Goal: Task Accomplishment & Management: Use online tool/utility

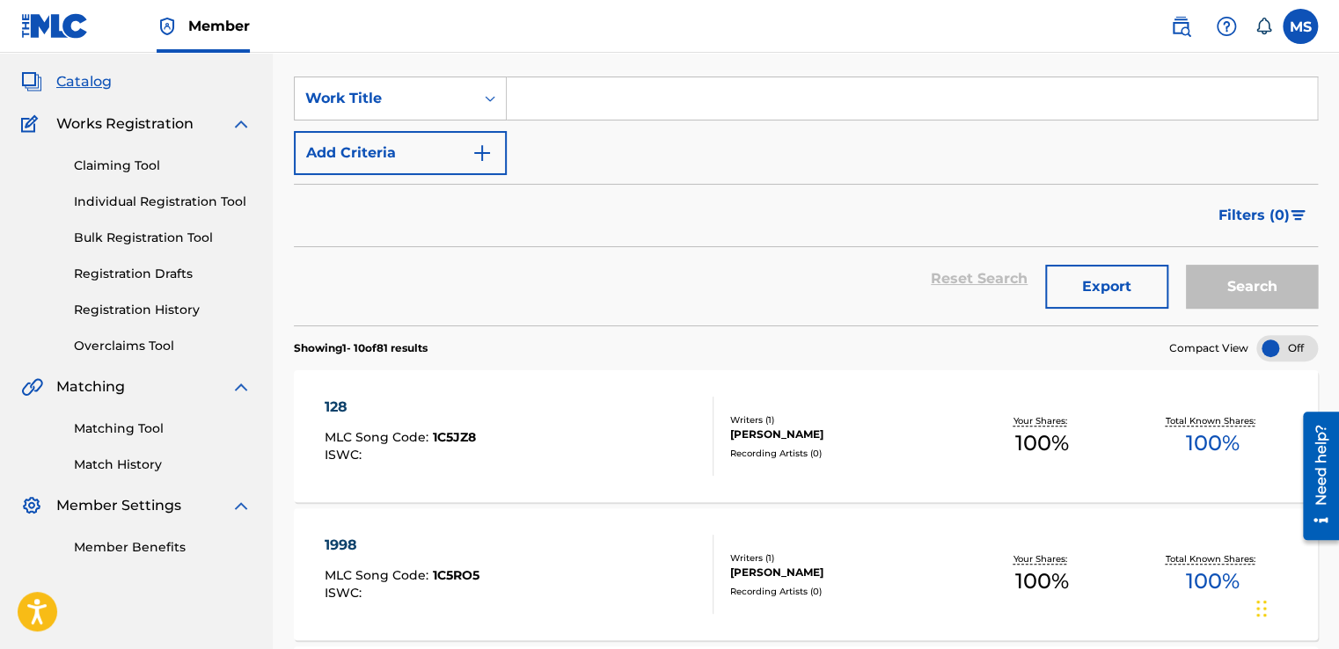
scroll to position [91, 0]
click at [1093, 300] on button "Export" at bounding box center [1106, 289] width 123 height 44
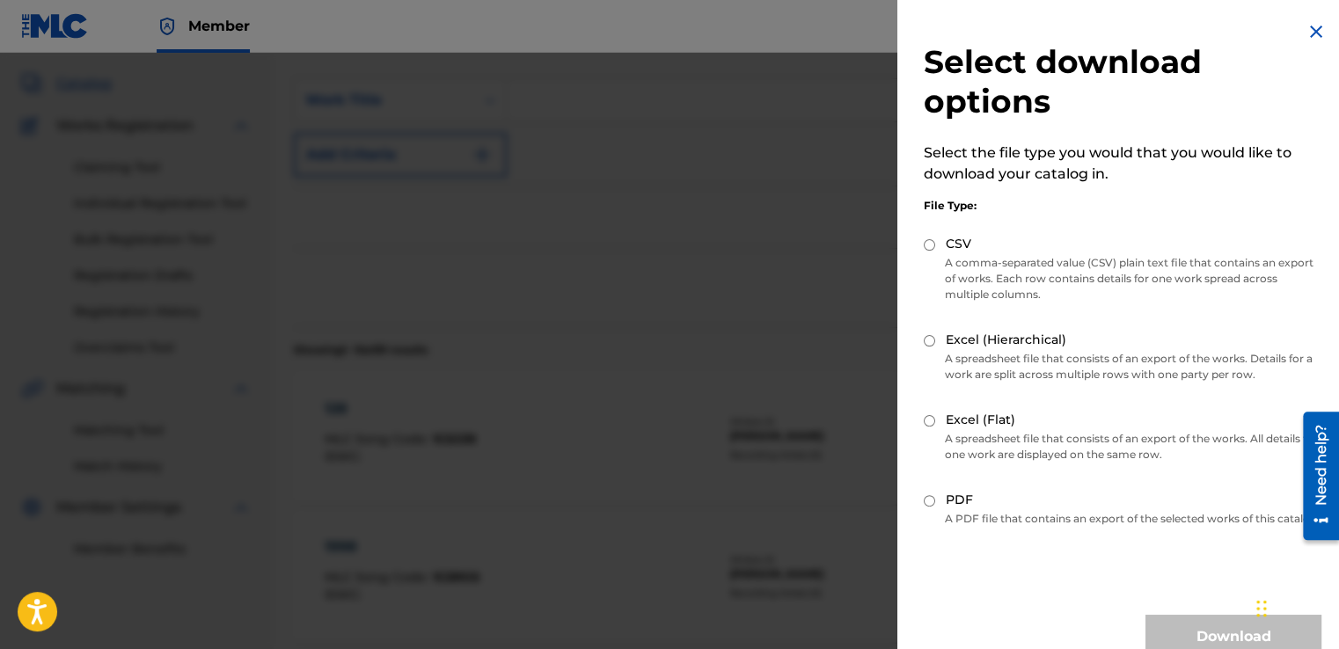
click at [732, 260] on div at bounding box center [669, 377] width 1339 height 649
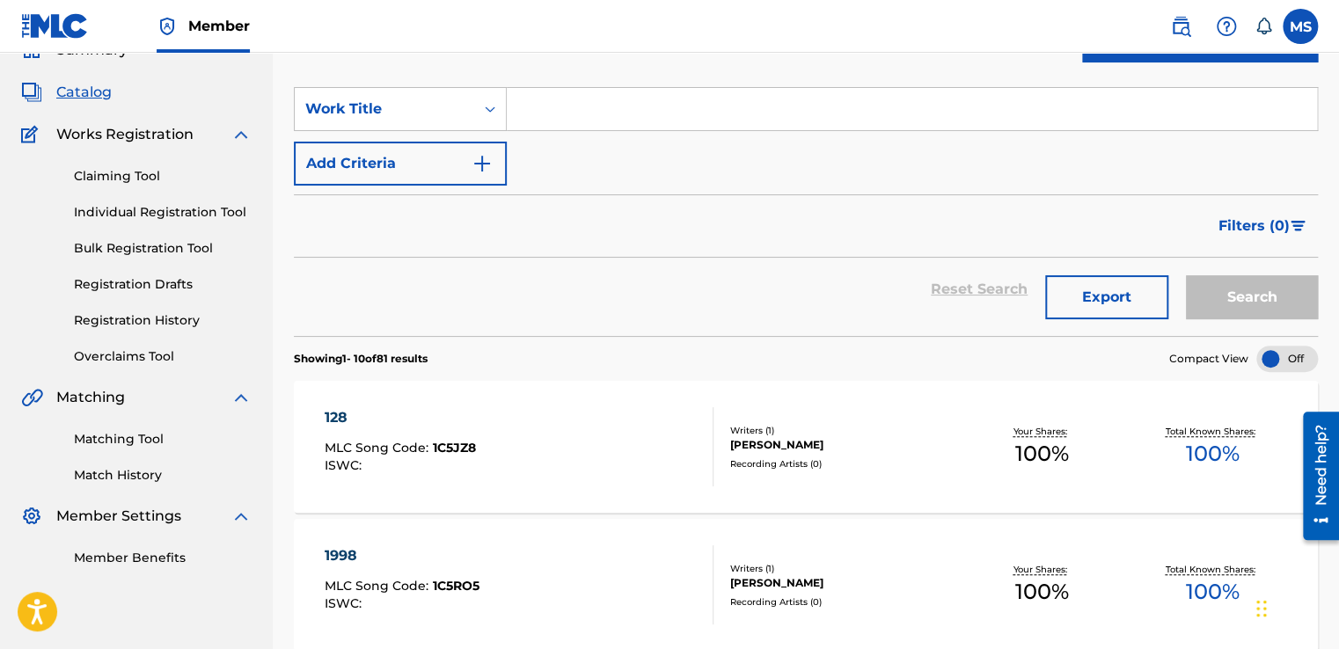
scroll to position [84, 0]
click at [144, 432] on link "Matching Tool" at bounding box center [163, 438] width 178 height 18
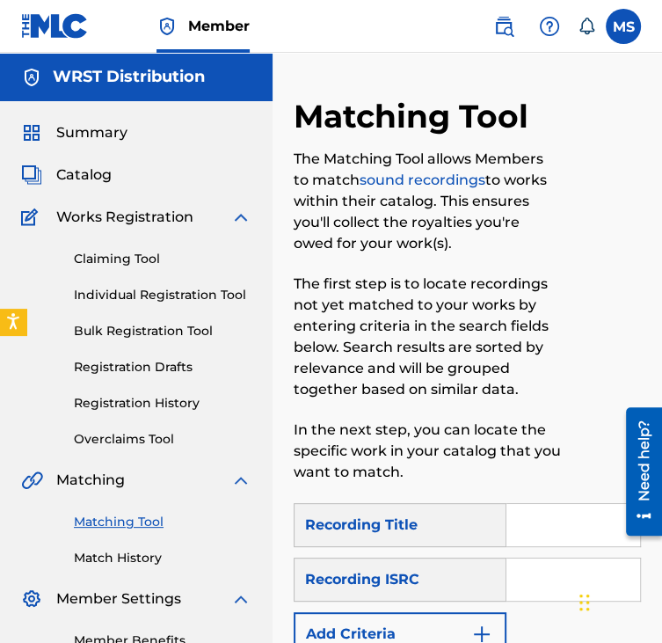
paste input "Embrayage"
click at [530, 515] on input "Embrayage" at bounding box center [574, 525] width 134 height 42
type input "Embrayage"
paste input "QZ4UU2001402"
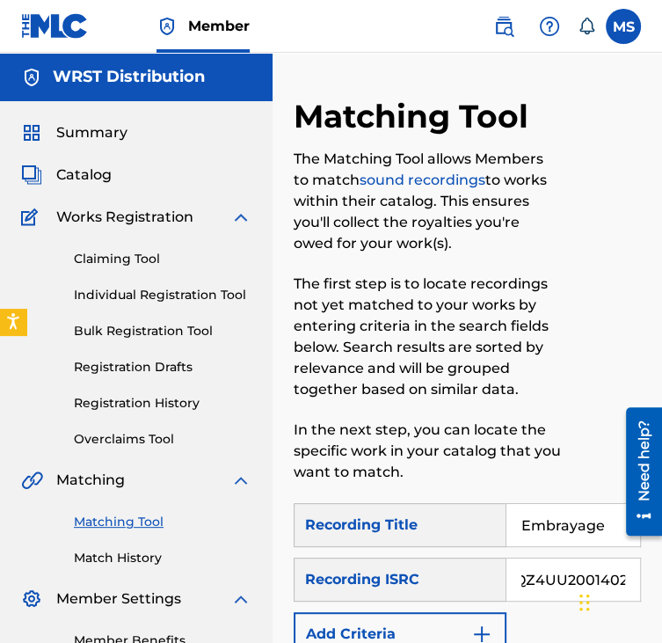
click at [522, 580] on input "QZ4UU2001402" at bounding box center [574, 580] width 134 height 42
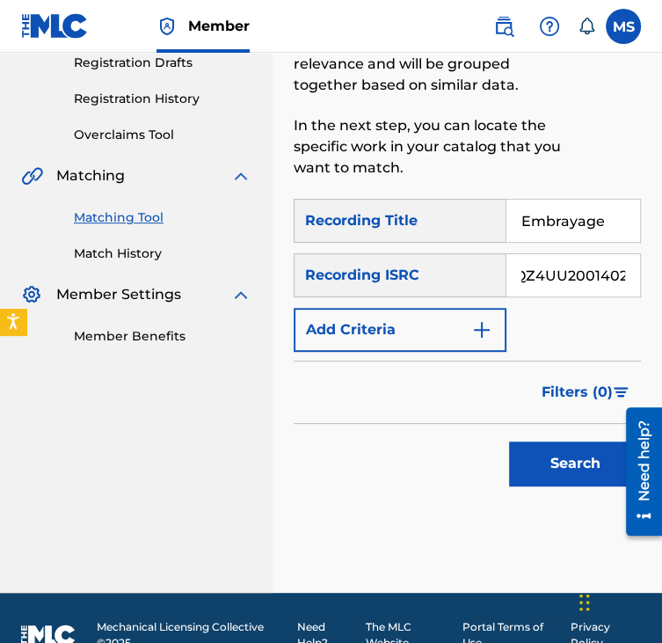
scroll to position [305, 0]
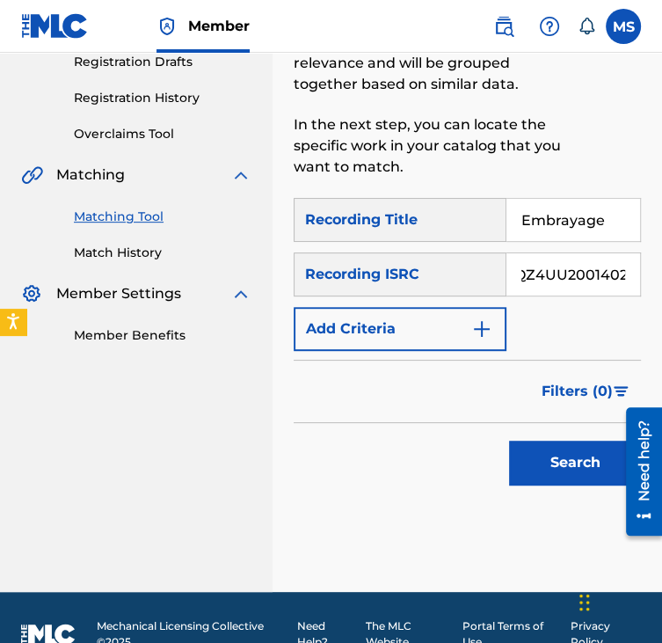
type input "QZ4UU2001402"
click at [509, 441] on button "Search" at bounding box center [575, 463] width 132 height 44
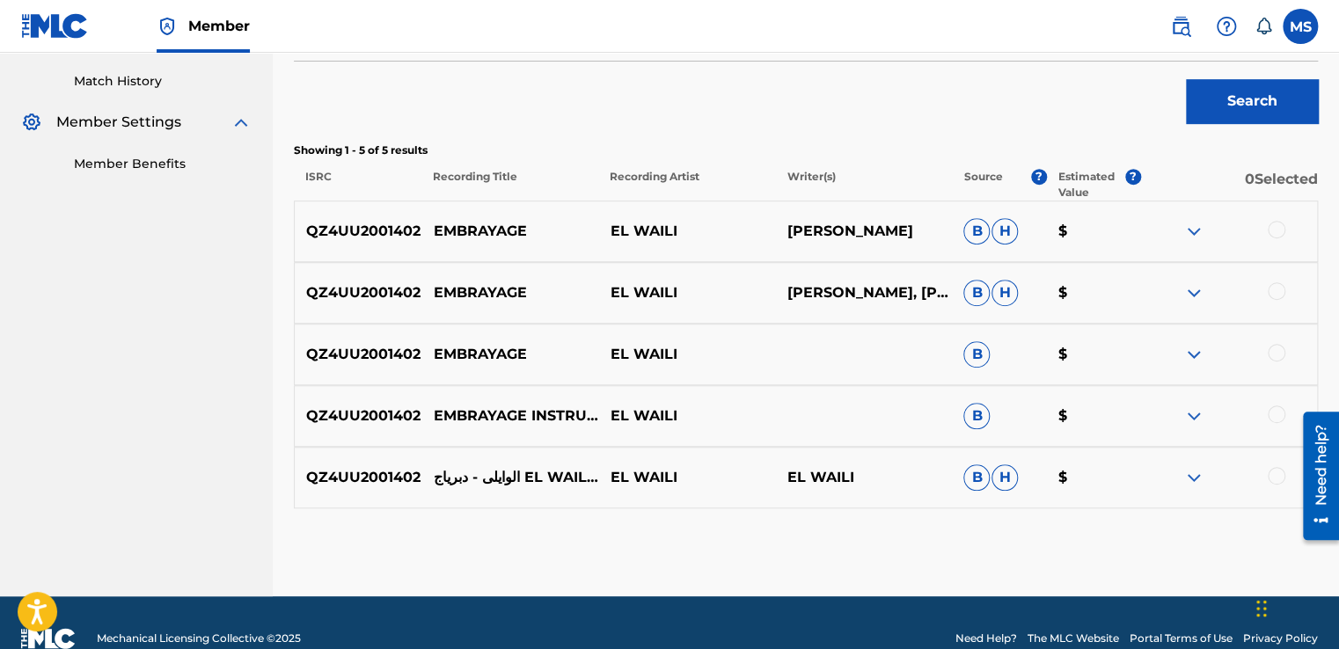
scroll to position [476, 0]
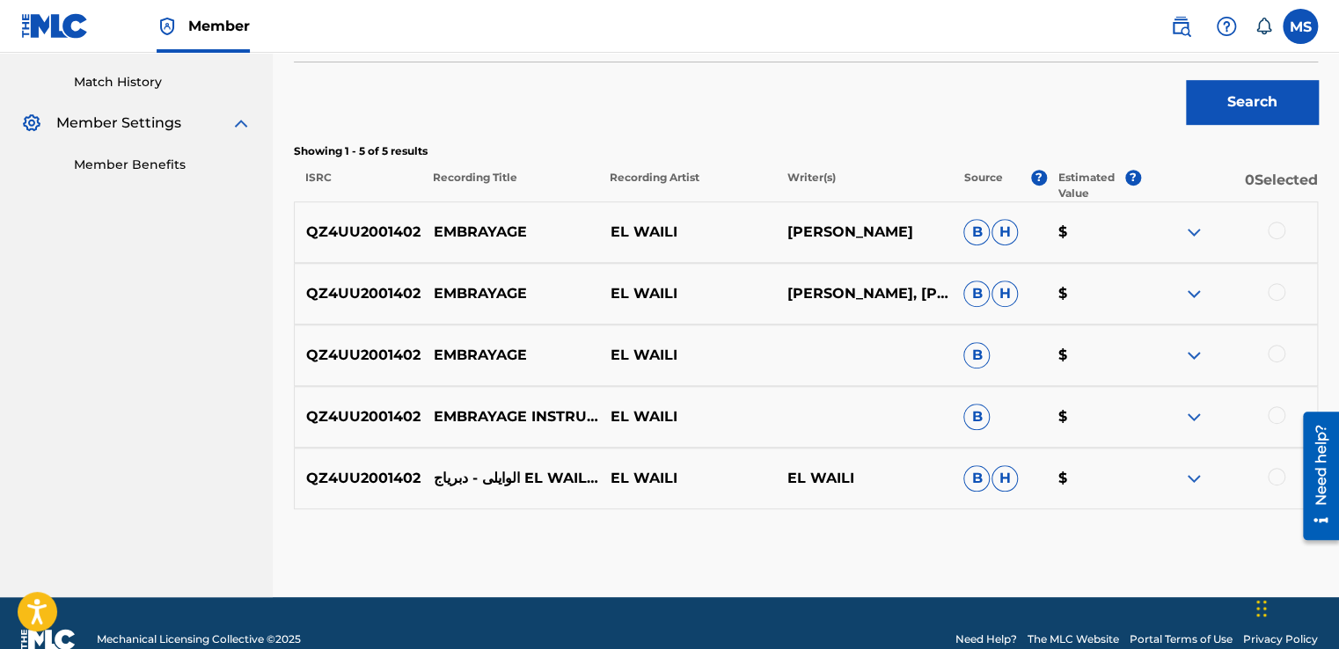
click at [1281, 234] on div at bounding box center [1277, 231] width 18 height 18
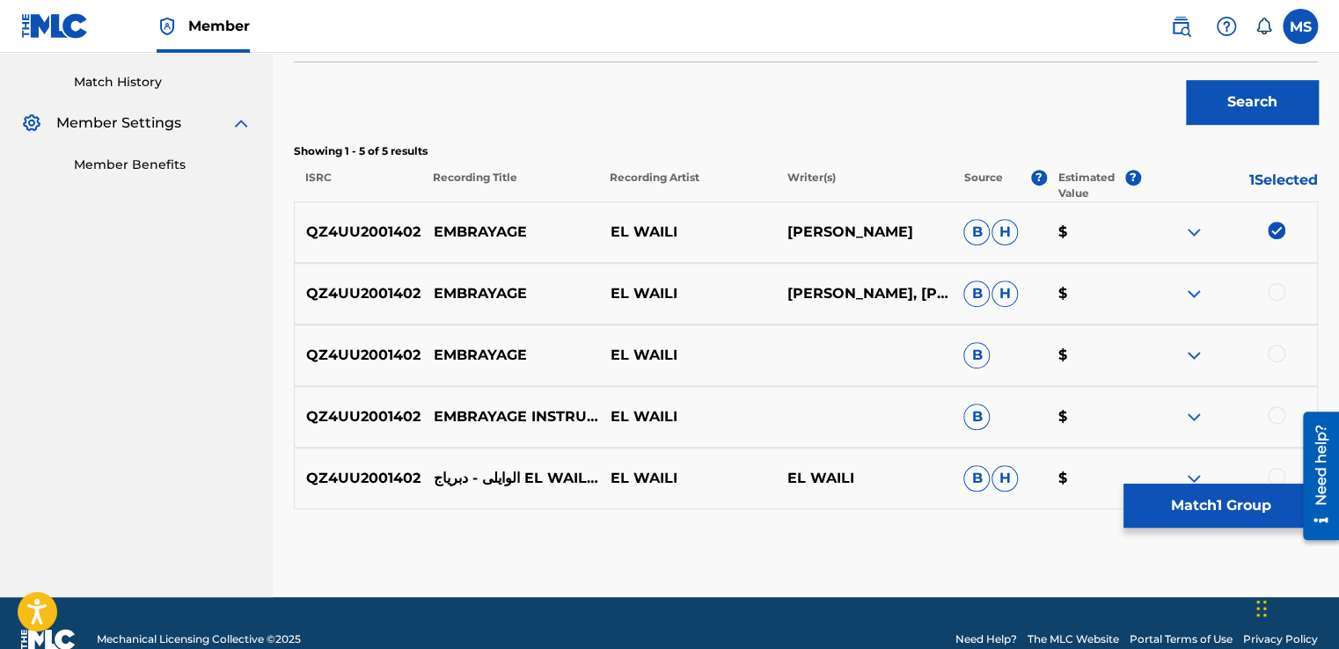
click at [1281, 288] on div at bounding box center [1277, 292] width 18 height 18
click at [1279, 347] on div at bounding box center [1277, 354] width 18 height 18
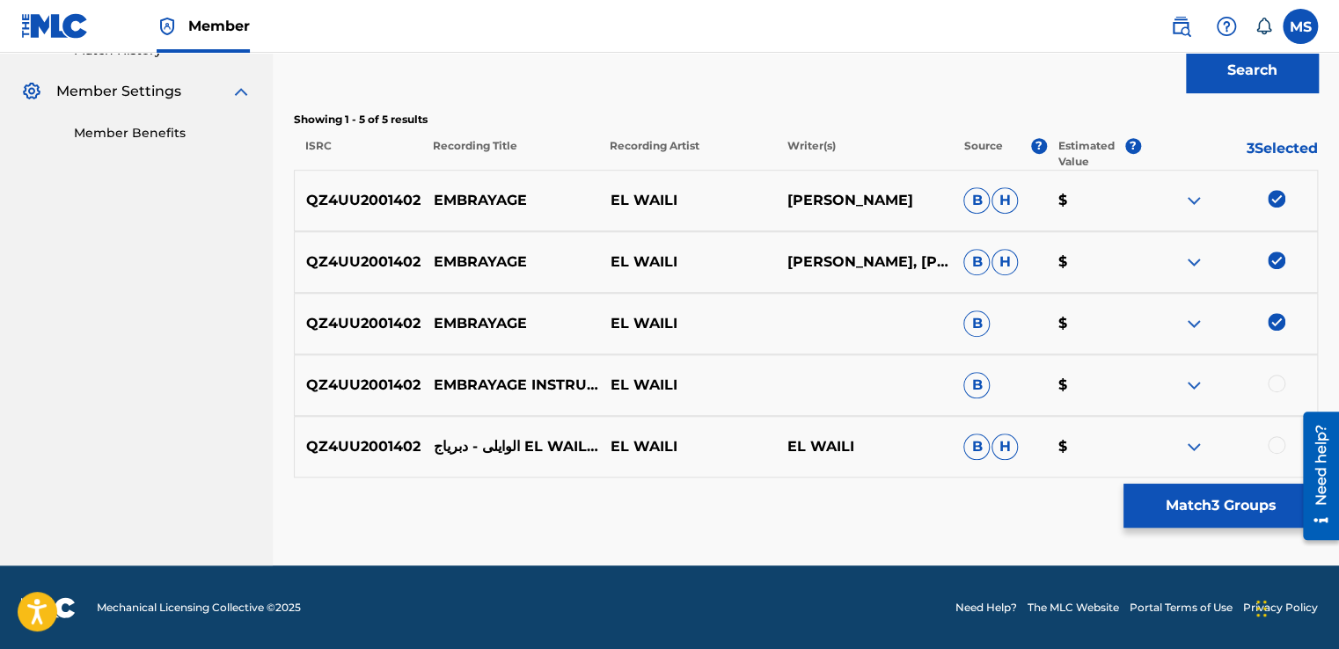
click at [1278, 389] on div at bounding box center [1277, 384] width 18 height 18
click at [1273, 451] on div at bounding box center [1277, 445] width 18 height 18
click at [1202, 510] on button "Match 5 Groups" at bounding box center [1220, 506] width 194 height 44
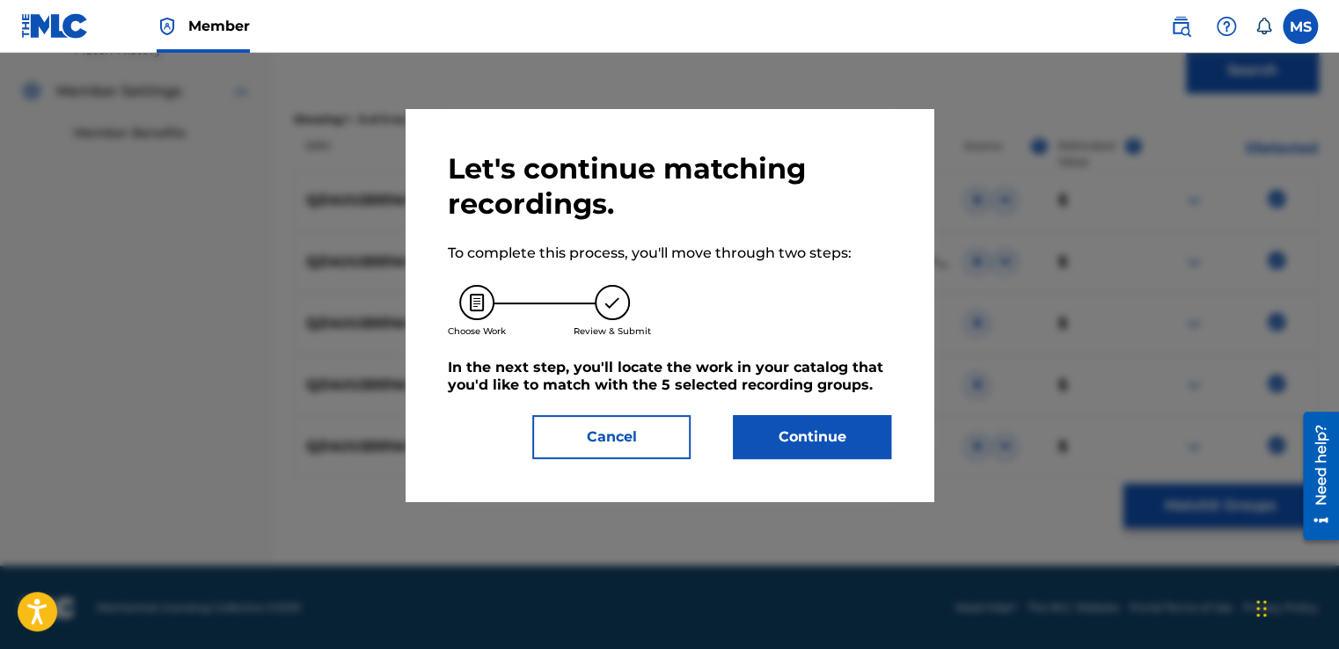
click at [807, 444] on button "Continue" at bounding box center [812, 437] width 158 height 44
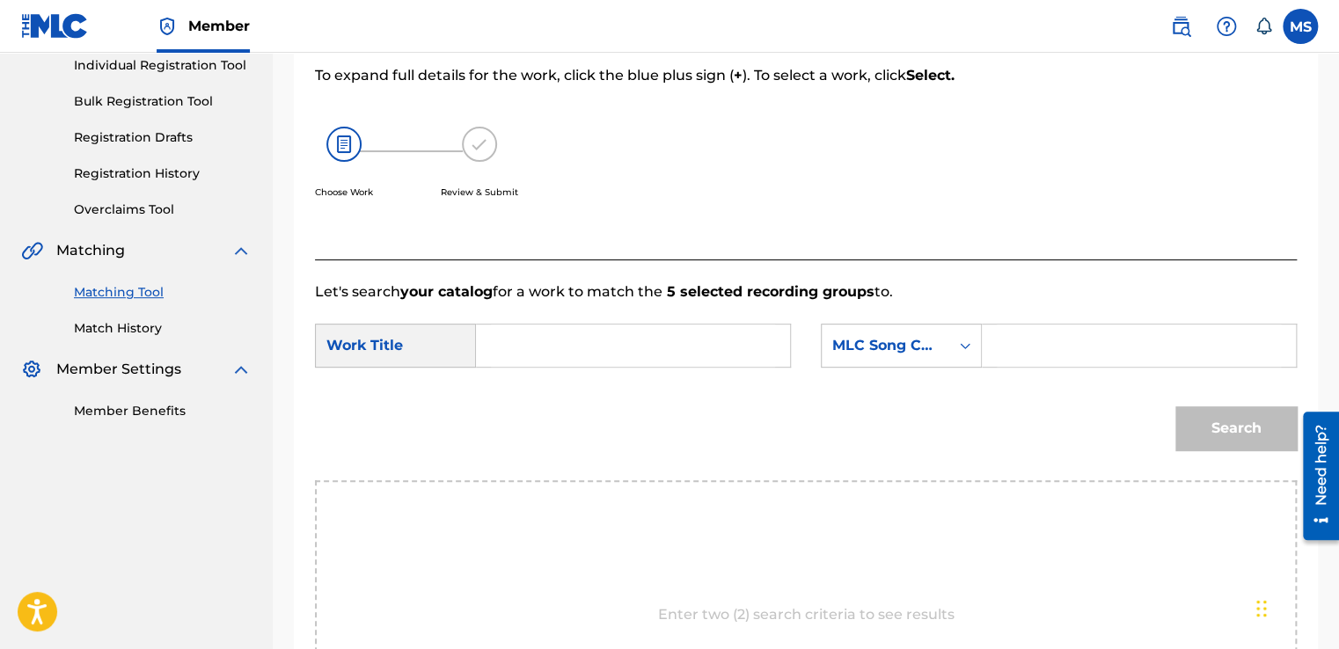
scroll to position [229, 0]
click at [592, 355] on input "Search Form" at bounding box center [633, 346] width 284 height 42
type input "v"
paste input "Embrayage"
type input "Embrayage"
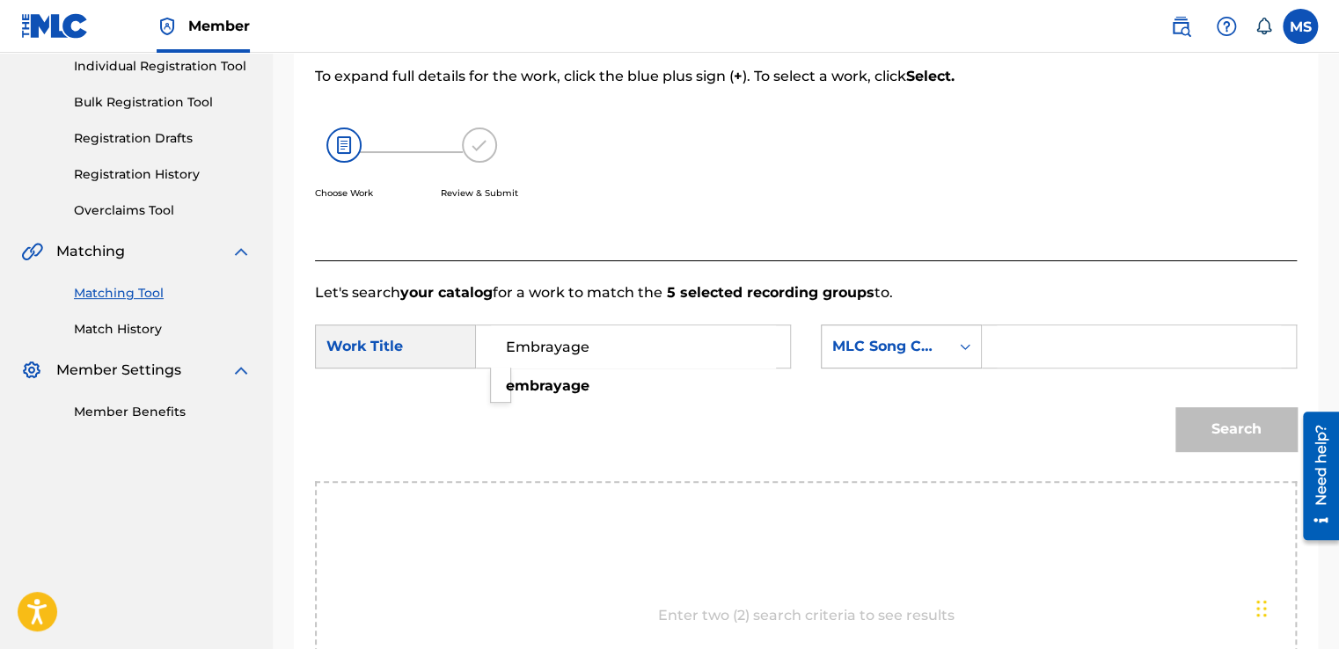
click at [971, 343] on icon "Search Form" at bounding box center [965, 347] width 18 height 18
drag, startPoint x: 1026, startPoint y: 347, endPoint x: 941, endPoint y: 347, distance: 84.4
click at [941, 347] on div "SearchWithCriteria62cc1efc-7961-4f4d-b73a-7dc80d38b71d MLC Song Code" at bounding box center [1059, 347] width 476 height 44
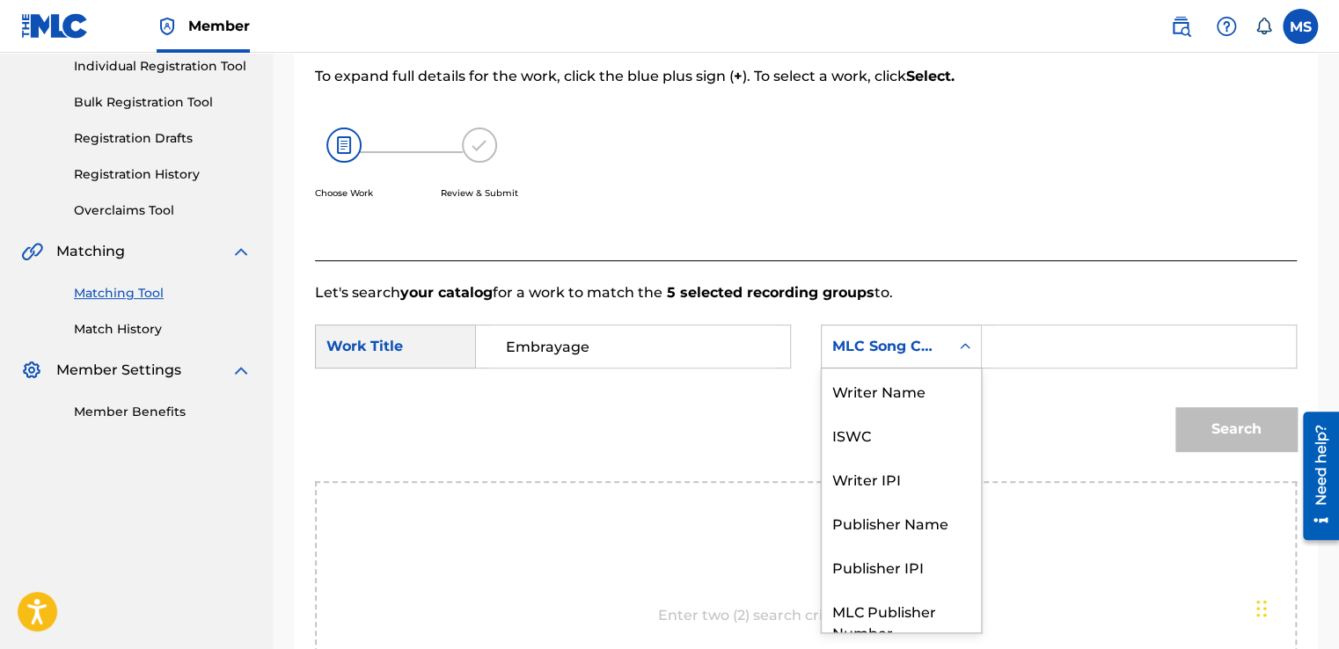
click at [941, 347] on div "MLC Song Code" at bounding box center [886, 346] width 128 height 33
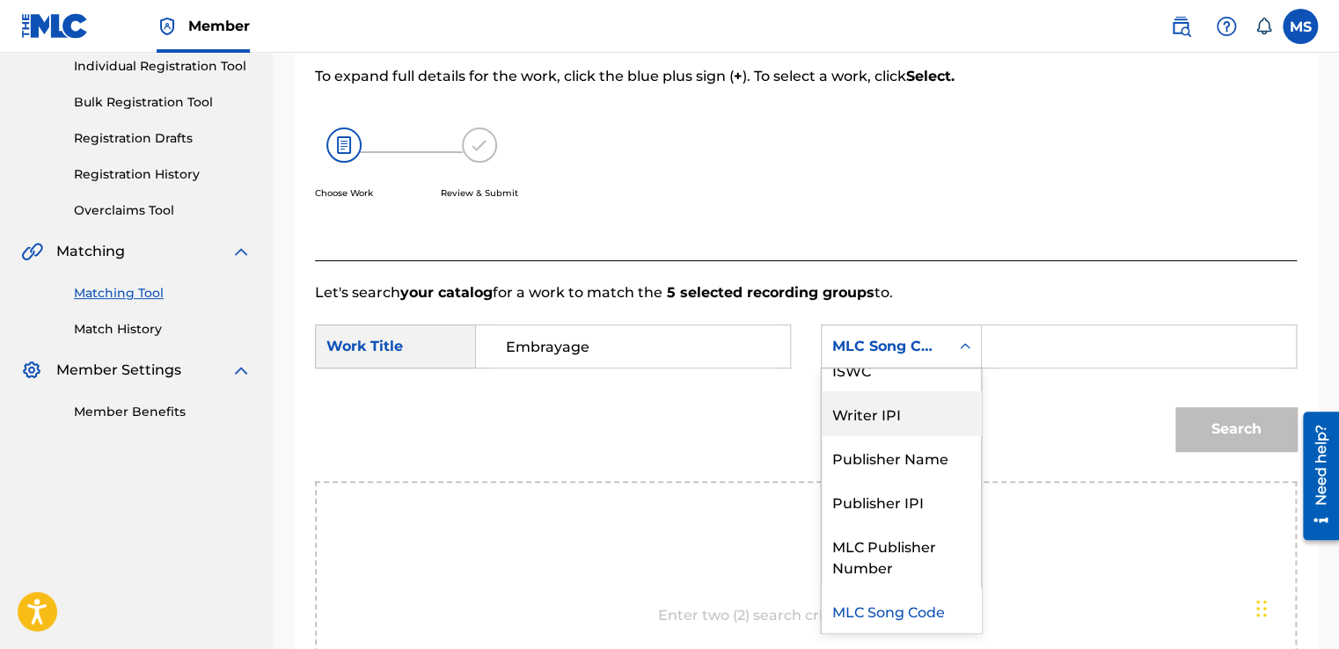
scroll to position [65, 0]
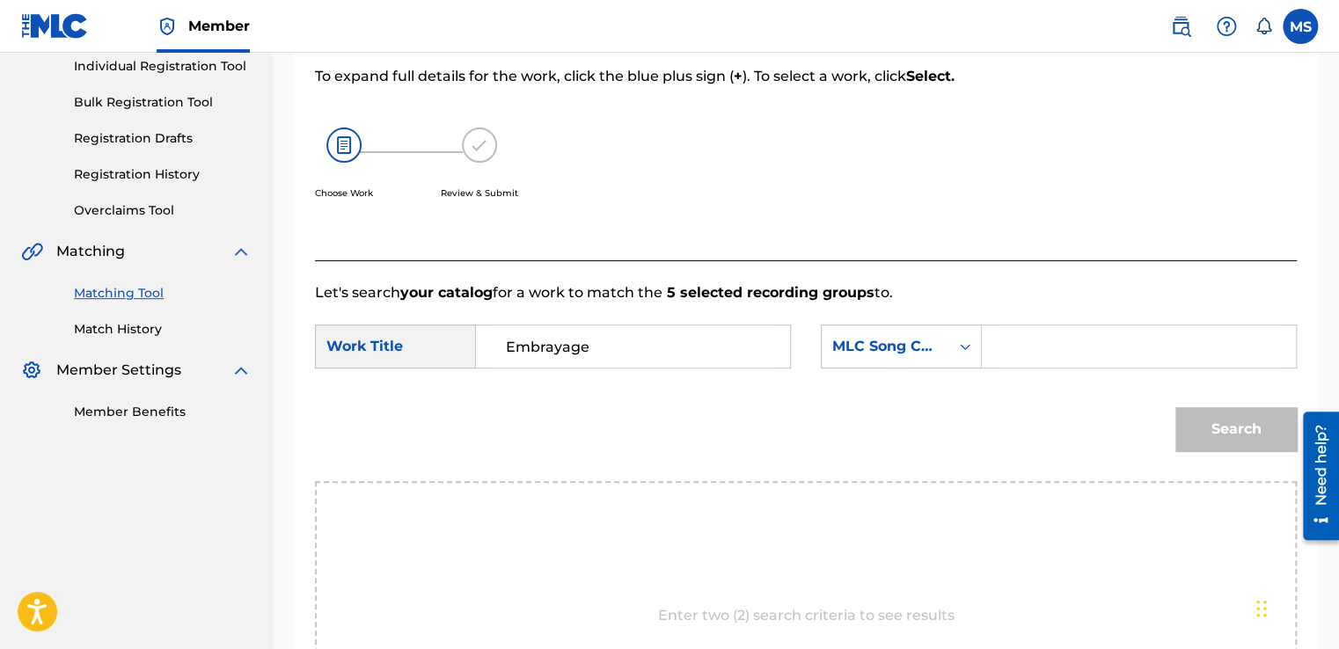
click at [1043, 352] on input "Search Form" at bounding box center [1139, 346] width 284 height 42
paste input "ES5I0I"
type input "ES5I0I"
click at [1175, 407] on button "Search" at bounding box center [1235, 429] width 121 height 44
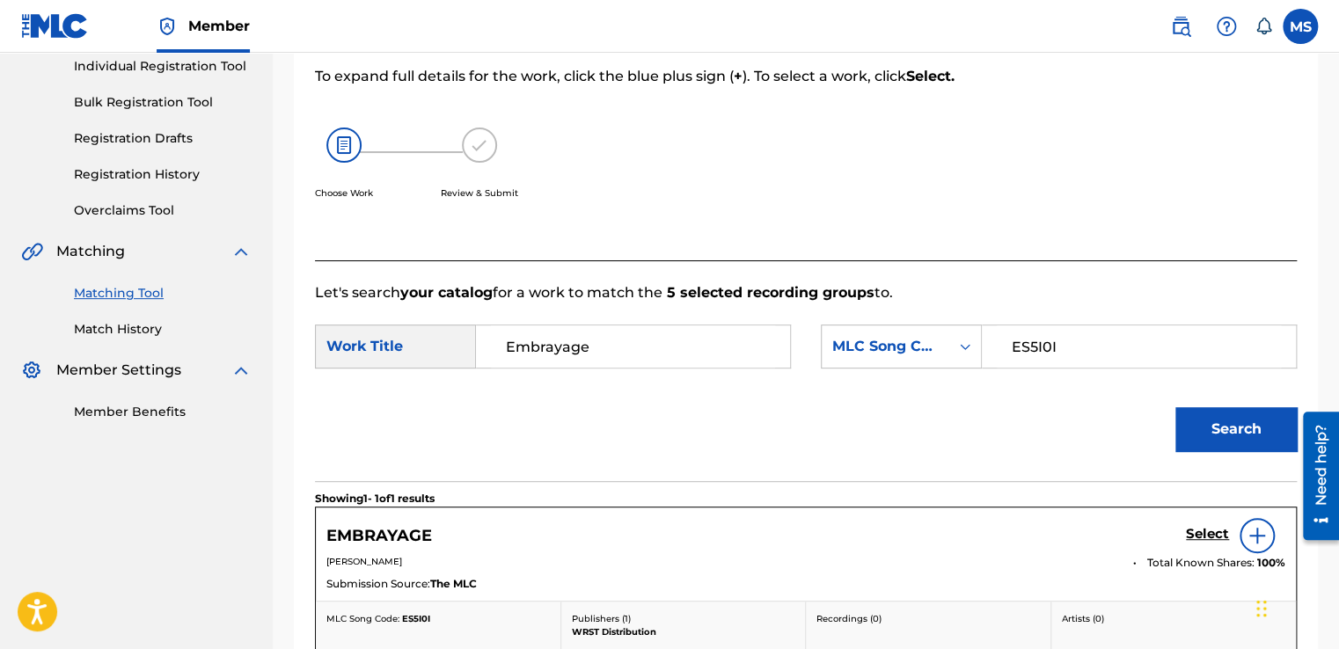
scroll to position [469, 0]
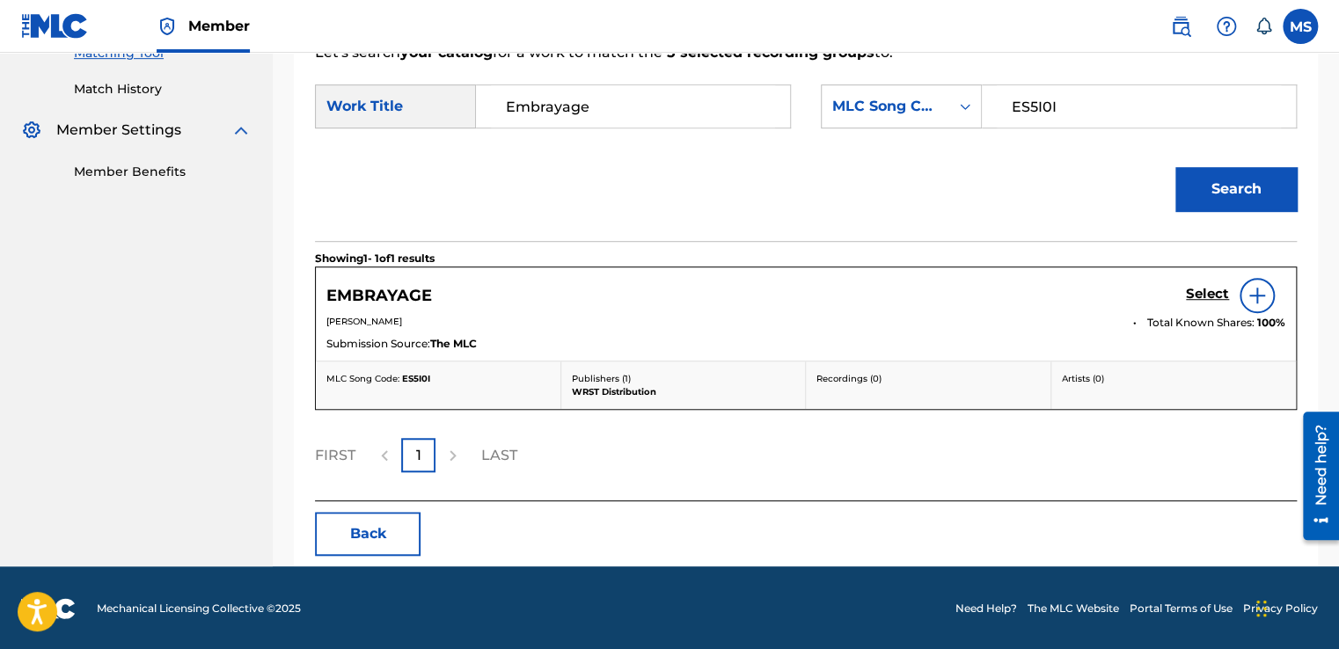
drag, startPoint x: 1217, startPoint y: 280, endPoint x: 1211, endPoint y: 294, distance: 15.4
click at [1211, 294] on div "Select" at bounding box center [1235, 295] width 99 height 35
click at [1211, 294] on h5 "Select" at bounding box center [1207, 294] width 43 height 17
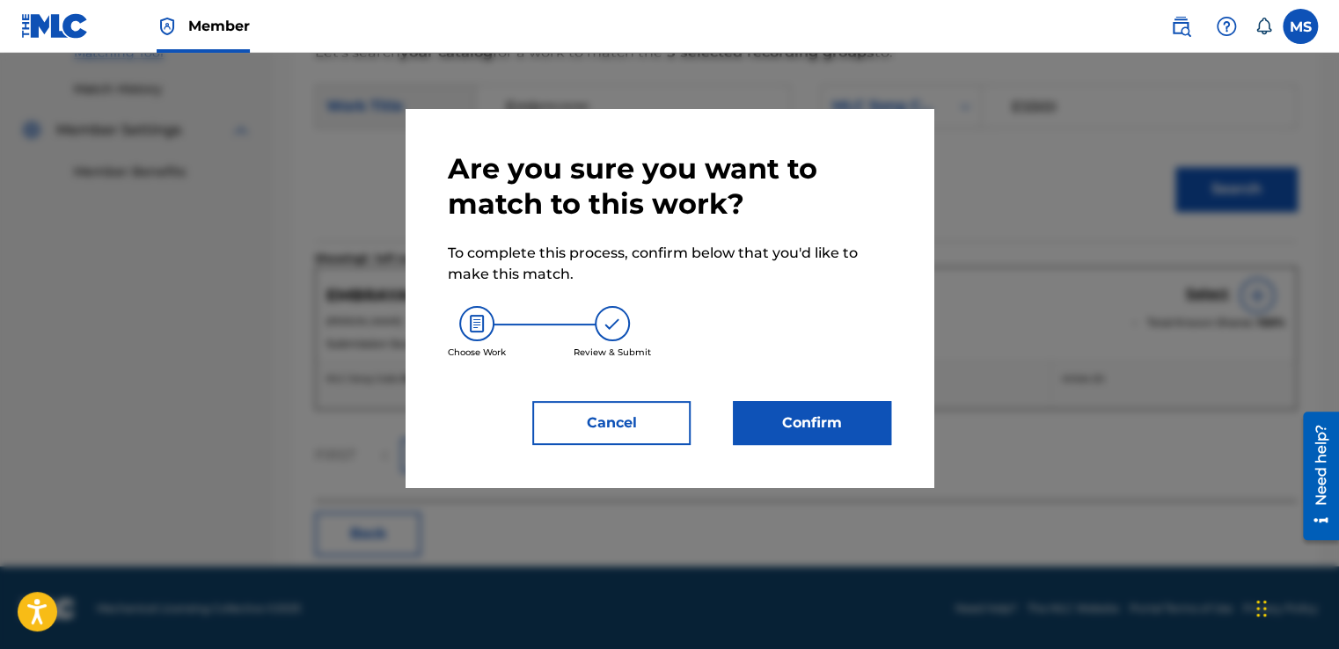
click at [785, 416] on button "Confirm" at bounding box center [812, 423] width 158 height 44
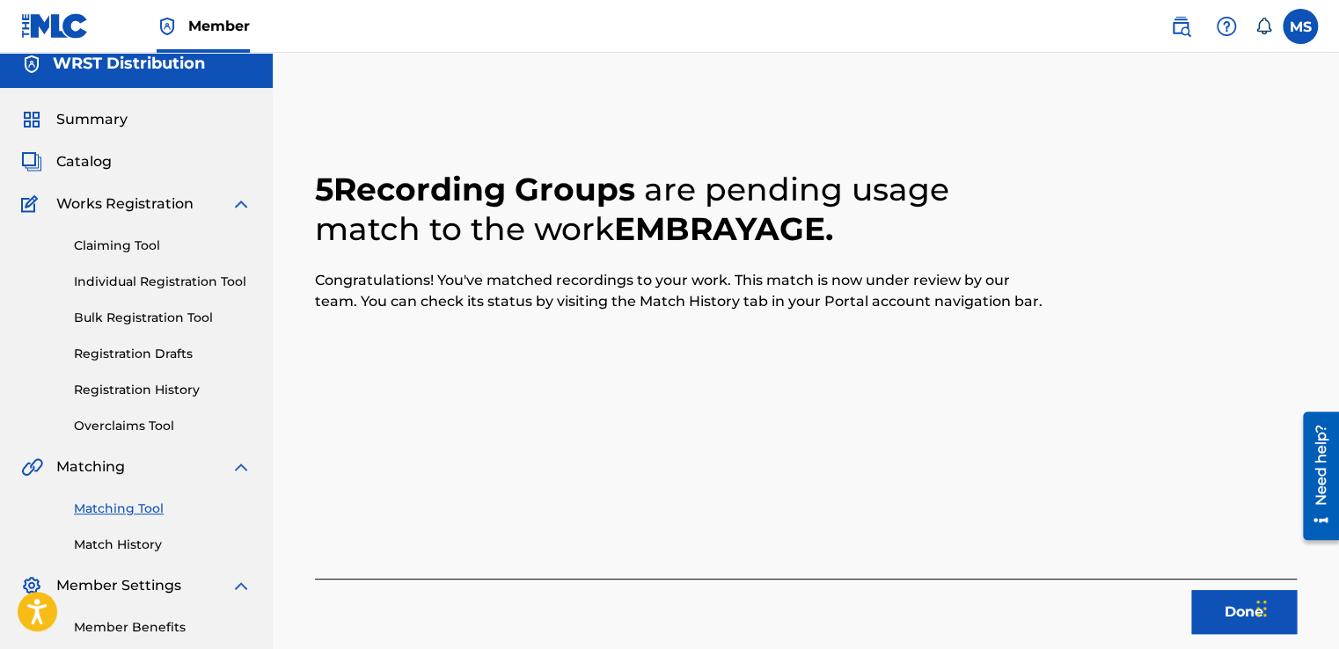
scroll to position [0, 0]
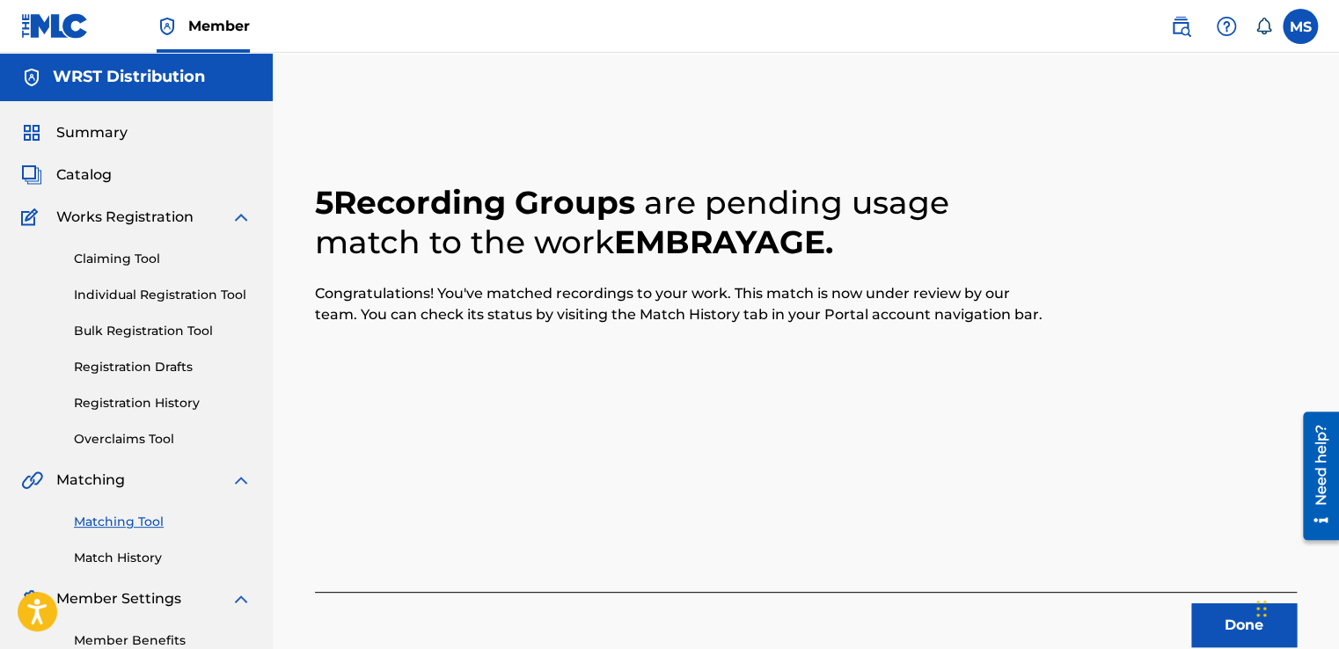
click at [122, 530] on link "Matching Tool" at bounding box center [163, 522] width 178 height 18
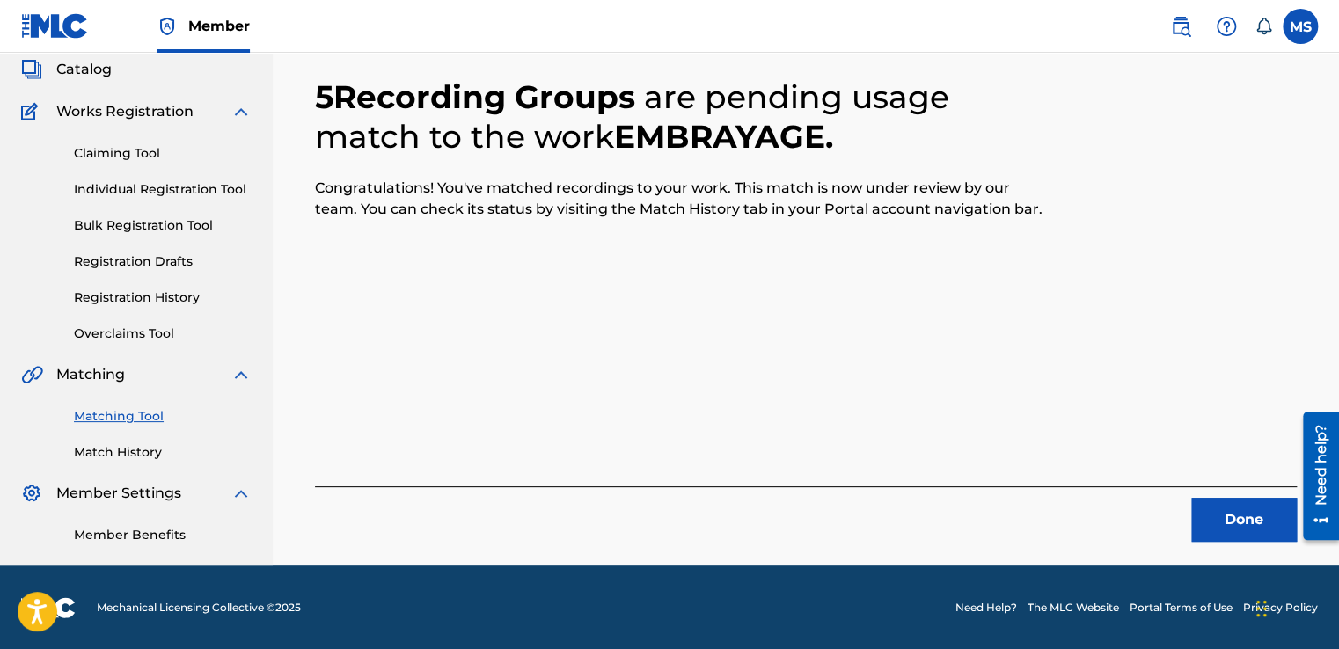
click at [1207, 521] on button "Done" at bounding box center [1244, 520] width 106 height 44
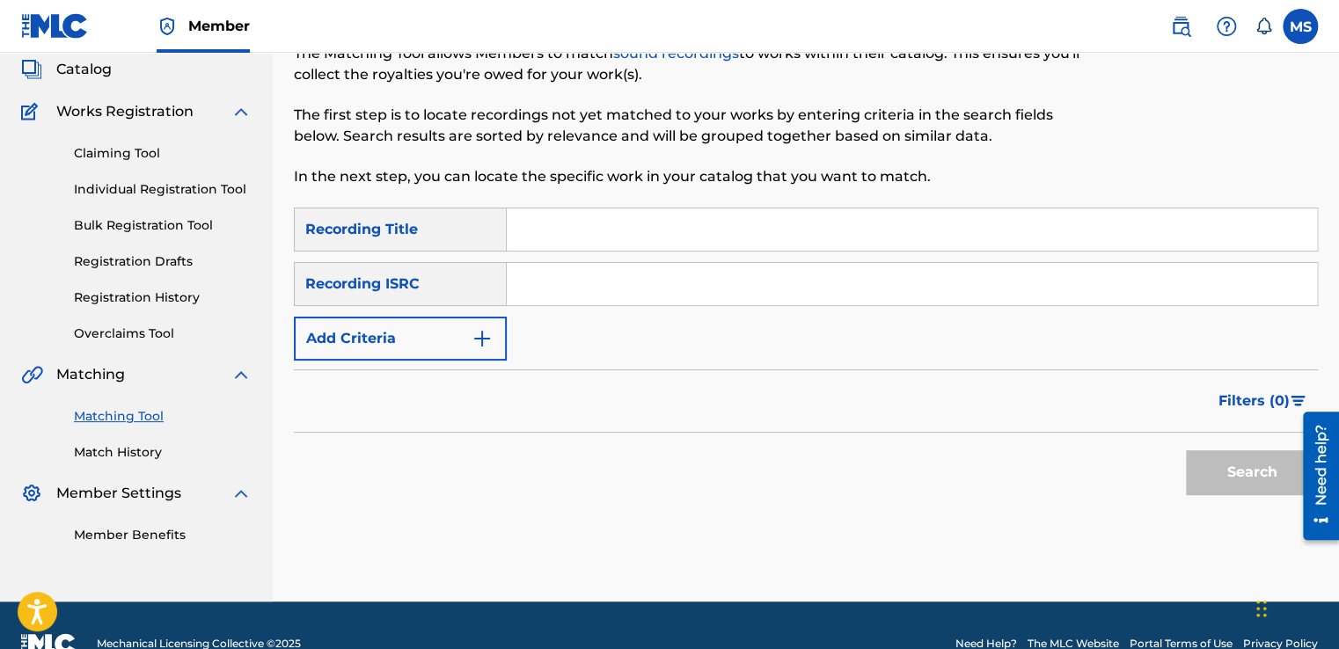
click at [595, 216] on input "Search Form" at bounding box center [912, 229] width 810 height 42
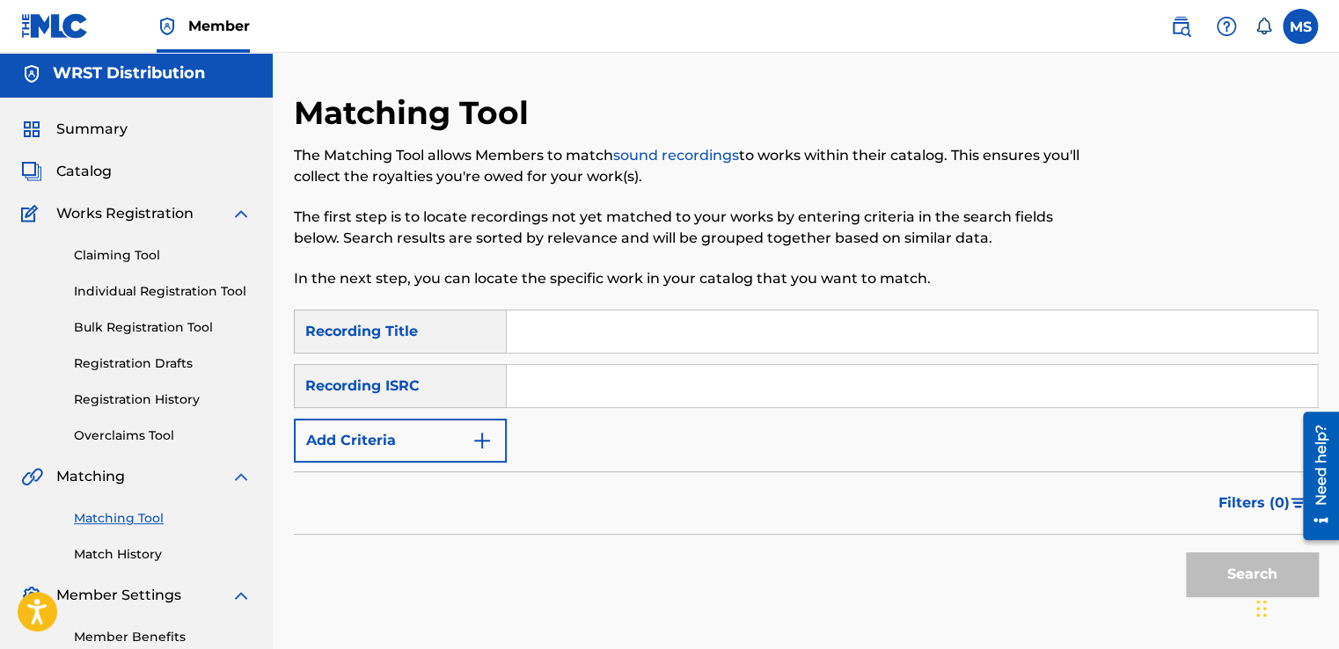
scroll to position [1, 0]
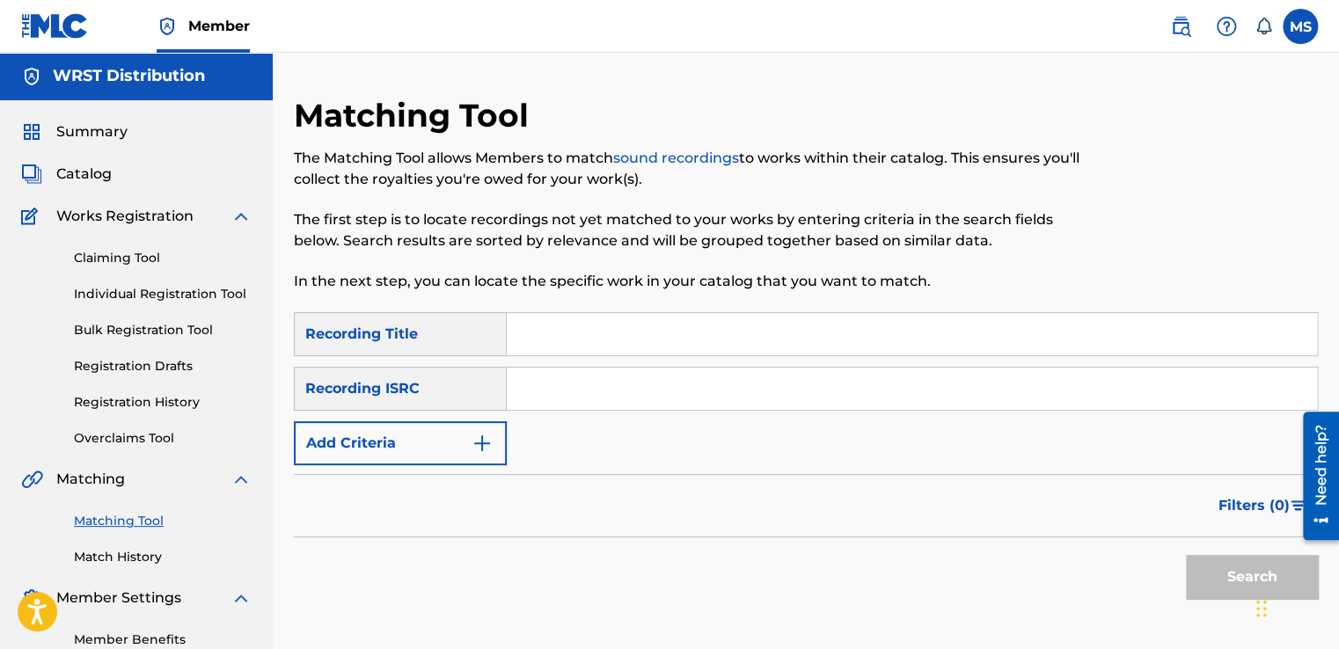
paste input "Haram"
type input "Haram"
click at [1186, 555] on button "Search" at bounding box center [1252, 577] width 132 height 44
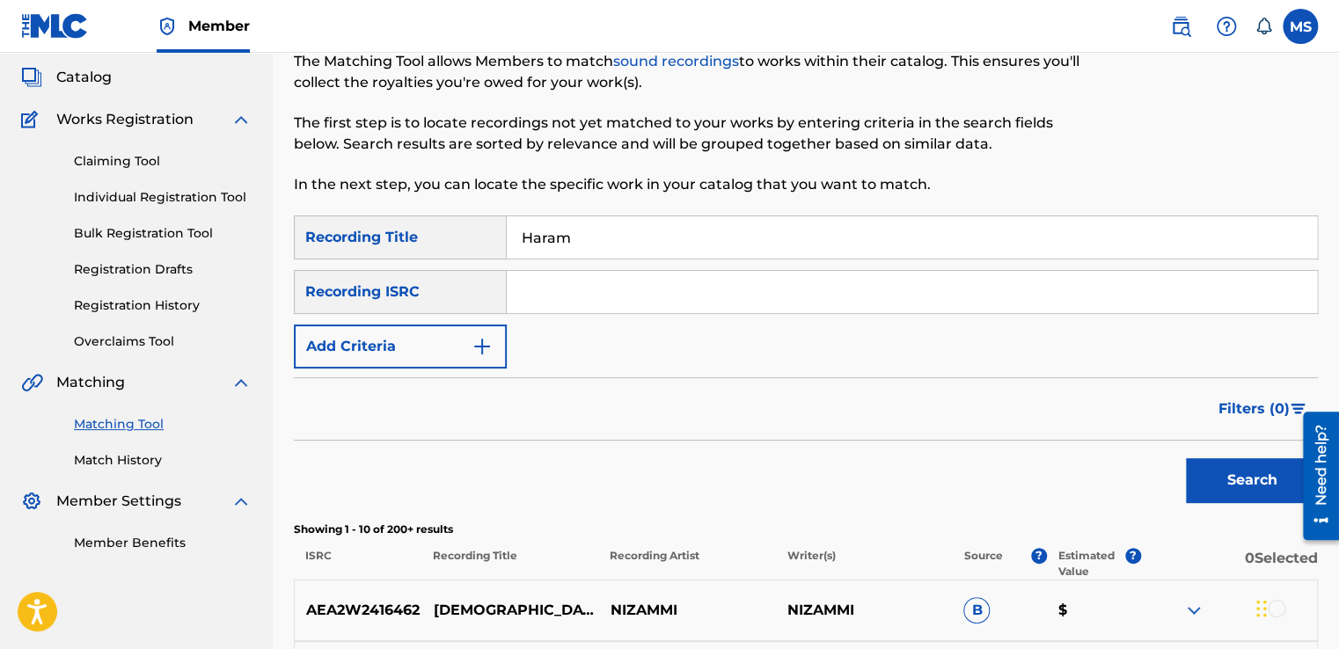
scroll to position [70, 0]
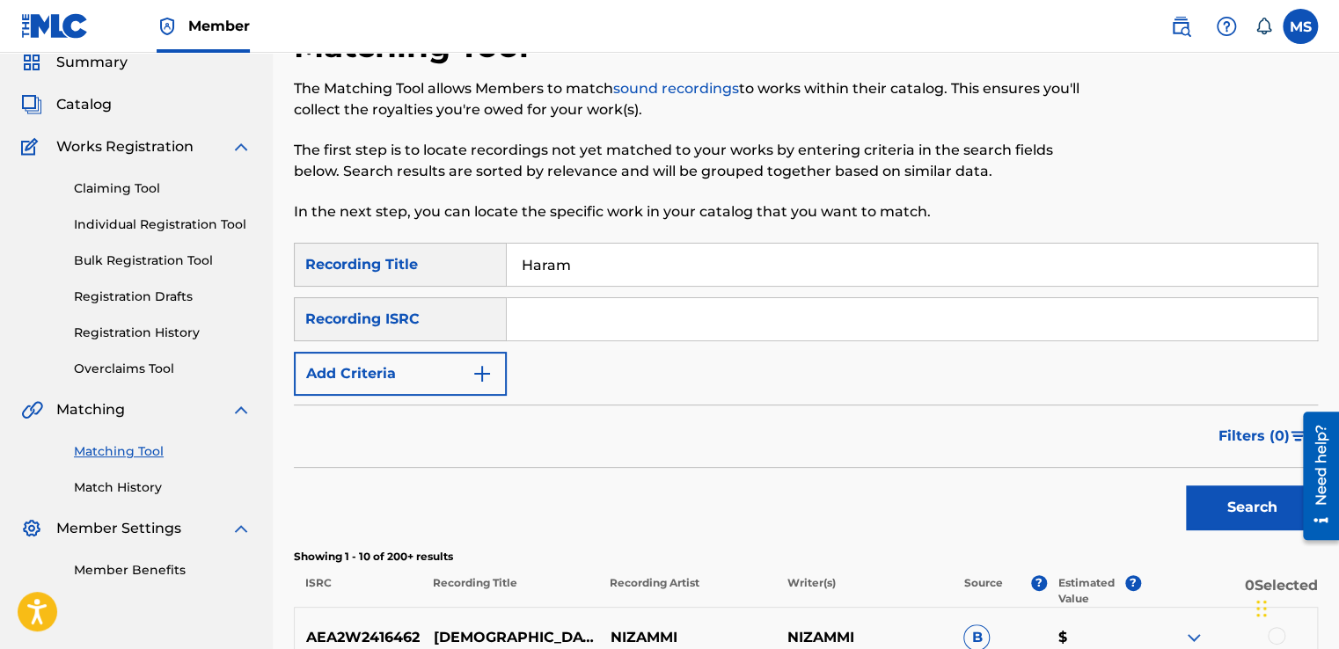
click at [559, 324] on input "Search Form" at bounding box center [912, 319] width 810 height 42
paste input "QZ4UU2001399"
type input "QZ4UU2001399"
click at [1186, 486] on button "Search" at bounding box center [1252, 508] width 132 height 44
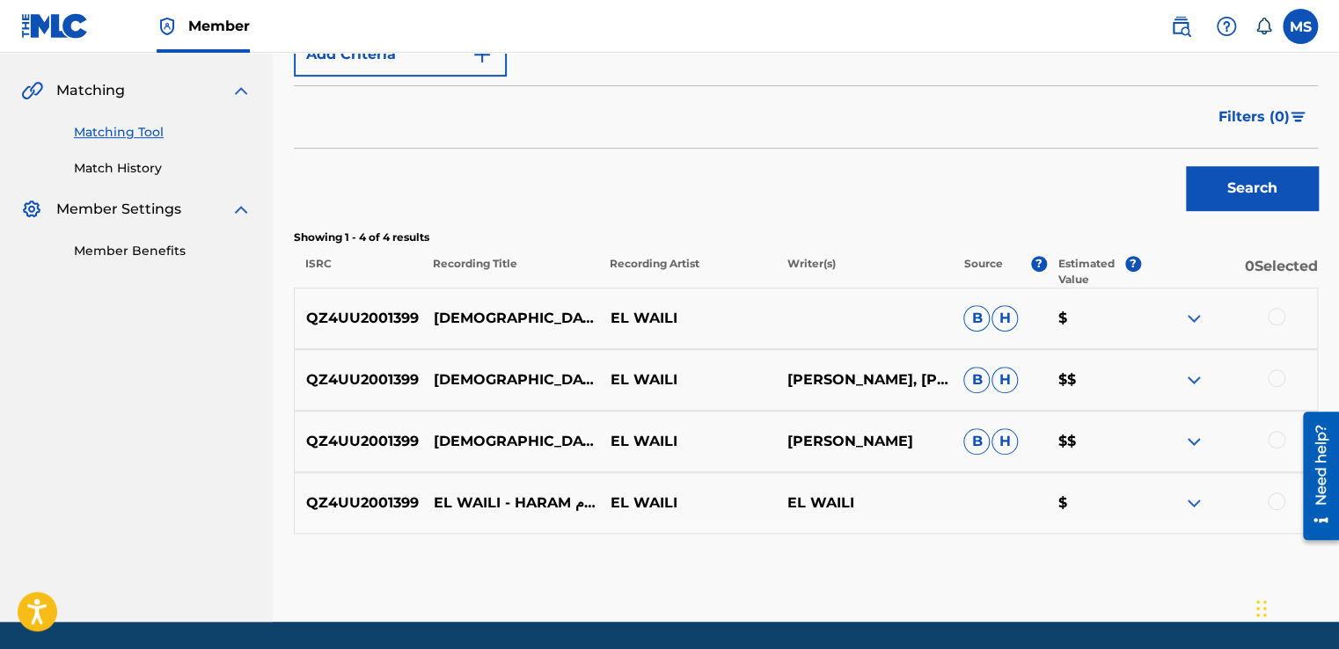
scroll to position [446, 0]
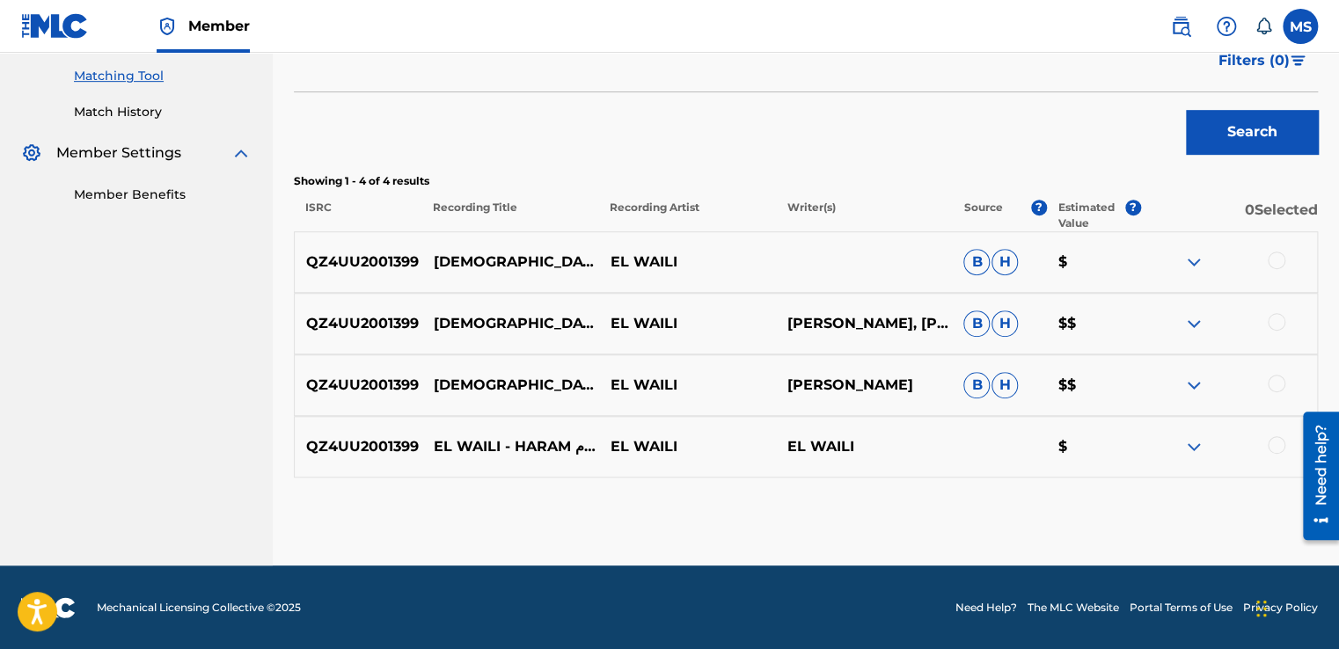
click at [1299, 262] on div at bounding box center [1228, 262] width 177 height 21
click at [1279, 260] on div at bounding box center [1277, 261] width 18 height 18
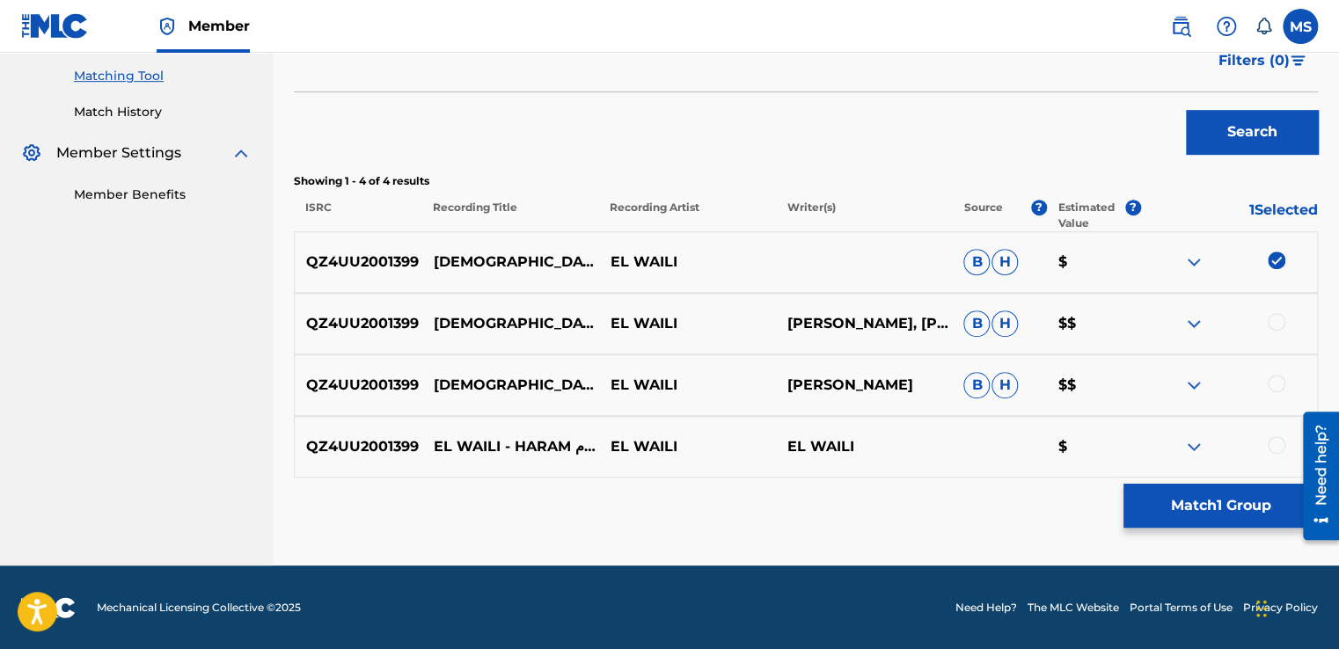
click at [1276, 323] on div at bounding box center [1277, 322] width 18 height 18
click at [1275, 386] on div at bounding box center [1277, 384] width 18 height 18
click at [1274, 440] on div at bounding box center [1277, 445] width 18 height 18
click at [1234, 501] on button "Match 4 Groups" at bounding box center [1220, 506] width 194 height 44
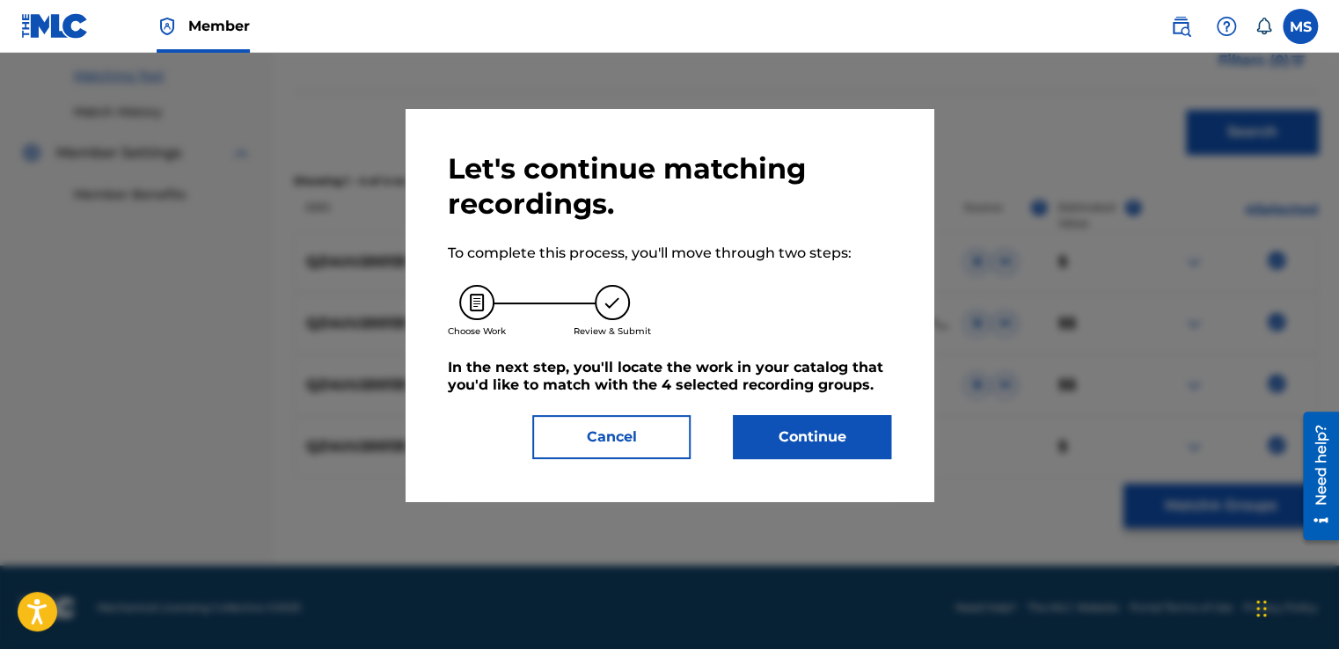
click at [782, 424] on button "Continue" at bounding box center [812, 437] width 158 height 44
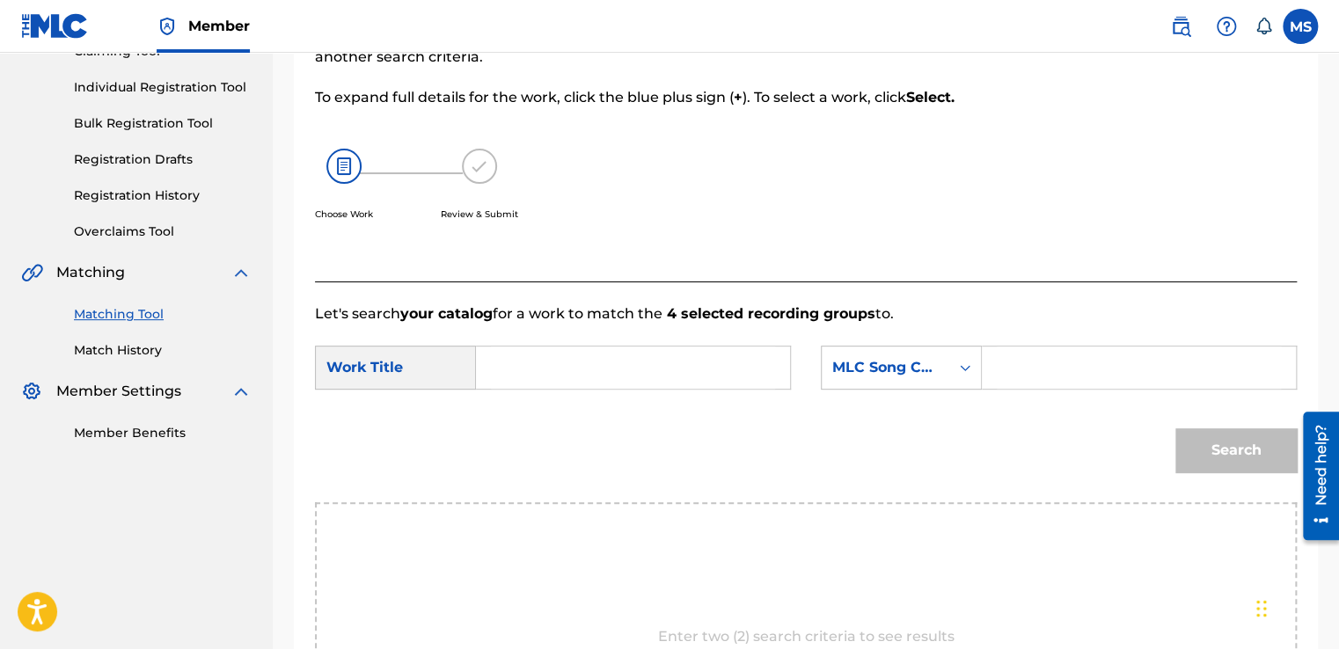
scroll to position [206, 0]
click at [538, 360] on input "Search Form" at bounding box center [633, 369] width 284 height 42
paste input "Haram"
type input "Haram"
click at [1031, 379] on input "Search Form" at bounding box center [1139, 369] width 284 height 42
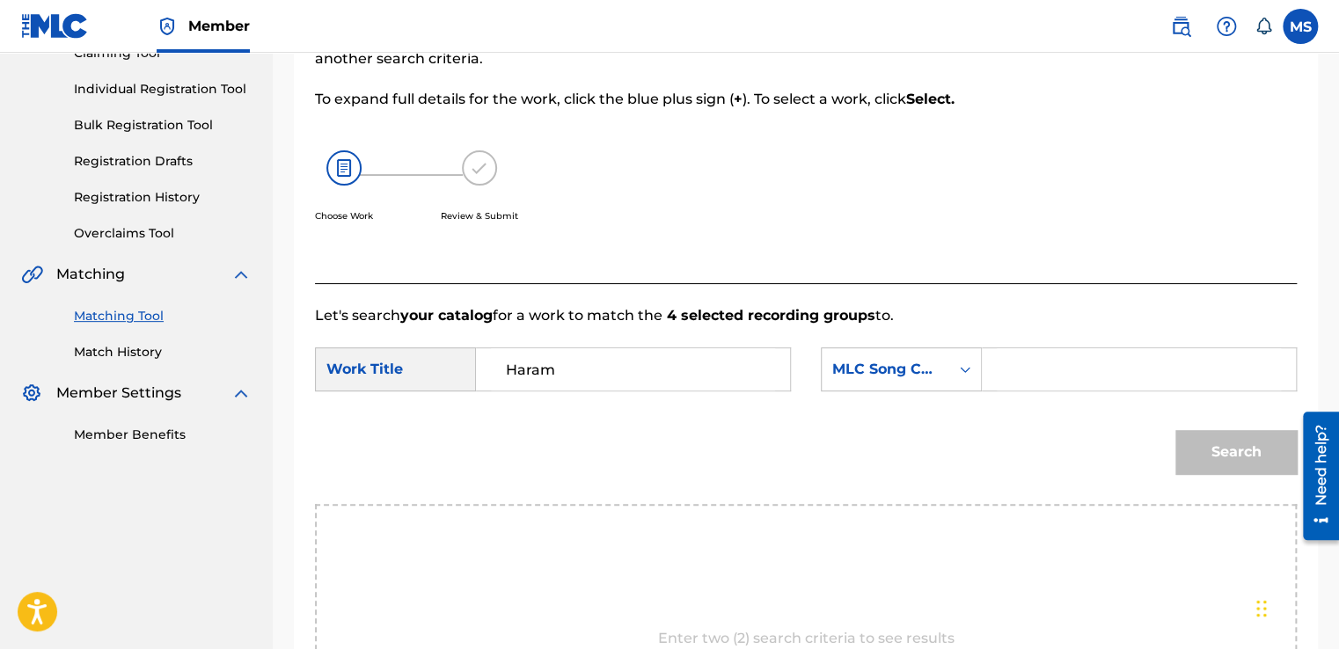
paste input "HQ6SXL"
type input "HQ6SXL"
click at [1175, 430] on button "Search" at bounding box center [1235, 452] width 121 height 44
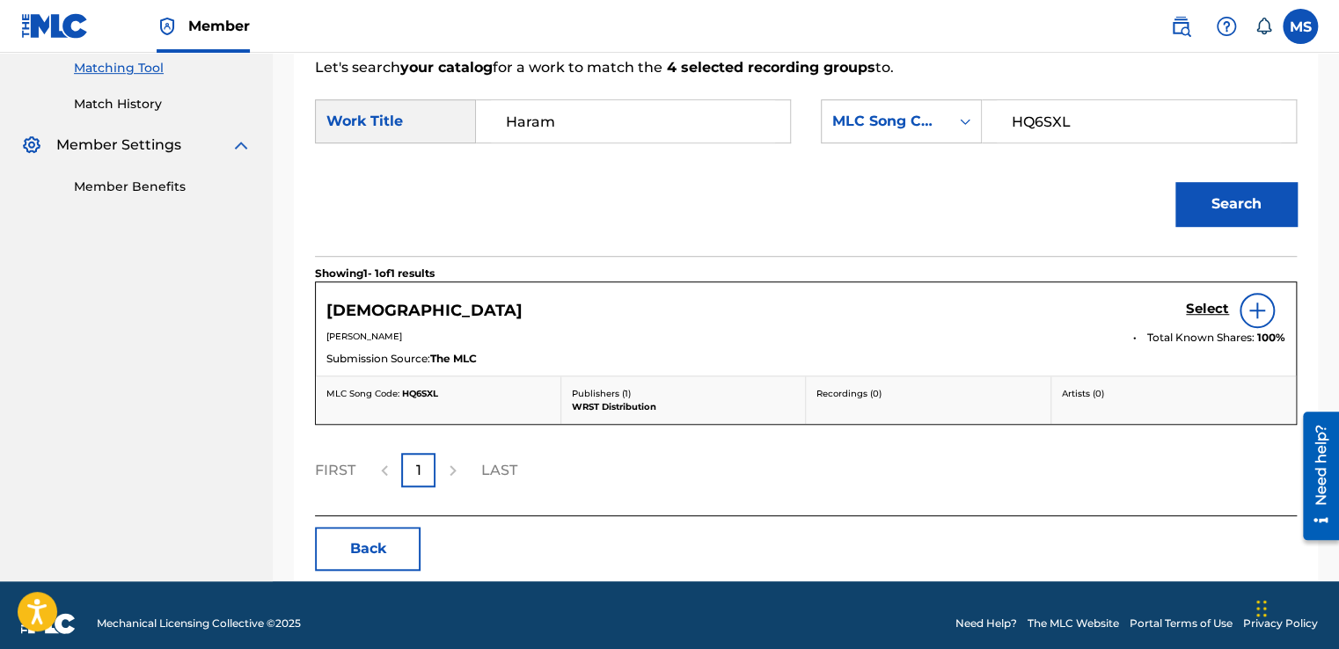
scroll to position [468, 0]
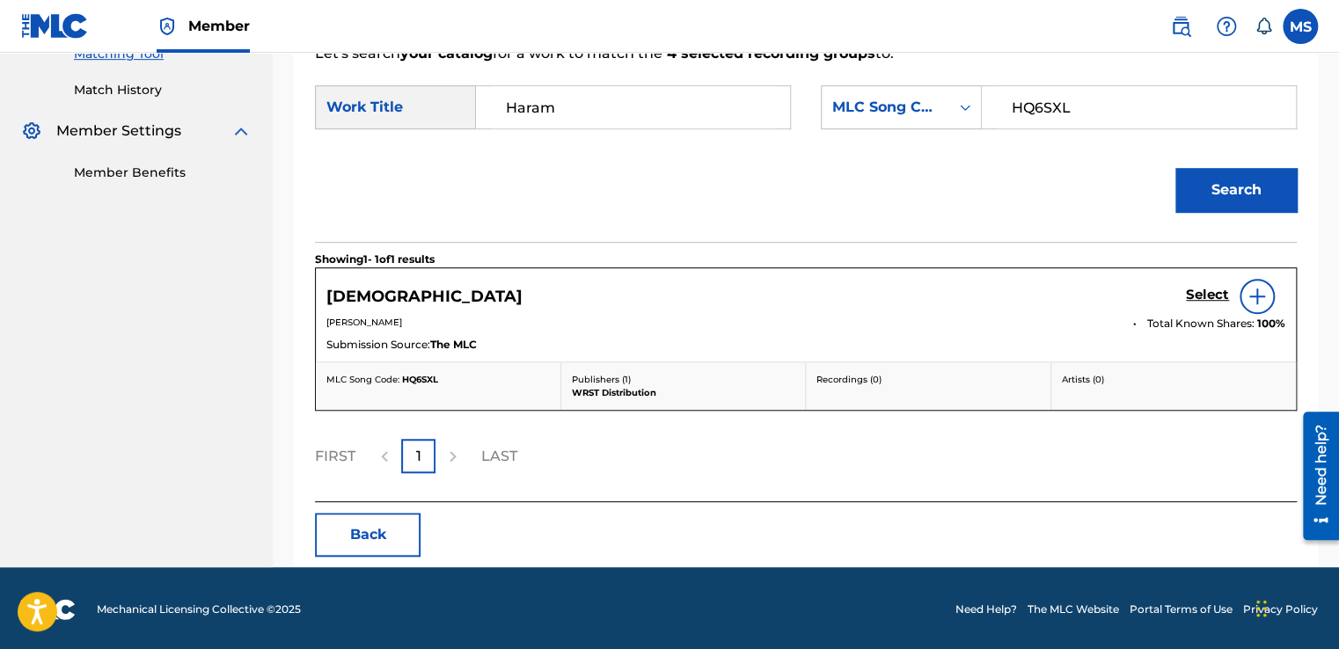
click at [1209, 292] on h5 "Select" at bounding box center [1207, 295] width 43 height 17
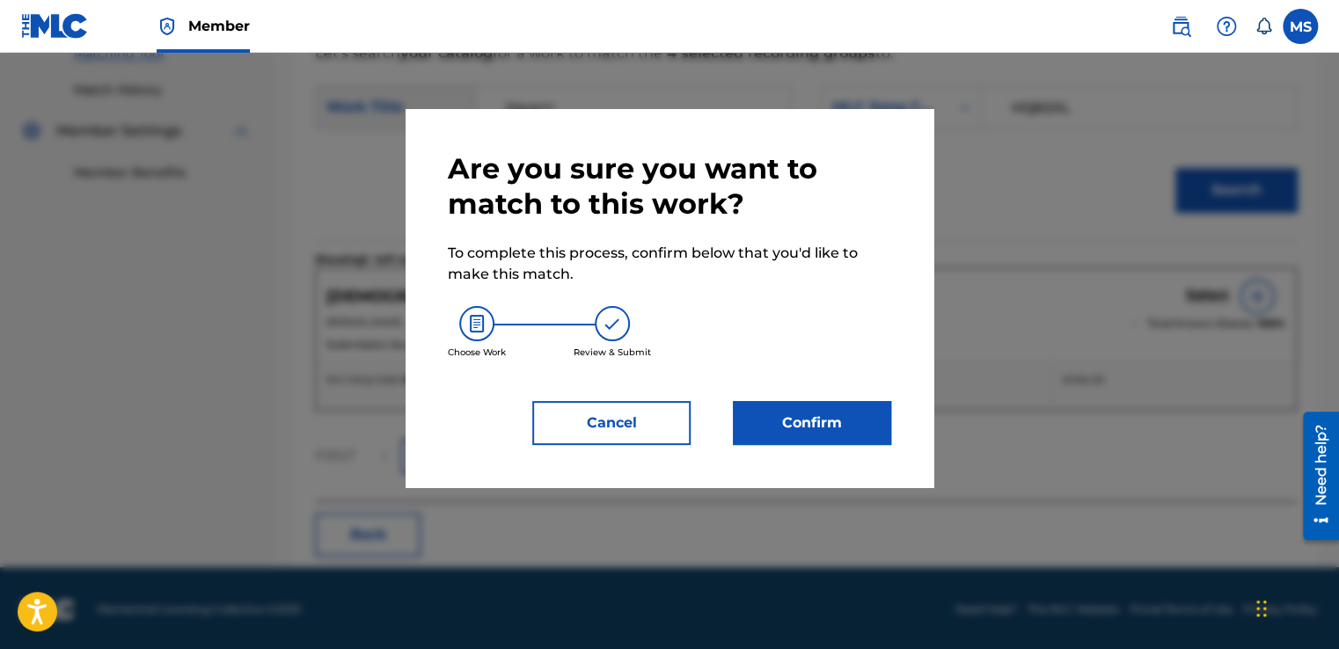
click at [827, 425] on button "Confirm" at bounding box center [812, 423] width 158 height 44
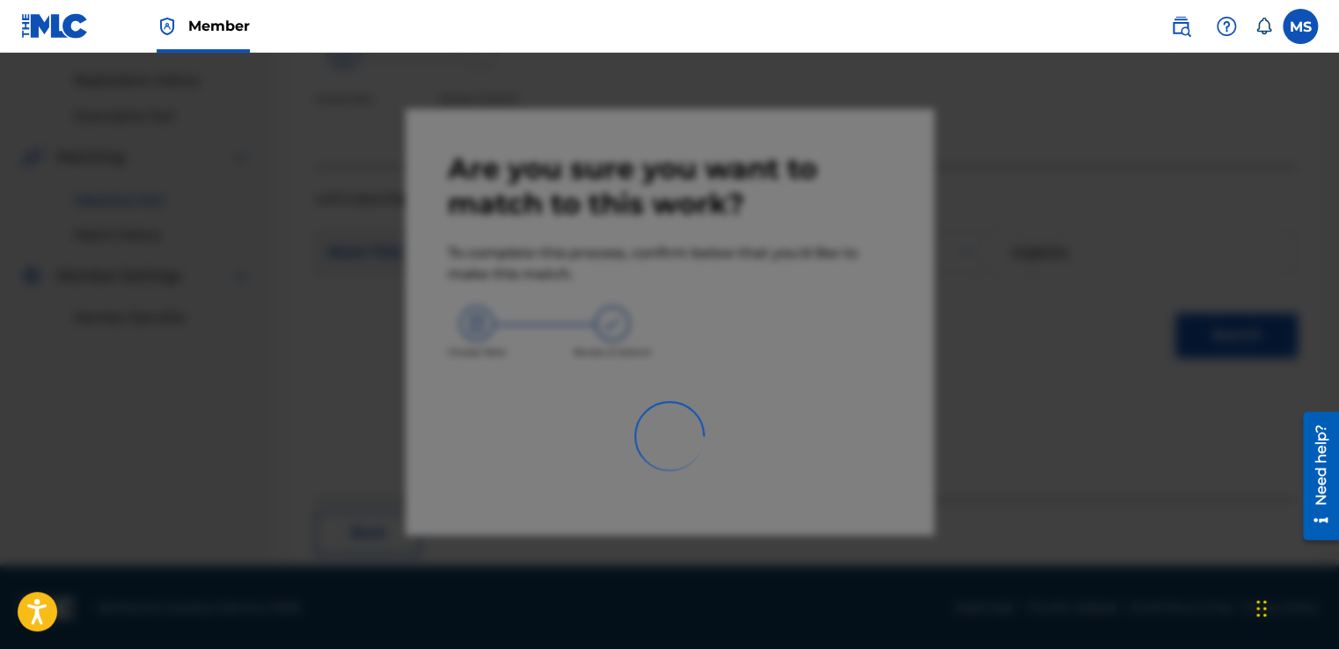
scroll to position [106, 0]
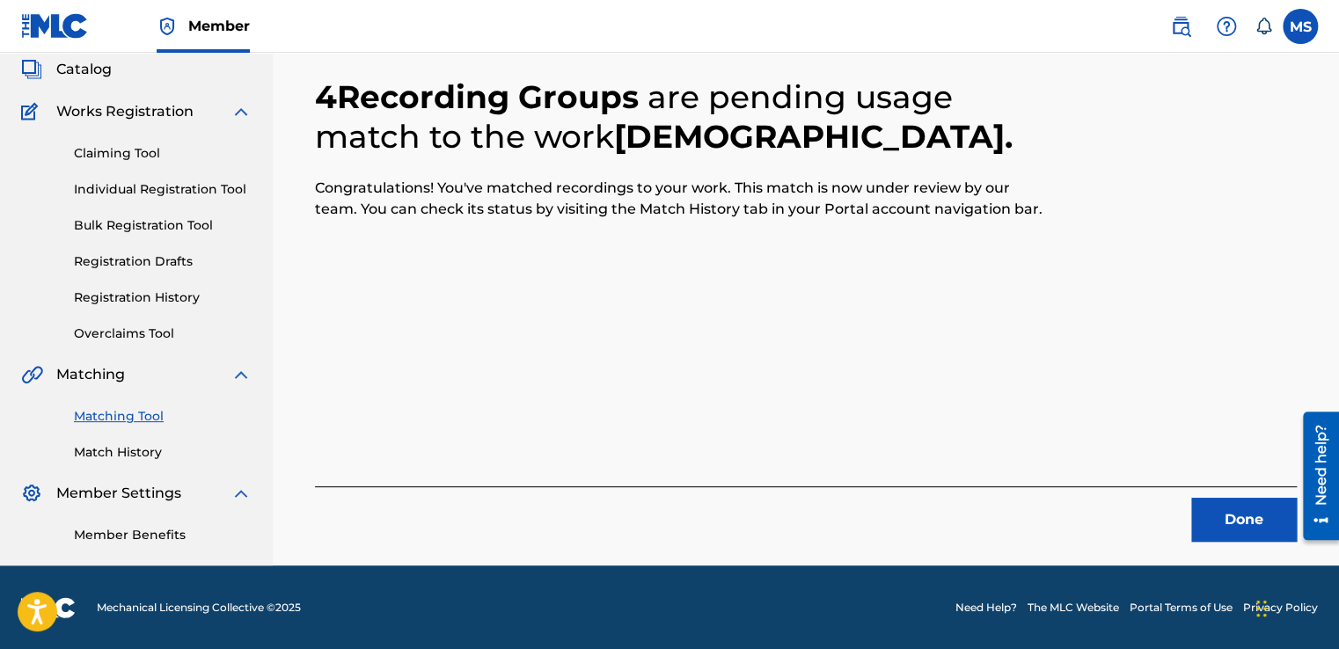
click at [1200, 523] on button "Done" at bounding box center [1244, 520] width 106 height 44
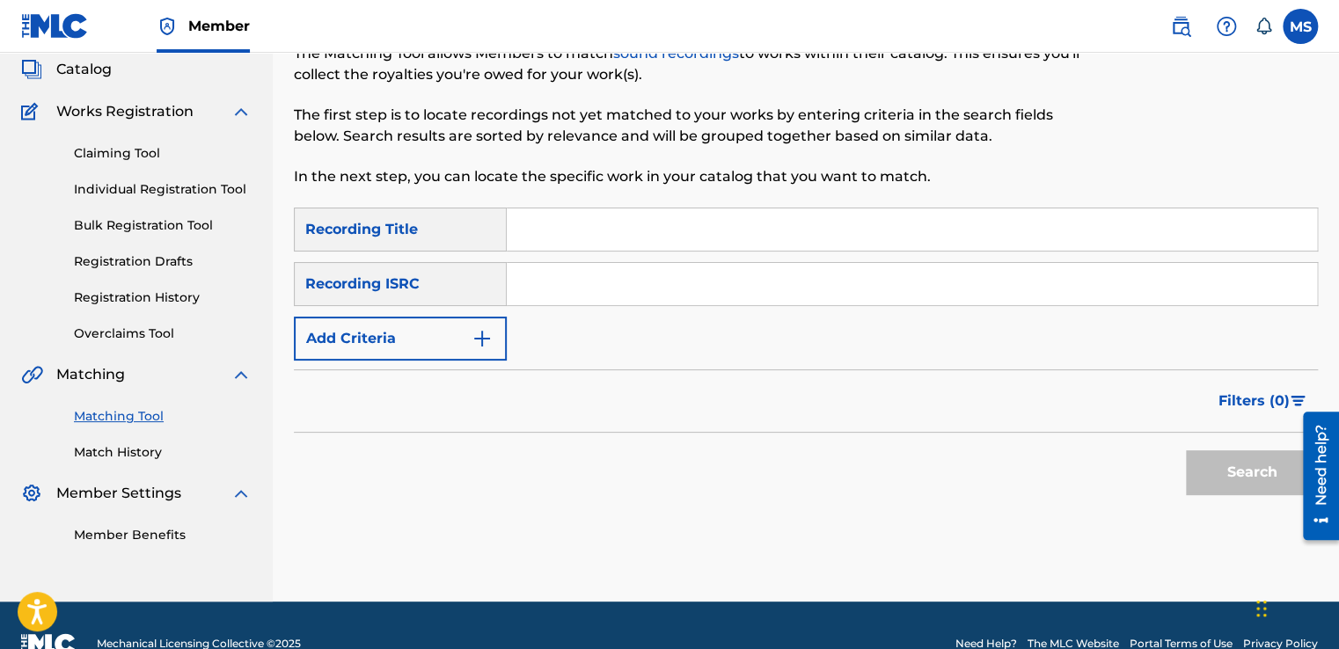
click at [120, 450] on link "Match History" at bounding box center [163, 452] width 178 height 18
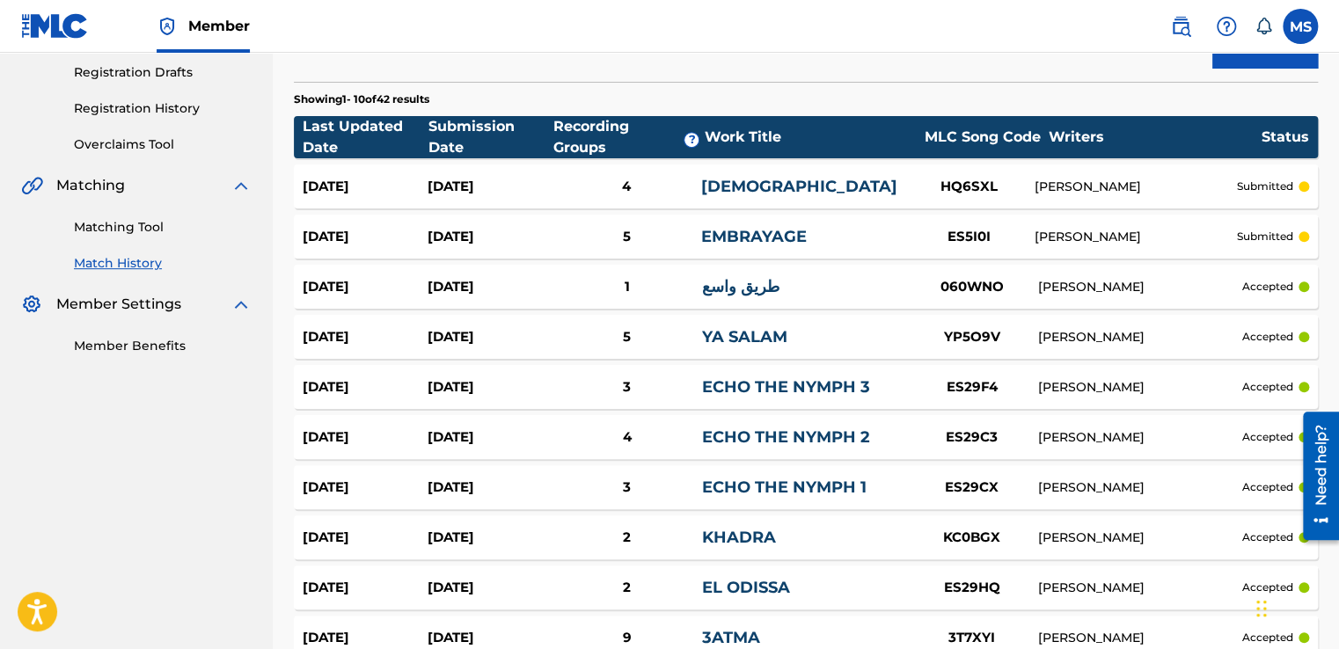
scroll to position [479, 0]
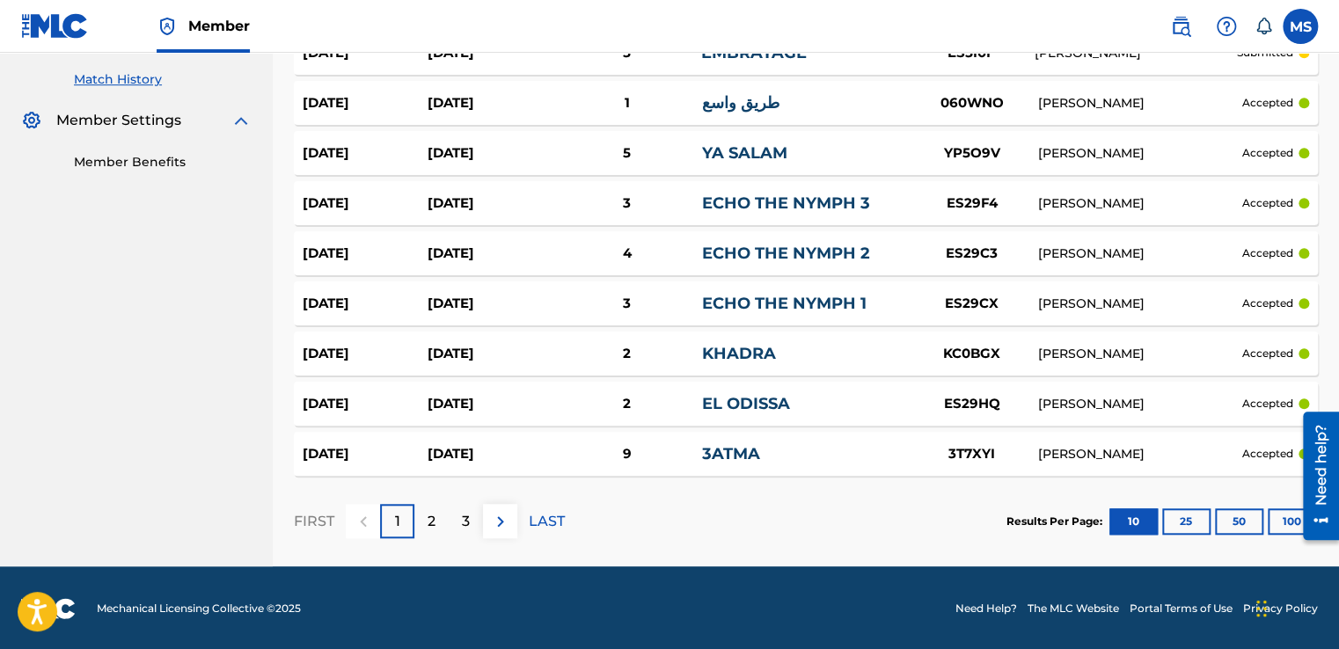
click at [1281, 518] on button "100" at bounding box center [1292, 521] width 48 height 26
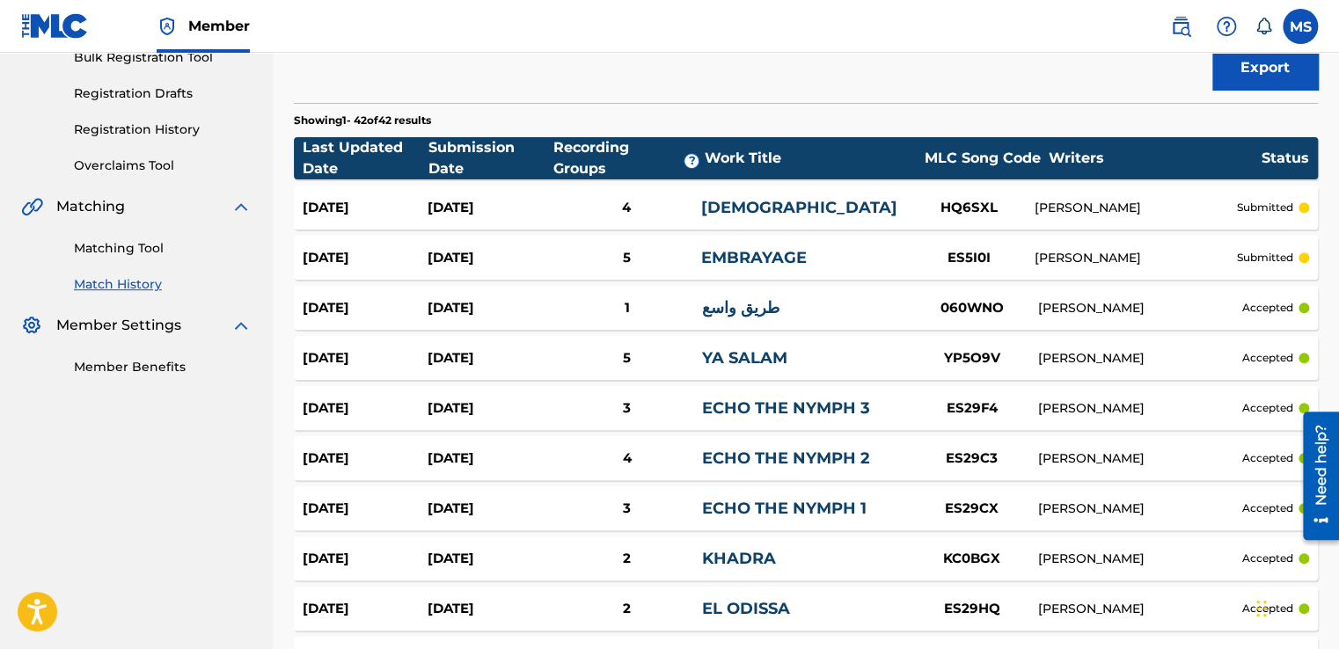
scroll to position [298, 0]
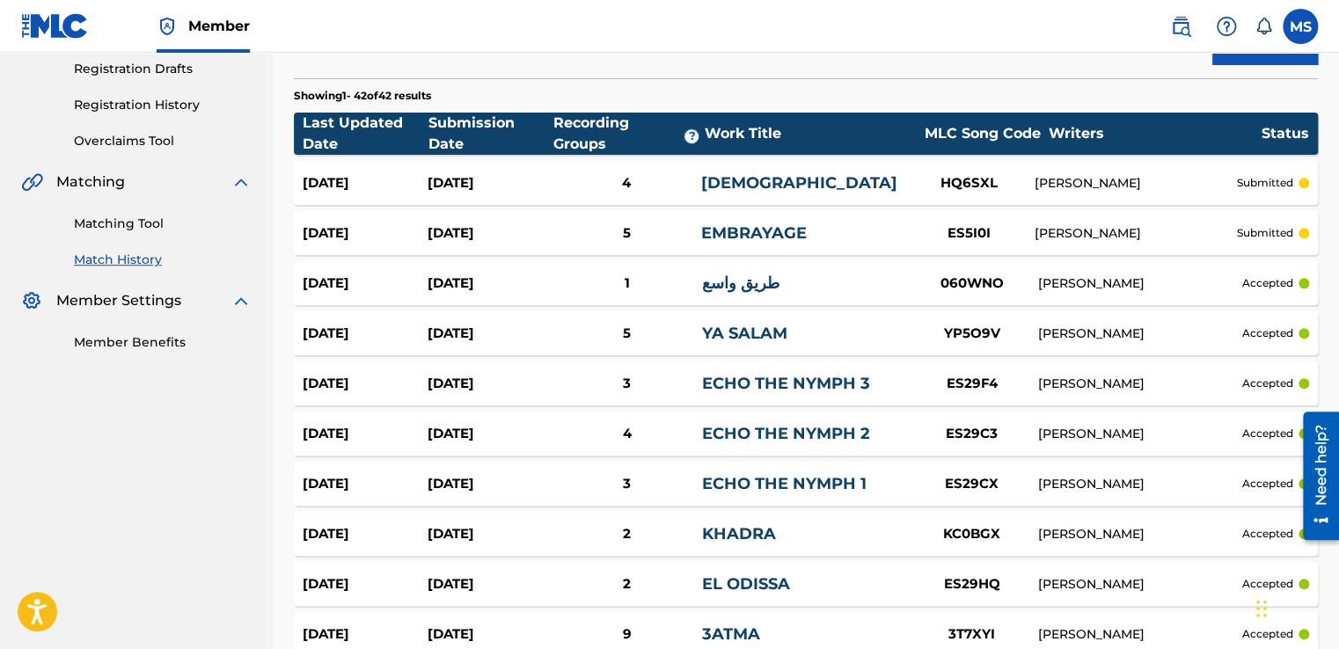
click at [987, 237] on div "ES5I0I" at bounding box center [968, 233] width 132 height 20
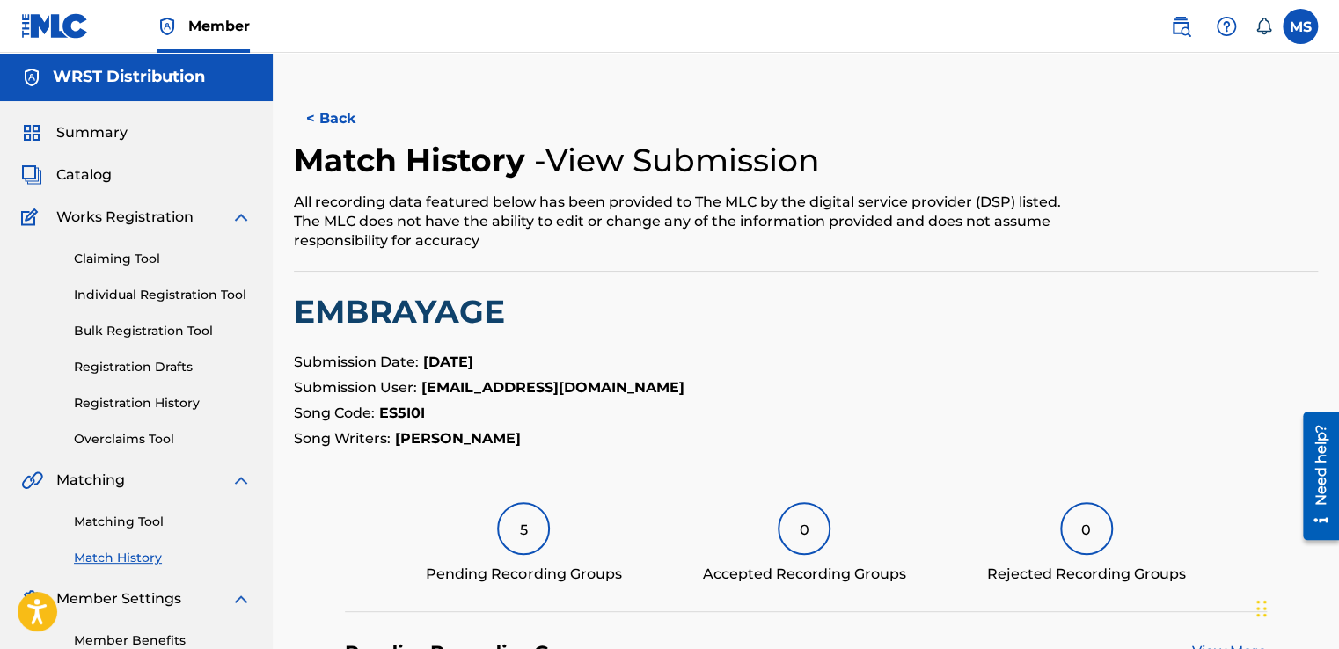
click at [141, 557] on link "Match History" at bounding box center [163, 558] width 178 height 18
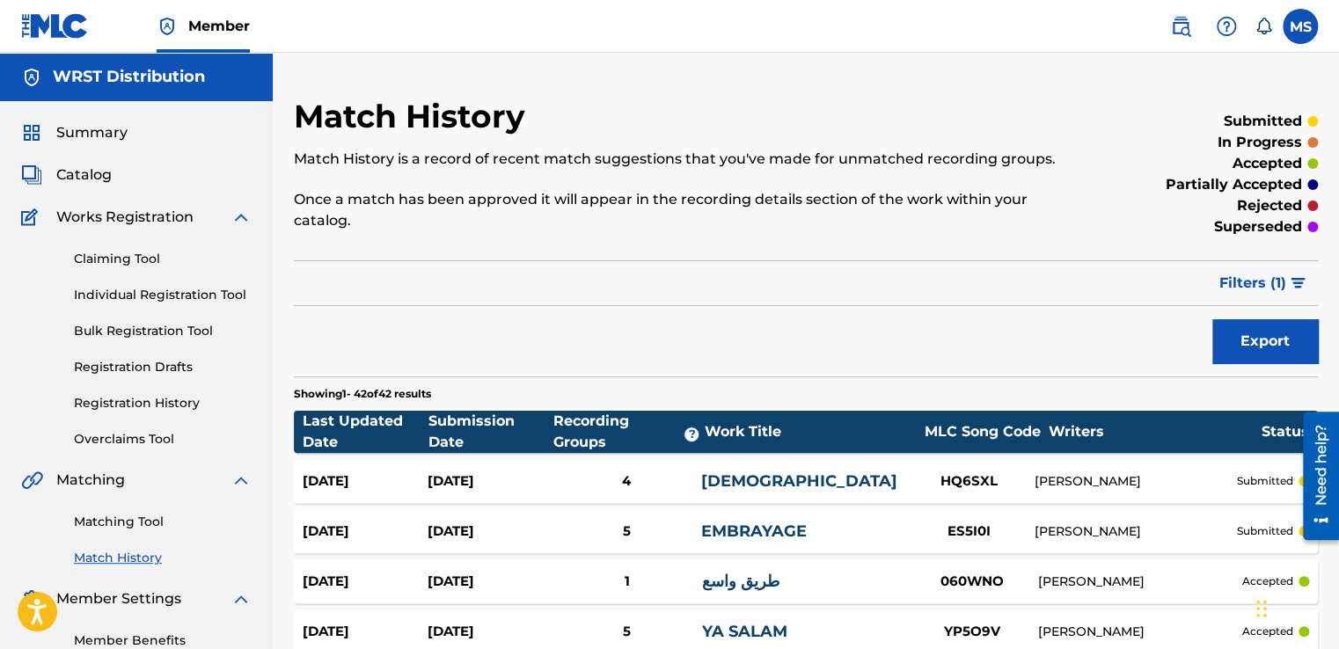
scroll to position [42, 0]
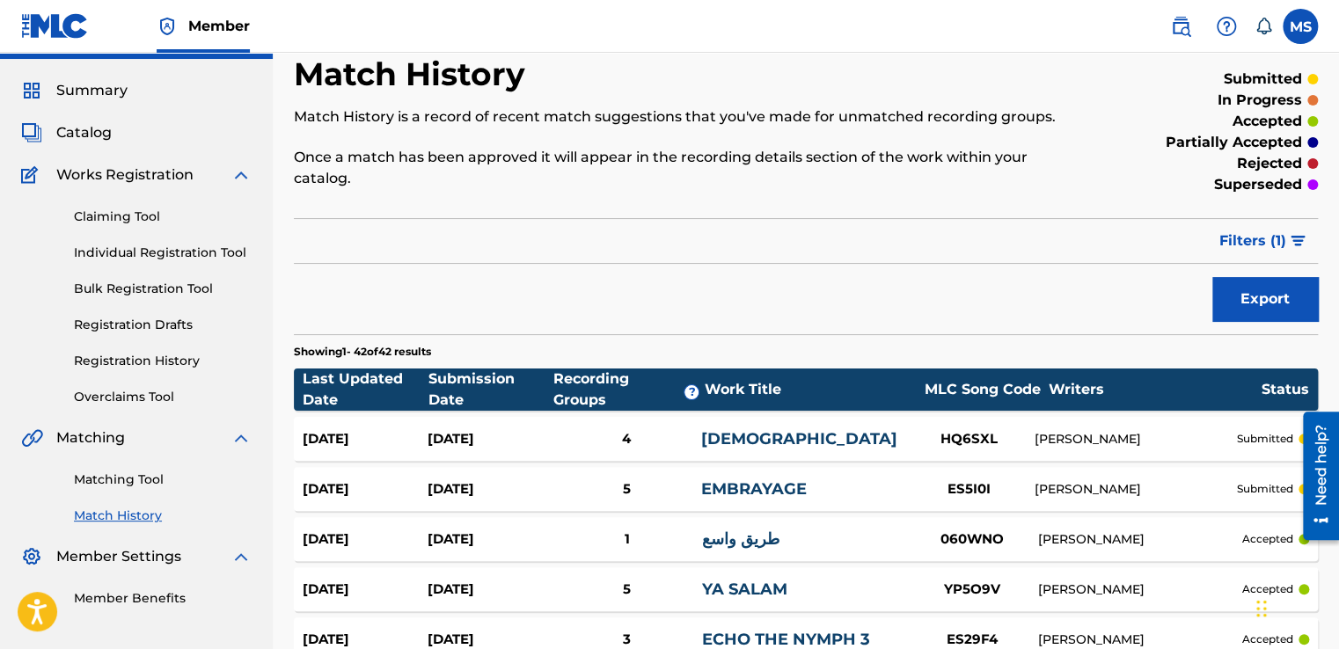
click at [143, 487] on link "Matching Tool" at bounding box center [163, 480] width 178 height 18
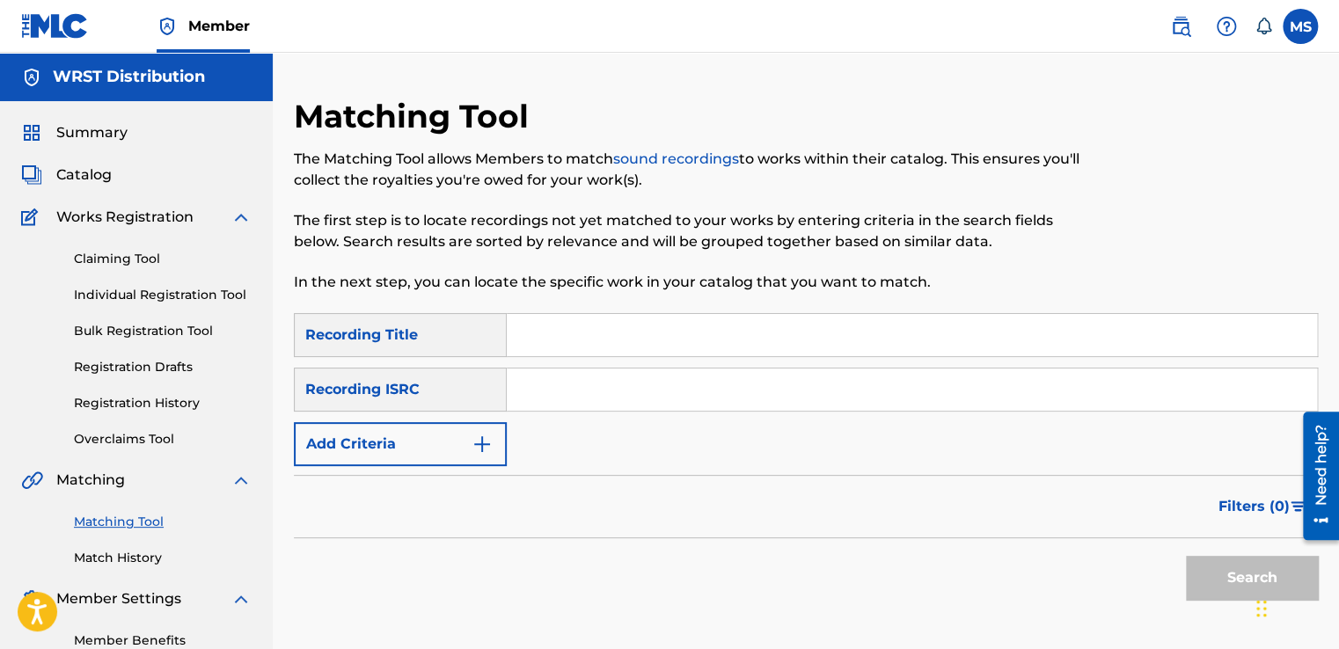
paste input "Awal Round (Instrumental)"
click at [566, 340] on input "Awal Round (Instrumental)" at bounding box center [912, 335] width 810 height 42
type input "Awal Round (Instrumental)"
click at [570, 385] on input "Search Form" at bounding box center [912, 390] width 810 height 42
paste input "QZ4UU2200284"
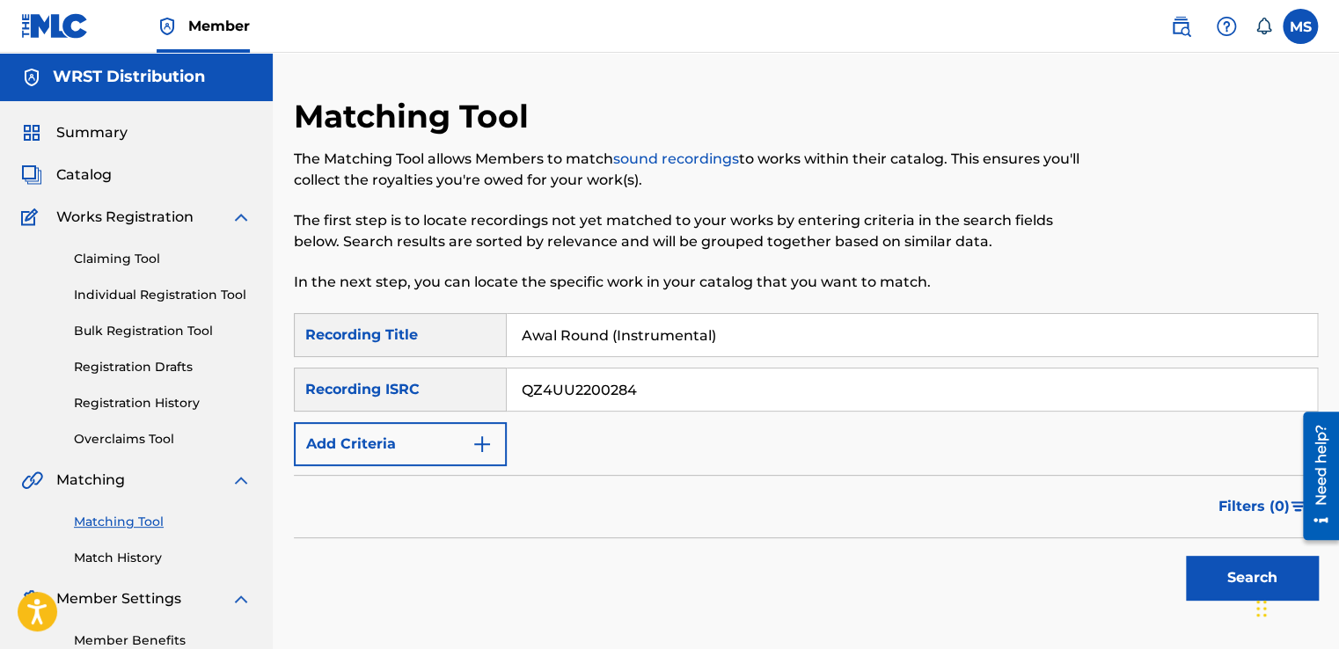
type input "QZ4UU2200284"
click at [1186, 556] on button "Search" at bounding box center [1252, 578] width 132 height 44
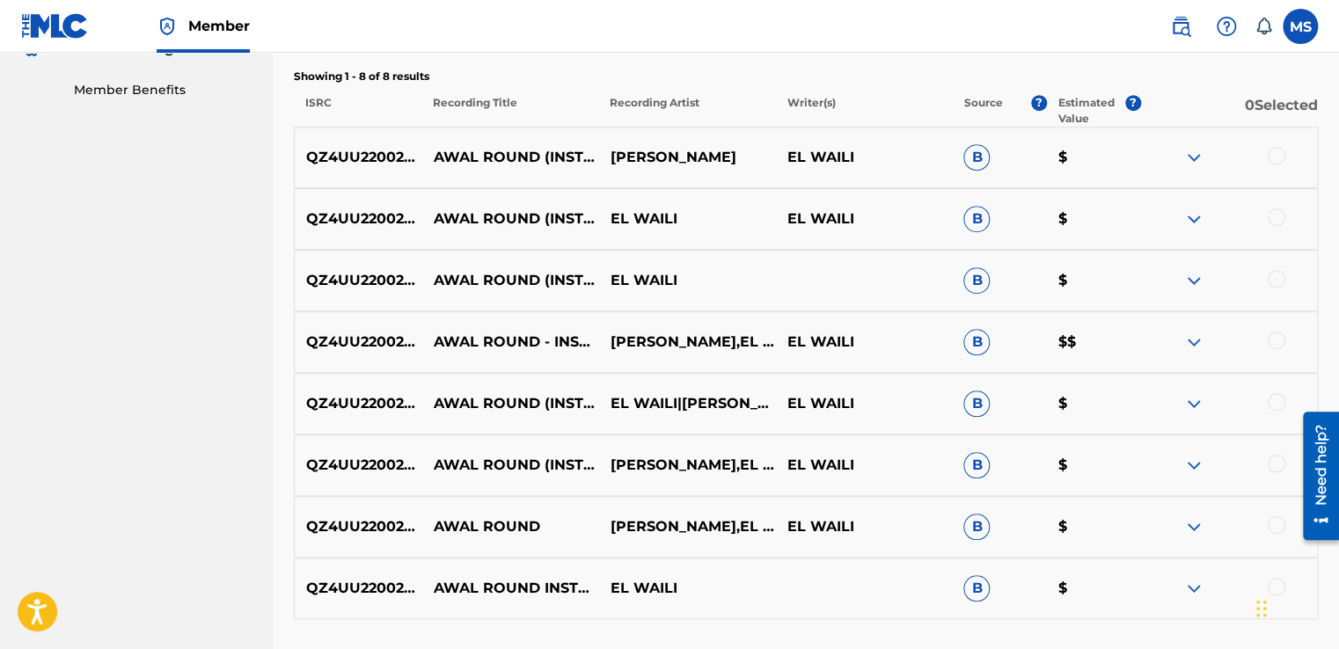
scroll to position [550, 0]
click at [1276, 163] on div at bounding box center [1277, 157] width 18 height 18
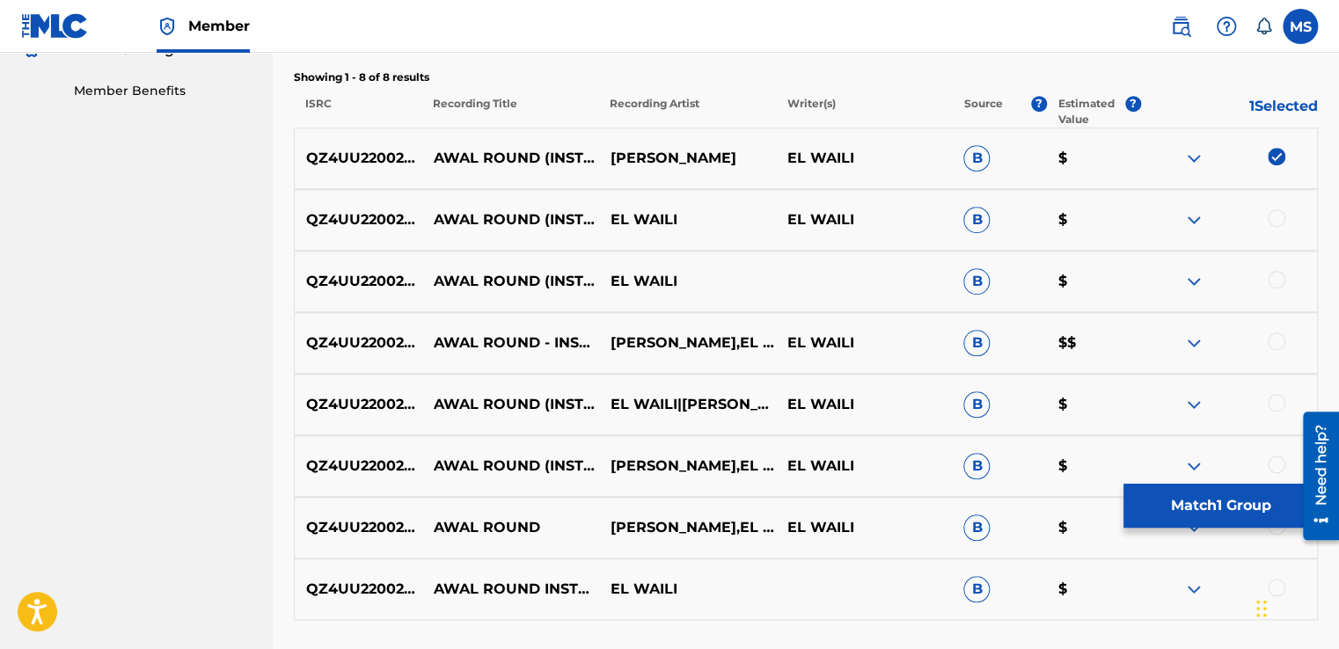
click at [1289, 227] on div at bounding box center [1228, 219] width 177 height 21
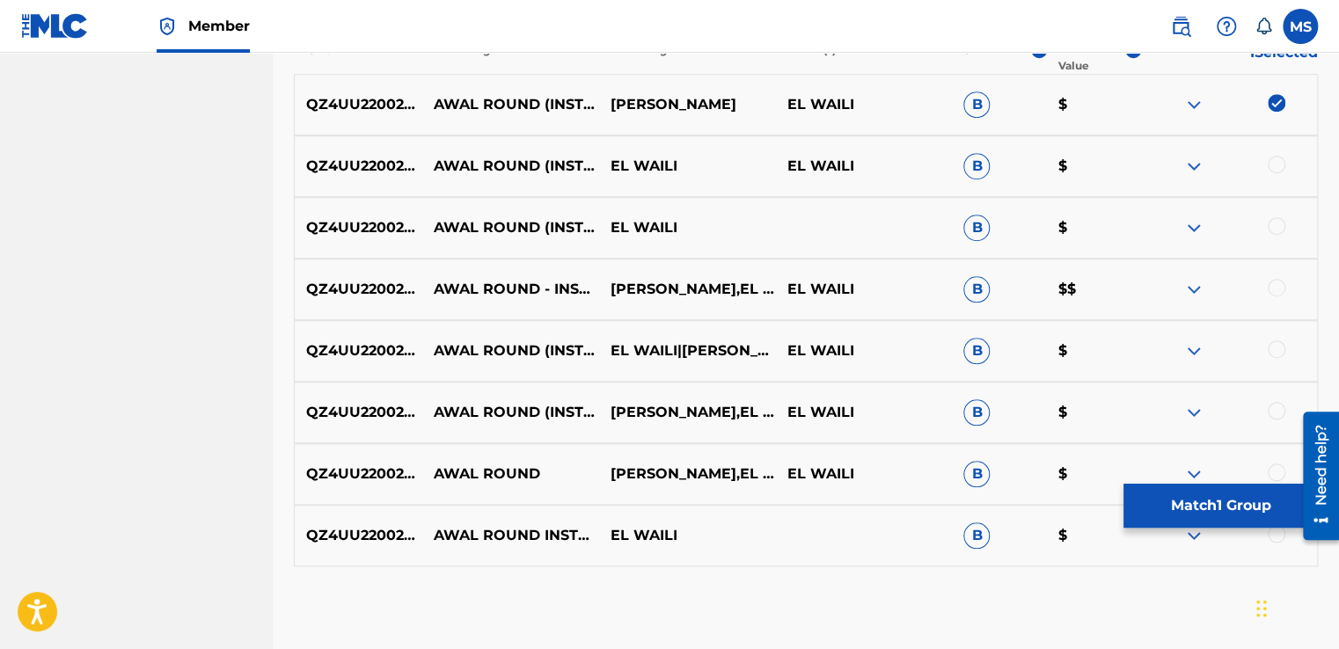
click at [1278, 166] on div at bounding box center [1277, 165] width 18 height 18
click at [1277, 227] on div at bounding box center [1277, 226] width 18 height 18
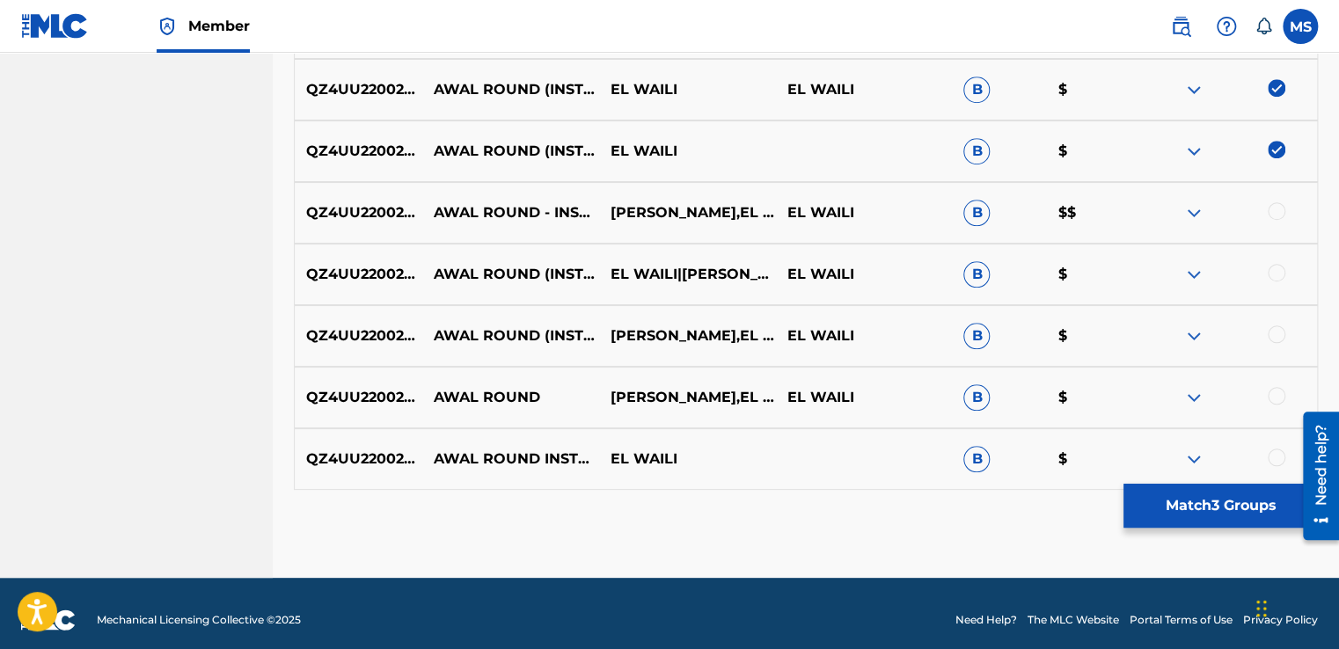
click at [1277, 202] on div at bounding box center [1277, 211] width 18 height 18
click at [1284, 261] on div "QZ4UU2200284 AWAL ROUND (INSTRUMENTAL) EL WAILI|[PERSON_NAME] EL WAILI B $" at bounding box center [806, 275] width 1024 height 62
click at [1280, 275] on div at bounding box center [1277, 273] width 18 height 18
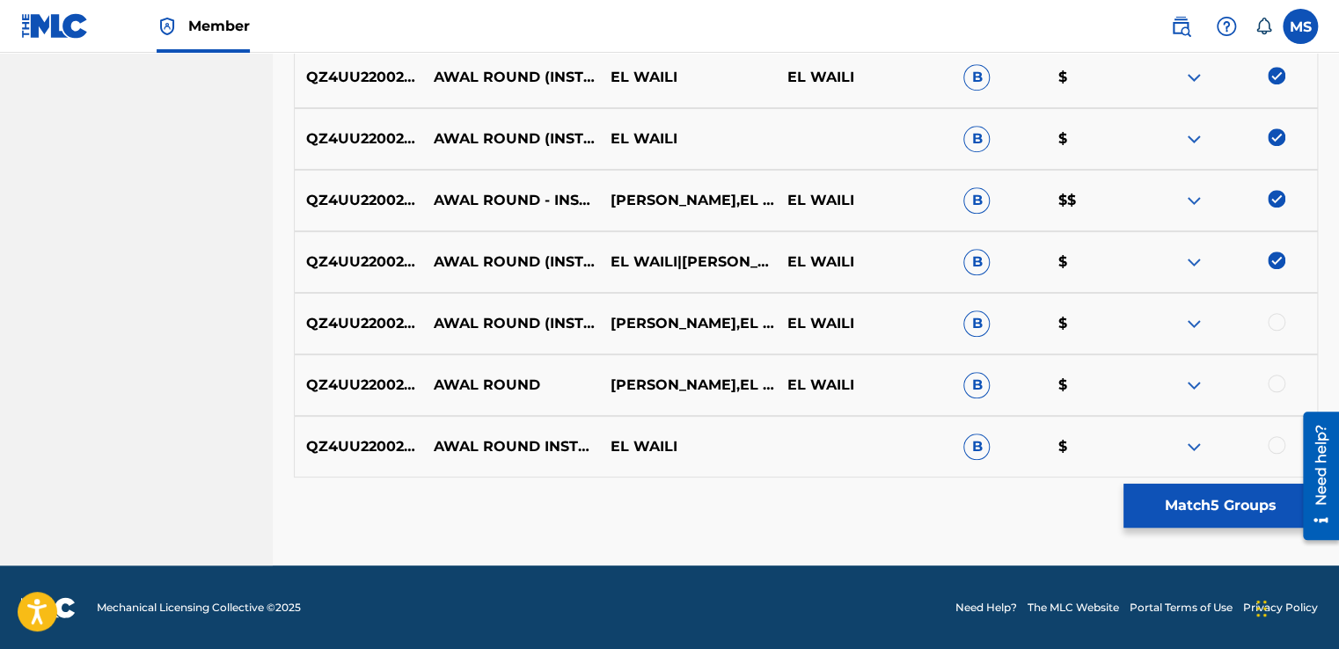
click at [1274, 318] on div at bounding box center [1277, 322] width 18 height 18
click at [1272, 384] on div at bounding box center [1277, 384] width 18 height 18
click at [1271, 447] on div at bounding box center [1277, 445] width 18 height 18
click at [1208, 514] on button "Match 8 Groups" at bounding box center [1220, 506] width 194 height 44
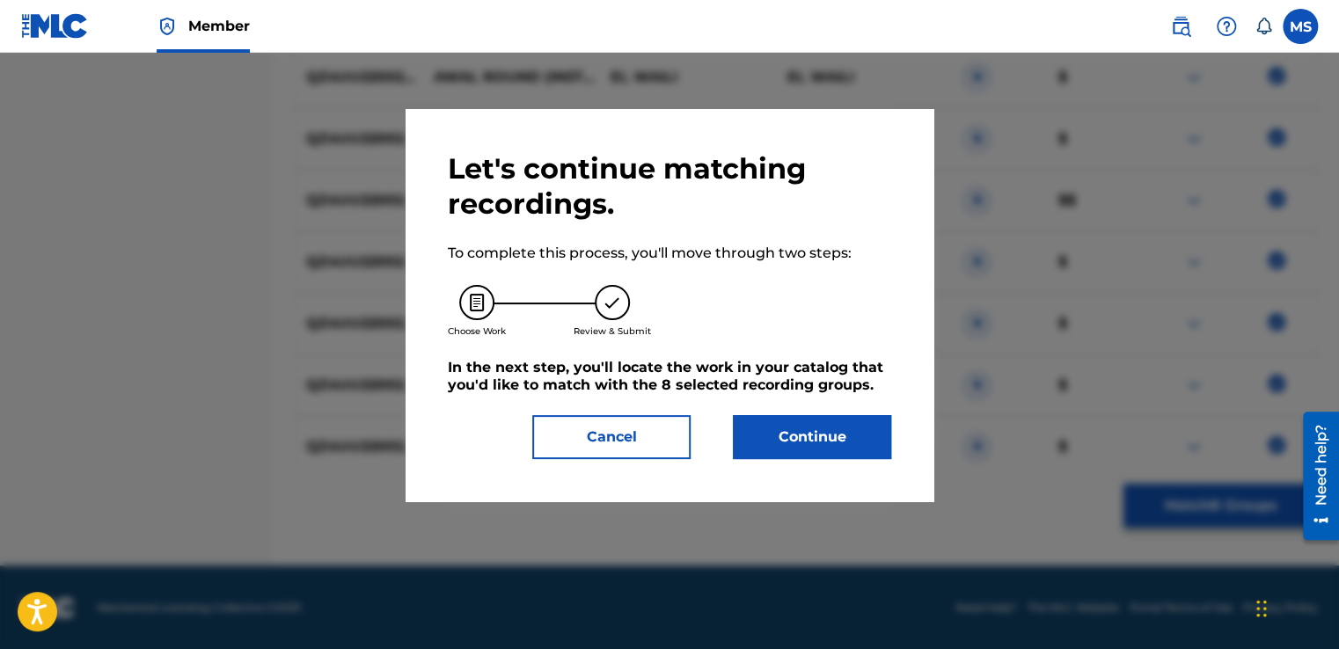
click at [841, 438] on button "Continue" at bounding box center [812, 437] width 158 height 44
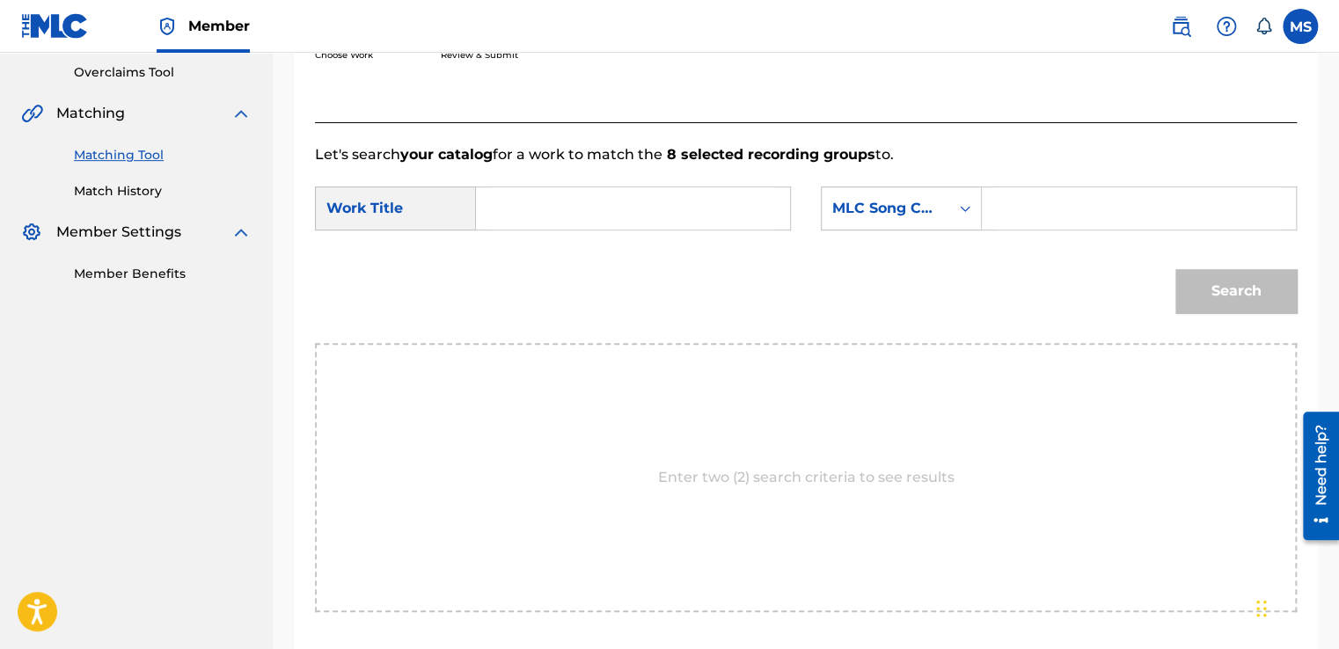
scroll to position [362, 0]
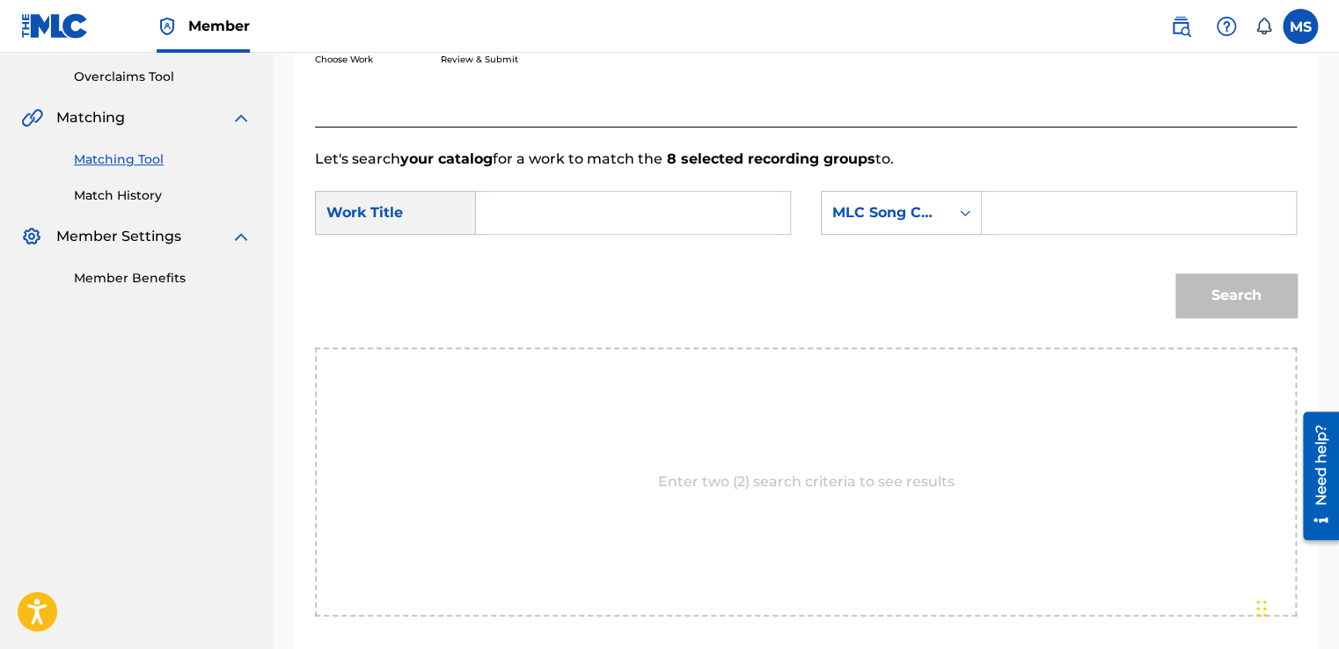
click at [639, 213] on input "Search Form" at bounding box center [633, 213] width 284 height 42
paste input "Awal Round (Instrumental)"
type input "Awal Round (Instrumental)"
click at [1054, 209] on input "Search Form" at bounding box center [1139, 213] width 284 height 42
paste input "AY91CT"
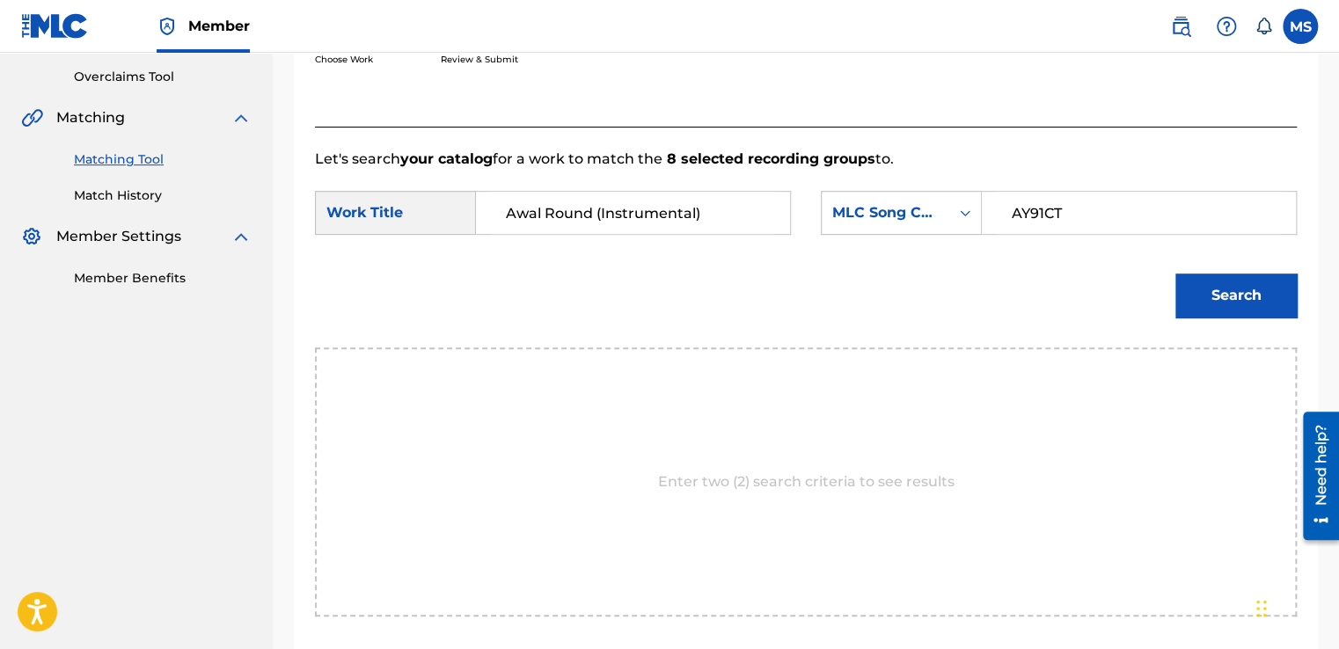
type input "AY91CT"
click at [1228, 281] on button "Search" at bounding box center [1235, 296] width 121 height 44
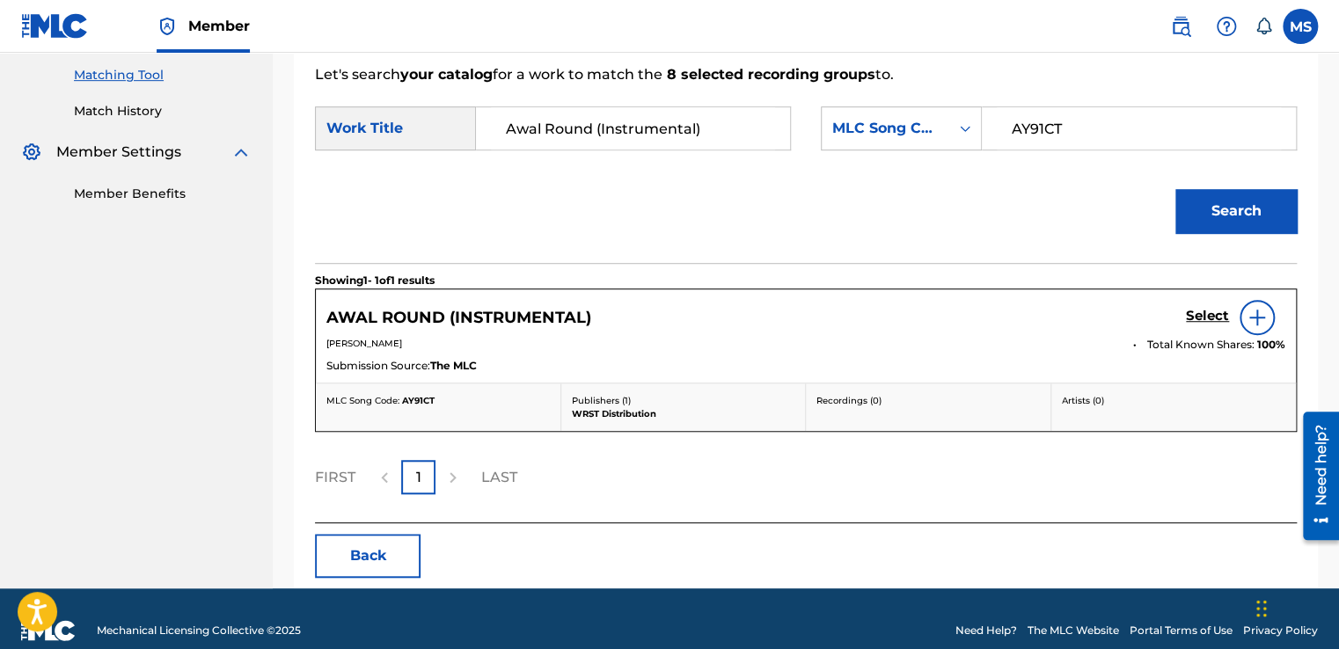
scroll to position [469, 0]
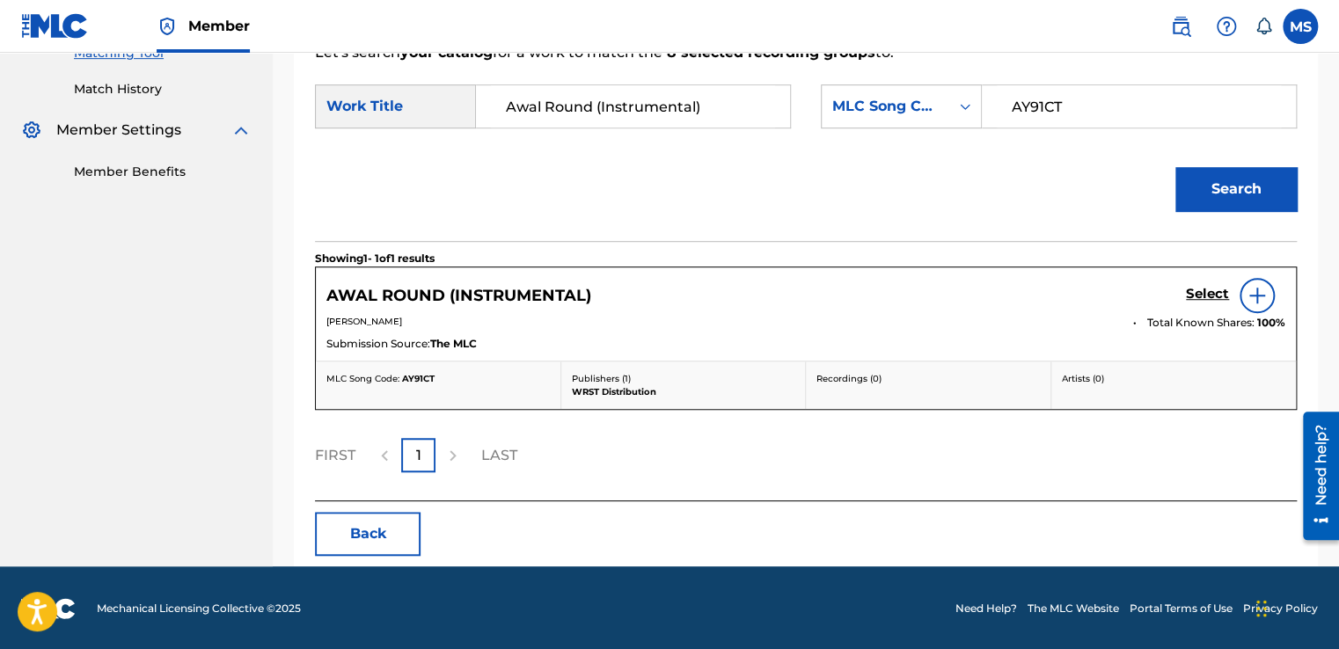
click at [1197, 292] on h5 "Select" at bounding box center [1207, 294] width 43 height 17
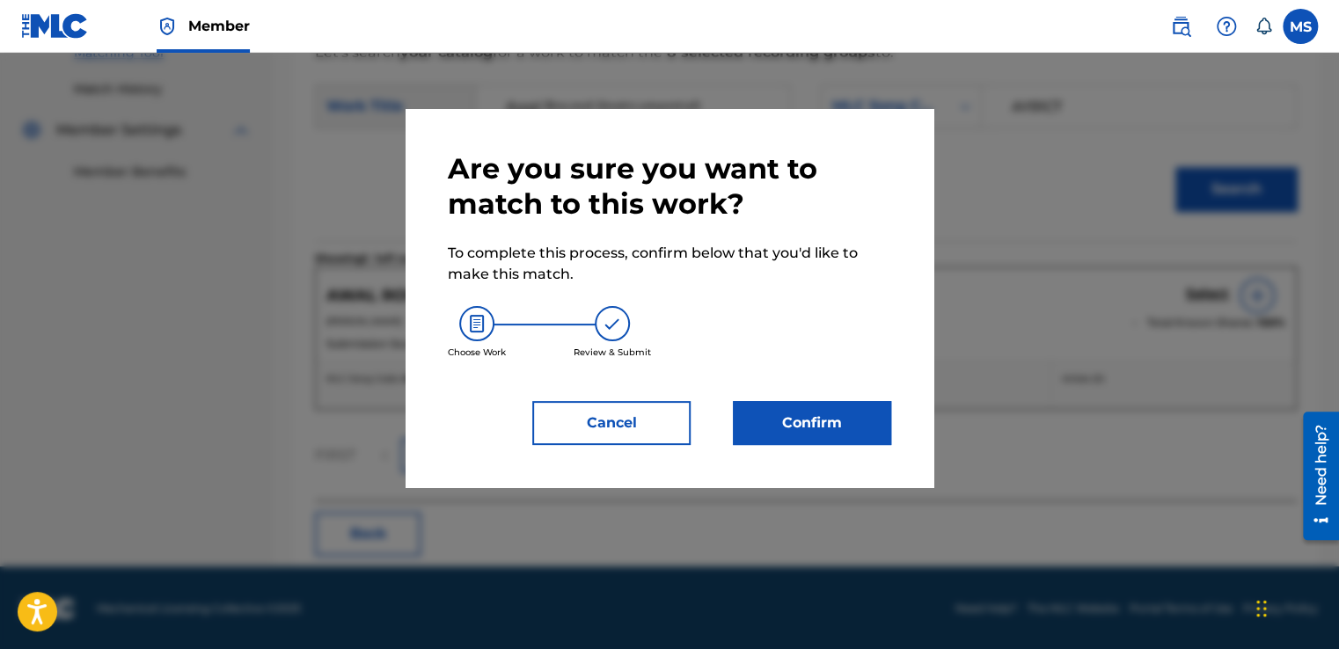
click at [854, 431] on button "Confirm" at bounding box center [812, 423] width 158 height 44
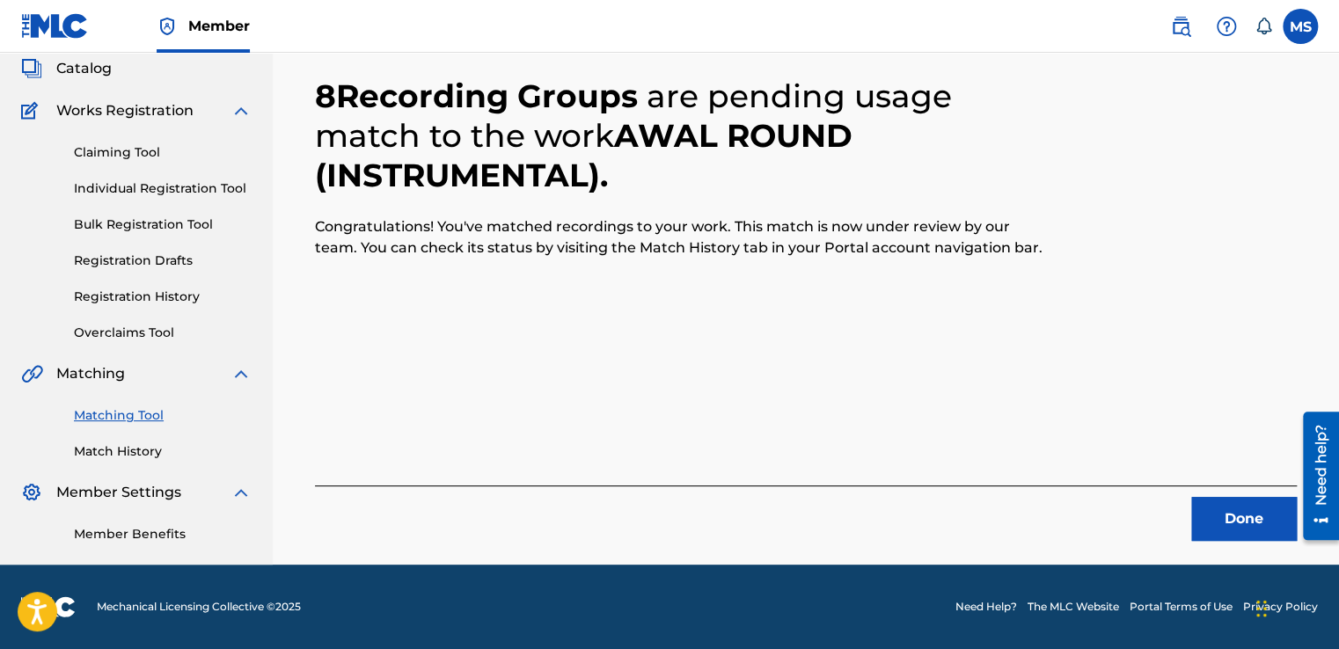
scroll to position [106, 0]
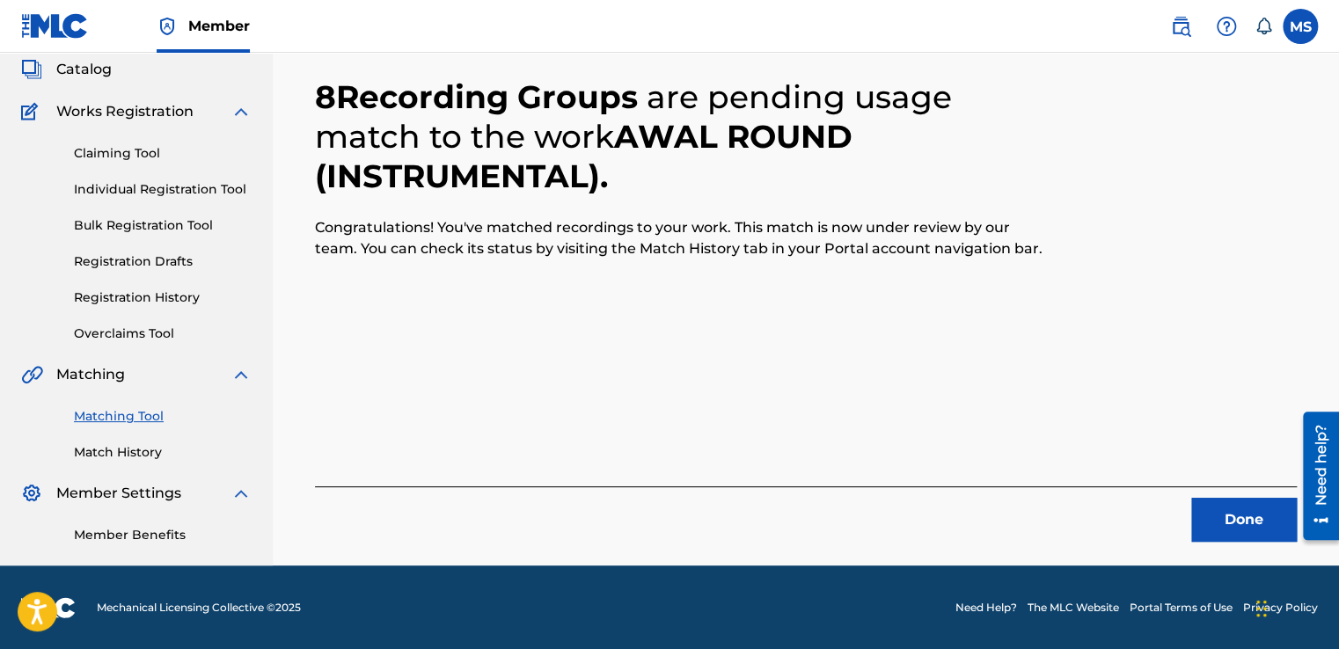
click at [1236, 512] on button "Done" at bounding box center [1244, 520] width 106 height 44
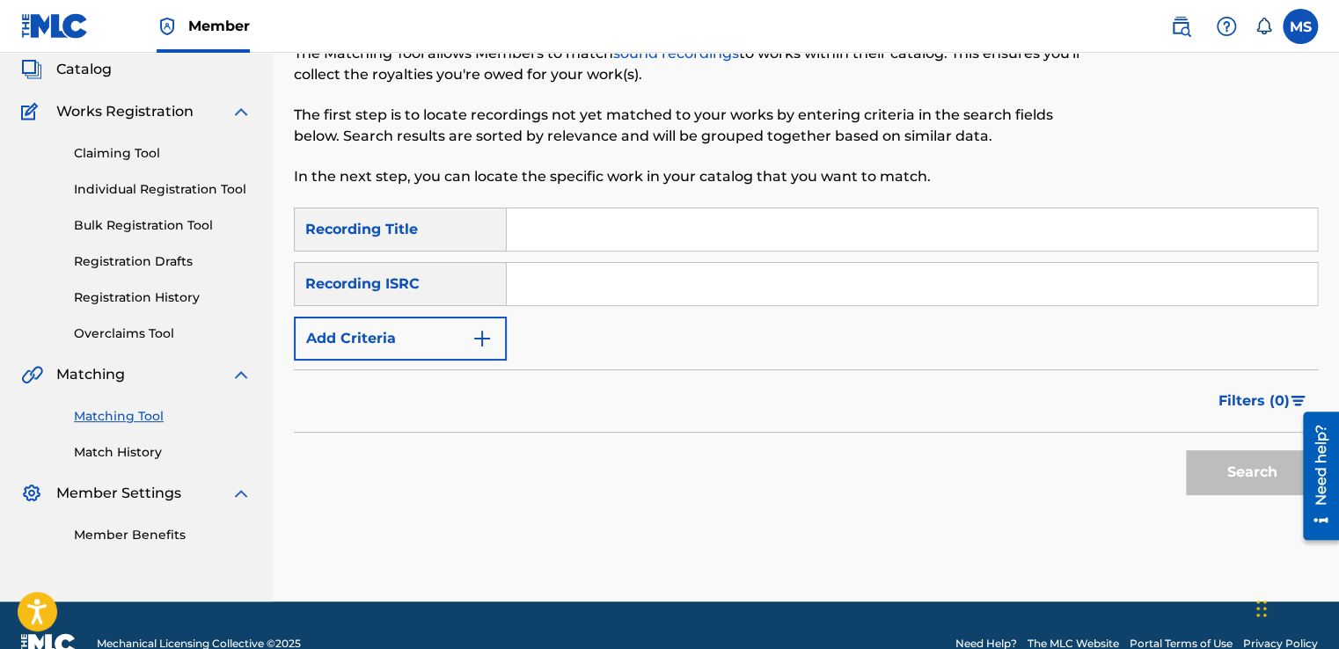
click at [584, 245] on input "Search Form" at bounding box center [912, 229] width 810 height 42
paste input "Kefo? (Instrumental)"
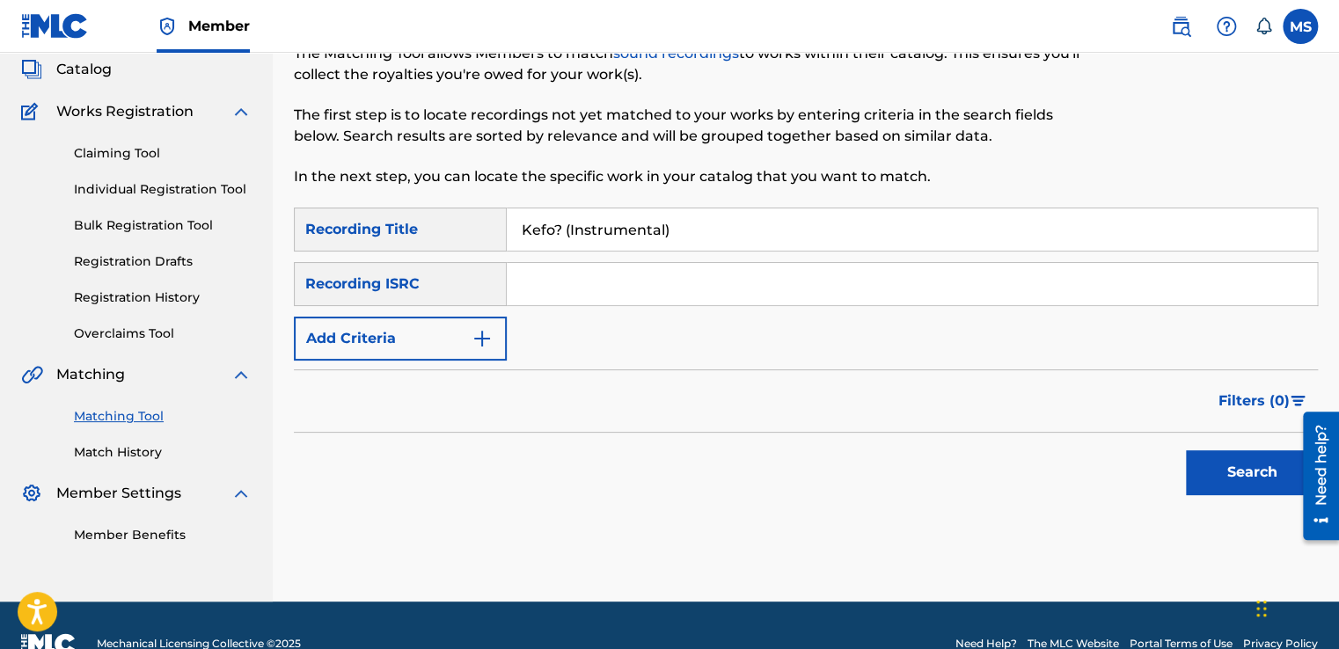
type input "Kefo? (Instrumental)"
click at [604, 263] on input "Search Form" at bounding box center [912, 284] width 810 height 42
paste input "QZ4UU2200286"
type input "QZ4UU2200286"
click at [1186, 450] on button "Search" at bounding box center [1252, 472] width 132 height 44
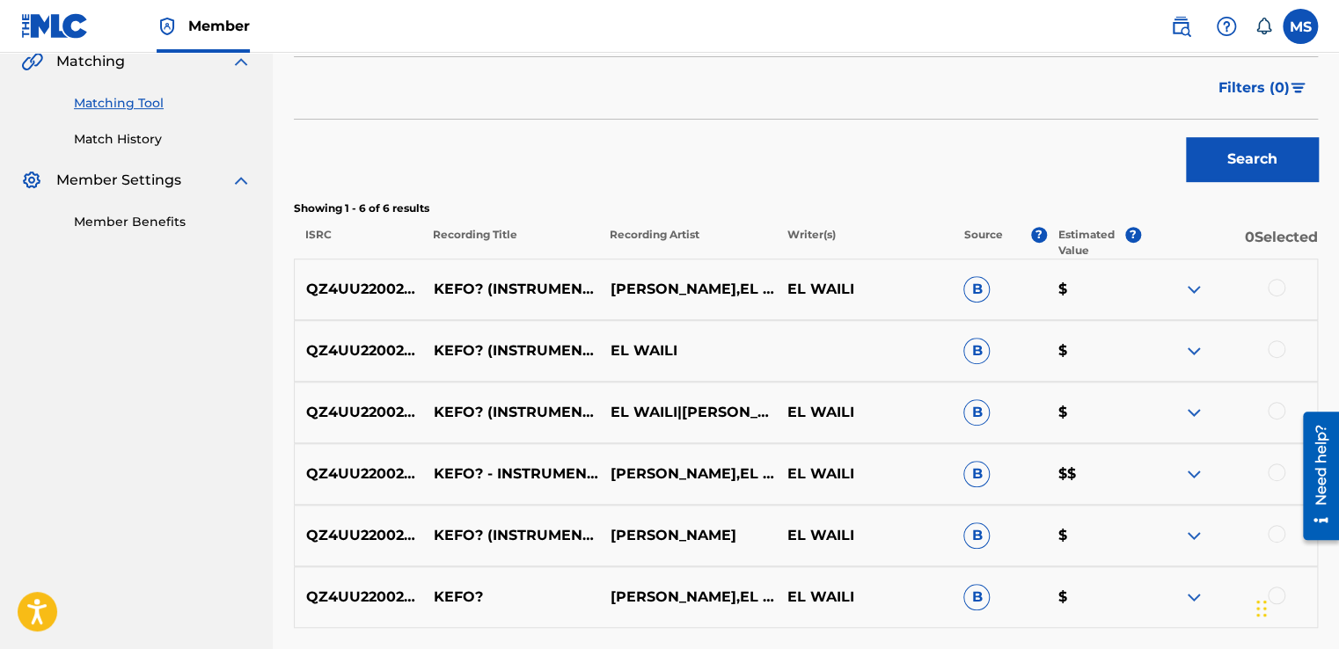
scroll to position [569, 0]
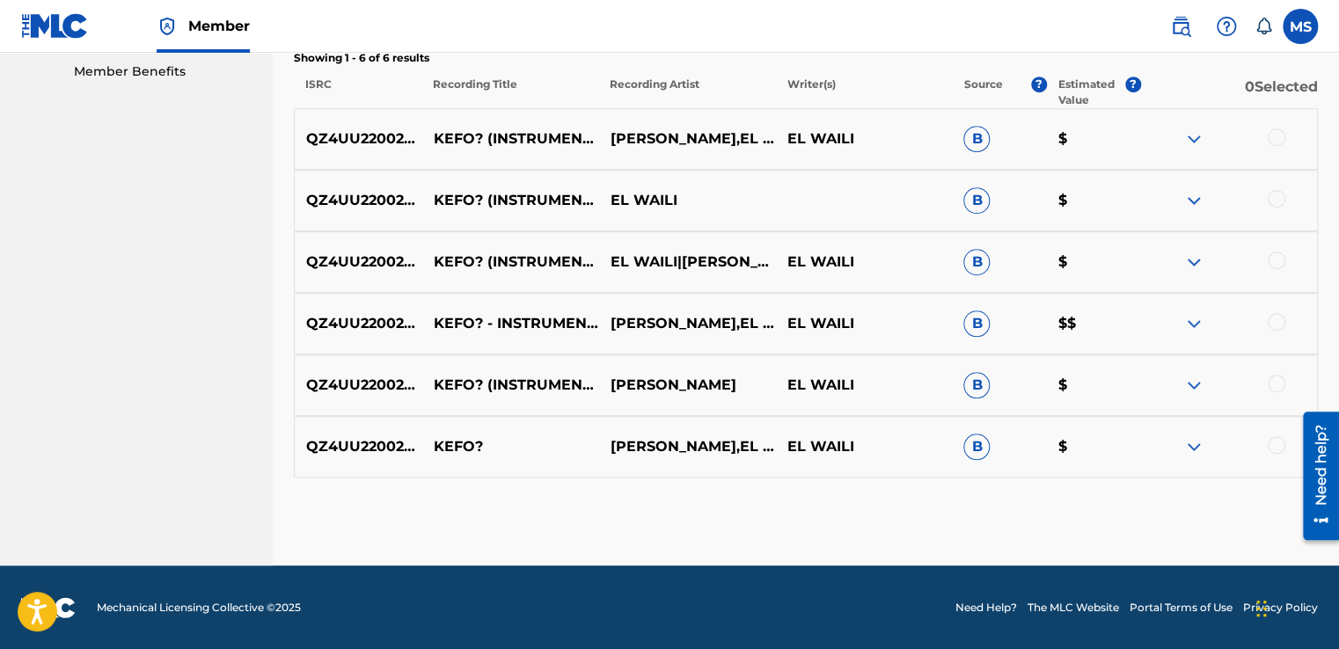
click at [1275, 139] on div at bounding box center [1277, 137] width 18 height 18
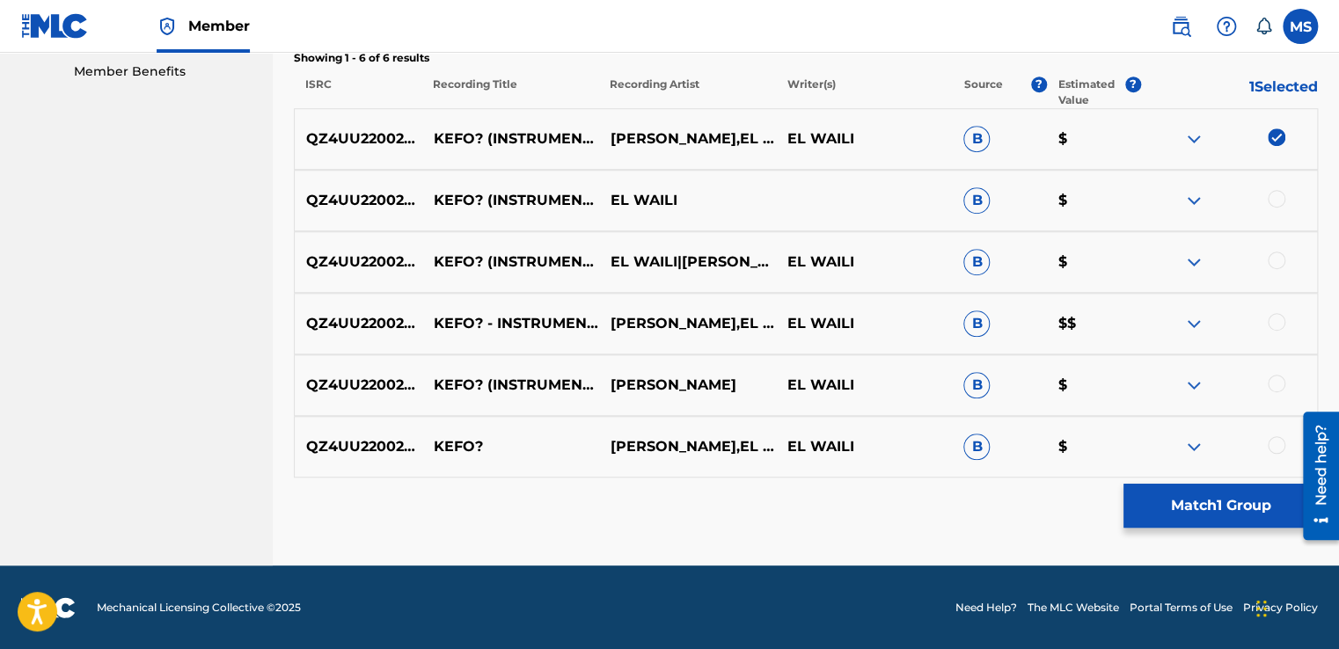
click at [1273, 196] on div at bounding box center [1277, 199] width 18 height 18
click at [1281, 258] on div at bounding box center [1228, 262] width 177 height 21
click at [1281, 258] on div at bounding box center [1277, 261] width 18 height 18
click at [1255, 342] on div "QZ4UU2200286 KEFO? - INSTRUMENTAL [PERSON_NAME],EL WAILI EL WAILI B $$" at bounding box center [806, 324] width 1024 height 62
click at [1278, 319] on div at bounding box center [1277, 322] width 18 height 18
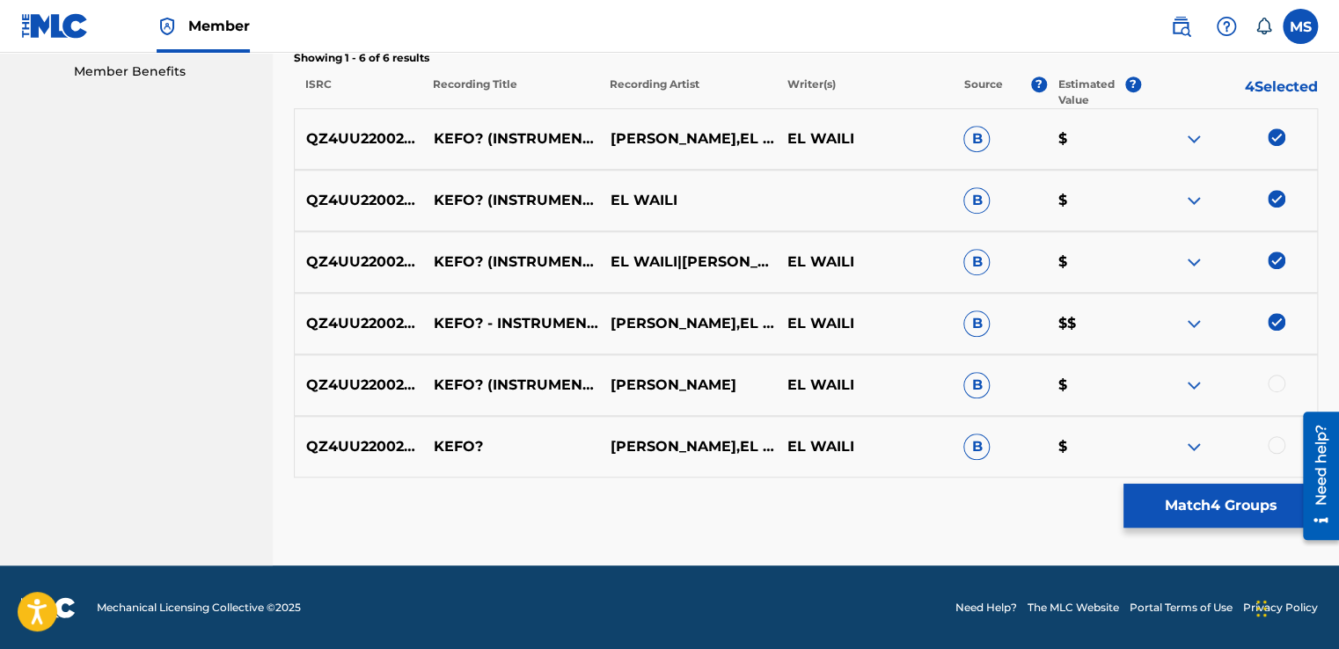
click at [1278, 385] on div at bounding box center [1277, 384] width 18 height 18
click at [1274, 438] on div at bounding box center [1277, 445] width 18 height 18
click at [1202, 486] on button "Match 6 Groups" at bounding box center [1220, 506] width 194 height 44
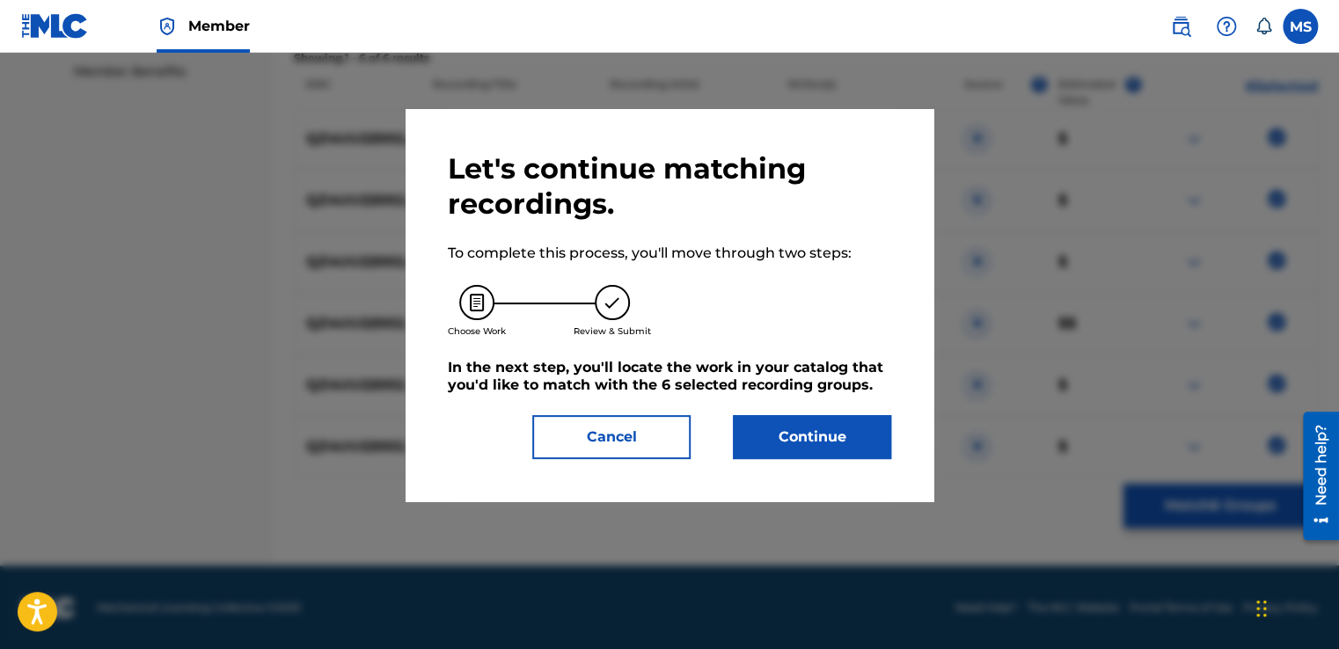
click at [837, 459] on div "Let's continue matching recordings. To complete this process, you'll move throu…" at bounding box center [670, 305] width 528 height 392
click at [831, 435] on button "Continue" at bounding box center [812, 437] width 158 height 44
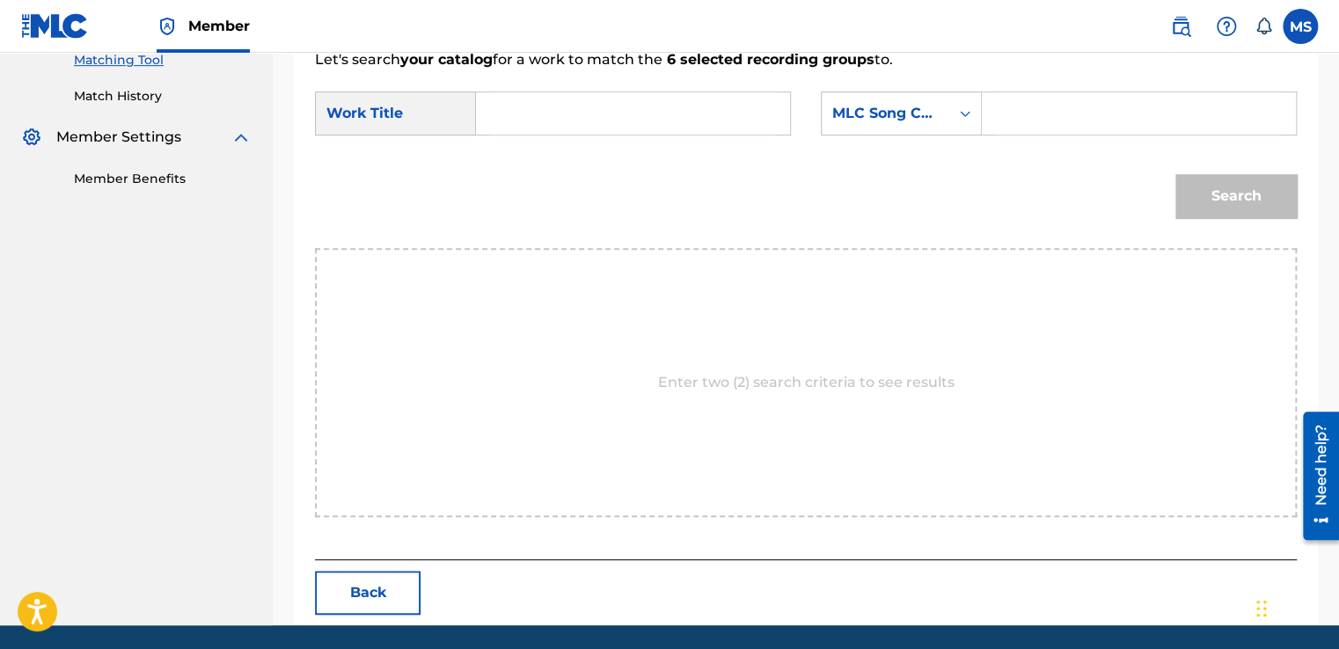
scroll to position [461, 0]
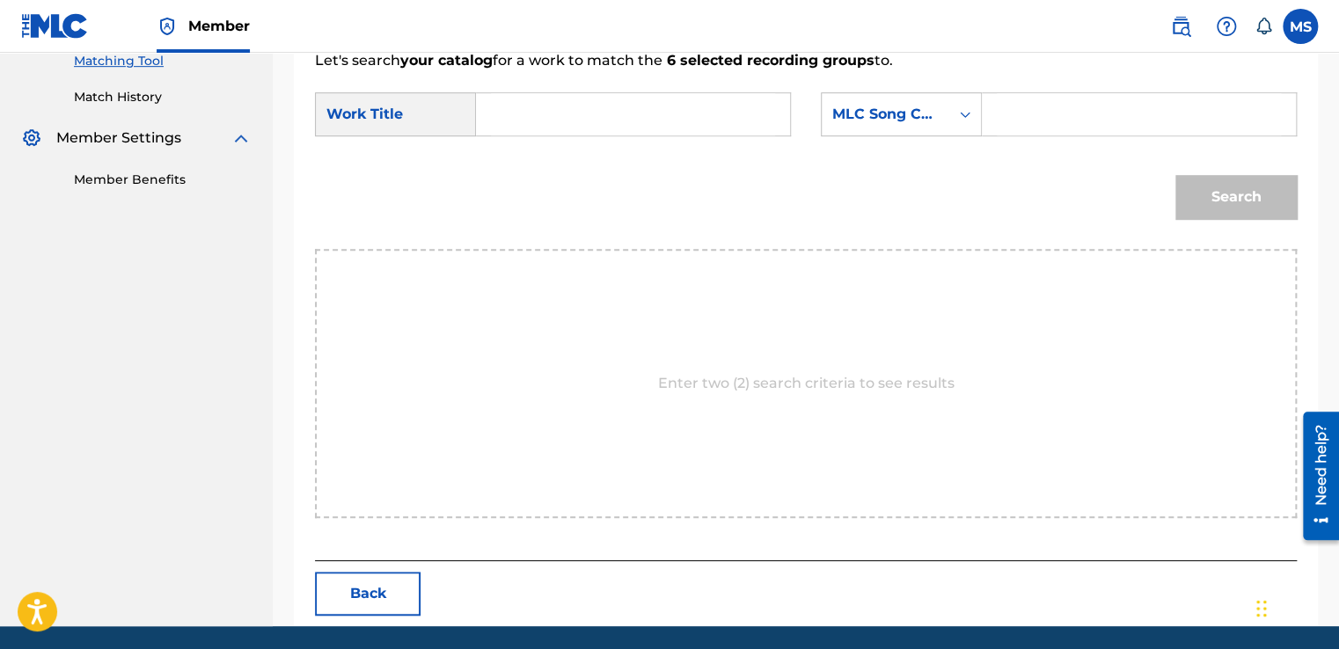
click at [541, 118] on input "Search Form" at bounding box center [633, 114] width 284 height 42
paste input "Kefo? (Instrumental)"
type input "Kefo? (Instrumental)"
click at [1049, 118] on input "Search Form" at bounding box center [1139, 114] width 284 height 42
paste input "KJ0U76"
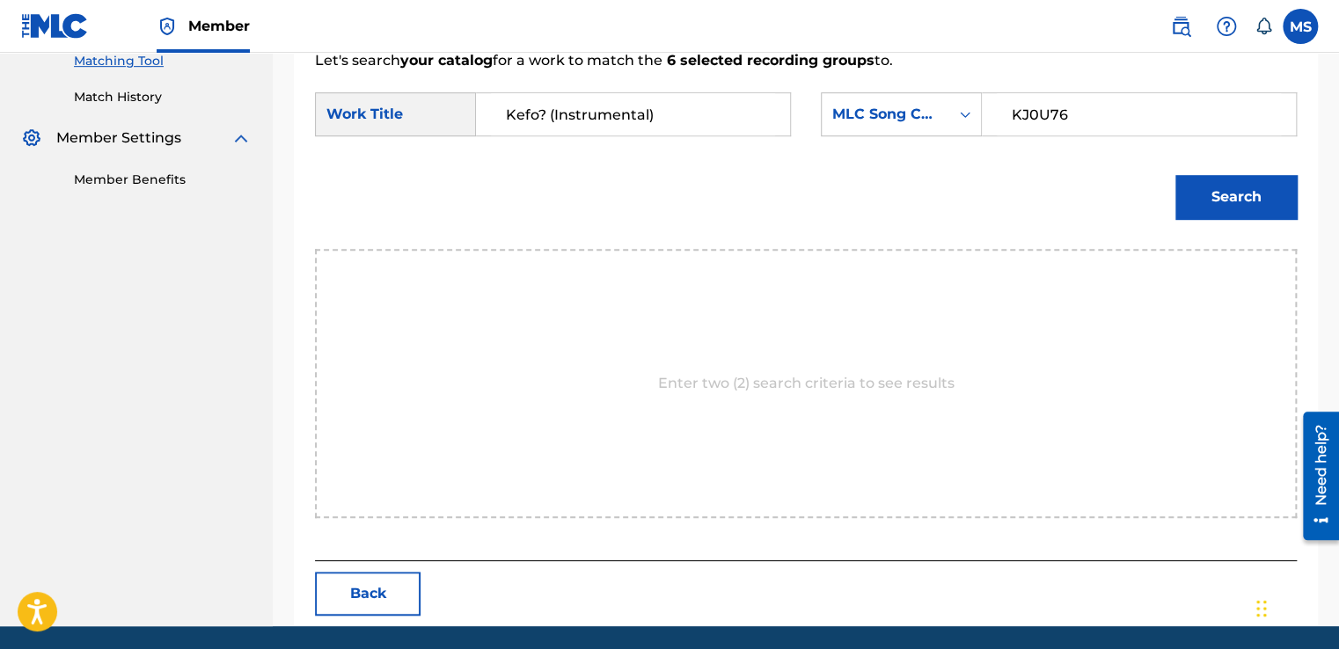
type input "KJ0U76"
click at [1175, 175] on button "Search" at bounding box center [1235, 197] width 121 height 44
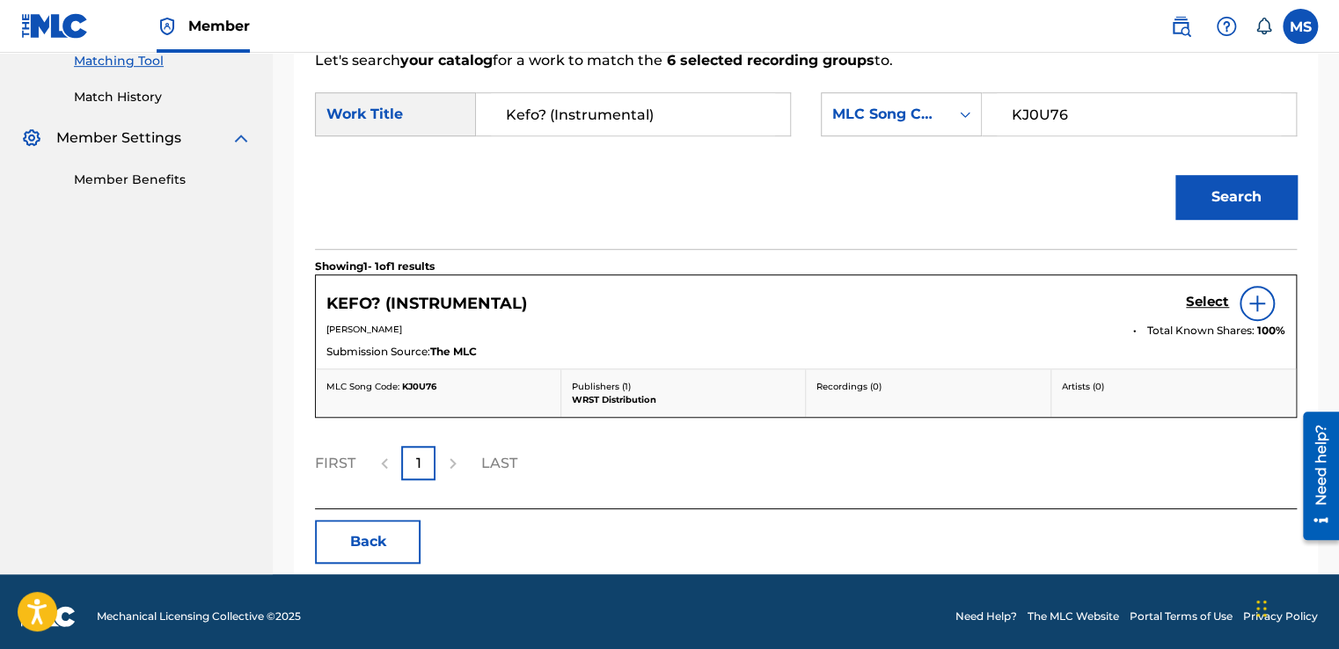
scroll to position [469, 0]
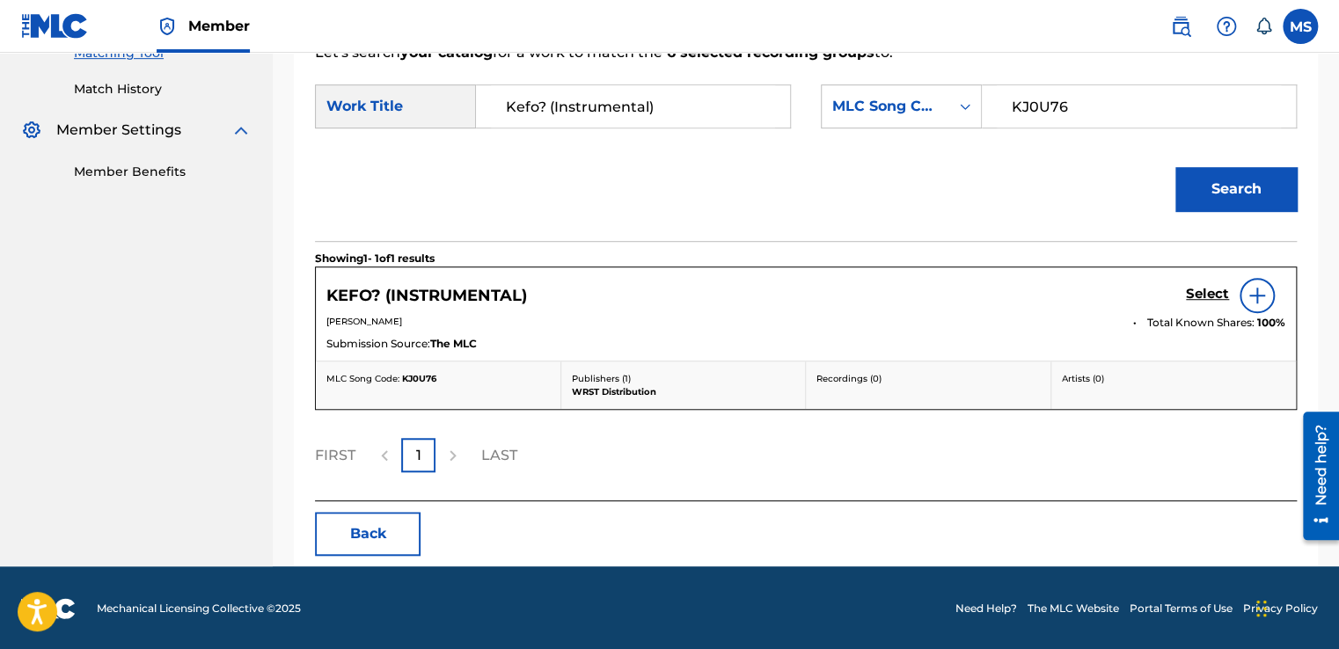
click at [1209, 300] on h5 "Select" at bounding box center [1207, 294] width 43 height 17
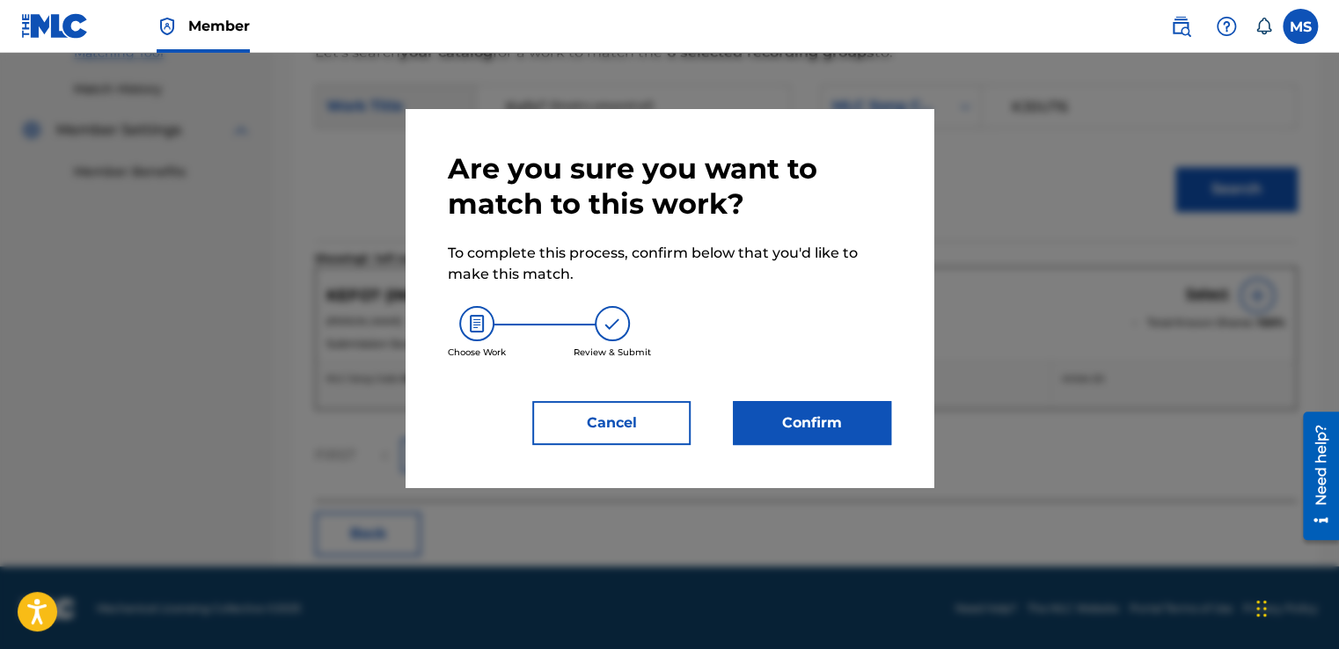
click at [835, 414] on button "Confirm" at bounding box center [812, 423] width 158 height 44
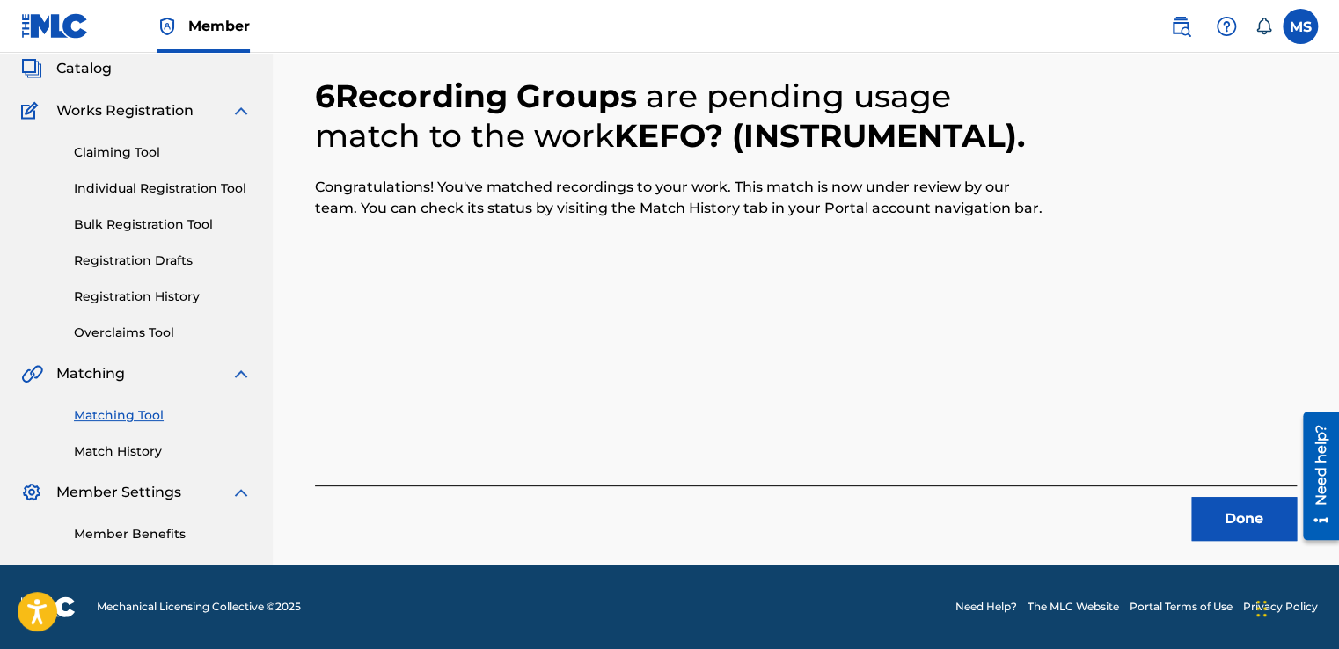
scroll to position [106, 0]
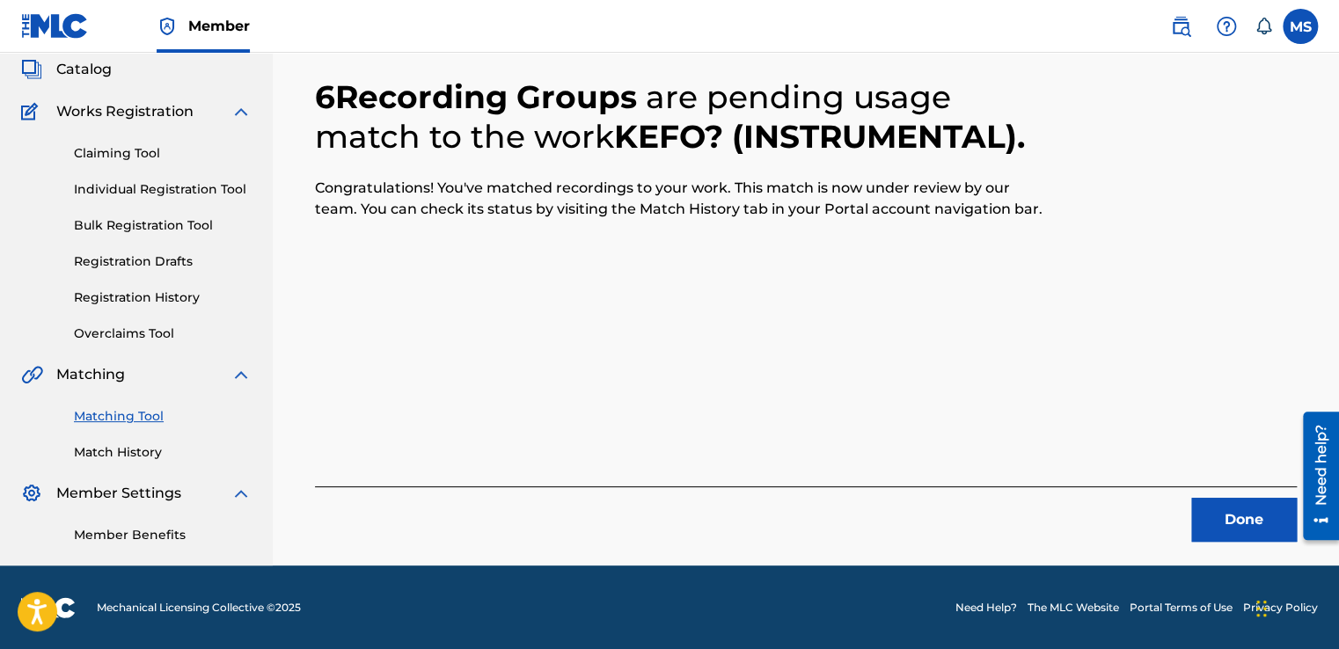
click at [1231, 498] on button "Done" at bounding box center [1244, 520] width 106 height 44
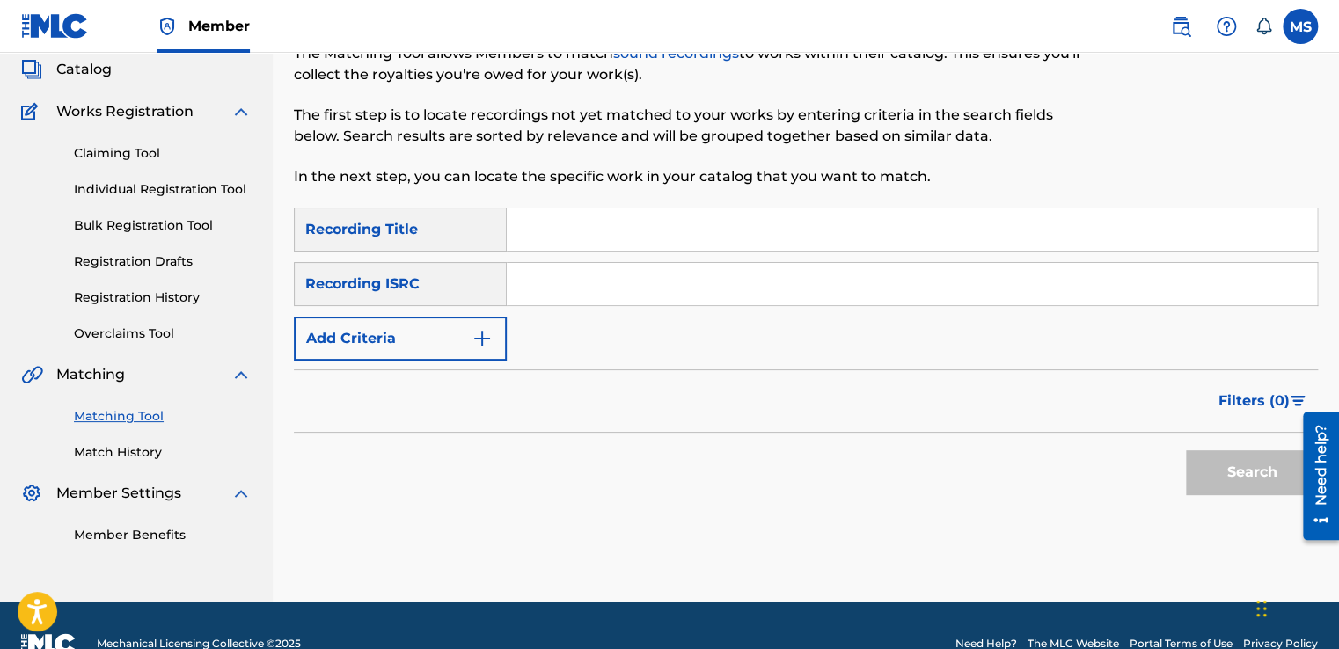
click at [680, 242] on input "Search Form" at bounding box center [912, 229] width 810 height 42
paste input "Zlam (Instrumental)"
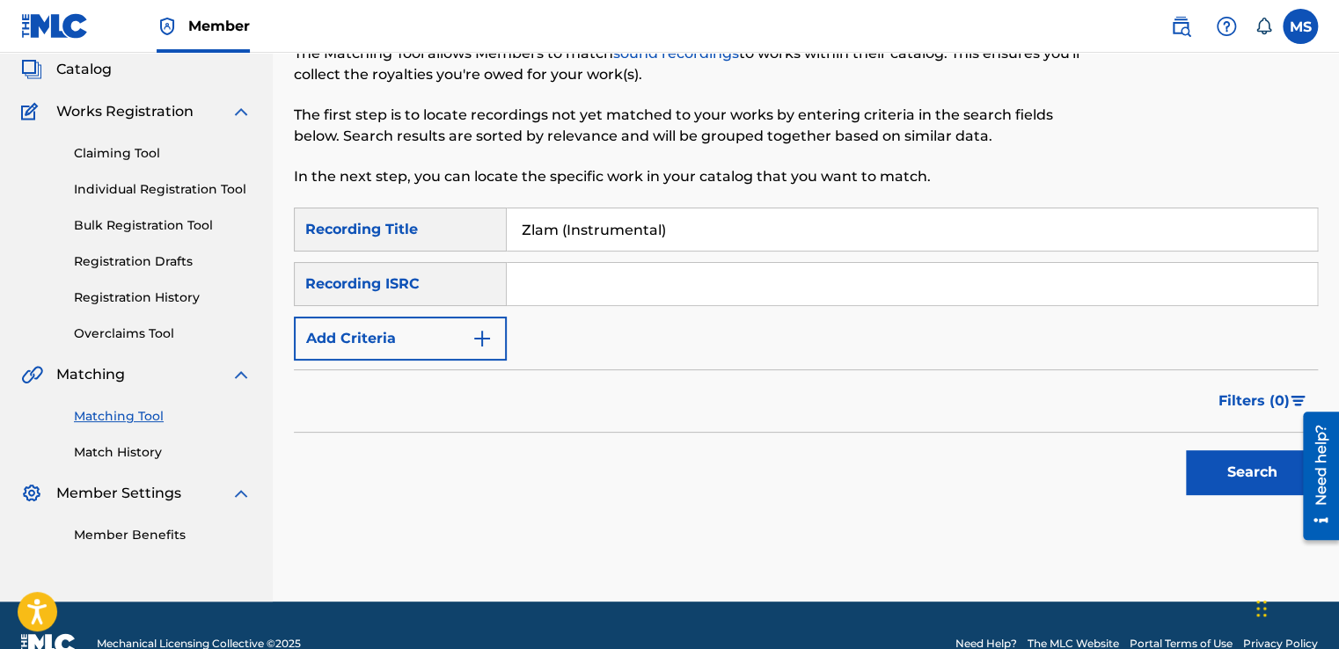
type input "Zlam (Instrumental)"
click at [588, 273] on input "Search Form" at bounding box center [912, 284] width 810 height 42
paste input "QZ4UU2200287"
type input "QZ4UU2200287"
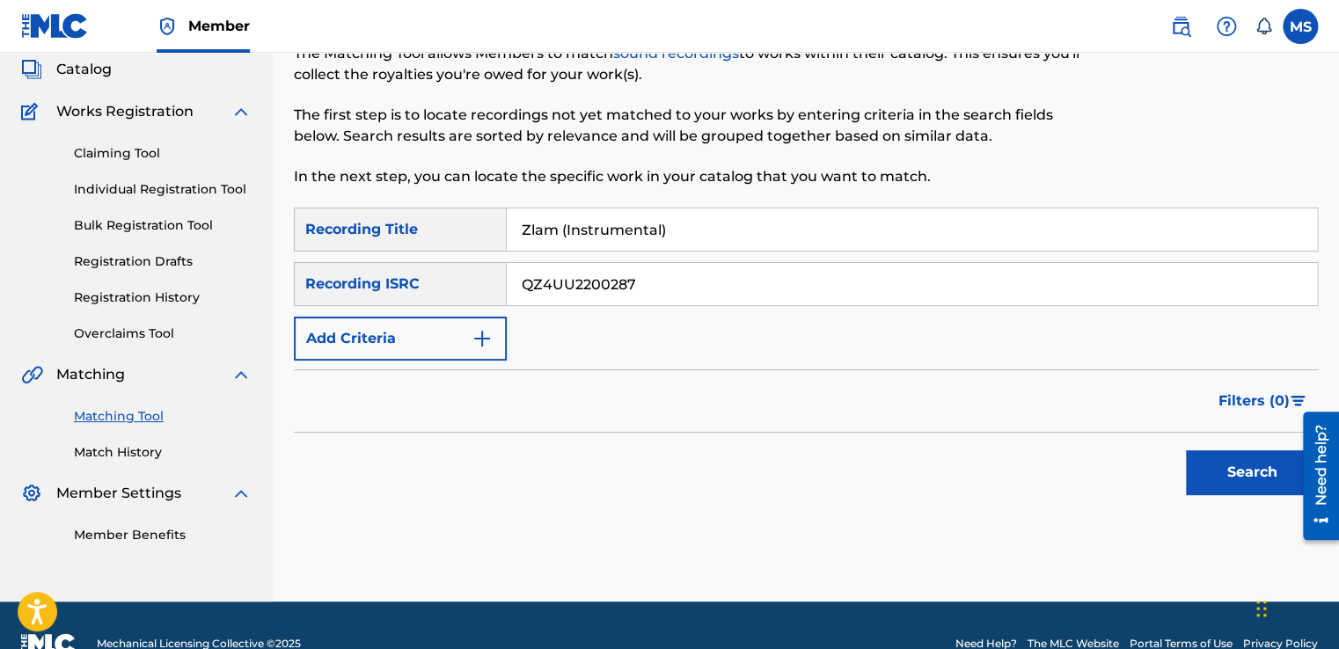
click at [1186, 450] on button "Search" at bounding box center [1252, 472] width 132 height 44
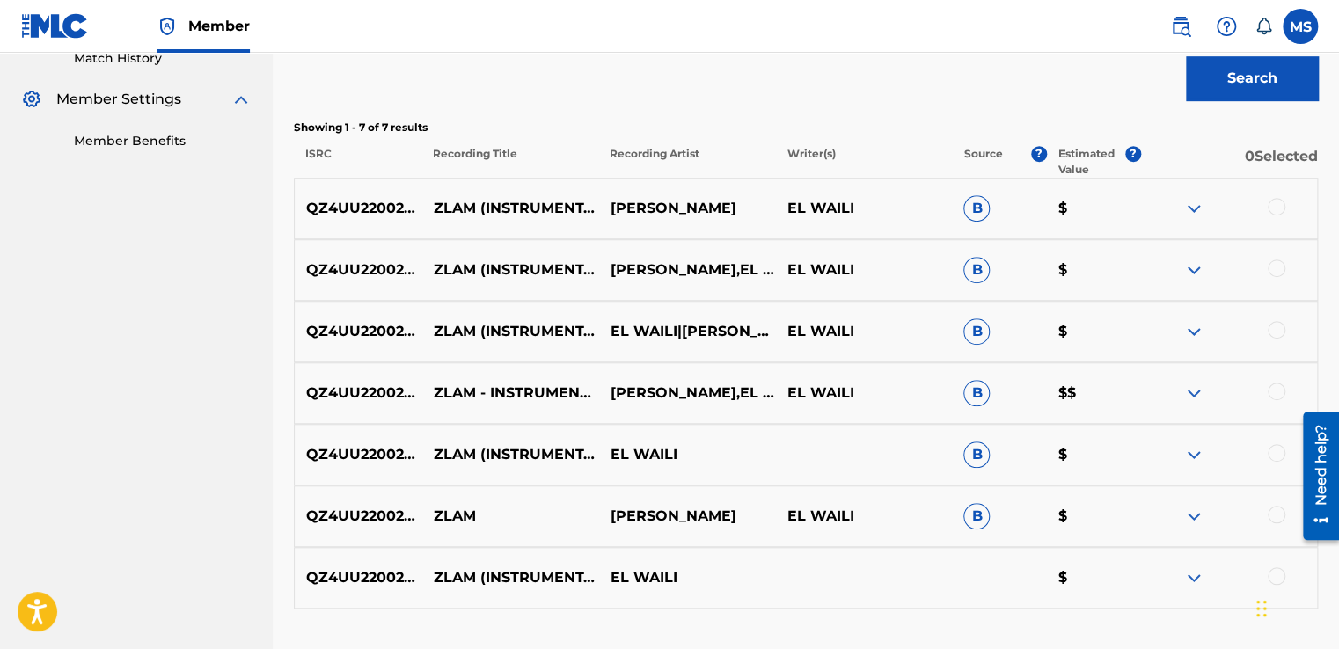
scroll to position [595, 0]
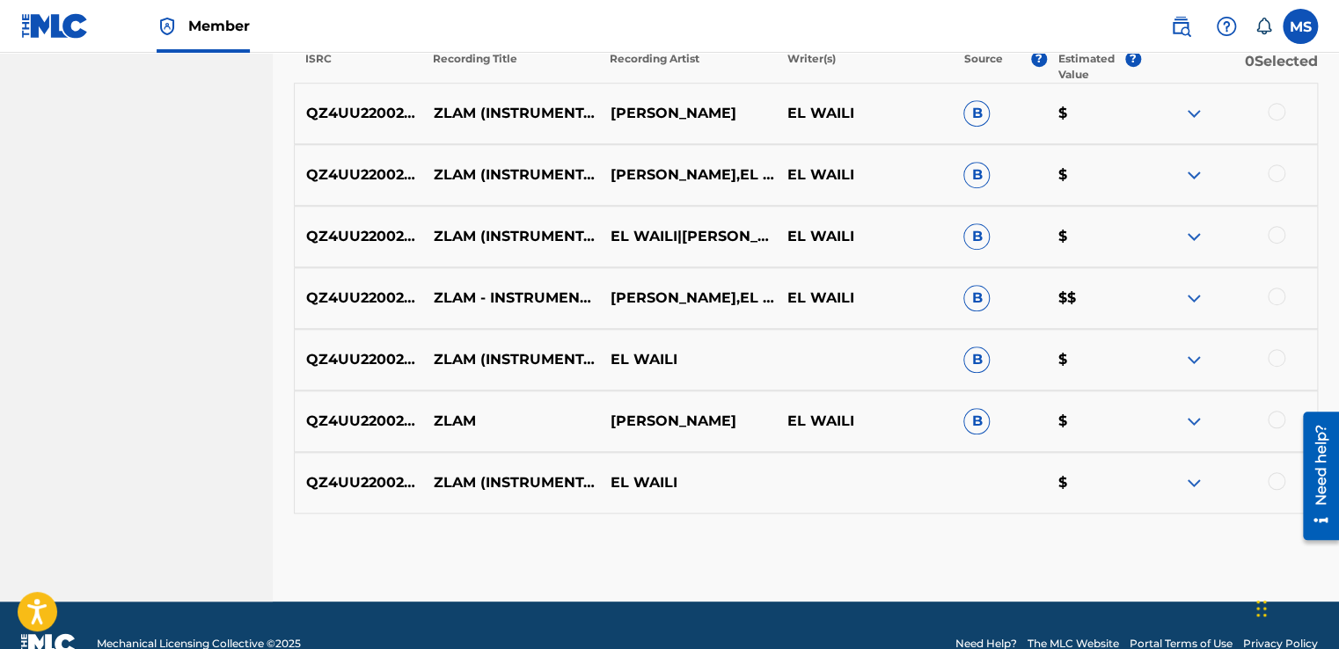
click at [1279, 103] on div at bounding box center [1277, 112] width 18 height 18
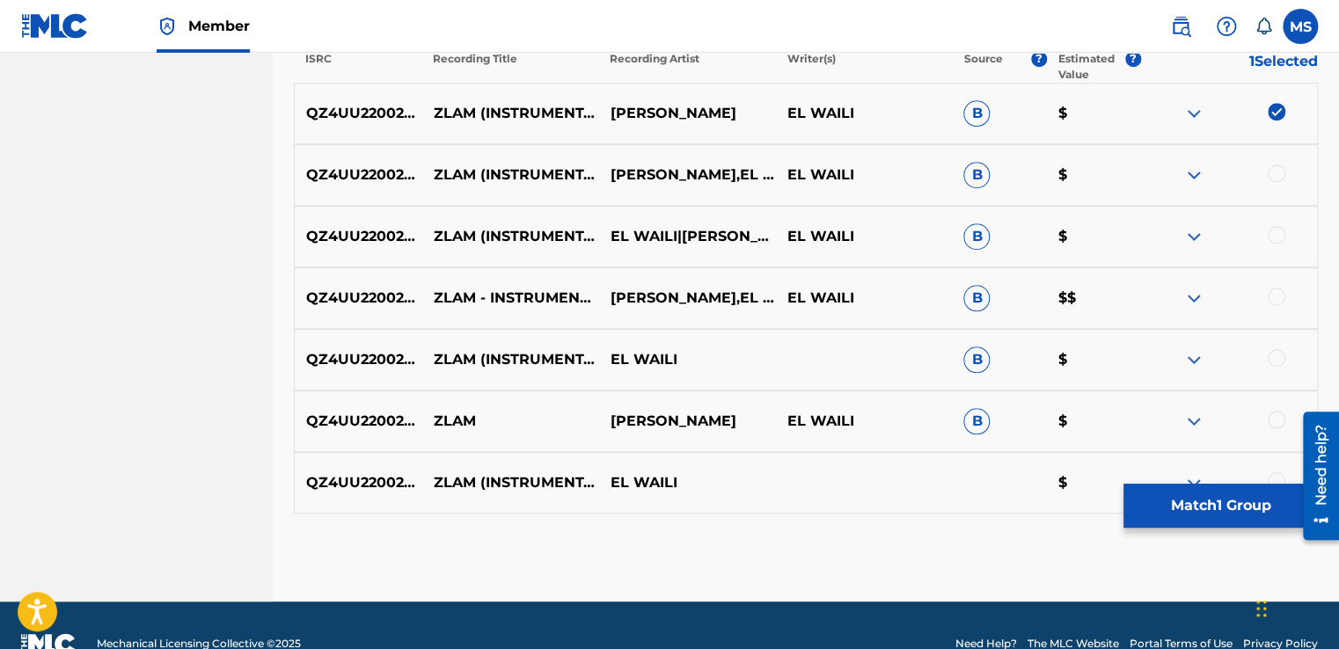
click at [1279, 167] on div at bounding box center [1277, 173] width 18 height 18
click at [1276, 230] on div at bounding box center [1277, 235] width 18 height 18
click at [1273, 302] on div at bounding box center [1277, 297] width 18 height 18
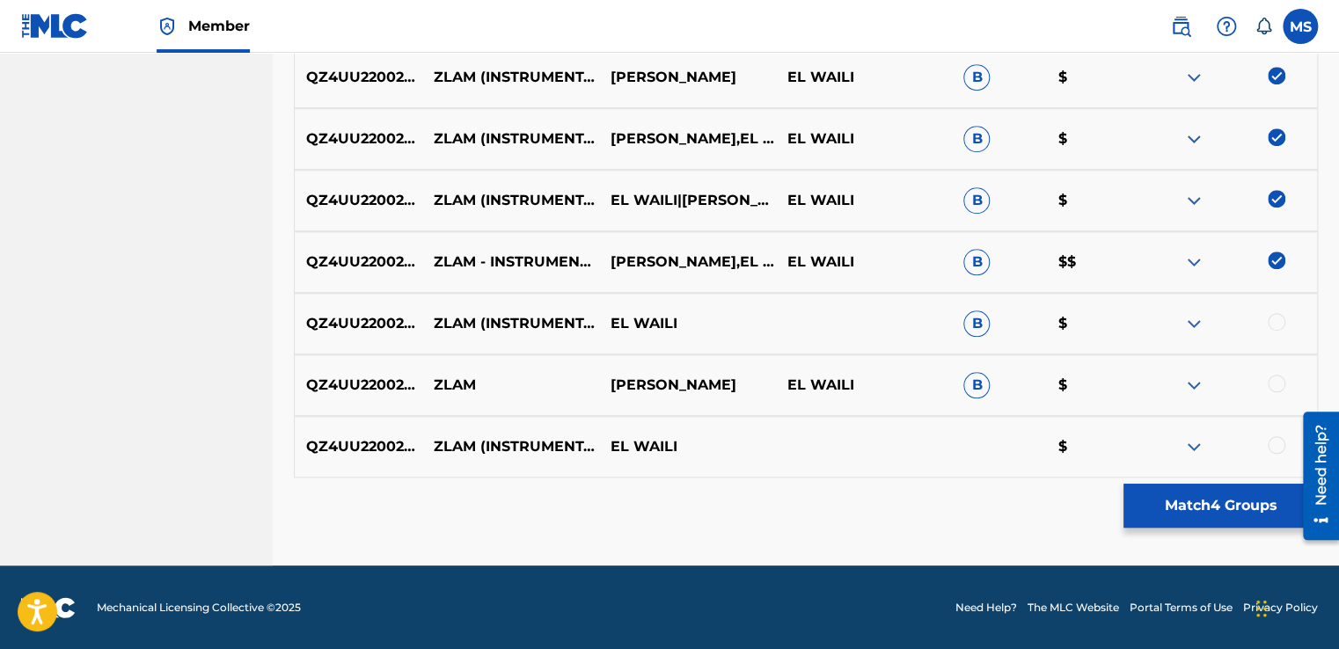
click at [1281, 318] on div at bounding box center [1277, 322] width 18 height 18
click at [1273, 376] on div at bounding box center [1277, 384] width 18 height 18
click at [1278, 440] on div at bounding box center [1277, 445] width 18 height 18
click at [1217, 517] on button "Match 7 Groups" at bounding box center [1220, 506] width 194 height 44
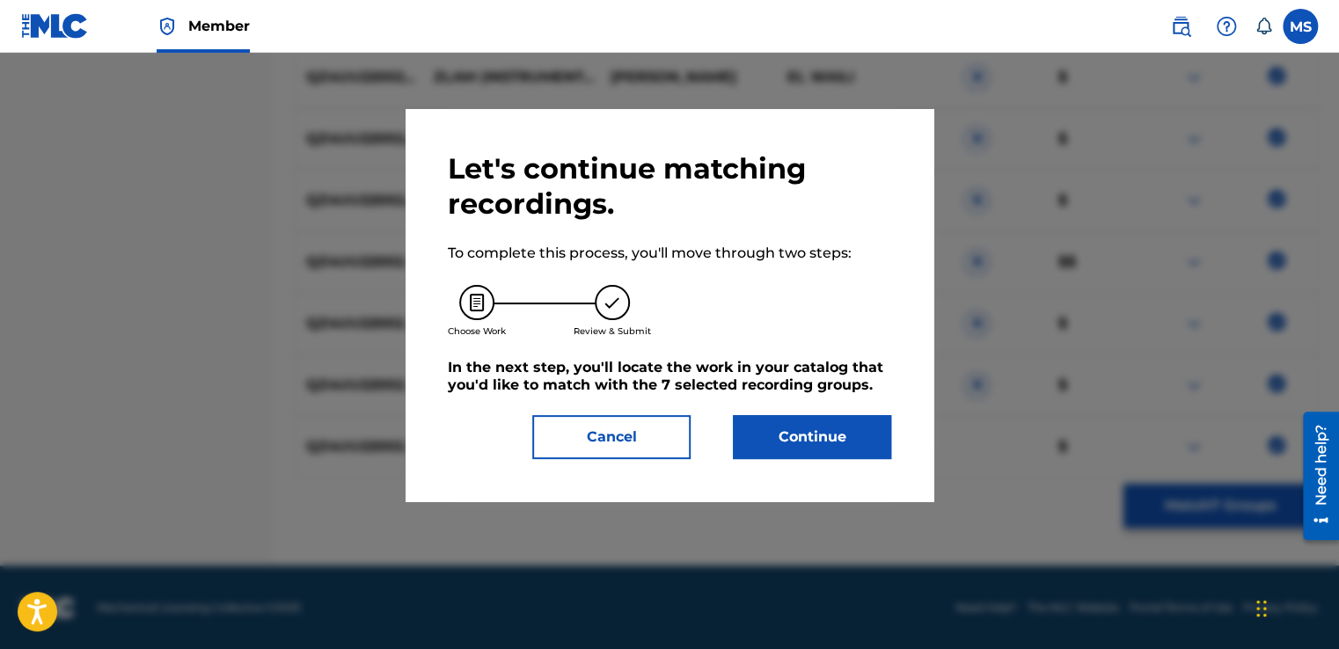
click at [844, 457] on button "Continue" at bounding box center [812, 437] width 158 height 44
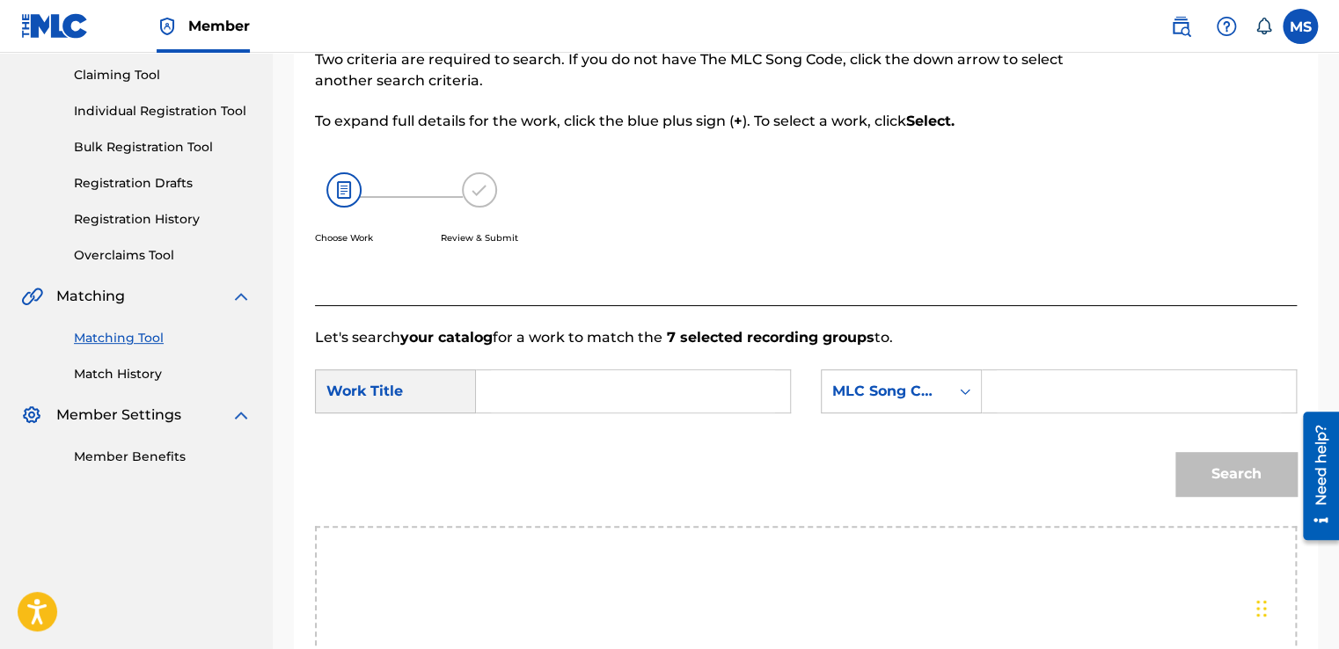
scroll to position [183, 0]
click at [637, 402] on input "Search Form" at bounding box center [633, 392] width 284 height 42
paste input "Zlam (Instrumental)"
type input "Zlam (Instrumental)"
click at [1066, 375] on input "Search Form" at bounding box center [1139, 392] width 284 height 42
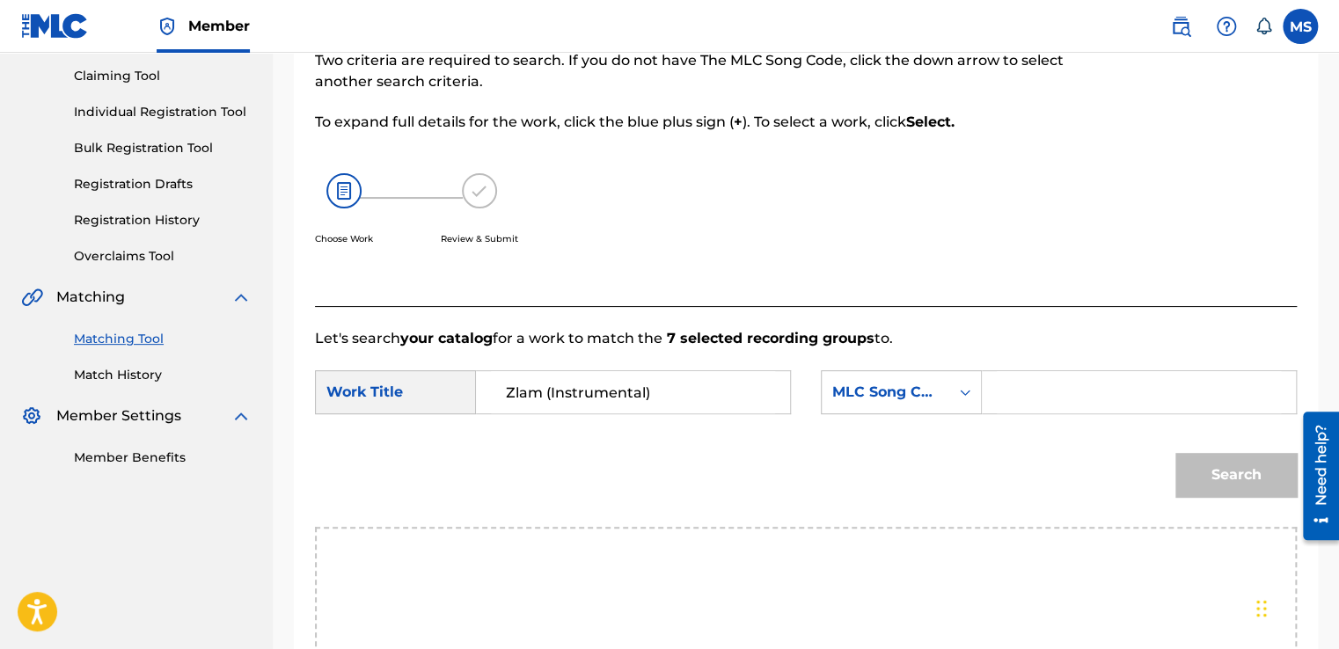
paste input "ZS25XO"
type input "ZS25XO"
click at [1175, 453] on button "Search" at bounding box center [1235, 475] width 121 height 44
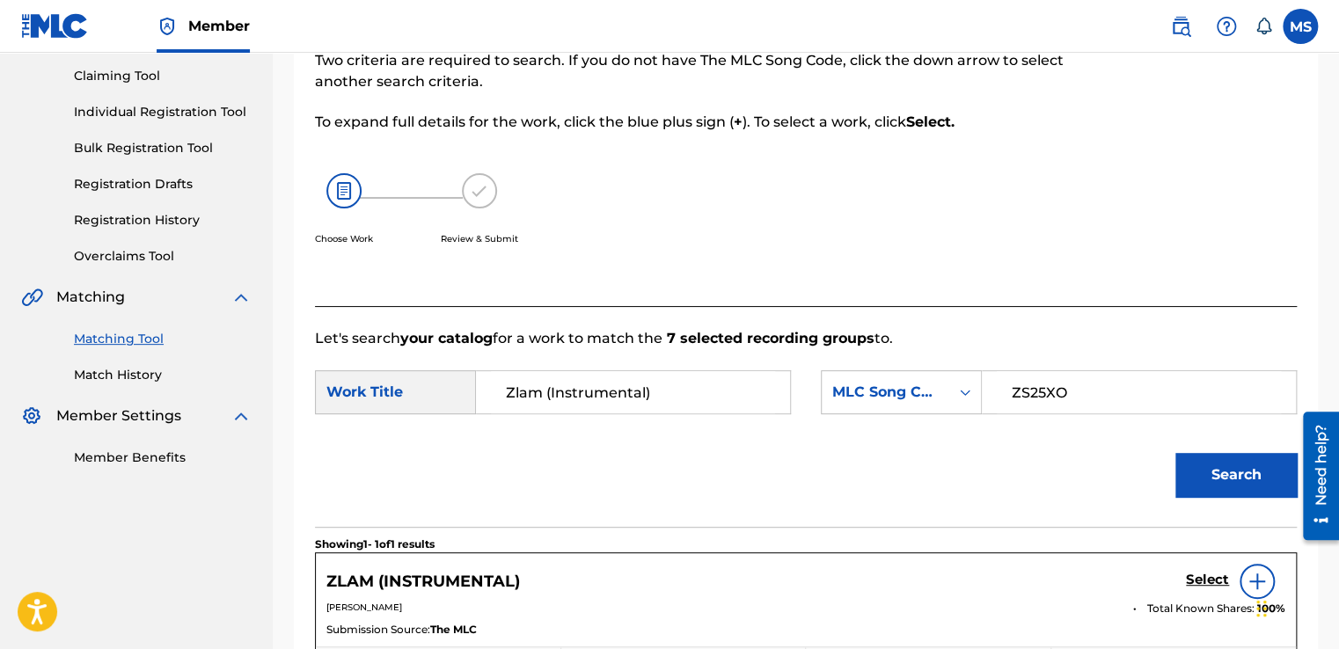
scroll to position [469, 0]
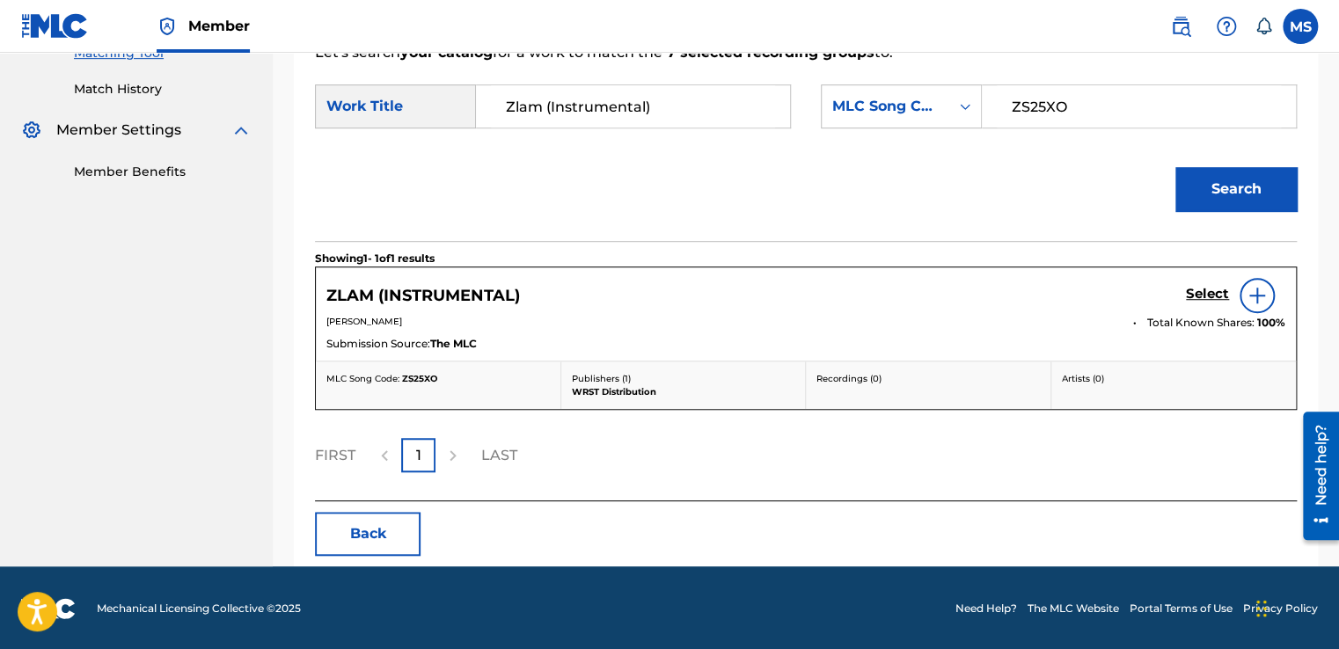
click at [1195, 290] on h5 "Select" at bounding box center [1207, 294] width 43 height 17
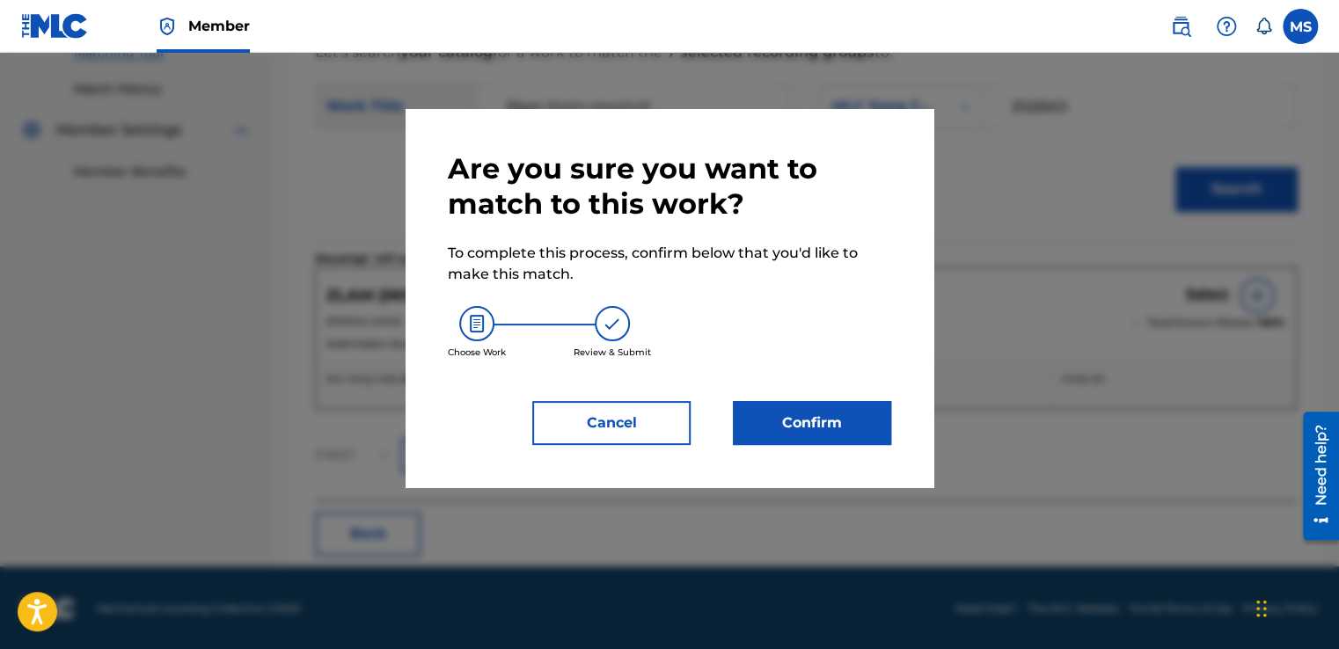
click at [816, 427] on button "Confirm" at bounding box center [812, 423] width 158 height 44
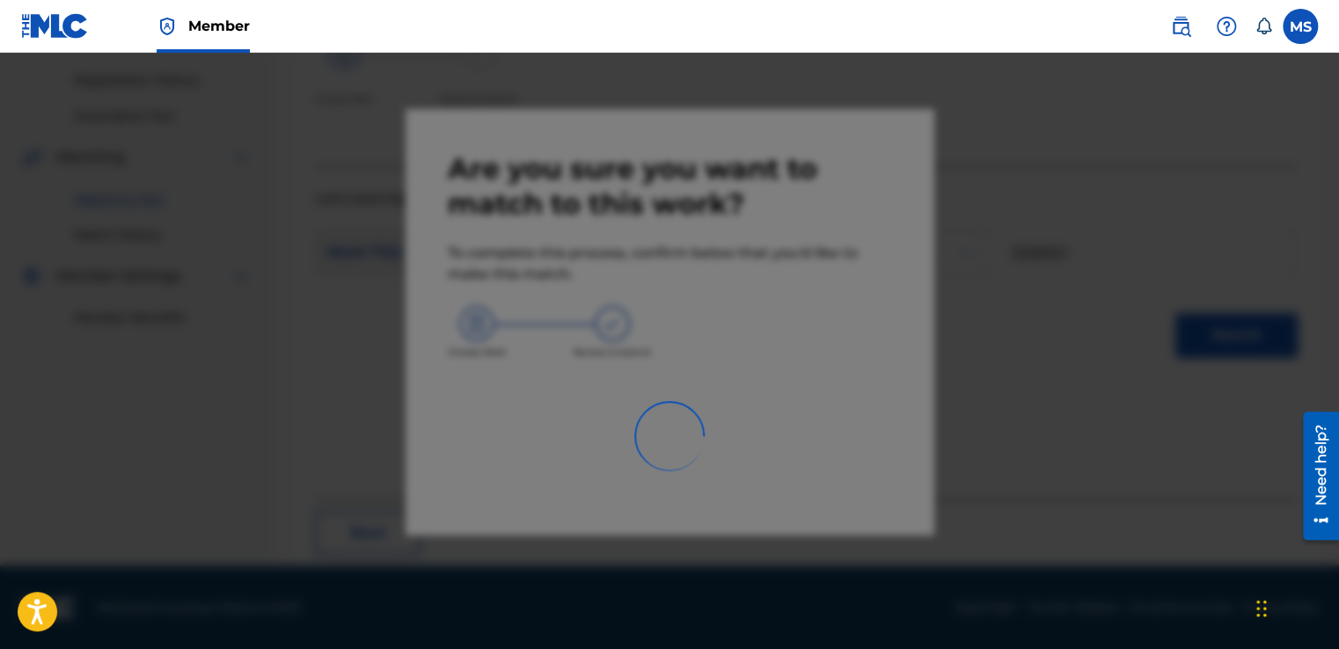
scroll to position [106, 0]
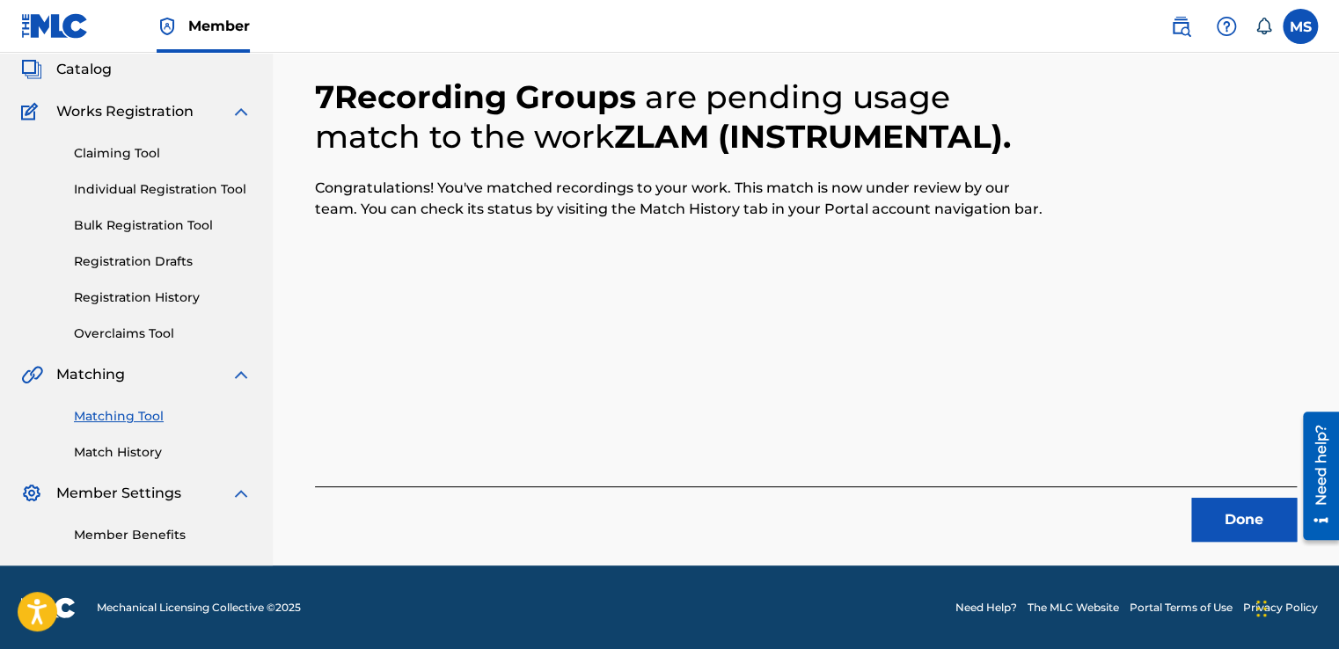
click at [1218, 508] on button "Done" at bounding box center [1244, 520] width 106 height 44
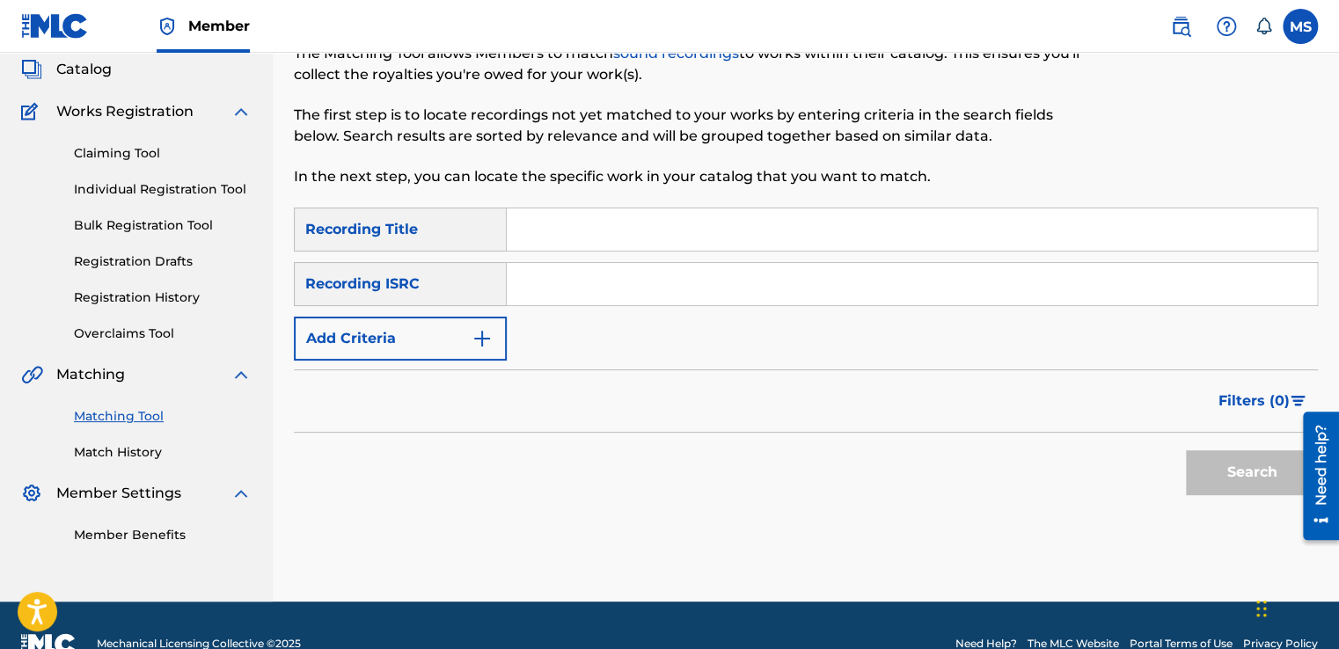
scroll to position [0, 0]
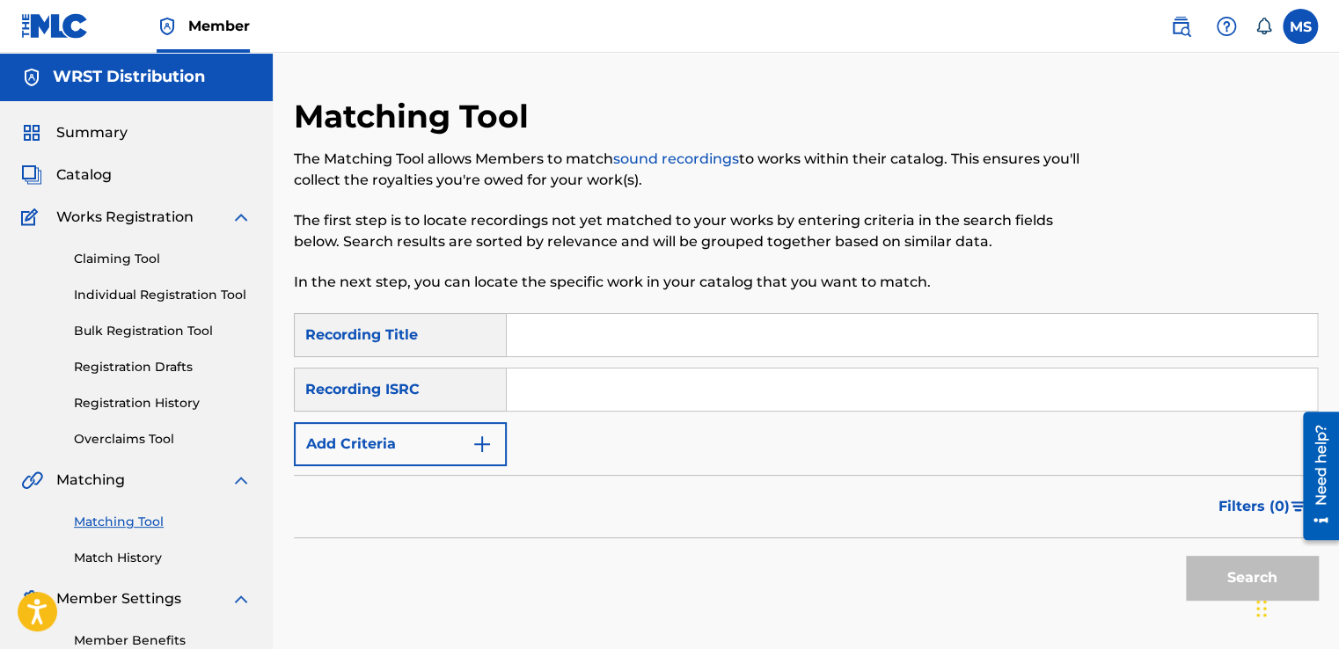
click at [511, 323] on input "Search Form" at bounding box center [912, 335] width 810 height 42
paste input "New Frnd (Instrumental)"
type input "New Frnd (Instrumental)"
click at [596, 396] on input "Search Form" at bounding box center [912, 390] width 810 height 42
paste input "QZ4UU2200288"
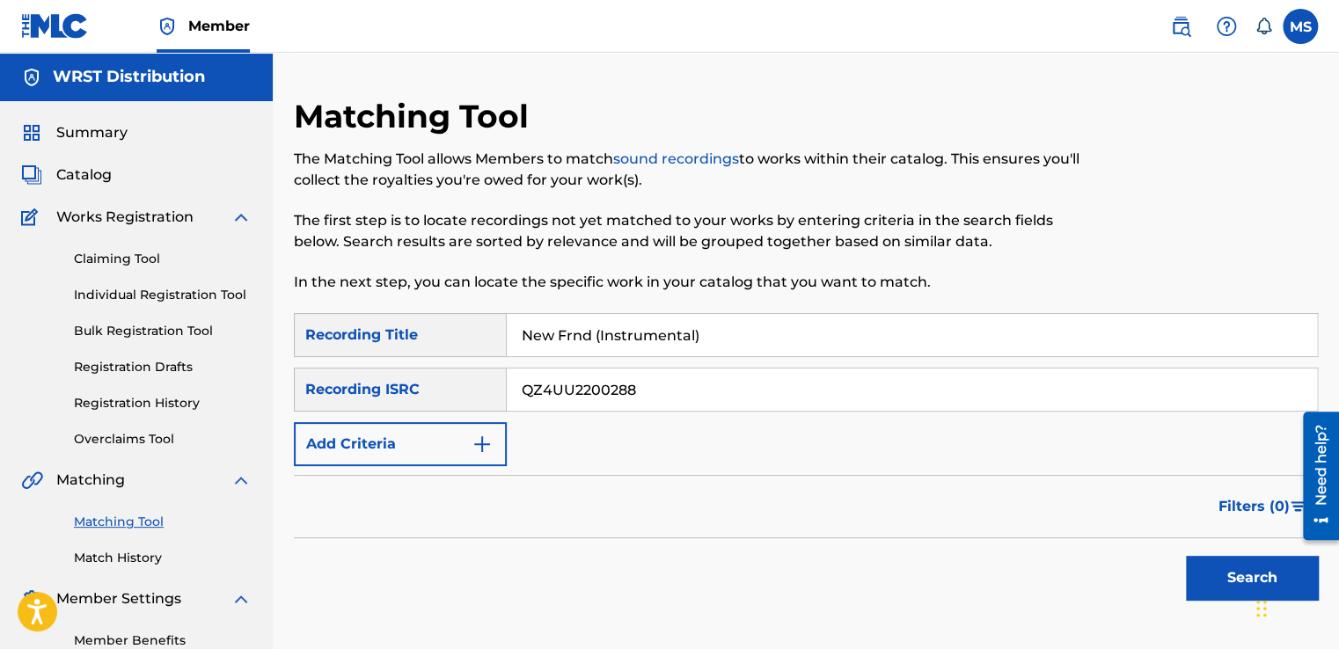
type input "QZ4UU2200288"
click at [1186, 556] on button "Search" at bounding box center [1252, 578] width 132 height 44
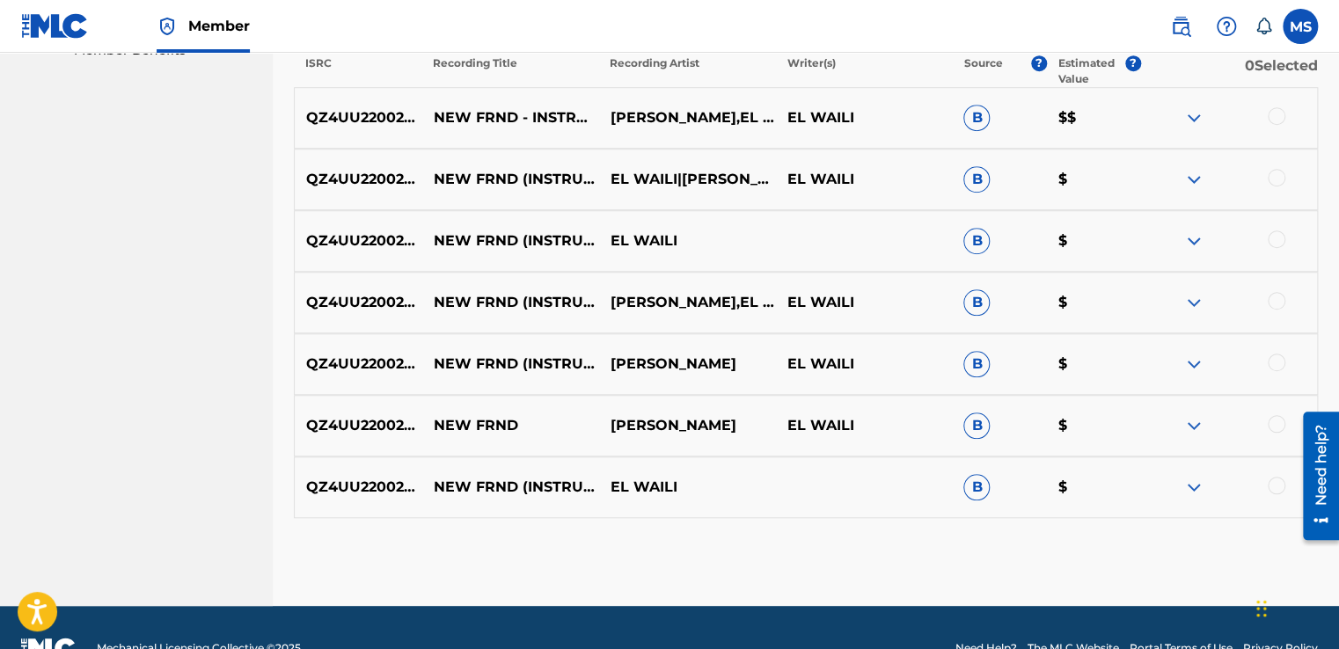
scroll to position [591, 0]
click at [1270, 116] on div at bounding box center [1277, 115] width 18 height 18
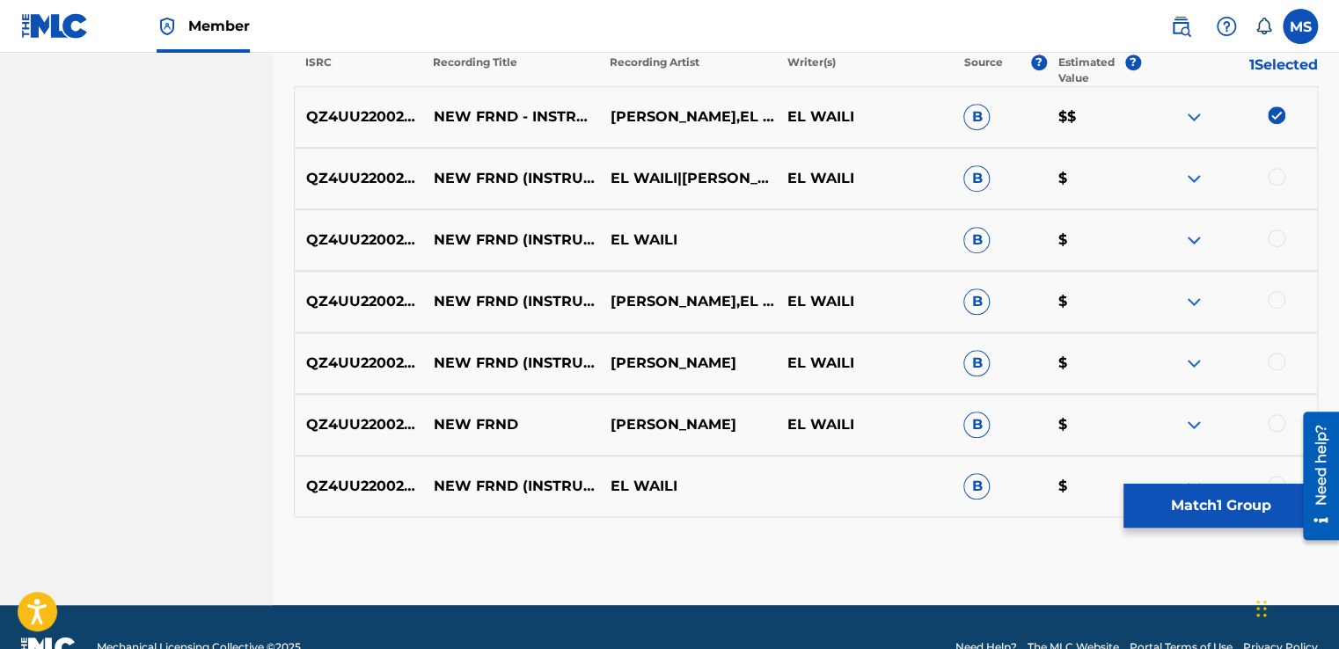
click at [1270, 171] on div at bounding box center [1277, 177] width 18 height 18
click at [1281, 234] on div at bounding box center [1277, 239] width 18 height 18
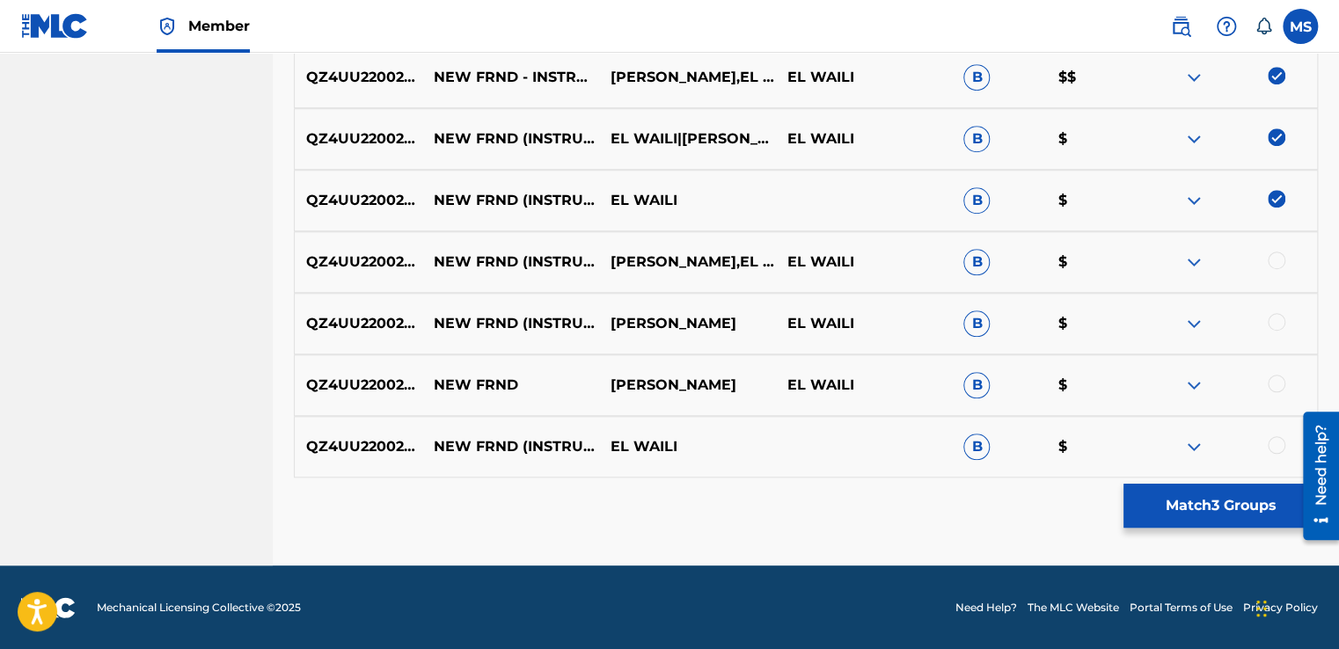
click at [1280, 253] on div at bounding box center [1277, 261] width 18 height 18
click at [1280, 322] on div at bounding box center [1277, 322] width 18 height 18
click at [1274, 385] on div at bounding box center [1277, 384] width 18 height 18
click at [1275, 443] on div at bounding box center [1277, 445] width 18 height 18
click at [1209, 511] on button "Match 7 Groups" at bounding box center [1220, 506] width 194 height 44
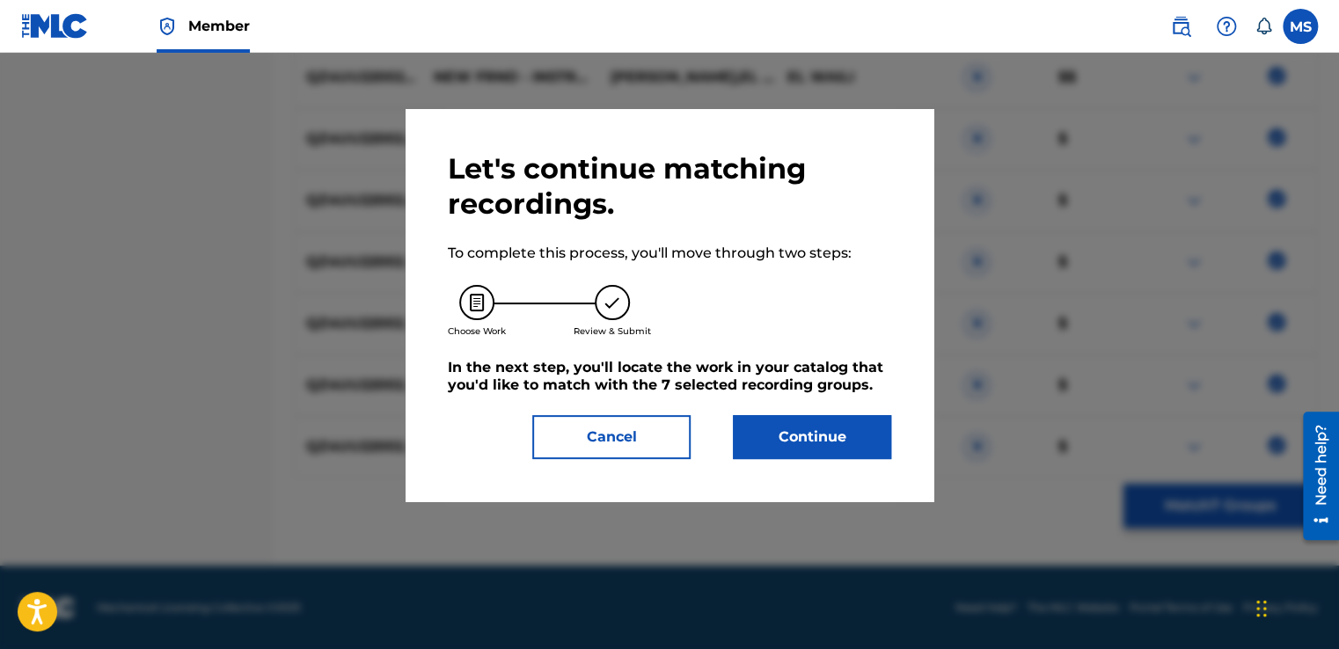
click at [828, 431] on button "Continue" at bounding box center [812, 437] width 158 height 44
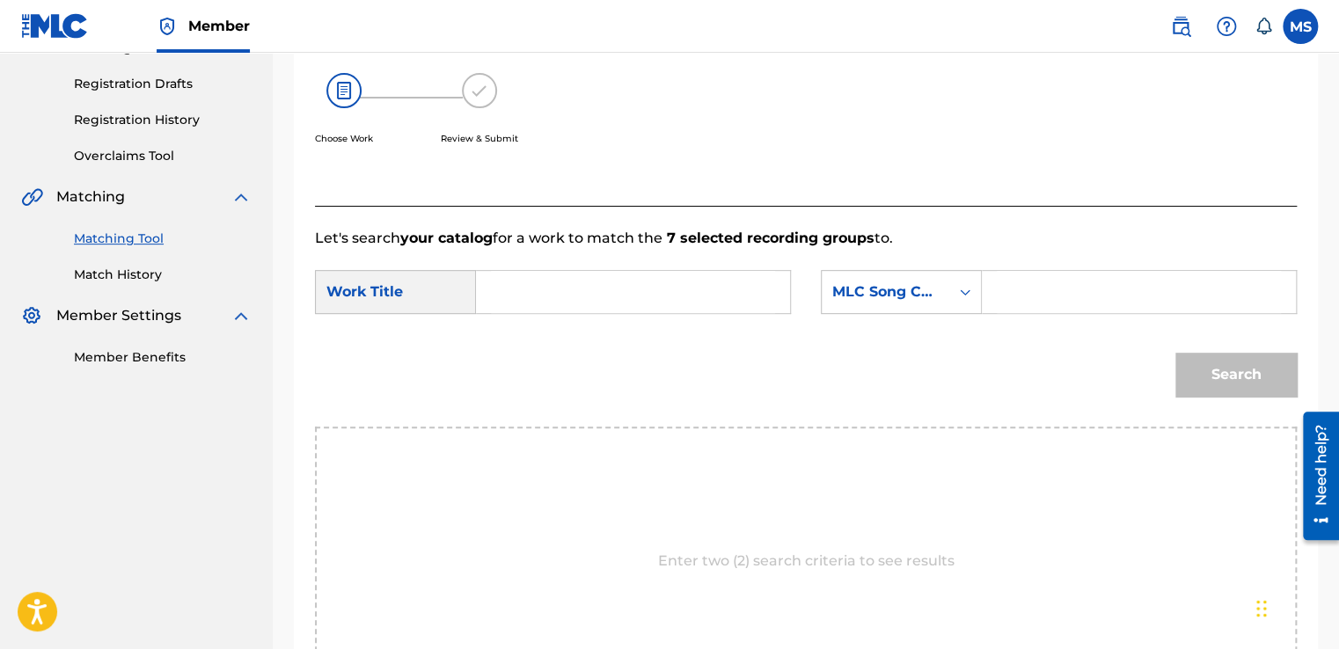
scroll to position [282, 0]
click at [562, 297] on input "Search Form" at bounding box center [633, 293] width 284 height 42
click at [528, 282] on input "Search Form" at bounding box center [633, 293] width 284 height 42
paste input "New Frnd (Instrumental)"
type input "New Frnd (Instrumental)"
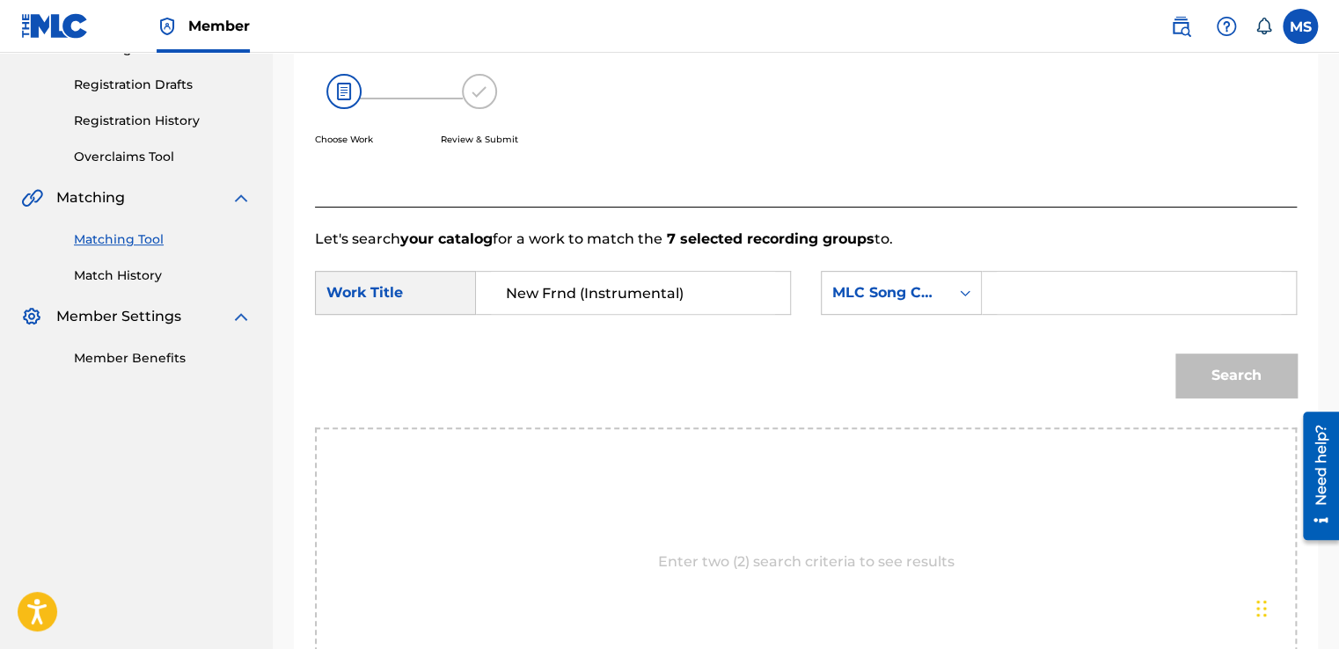
click at [1056, 297] on input "Search Form" at bounding box center [1139, 293] width 284 height 42
paste input "N9989X"
type input "N9989X"
click at [1224, 384] on button "Search" at bounding box center [1235, 376] width 121 height 44
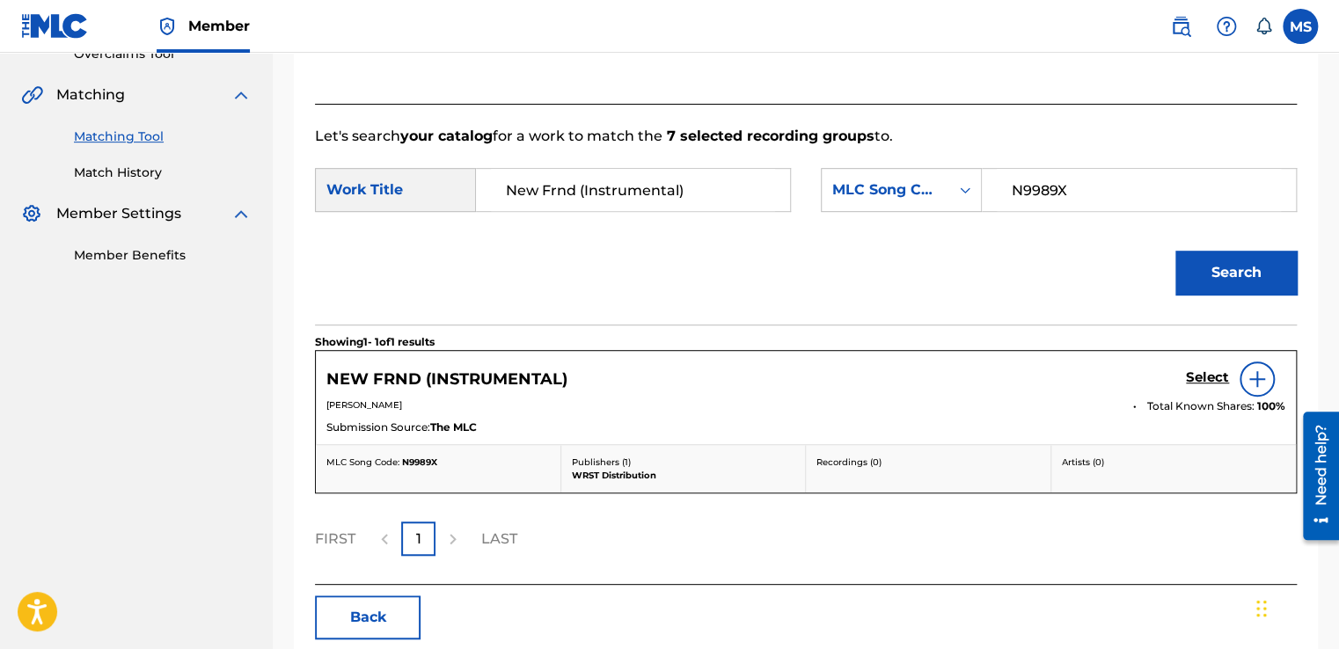
scroll to position [387, 0]
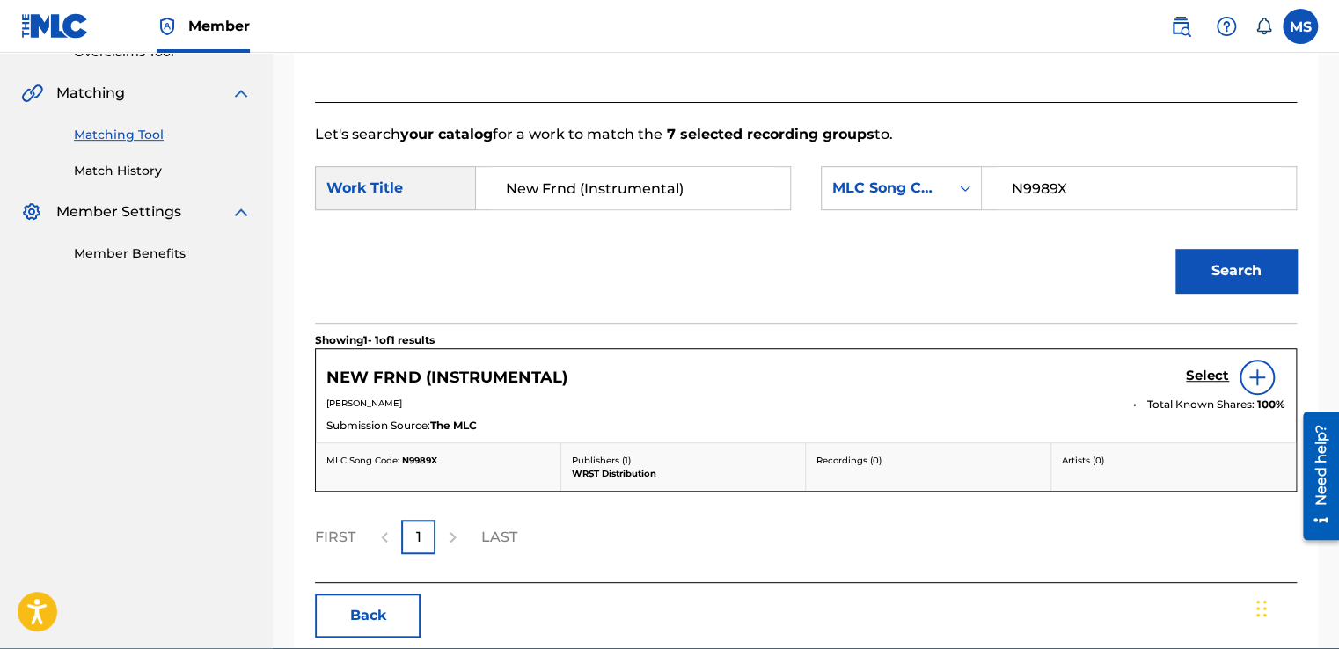
click at [1210, 376] on h5 "Select" at bounding box center [1207, 376] width 43 height 17
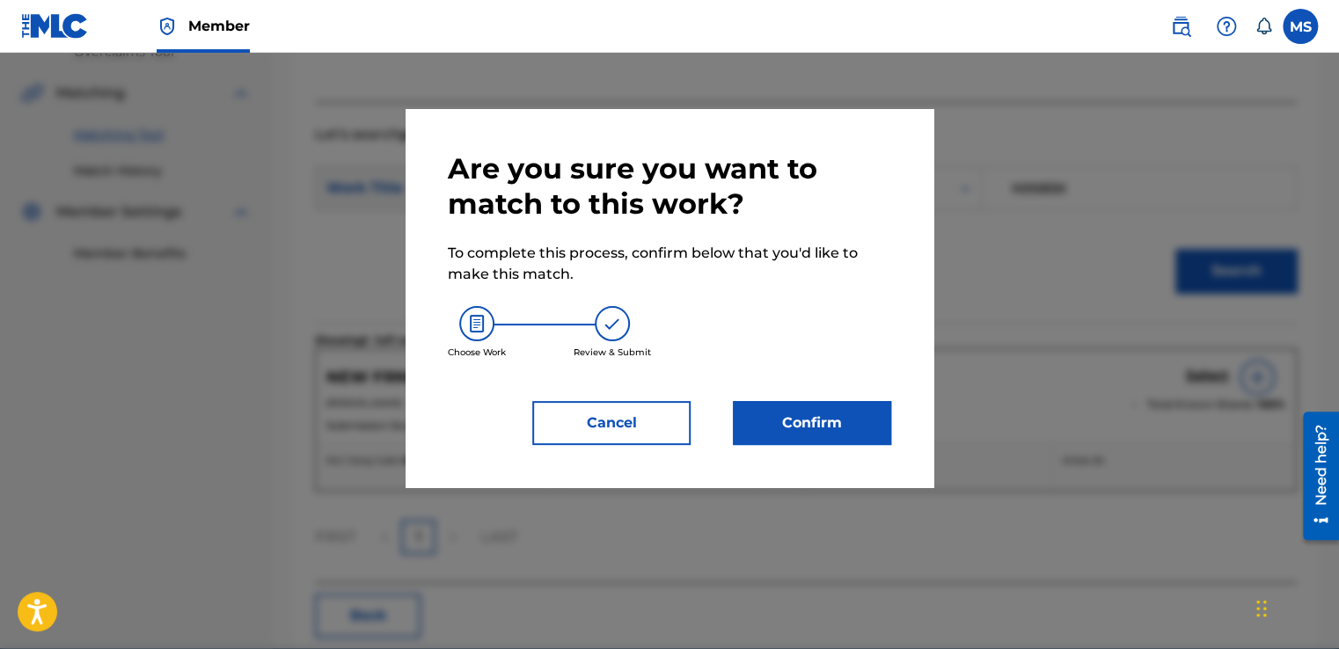
click at [800, 414] on button "Confirm" at bounding box center [812, 423] width 158 height 44
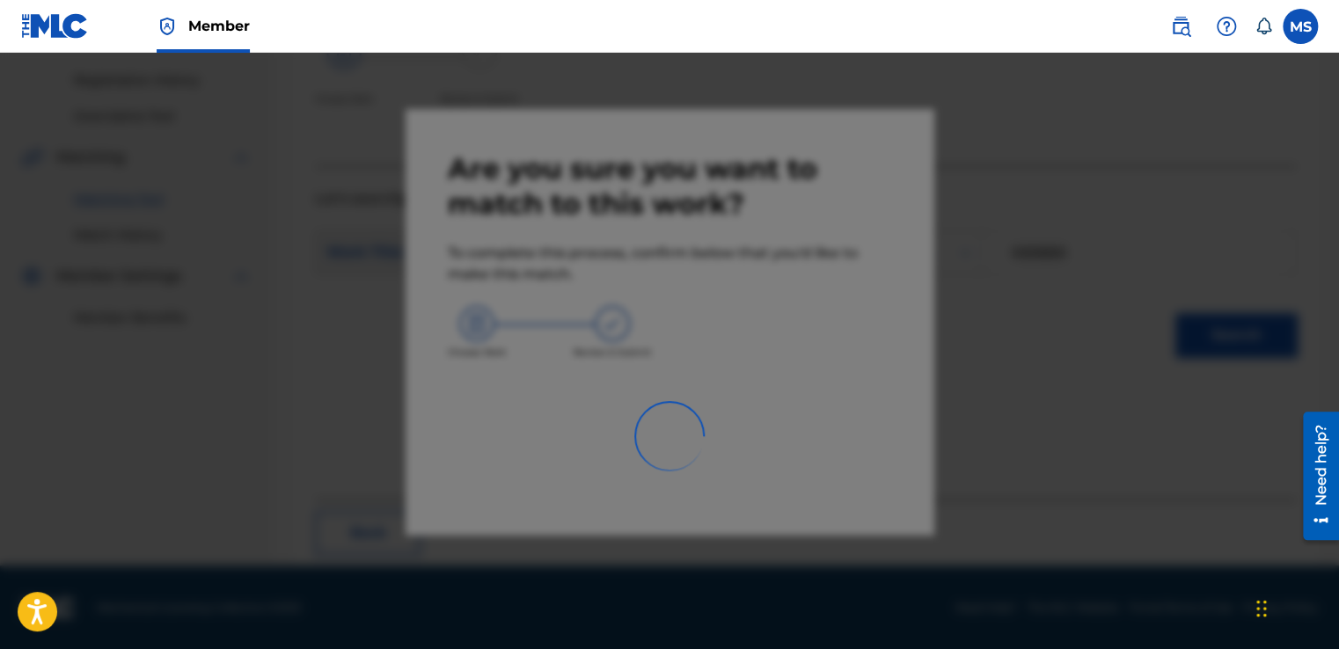
scroll to position [106, 0]
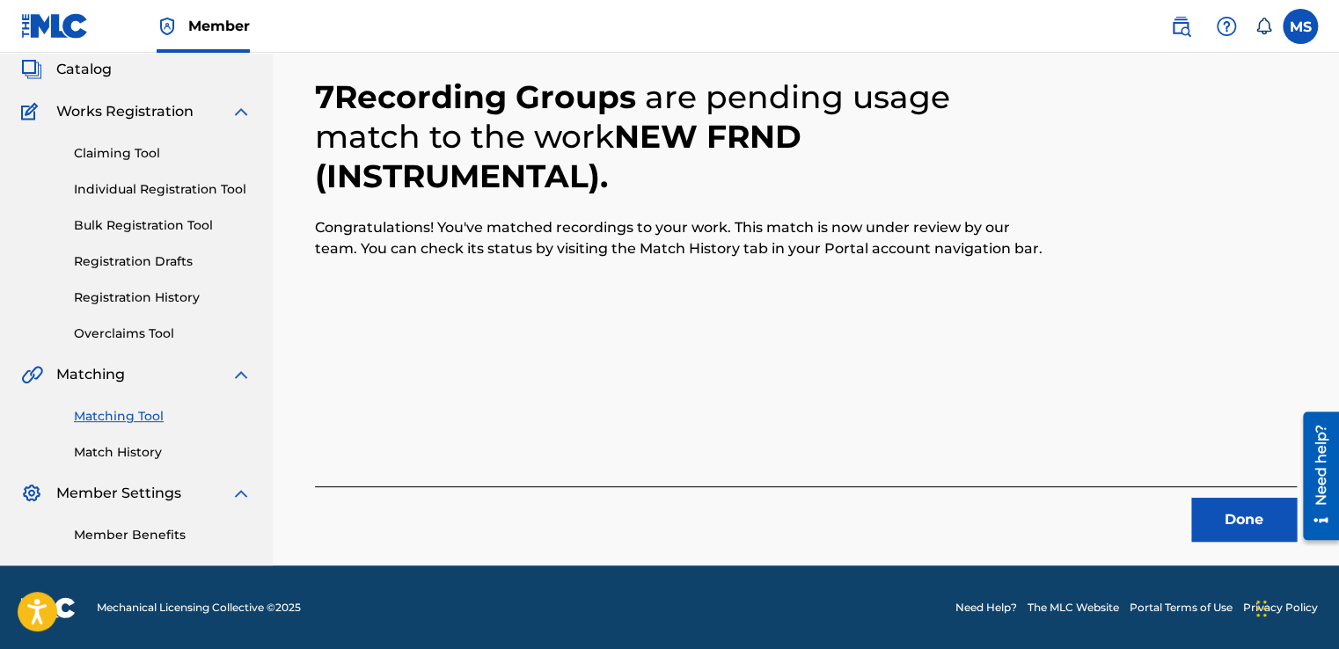
click at [1225, 509] on button "Done" at bounding box center [1244, 520] width 106 height 44
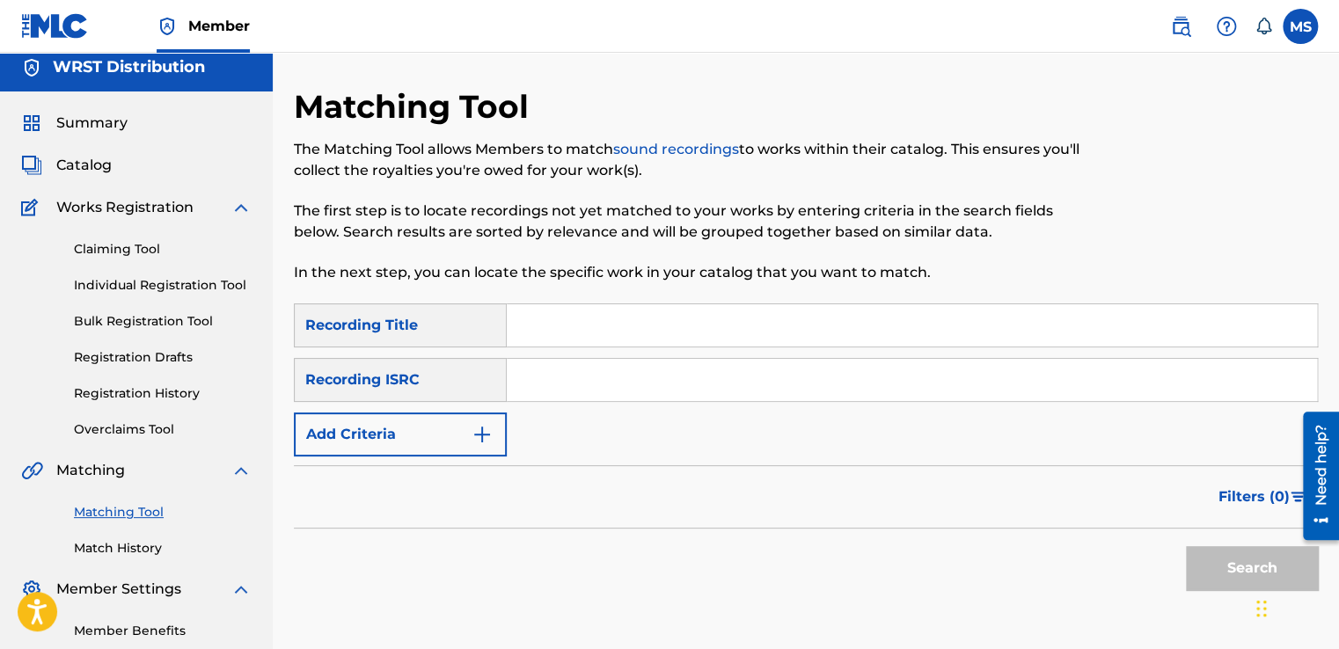
scroll to position [0, 0]
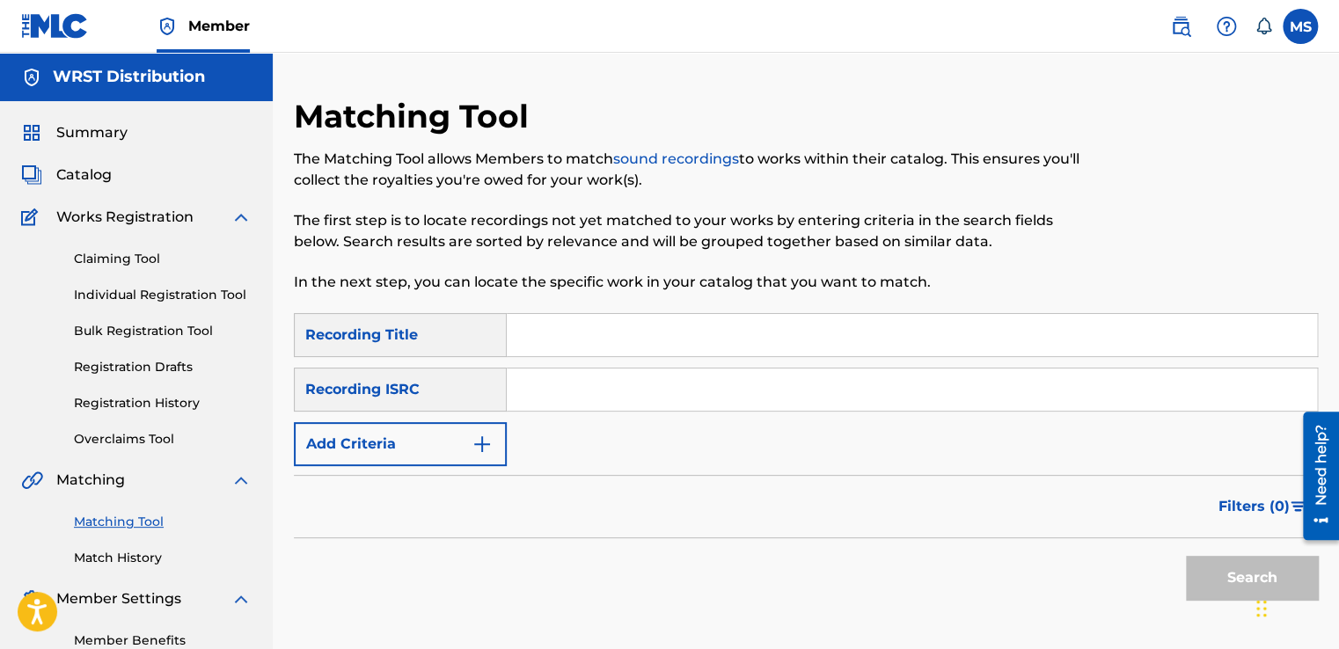
click at [612, 340] on input "Search Form" at bounding box center [912, 335] width 810 height 42
paste input "Layali (Instrumental)"
type input "Layali (Instrumental)"
click at [604, 396] on input "Search Form" at bounding box center [912, 390] width 810 height 42
paste input "LT49RV"
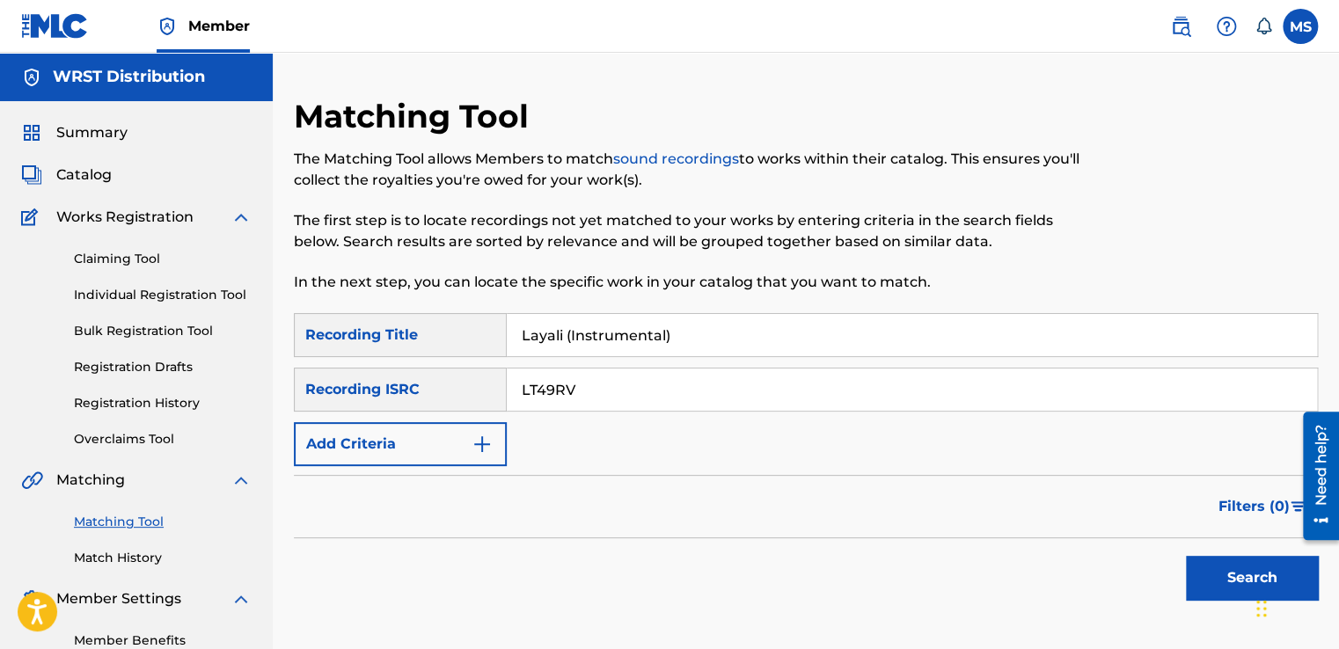
click at [1186, 556] on button "Search" at bounding box center [1252, 578] width 132 height 44
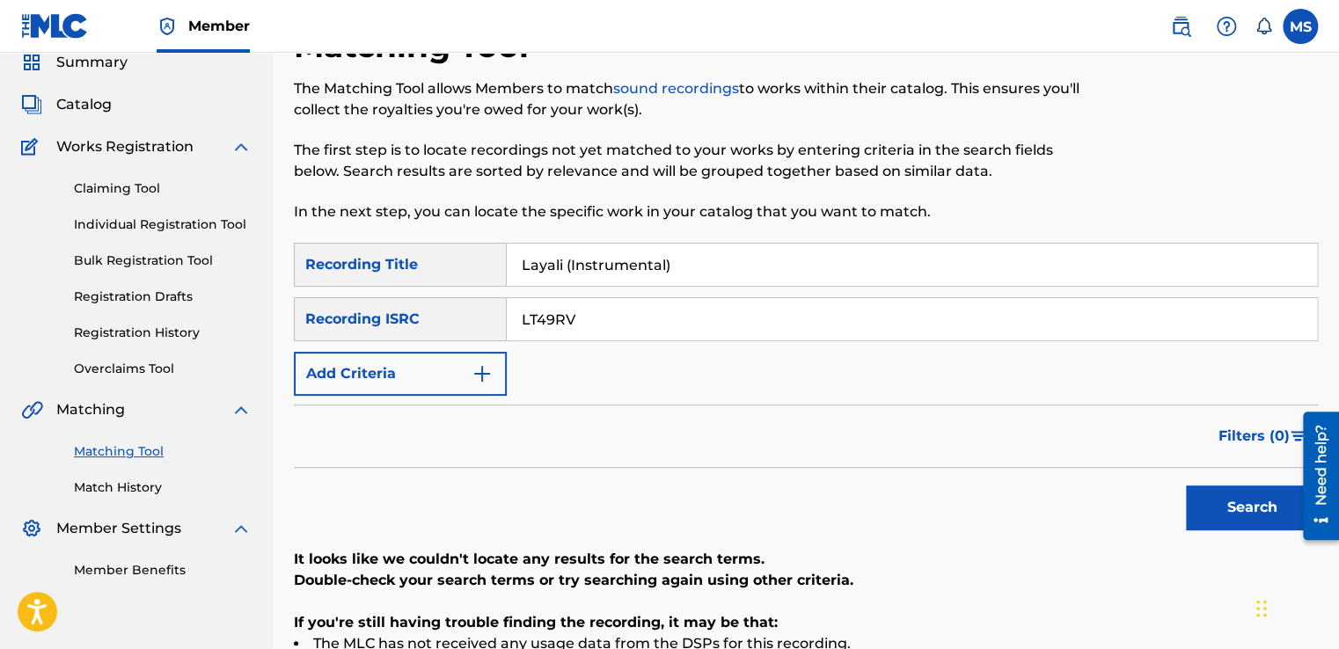
scroll to position [70, 0]
click at [682, 315] on input "LT49RV" at bounding box center [912, 319] width 810 height 42
paste input "QZ4UU2200289"
type input "QZ4UU2200289"
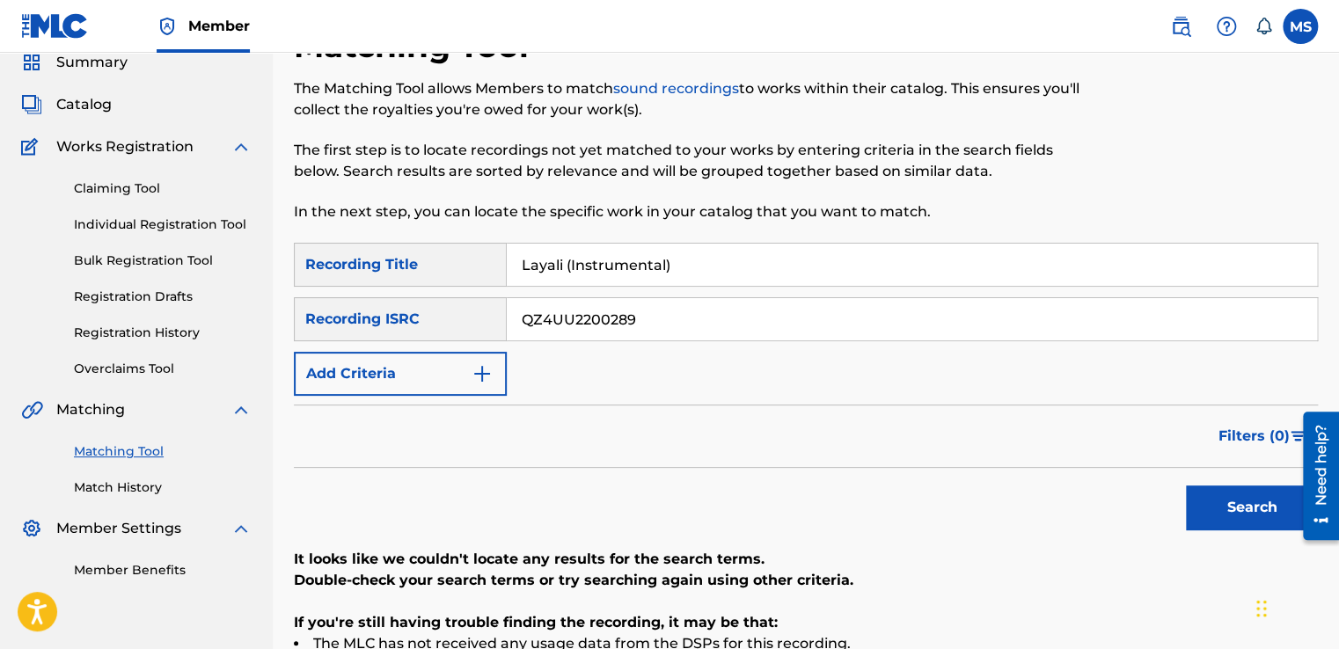
click at [1186, 486] on button "Search" at bounding box center [1252, 508] width 132 height 44
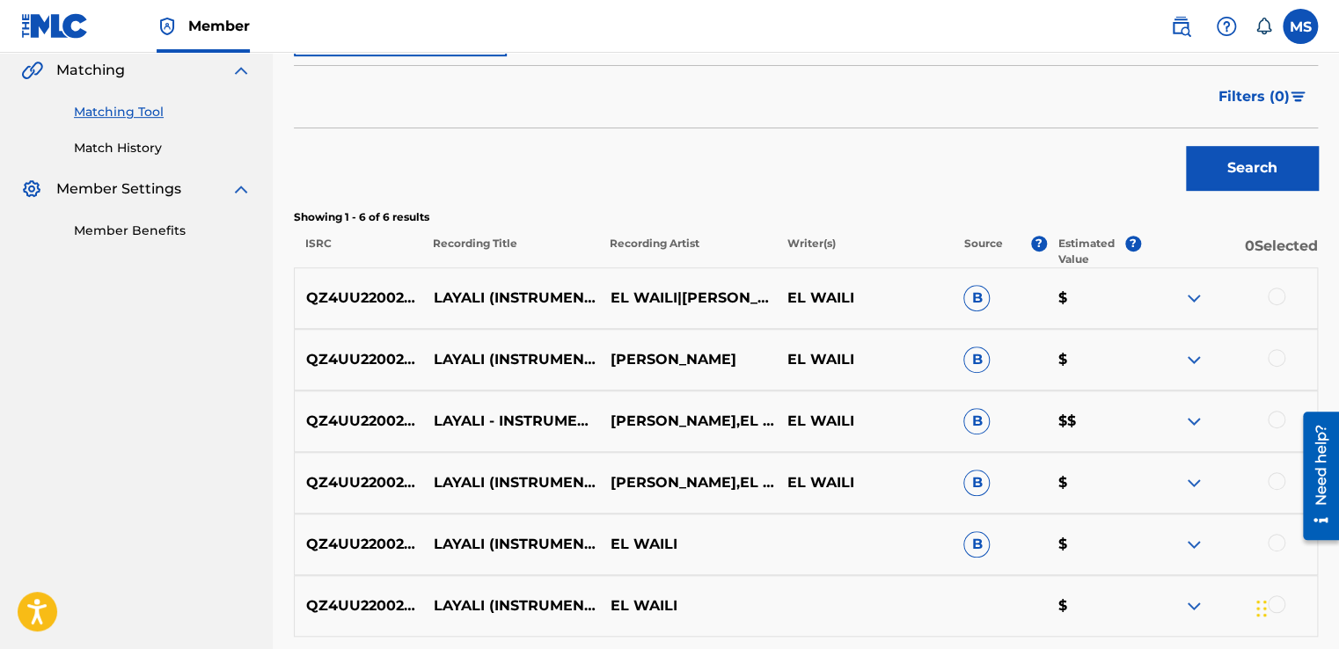
scroll to position [569, 0]
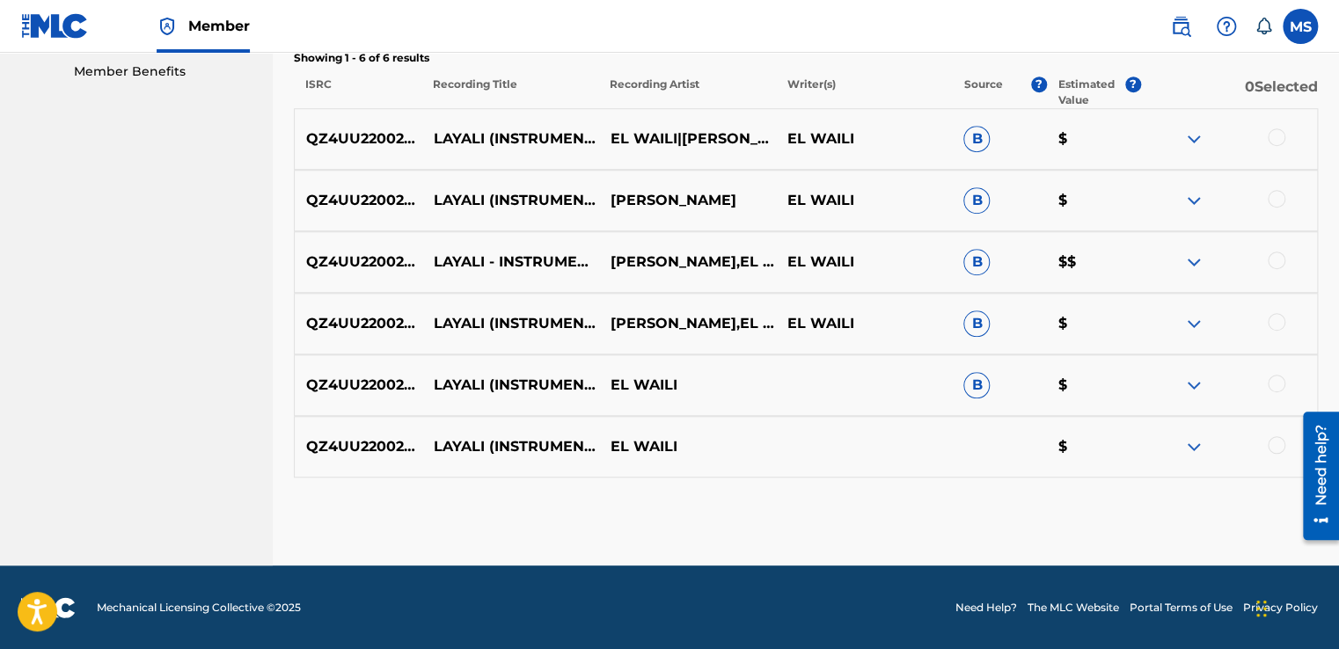
click at [1268, 135] on div at bounding box center [1277, 137] width 18 height 18
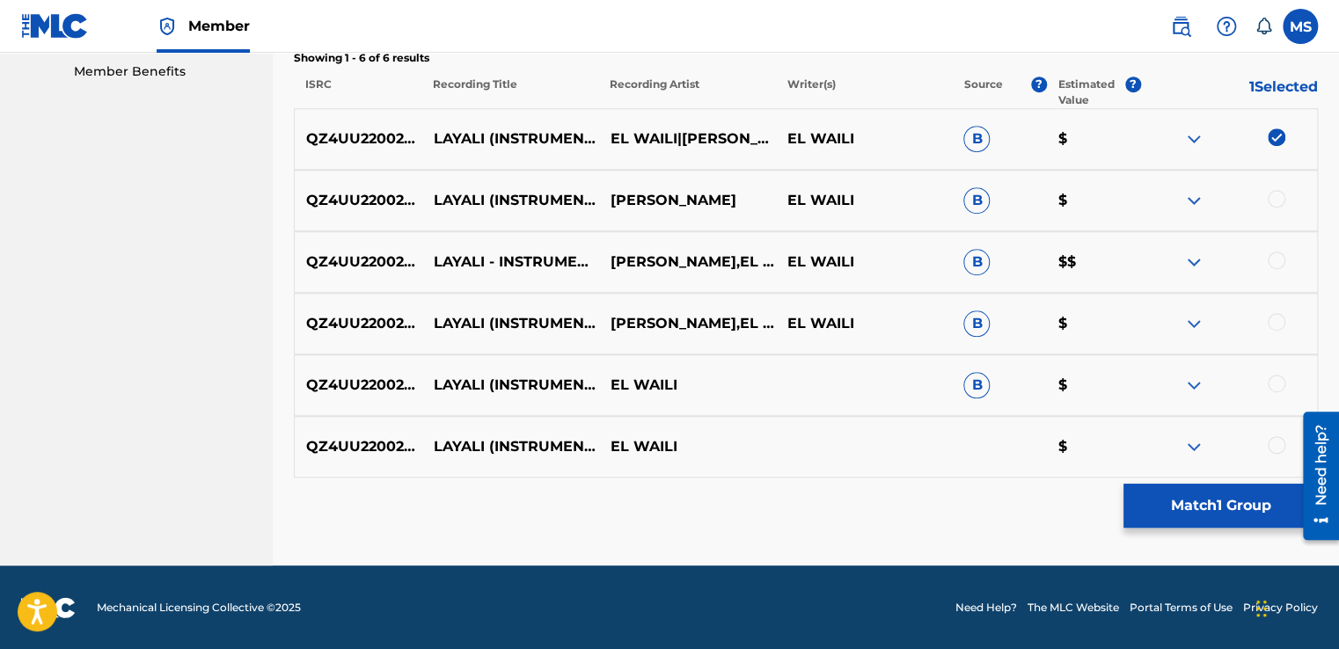
click at [1280, 198] on div at bounding box center [1277, 199] width 18 height 18
click at [1273, 262] on div at bounding box center [1277, 261] width 18 height 18
click at [1275, 326] on div at bounding box center [1277, 322] width 18 height 18
click at [1273, 384] on div at bounding box center [1277, 384] width 18 height 18
click at [1275, 449] on div at bounding box center [1277, 445] width 18 height 18
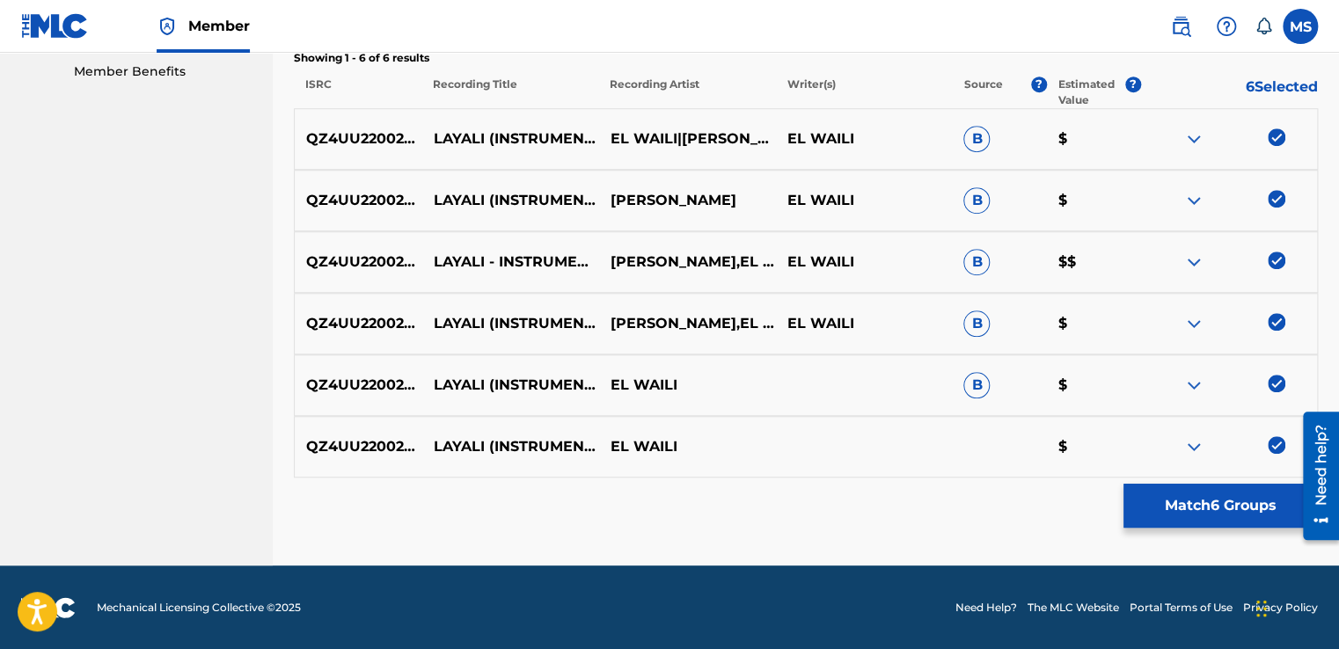
click at [1217, 500] on button "Match 6 Groups" at bounding box center [1220, 506] width 194 height 44
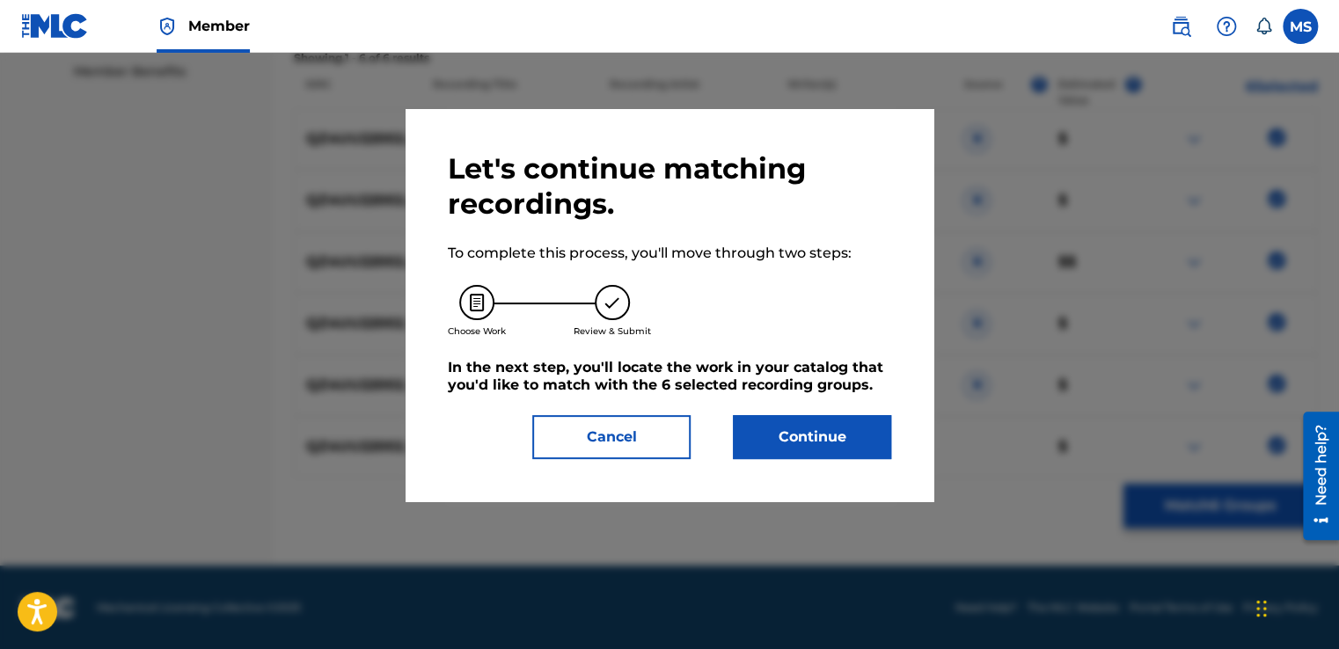
click at [830, 438] on button "Continue" at bounding box center [812, 437] width 158 height 44
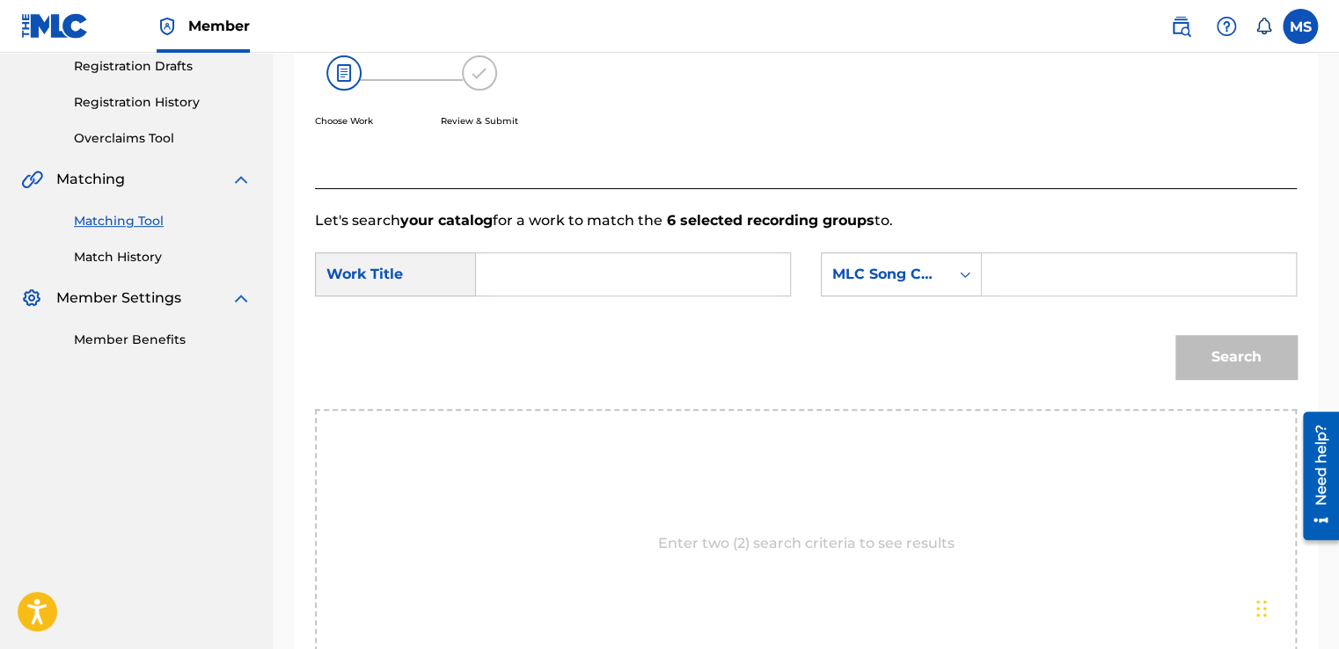
scroll to position [300, 0]
click at [544, 263] on input "Search Form" at bounding box center [633, 275] width 284 height 42
paste input "Layali (Instrumental)"
type input "Layali (Instrumental)"
click at [1018, 270] on input "Search Form" at bounding box center [1139, 275] width 284 height 42
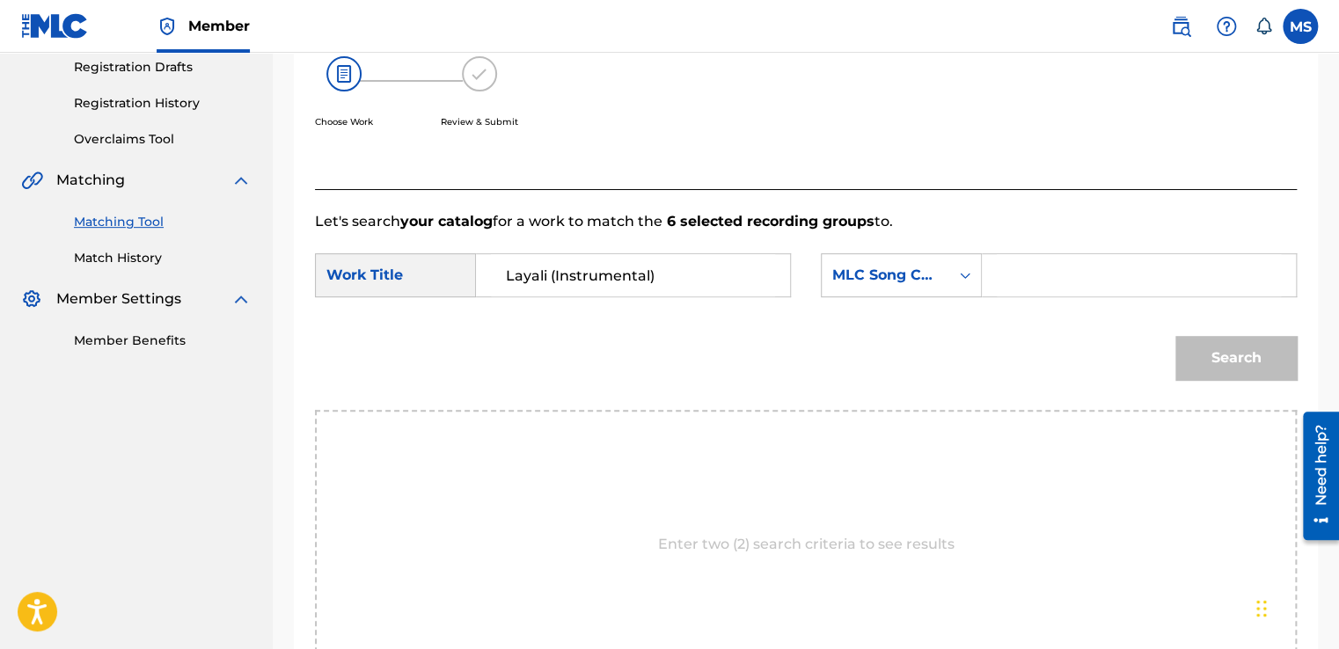
paste input "LT49RV"
type input "LT49RV"
click at [1175, 336] on button "Search" at bounding box center [1235, 358] width 121 height 44
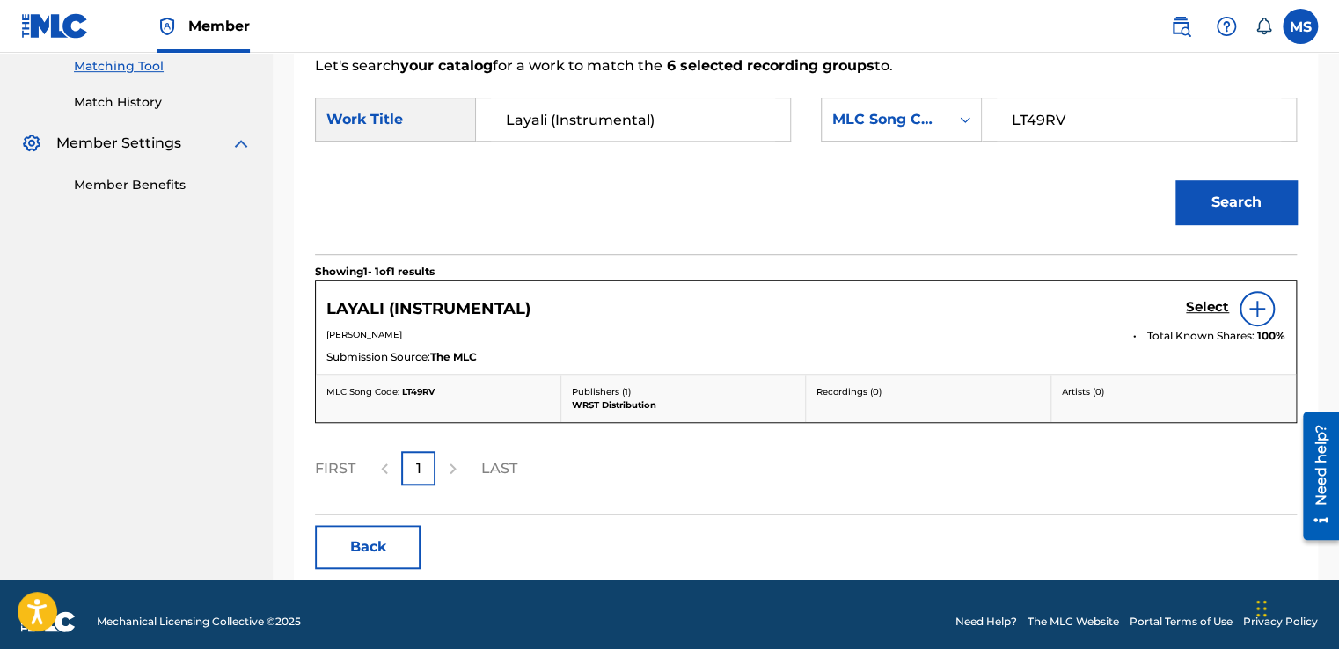
scroll to position [463, 0]
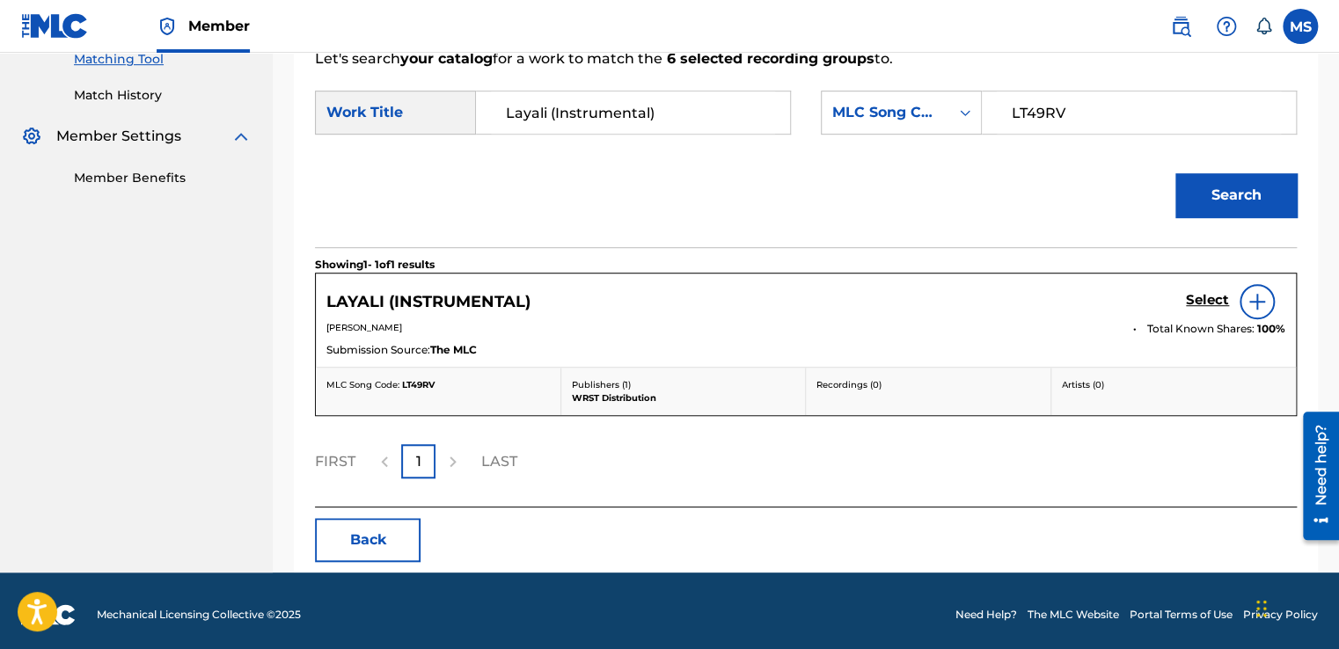
click at [1212, 297] on h5 "Select" at bounding box center [1207, 300] width 43 height 17
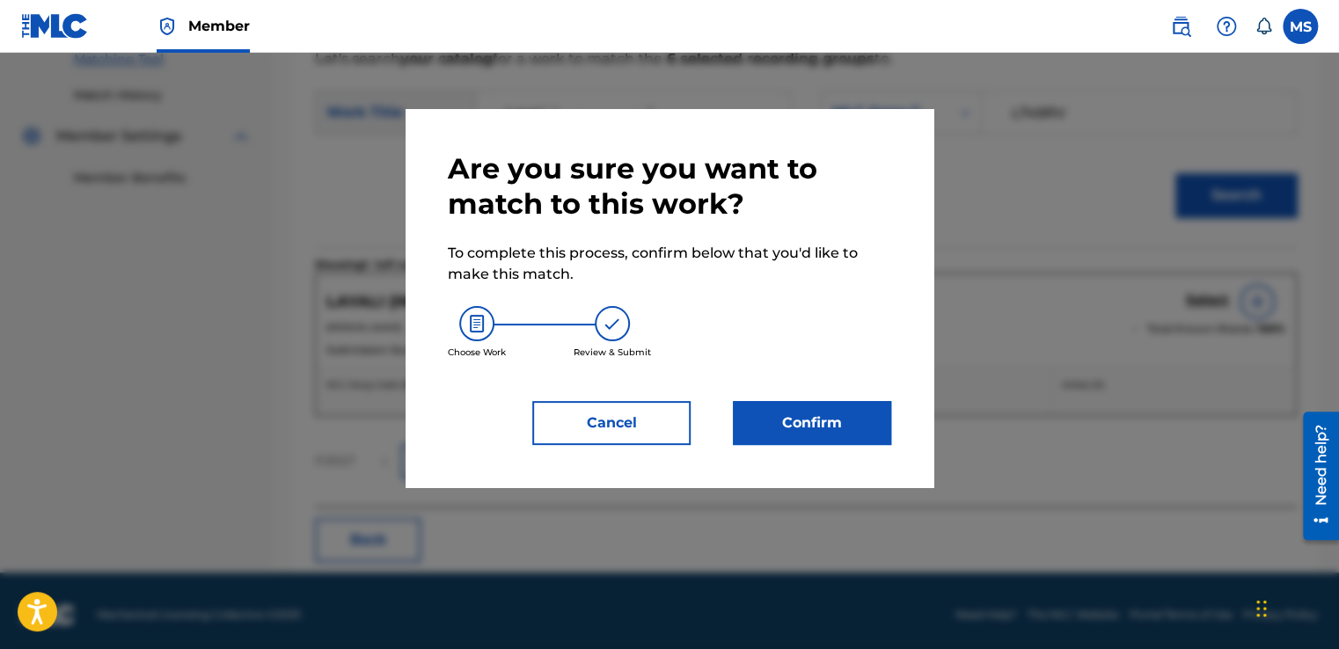
click at [834, 407] on button "Confirm" at bounding box center [812, 423] width 158 height 44
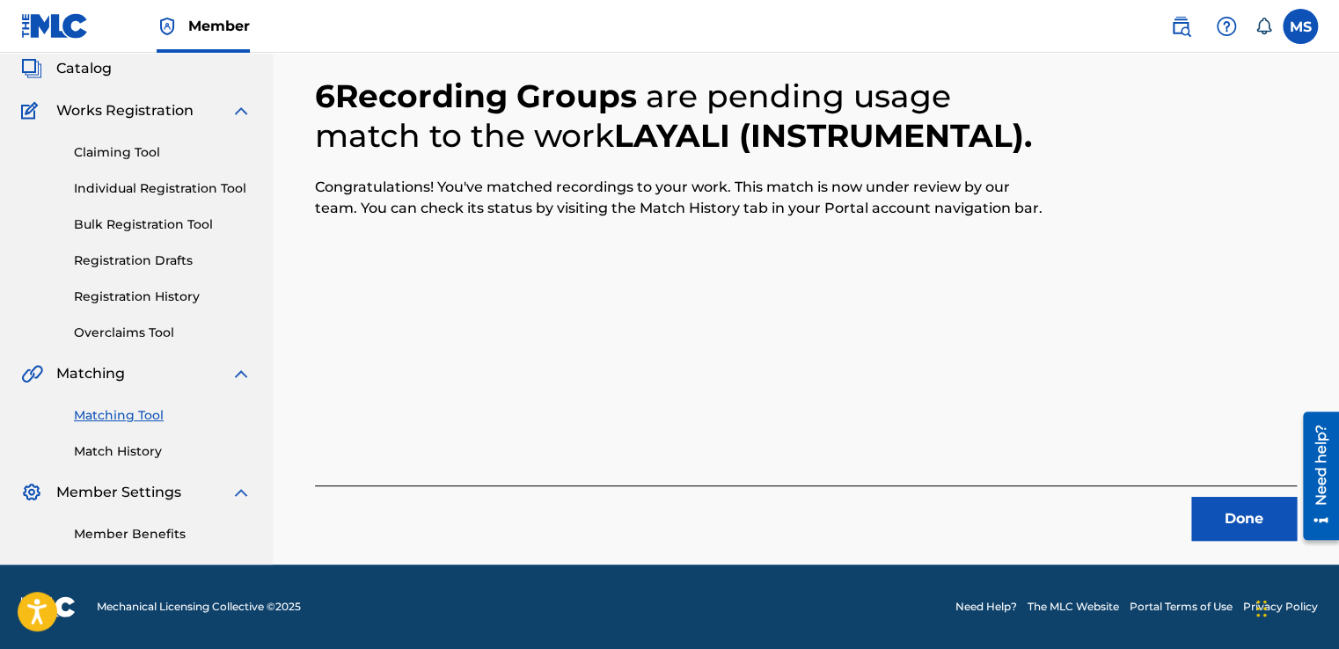
scroll to position [106, 0]
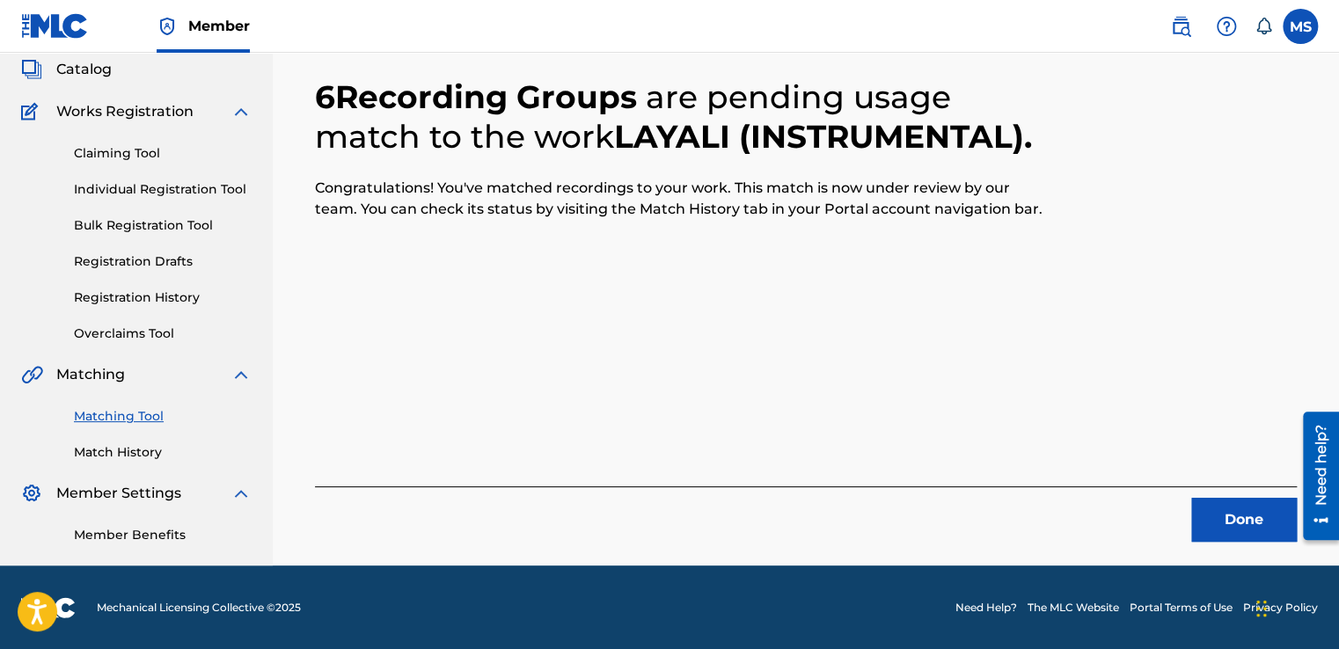
click at [1216, 520] on button "Done" at bounding box center [1244, 520] width 106 height 44
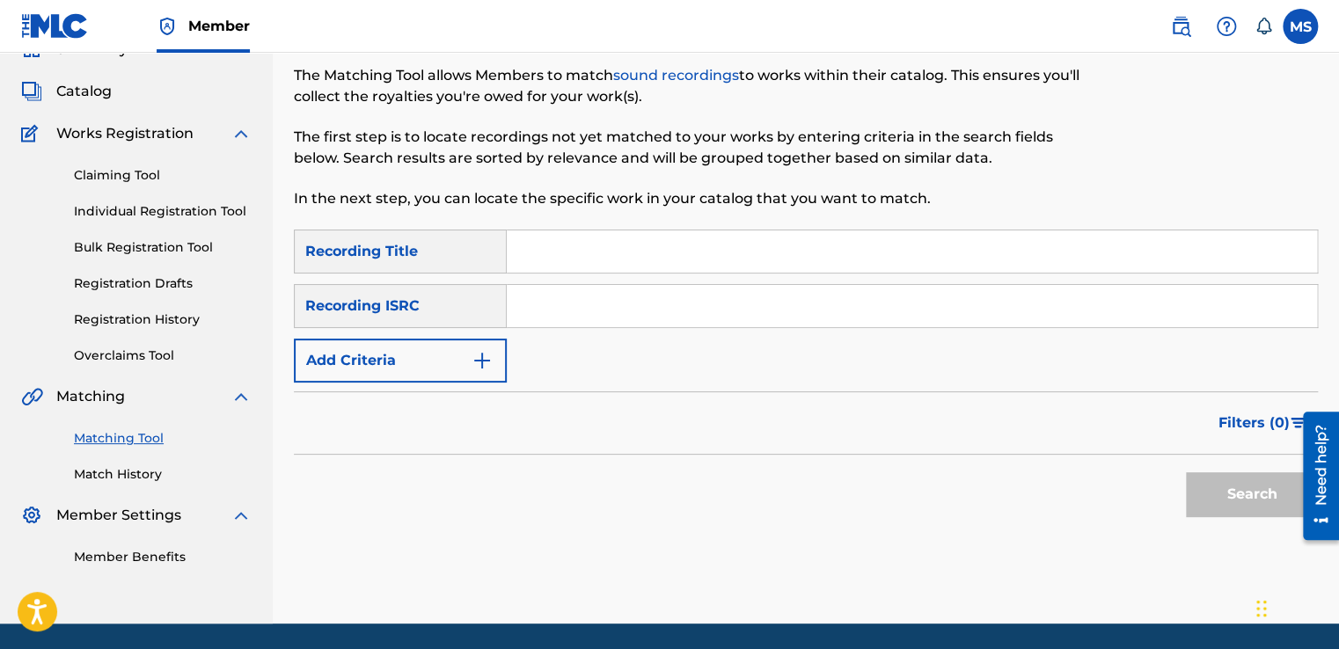
scroll to position [84, 0]
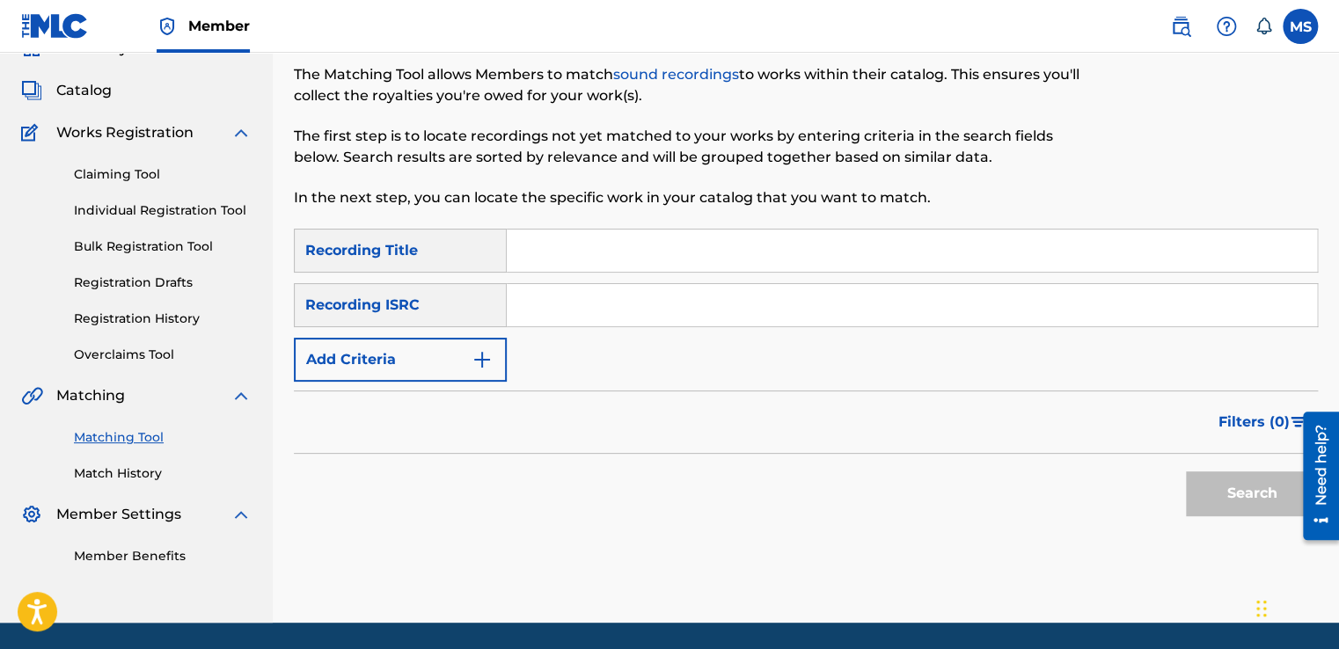
click at [560, 260] on input "Search Form" at bounding box center [912, 251] width 810 height 42
paste input "Tknkli (Instrumental)"
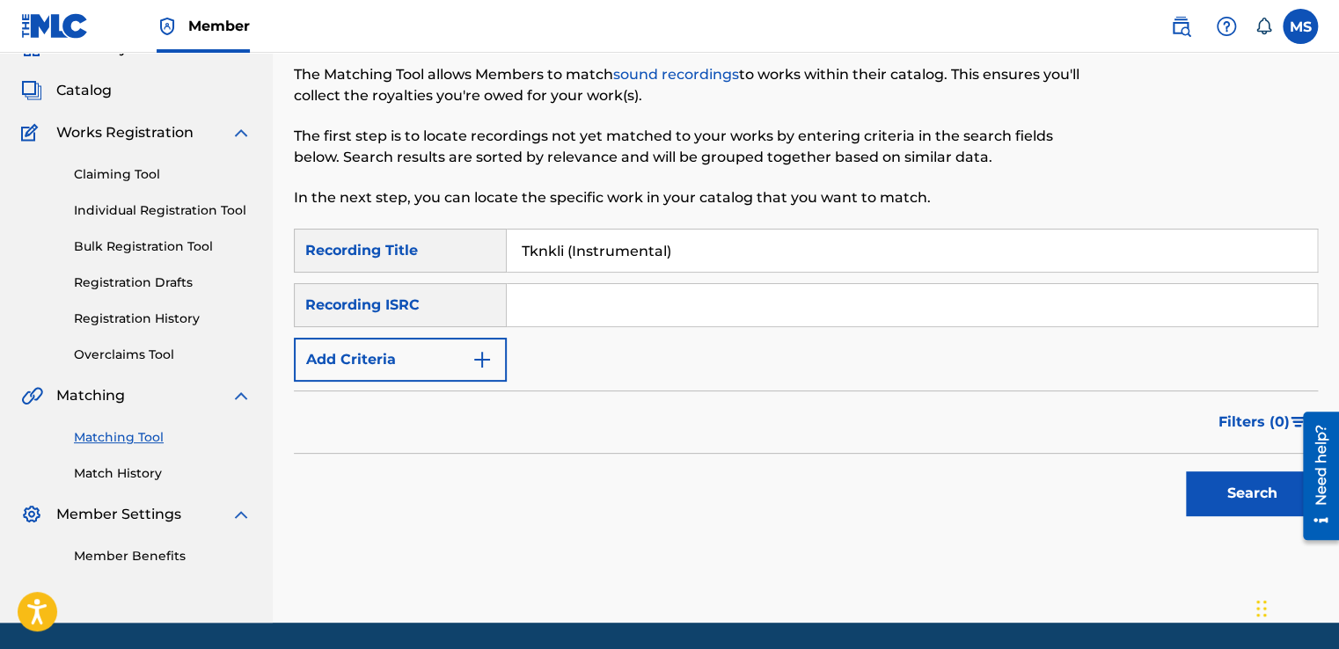
type input "Tknkli (Instrumental)"
click at [589, 295] on input "Search Form" at bounding box center [912, 305] width 810 height 42
paste input "QZ4UU2200290"
type input "QZ4UU2200290"
click at [1186, 471] on button "Search" at bounding box center [1252, 493] width 132 height 44
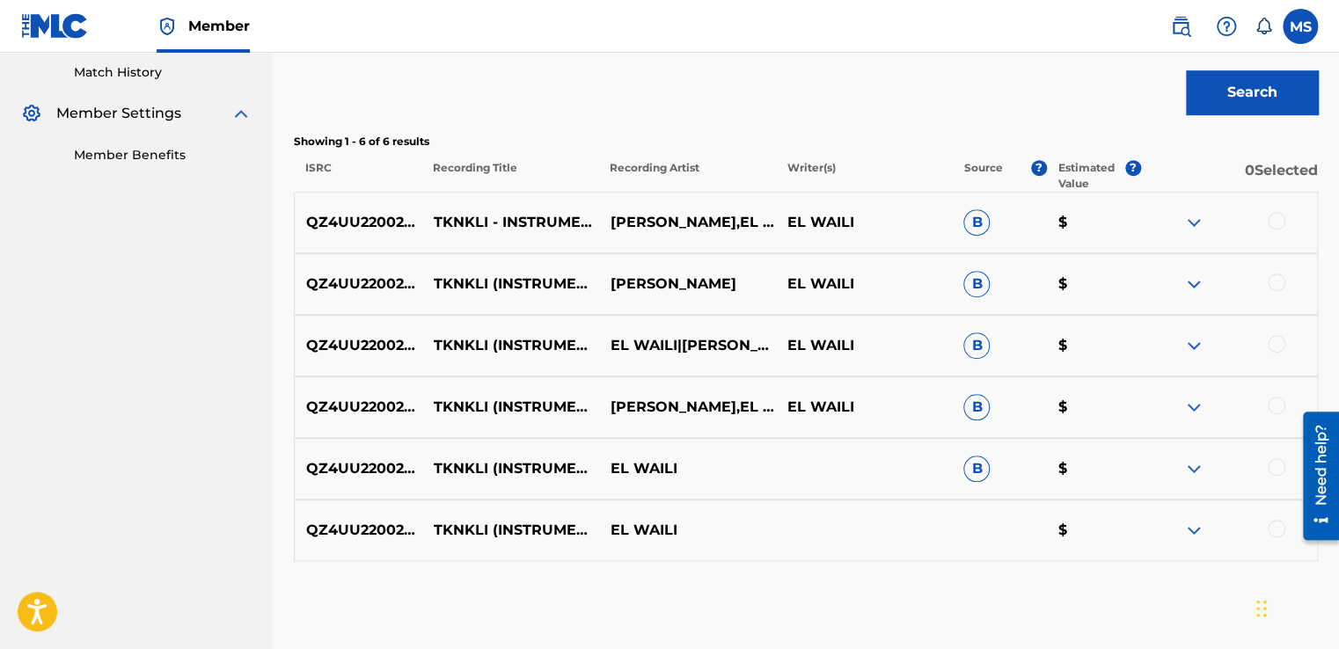
scroll to position [569, 0]
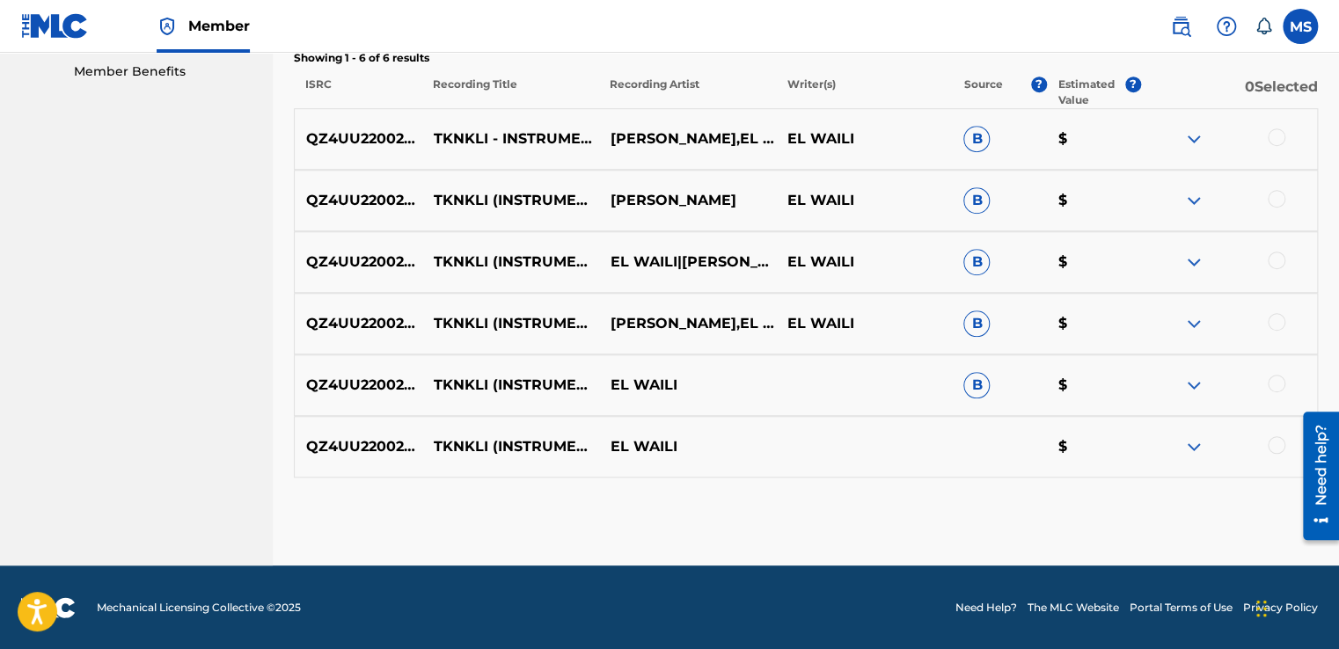
click at [1273, 142] on div at bounding box center [1277, 137] width 18 height 18
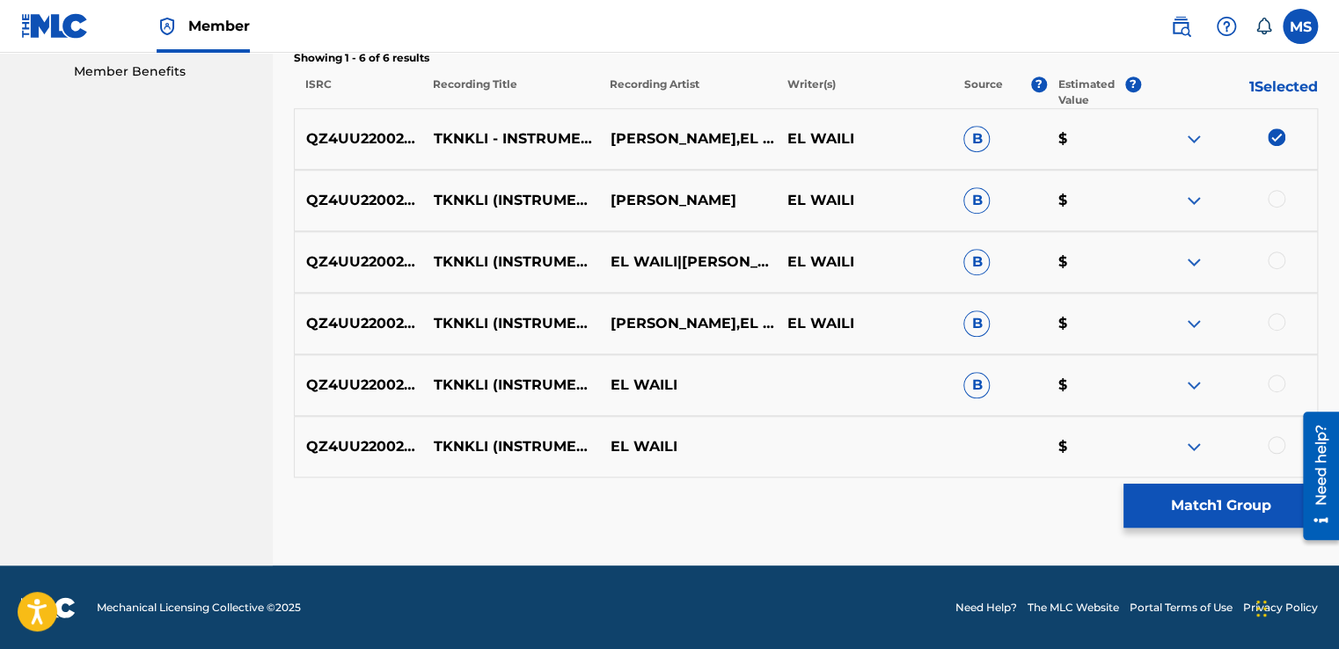
click at [1270, 197] on div at bounding box center [1277, 199] width 18 height 18
click at [1274, 257] on div at bounding box center [1277, 261] width 18 height 18
click at [1274, 313] on div at bounding box center [1277, 322] width 18 height 18
click at [1268, 380] on div at bounding box center [1277, 384] width 18 height 18
click at [1274, 442] on div at bounding box center [1277, 445] width 18 height 18
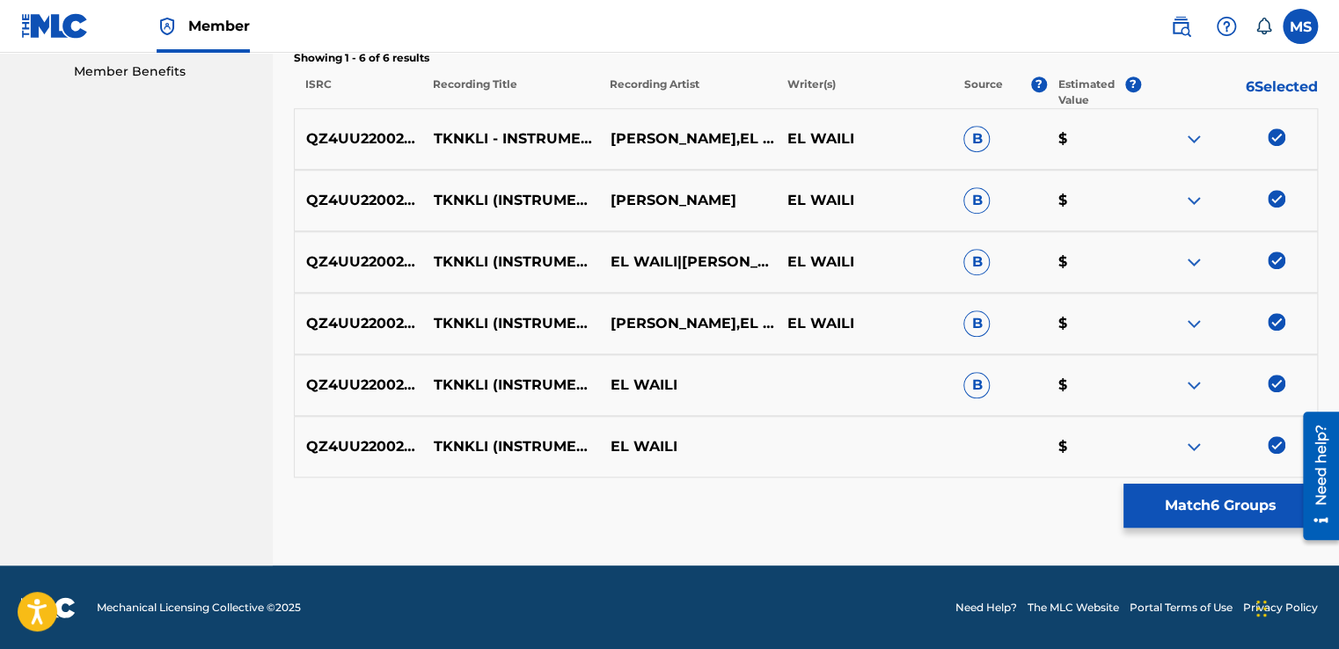
click at [1179, 496] on button "Match 6 Groups" at bounding box center [1220, 506] width 194 height 44
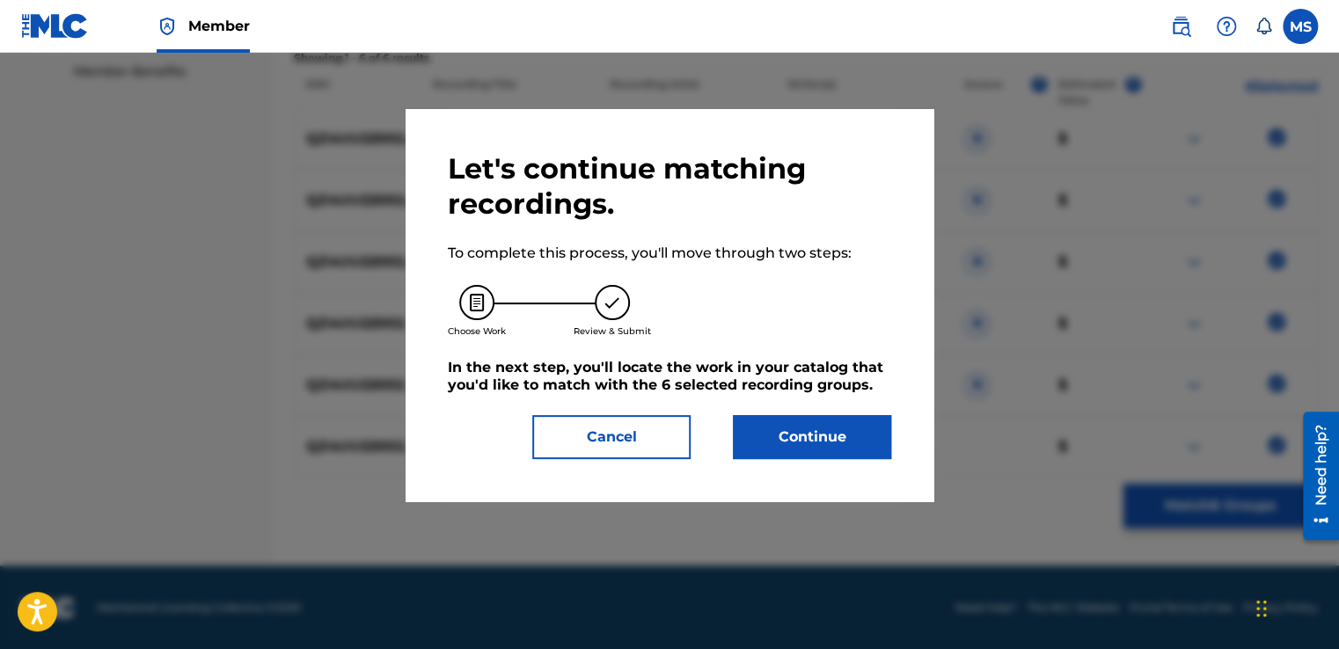
click at [843, 441] on button "Continue" at bounding box center [812, 437] width 158 height 44
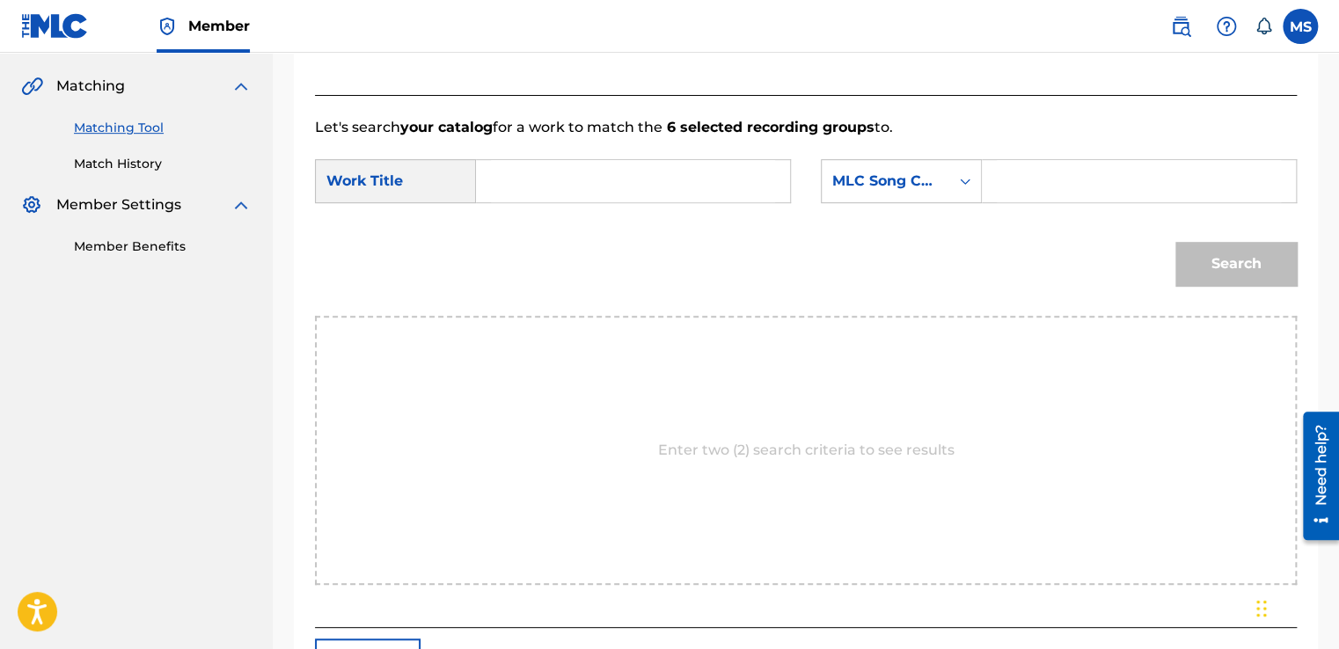
scroll to position [391, 0]
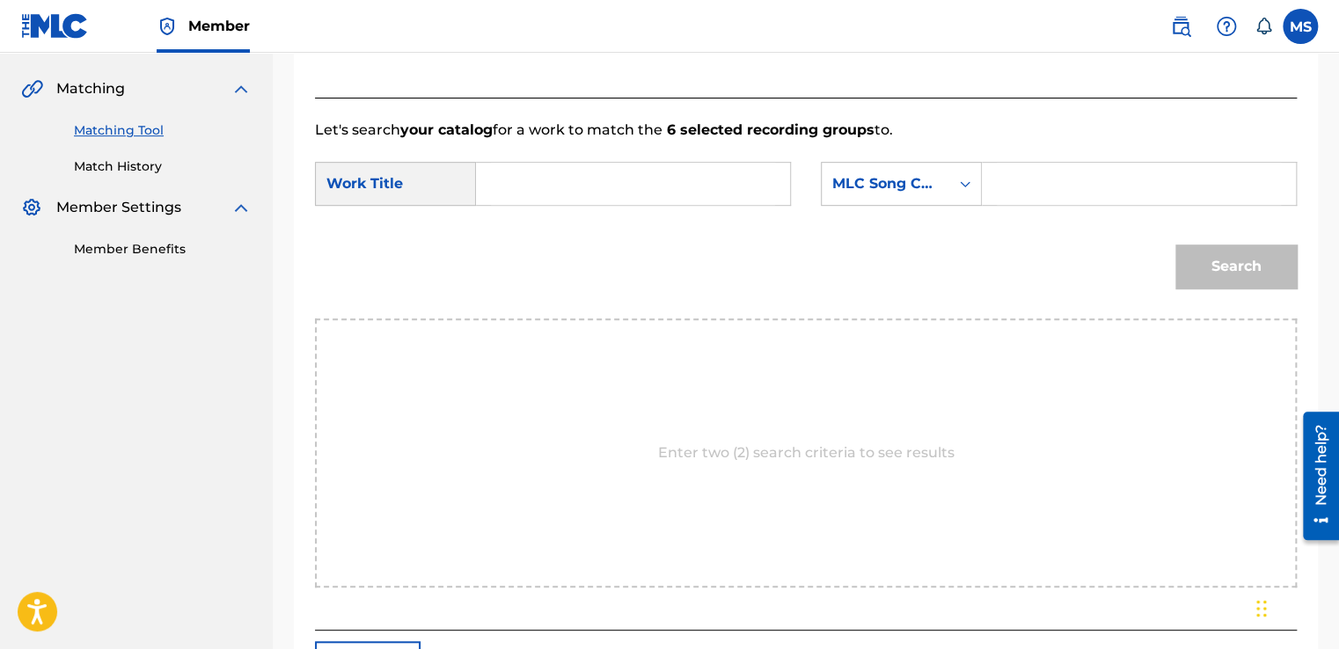
click at [600, 183] on input "Search Form" at bounding box center [633, 184] width 284 height 42
paste input "Tknkli (Instrumental)"
type input "Tknkli (Instrumental)"
click at [1045, 191] on input "Search Form" at bounding box center [1139, 184] width 284 height 42
paste input "T47HSK"
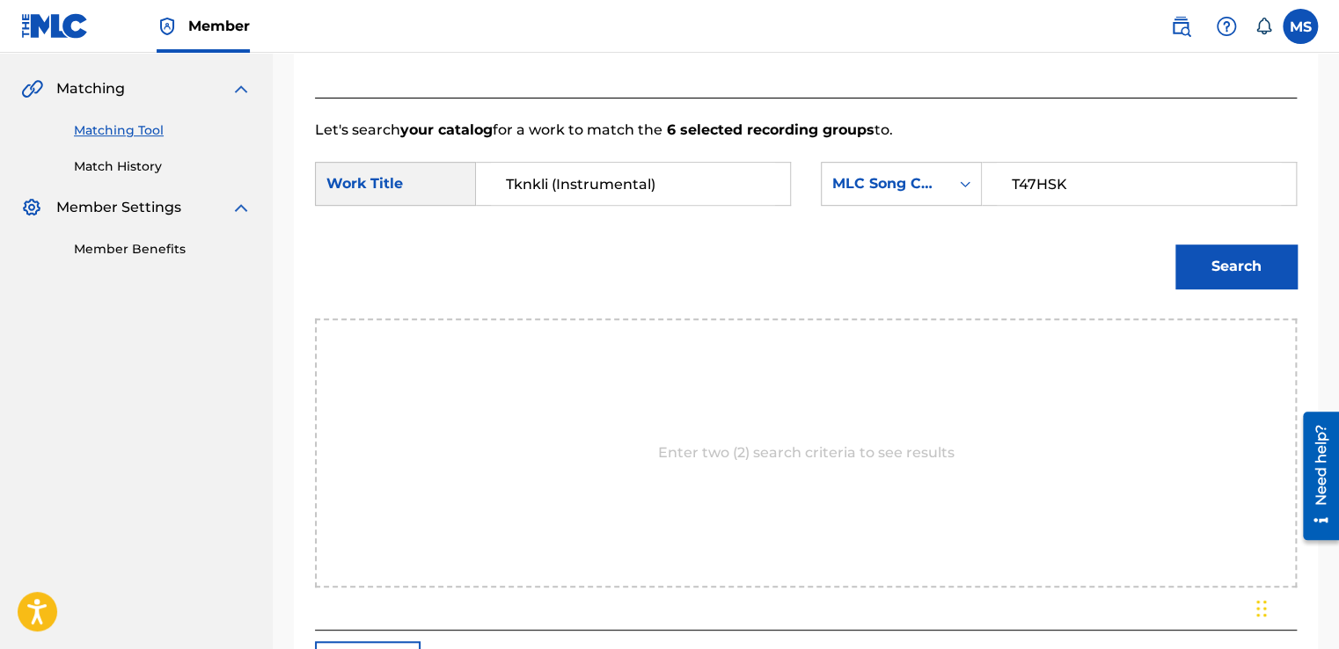
type input "T47HSK"
click at [1218, 256] on button "Search" at bounding box center [1235, 267] width 121 height 44
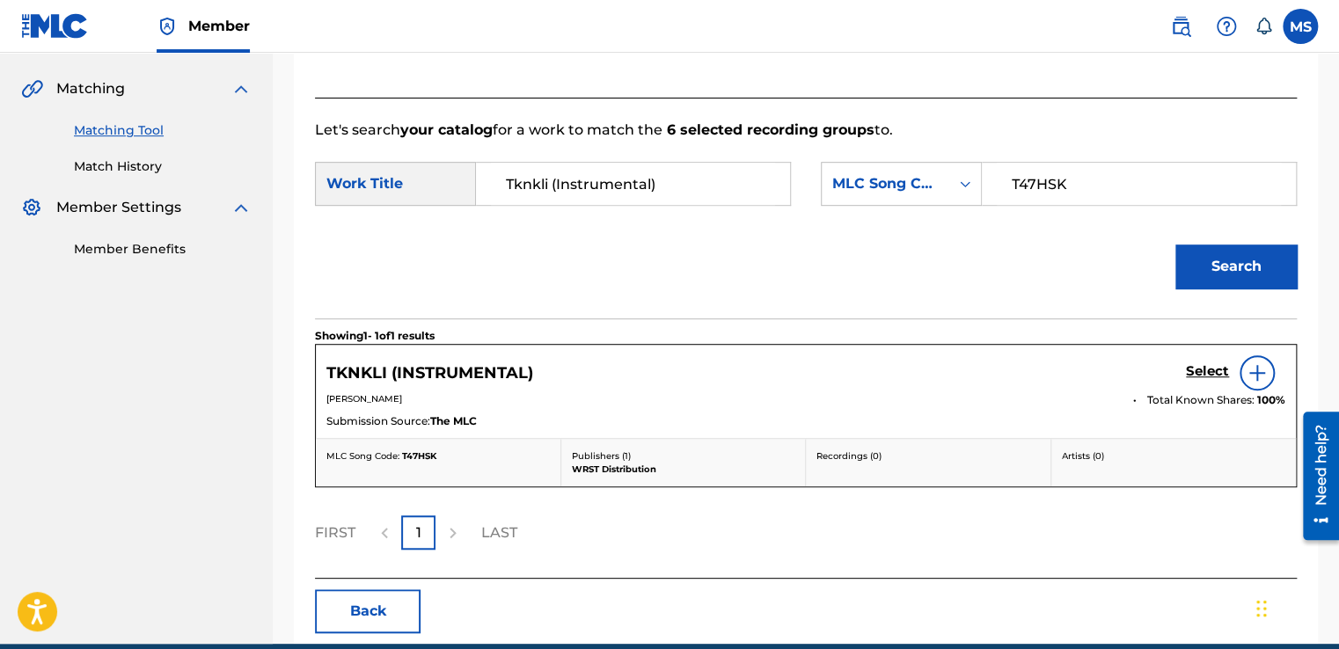
click at [1210, 363] on h5 "Select" at bounding box center [1207, 371] width 43 height 17
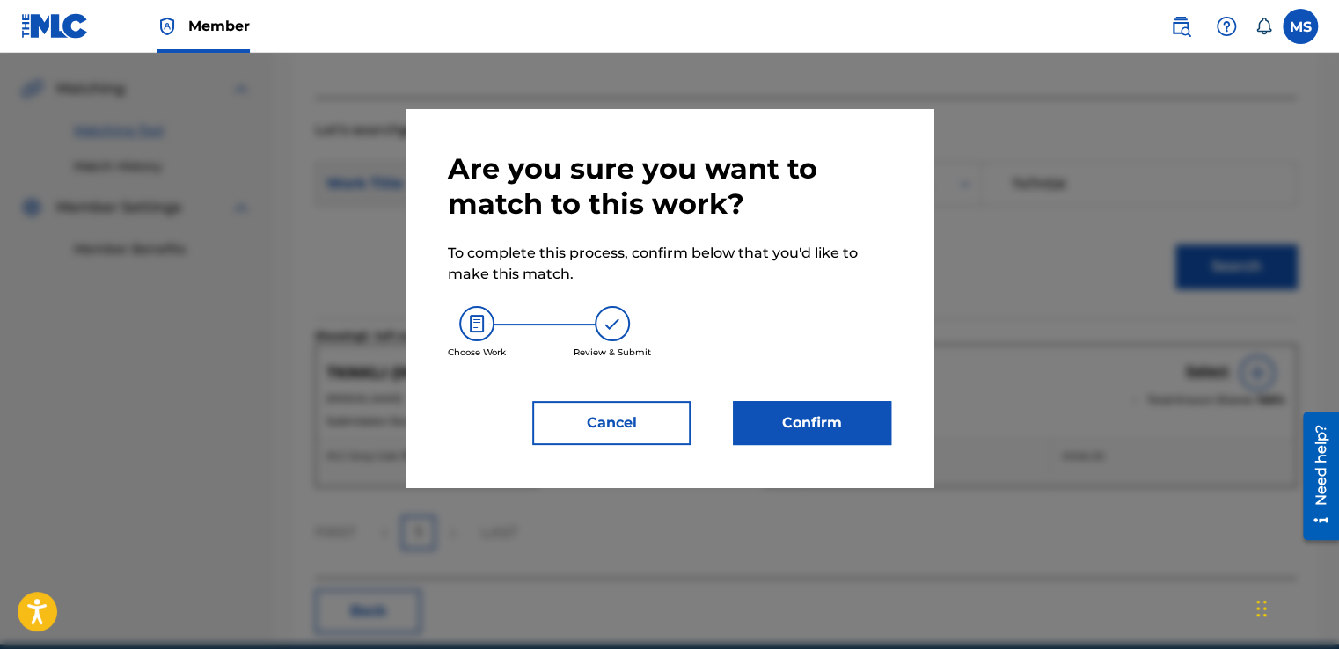
click at [834, 424] on button "Confirm" at bounding box center [812, 423] width 158 height 44
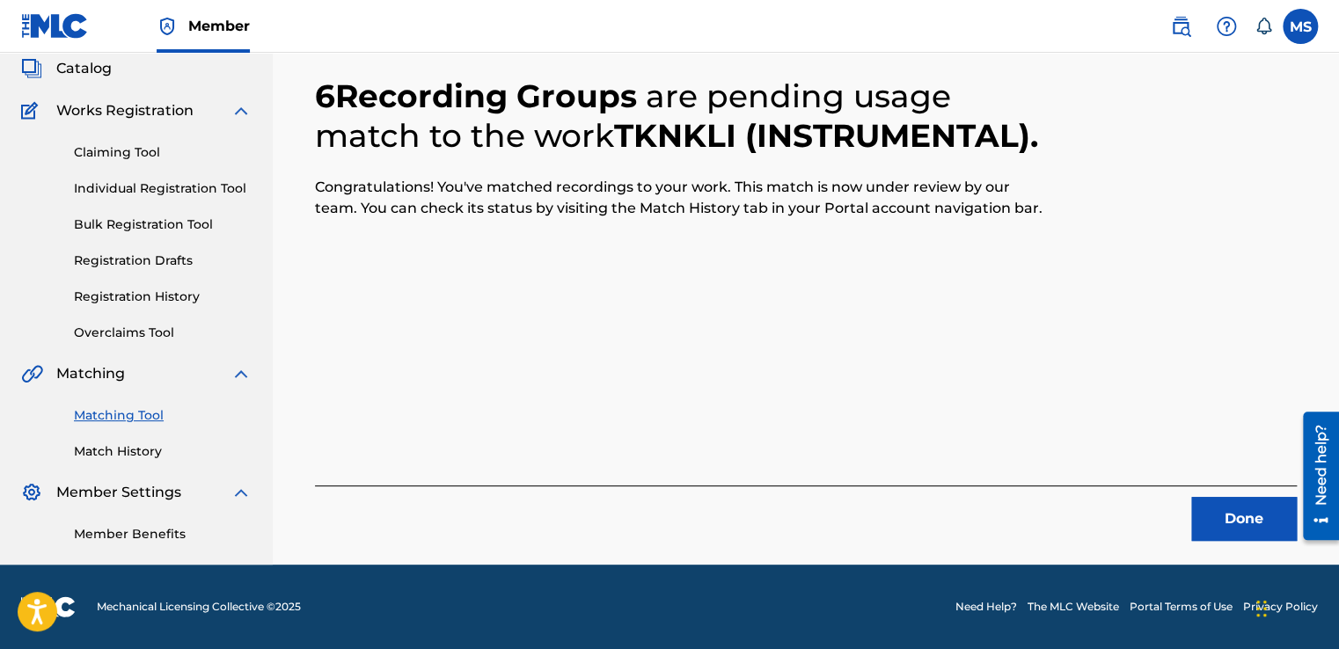
scroll to position [106, 0]
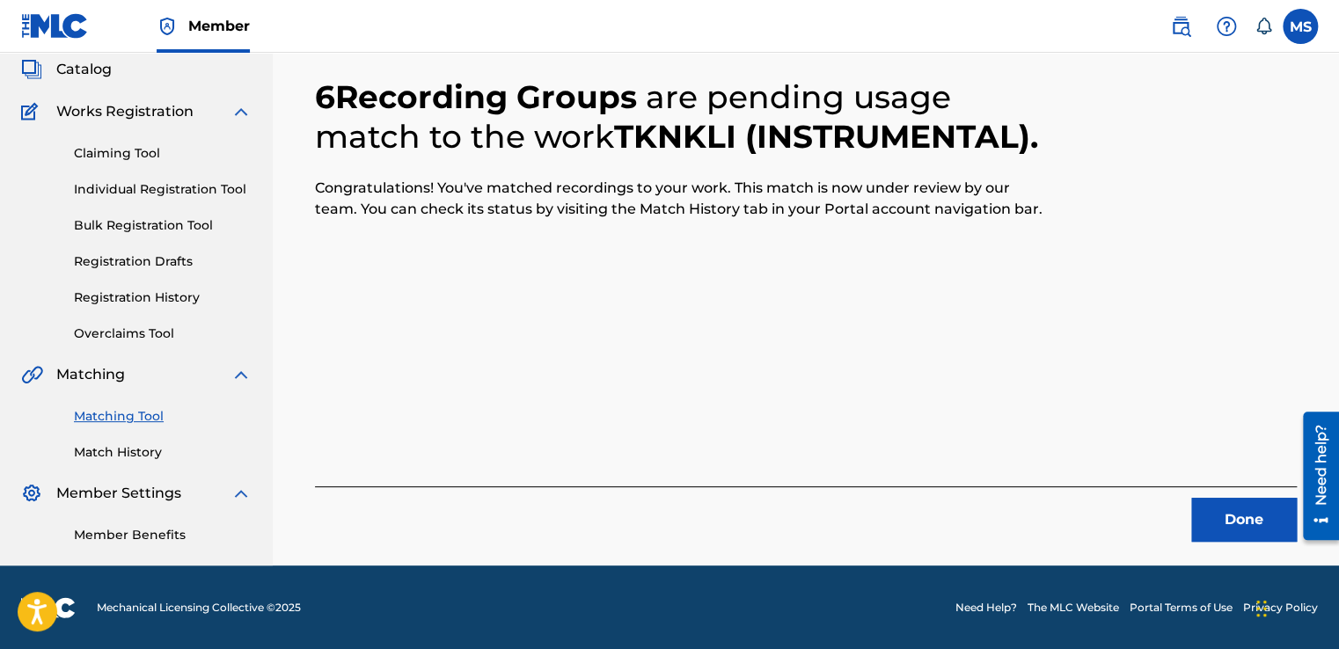
click at [1235, 526] on button "Done" at bounding box center [1244, 520] width 106 height 44
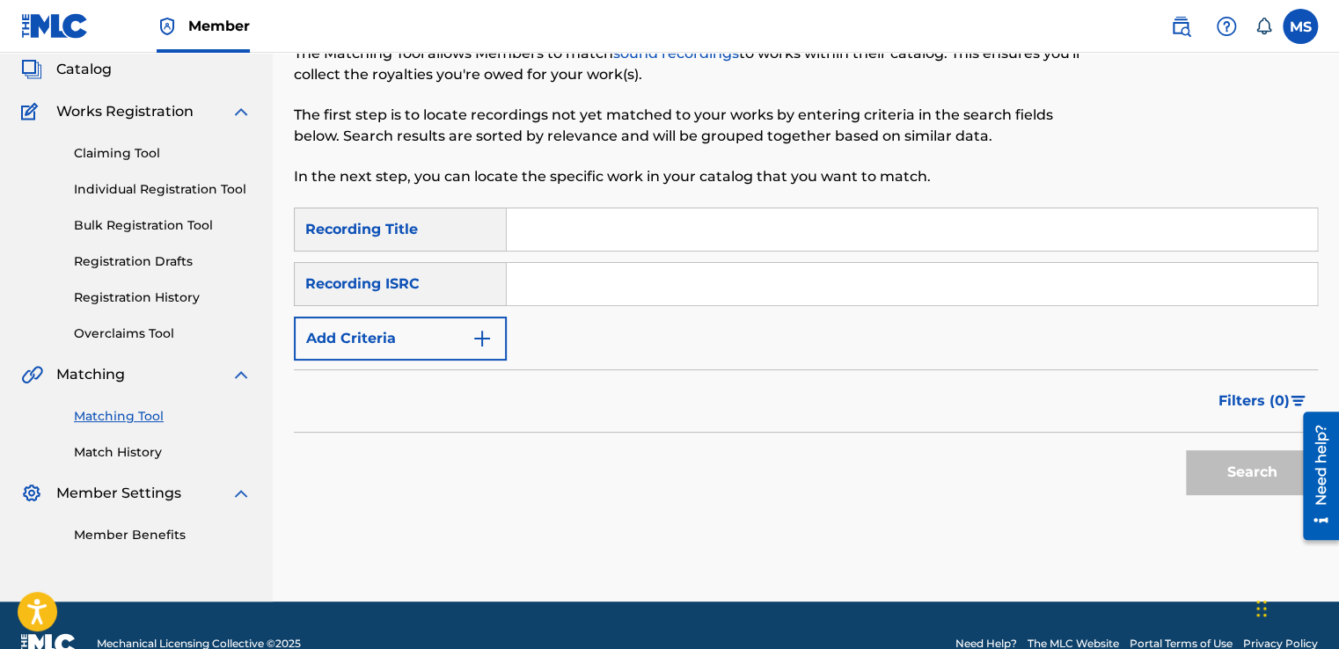
click at [586, 217] on input "Search Form" at bounding box center [912, 229] width 810 height 42
paste input "Doori (Instrumental)"
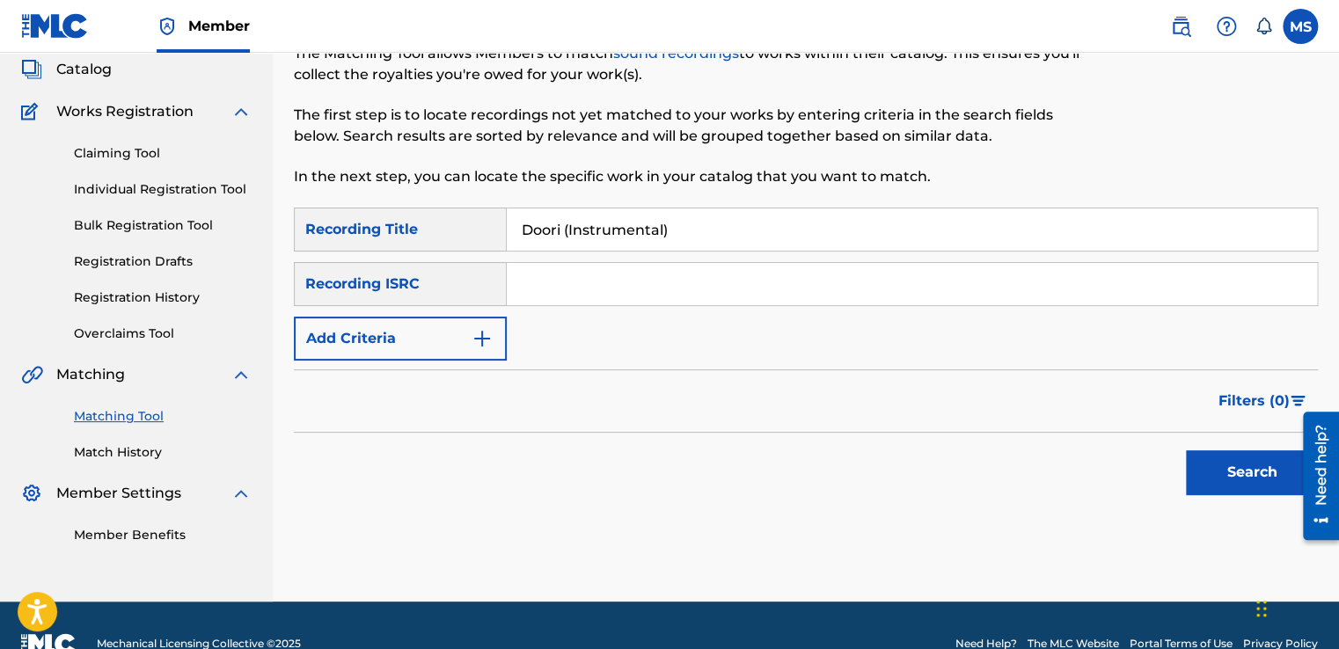
type input "Doori (Instrumental)"
click at [598, 298] on input "Search Form" at bounding box center [912, 284] width 810 height 42
paste input "QZ4UU2200285"
type input "QZ4UU2200285"
click at [1195, 469] on button "Search" at bounding box center [1252, 472] width 132 height 44
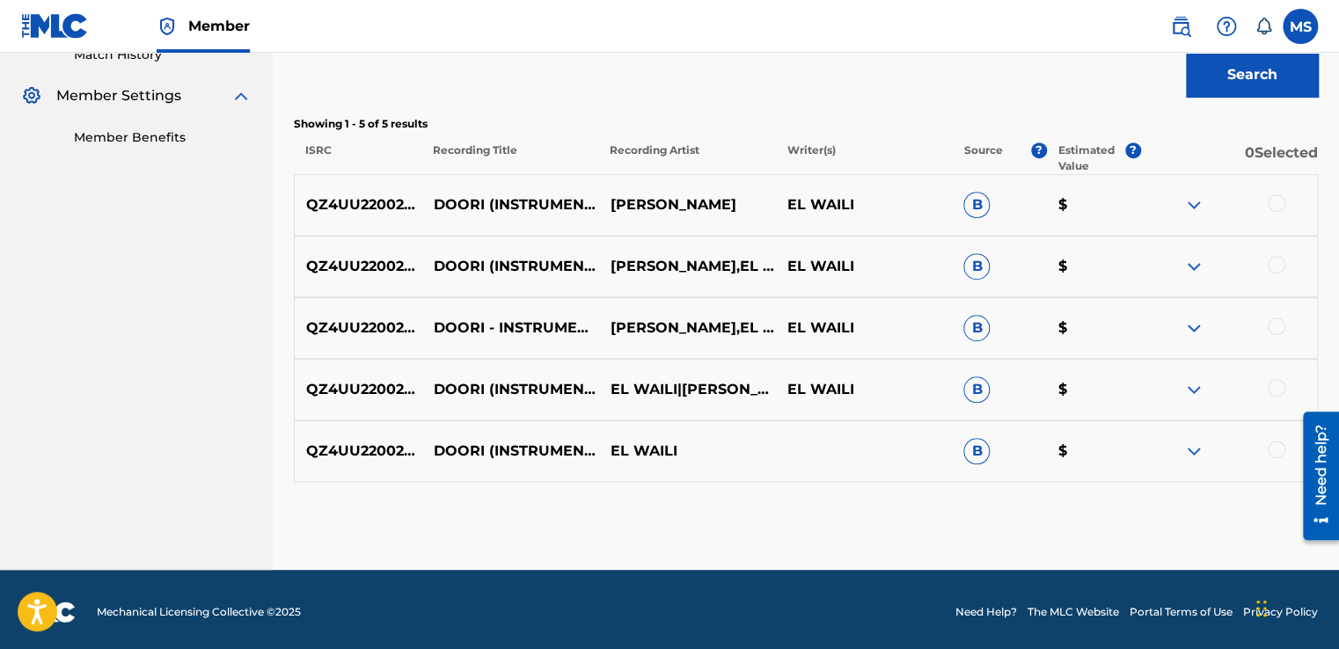
scroll to position [508, 0]
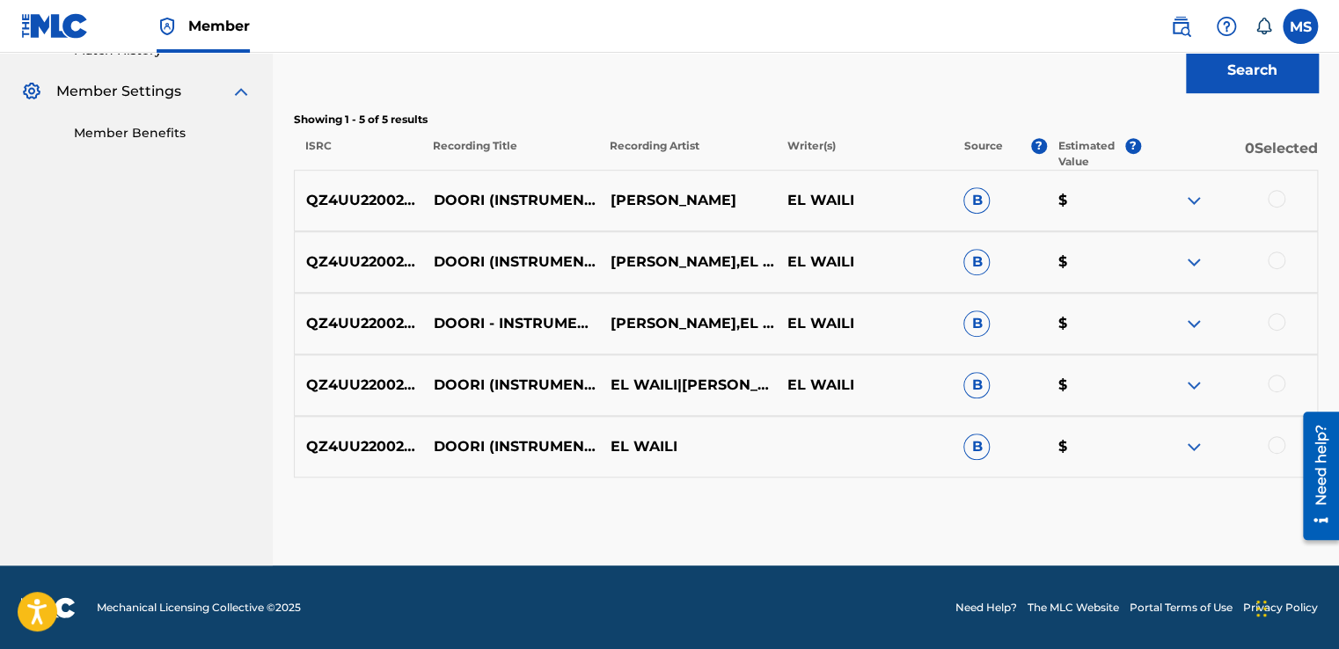
click at [1275, 200] on div at bounding box center [1277, 199] width 18 height 18
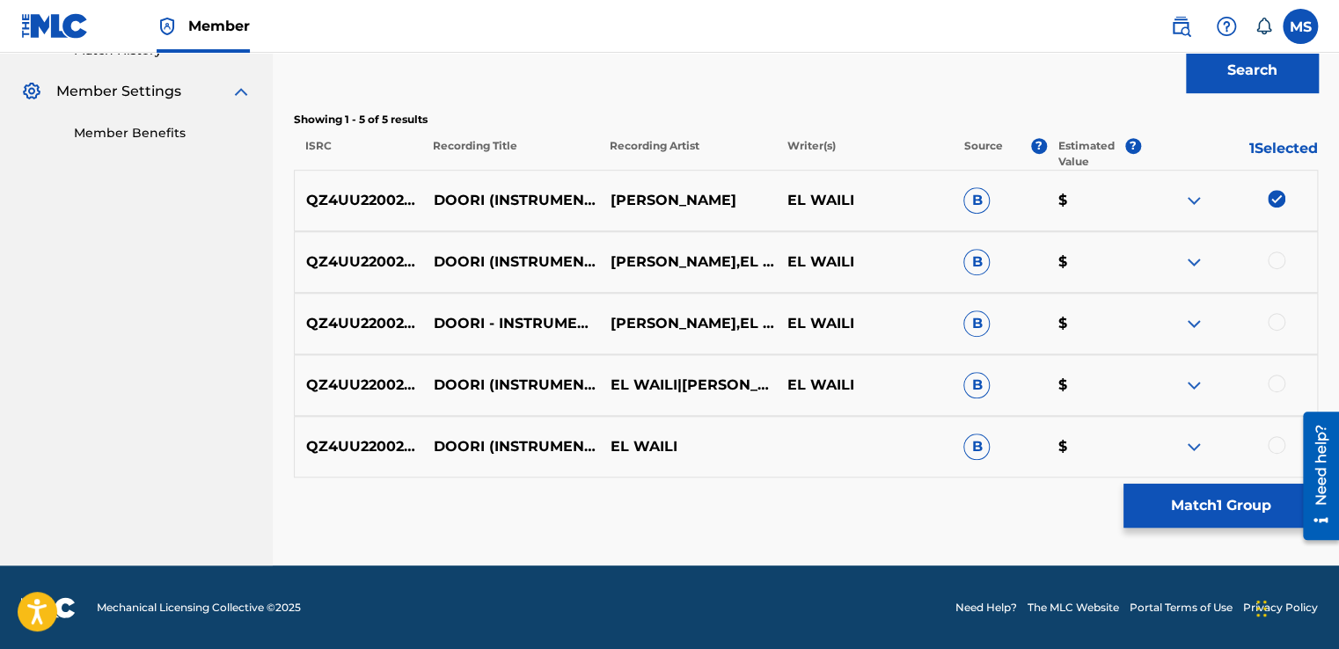
click at [1275, 266] on div at bounding box center [1277, 261] width 18 height 18
click at [1278, 324] on div at bounding box center [1277, 322] width 18 height 18
click at [1268, 382] on div at bounding box center [1277, 384] width 18 height 18
click at [1276, 449] on div at bounding box center [1277, 445] width 18 height 18
click at [1222, 530] on div "Matching Tool The Matching Tool allows Members to match sound recordings to wor…" at bounding box center [806, 77] width 1024 height 976
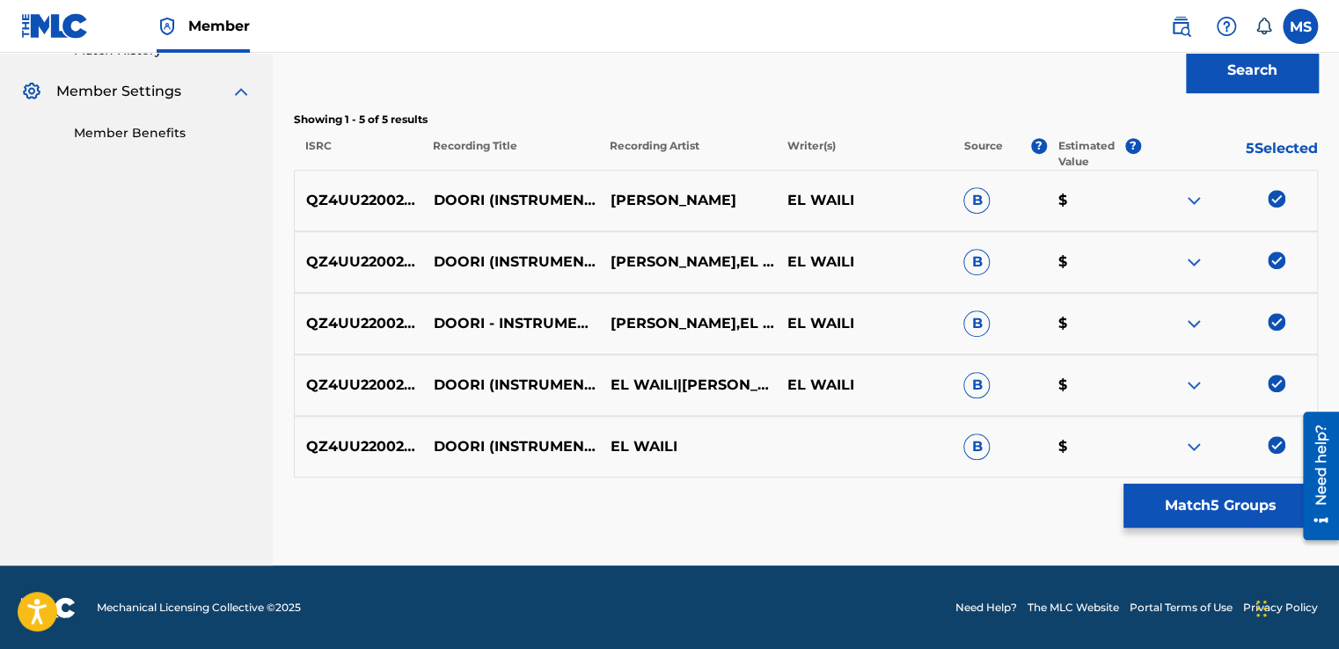
click at [1219, 522] on button "Match 5 Groups" at bounding box center [1220, 506] width 194 height 44
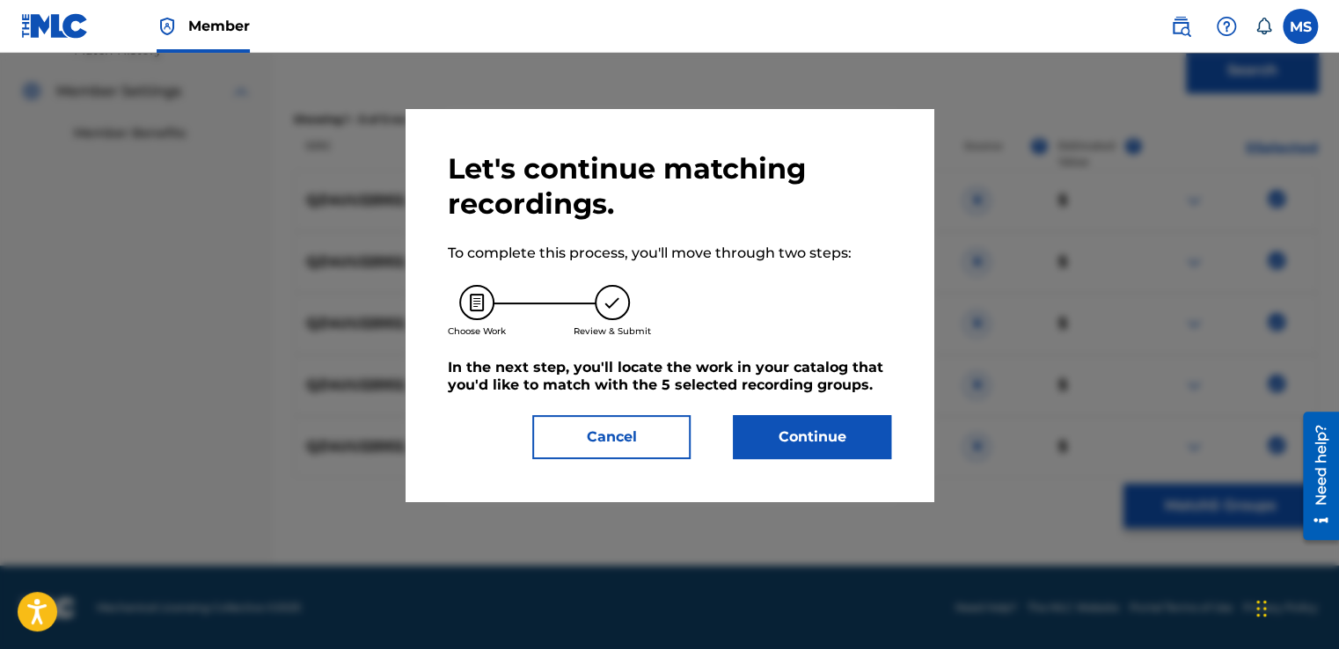
click at [830, 449] on button "Continue" at bounding box center [812, 437] width 158 height 44
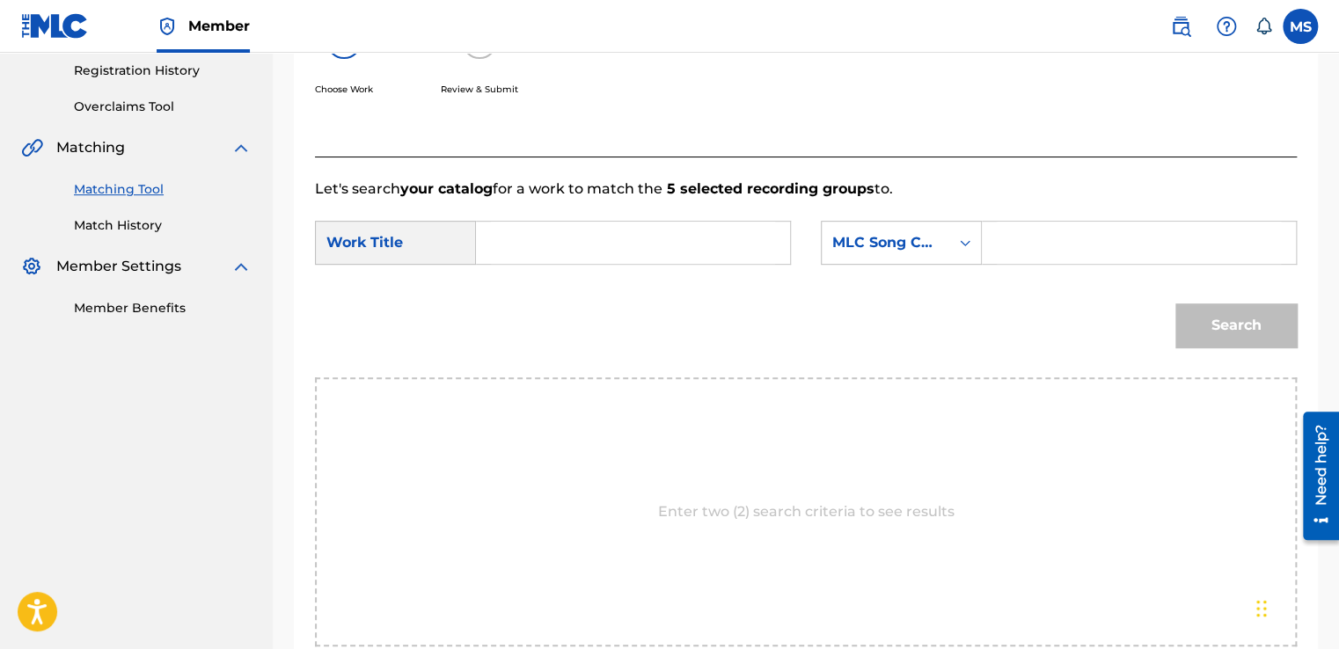
scroll to position [332, 0]
click at [611, 252] on input "Search Form" at bounding box center [633, 244] width 284 height 42
paste input "Doori (Instrumental)"
type input "Doori (Instrumental)"
click at [1073, 252] on input "Search Form" at bounding box center [1139, 244] width 284 height 42
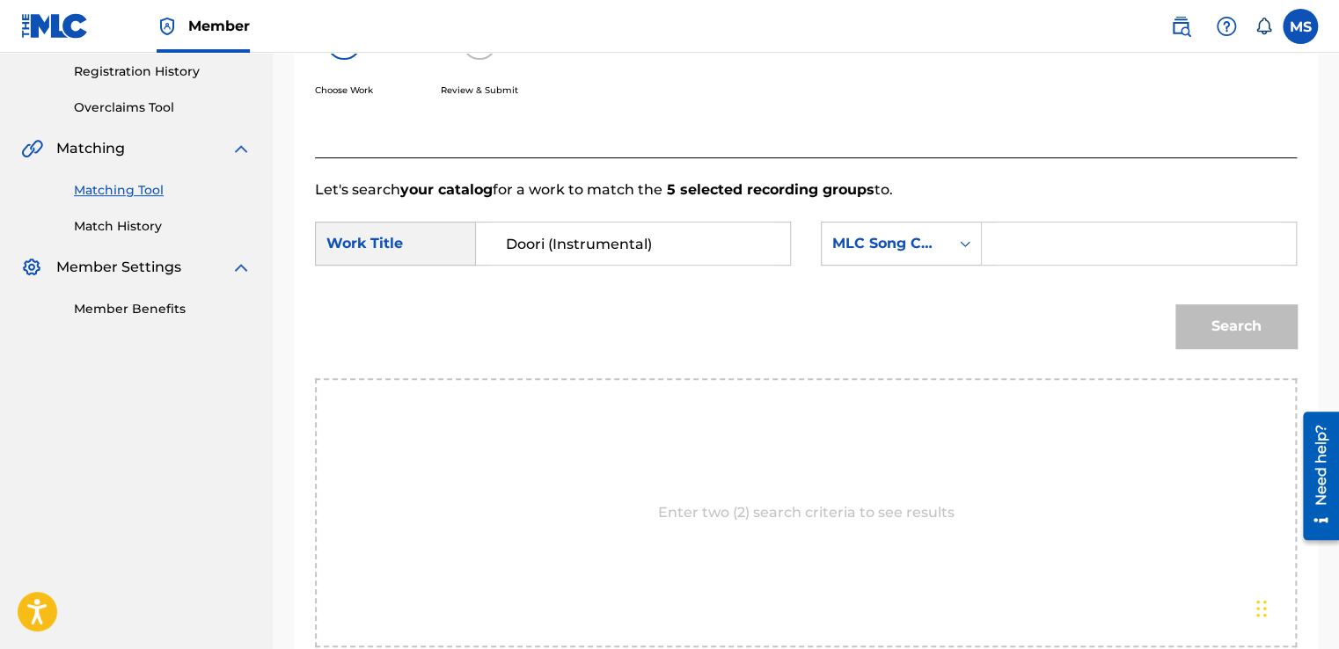
paste input "DS4E5I"
type input "DS4E5I"
click at [1220, 332] on button "Search" at bounding box center [1235, 326] width 121 height 44
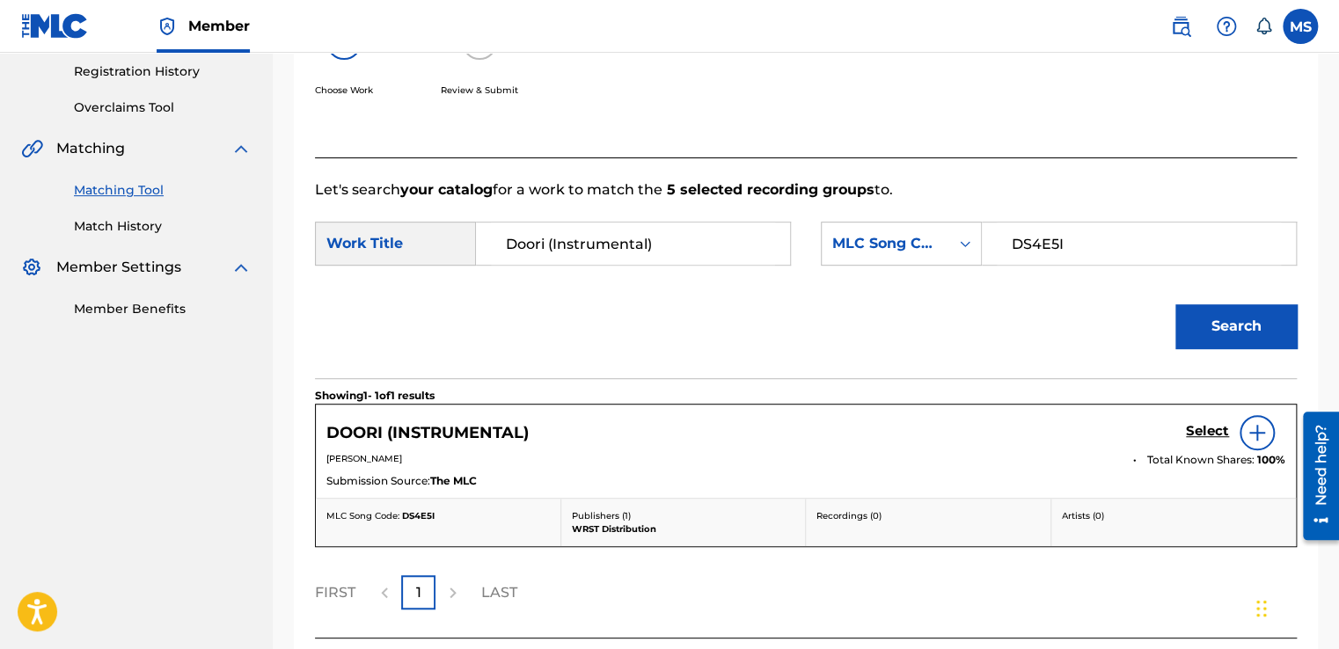
scroll to position [469, 0]
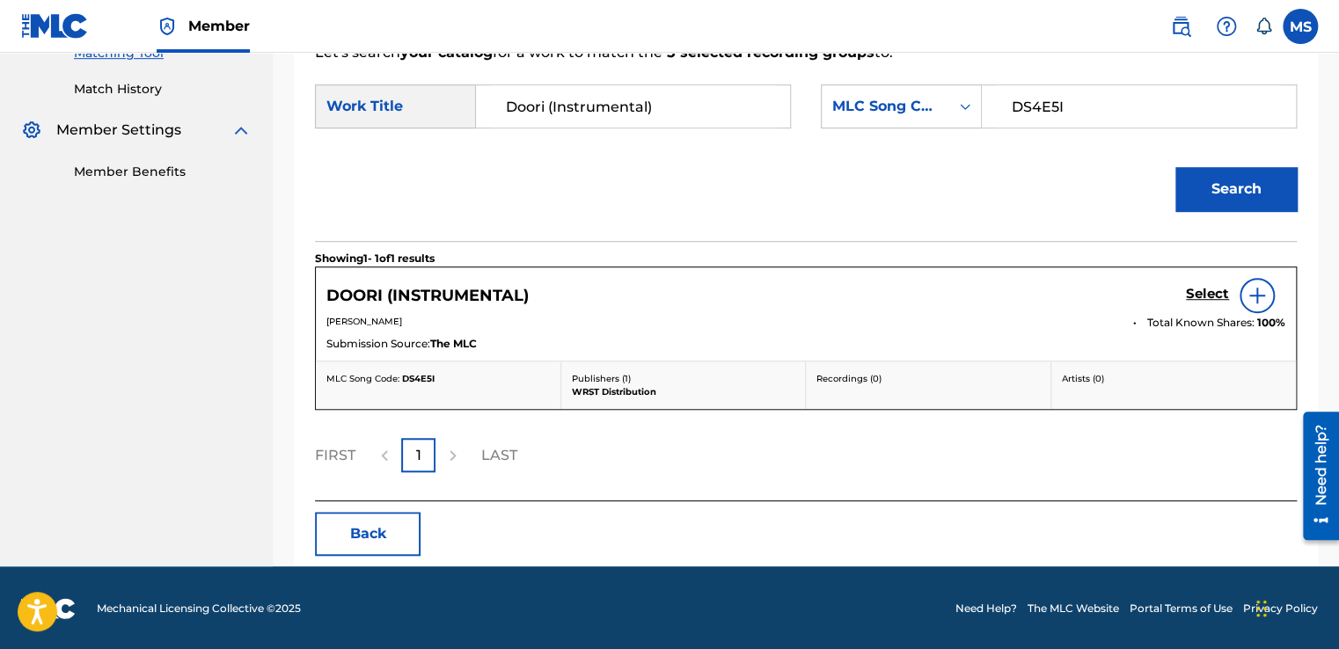
click at [1198, 292] on h5 "Select" at bounding box center [1207, 294] width 43 height 17
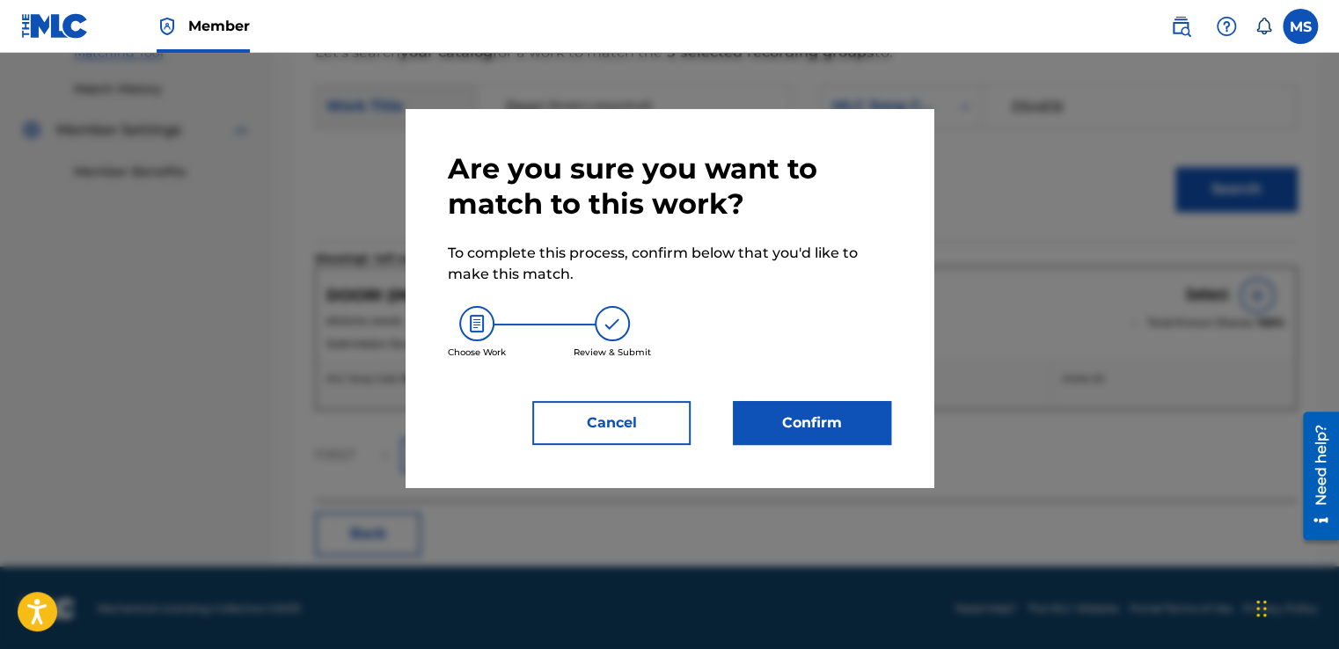
click at [824, 424] on button "Confirm" at bounding box center [812, 423] width 158 height 44
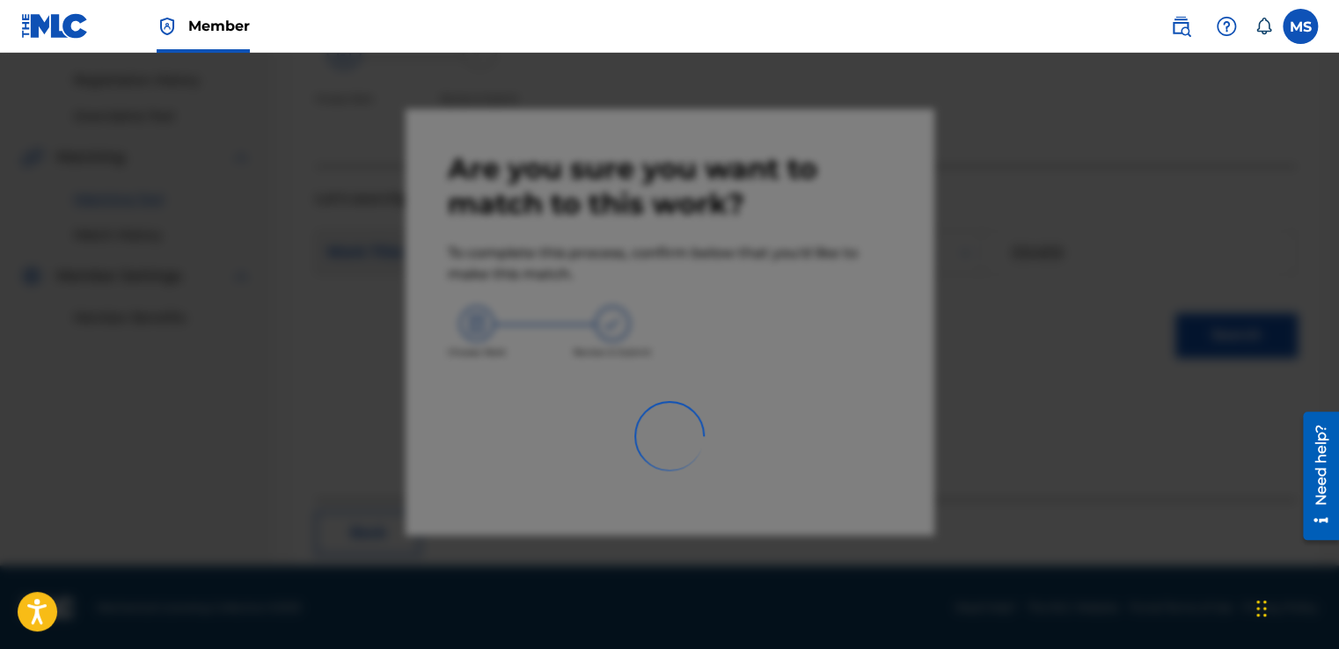
scroll to position [106, 0]
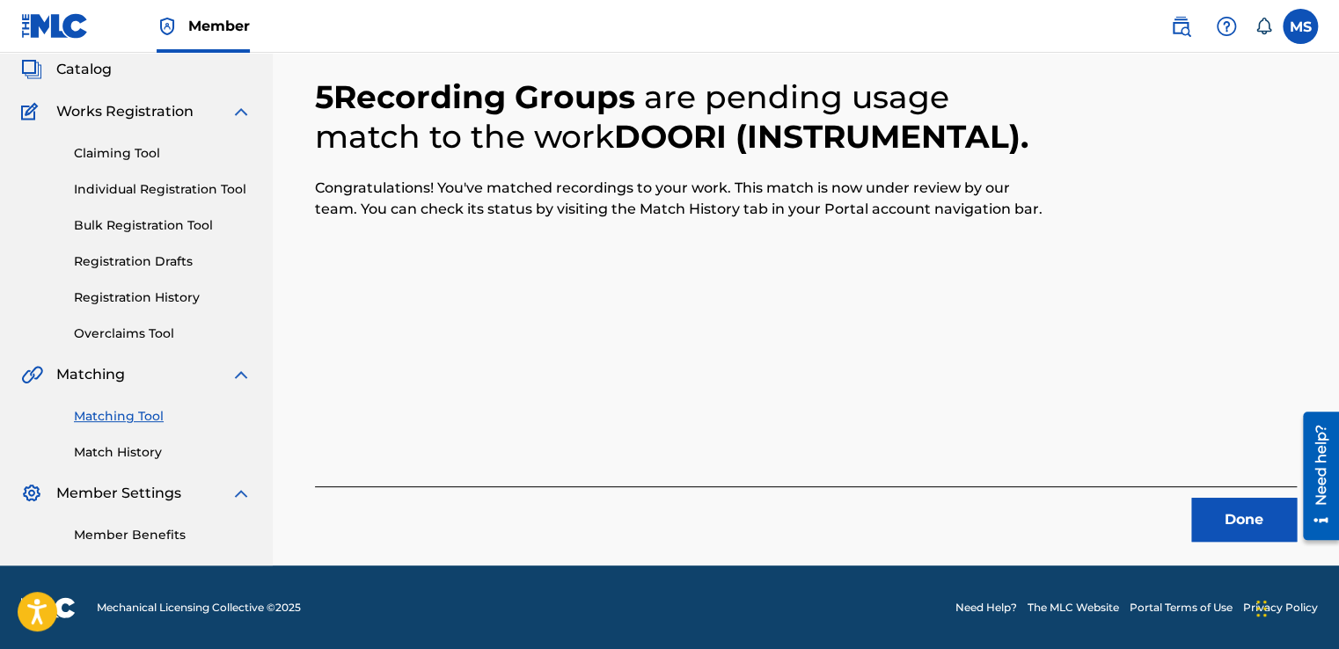
click at [1246, 514] on button "Done" at bounding box center [1244, 520] width 106 height 44
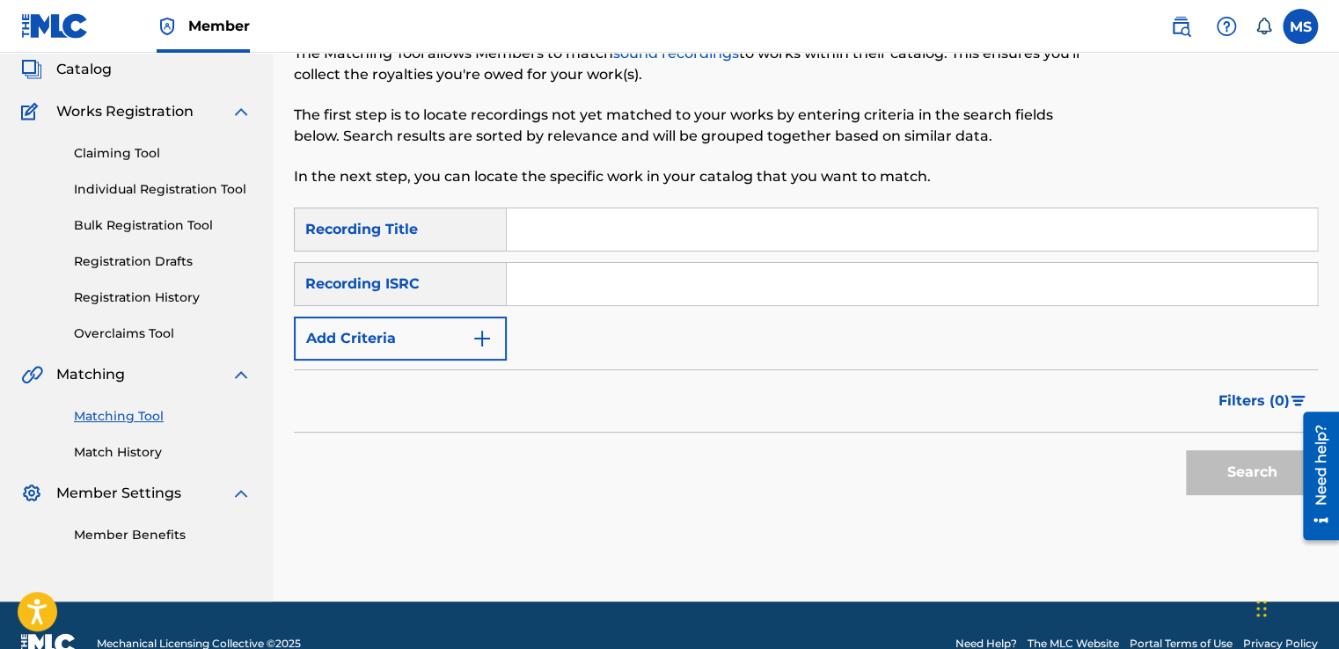
click at [121, 445] on link "Match History" at bounding box center [163, 452] width 178 height 18
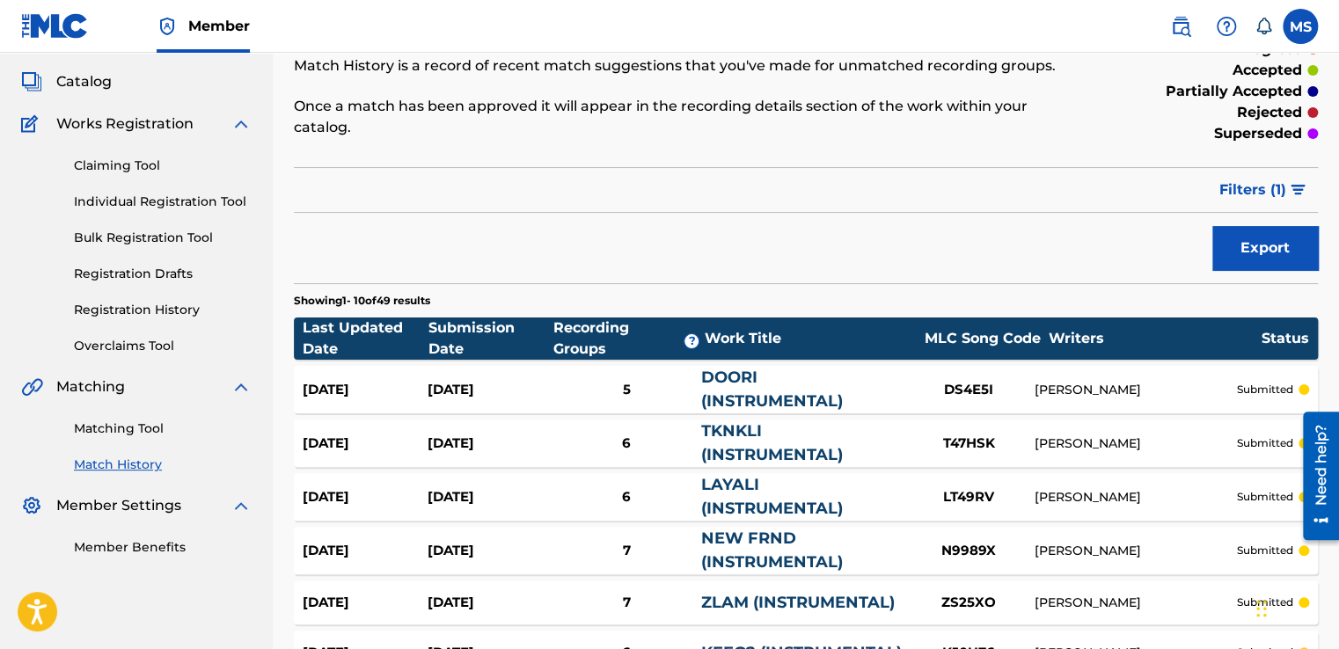
scroll to position [95, 0]
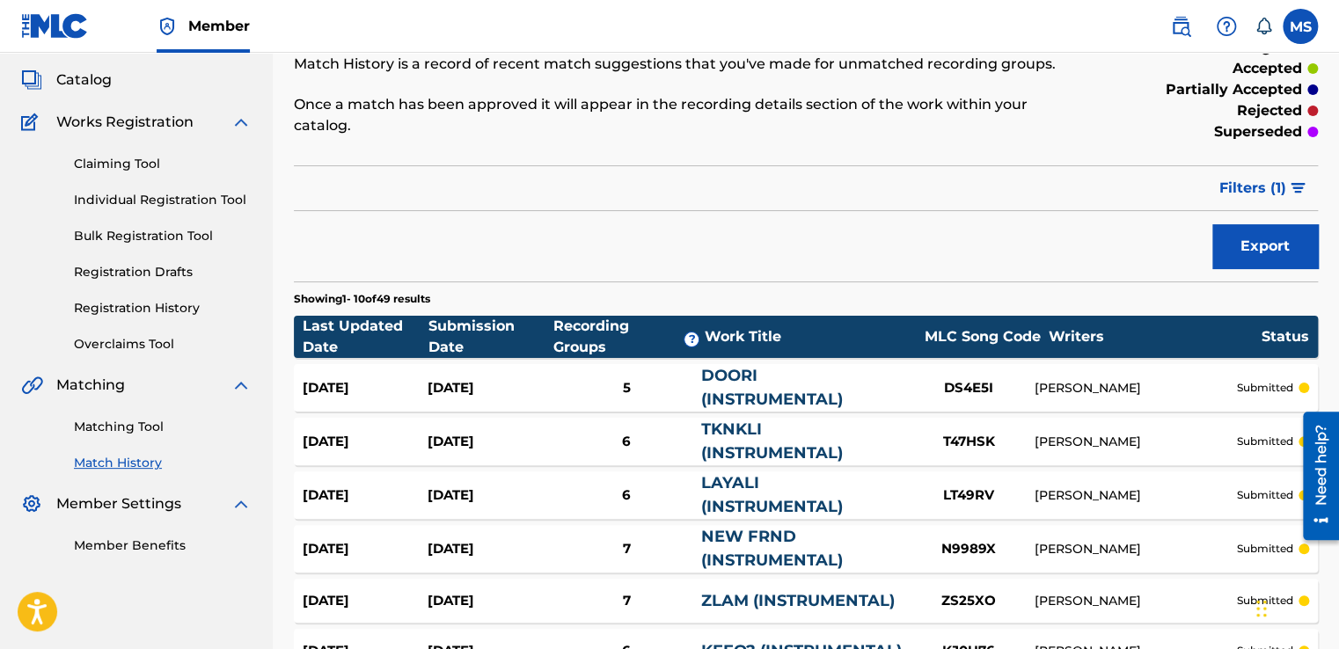
click at [130, 422] on link "Matching Tool" at bounding box center [163, 427] width 178 height 18
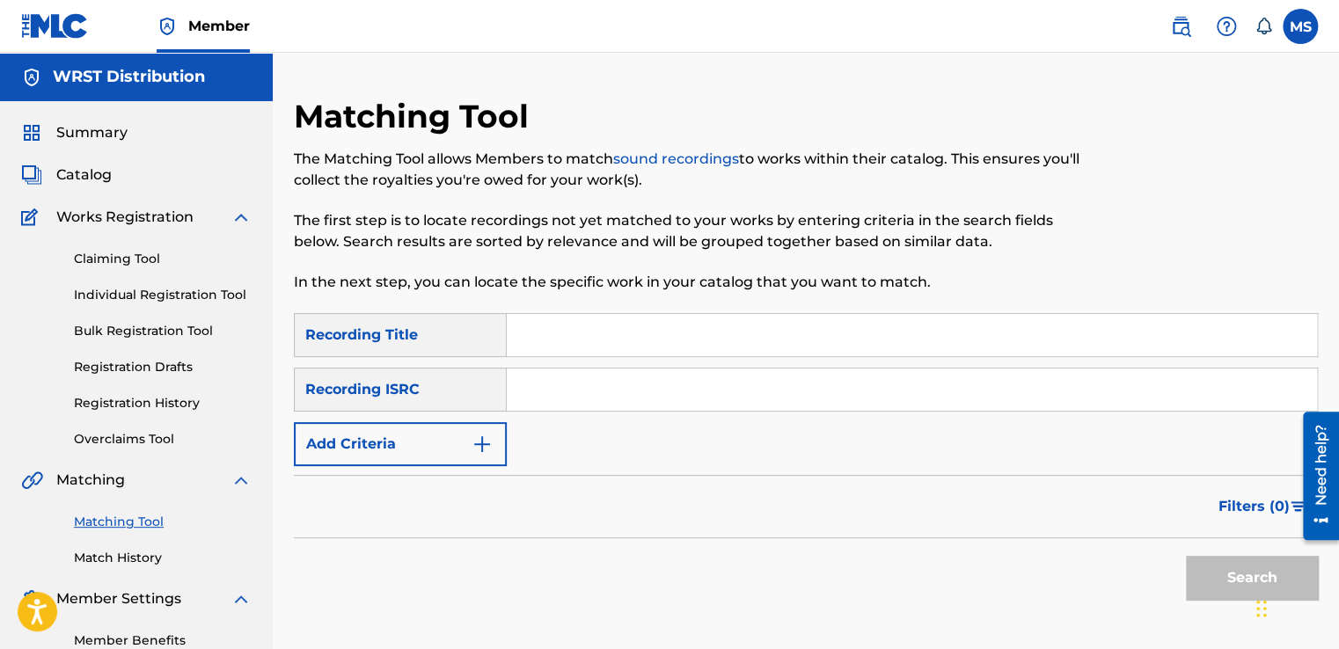
paste input "Habeit (Instrumental)"
click at [591, 324] on input "Habeit (Instrumental)" at bounding box center [912, 335] width 810 height 42
type input "Habeit (Instrumental)"
click at [589, 378] on input "Search Form" at bounding box center [912, 390] width 810 height 42
paste input "QZ4UU2200291"
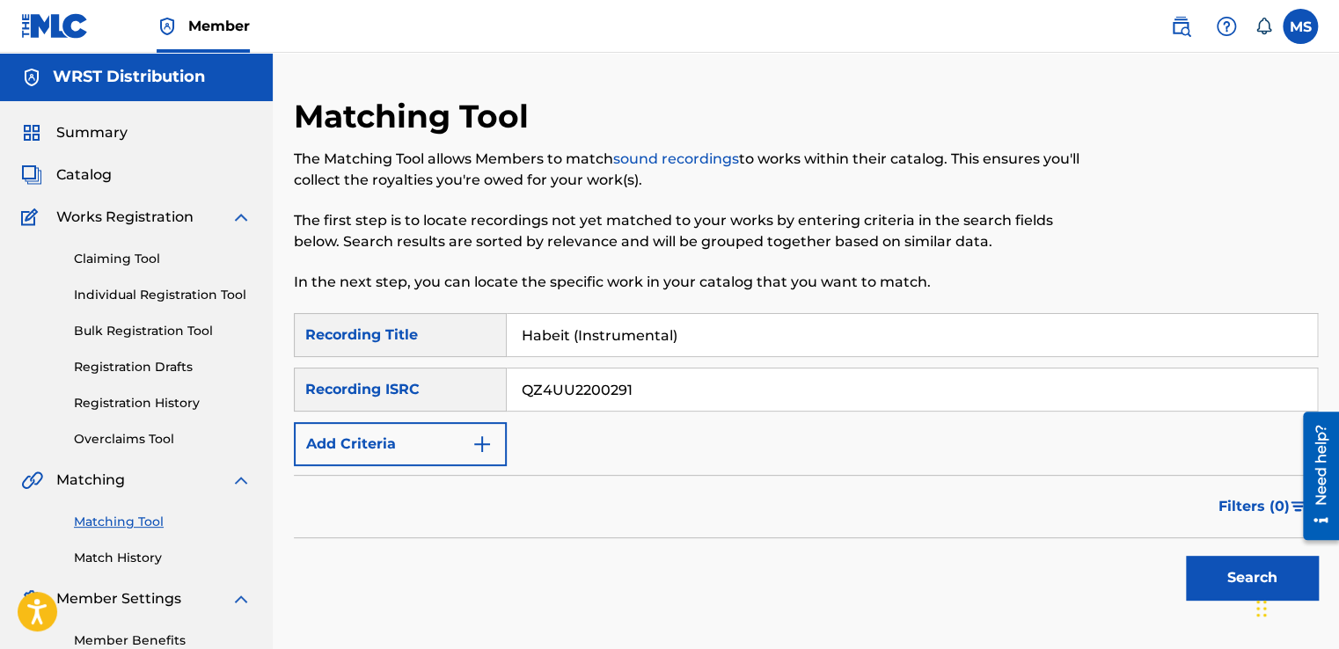
type input "QZ4UU2200291"
click at [1186, 556] on button "Search" at bounding box center [1252, 578] width 132 height 44
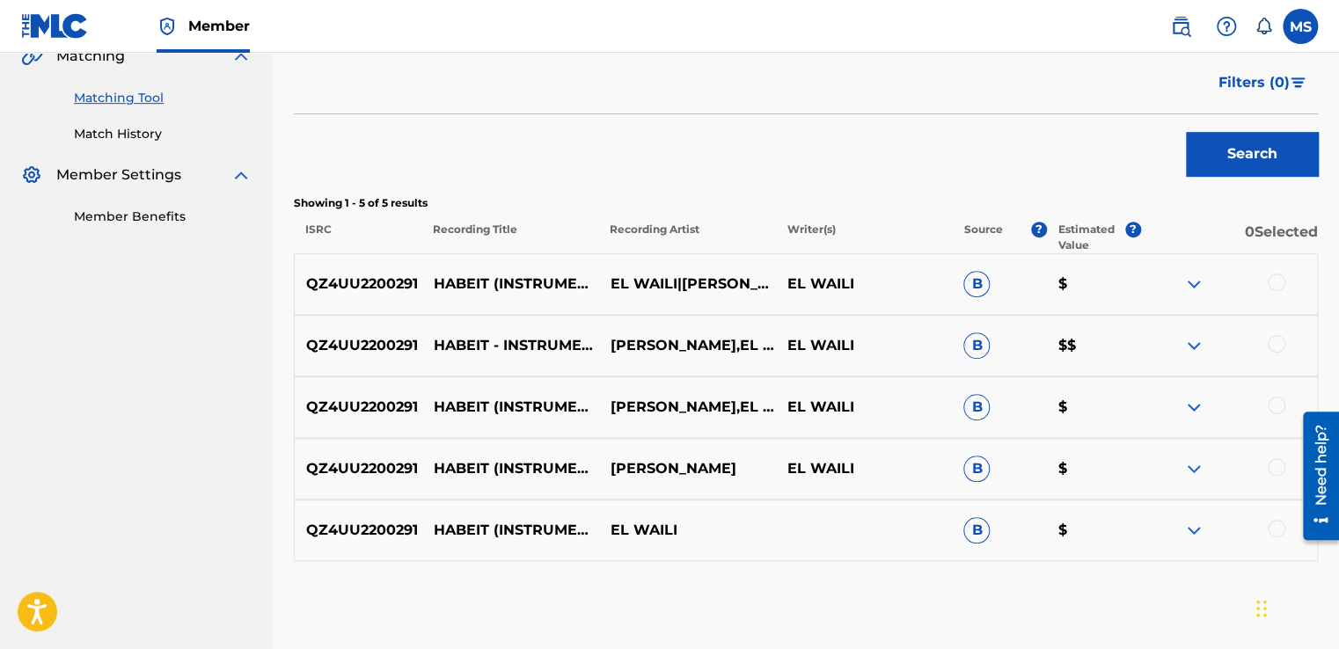
scroll to position [508, 0]
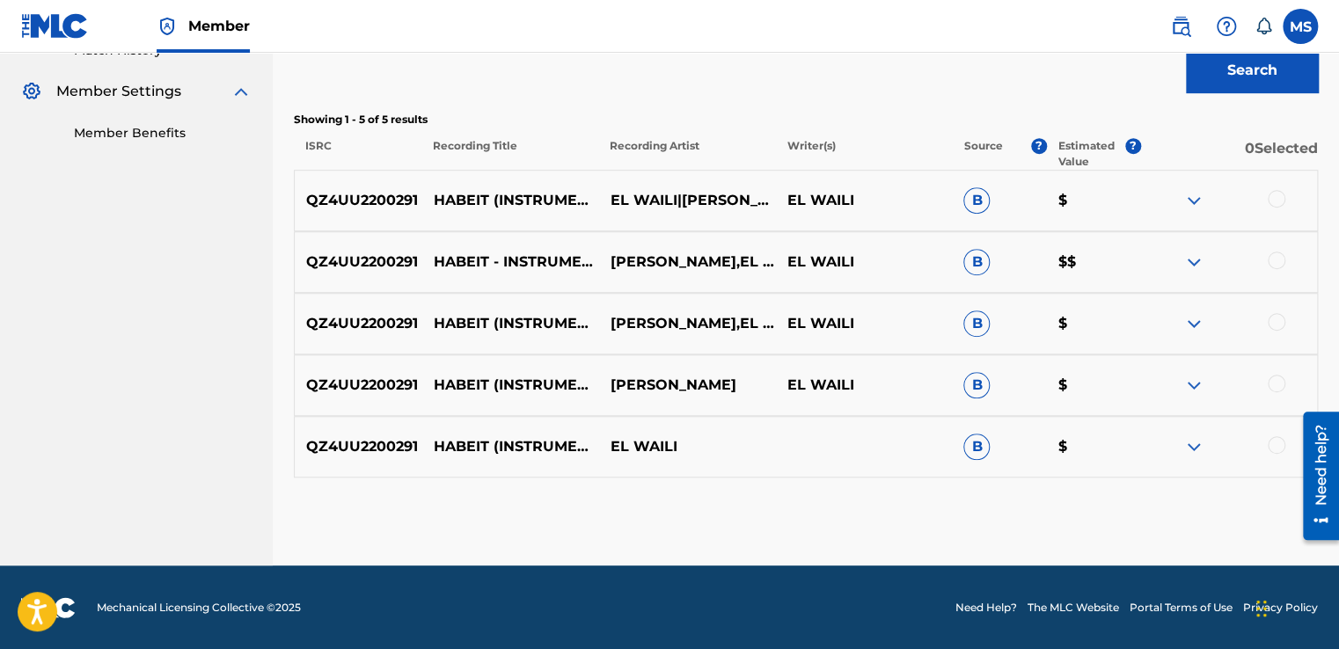
click at [1270, 195] on div at bounding box center [1277, 199] width 18 height 18
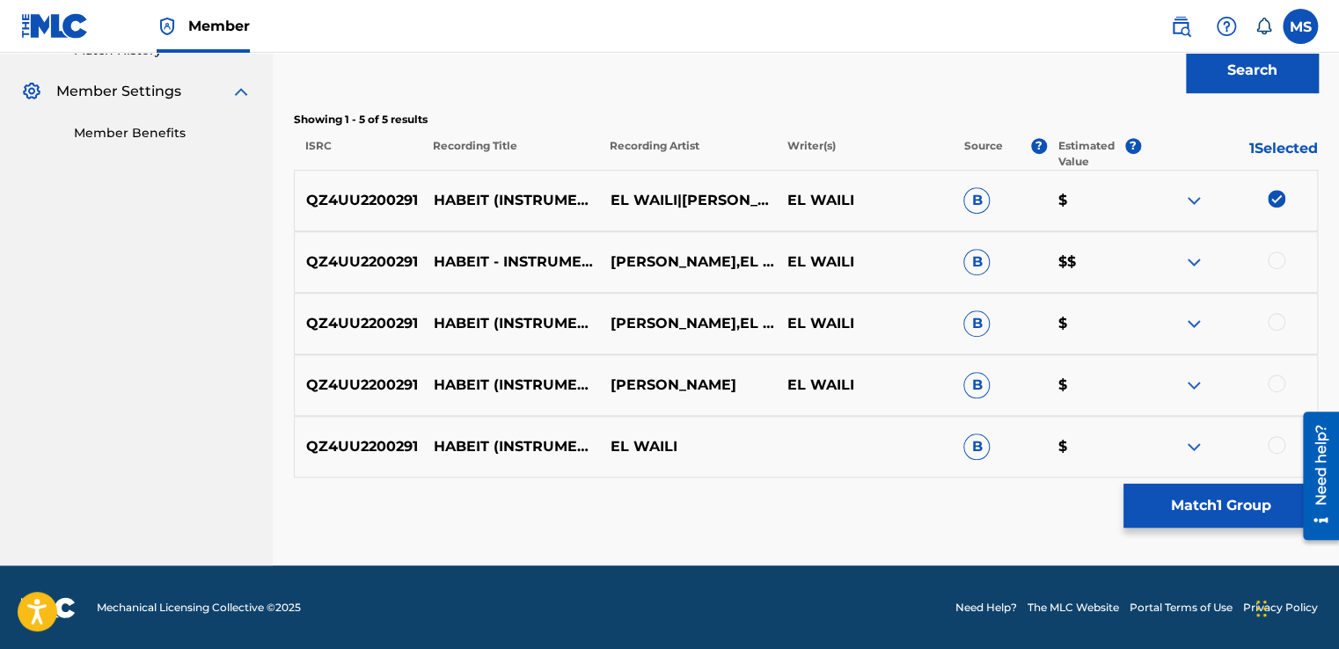
click at [1275, 257] on div at bounding box center [1277, 261] width 18 height 18
click at [1269, 315] on div at bounding box center [1277, 322] width 18 height 18
click at [1275, 382] on div at bounding box center [1277, 384] width 18 height 18
click at [1278, 448] on div at bounding box center [1277, 445] width 18 height 18
click at [1242, 504] on button "Match 5 Groups" at bounding box center [1220, 506] width 194 height 44
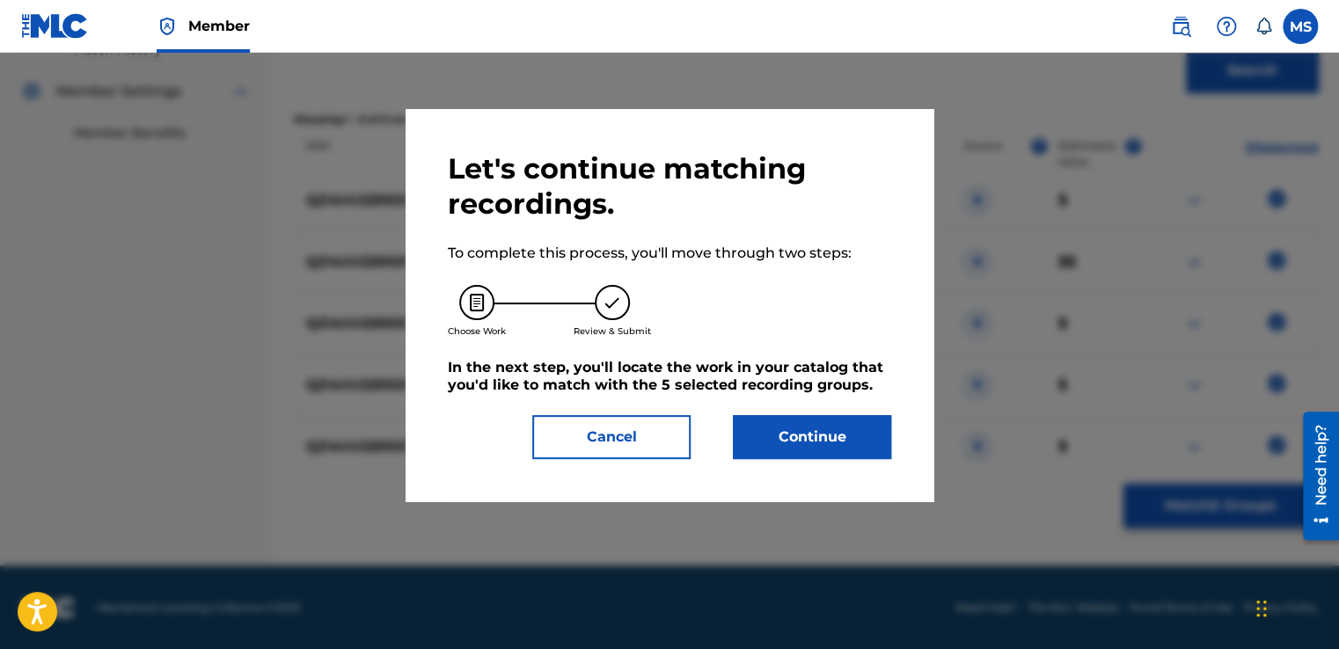
click at [749, 448] on button "Continue" at bounding box center [812, 437] width 158 height 44
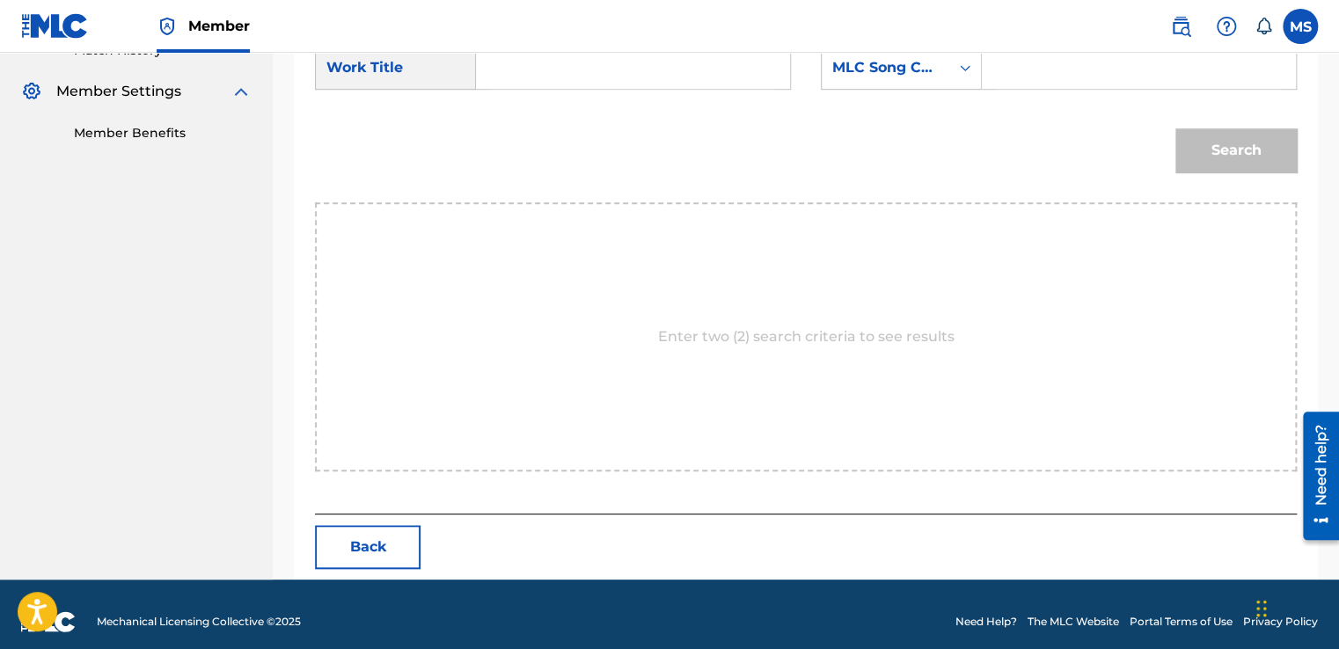
scroll to position [412, 0]
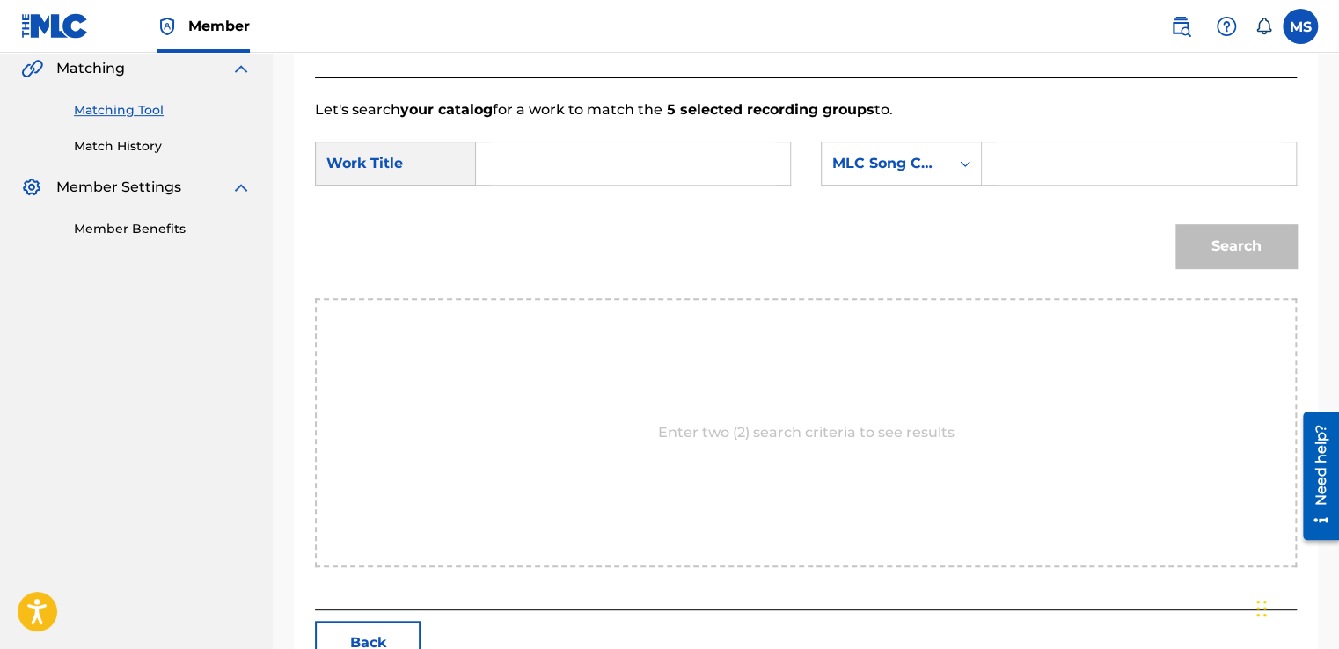
click at [605, 169] on input "Search Form" at bounding box center [633, 163] width 284 height 42
paste input "Habeit (Instrumental)"
type input "Habeit (Instrumental)"
click at [1054, 161] on input "Search Form" at bounding box center [1139, 163] width 284 height 42
paste input "HQ5YYB"
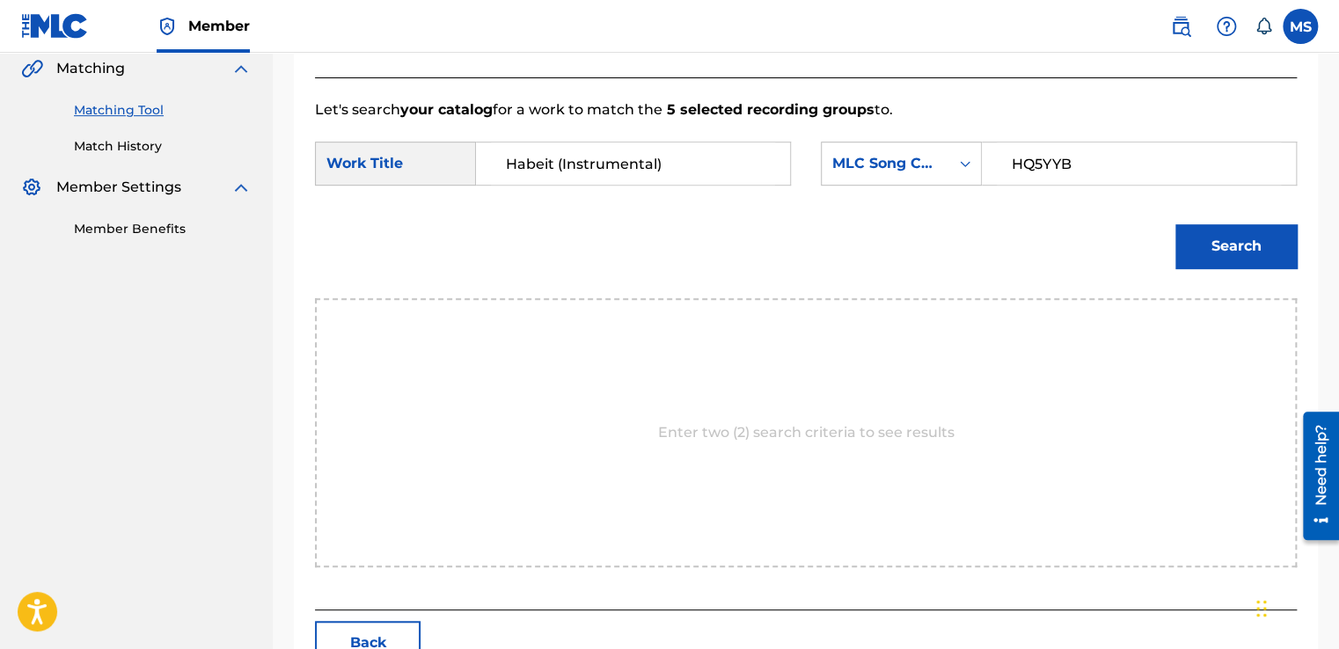
type input "HQ5YYB"
click at [1175, 224] on button "Search" at bounding box center [1235, 246] width 121 height 44
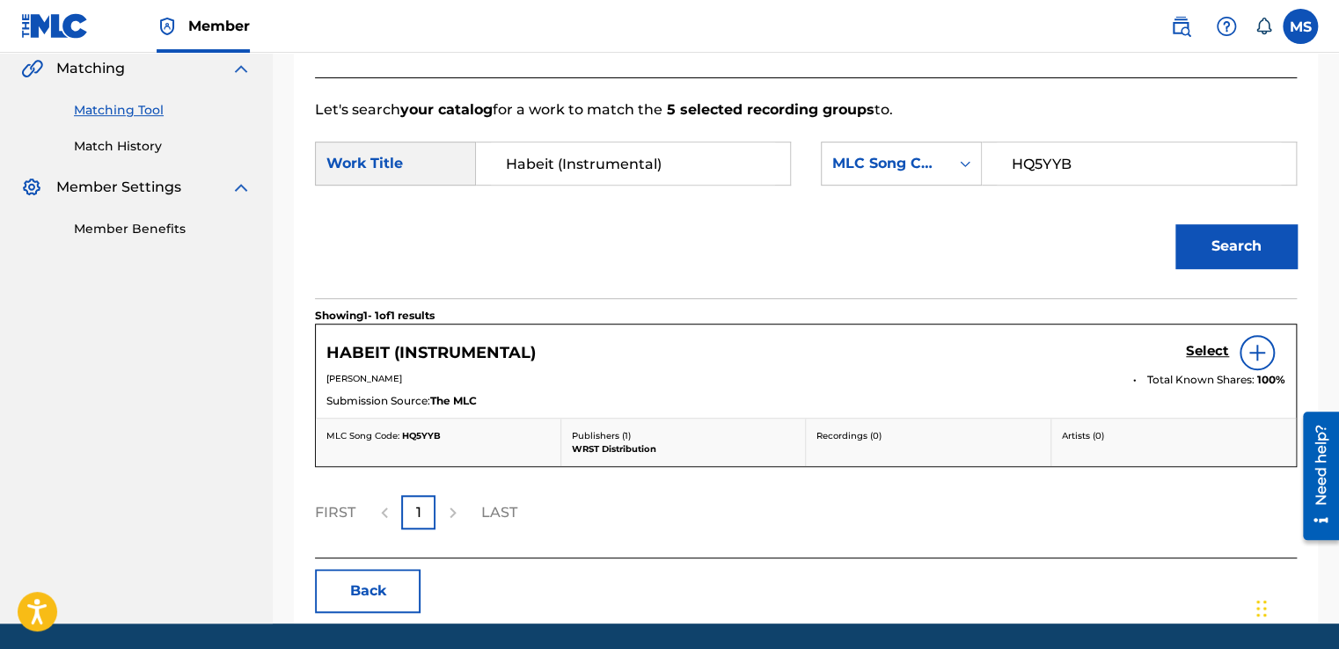
scroll to position [469, 0]
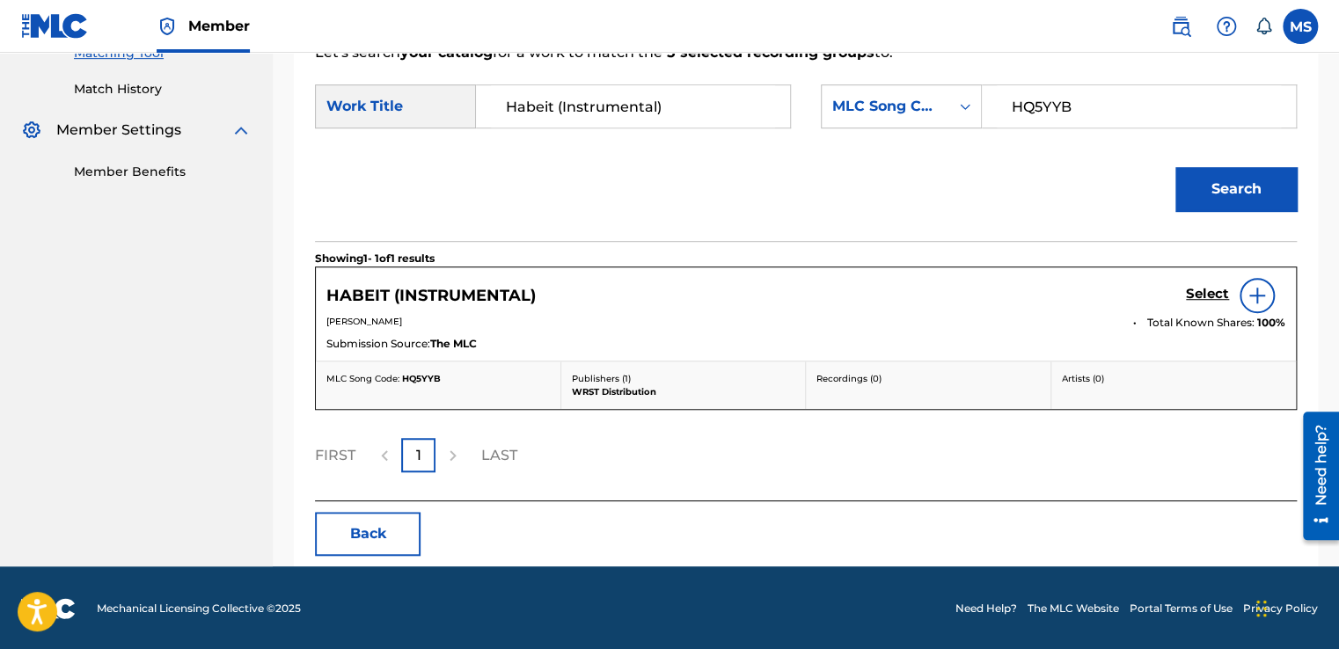
click at [1202, 294] on h5 "Select" at bounding box center [1207, 294] width 43 height 17
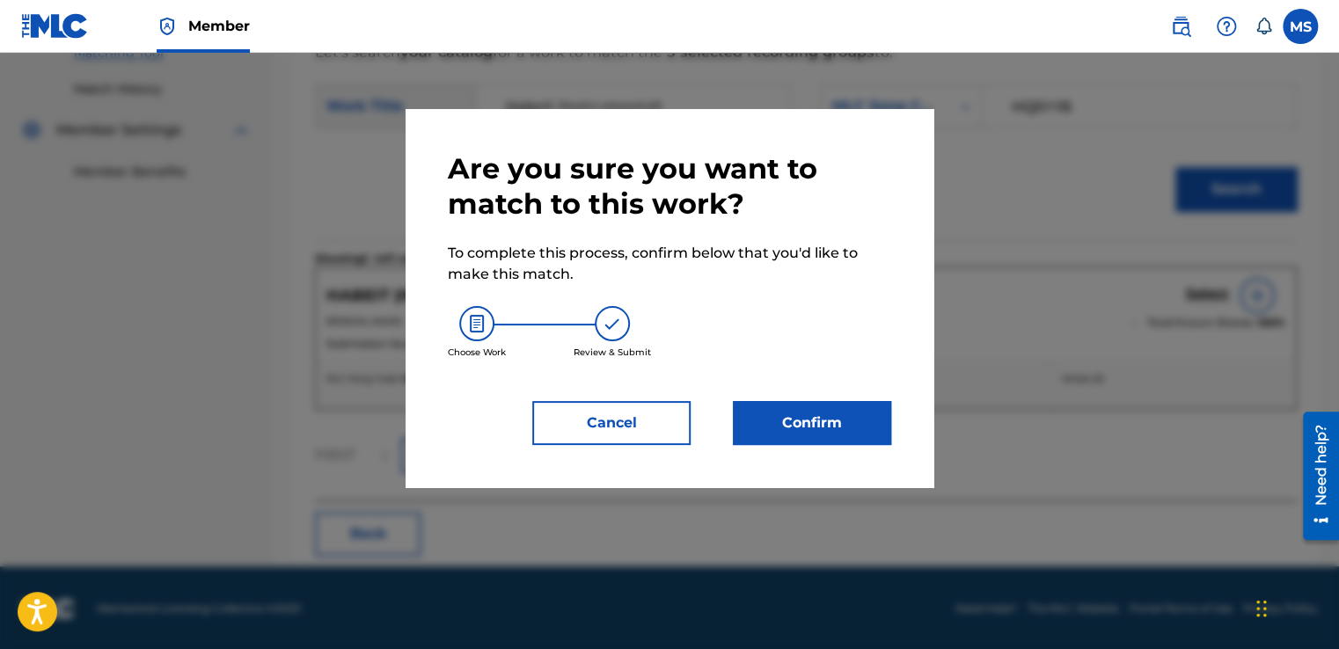
click at [818, 426] on button "Confirm" at bounding box center [812, 423] width 158 height 44
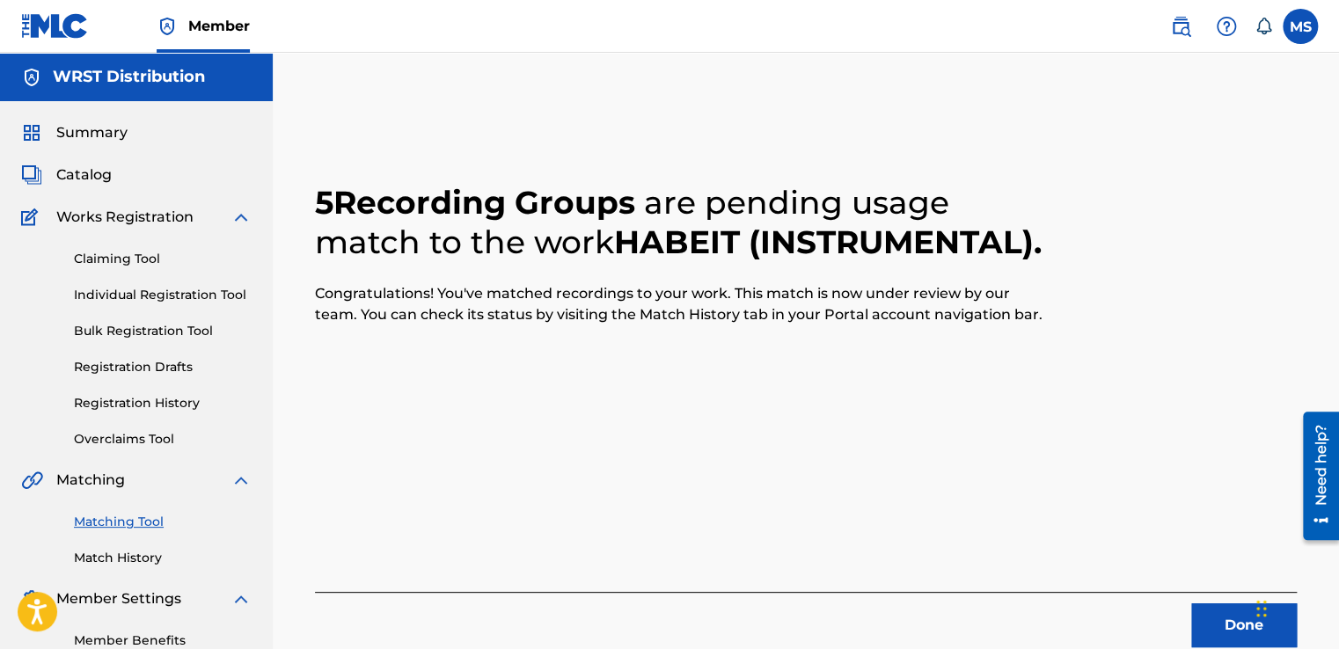
scroll to position [28, 0]
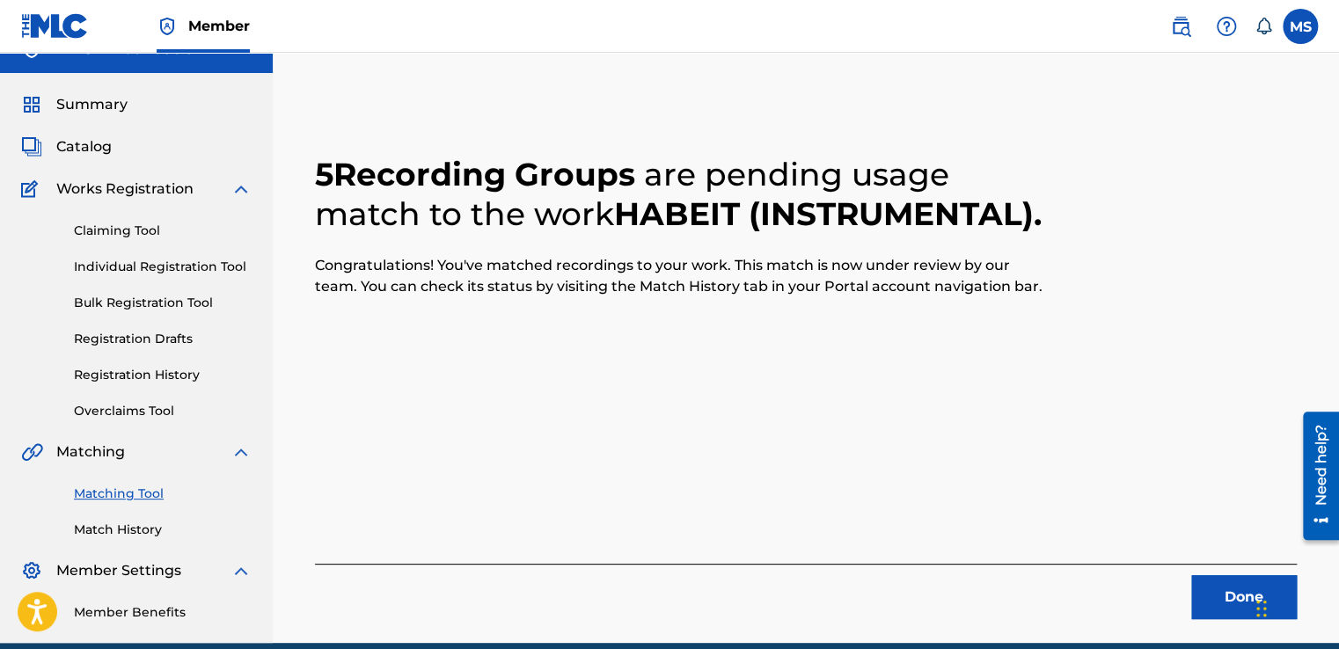
click at [1241, 594] on button "Done" at bounding box center [1244, 597] width 106 height 44
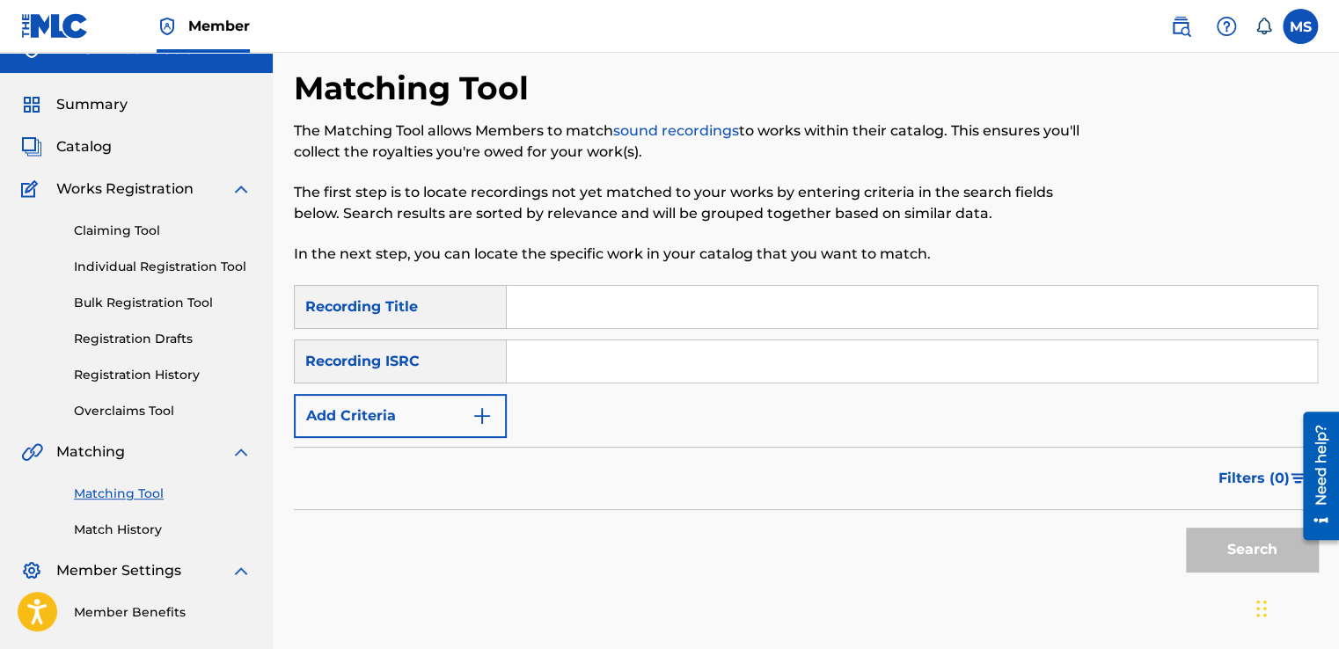
click at [535, 308] on input "Search Form" at bounding box center [912, 307] width 810 height 42
paste input "Fazoora (Instrumental)"
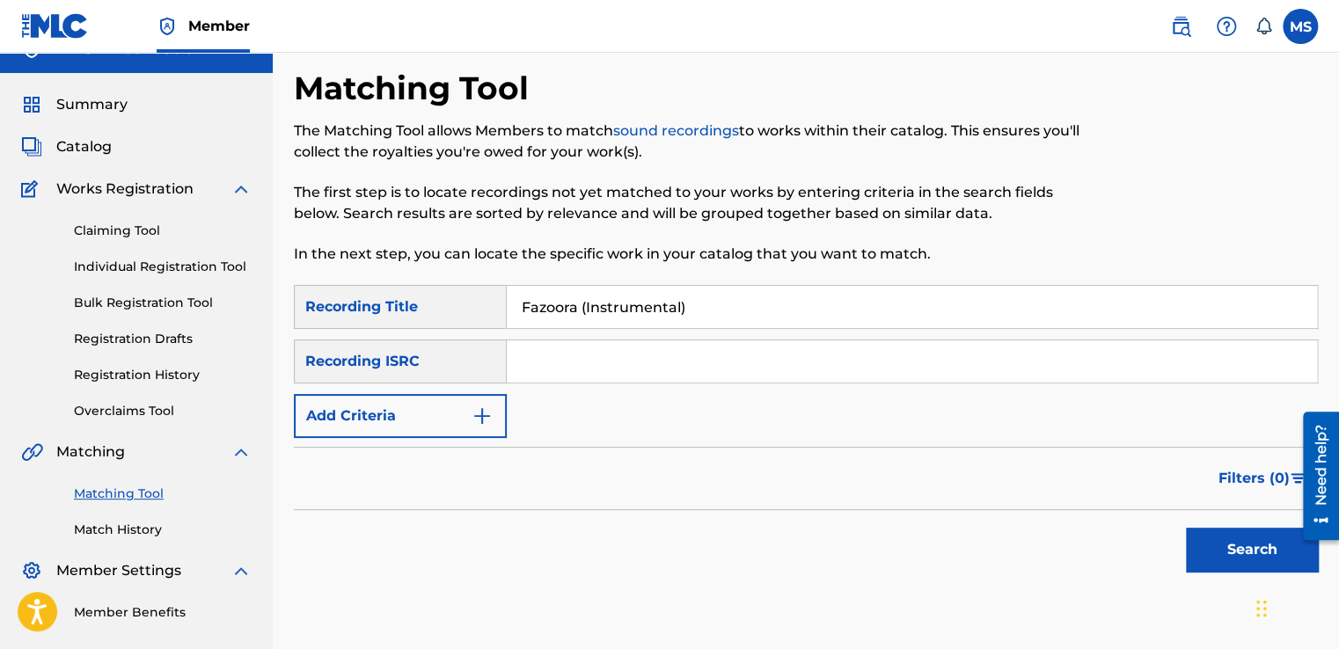
type input "Fazoora (Instrumental)"
click at [611, 359] on input "Search Form" at bounding box center [912, 361] width 810 height 42
paste input "QZ4UU2200292"
type input "QZ4UU2200292"
click at [1186, 528] on button "Search" at bounding box center [1252, 550] width 132 height 44
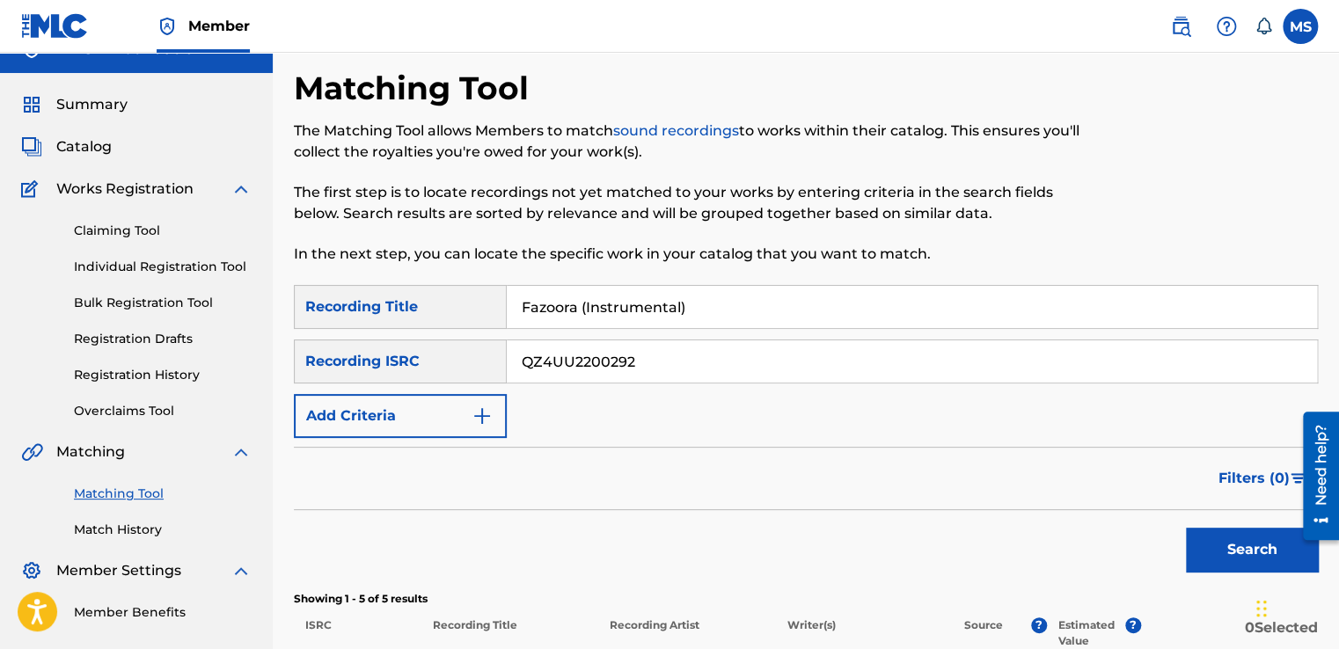
click at [1186, 528] on button "Search" at bounding box center [1252, 550] width 132 height 44
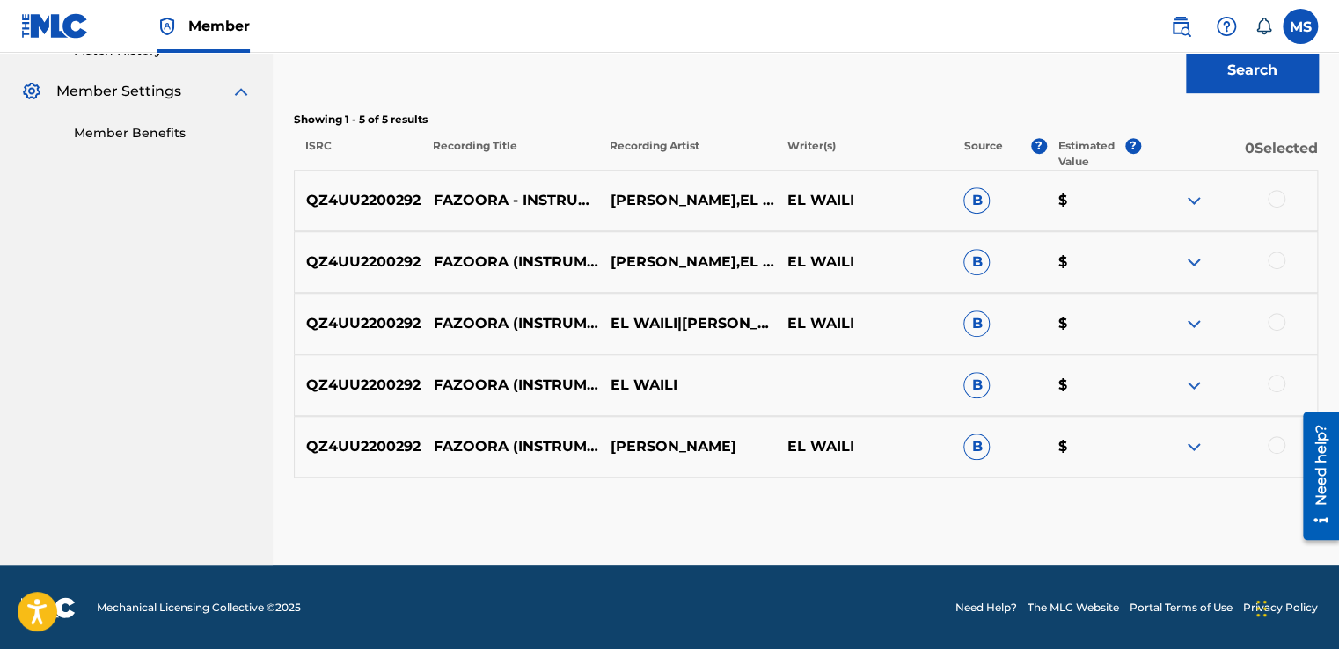
scroll to position [507, 0]
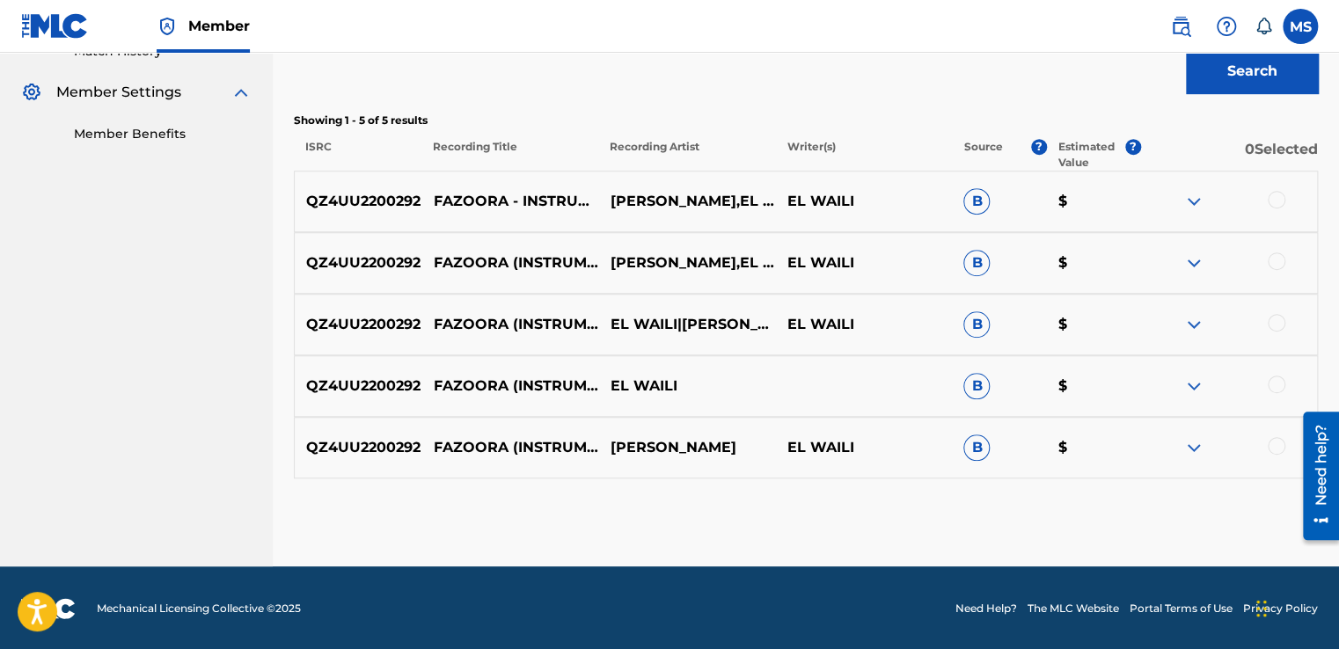
click at [1275, 208] on div at bounding box center [1228, 201] width 177 height 21
click at [1274, 206] on div at bounding box center [1277, 200] width 18 height 18
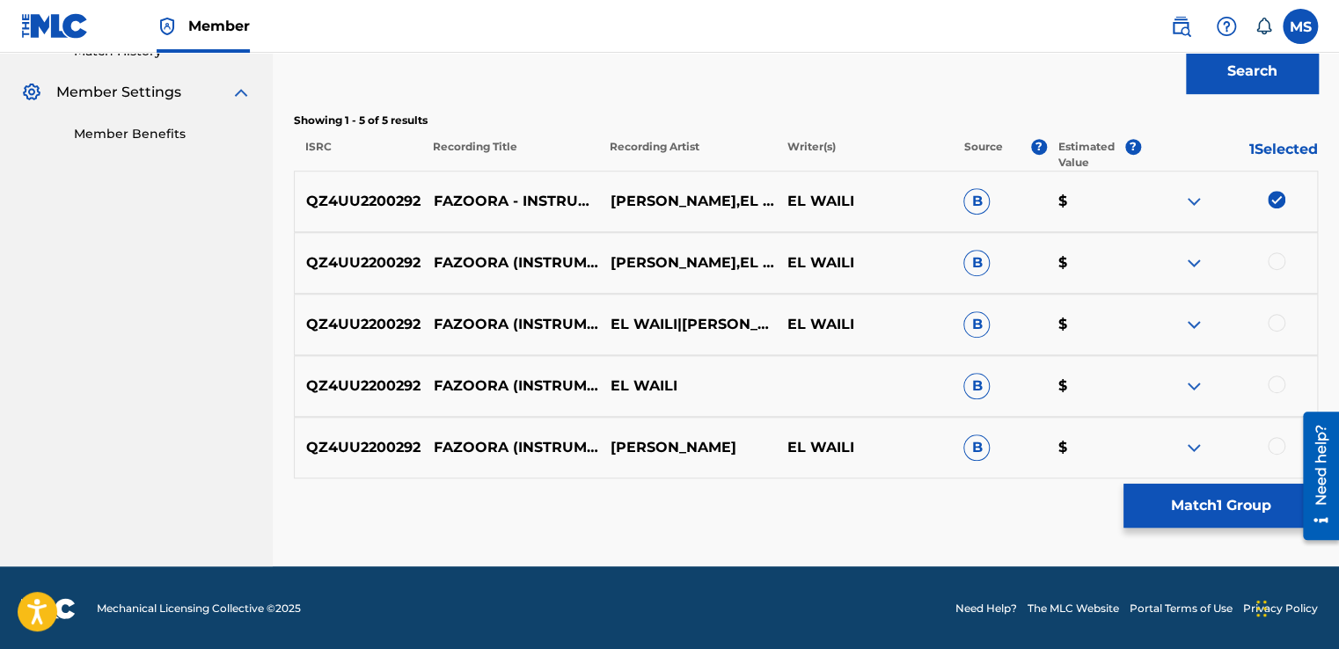
click at [1277, 256] on div at bounding box center [1277, 261] width 18 height 18
click at [1284, 319] on div at bounding box center [1277, 323] width 18 height 18
click at [1275, 378] on div at bounding box center [1277, 385] width 18 height 18
click at [1270, 442] on div at bounding box center [1277, 446] width 18 height 18
click at [1224, 513] on button "Match 5 Groups" at bounding box center [1220, 506] width 194 height 44
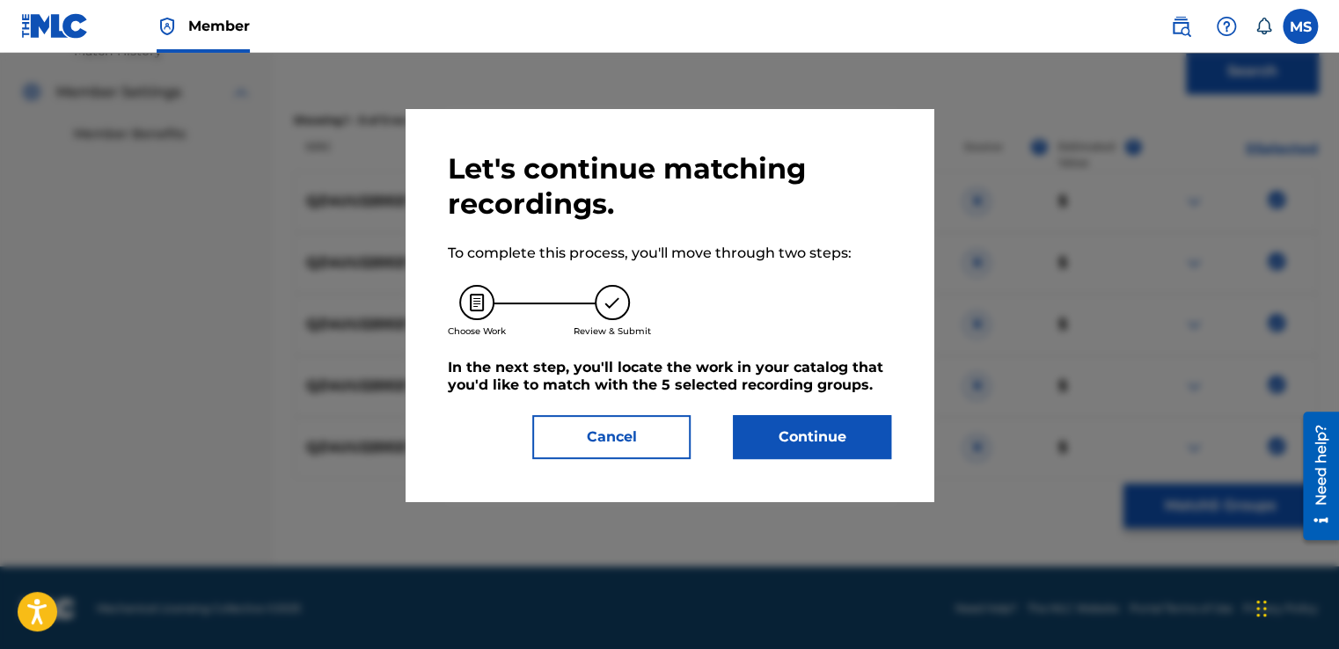
click at [806, 431] on button "Continue" at bounding box center [812, 437] width 158 height 44
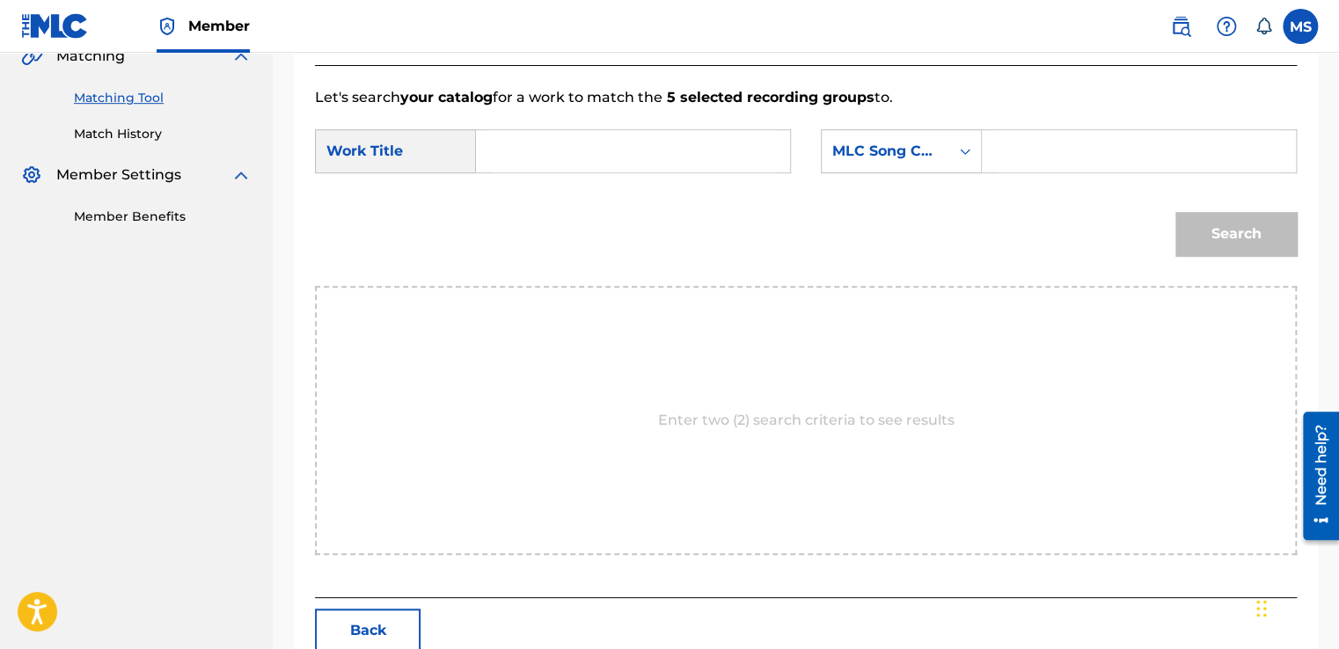
scroll to position [423, 0]
click at [608, 142] on input "Search Form" at bounding box center [633, 152] width 284 height 42
paste input "Fazoora (Instrumental)"
type input "Fazoora (Instrumental)"
click at [1014, 149] on input "Search Form" at bounding box center [1139, 152] width 284 height 42
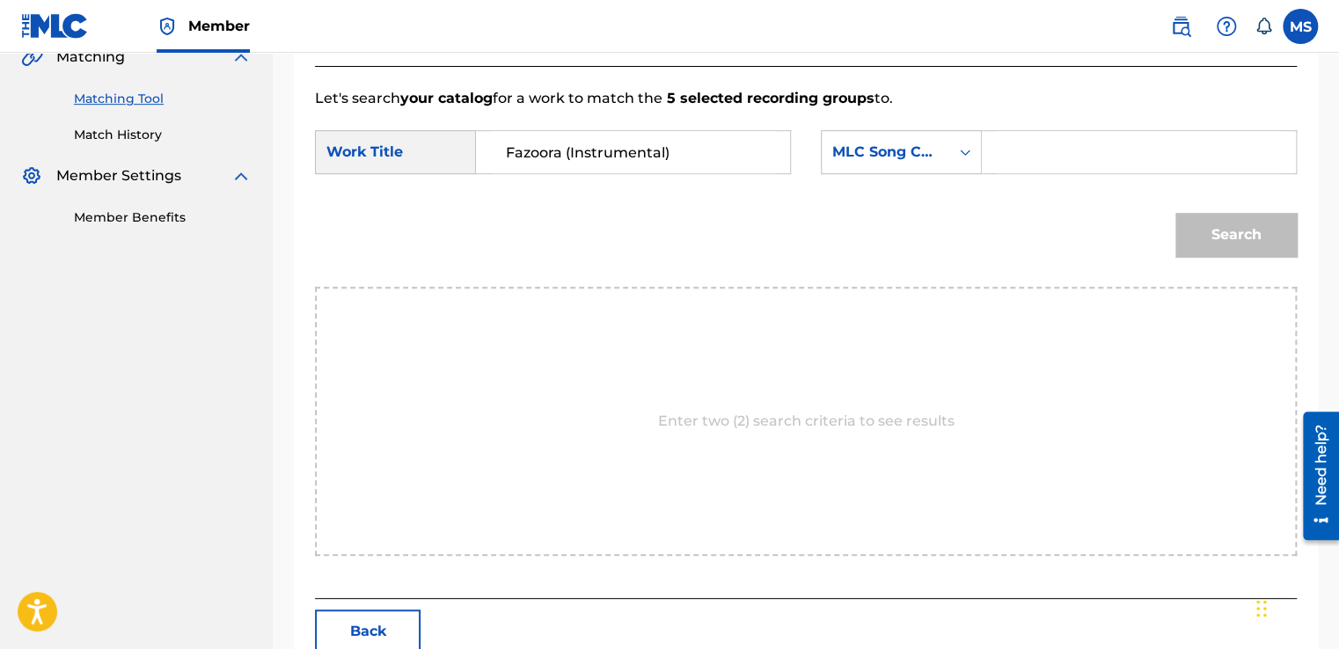
paste input "FB933D"
type input "FB933D"
click at [1175, 213] on button "Search" at bounding box center [1235, 235] width 121 height 44
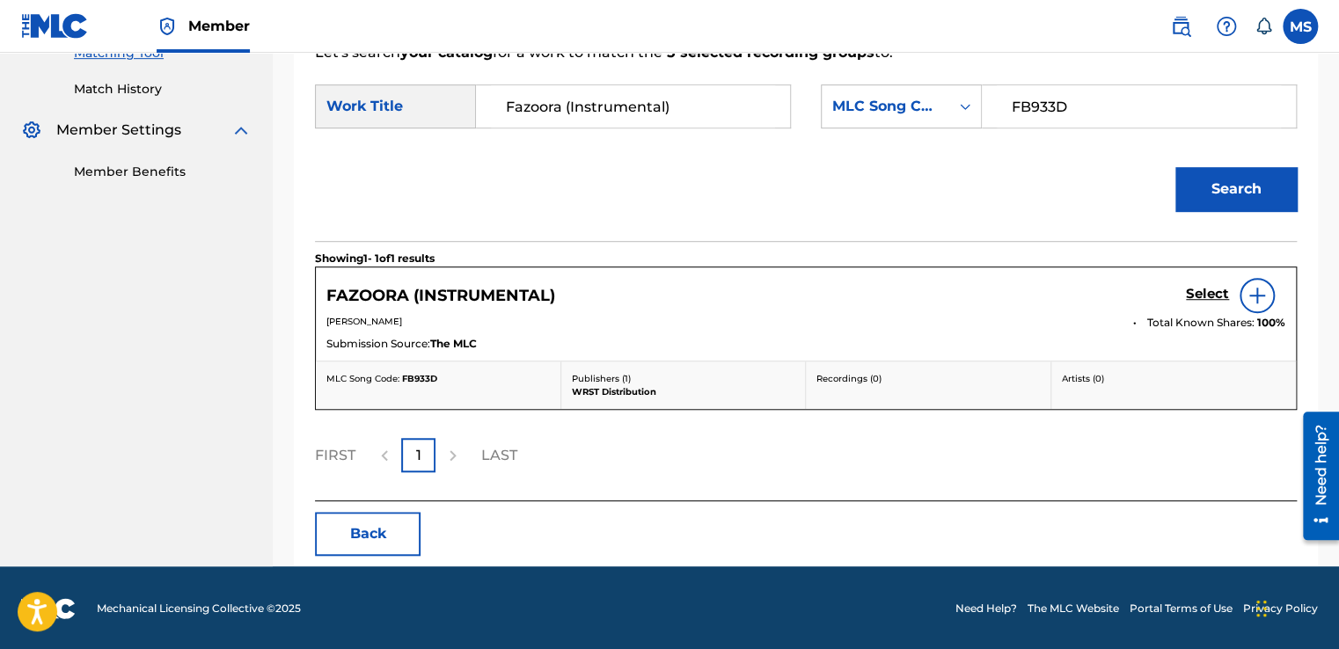
scroll to position [468, 0]
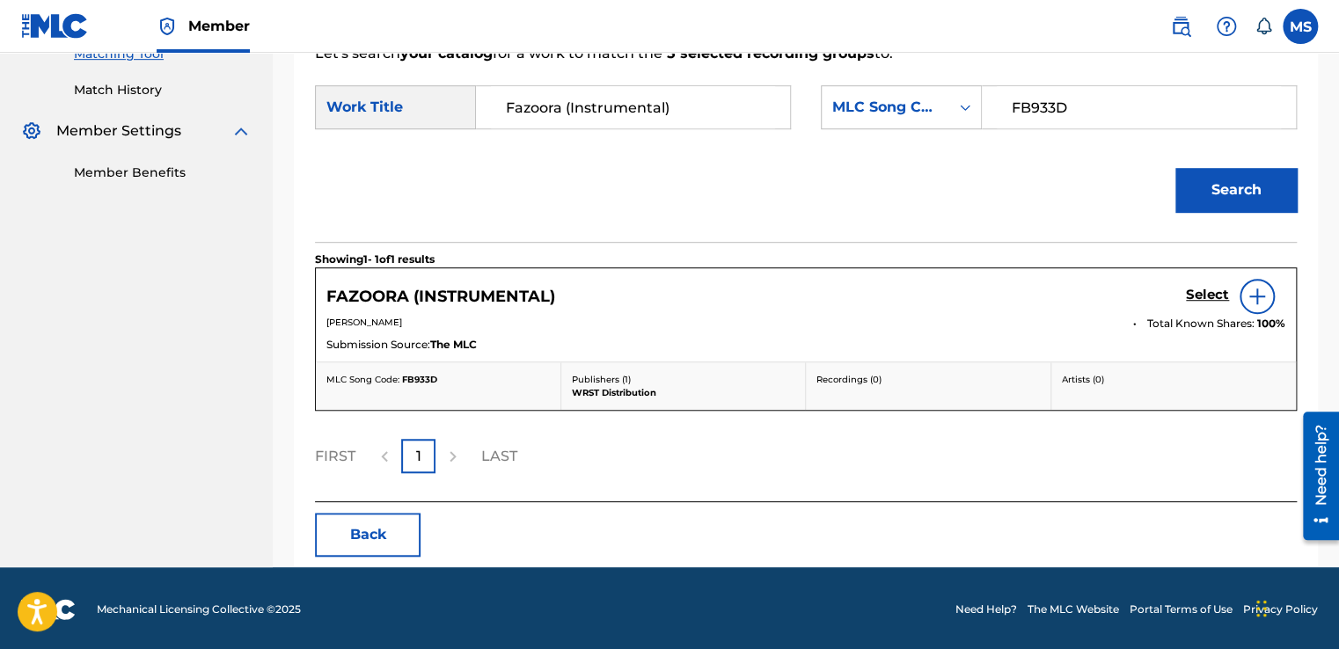
click at [1202, 297] on h5 "Select" at bounding box center [1207, 295] width 43 height 17
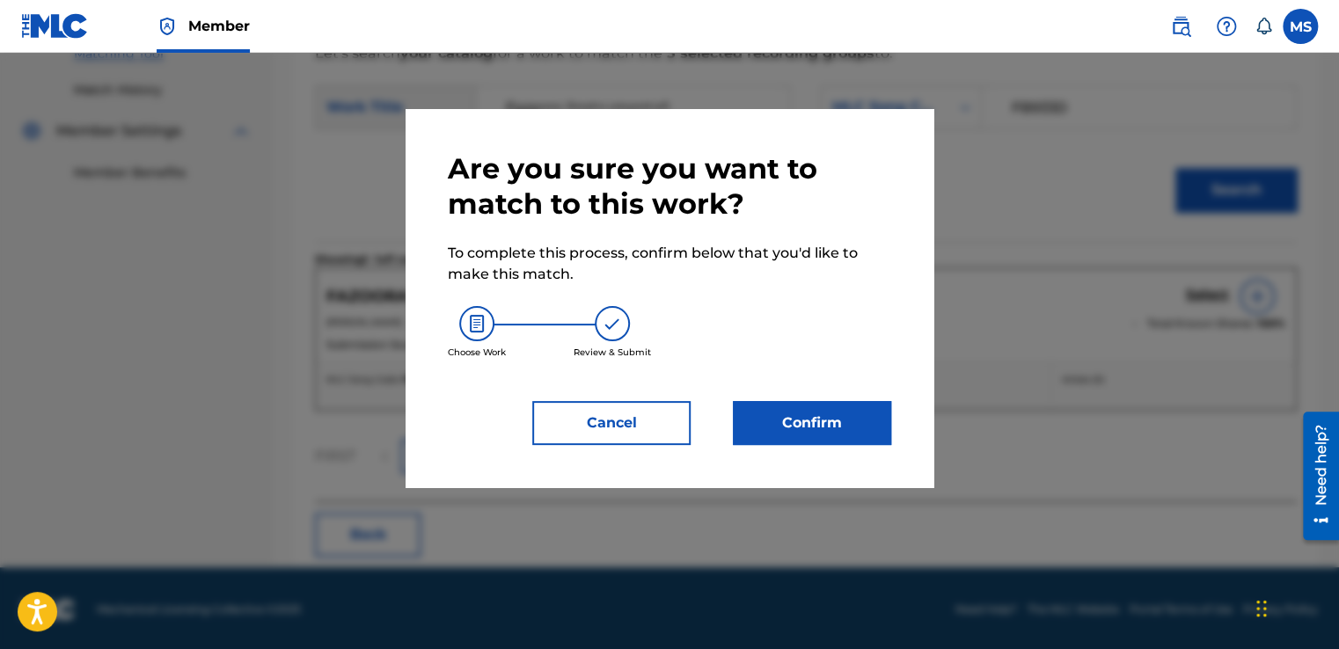
click at [839, 402] on button "Confirm" at bounding box center [812, 423] width 158 height 44
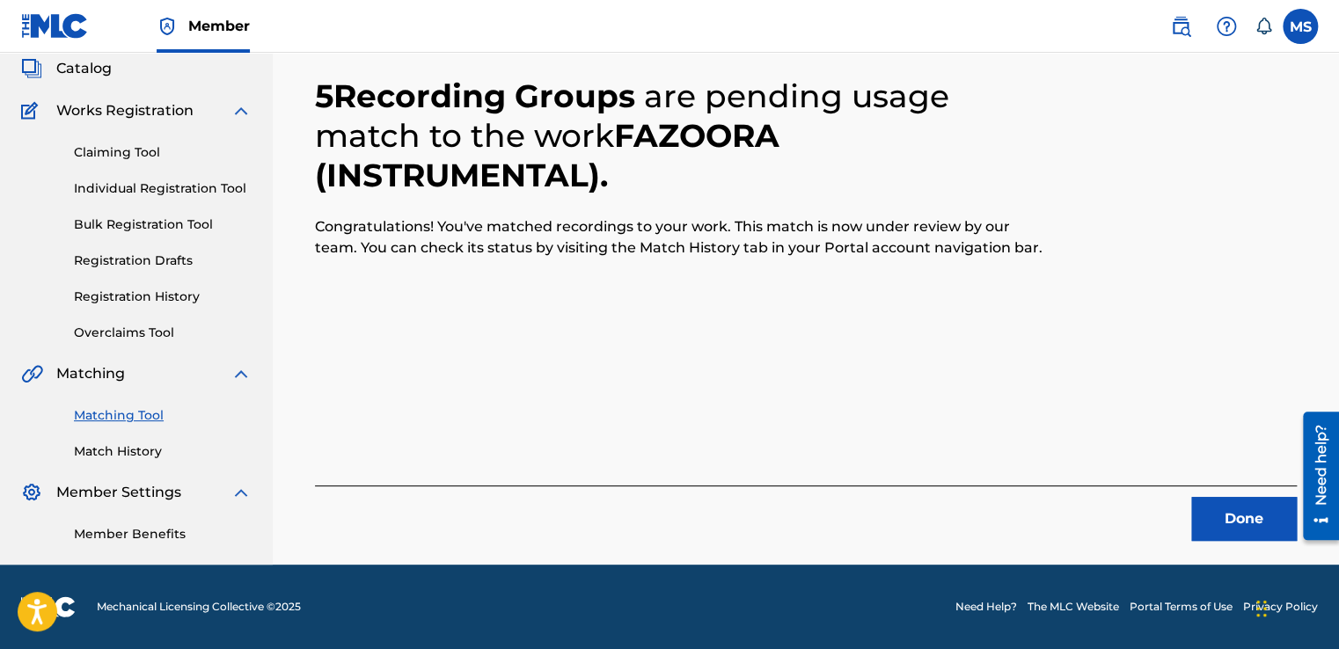
scroll to position [106, 0]
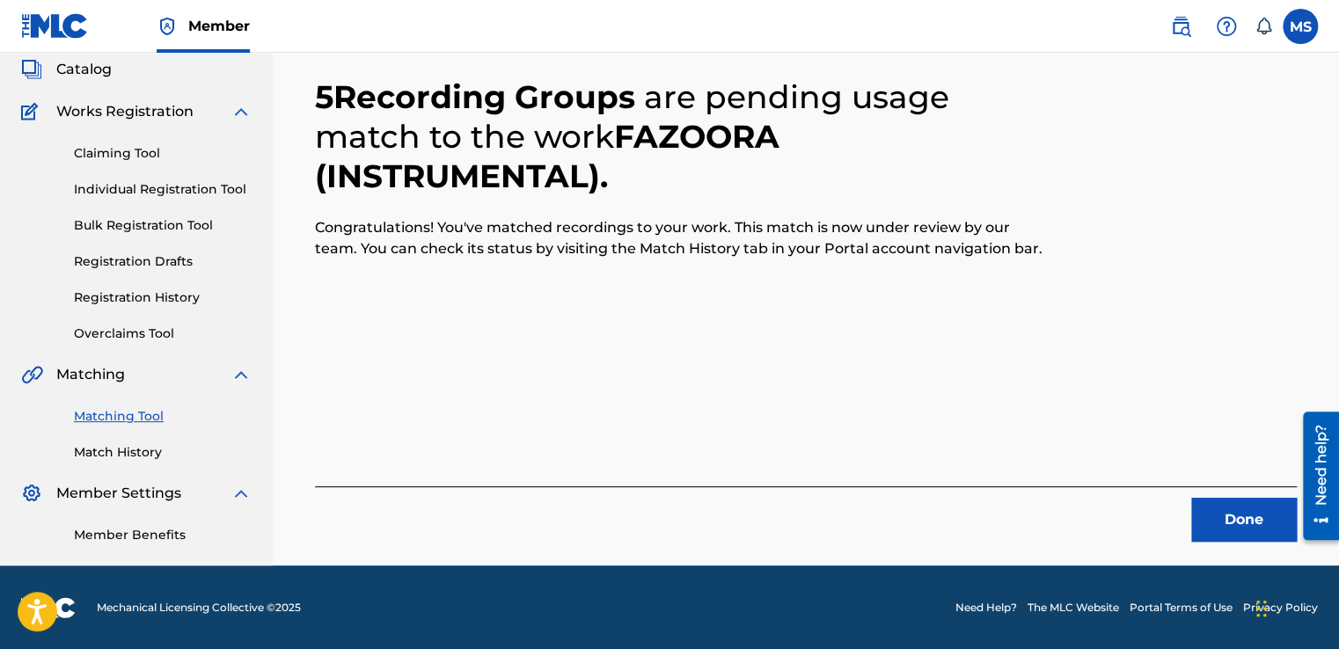
click at [1214, 512] on button "Done" at bounding box center [1244, 520] width 106 height 44
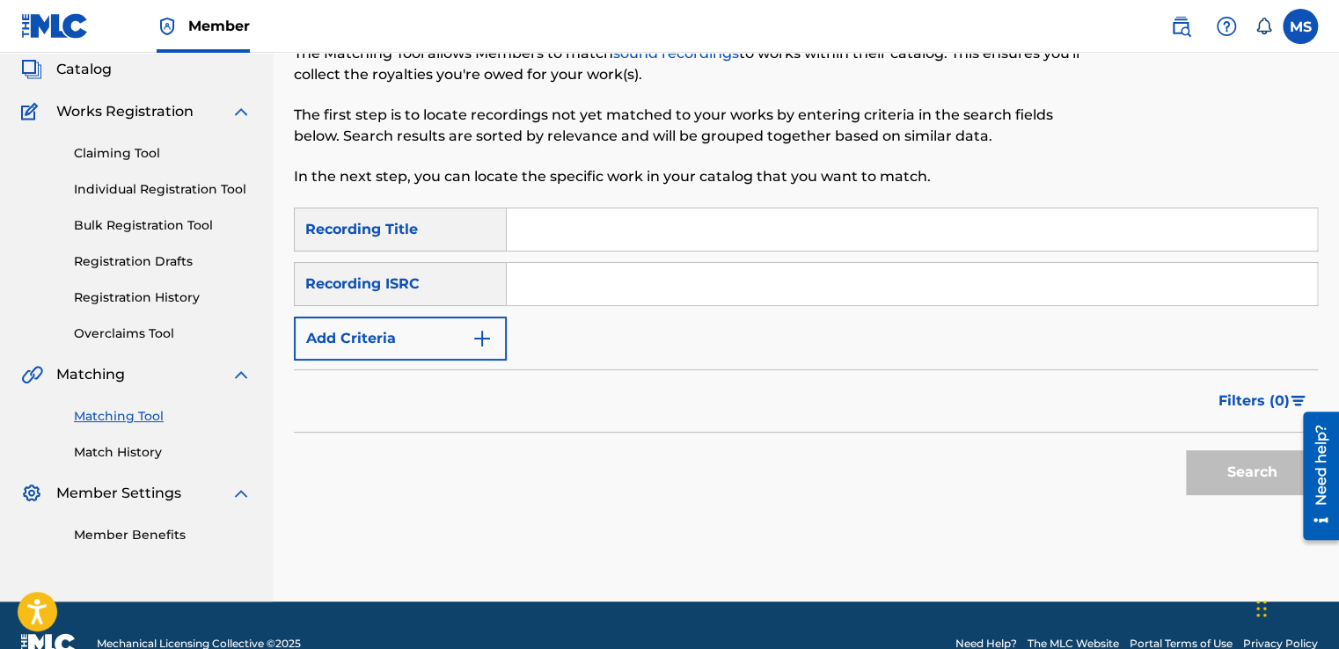
click at [660, 231] on input "Search Form" at bounding box center [912, 229] width 810 height 42
paste input "Sot (Instrumental)"
type input "Sot (Instrumental)"
click at [651, 286] on input "Search Form" at bounding box center [912, 284] width 810 height 42
paste input "QZ4UU2200293"
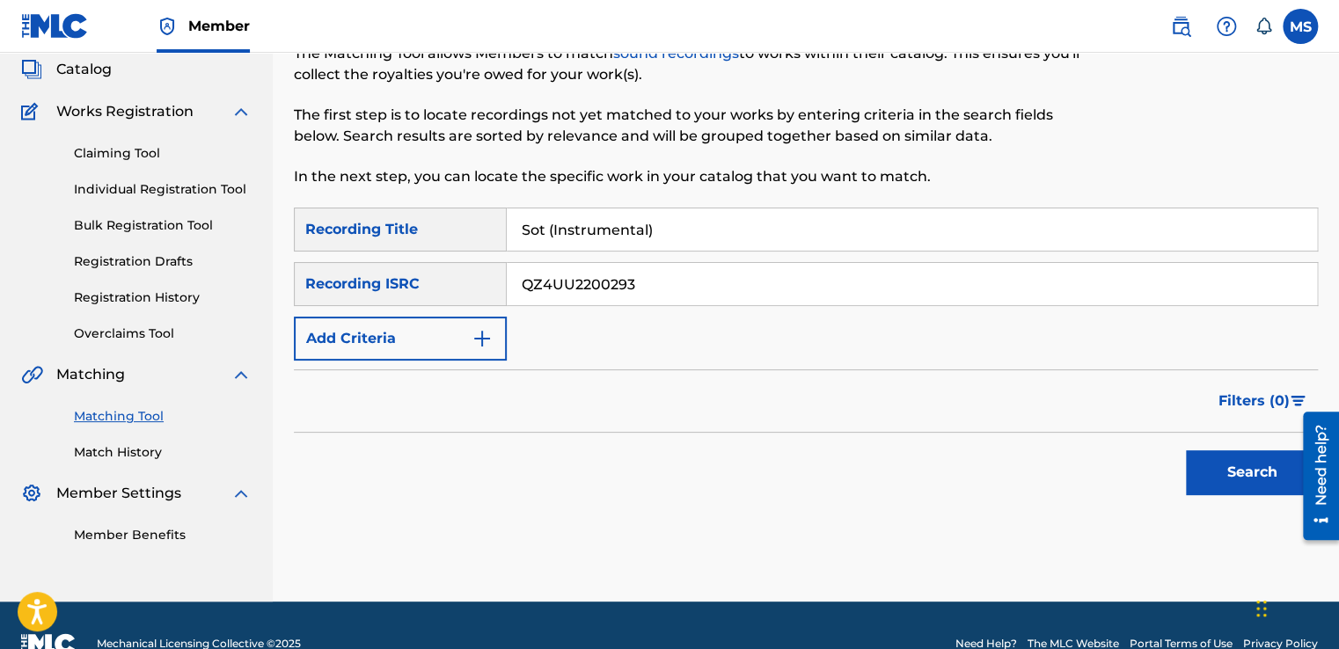
type input "QZ4UU2200293"
click at [1186, 450] on button "Search" at bounding box center [1252, 472] width 132 height 44
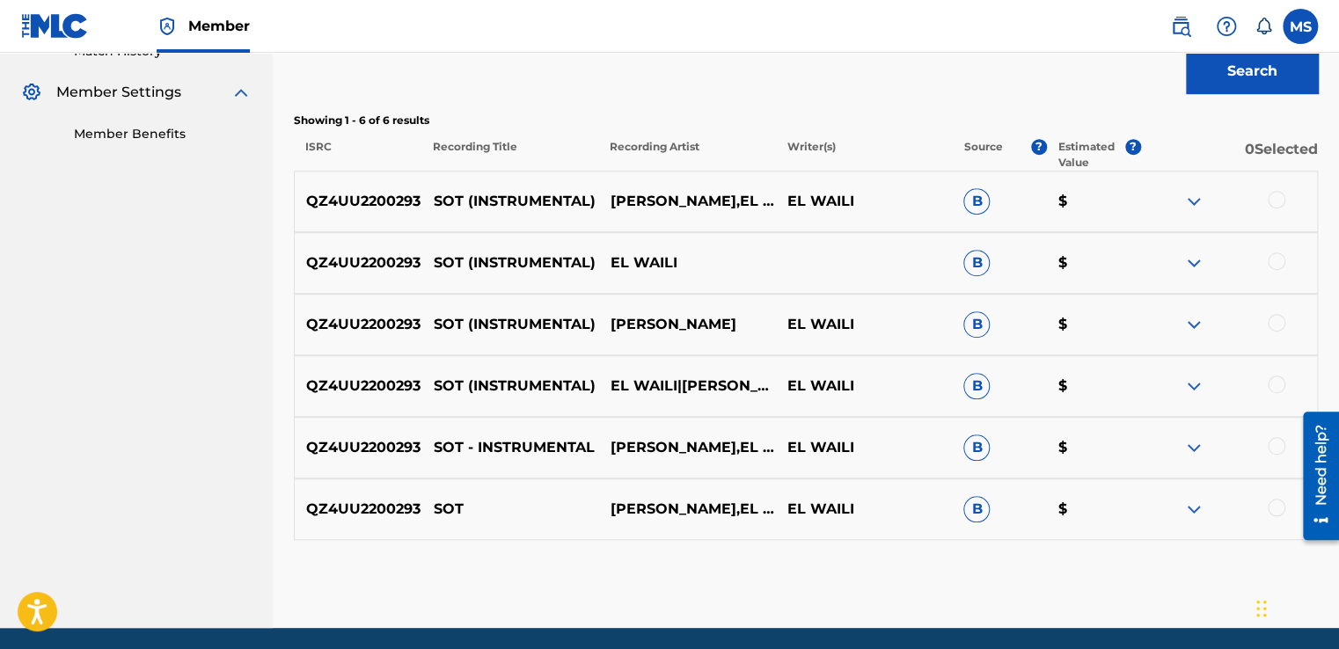
scroll to position [569, 0]
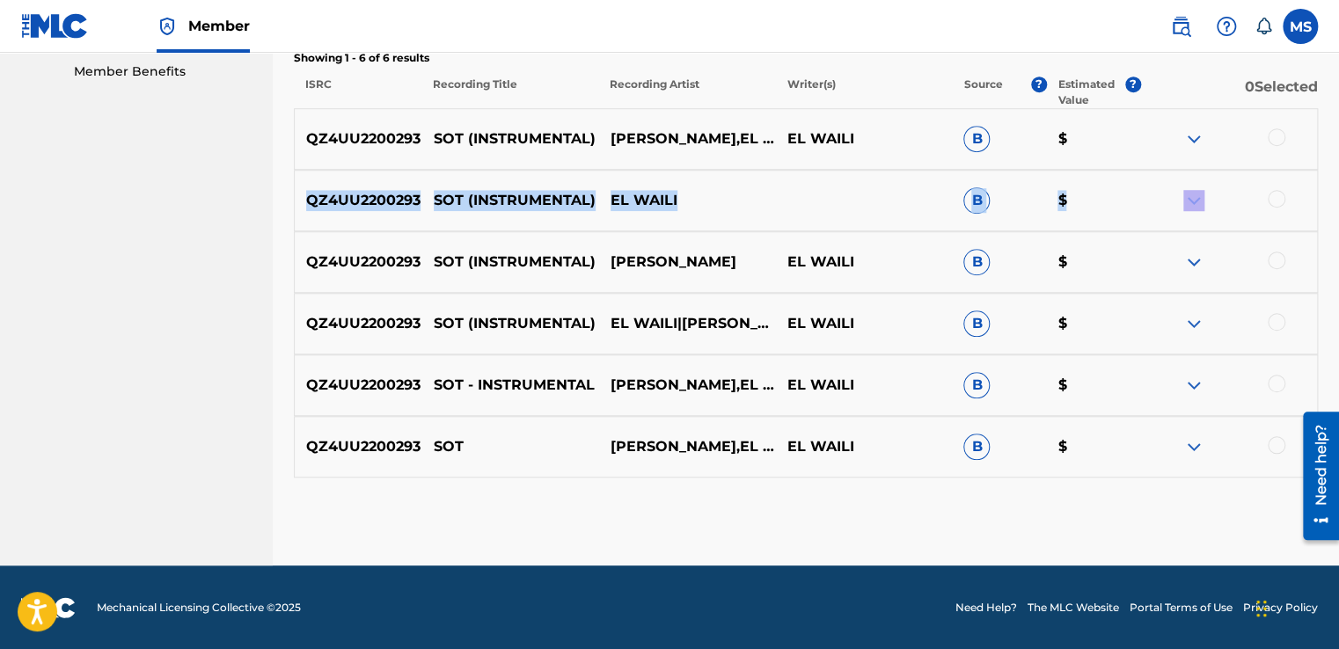
drag, startPoint x: 1277, startPoint y: 133, endPoint x: 1277, endPoint y: 178, distance: 44.9
click at [1277, 178] on div "QZ4UU2200293 SOT (INSTRUMENTAL) [PERSON_NAME],EL WAILI EL WAILI B $ QZ4UU220029…" at bounding box center [806, 292] width 1024 height 369
drag, startPoint x: 1277, startPoint y: 178, endPoint x: 1280, endPoint y: 135, distance: 42.3
click at [1280, 135] on div at bounding box center [1277, 137] width 18 height 18
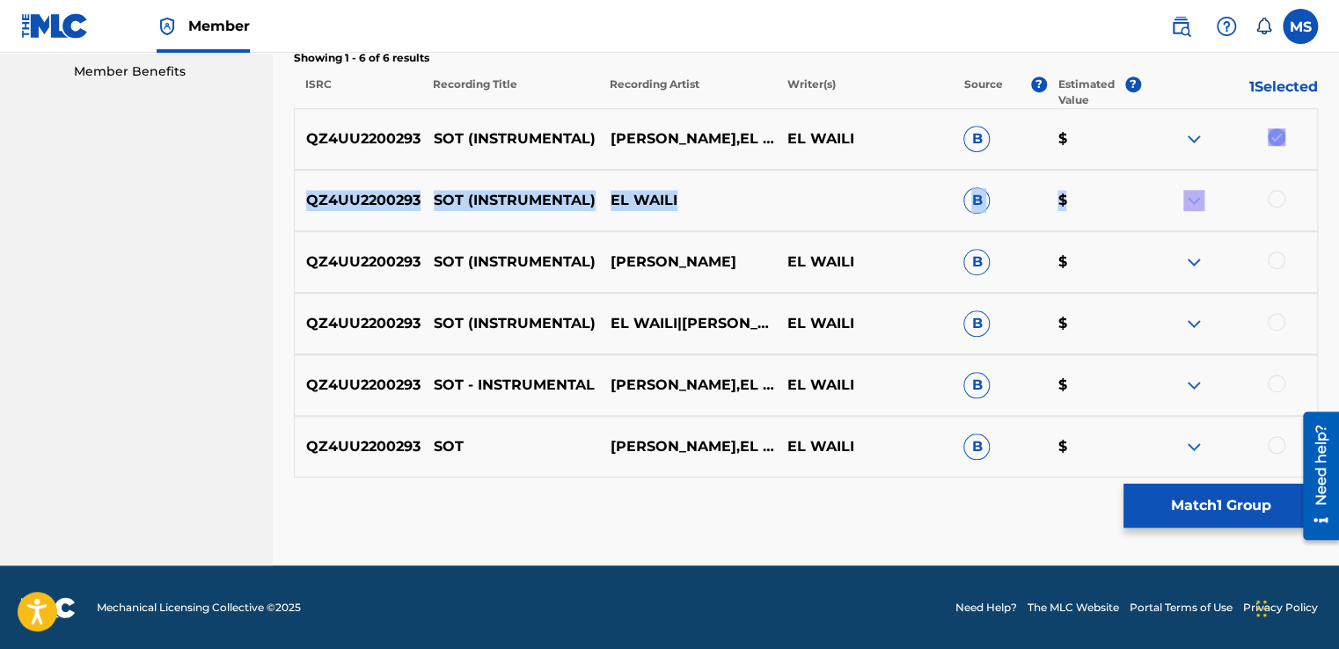
click at [1280, 135] on div at bounding box center [1228, 138] width 177 height 21
drag, startPoint x: 1280, startPoint y: 135, endPoint x: 1265, endPoint y: 194, distance: 59.9
click at [1265, 194] on div at bounding box center [1228, 200] width 177 height 21
click at [1280, 198] on div at bounding box center [1277, 199] width 18 height 18
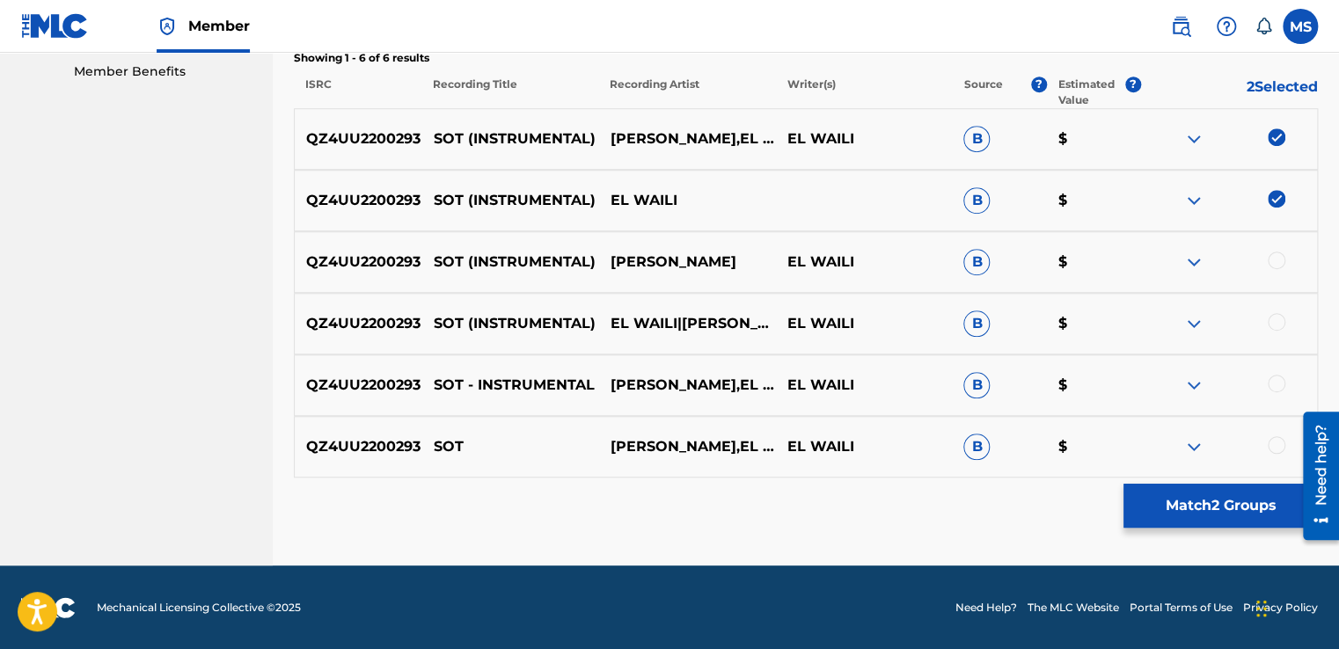
click at [1277, 262] on div at bounding box center [1277, 261] width 18 height 18
click at [1270, 325] on div at bounding box center [1277, 322] width 18 height 18
click at [1270, 378] on div at bounding box center [1277, 384] width 18 height 18
click at [1274, 442] on div at bounding box center [1277, 445] width 18 height 18
click at [1246, 501] on button "Match 6 Groups" at bounding box center [1220, 506] width 194 height 44
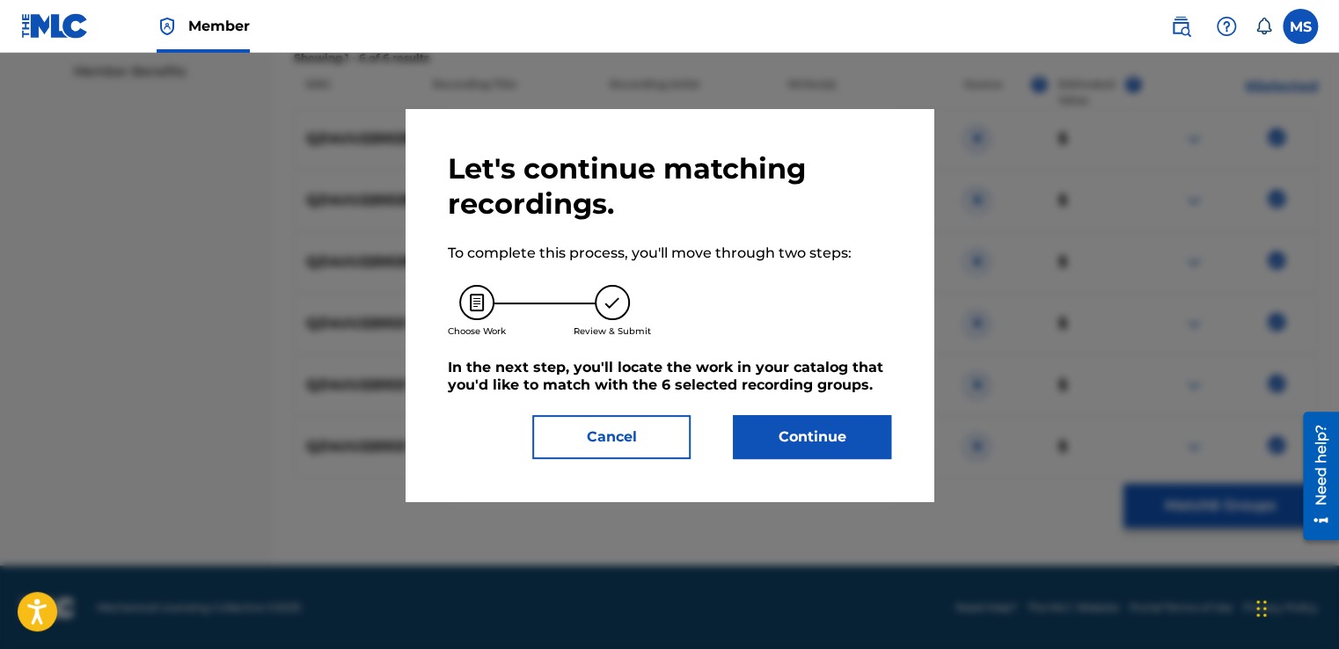
click at [826, 418] on button "Continue" at bounding box center [812, 437] width 158 height 44
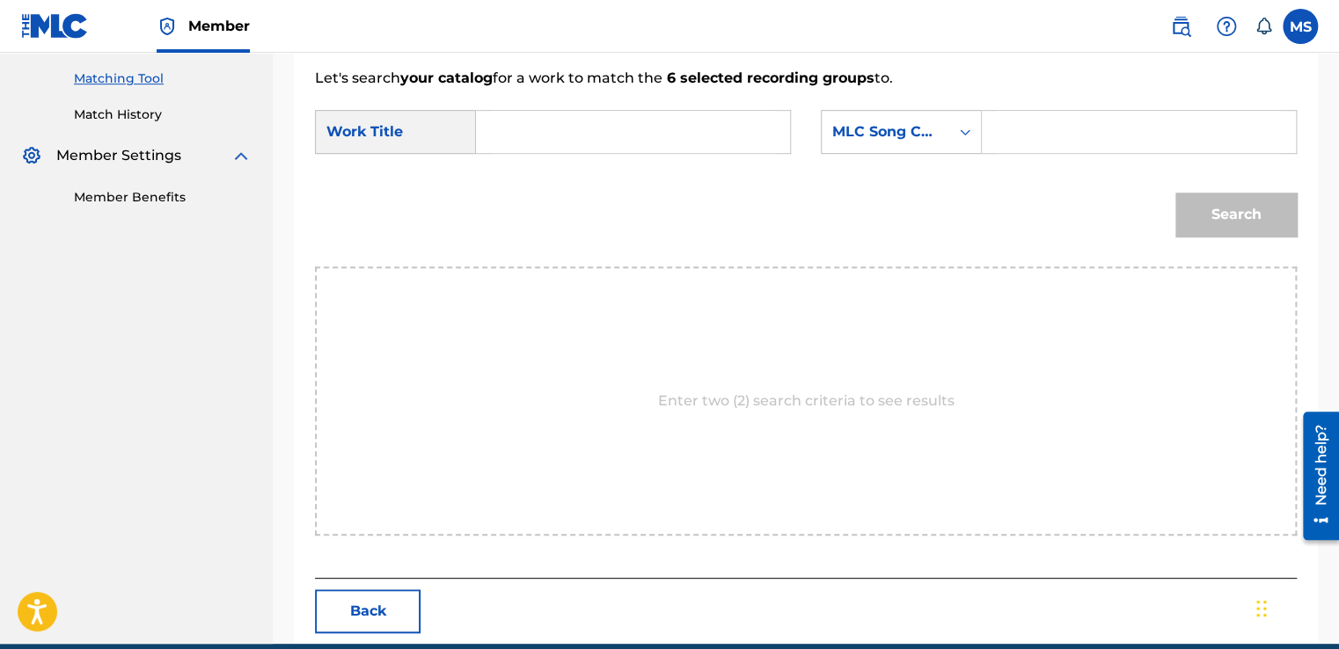
scroll to position [422, 0]
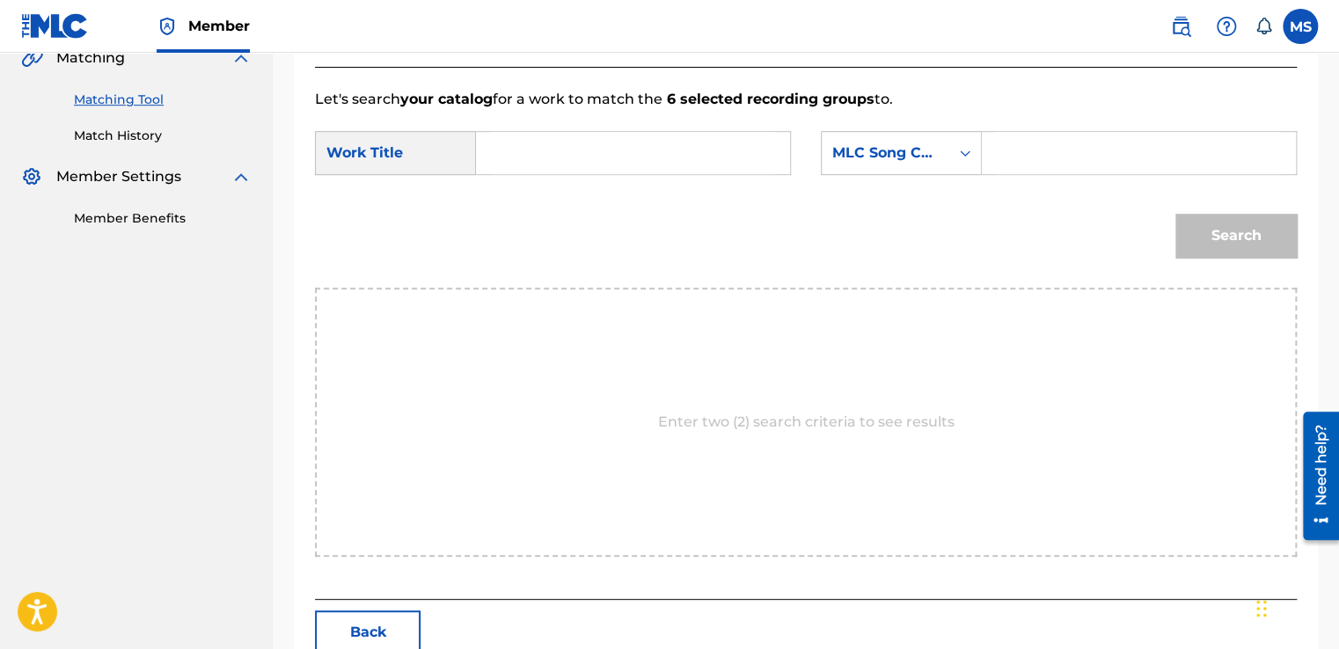
click at [703, 172] on input "Search Form" at bounding box center [633, 153] width 284 height 42
paste input "Sot (Instrumental)"
type input "Sot (Instrumental)"
drag, startPoint x: 988, startPoint y: 143, endPoint x: 1038, endPoint y: 153, distance: 51.1
click at [1038, 153] on div "Search Form" at bounding box center [1139, 153] width 315 height 44
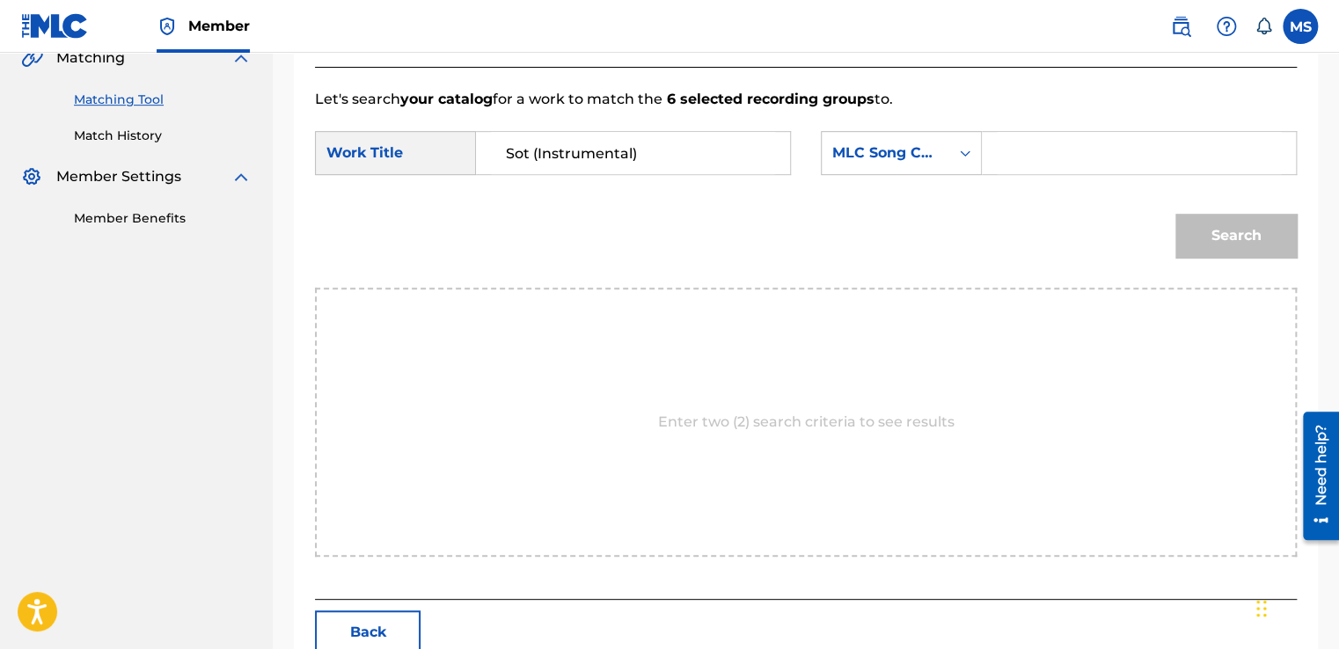
click at [1038, 153] on input "Search Form" at bounding box center [1139, 153] width 284 height 42
paste input "S81UGQ"
type input "S81UGQ"
click at [1175, 214] on button "Search" at bounding box center [1235, 236] width 121 height 44
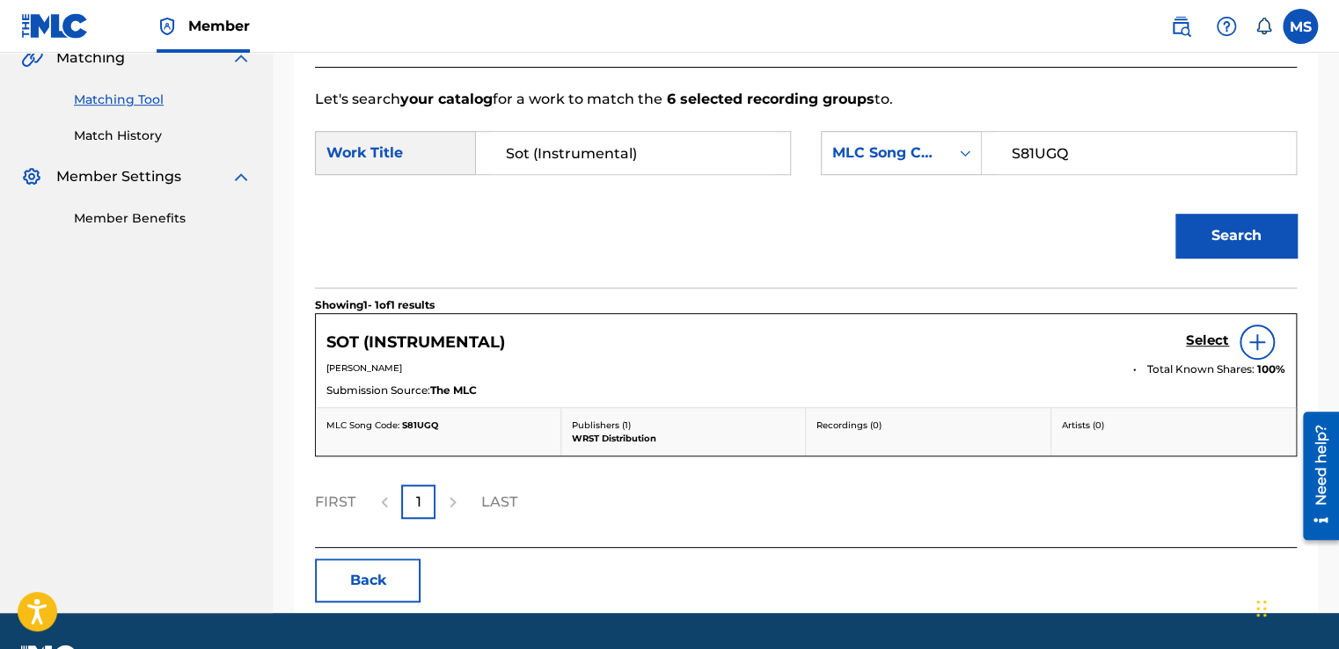
click at [1196, 348] on link "Select" at bounding box center [1207, 341] width 43 height 19
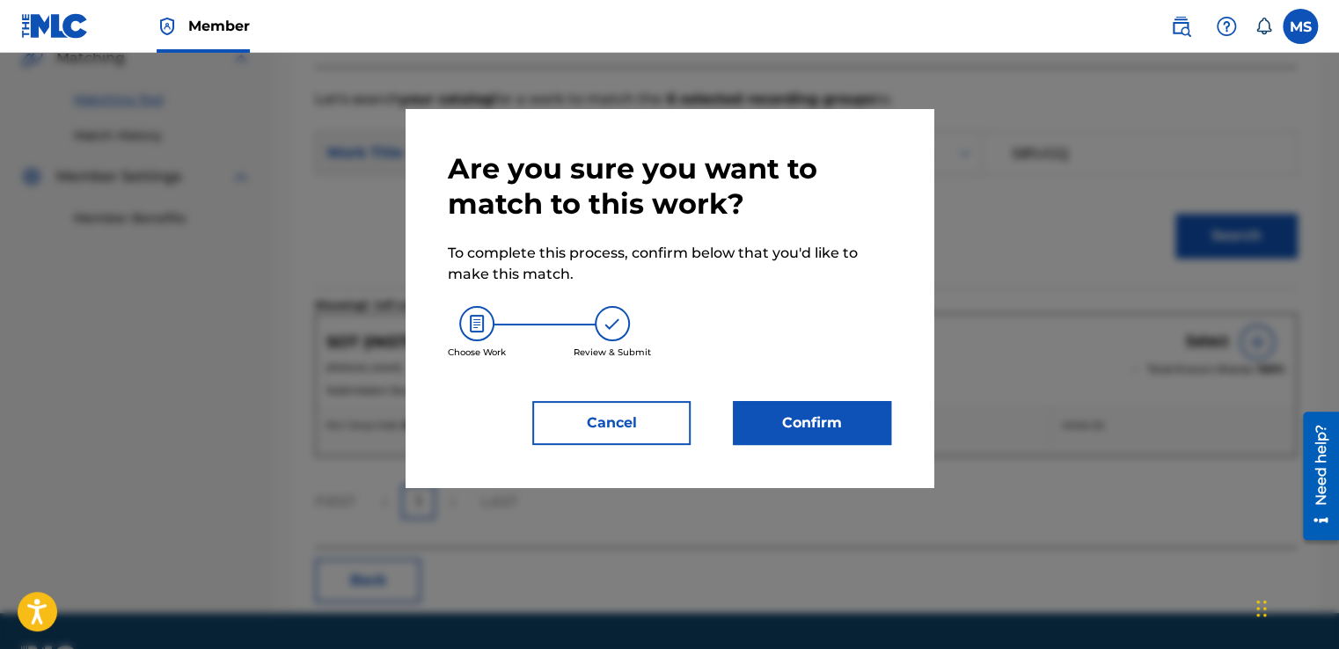
click at [822, 406] on button "Confirm" at bounding box center [812, 423] width 158 height 44
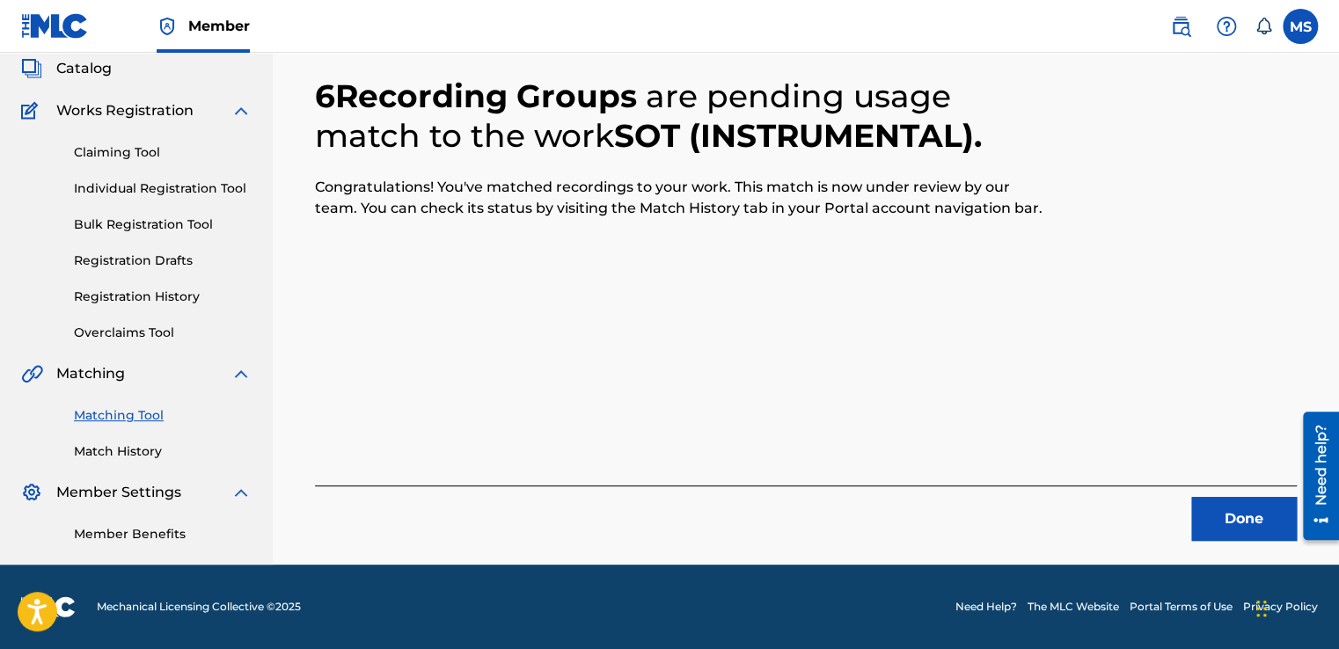
scroll to position [106, 0]
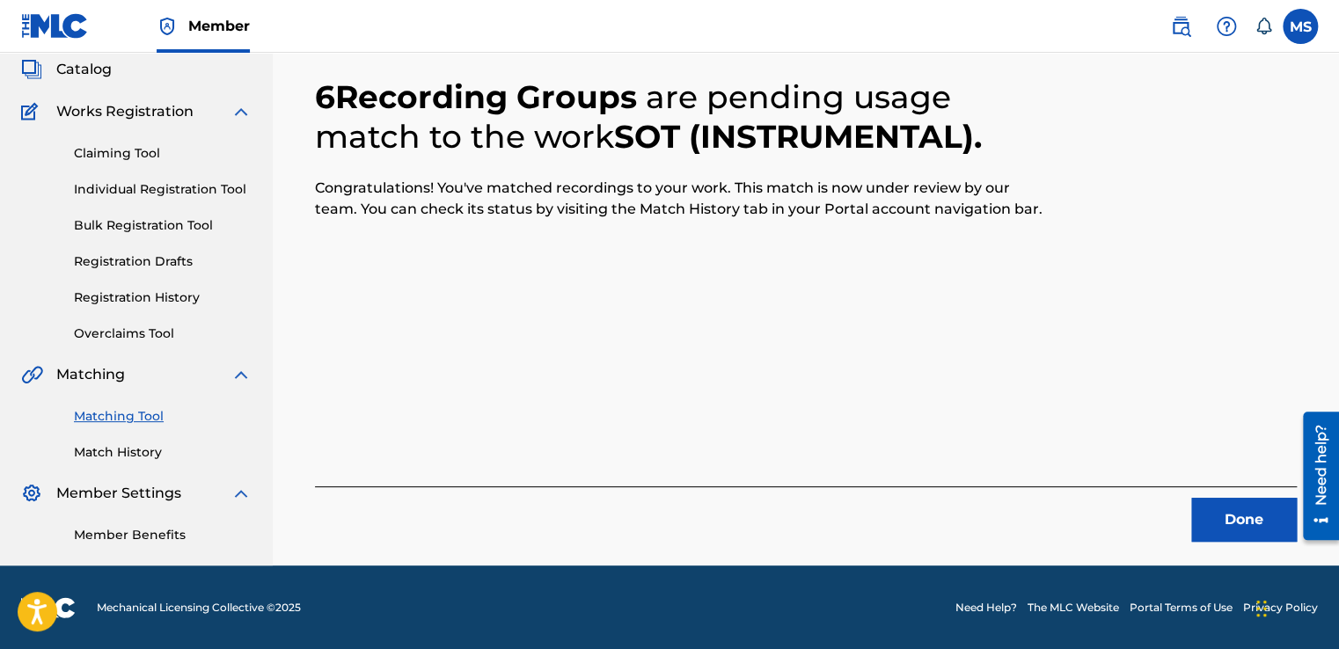
click at [1214, 513] on button "Done" at bounding box center [1244, 520] width 106 height 44
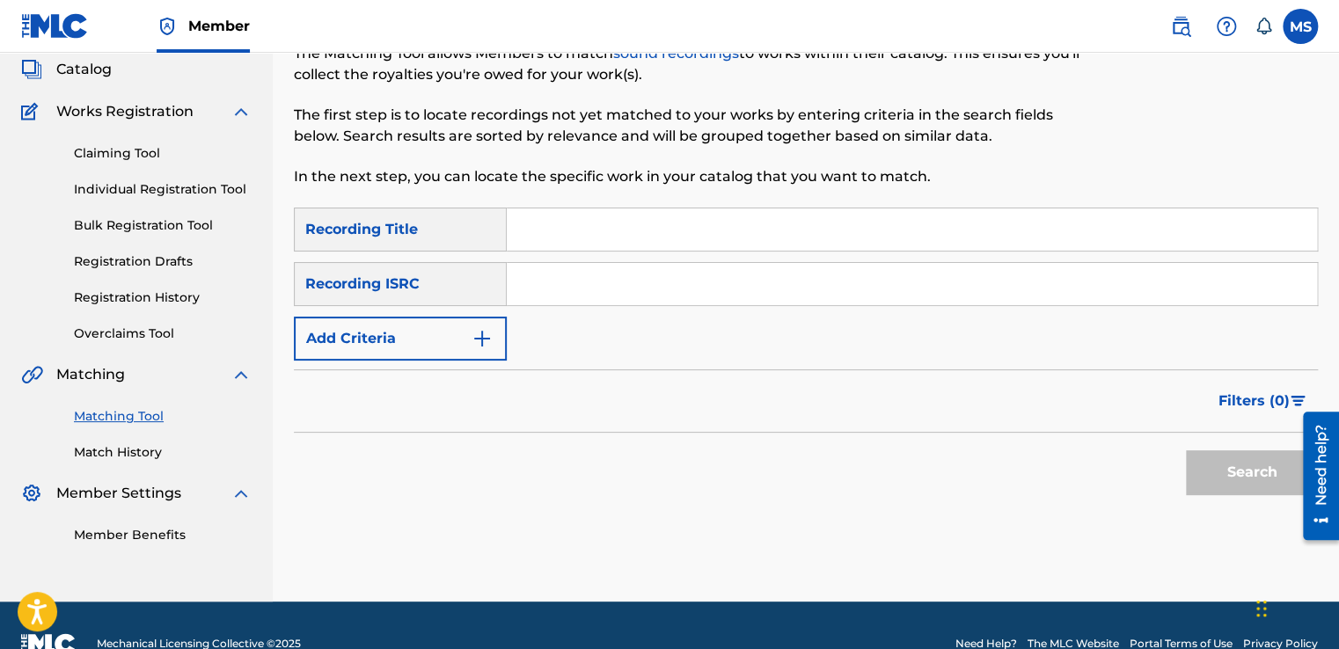
click at [603, 220] on input "Search Form" at bounding box center [912, 229] width 810 height 42
paste input "Tayarat o Sayarat (Instrumental)"
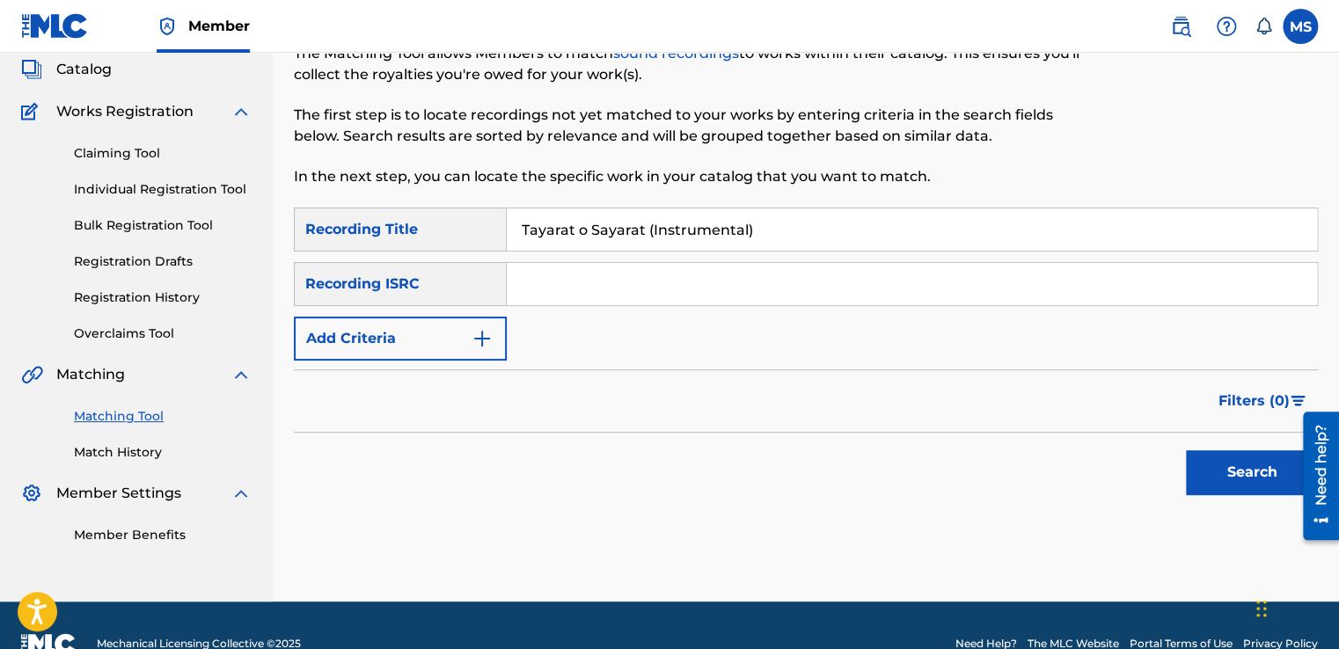
type input "Tayarat o Sayarat (Instrumental)"
click at [615, 273] on input "Search Form" at bounding box center [912, 284] width 810 height 42
paste input "QZ4UU2200294"
type input "QZ4UU2200294"
click at [1186, 450] on button "Search" at bounding box center [1252, 472] width 132 height 44
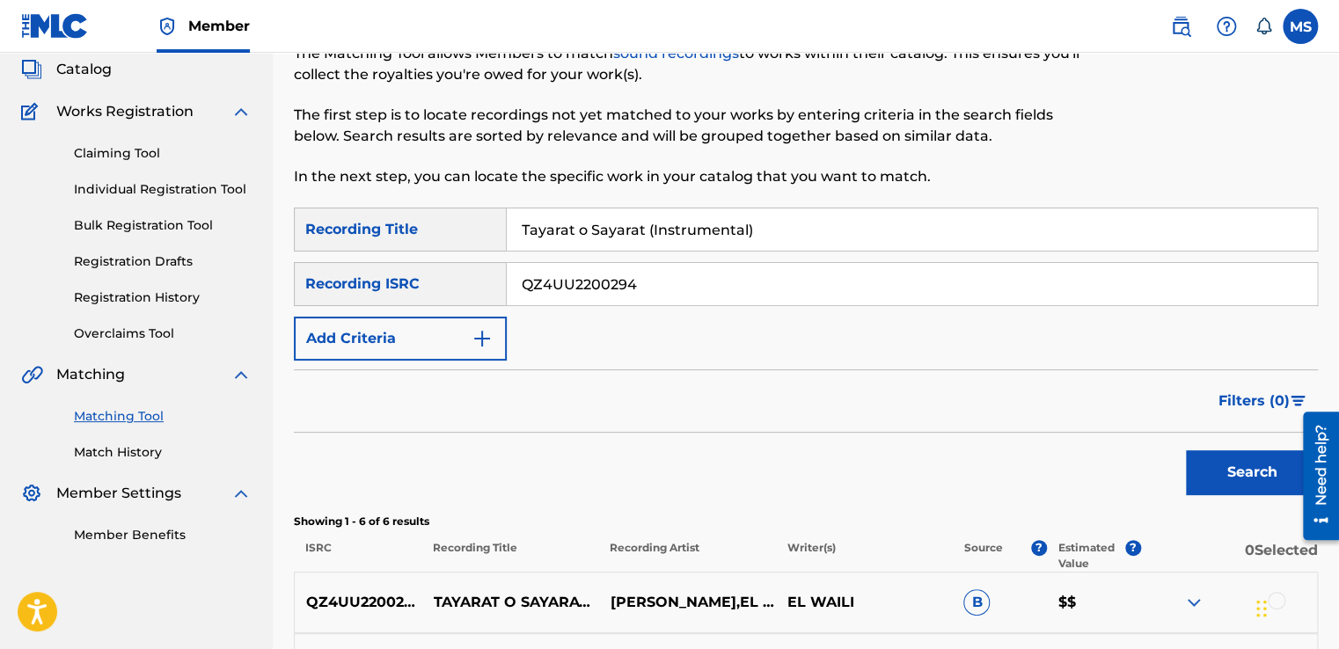
scroll to position [569, 0]
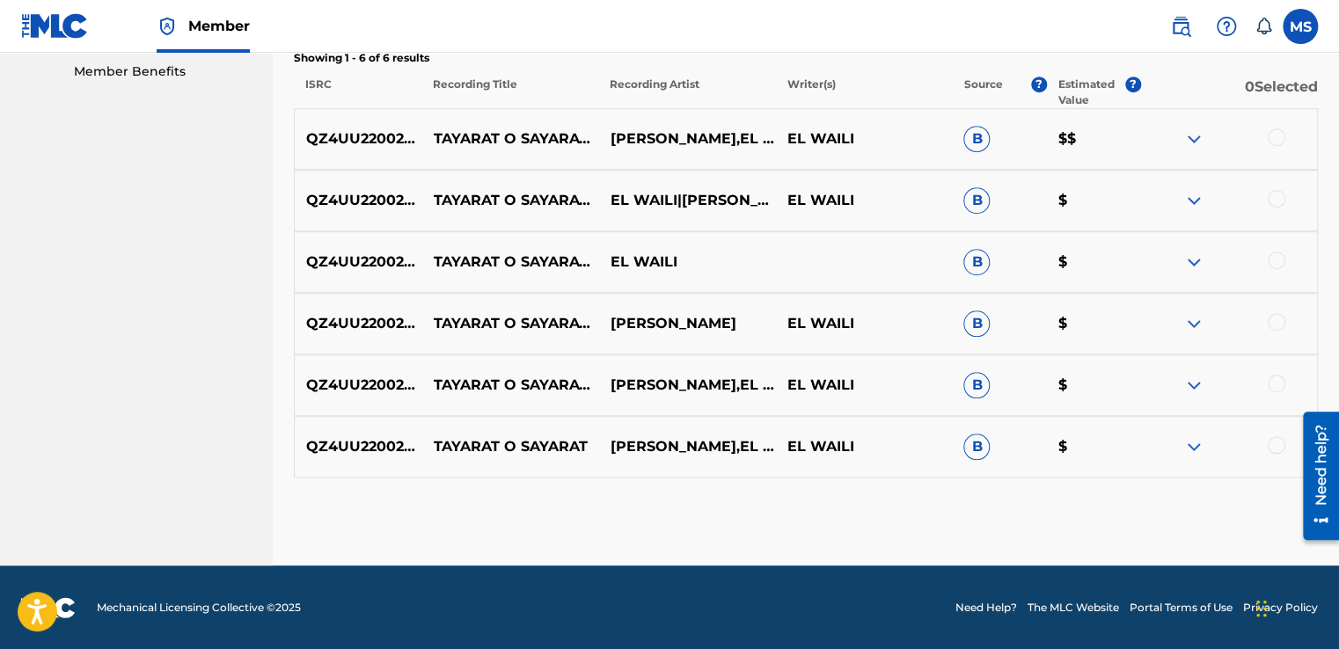
click at [1276, 134] on div at bounding box center [1277, 137] width 18 height 18
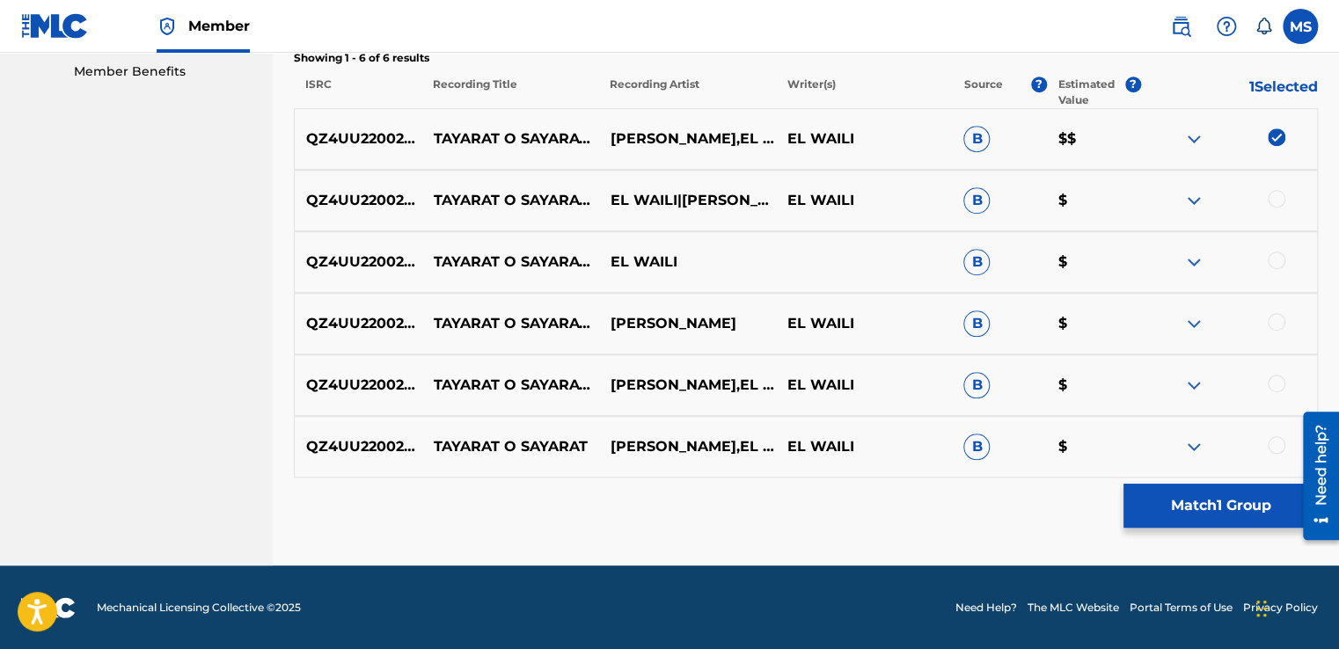
click at [1279, 196] on div at bounding box center [1228, 200] width 177 height 21
click at [1279, 196] on div at bounding box center [1277, 199] width 18 height 18
click at [1275, 253] on div at bounding box center [1277, 261] width 18 height 18
click at [1277, 325] on div at bounding box center [1277, 322] width 18 height 18
click at [1274, 389] on div at bounding box center [1277, 384] width 18 height 18
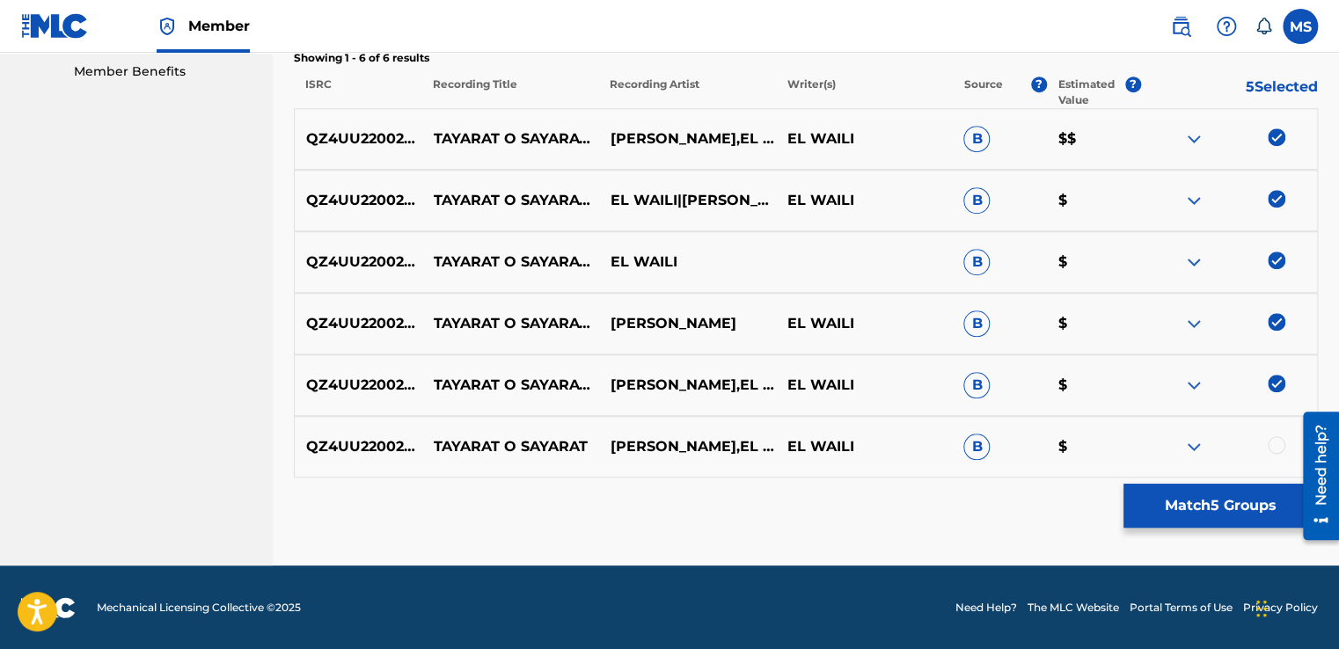
click at [1273, 440] on div at bounding box center [1277, 445] width 18 height 18
click at [1215, 512] on button "Match 6 Groups" at bounding box center [1220, 506] width 194 height 44
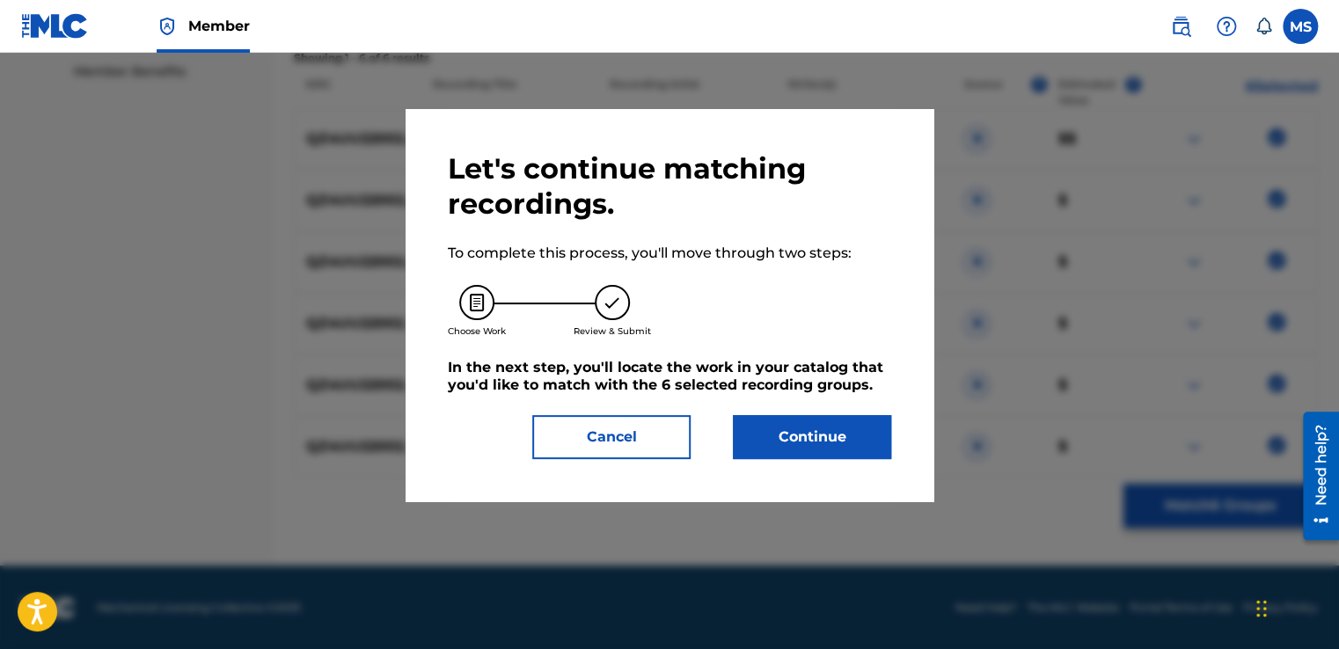
click at [802, 415] on button "Continue" at bounding box center [812, 437] width 158 height 44
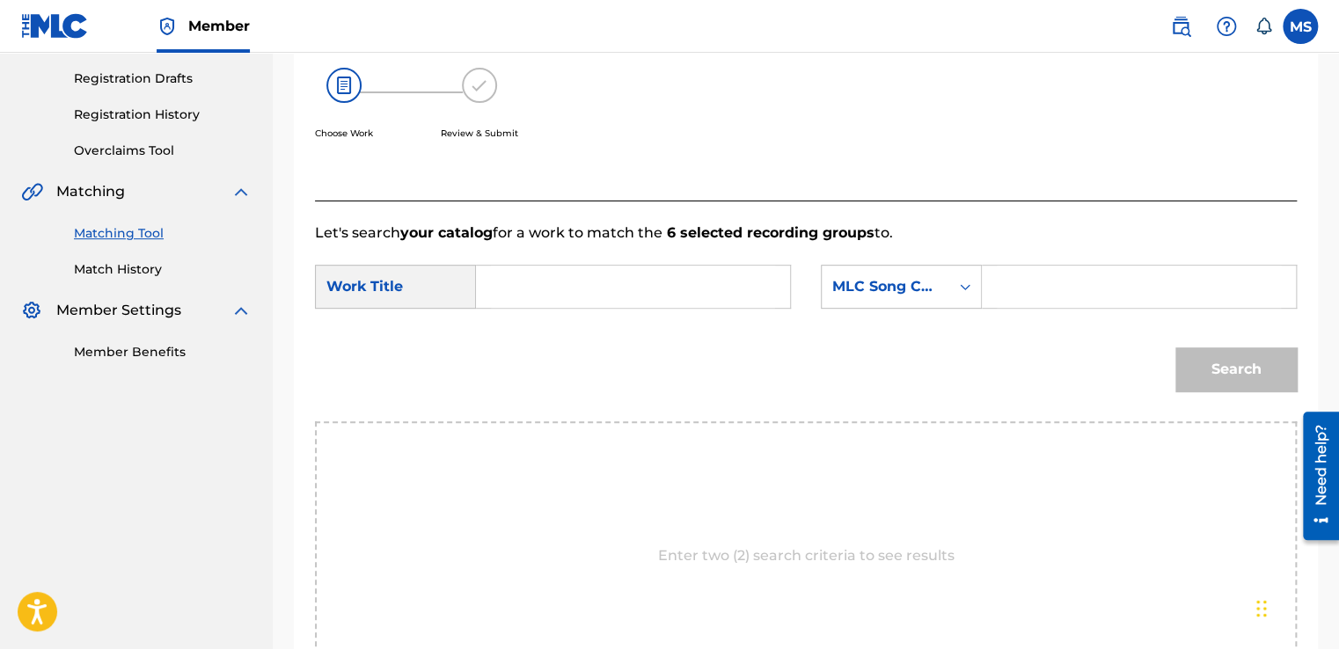
scroll to position [285, 0]
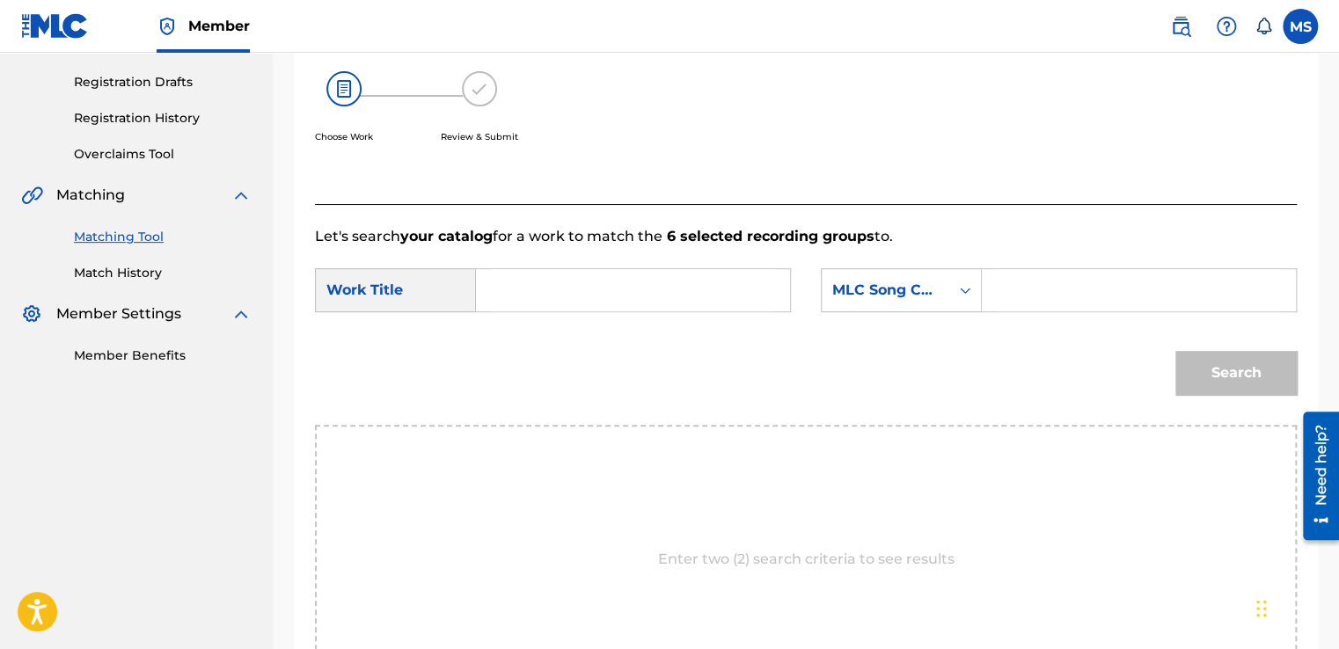
click at [657, 289] on input "Search Form" at bounding box center [633, 290] width 284 height 42
paste input "Tayarat o Sayarat (Instrumental)"
type input "Tayarat o Sayarat (Instrumental)"
click at [1095, 300] on input "Search Form" at bounding box center [1139, 290] width 284 height 42
paste input "T47AUZ"
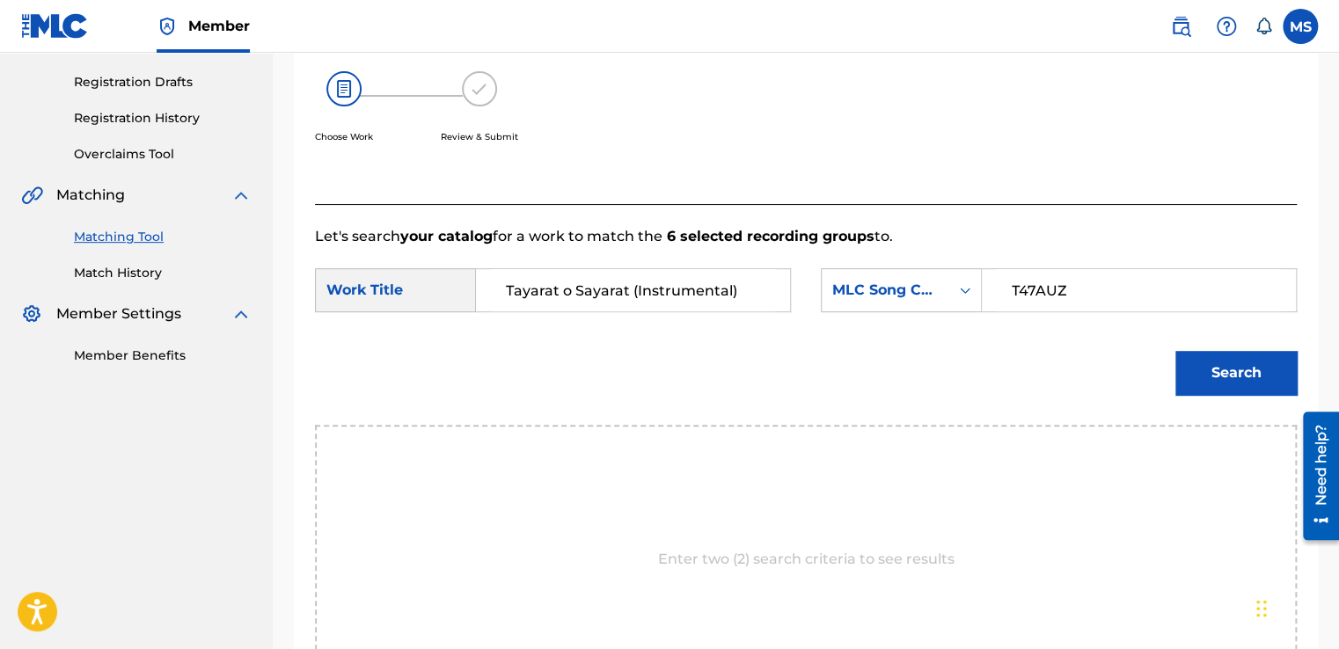
type input "T47AUZ"
click at [1235, 366] on button "Search" at bounding box center [1235, 373] width 121 height 44
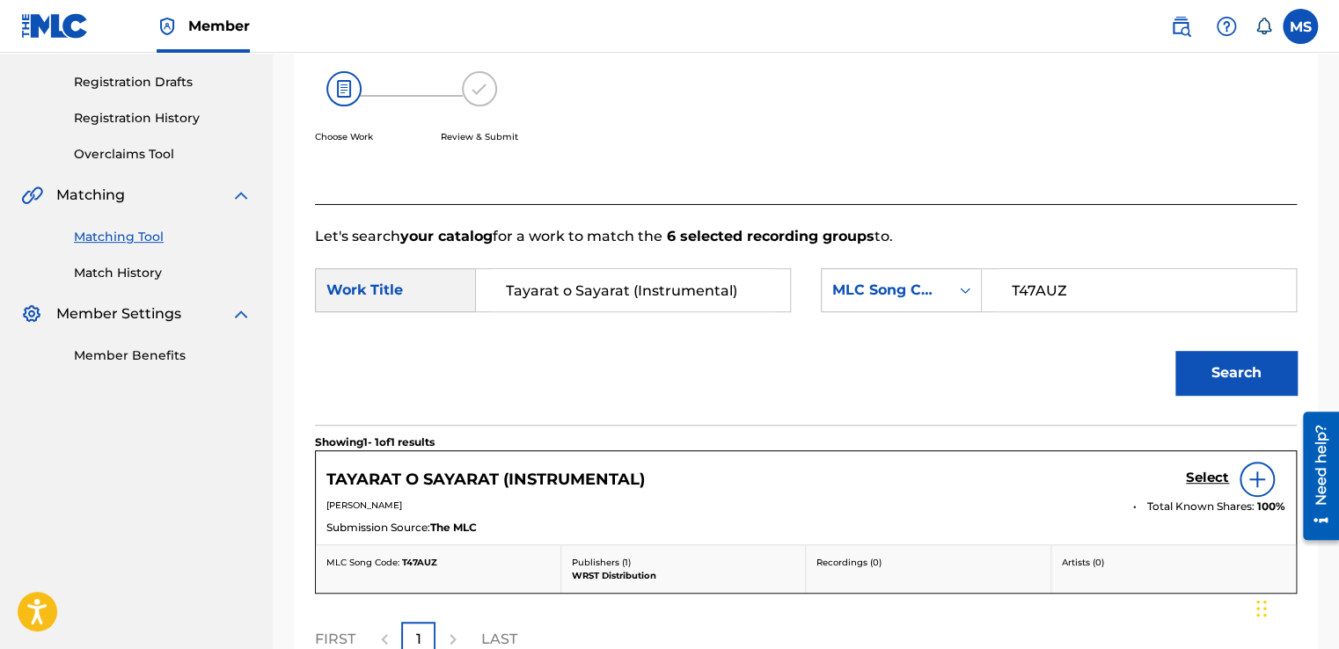
scroll to position [469, 0]
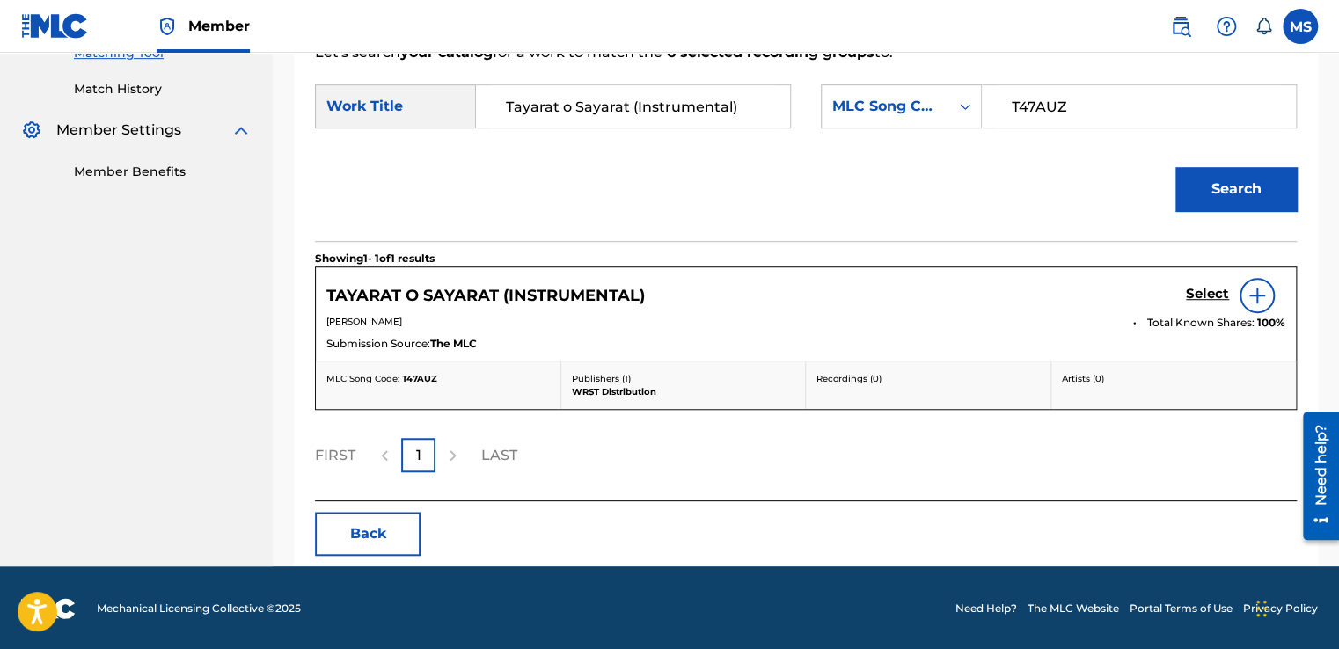
click at [1213, 296] on h5 "Select" at bounding box center [1207, 294] width 43 height 17
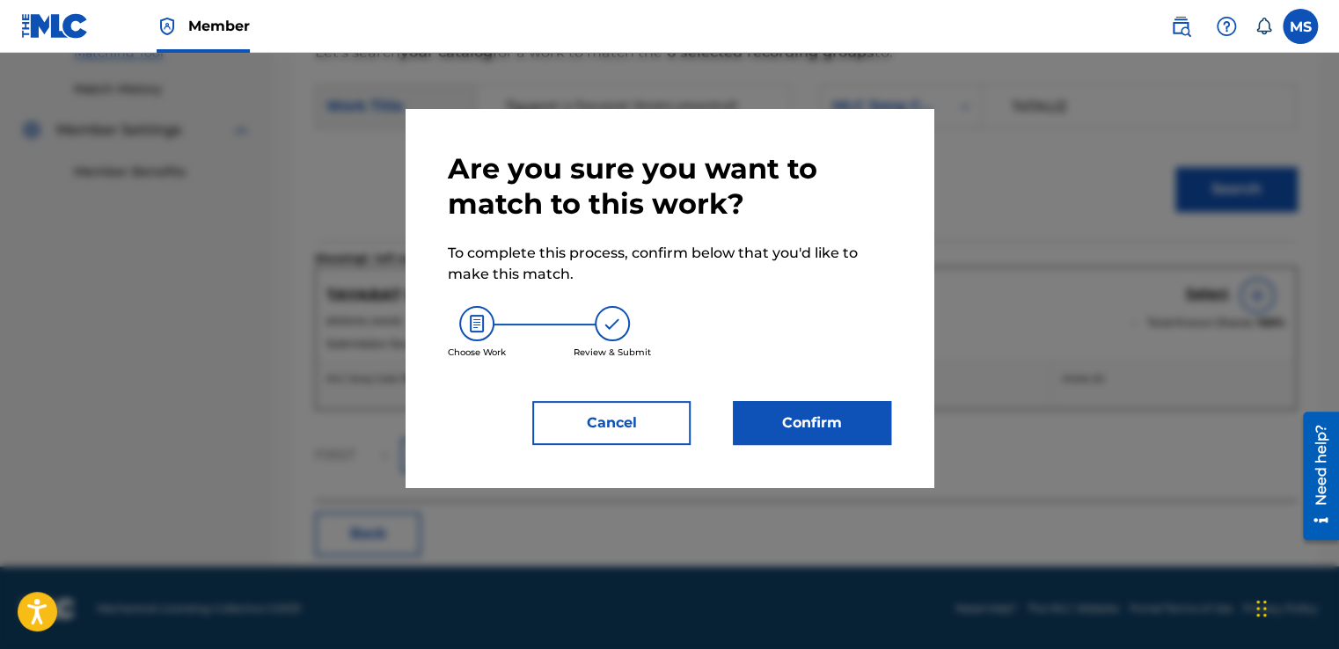
click at [820, 401] on button "Confirm" at bounding box center [812, 423] width 158 height 44
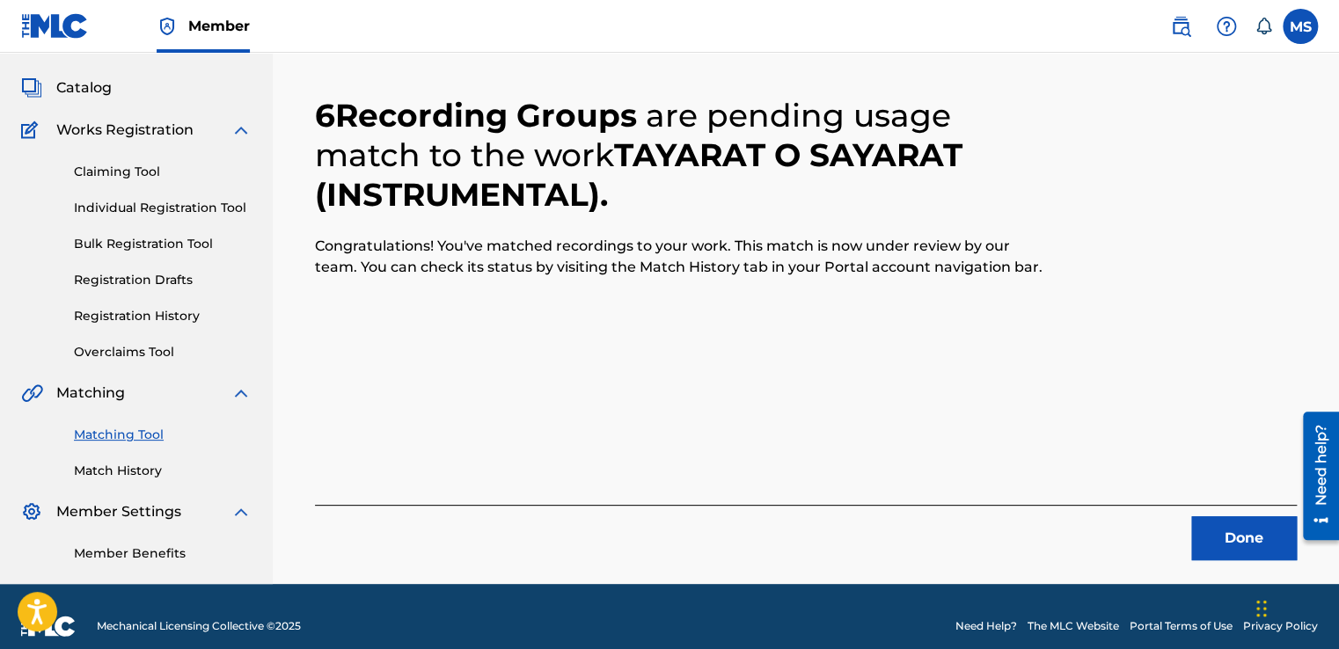
scroll to position [84, 0]
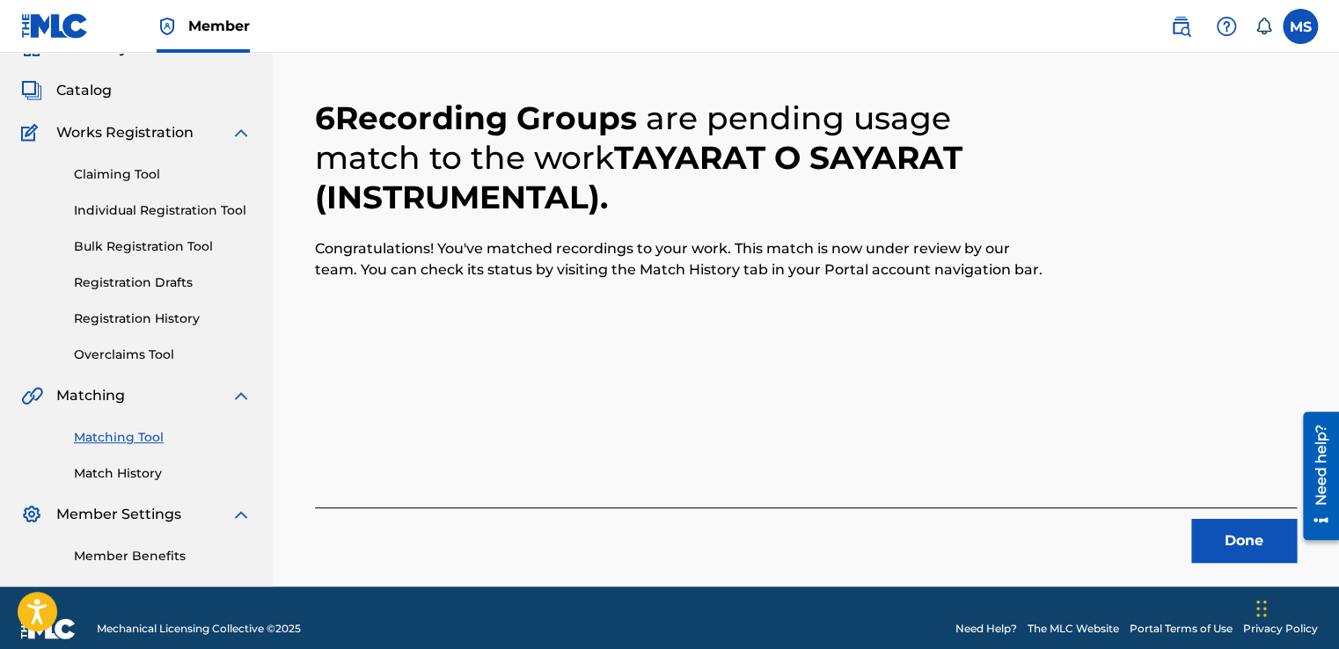
click at [1194, 543] on button "Done" at bounding box center [1244, 541] width 106 height 44
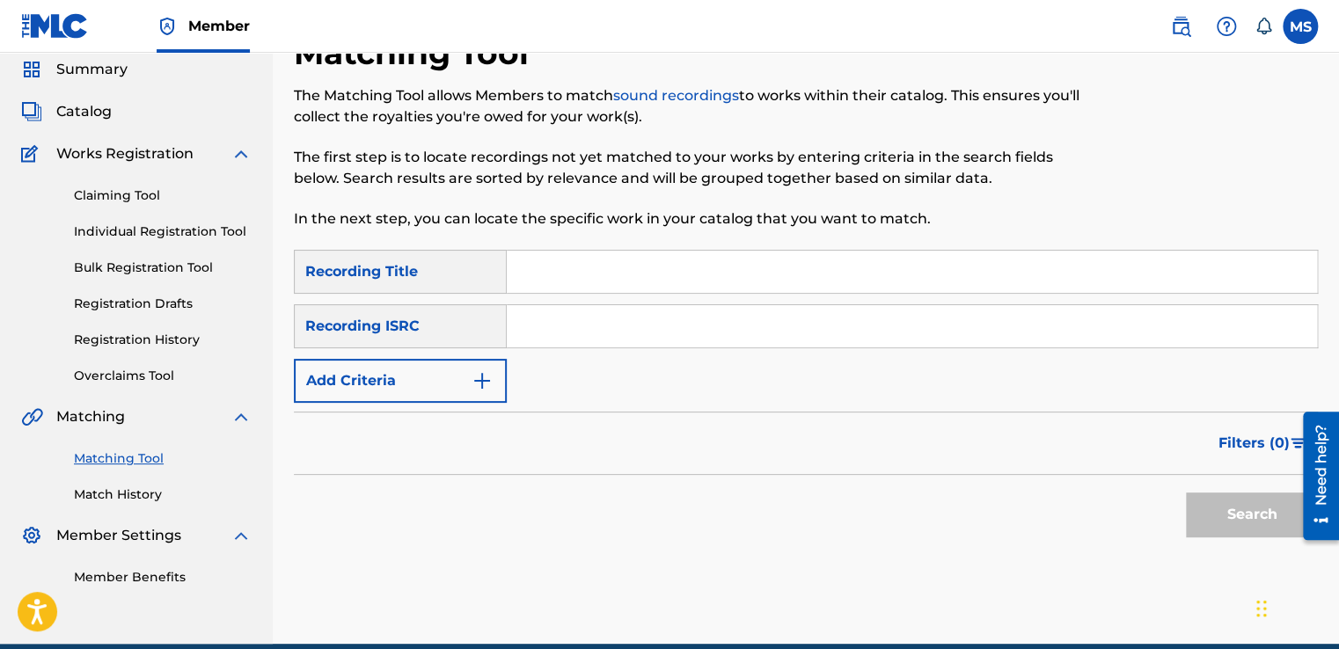
scroll to position [62, 0]
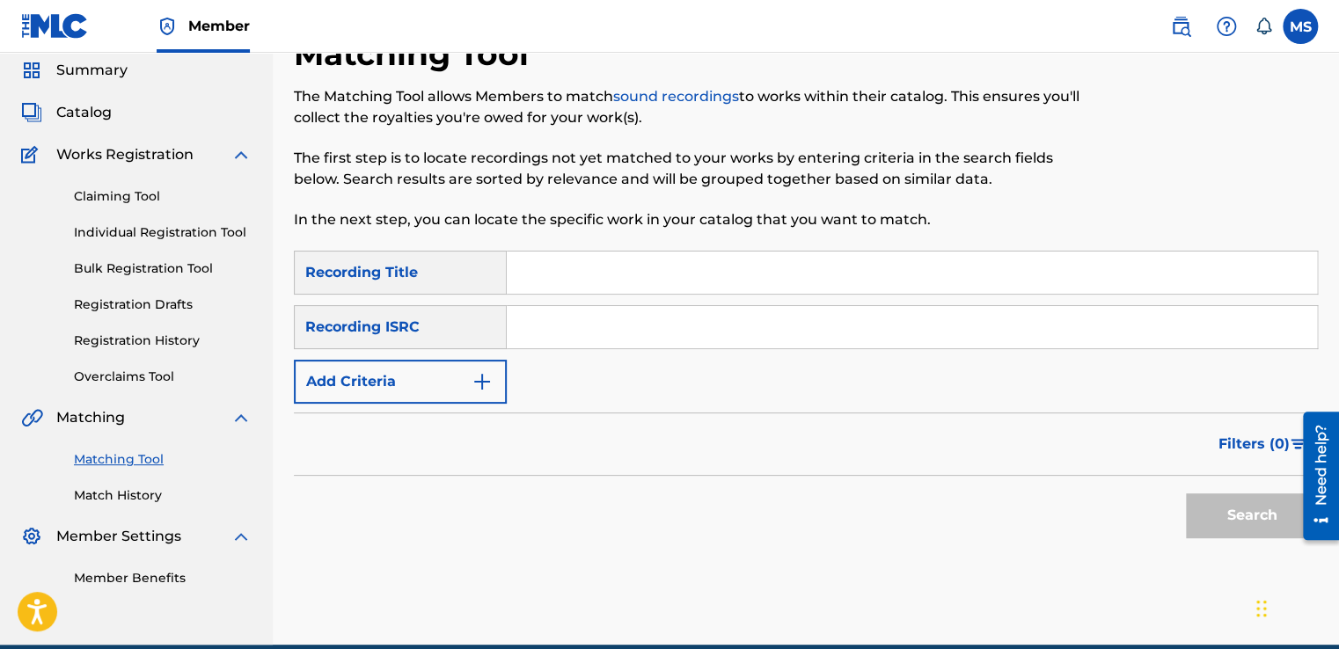
click at [554, 267] on input "Search Form" at bounding box center [912, 273] width 810 height 42
paste input "Mixtape I"
type input "Mixtape I"
drag, startPoint x: 609, startPoint y: 348, endPoint x: 620, endPoint y: 318, distance: 32.0
click at [620, 318] on div "Search Form" at bounding box center [912, 327] width 811 height 44
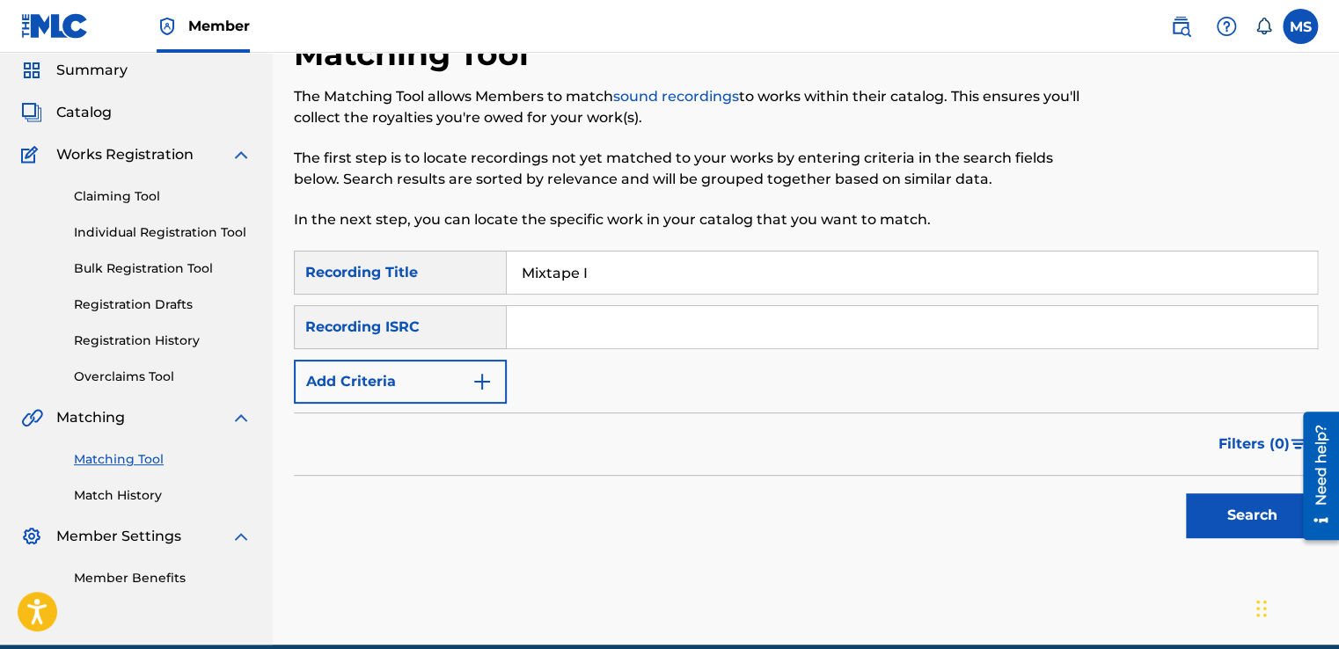
click at [620, 318] on input "Search Form" at bounding box center [912, 327] width 810 height 42
paste input "QZ4UU2201315"
type input "QZ4UU2201315"
click at [1186, 493] on button "Search" at bounding box center [1252, 515] width 132 height 44
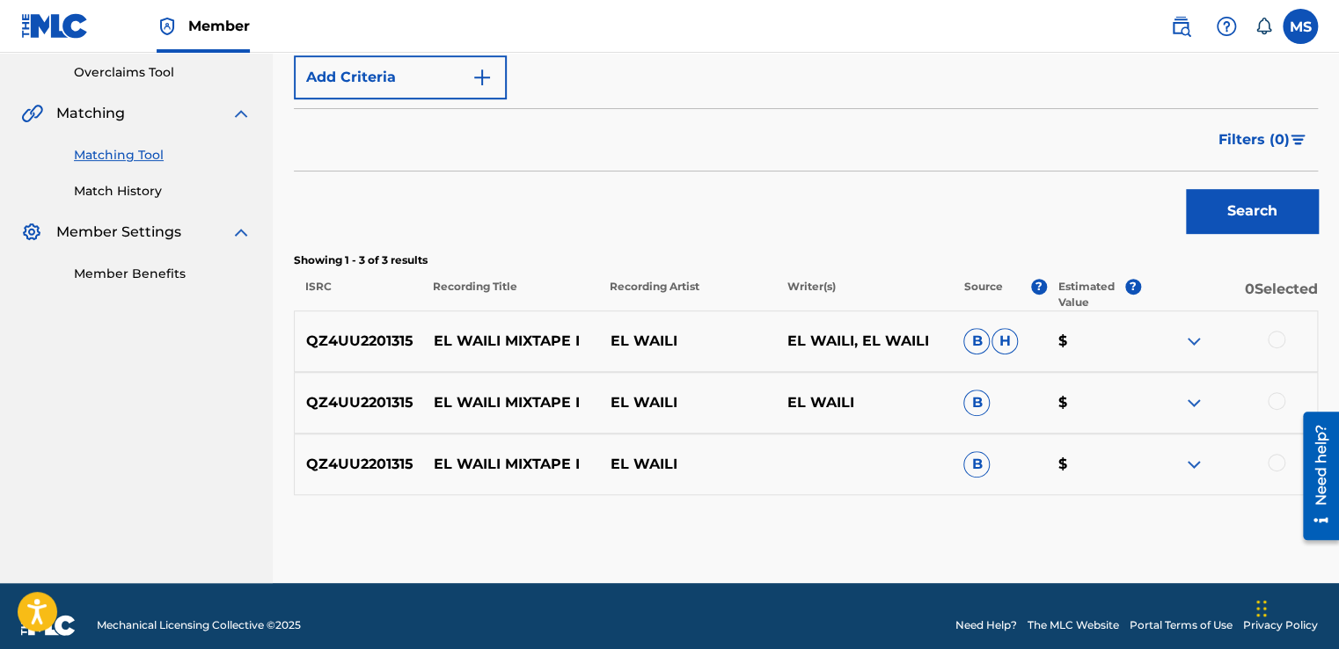
scroll to position [384, 0]
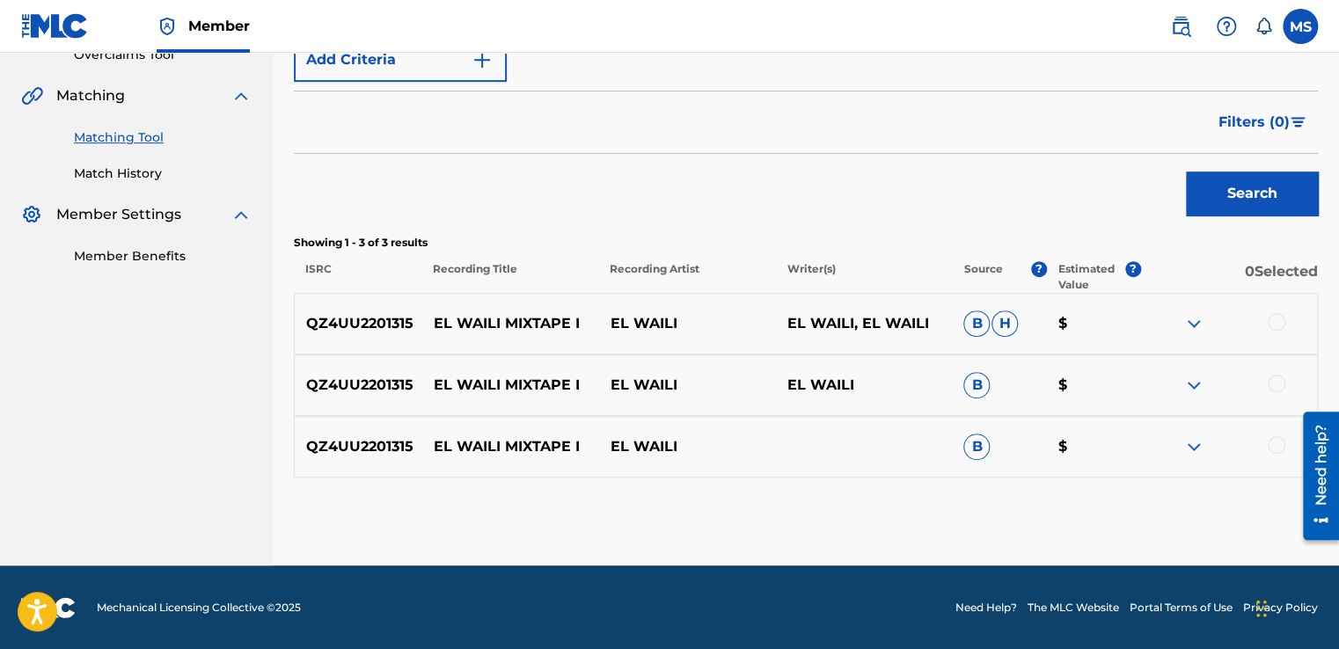
click at [1276, 320] on div at bounding box center [1277, 322] width 18 height 18
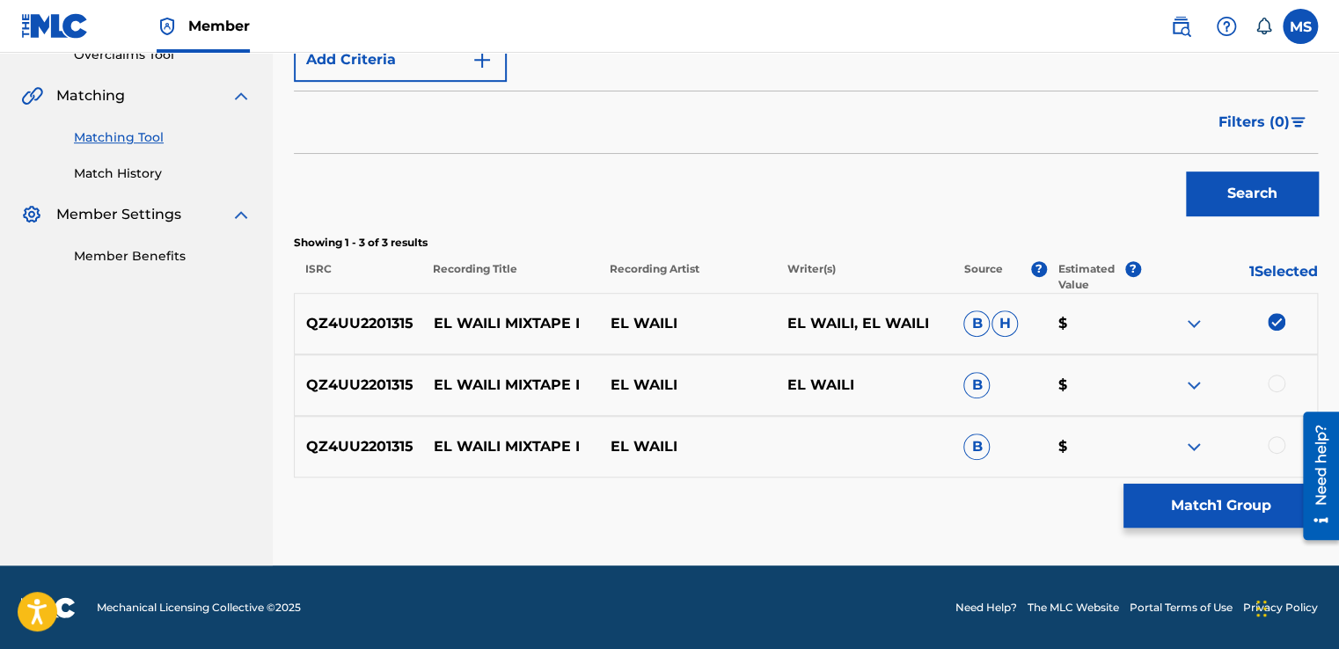
click at [1275, 378] on div at bounding box center [1277, 384] width 18 height 18
click at [1010, 321] on span "H" at bounding box center [1004, 324] width 26 height 26
click at [1284, 443] on div at bounding box center [1277, 445] width 18 height 18
click at [1208, 515] on button "Match 3 Groups" at bounding box center [1220, 506] width 194 height 44
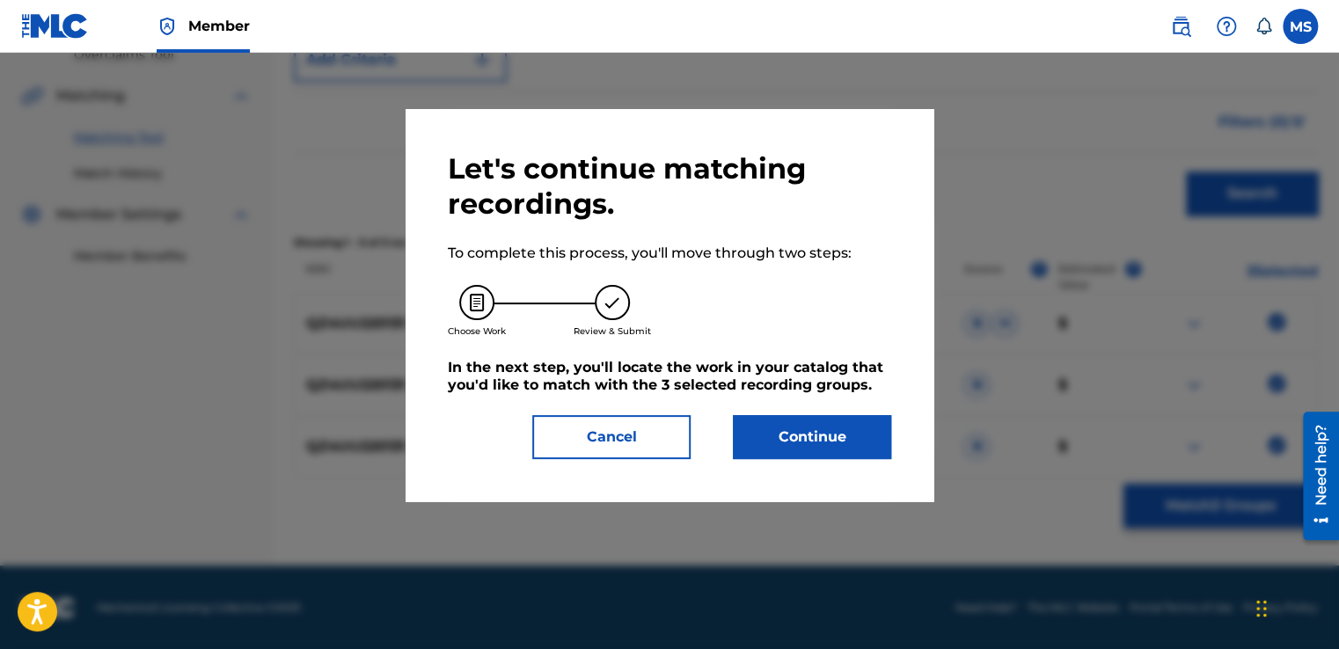
click at [839, 437] on button "Continue" at bounding box center [812, 437] width 158 height 44
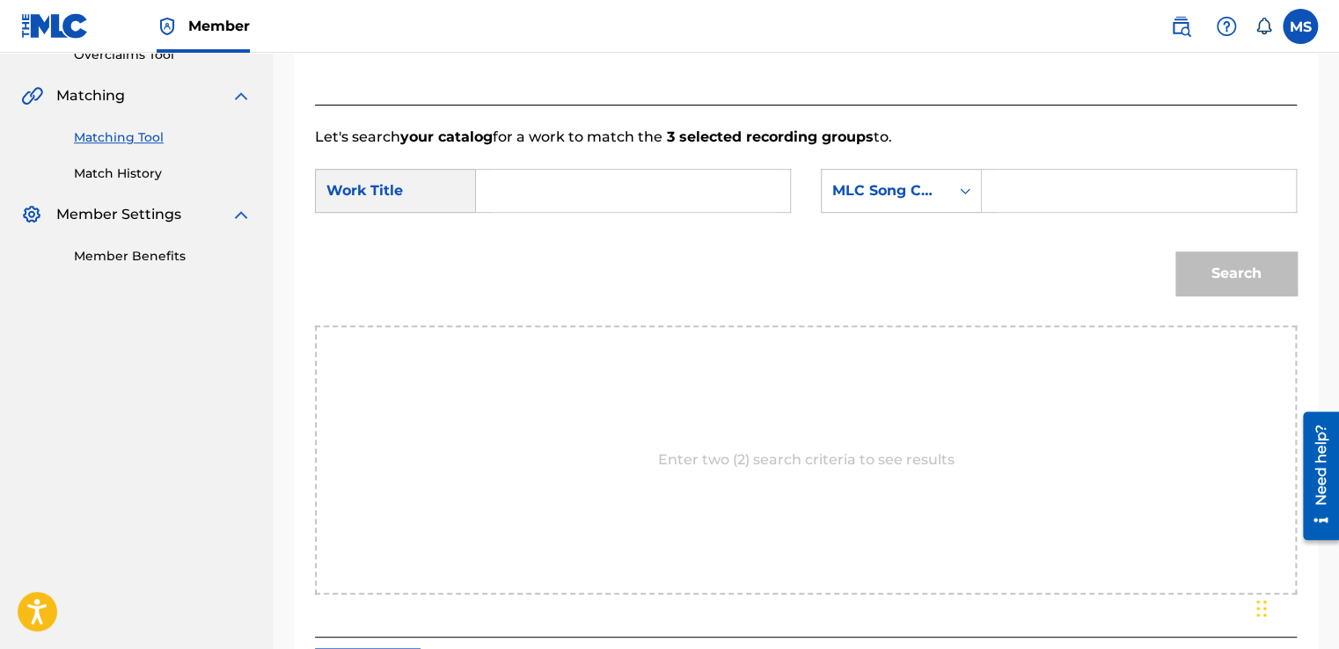
click at [627, 192] on input "Search Form" at bounding box center [633, 191] width 284 height 42
paste input "Mixtape I"
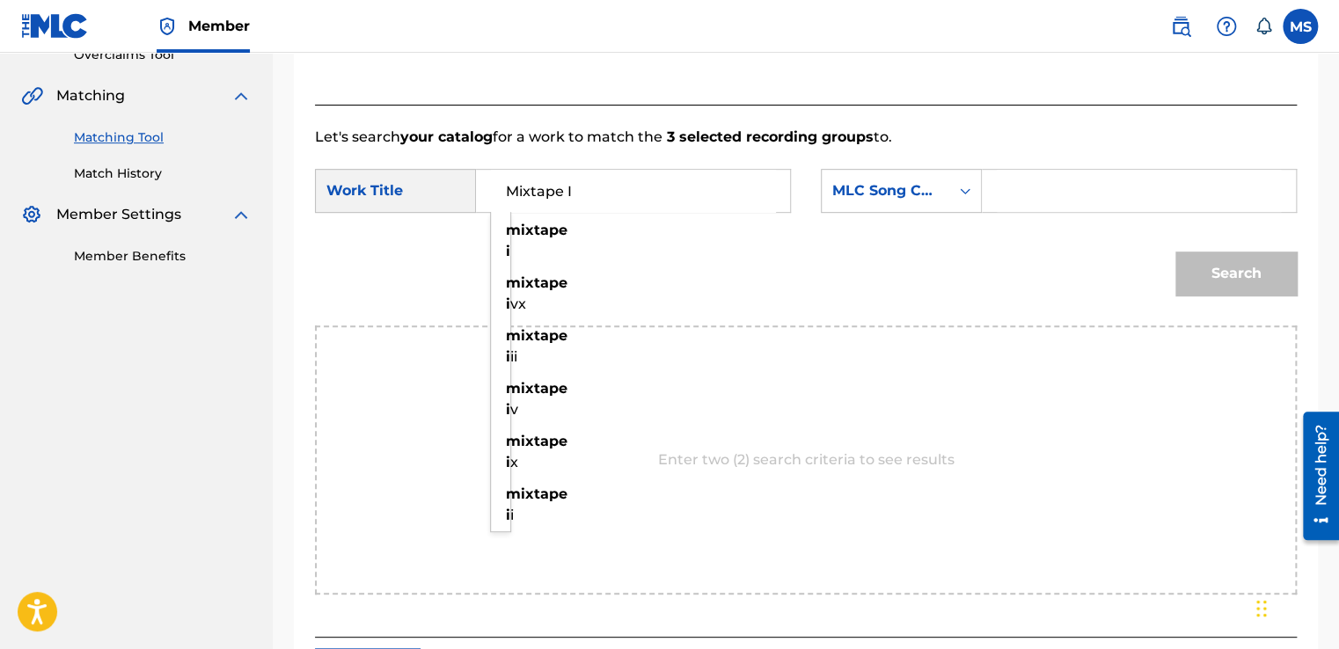
type input "Mixtape I"
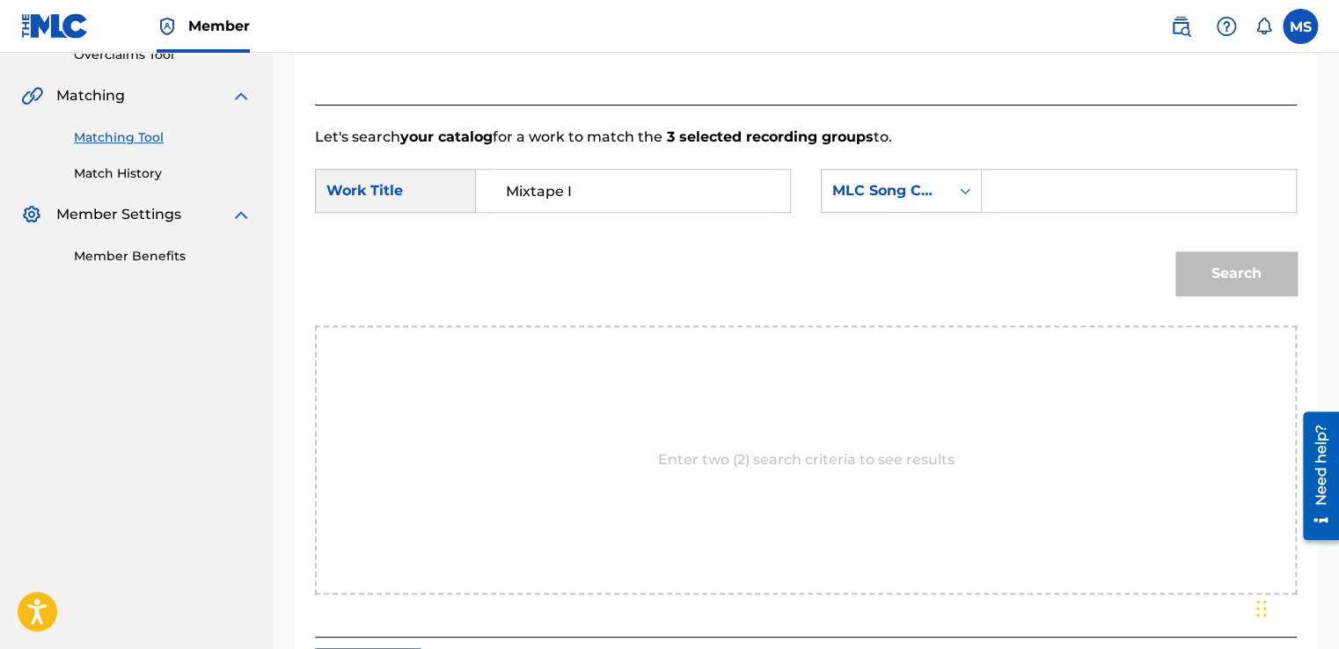
click at [1118, 197] on input "Search Form" at bounding box center [1139, 191] width 284 height 42
paste input "MN58LS"
type input "MN58LS"
click at [1175, 252] on button "Search" at bounding box center [1235, 274] width 121 height 44
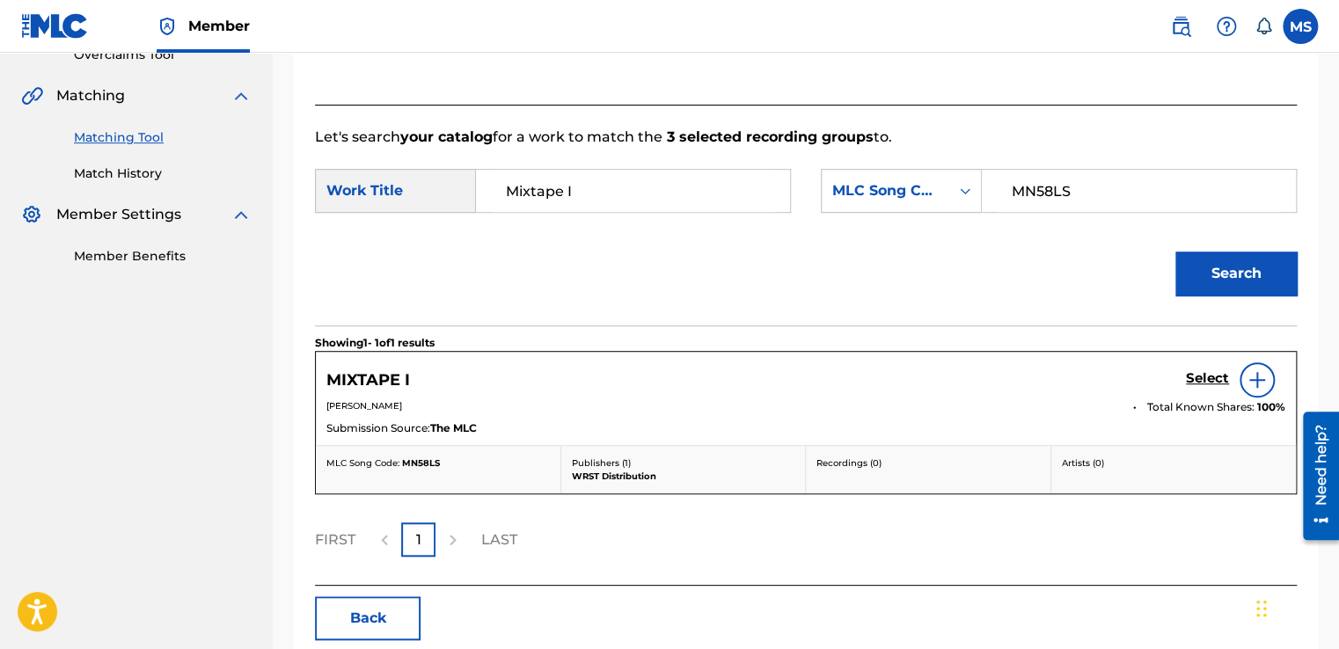
scroll to position [469, 0]
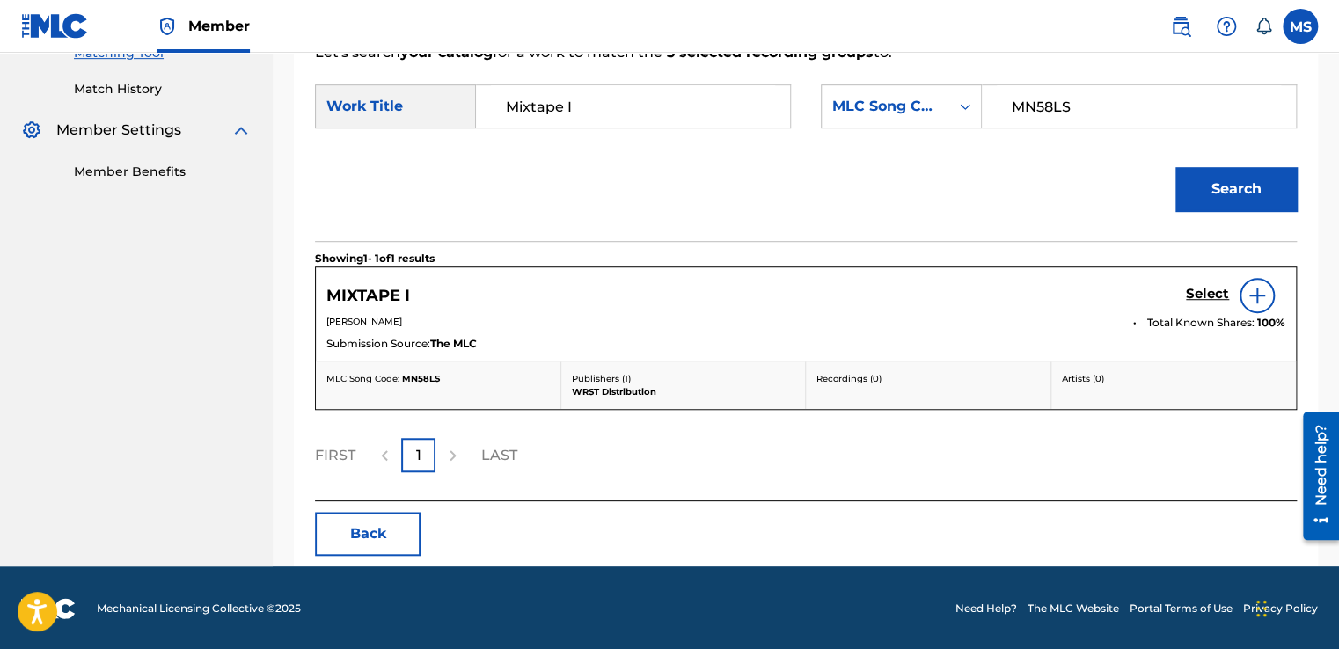
click at [1203, 300] on h5 "Select" at bounding box center [1207, 294] width 43 height 17
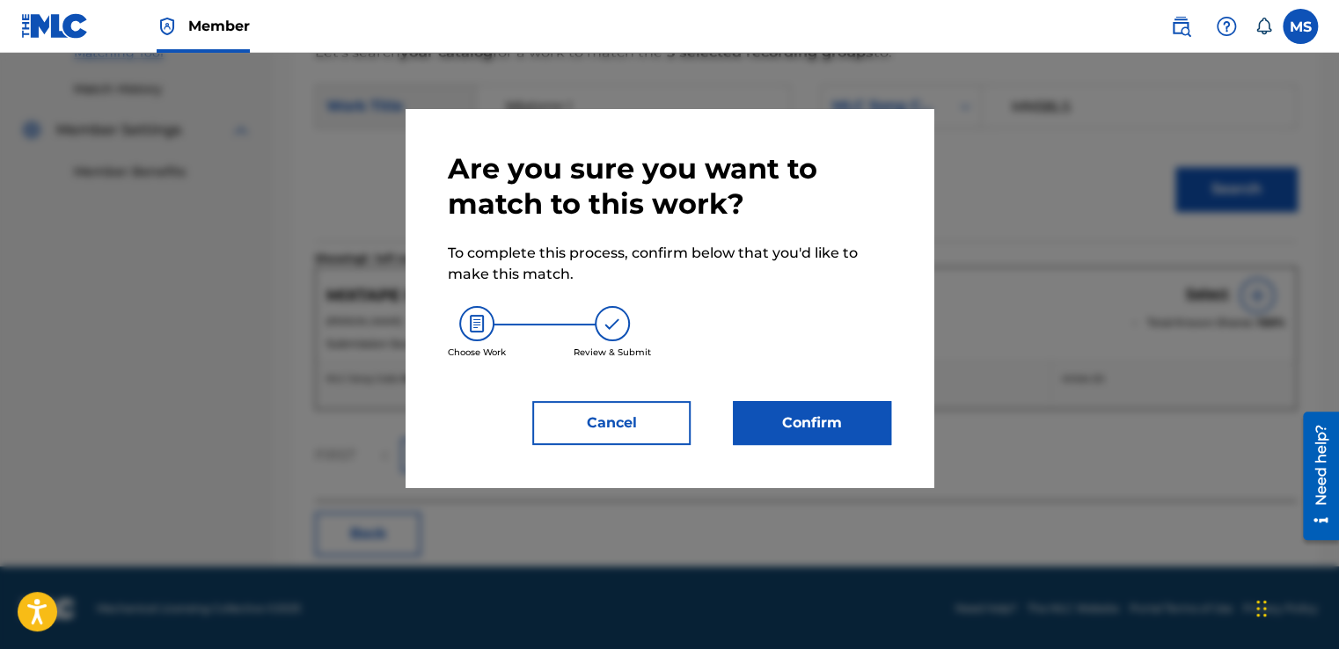
click at [632, 409] on button "Cancel" at bounding box center [611, 423] width 158 height 44
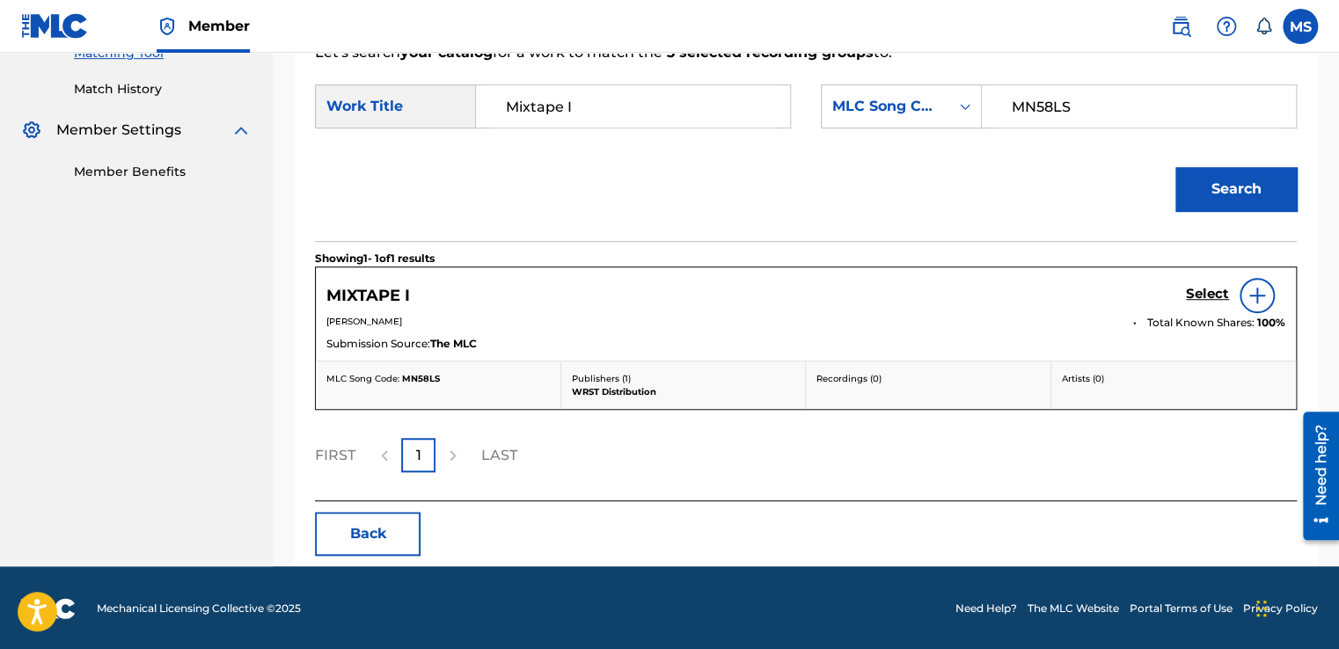
click at [1203, 202] on button "Search" at bounding box center [1235, 189] width 121 height 44
click at [1201, 289] on h5 "Select" at bounding box center [1207, 294] width 43 height 17
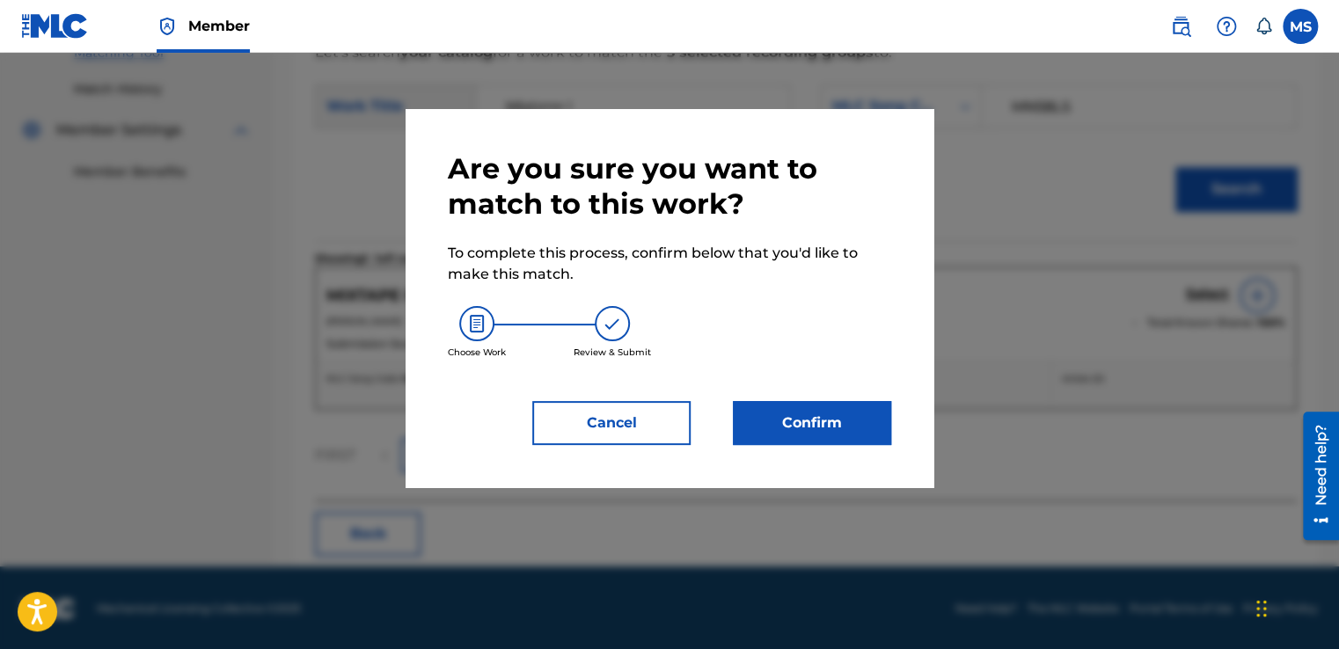
click at [833, 439] on button "Confirm" at bounding box center [812, 423] width 158 height 44
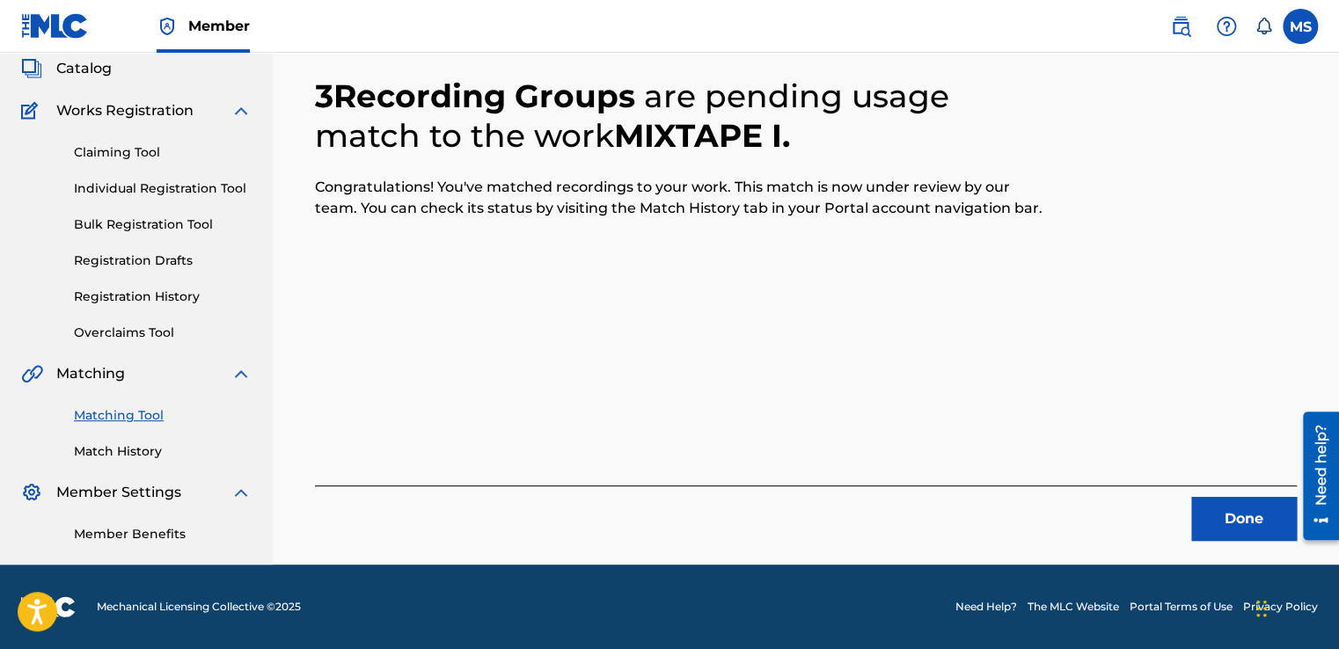
scroll to position [106, 0]
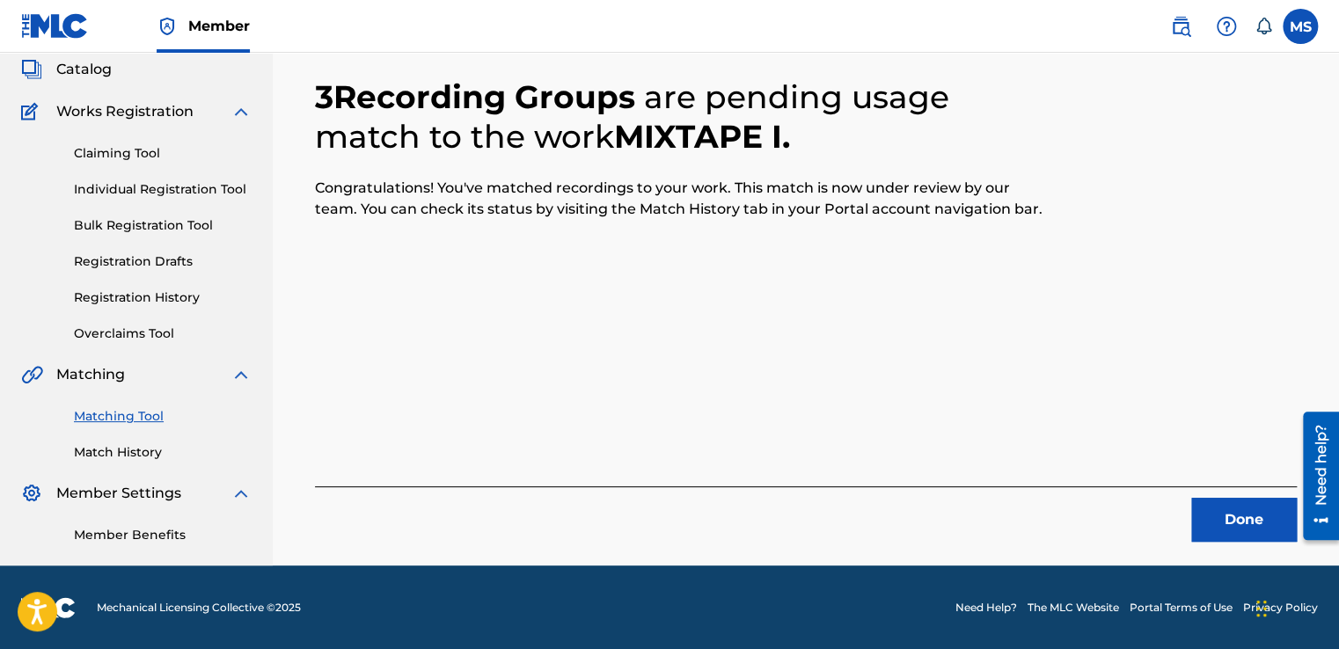
click at [1285, 520] on button "Done" at bounding box center [1244, 520] width 106 height 44
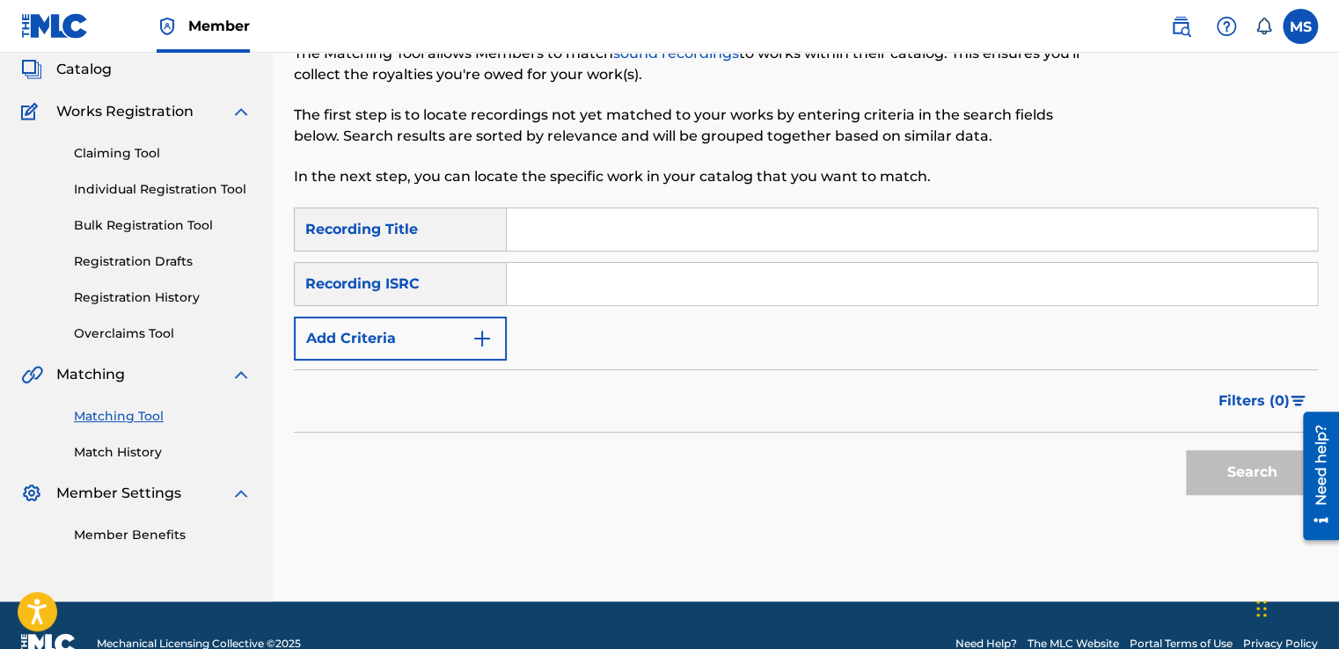
click at [571, 227] on input "Search Form" at bounding box center [912, 229] width 810 height 42
paste input "Mixtape II"
type input "Mixtape II"
click at [593, 277] on input "Search Form" at bounding box center [912, 284] width 810 height 42
paste input "QZ4UU2201316"
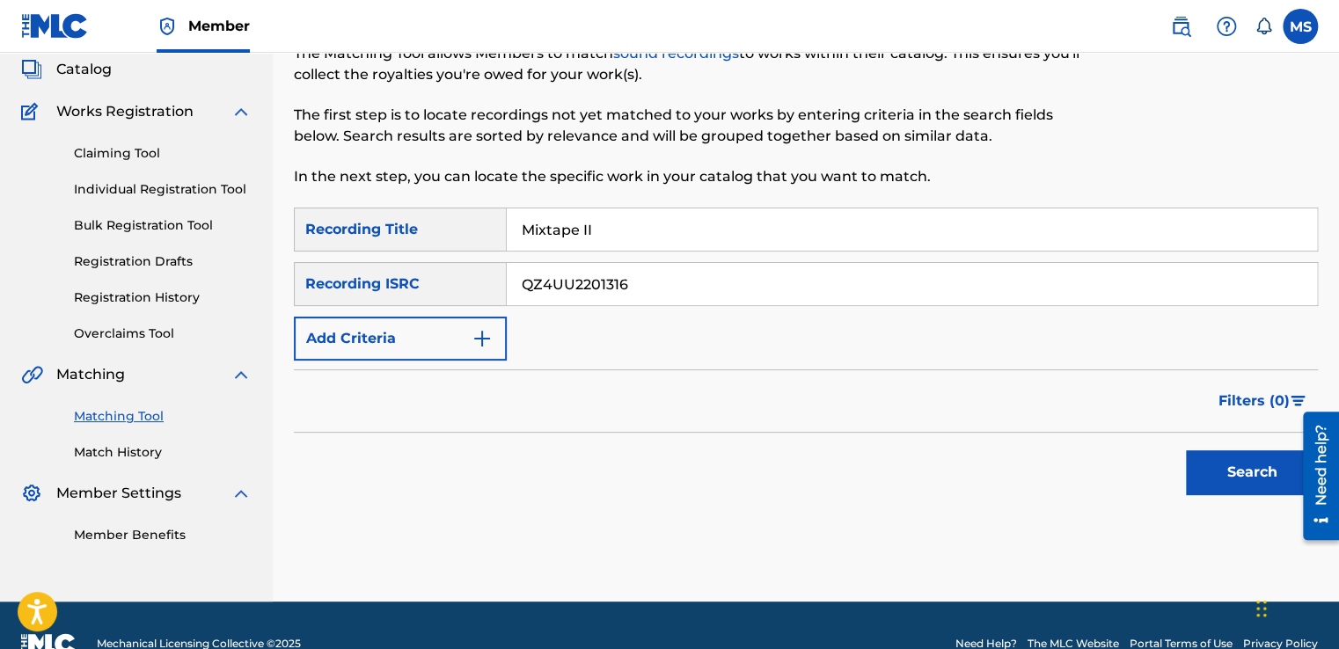
type input "QZ4UU2201316"
click at [1186, 450] on button "Search" at bounding box center [1252, 472] width 132 height 44
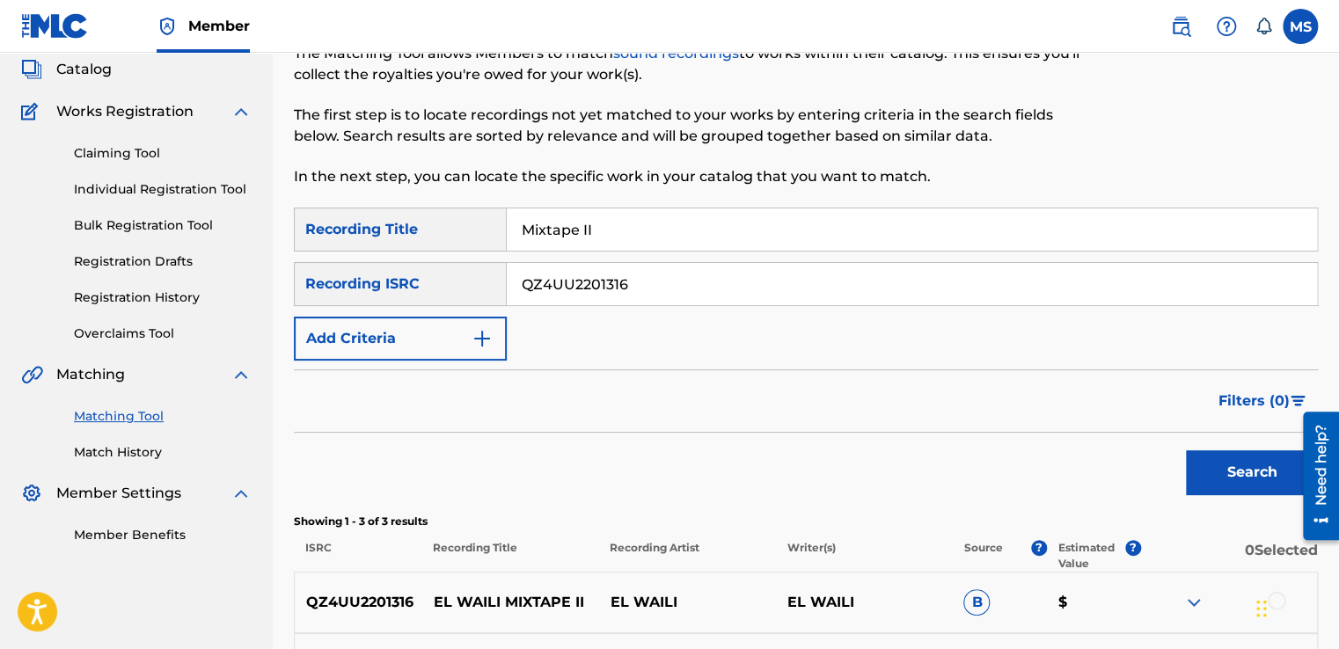
scroll to position [384, 0]
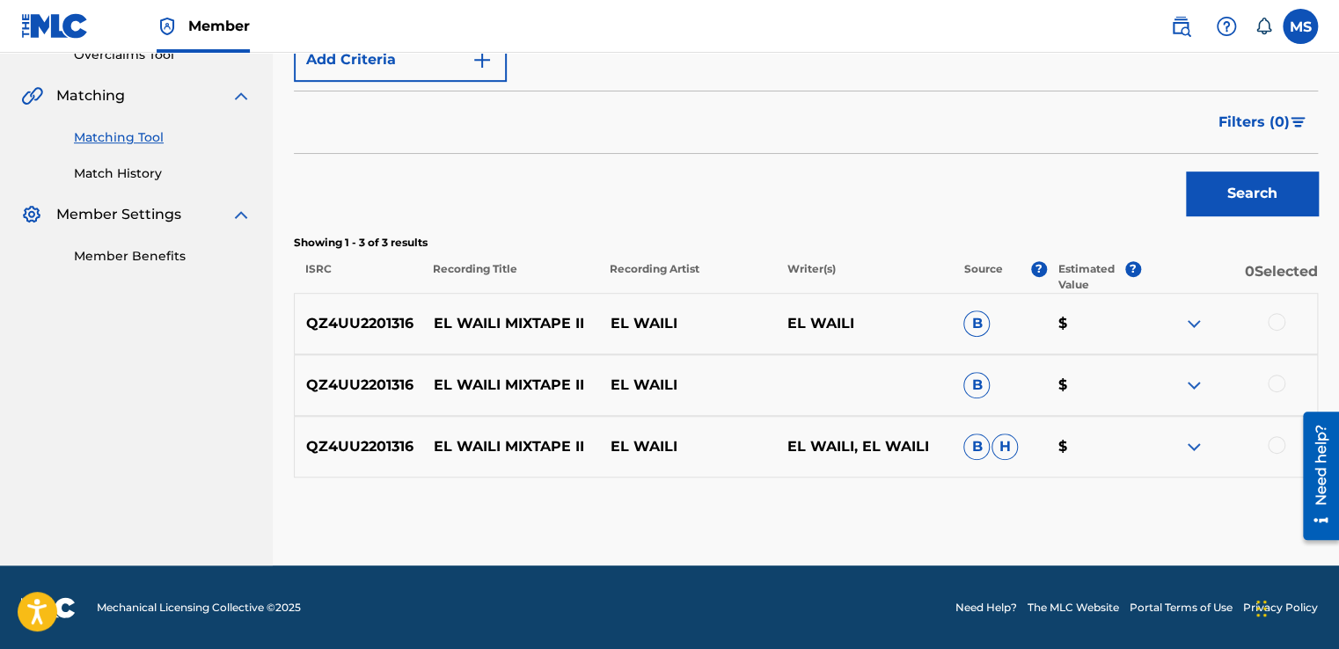
click at [1271, 322] on div at bounding box center [1277, 322] width 18 height 18
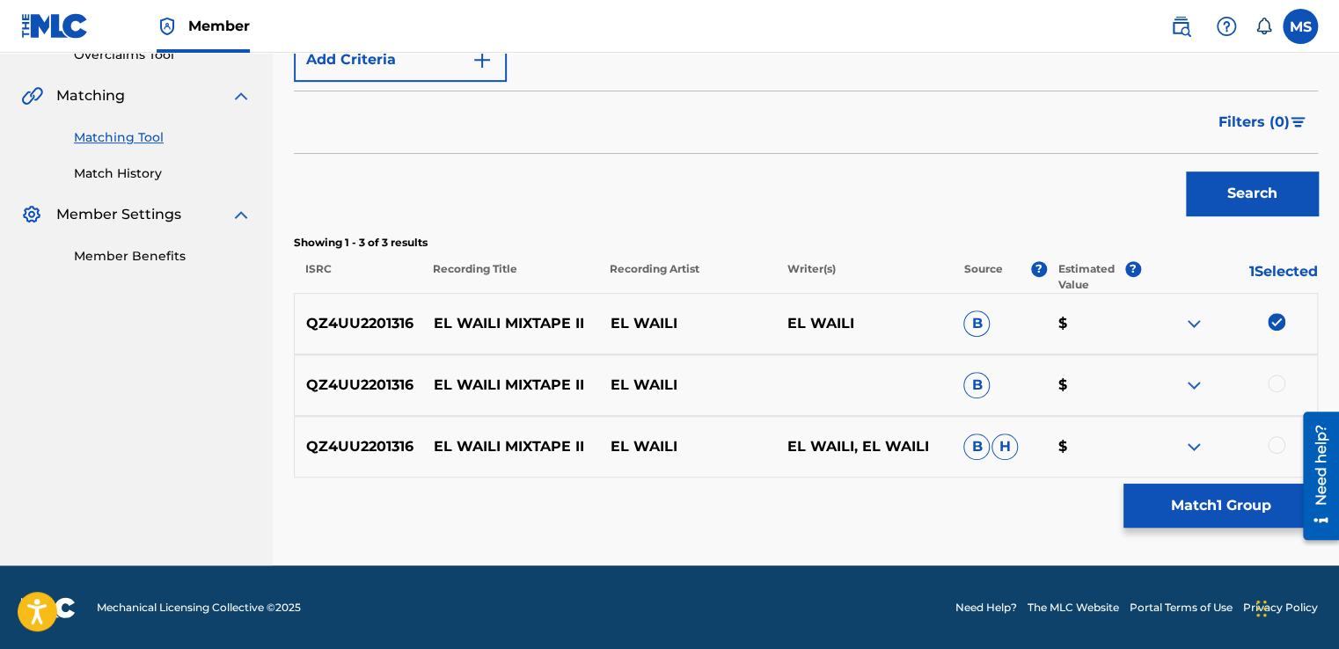
click at [1274, 384] on div at bounding box center [1277, 384] width 18 height 18
click at [1275, 440] on div at bounding box center [1277, 445] width 18 height 18
click at [1207, 524] on button "Match 3 Groups" at bounding box center [1220, 506] width 194 height 44
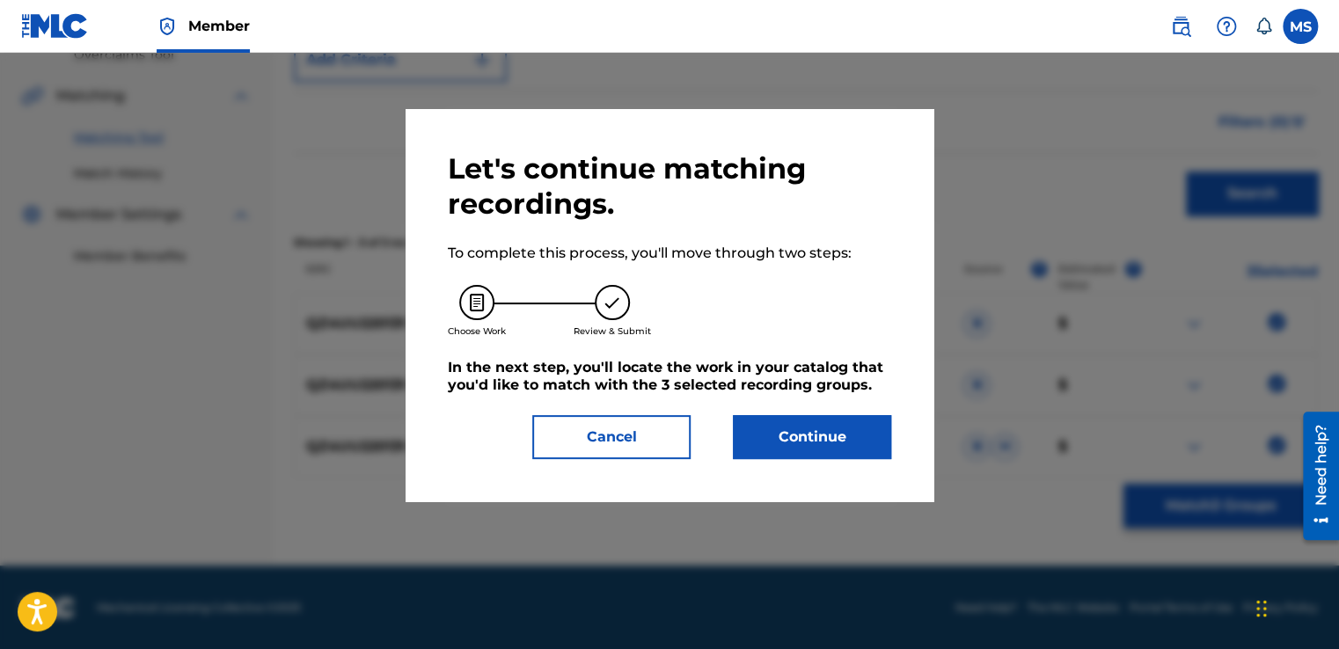
click at [817, 427] on button "Continue" at bounding box center [812, 437] width 158 height 44
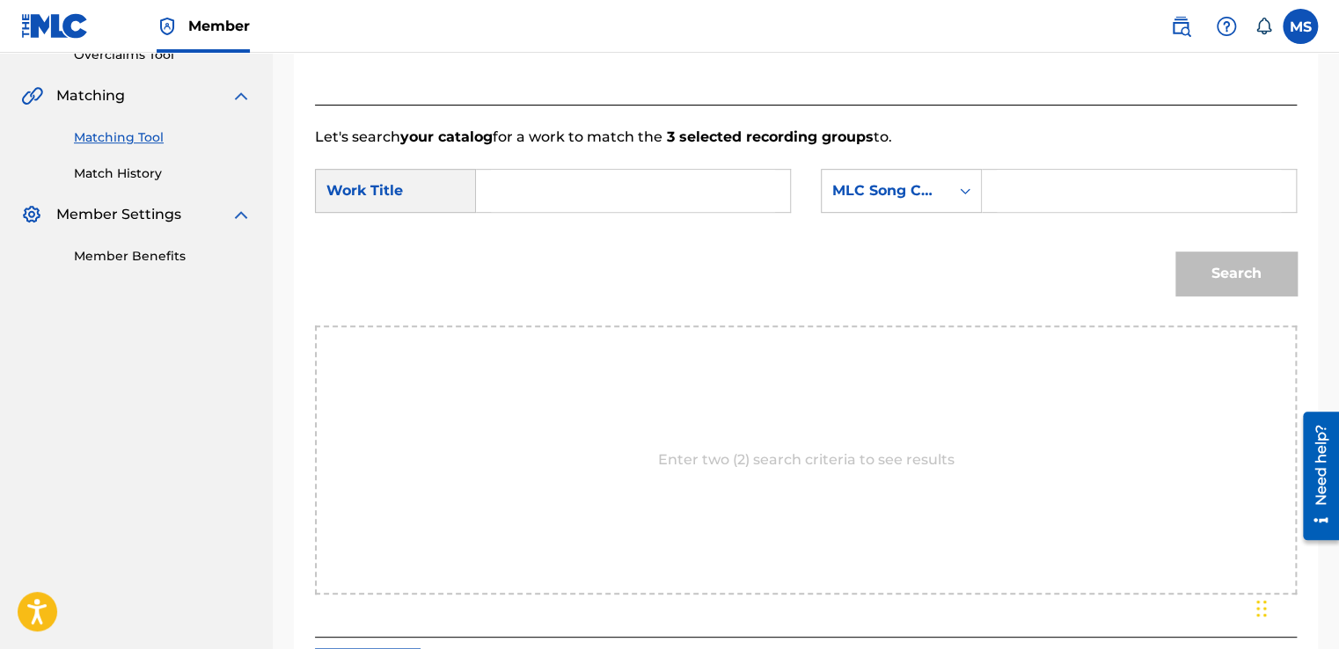
click at [661, 195] on input "Search Form" at bounding box center [633, 191] width 284 height 42
paste input "Mixtape II"
type input "Mixtape II"
click at [1092, 179] on input "Search Form" at bounding box center [1139, 191] width 284 height 42
paste input "MN58PK"
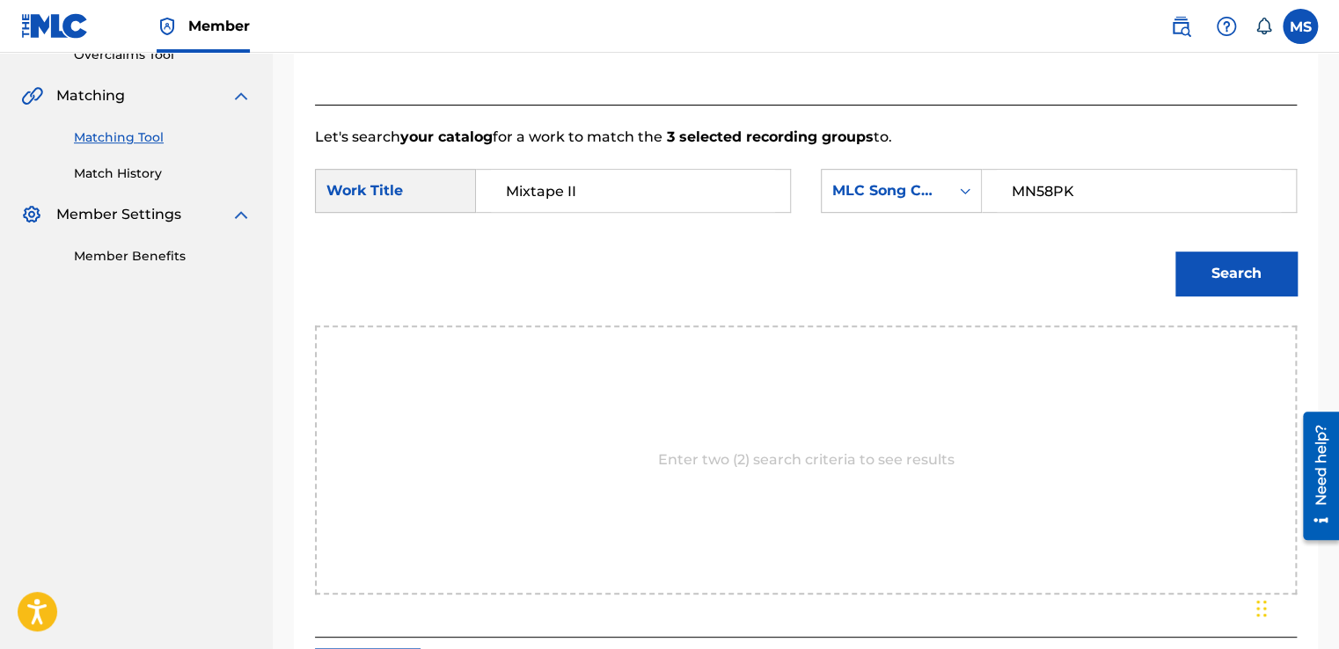
type input "MN58PK"
click at [1175, 252] on button "Search" at bounding box center [1235, 274] width 121 height 44
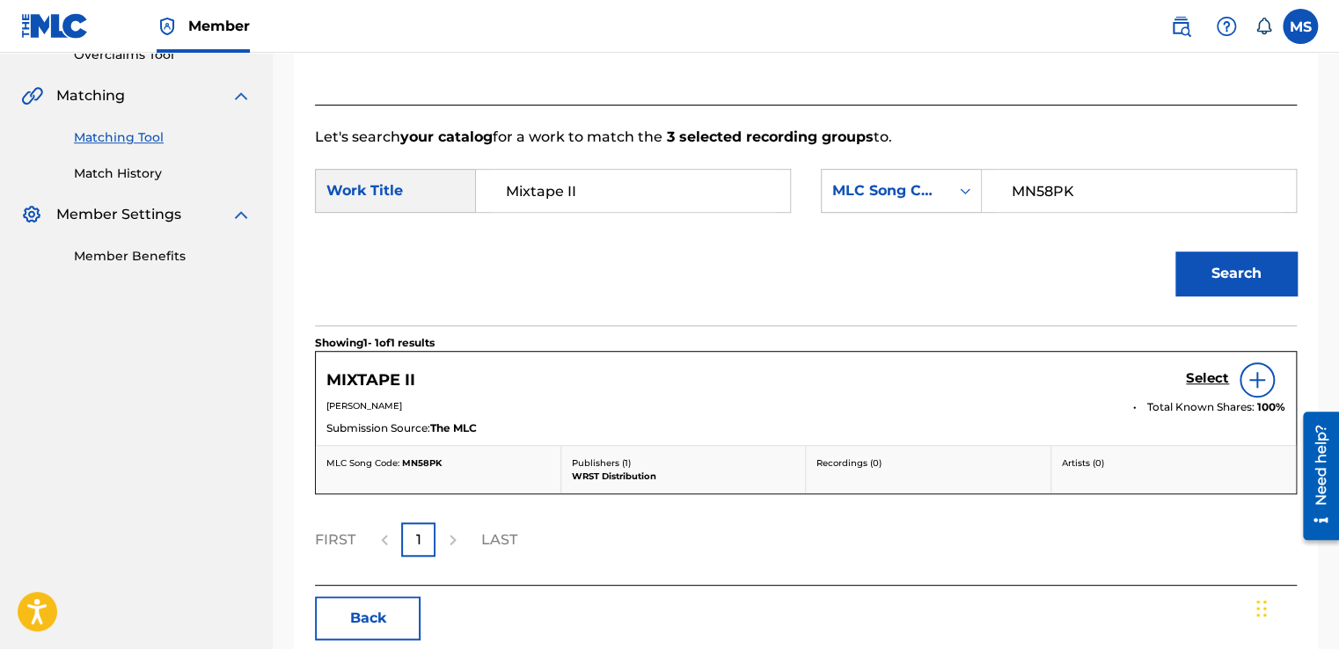
click at [1206, 368] on div "Select" at bounding box center [1235, 379] width 99 height 35
click at [1206, 374] on h5 "Select" at bounding box center [1207, 378] width 43 height 17
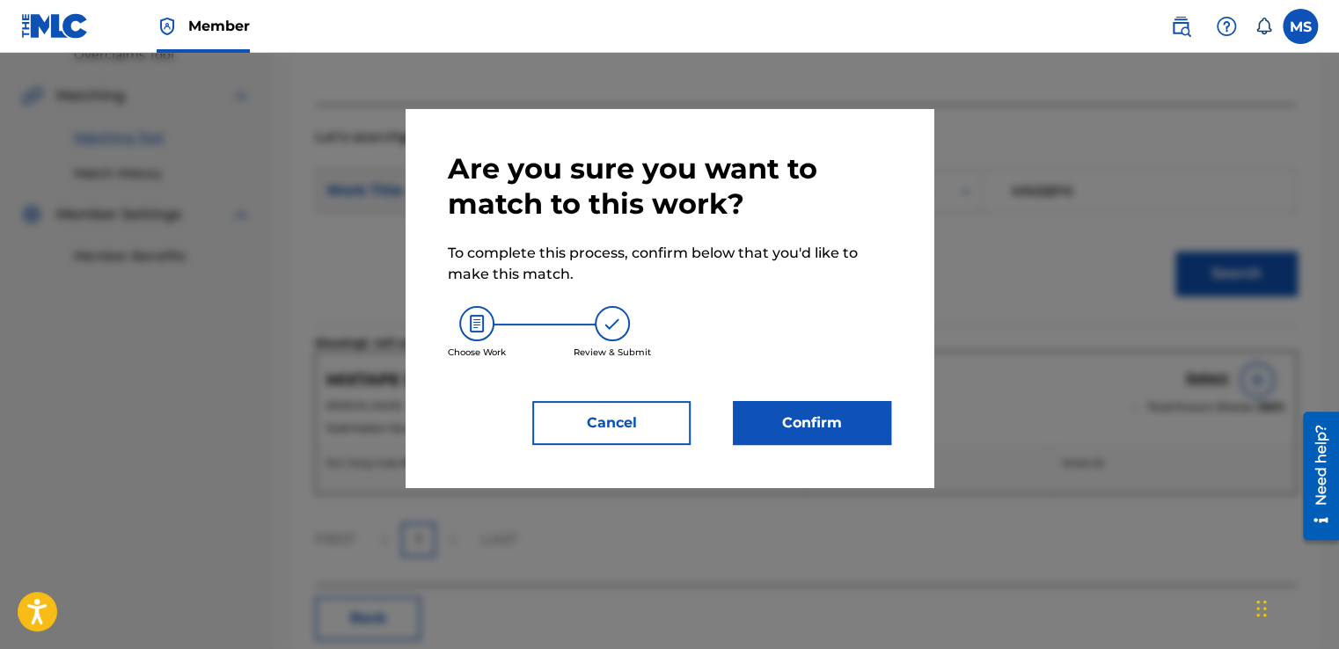
click at [830, 406] on button "Confirm" at bounding box center [812, 423] width 158 height 44
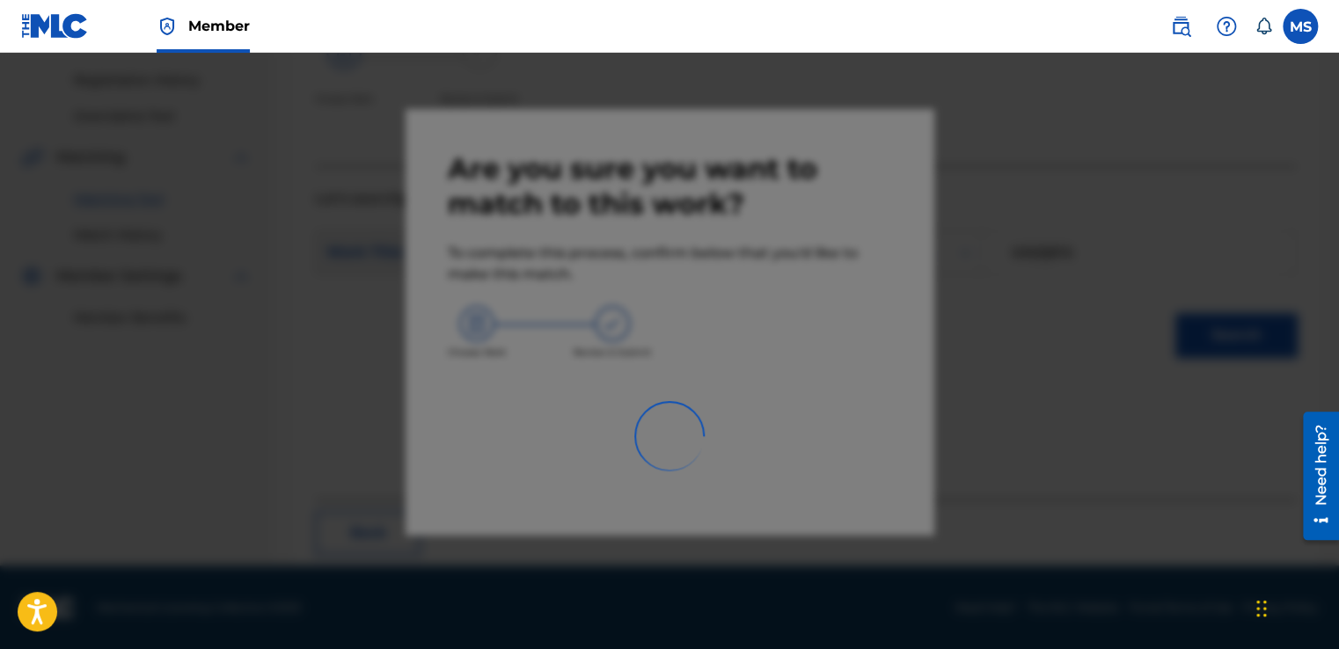
scroll to position [106, 0]
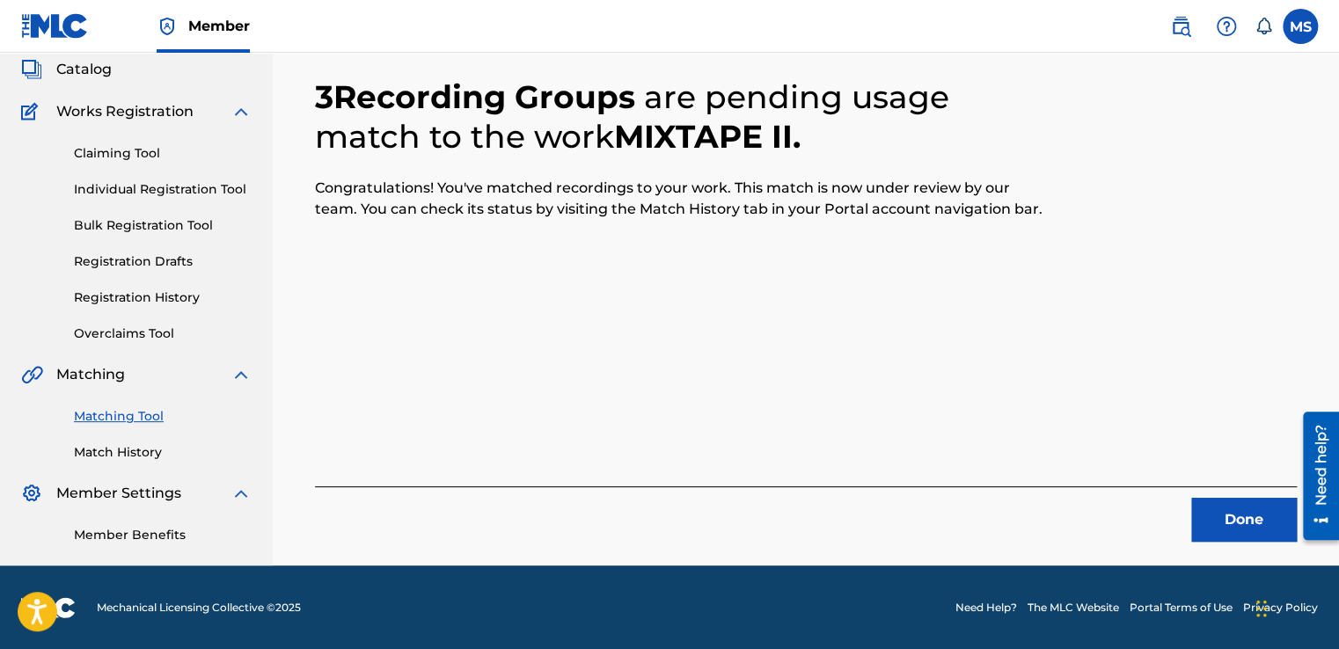
click at [1211, 506] on button "Done" at bounding box center [1244, 520] width 106 height 44
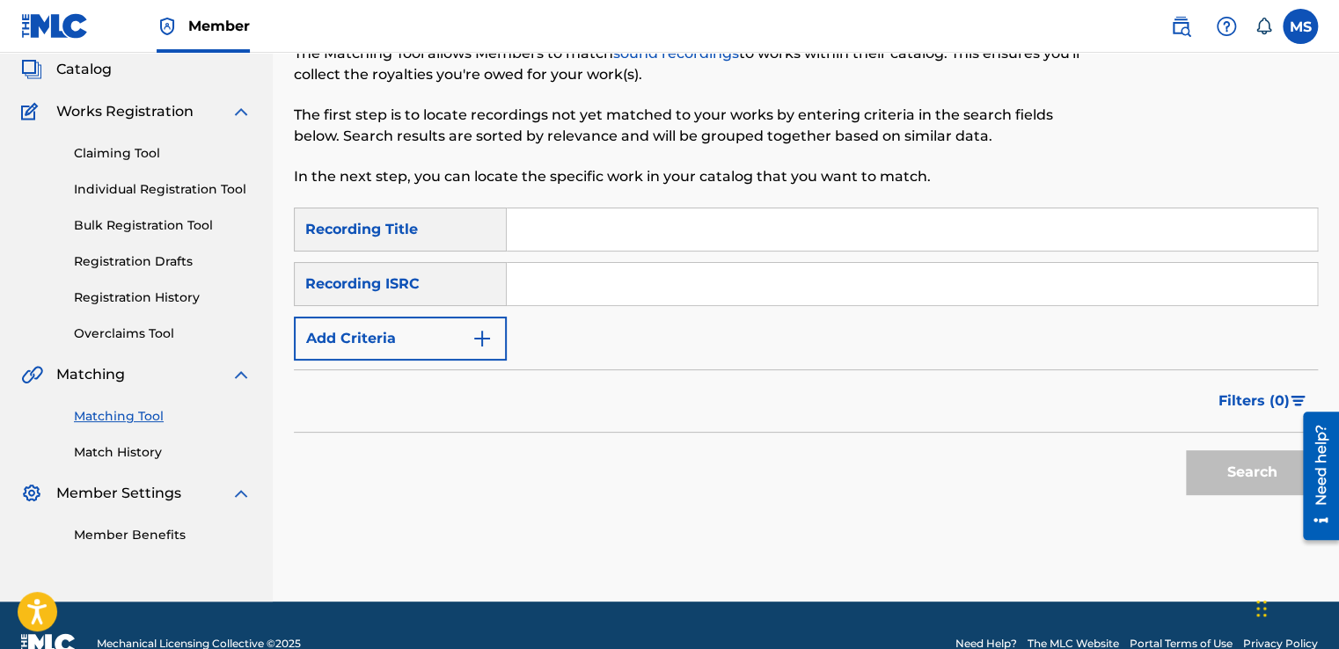
paste input "Mixtape III"
click at [595, 230] on input "Mixtape III" at bounding box center [912, 229] width 810 height 42
type input "Mixtape III"
click at [550, 269] on input "Search Form" at bounding box center [912, 284] width 810 height 42
paste input "QZ4UU2201317"
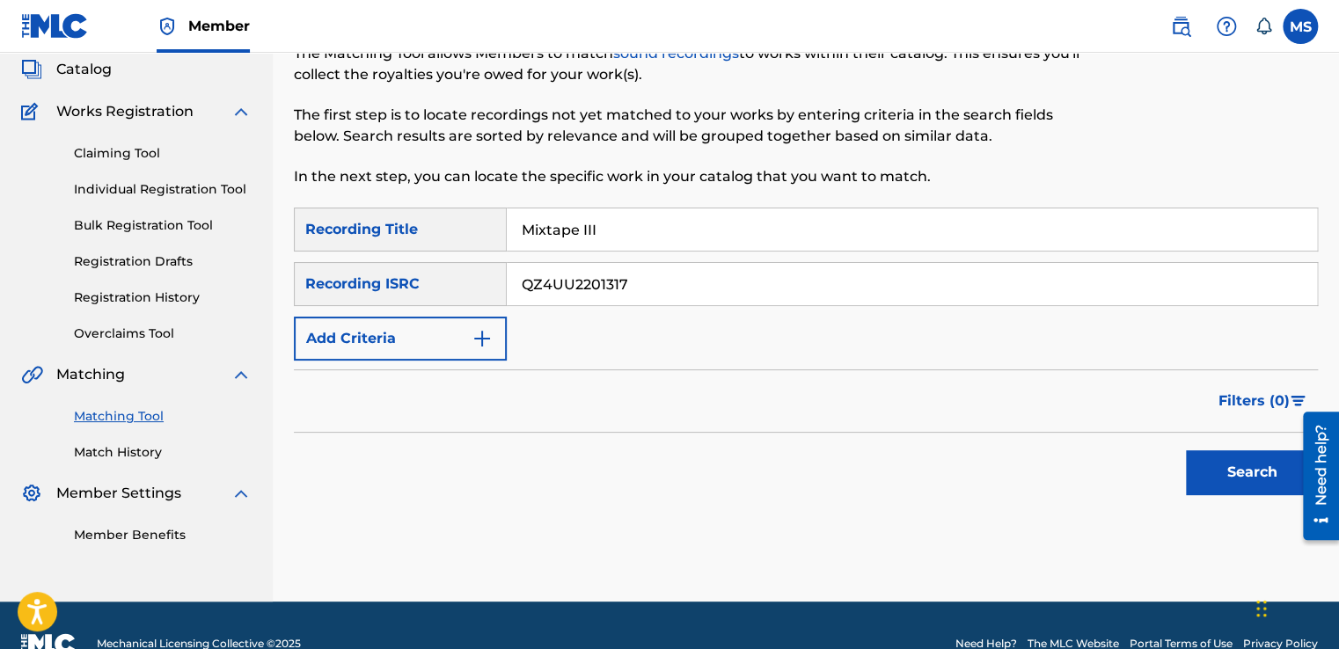
type input "QZ4UU2201317"
click at [1186, 450] on button "Search" at bounding box center [1252, 472] width 132 height 44
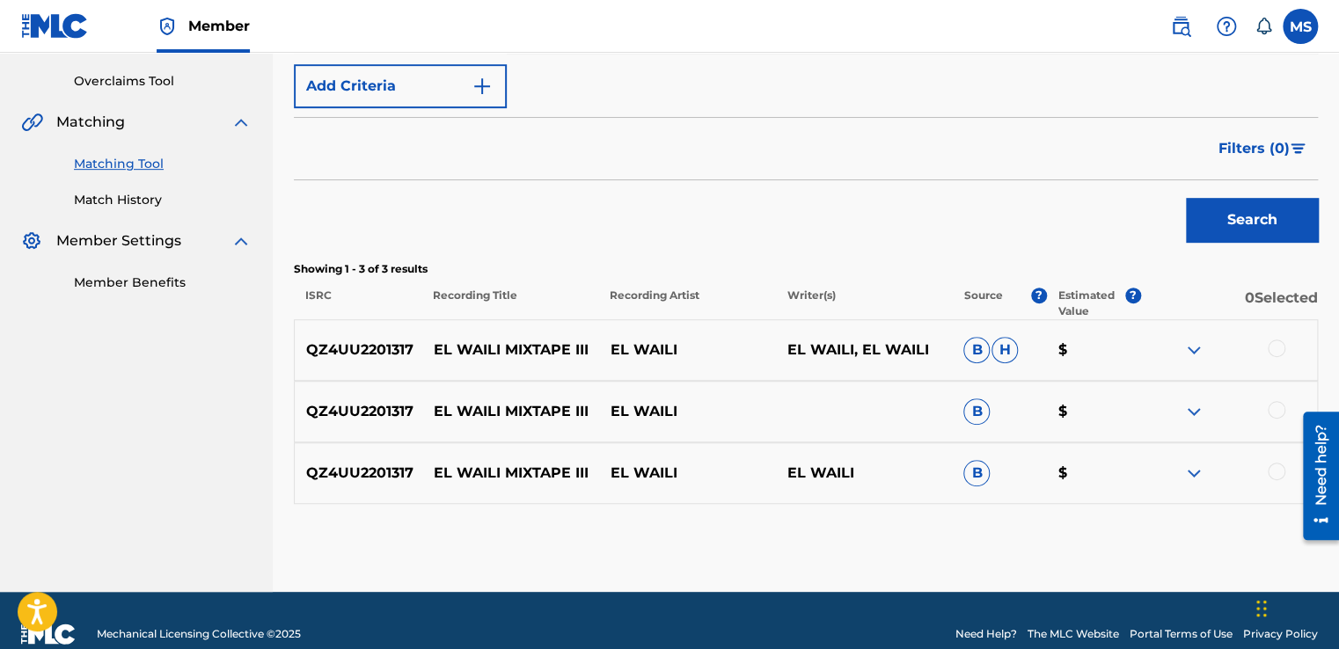
scroll to position [359, 0]
click at [1273, 349] on div at bounding box center [1277, 348] width 18 height 18
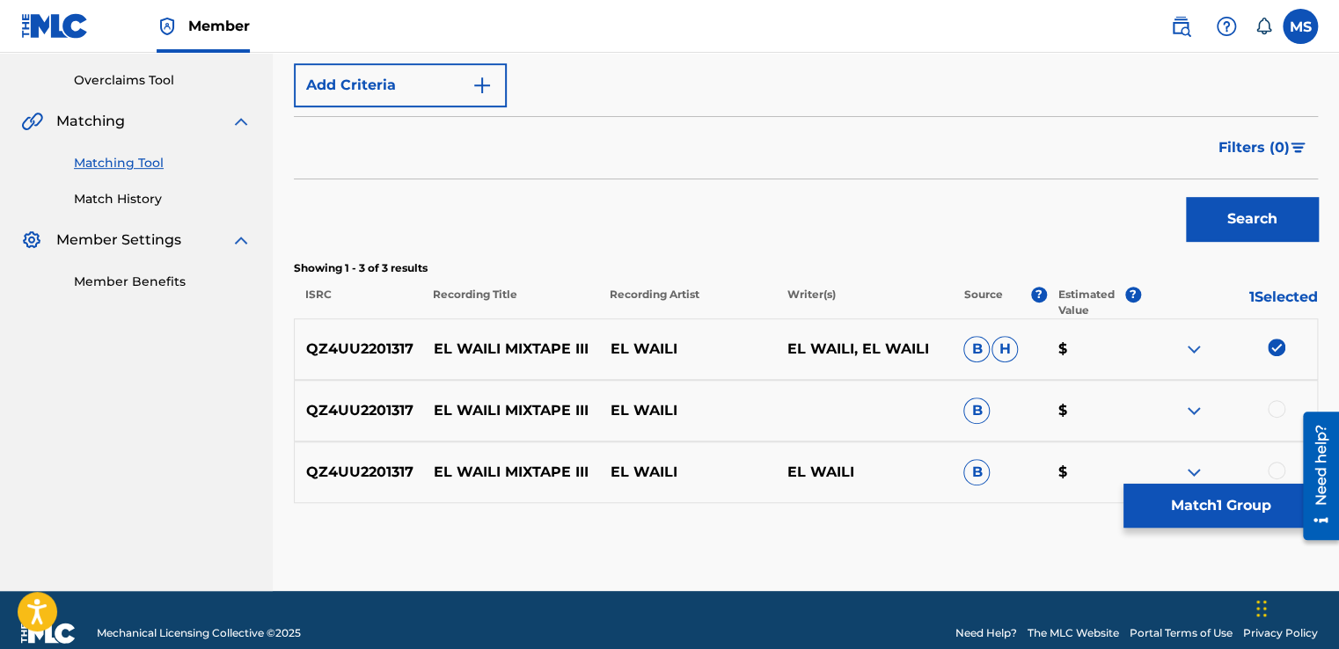
click at [1273, 416] on div at bounding box center [1277, 409] width 18 height 18
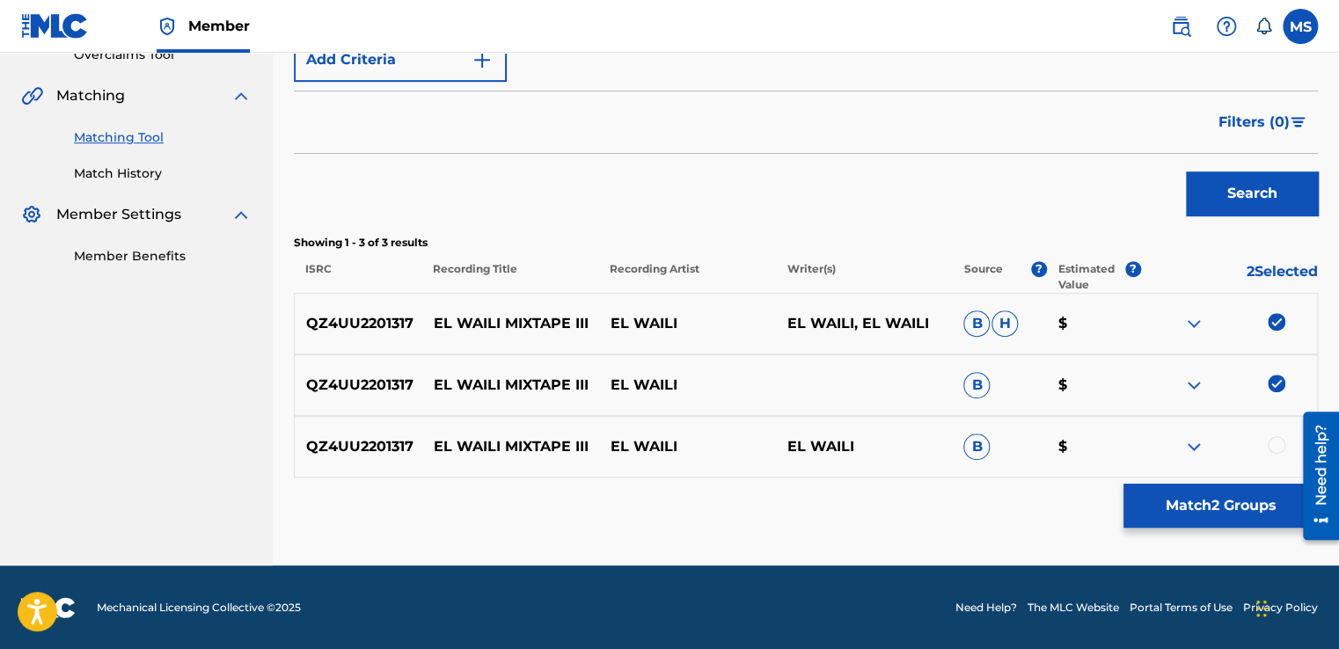
click at [1270, 444] on div at bounding box center [1277, 445] width 18 height 18
click at [1210, 510] on button "Match 3 Groups" at bounding box center [1220, 506] width 194 height 44
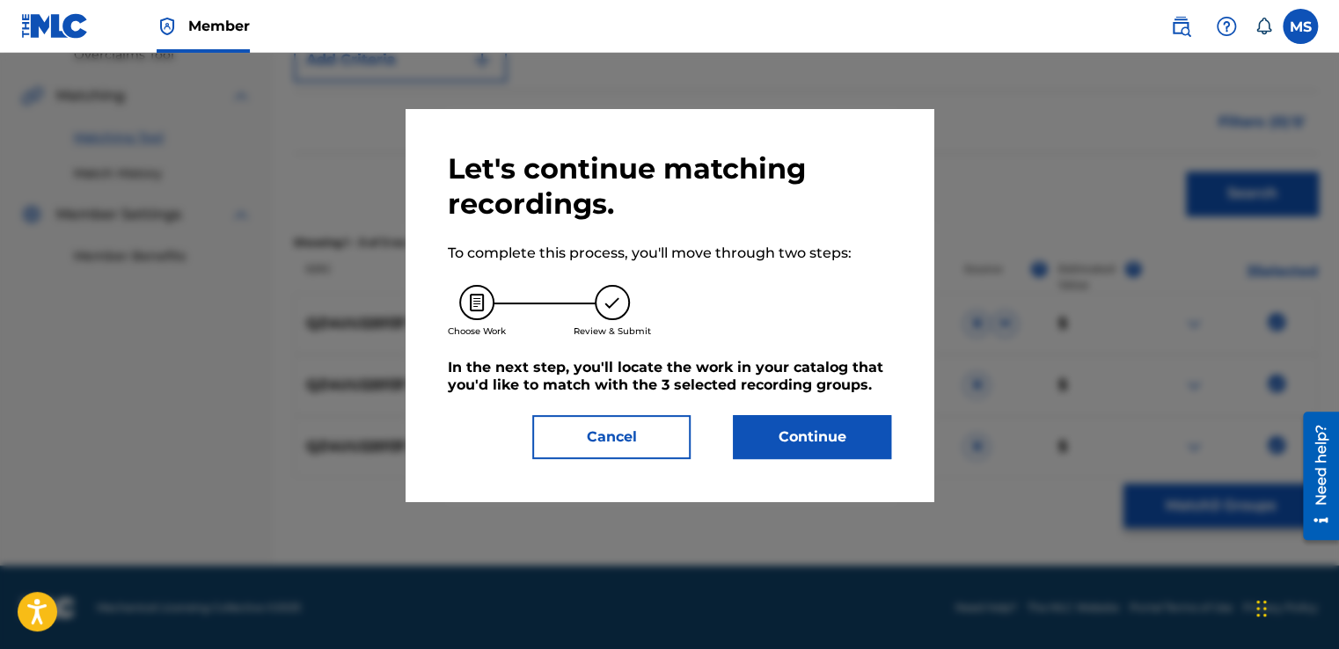
click at [802, 445] on button "Continue" at bounding box center [812, 437] width 158 height 44
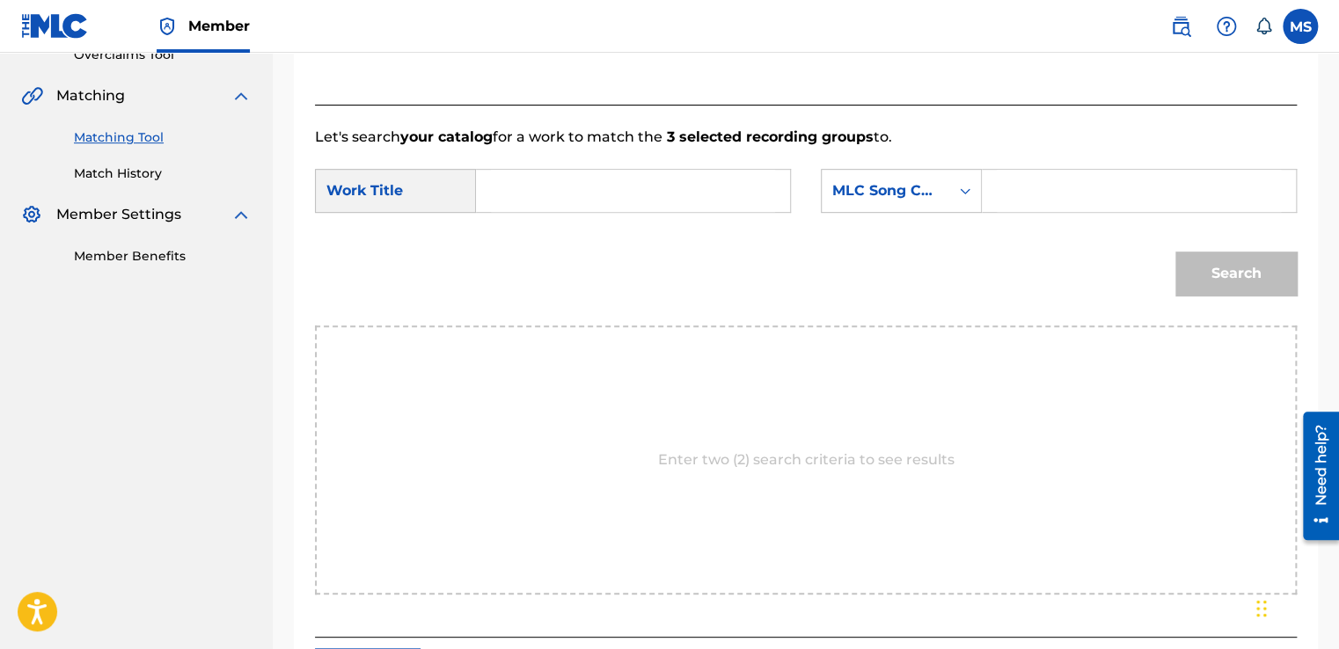
click at [697, 181] on input "Search Form" at bounding box center [633, 191] width 284 height 42
paste input "Mixtape III"
type input "Mixtape III"
click at [1145, 194] on input "Search Form" at bounding box center [1139, 191] width 284 height 42
paste input "MN58UD"
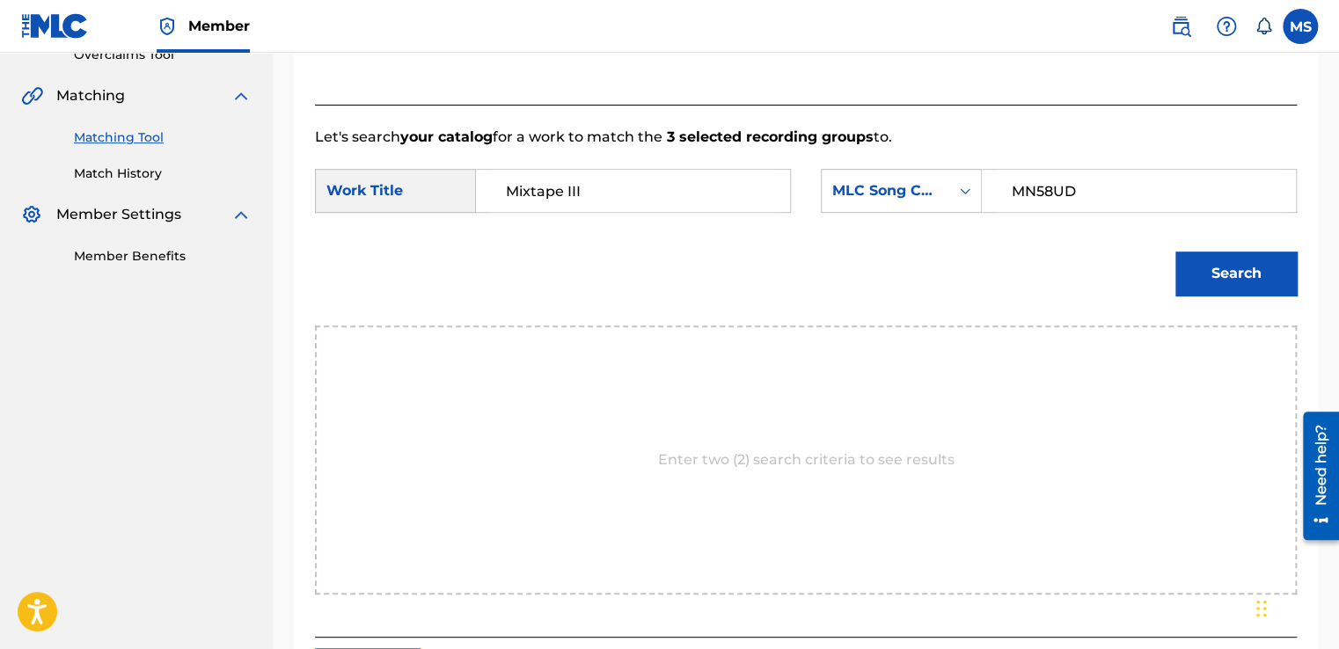
type input "MN58UD"
click at [1175, 252] on button "Search" at bounding box center [1235, 274] width 121 height 44
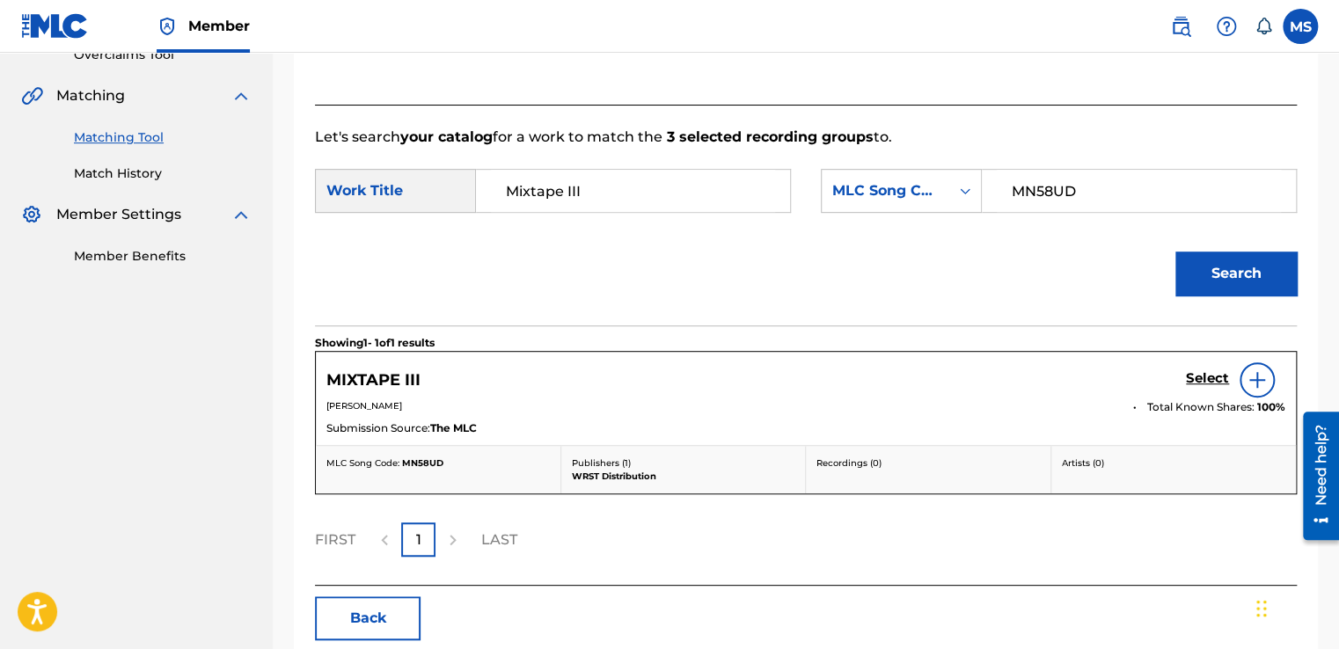
scroll to position [469, 0]
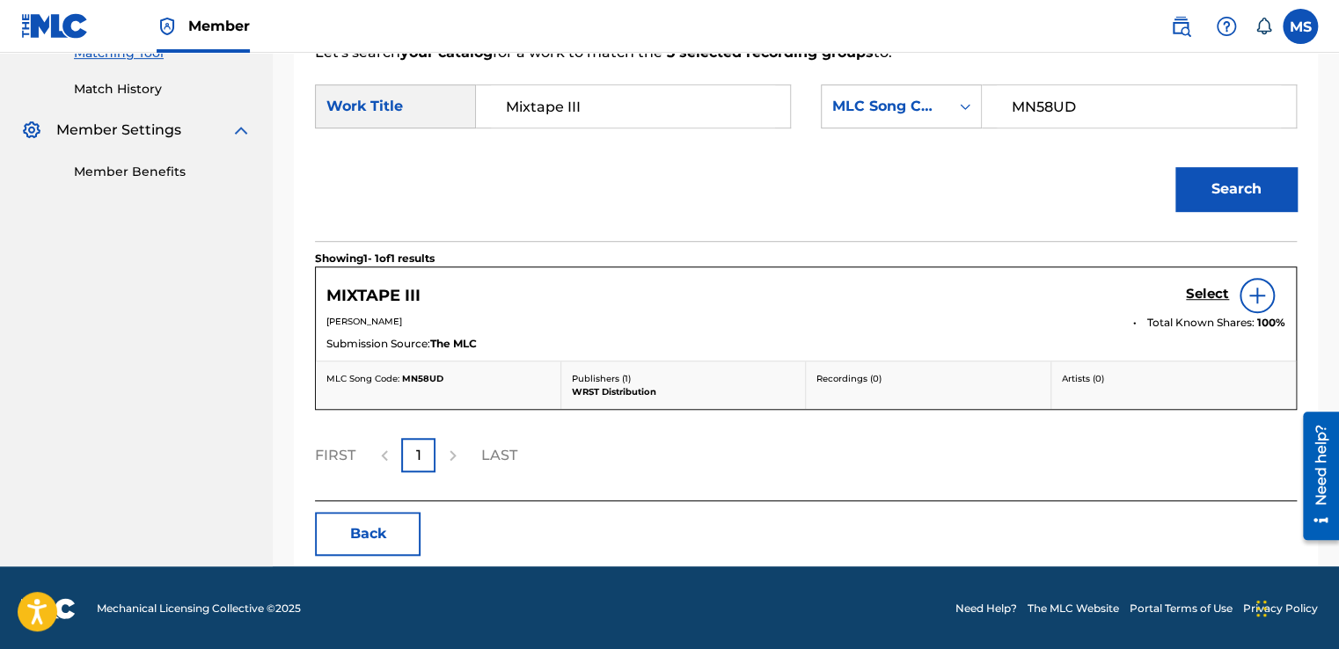
click at [1189, 286] on h5 "Select" at bounding box center [1207, 294] width 43 height 17
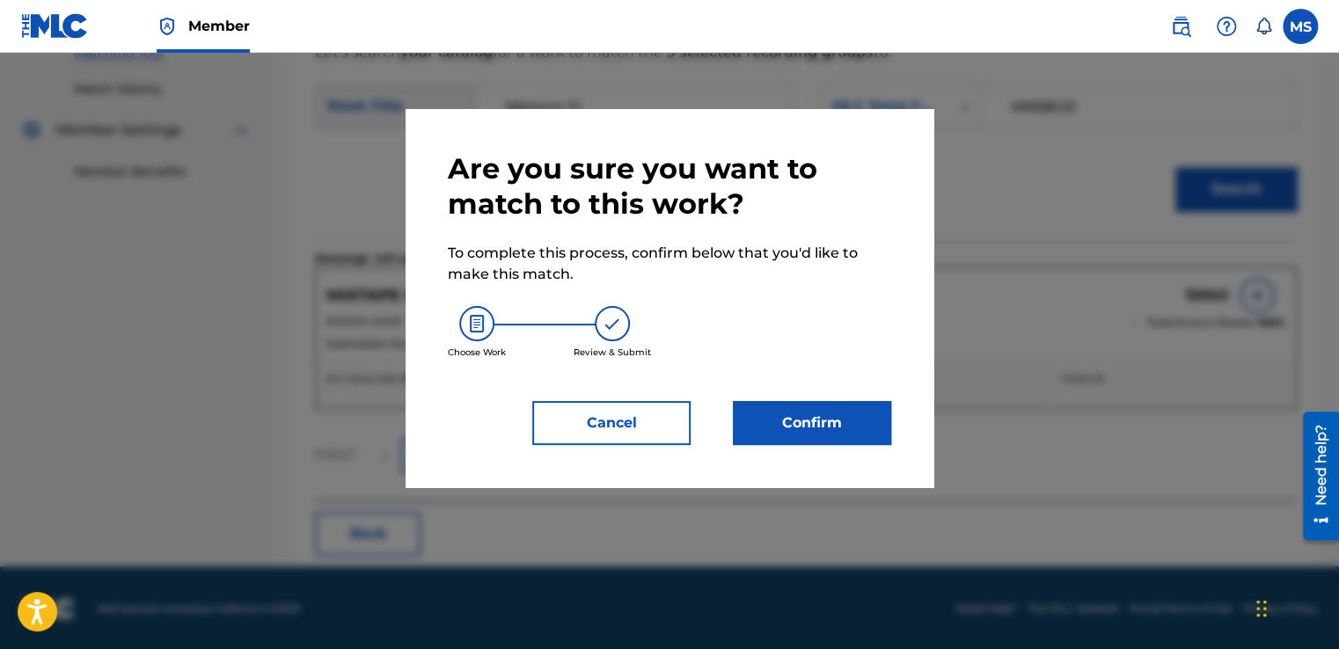
click at [849, 418] on button "Confirm" at bounding box center [812, 423] width 158 height 44
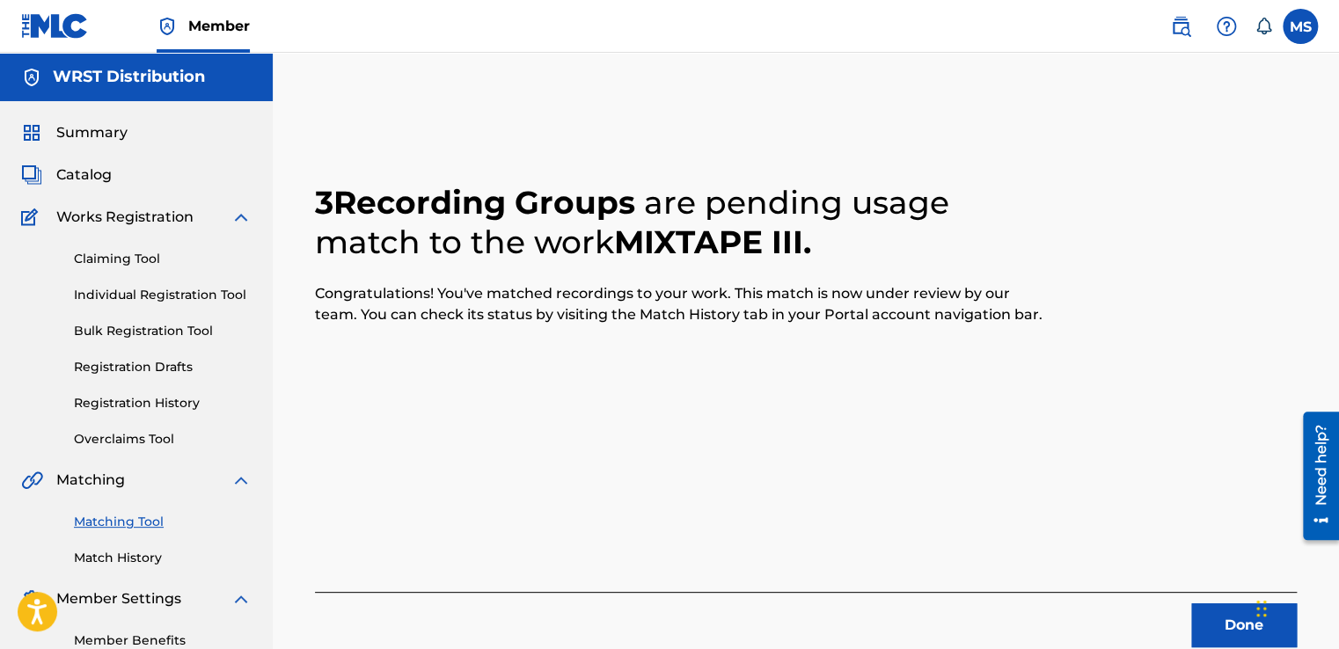
scroll to position [106, 0]
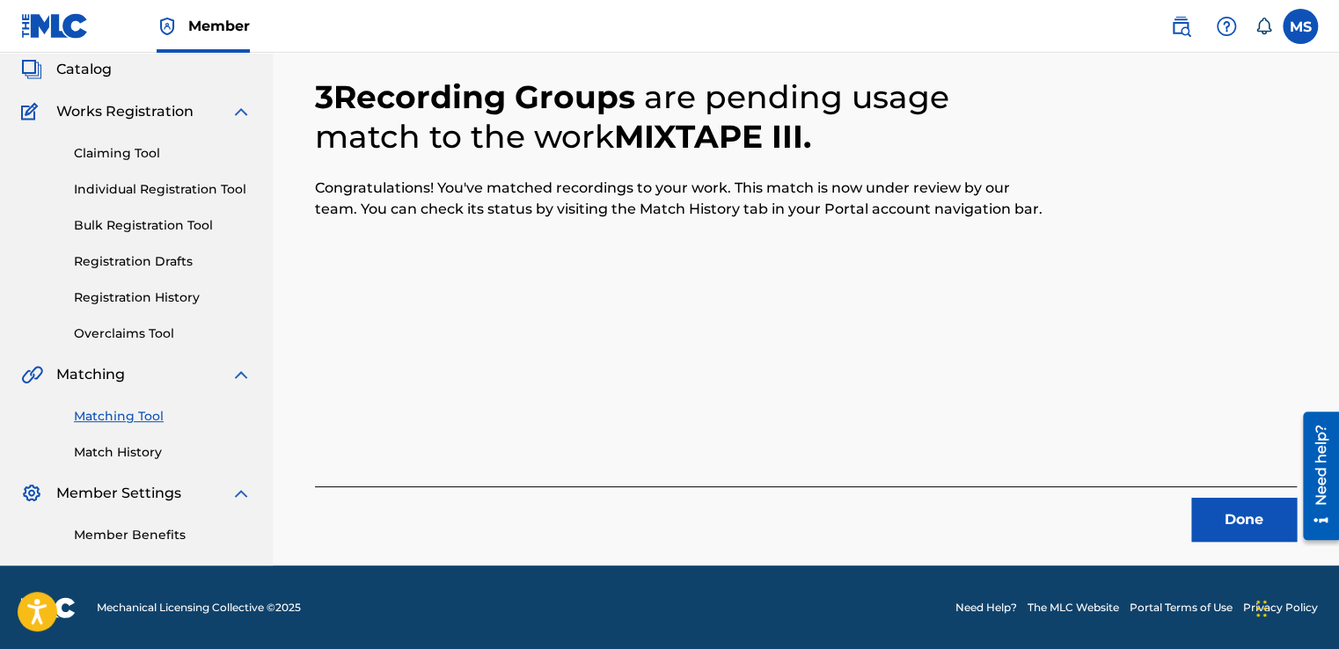
click at [1200, 522] on button "Done" at bounding box center [1244, 520] width 106 height 44
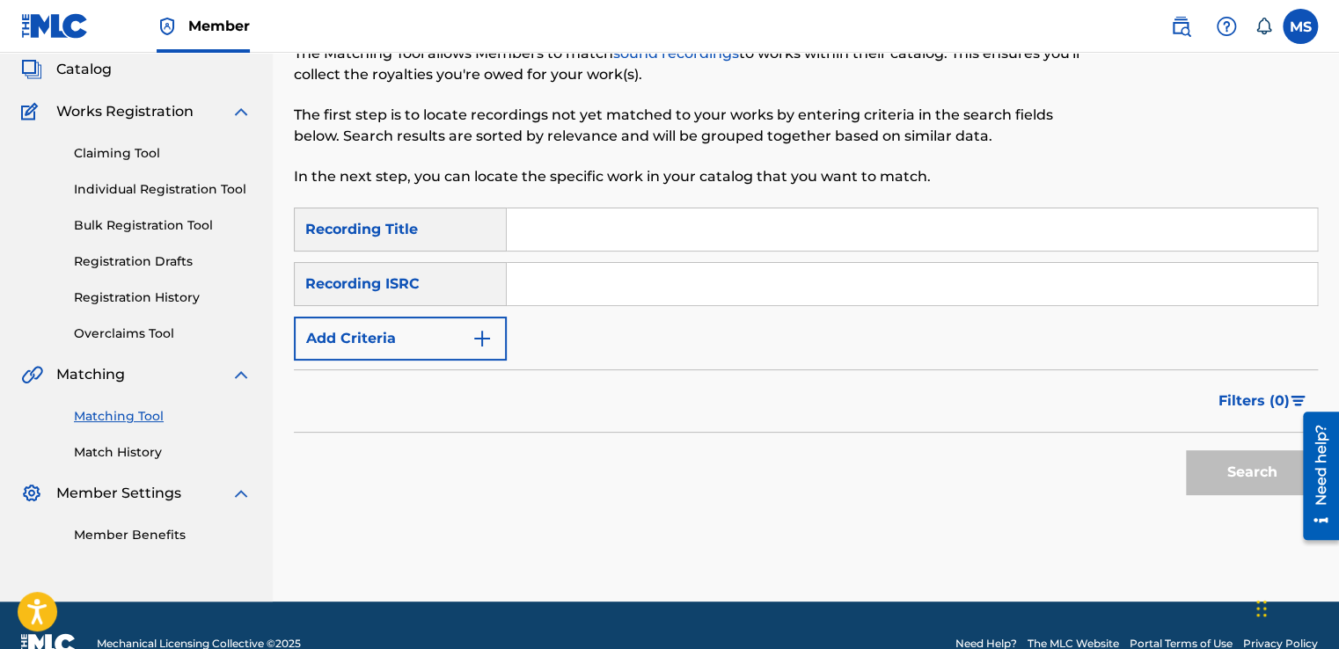
click at [572, 235] on input "Search Form" at bounding box center [912, 229] width 810 height 42
paste input "Mixtape IV"
type input "Mixtape IV"
click at [624, 265] on input "Search Form" at bounding box center [912, 284] width 810 height 42
paste input "QZ4UU2201318"
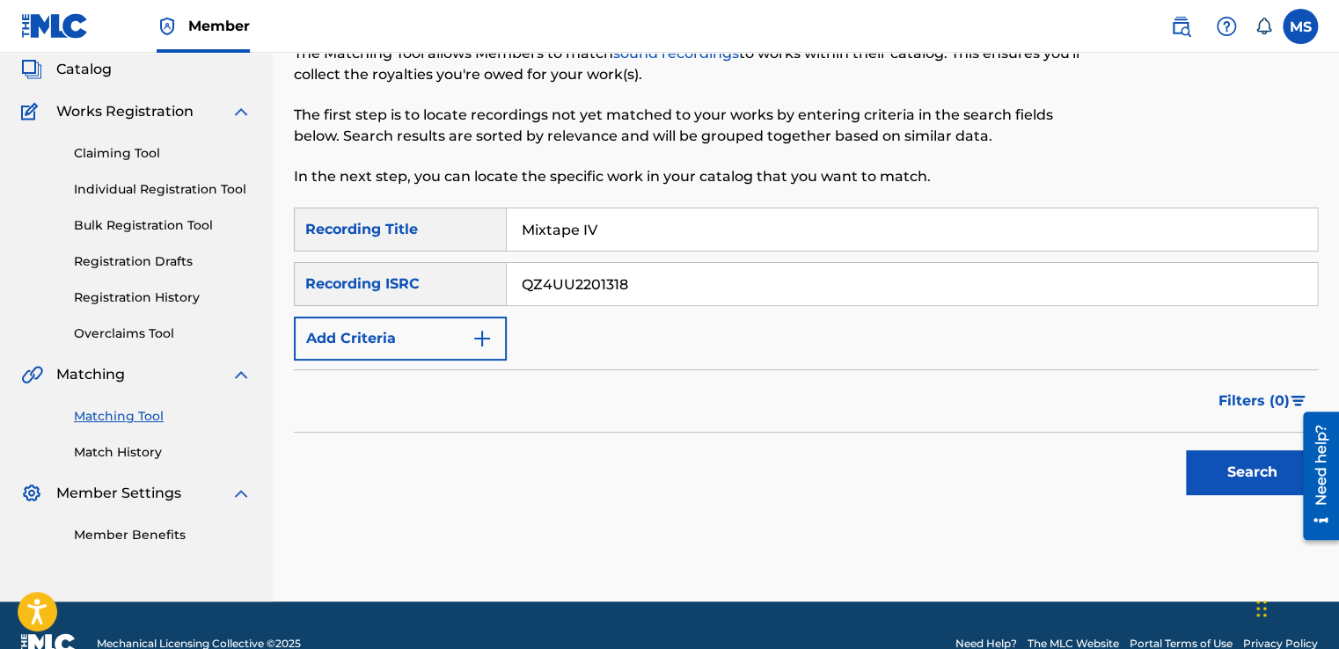
type input "QZ4UU2201318"
click at [1186, 450] on button "Search" at bounding box center [1252, 472] width 132 height 44
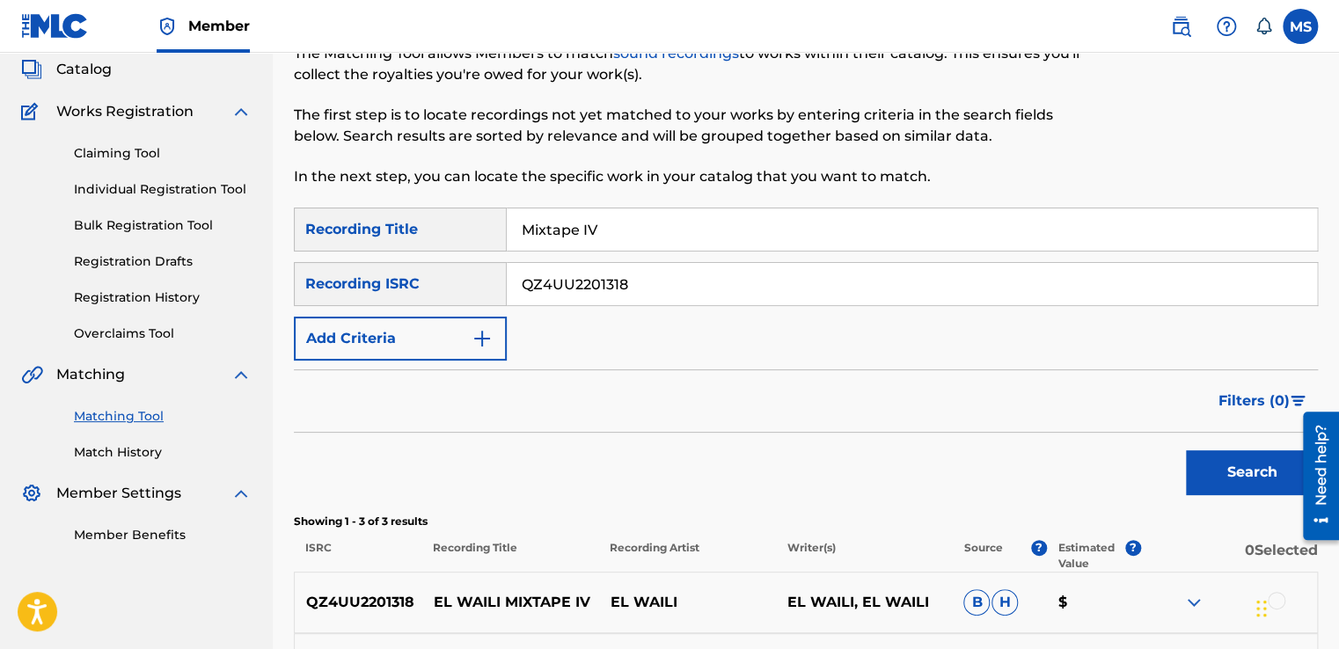
scroll to position [384, 0]
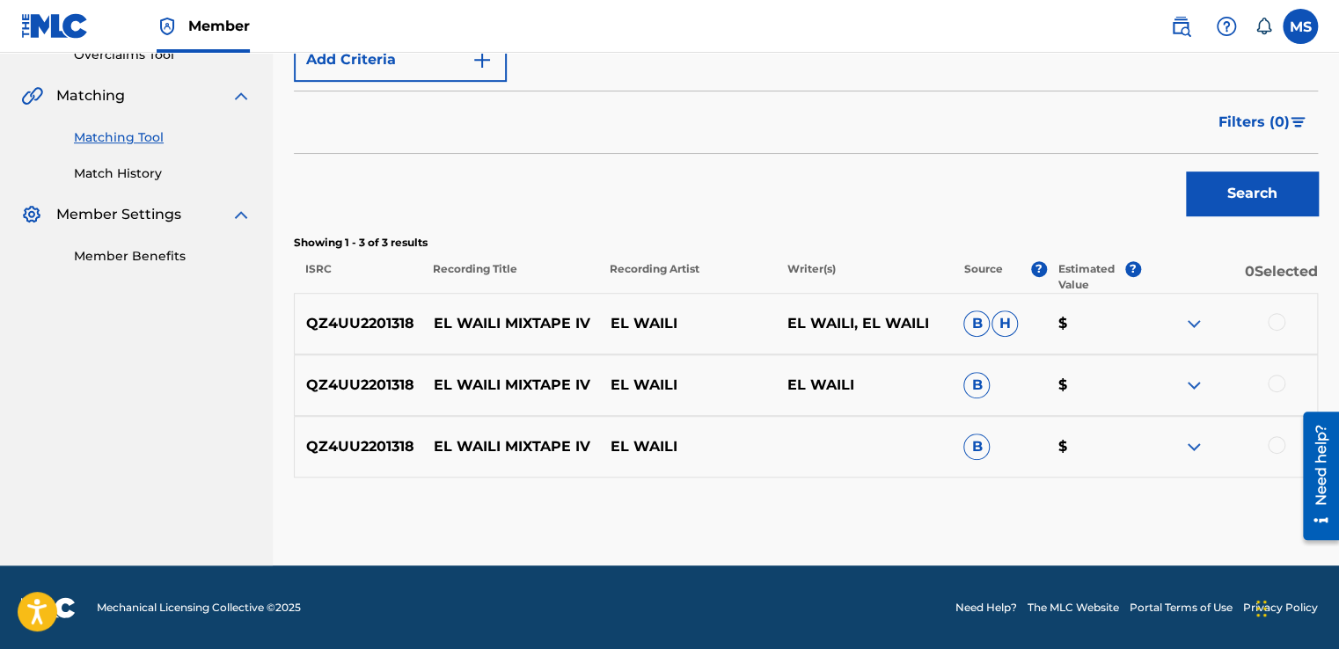
click at [1277, 327] on div at bounding box center [1277, 322] width 18 height 18
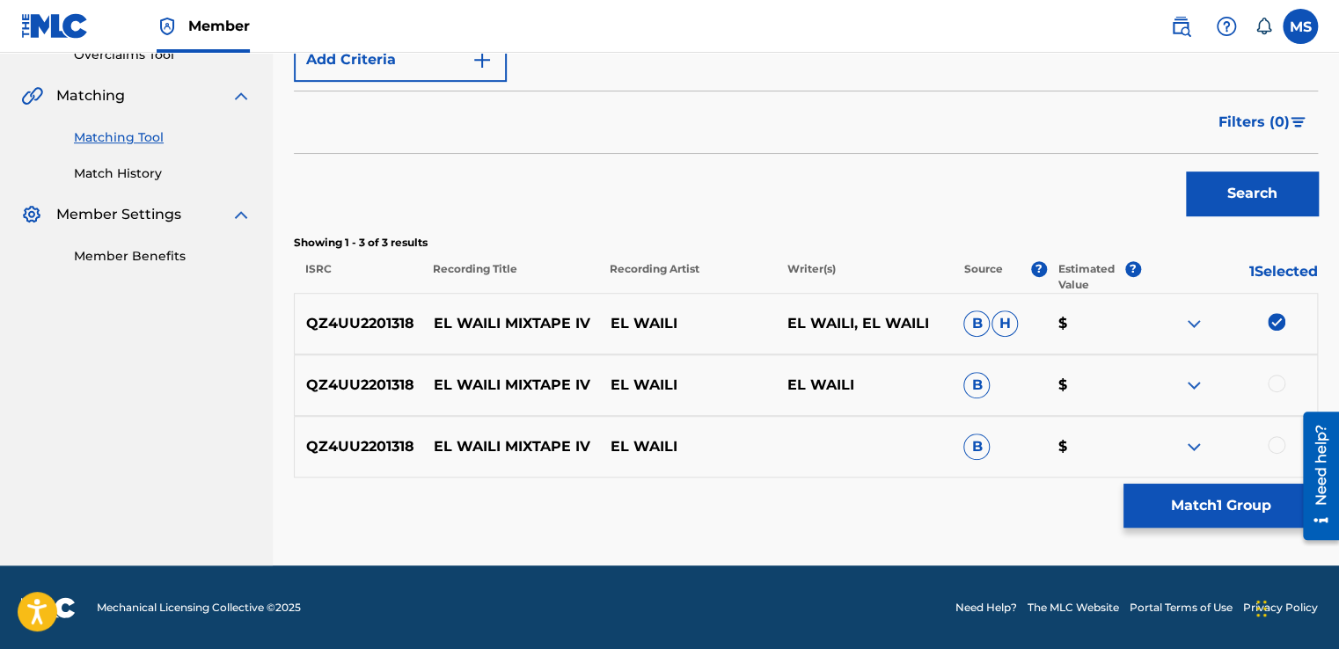
click at [1270, 378] on div at bounding box center [1277, 384] width 18 height 18
click at [1270, 440] on div at bounding box center [1277, 445] width 18 height 18
click at [1238, 495] on button "Match 3 Groups" at bounding box center [1220, 506] width 194 height 44
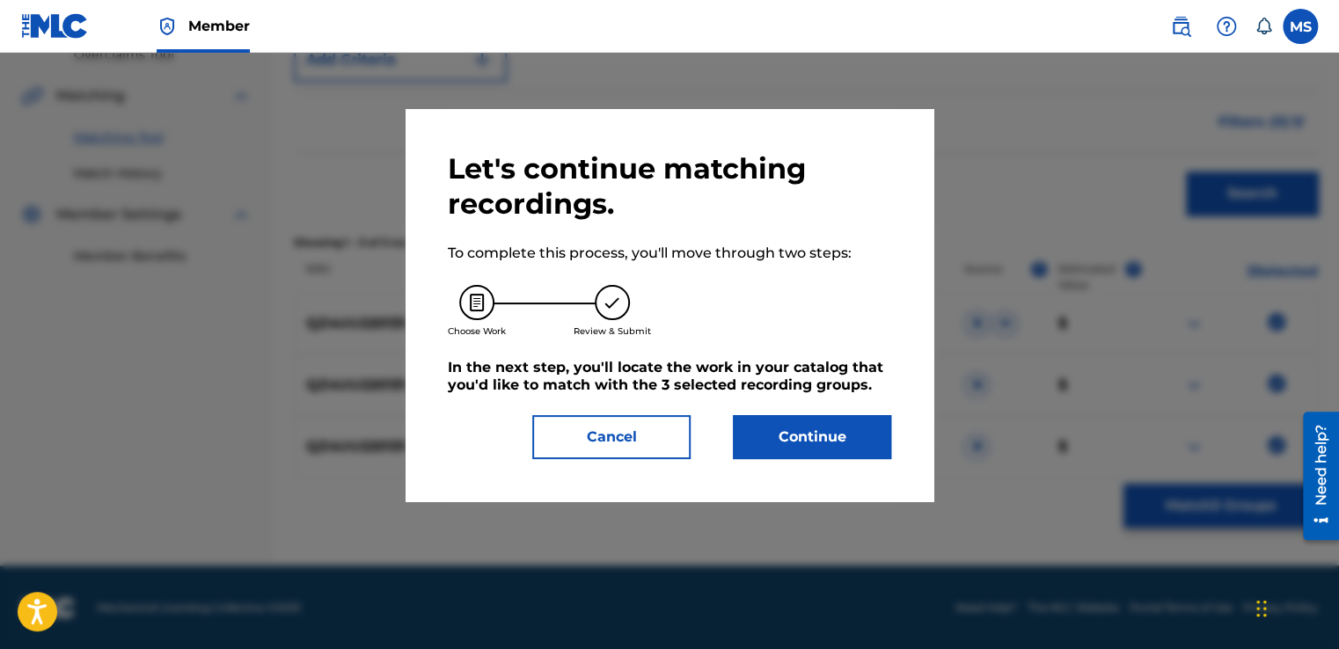
click at [830, 427] on button "Continue" at bounding box center [812, 437] width 158 height 44
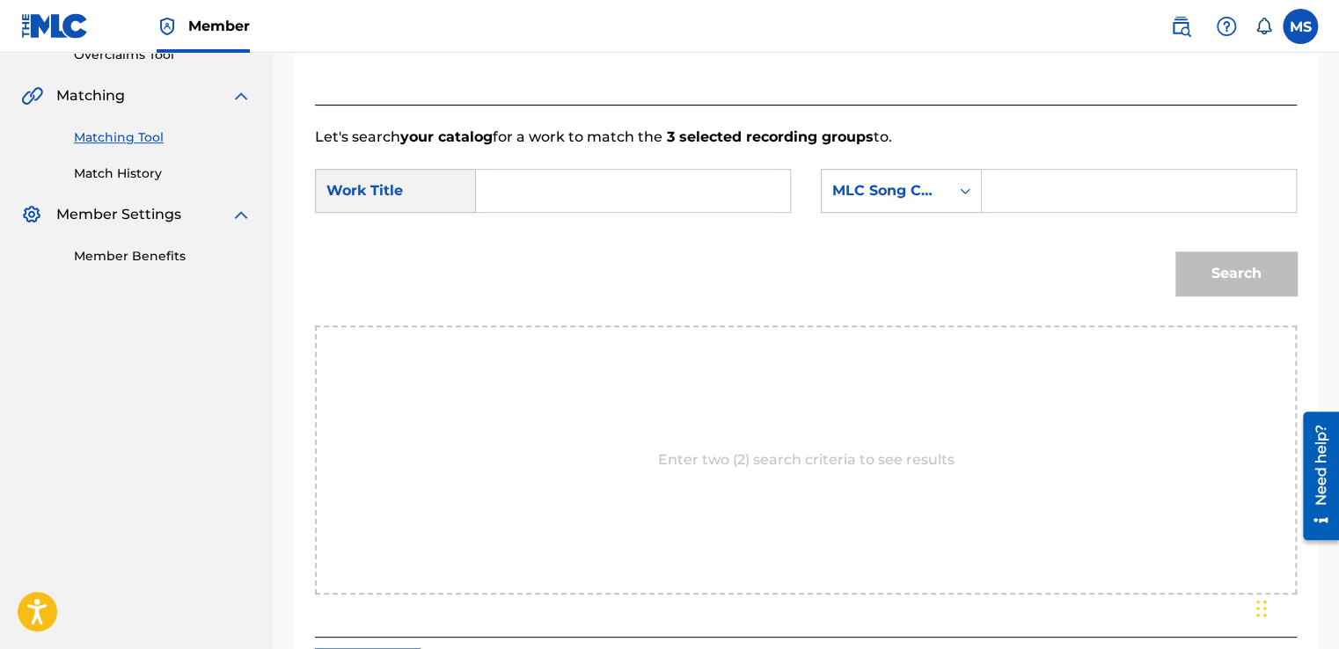
click at [654, 208] on input "Search Form" at bounding box center [633, 191] width 284 height 42
paste input "Mixtape IV"
type input "Mixtape IV"
click at [1085, 197] on input "Search Form" at bounding box center [1139, 191] width 284 height 42
paste input "MN58SP"
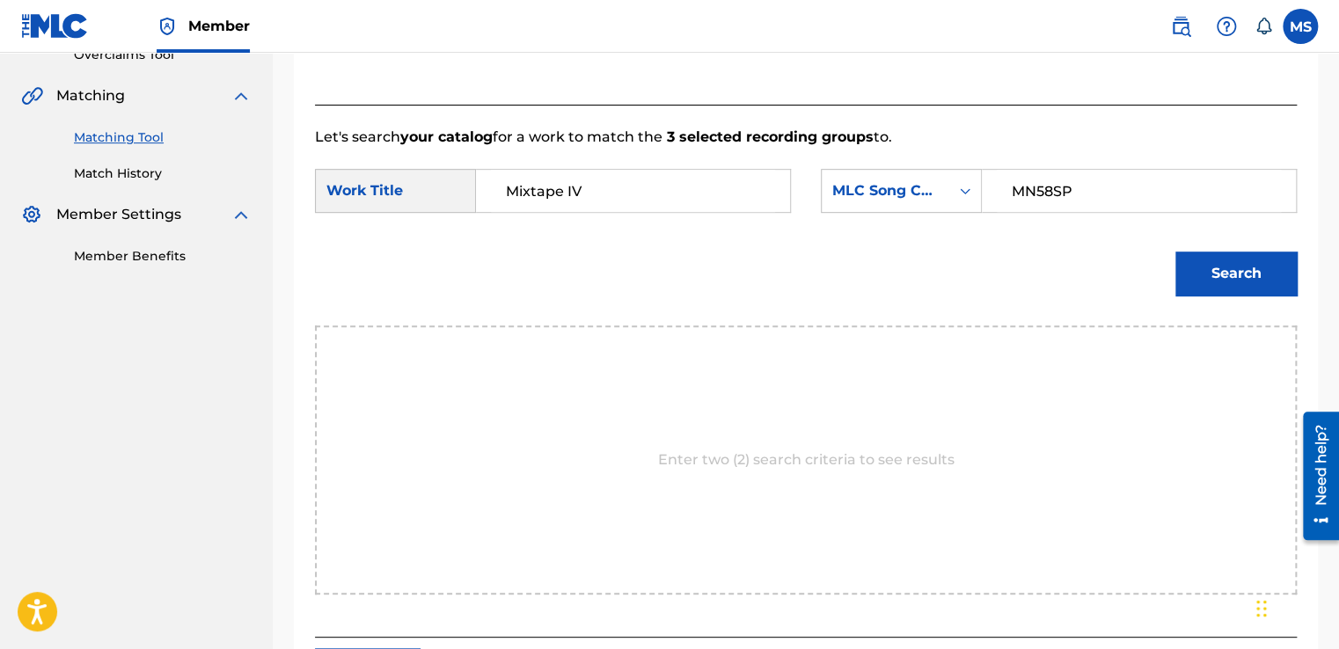
type input "MN58SP"
click at [1175, 252] on button "Search" at bounding box center [1235, 274] width 121 height 44
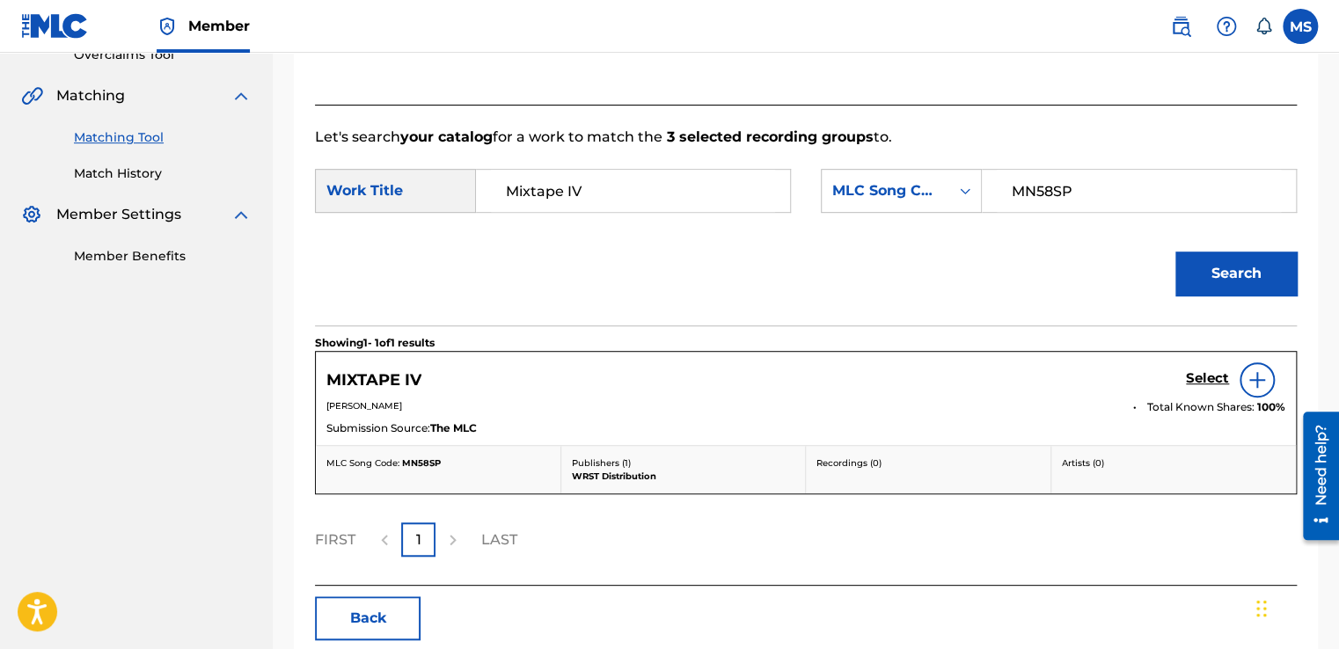
scroll to position [469, 0]
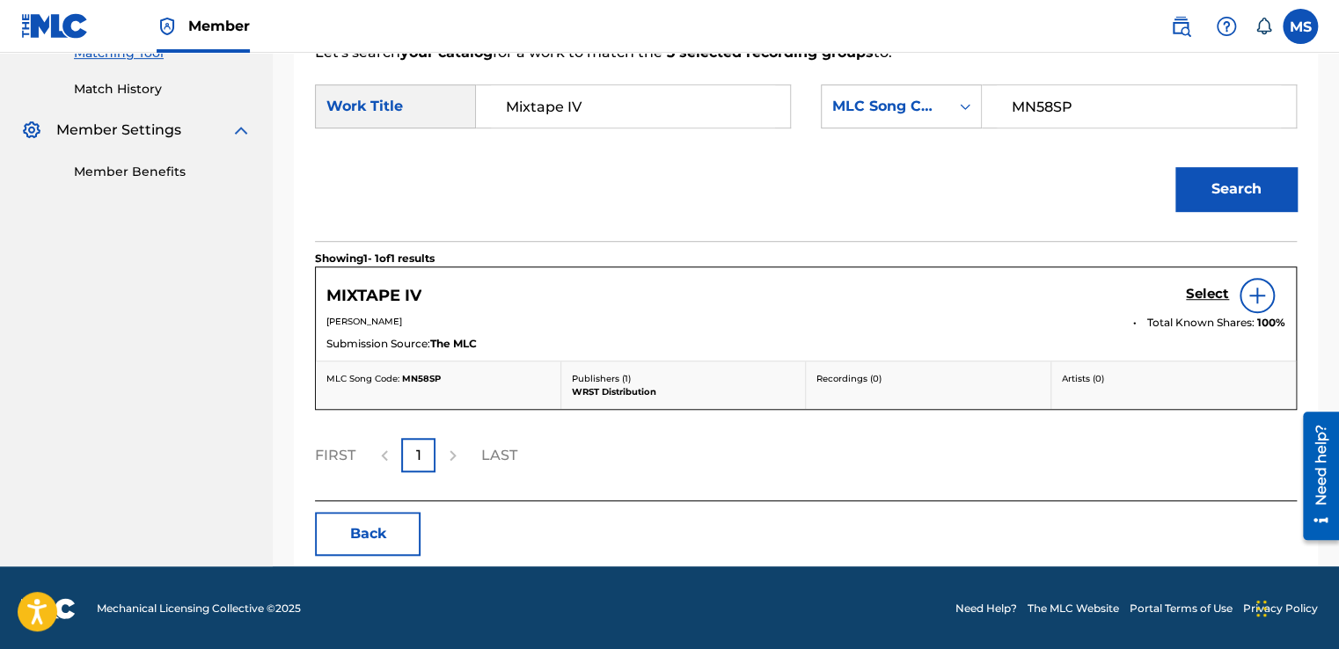
click at [1217, 287] on h5 "Select" at bounding box center [1207, 294] width 43 height 17
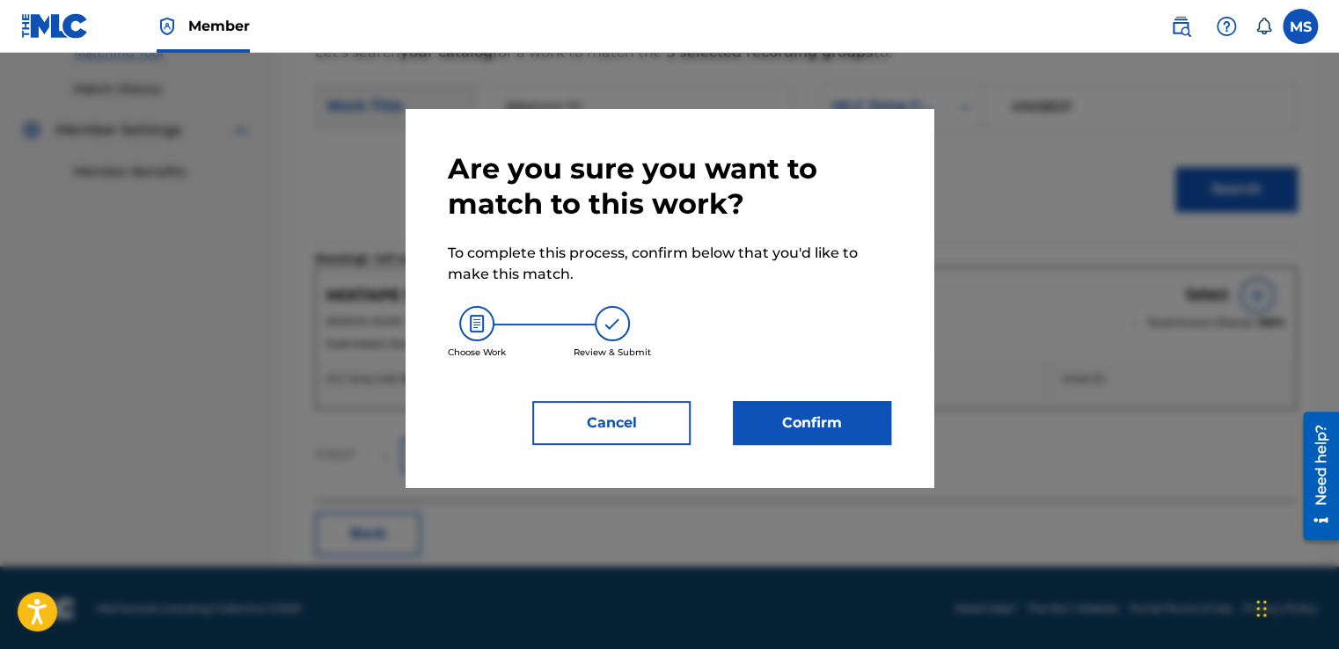
click at [864, 434] on button "Confirm" at bounding box center [812, 423] width 158 height 44
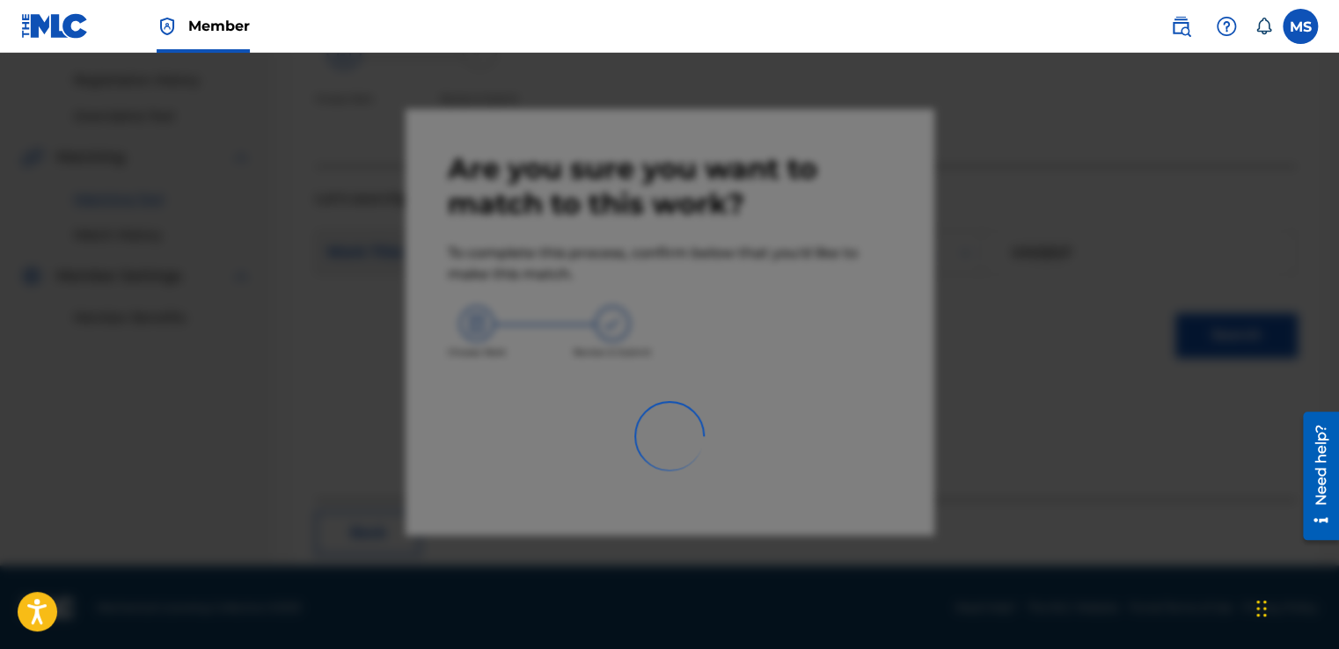
scroll to position [106, 0]
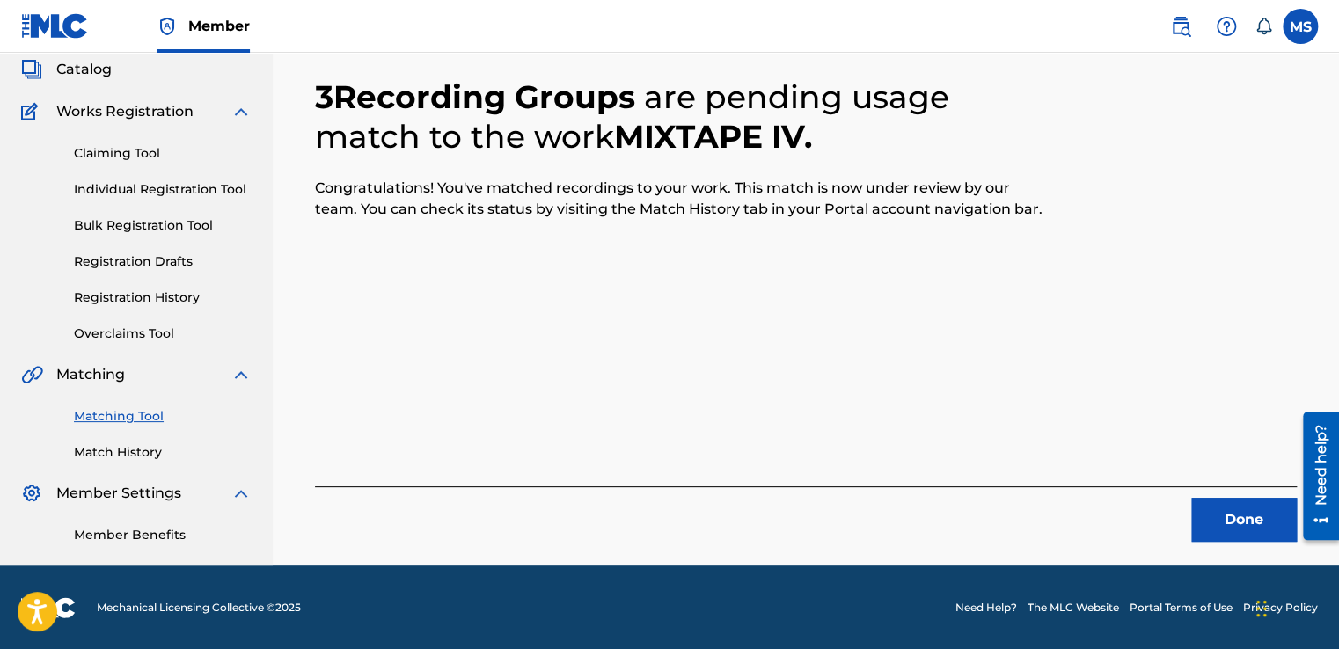
click at [1235, 519] on button "Done" at bounding box center [1244, 520] width 106 height 44
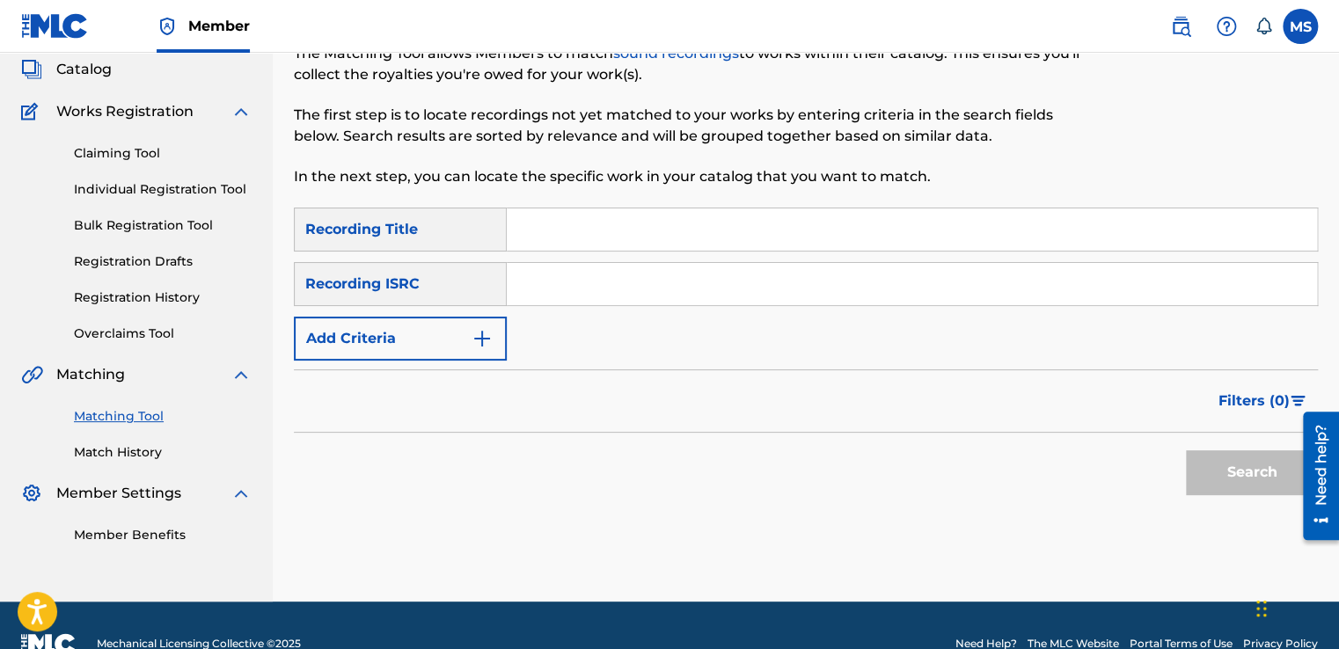
paste input "Mixtape V"
click at [532, 224] on input "Mixtape V" at bounding box center [912, 229] width 810 height 42
type input "Mixtape V"
click at [714, 287] on input "Search Form" at bounding box center [912, 284] width 810 height 42
paste input "MN58LX"
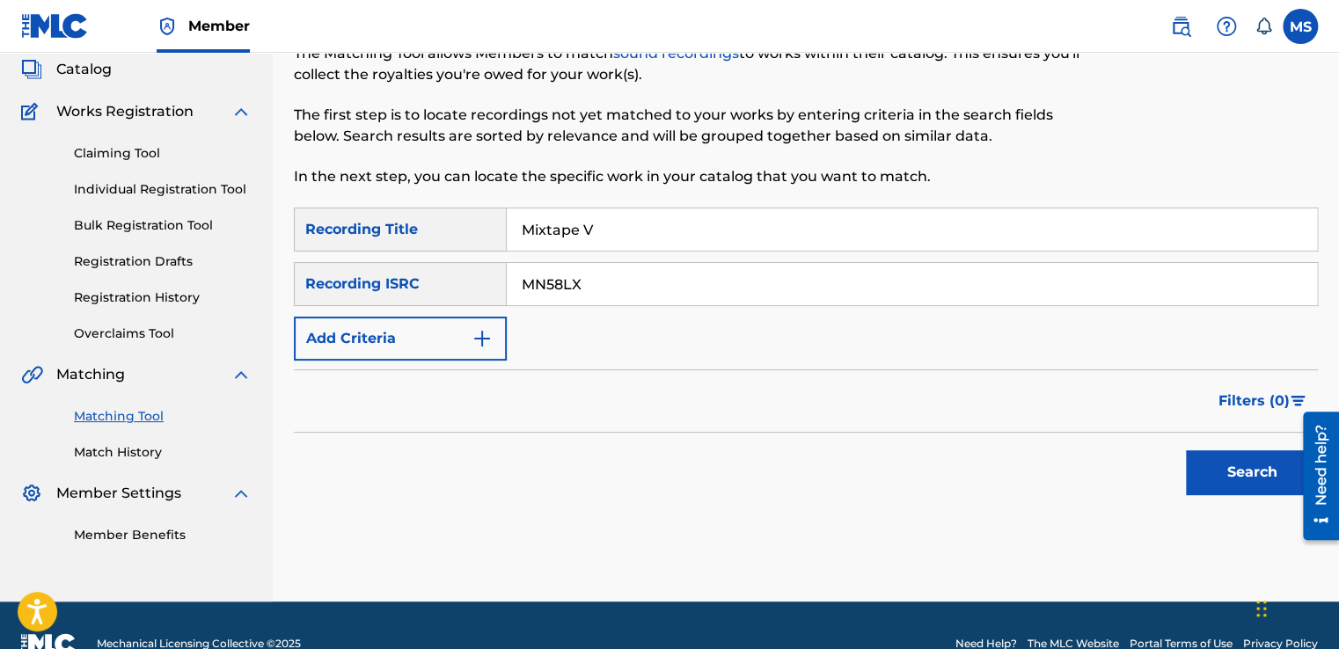
click at [1186, 450] on button "Search" at bounding box center [1252, 472] width 132 height 44
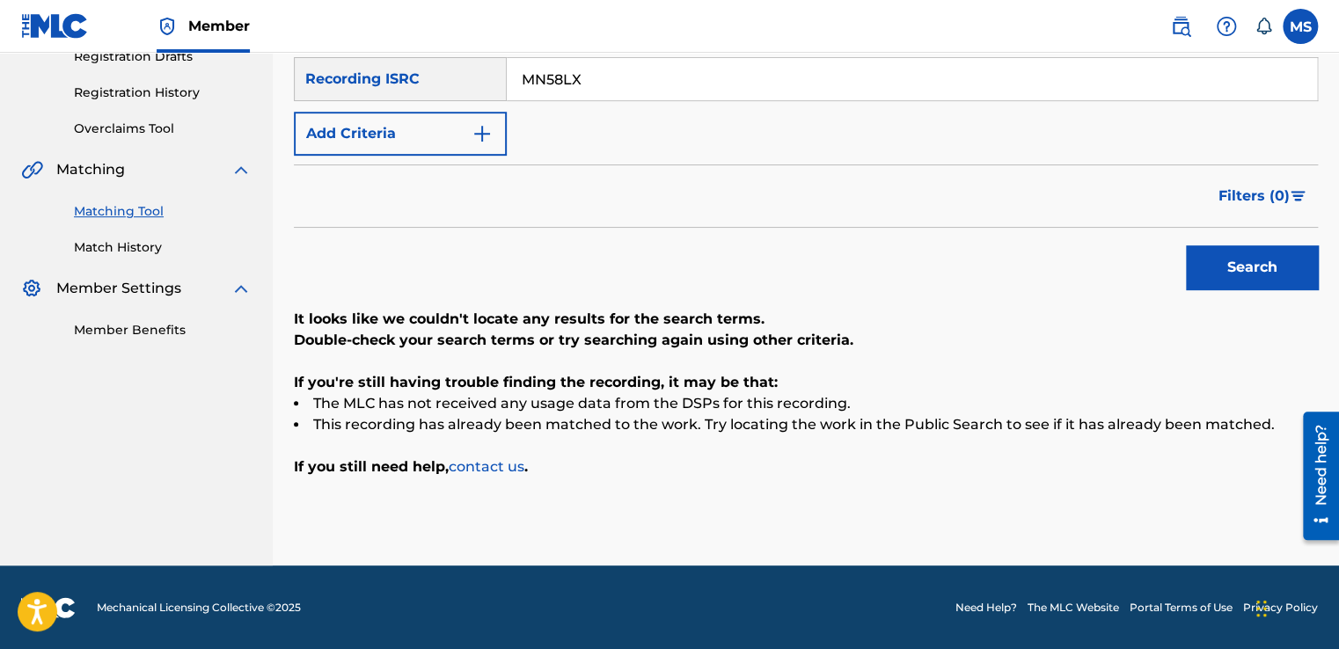
scroll to position [170, 0]
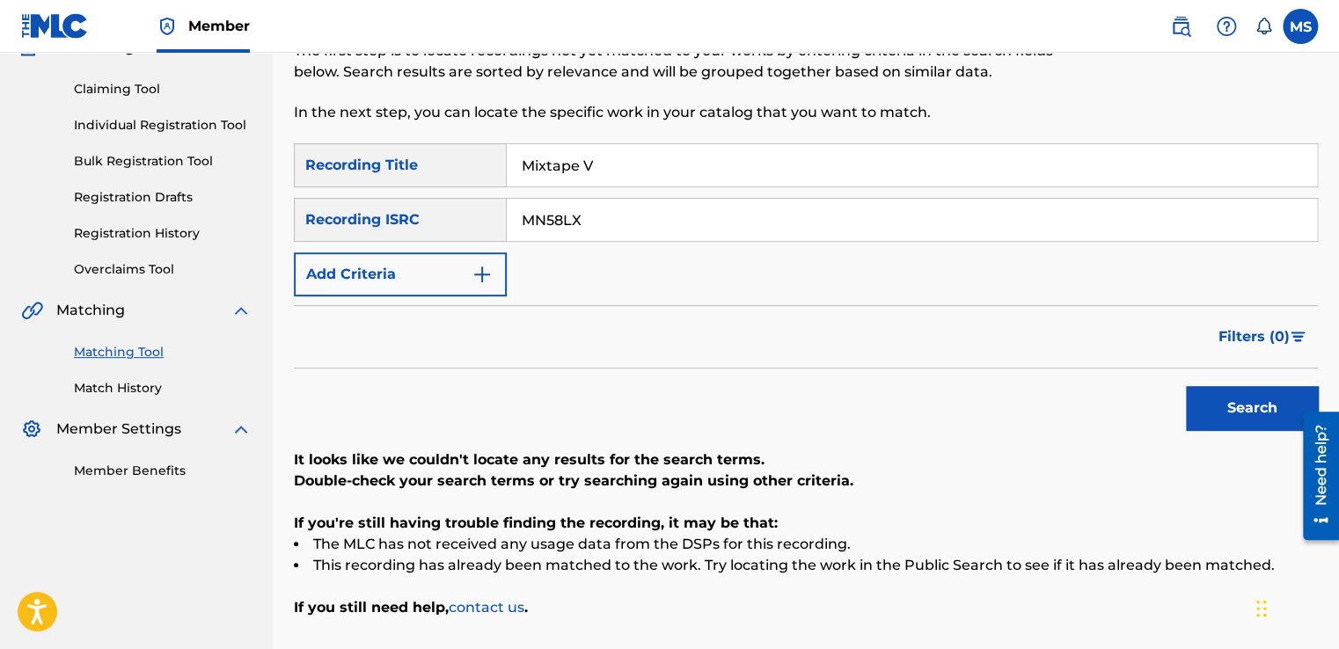
click at [542, 213] on input "MN58LX" at bounding box center [912, 220] width 810 height 42
paste input "QZ4UU2201319"
type input "QZ4UU2201319"
click at [1186, 386] on button "Search" at bounding box center [1252, 408] width 132 height 44
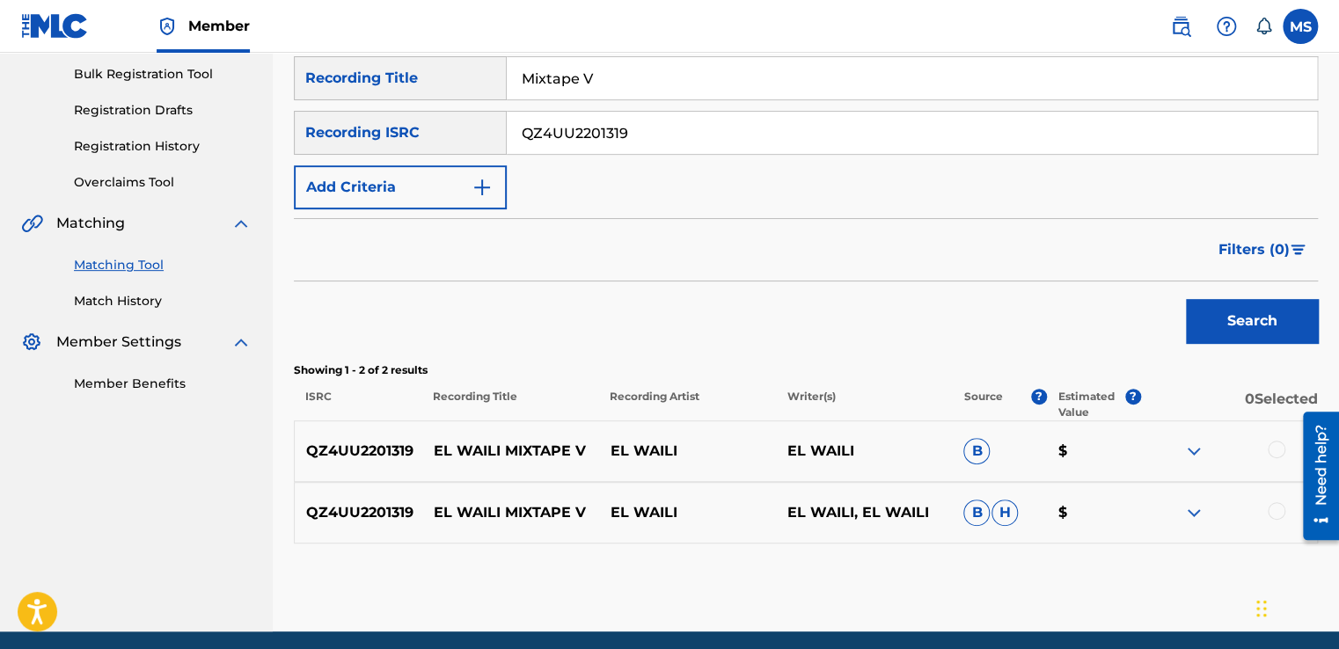
scroll to position [323, 0]
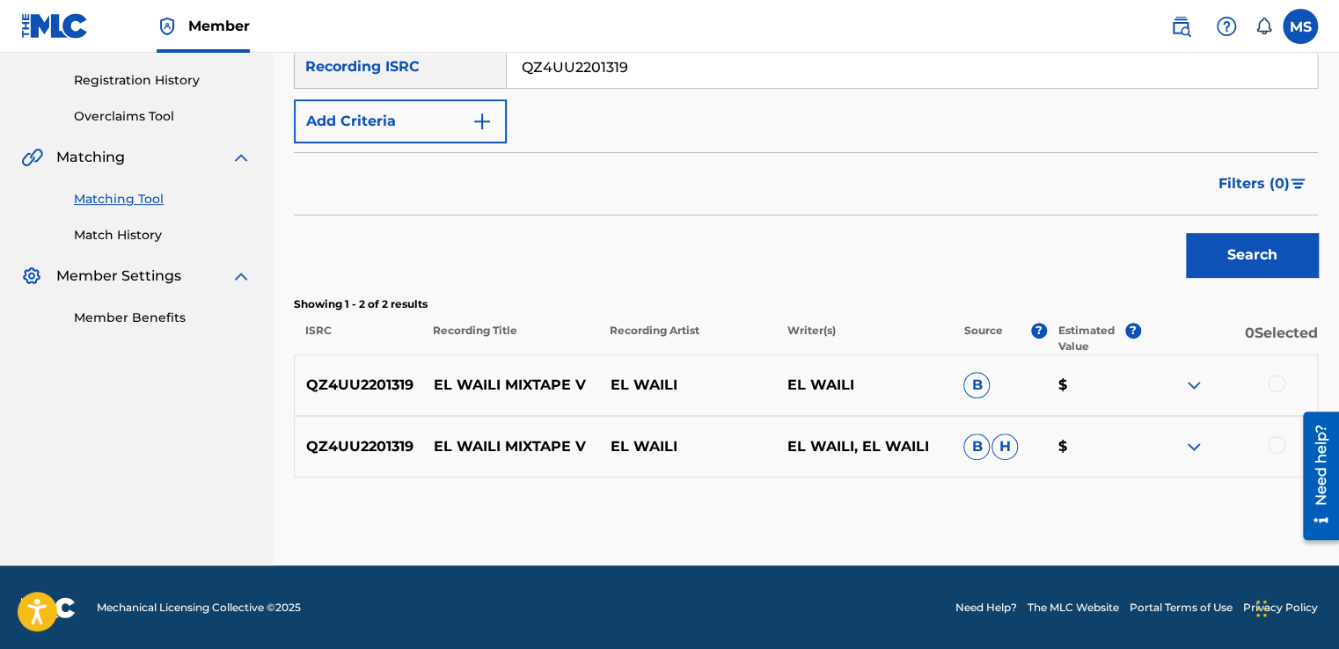
click at [1274, 362] on div "QZ4UU2201319 EL WAILI MIXTAPE V EL WAILI EL WAILI B $" at bounding box center [806, 385] width 1024 height 62
click at [1275, 381] on div at bounding box center [1277, 384] width 18 height 18
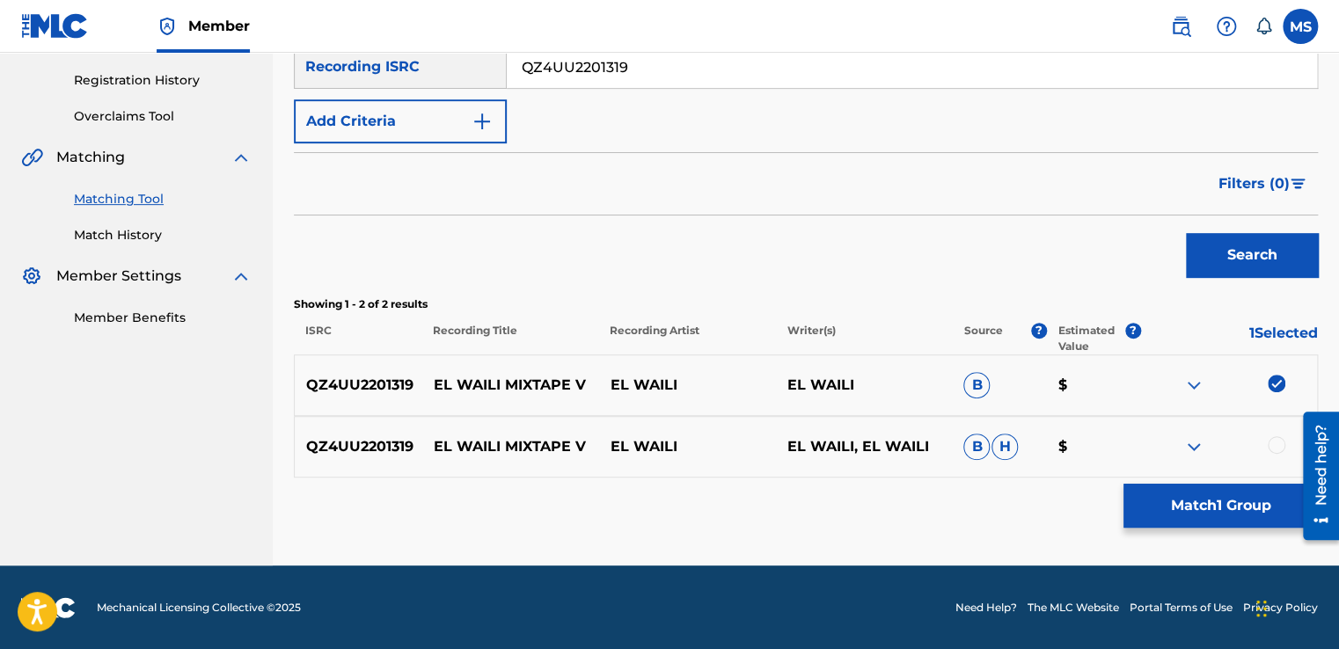
click at [1270, 449] on div at bounding box center [1277, 445] width 18 height 18
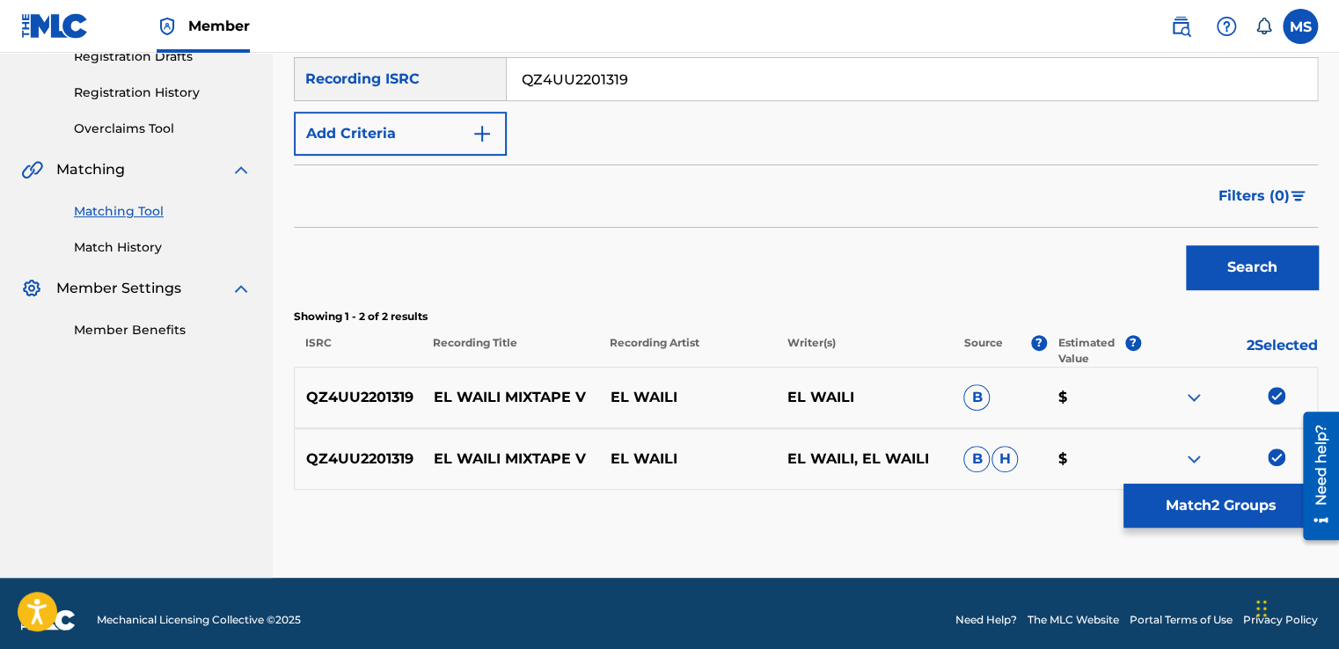
scroll to position [311, 0]
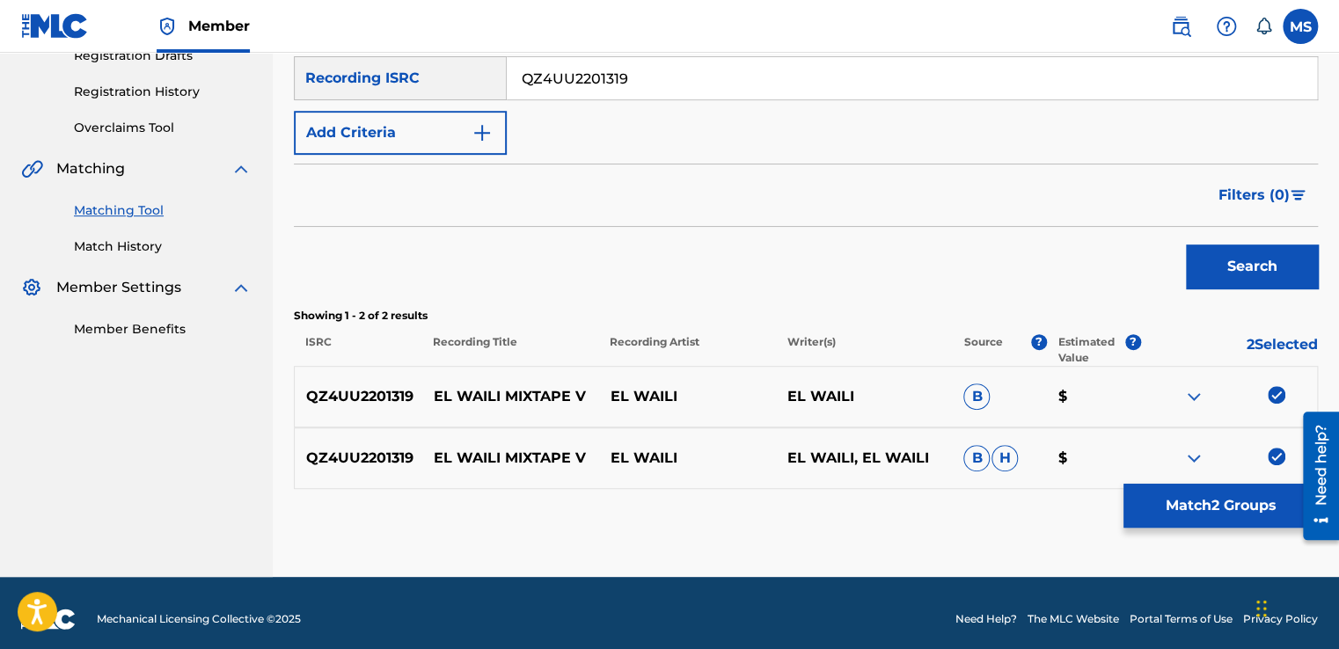
click at [1174, 503] on button "Match 2 Groups" at bounding box center [1220, 506] width 194 height 44
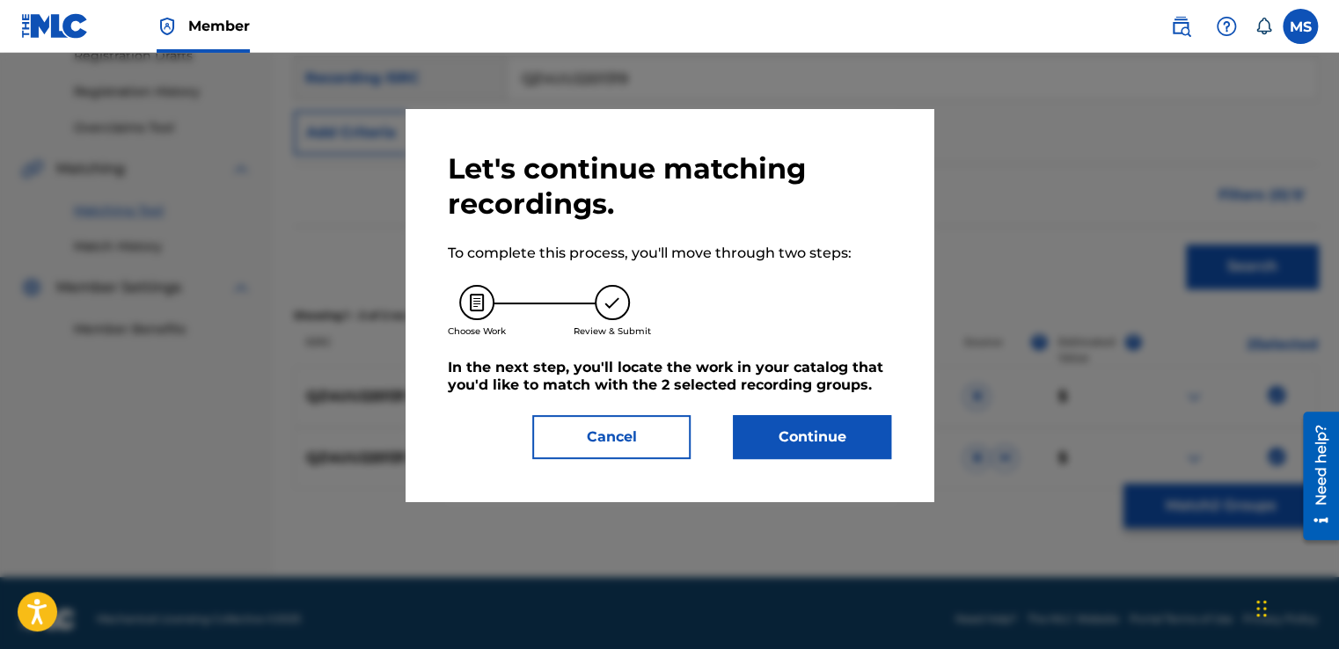
click at [865, 440] on button "Continue" at bounding box center [812, 437] width 158 height 44
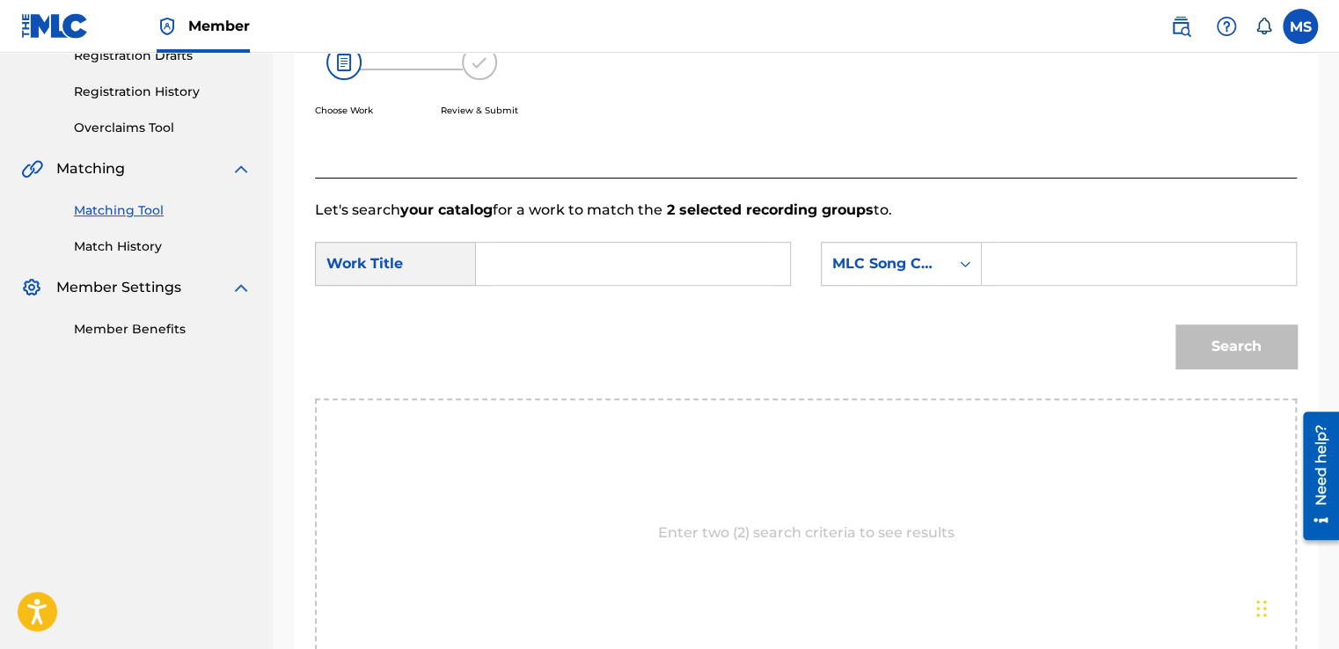
click at [865, 440] on div "Enter two (2) search criteria to see results" at bounding box center [806, 532] width 982 height 269
click at [688, 245] on input "Search Form" at bounding box center [633, 264] width 284 height 42
paste input "Mixtape V"
type input "Mixtape V"
click at [1046, 257] on input "Search Form" at bounding box center [1139, 264] width 284 height 42
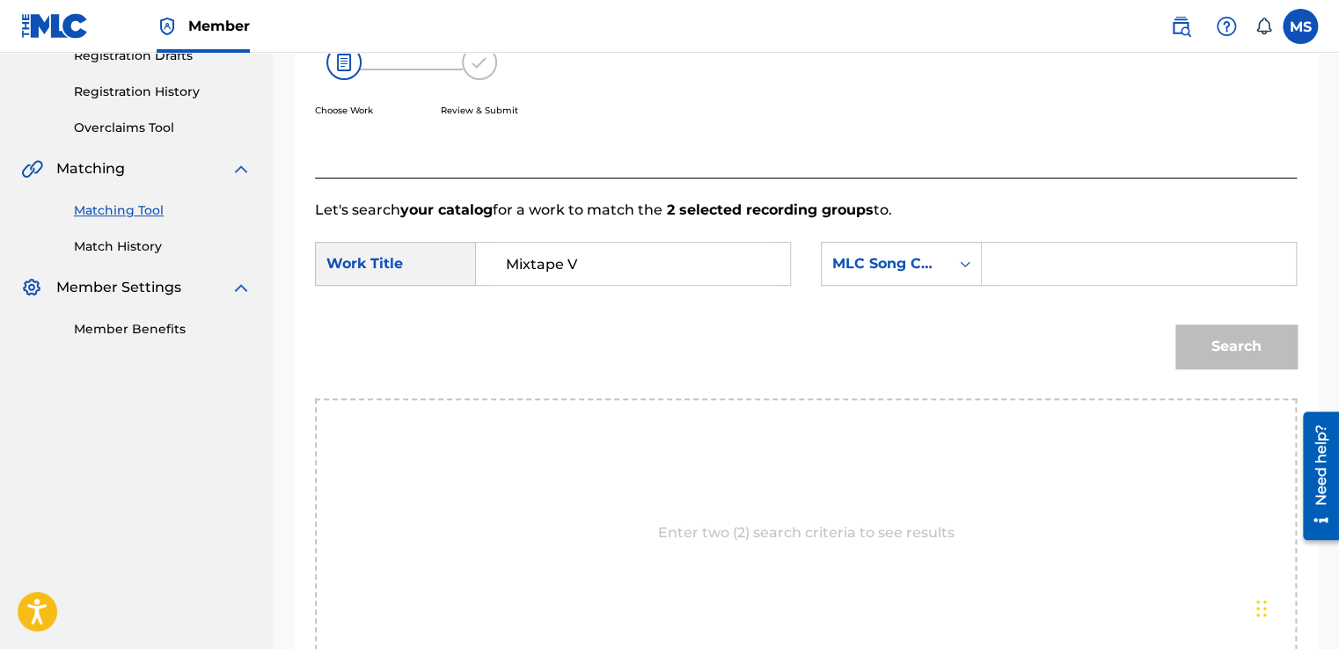
paste input "MN58LX"
type input "MN58LX"
click at [1175, 325] on button "Search" at bounding box center [1235, 347] width 121 height 44
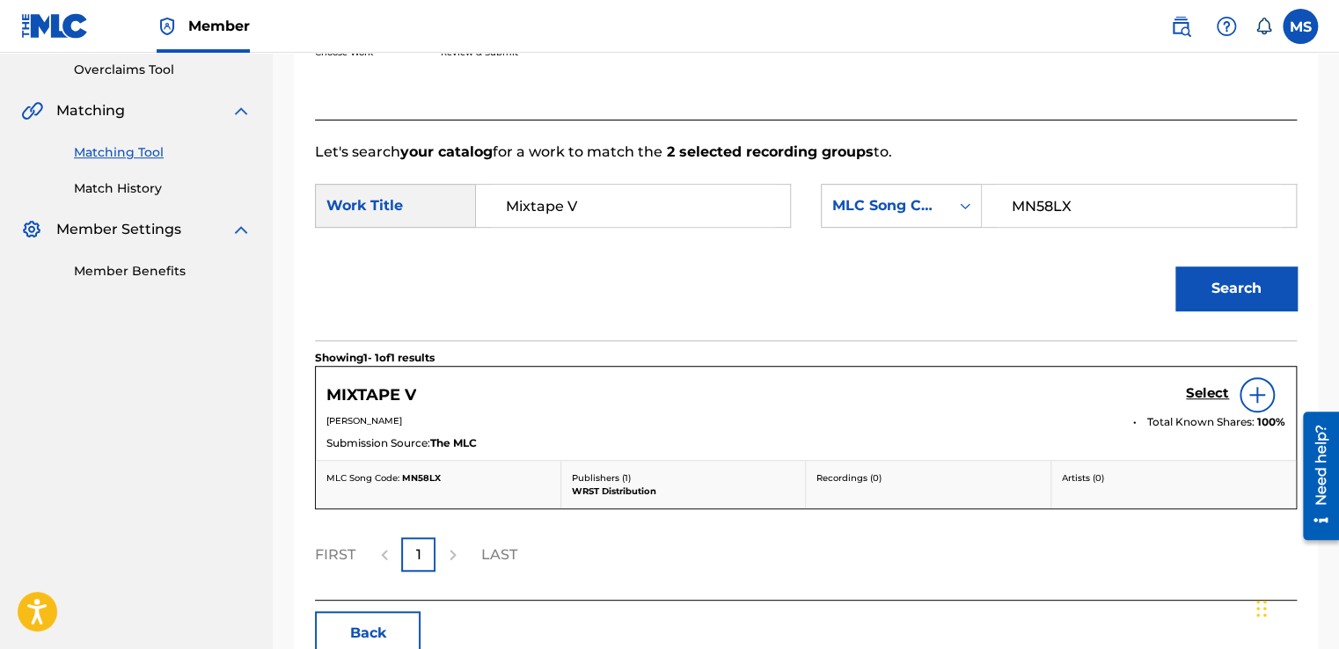
scroll to position [369, 0]
click at [1195, 403] on link "Select" at bounding box center [1207, 394] width 43 height 19
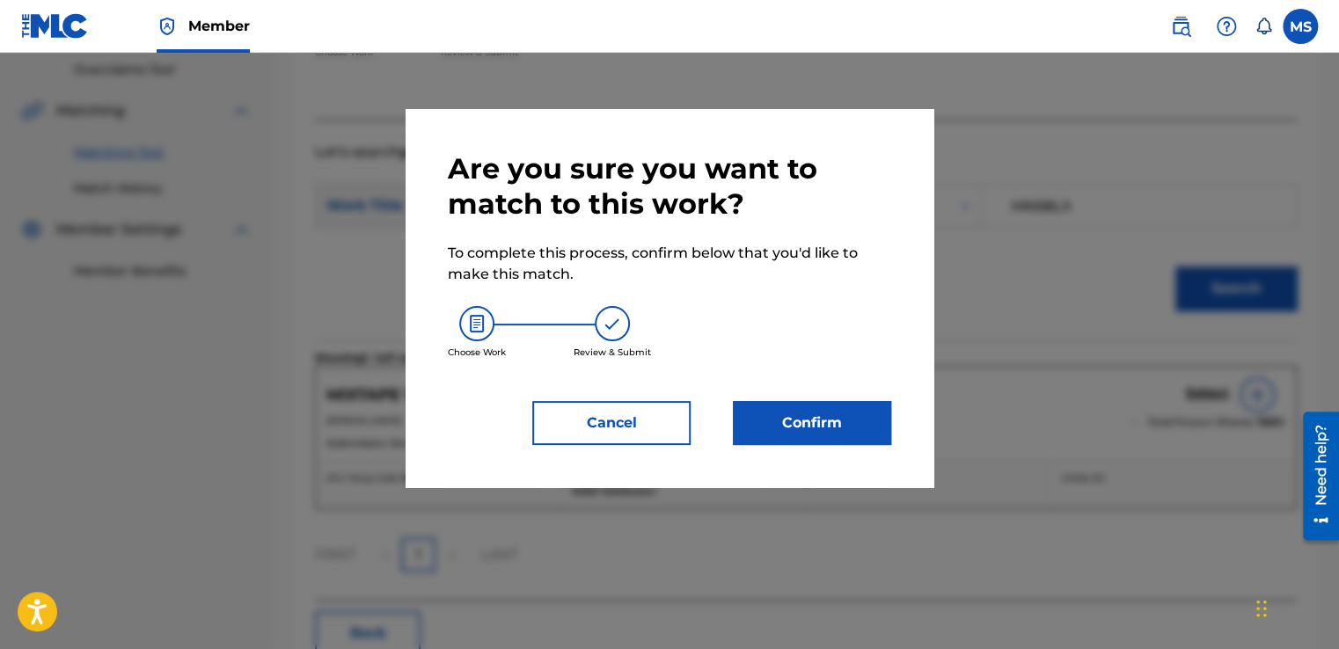
click at [823, 427] on button "Confirm" at bounding box center [812, 423] width 158 height 44
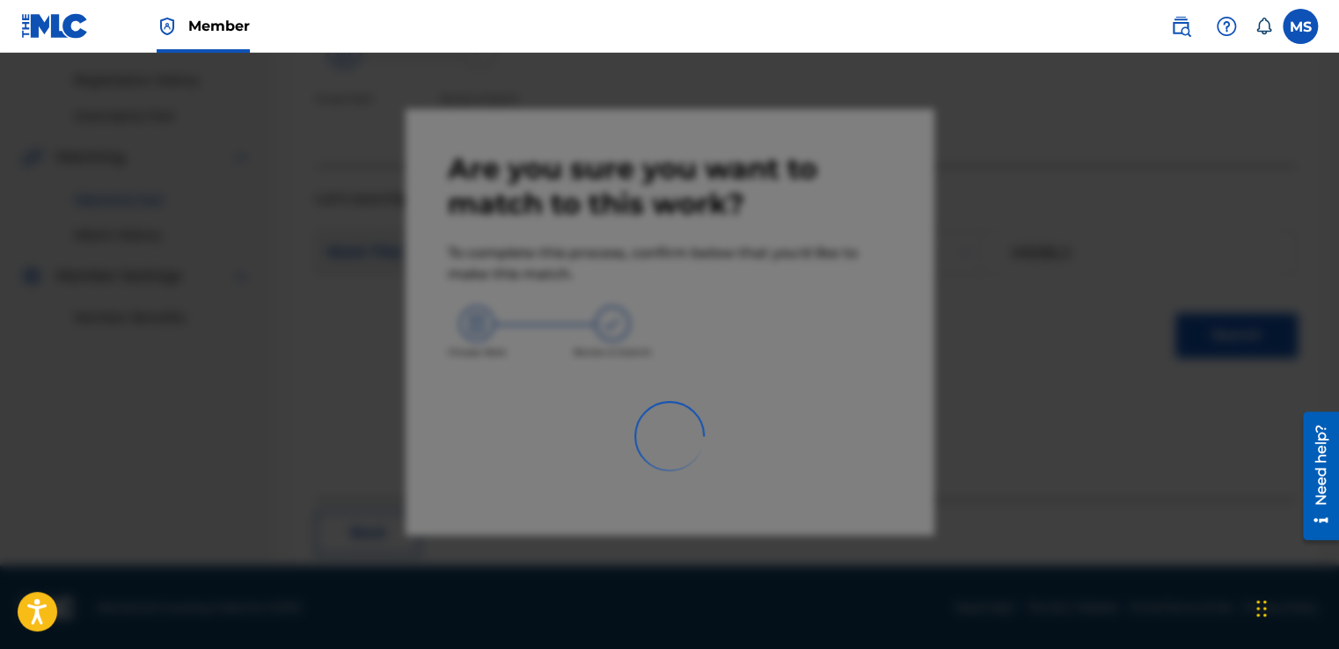
scroll to position [106, 0]
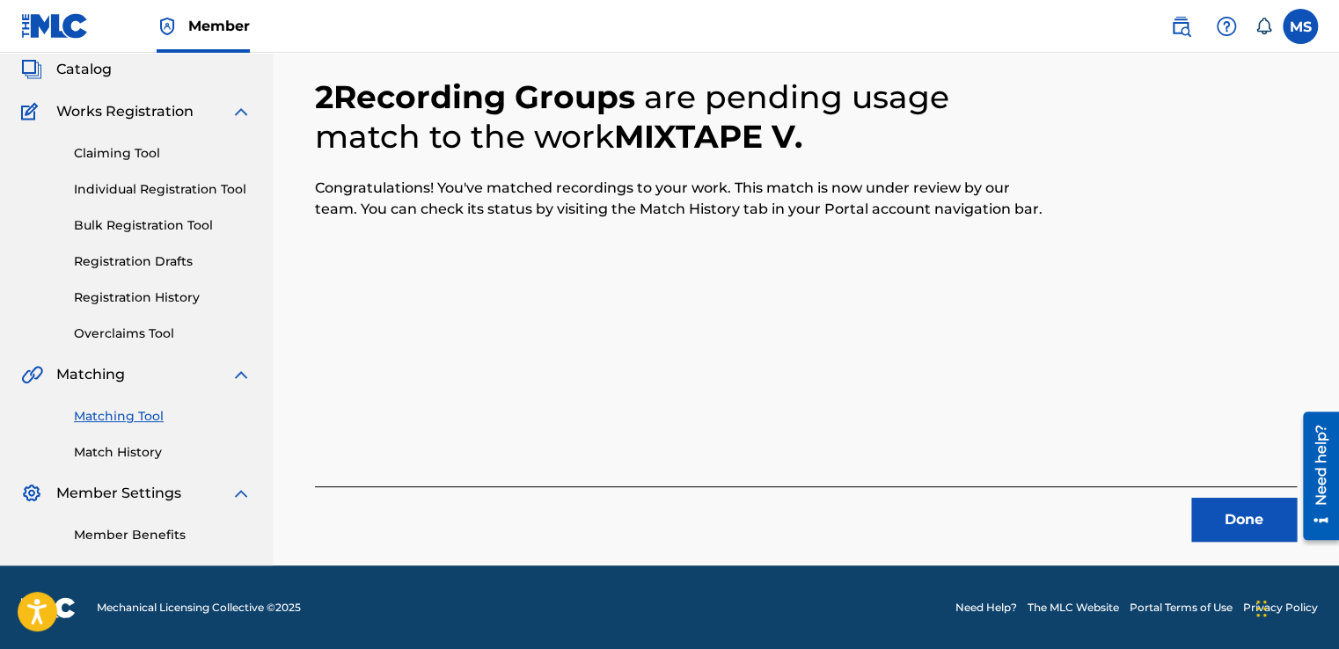
click at [1218, 527] on button "Done" at bounding box center [1244, 520] width 106 height 44
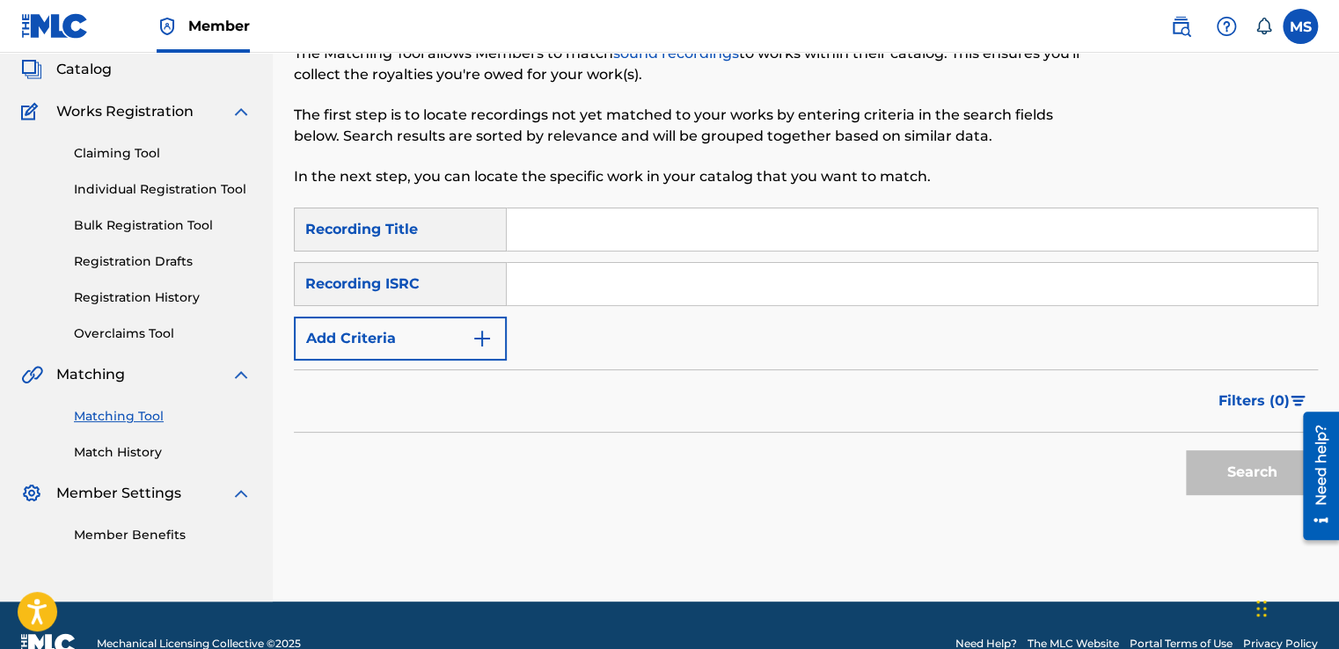
click at [625, 214] on input "Search Form" at bounding box center [912, 229] width 810 height 42
paste input "Mixtape VI"
type input "Mixtape VI"
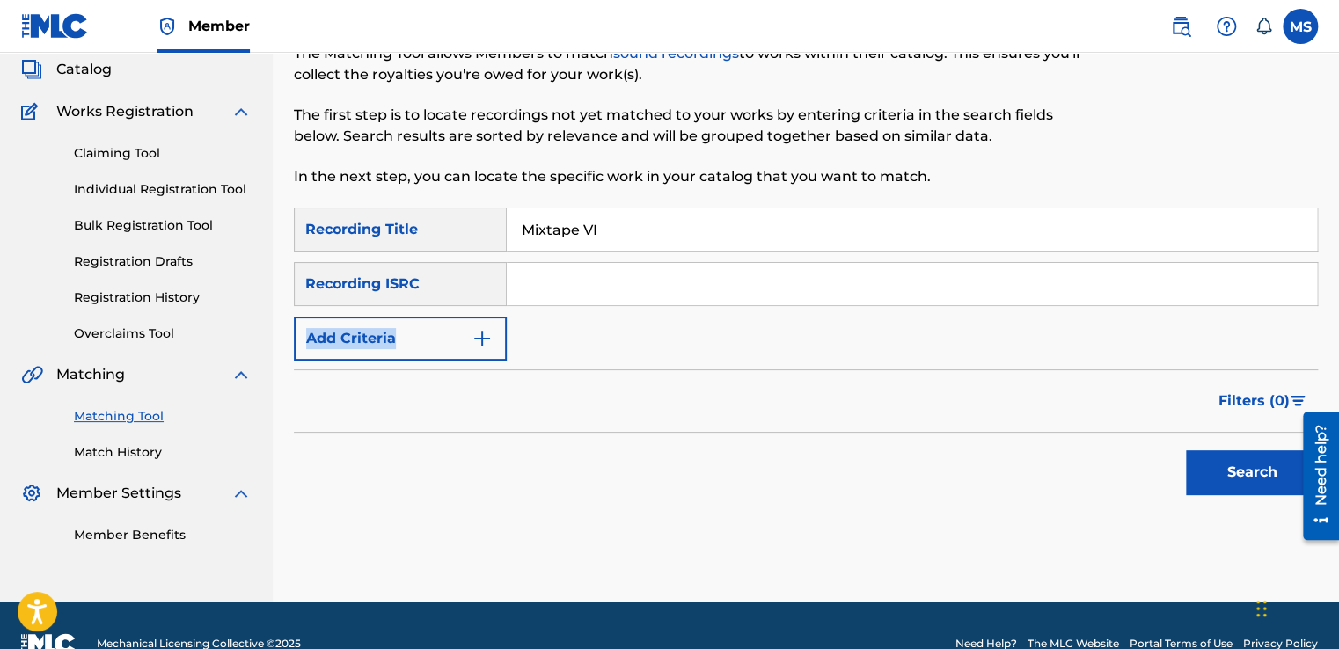
drag, startPoint x: 631, startPoint y: 305, endPoint x: 644, endPoint y: 290, distance: 19.9
click at [644, 290] on div "SearchWithCriteriae28d5822-58b1-485a-8b83-097e50a17f72 Recording Title Mixtape …" at bounding box center [806, 284] width 1024 height 153
click at [644, 290] on input "Search Form" at bounding box center [912, 284] width 810 height 42
paste input "QZ4UU2201320"
type input "QZ4UU2201320"
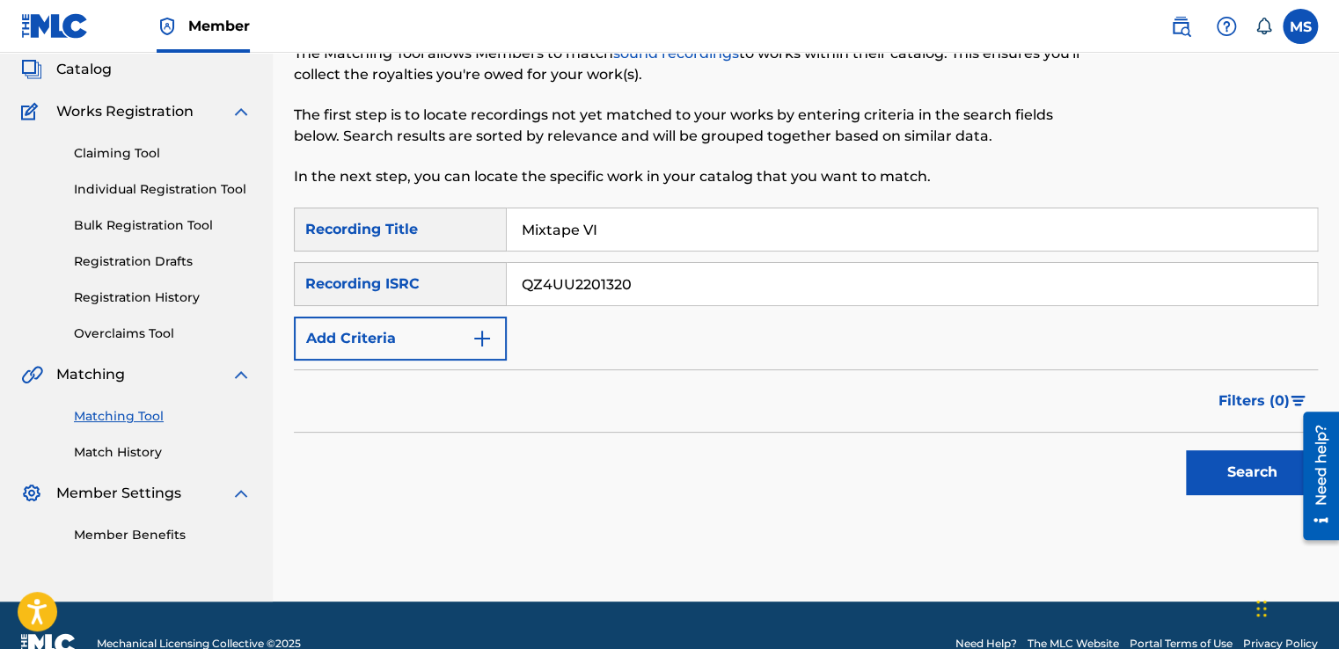
click at [1186, 450] on button "Search" at bounding box center [1252, 472] width 132 height 44
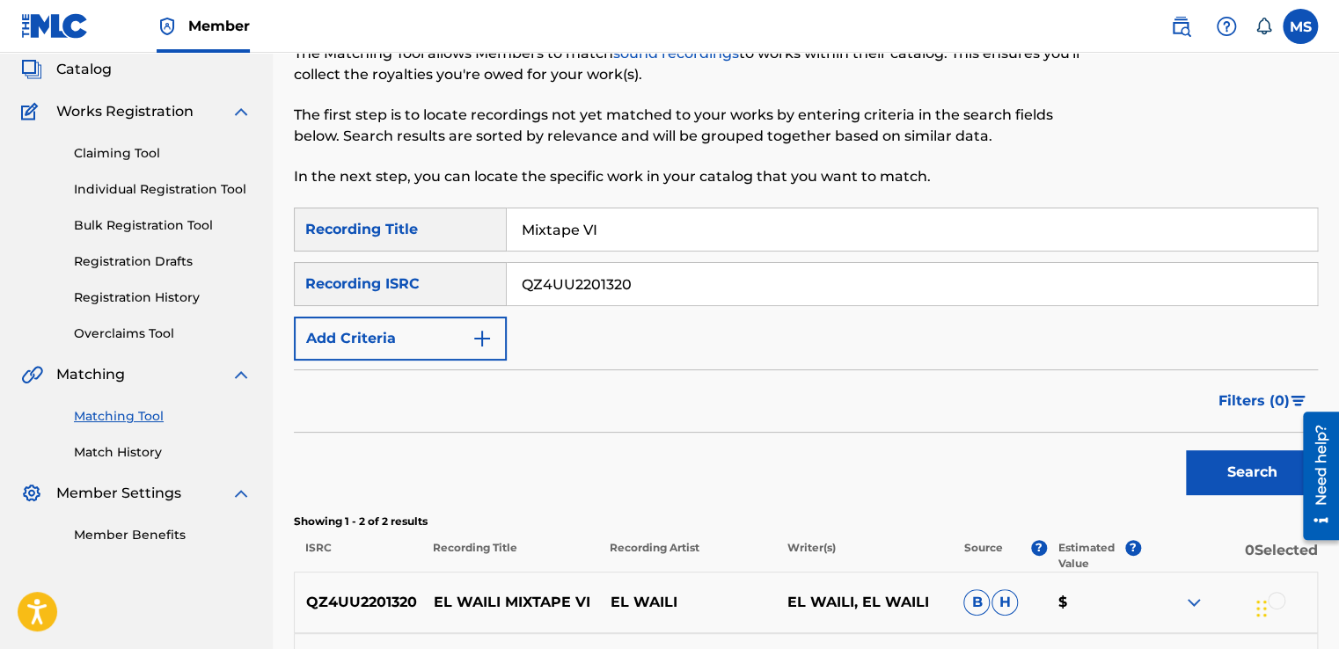
scroll to position [323, 0]
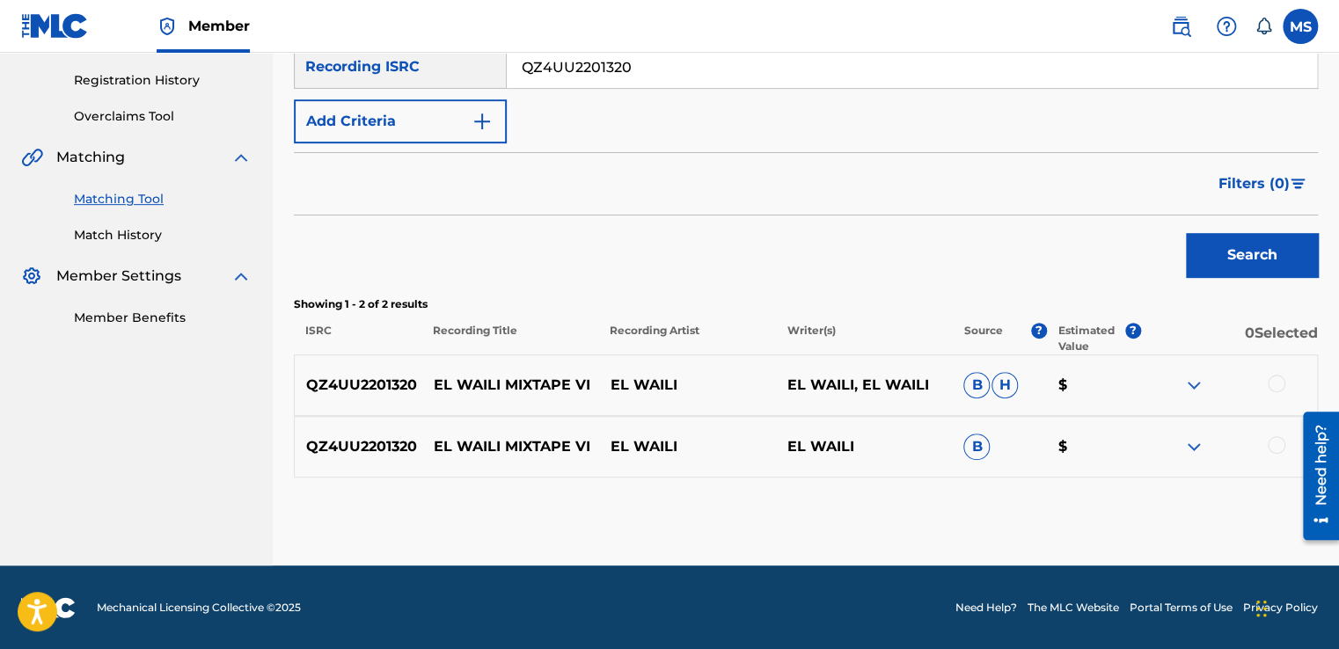
click at [1271, 376] on div at bounding box center [1277, 384] width 18 height 18
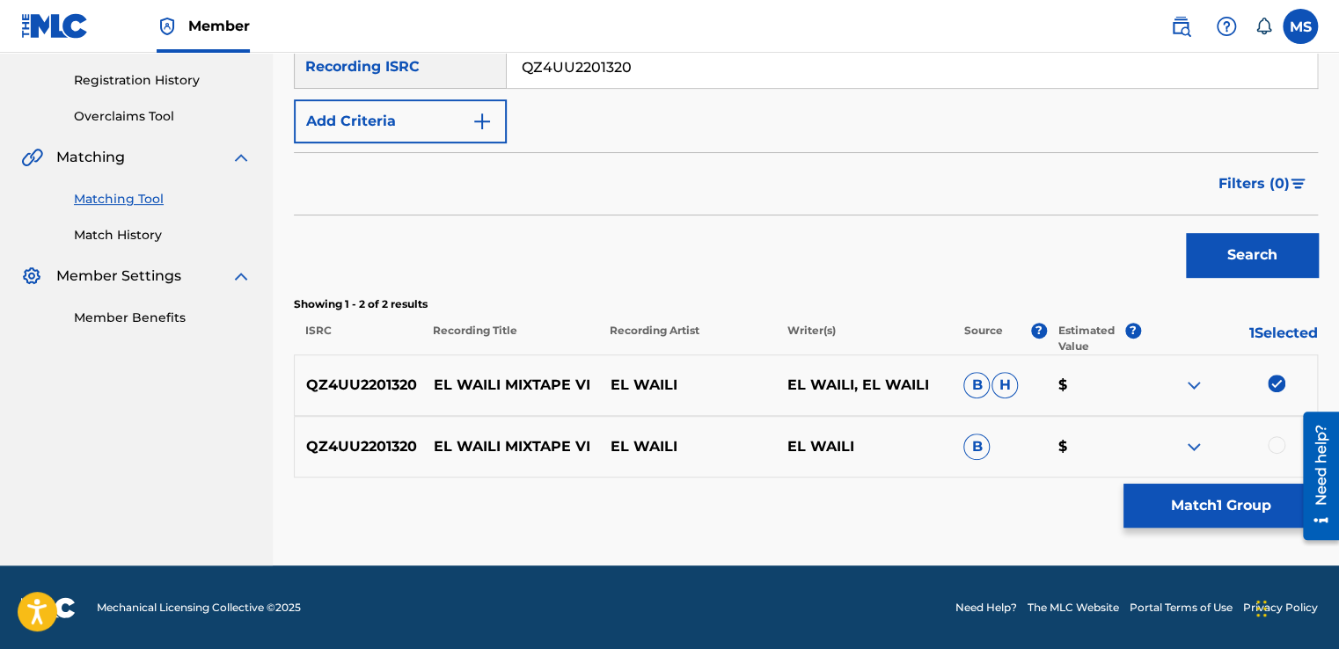
click at [1278, 438] on div at bounding box center [1277, 445] width 18 height 18
click at [1249, 488] on button "Match 2 Groups" at bounding box center [1220, 506] width 194 height 44
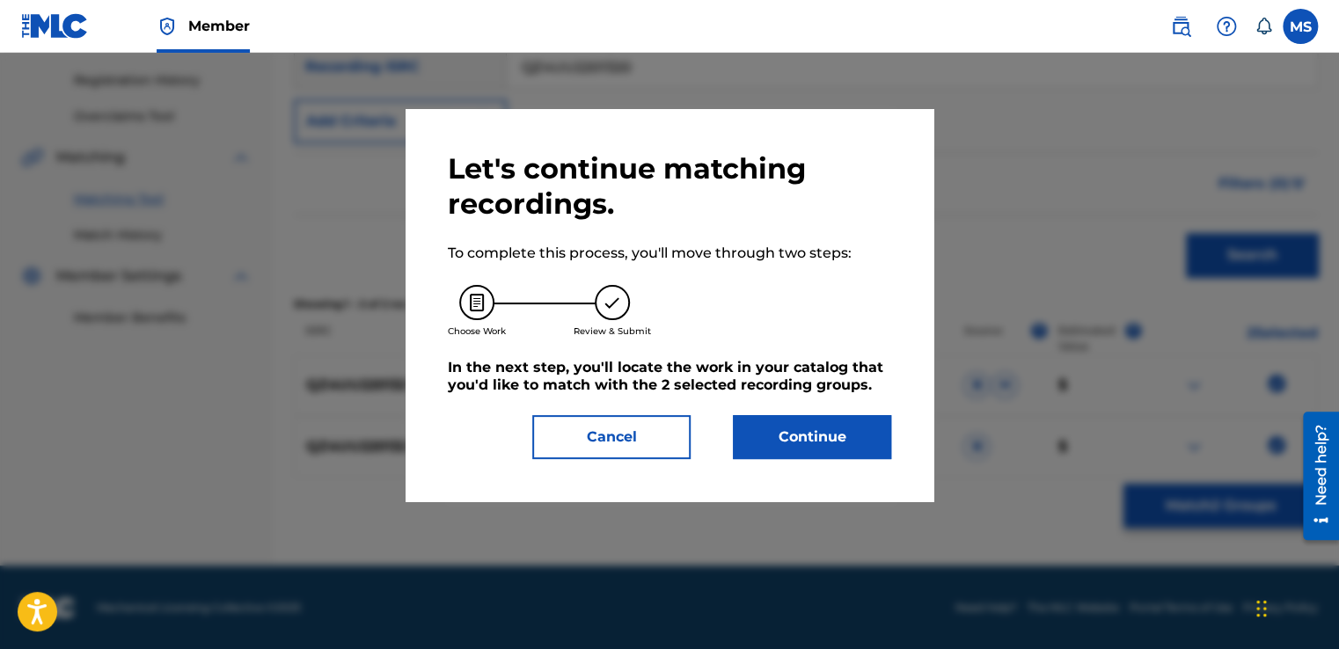
click at [799, 444] on button "Continue" at bounding box center [812, 437] width 158 height 44
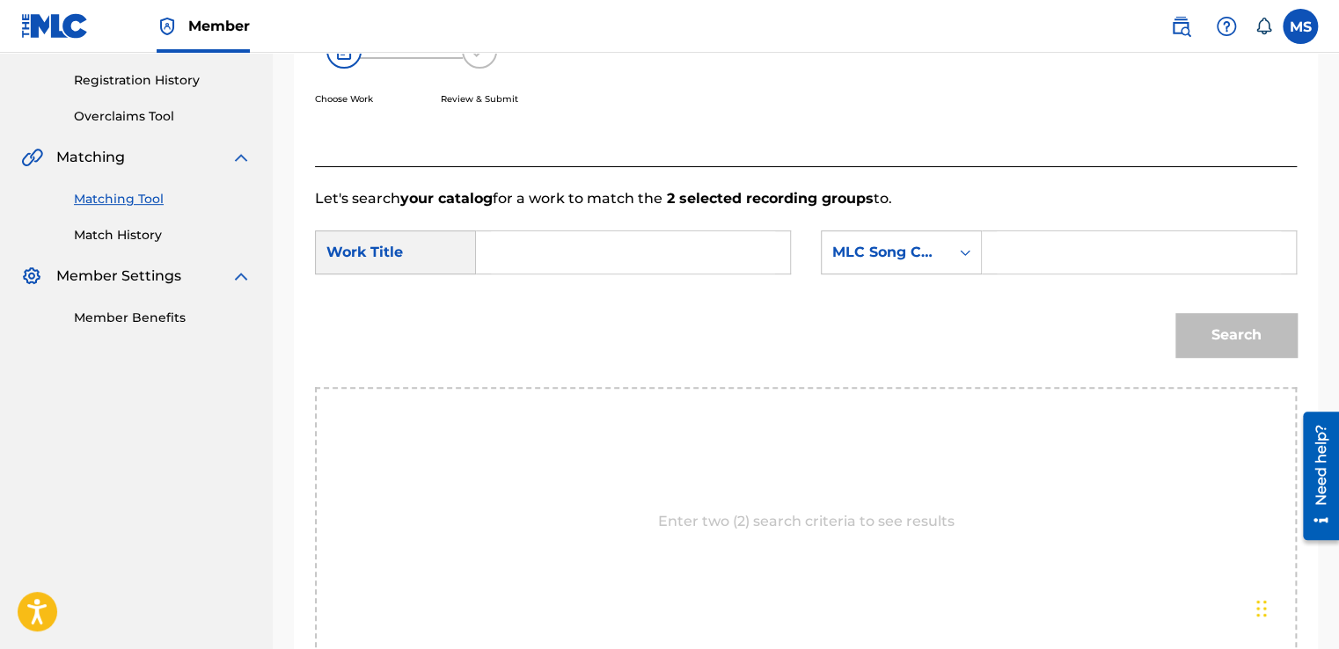
click at [640, 229] on form "SearchWithCriteria7493d478-2d25-4104-89e8-7e9427b1ce98 Work Title SearchWithCri…" at bounding box center [806, 298] width 982 height 178
paste input "Mixtape VII"
type input "Mixtape VII"
click at [638, 252] on input "Mixtape VII" at bounding box center [633, 252] width 284 height 42
click at [670, 199] on strong "2 selected recording groups" at bounding box center [767, 198] width 211 height 17
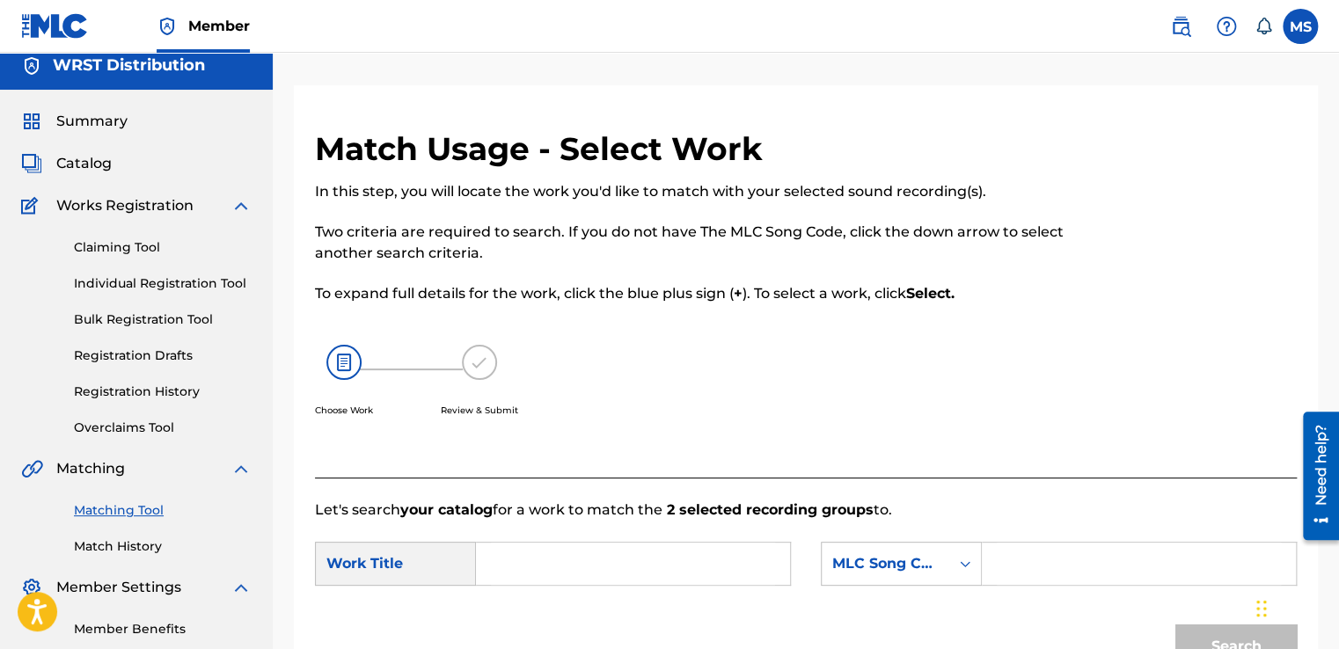
scroll to position [10, 0]
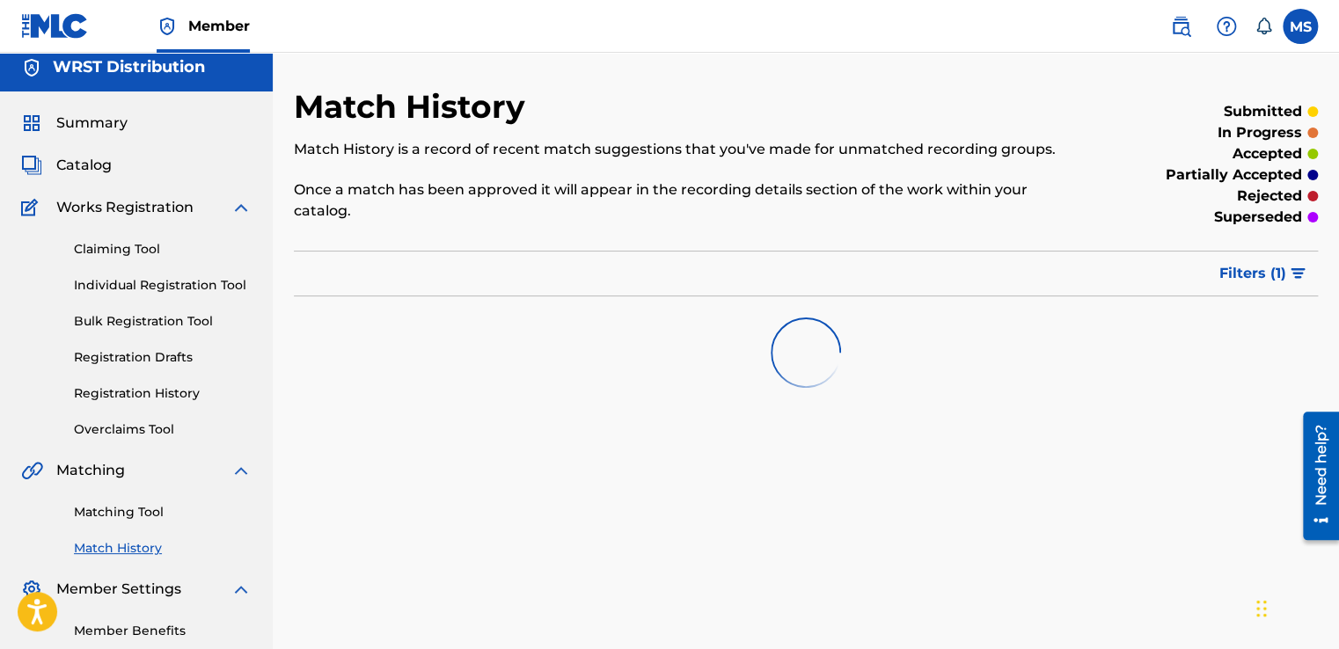
scroll to position [95, 0]
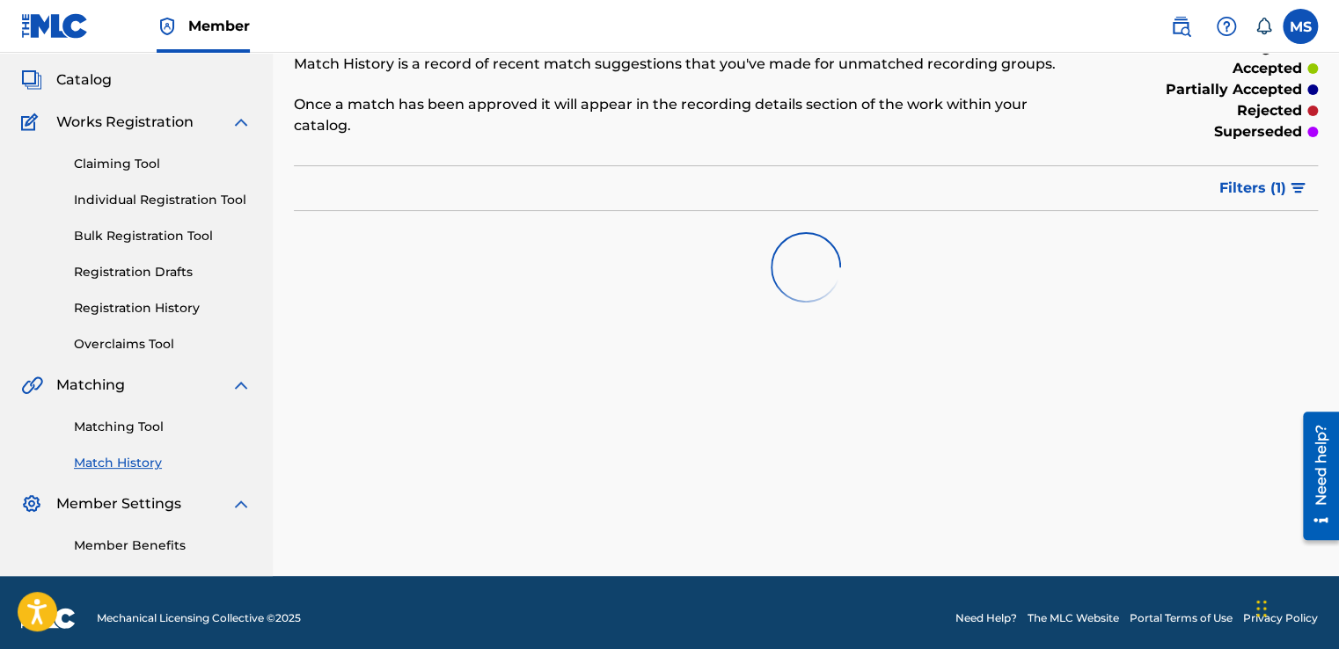
click at [110, 420] on div "Matching Tool Match History" at bounding box center [136, 434] width 230 height 77
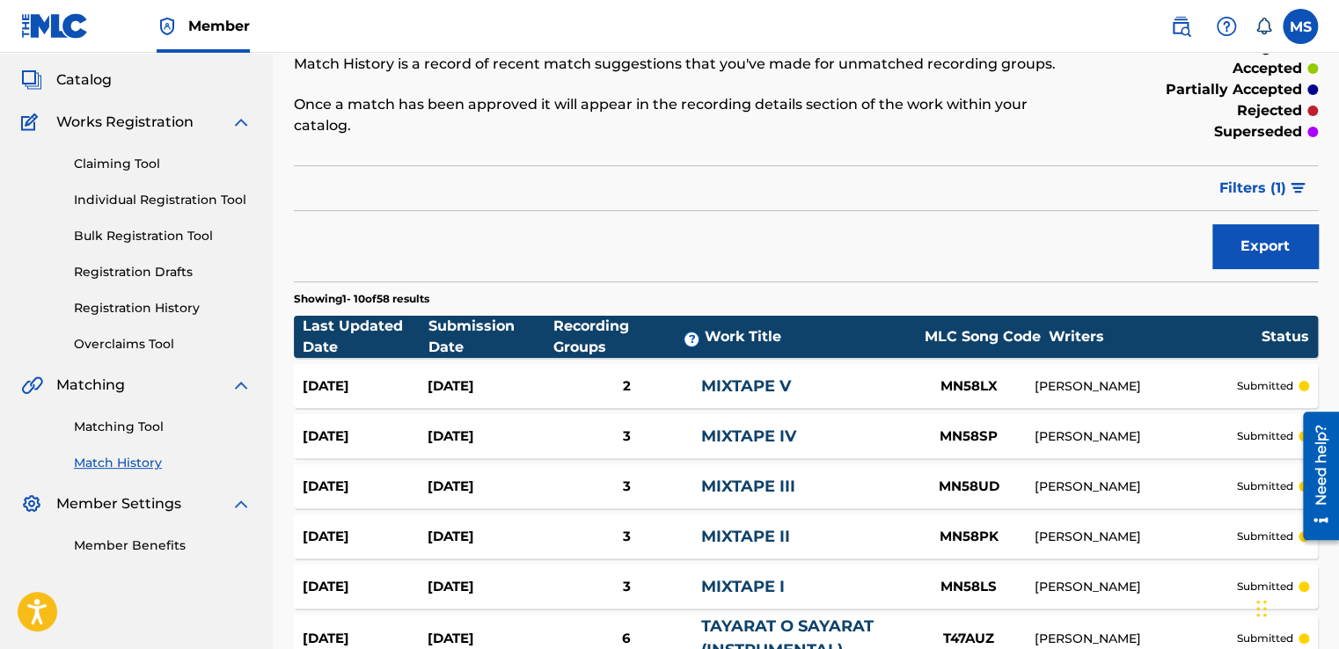
click at [110, 420] on link "Matching Tool" at bounding box center [163, 427] width 178 height 18
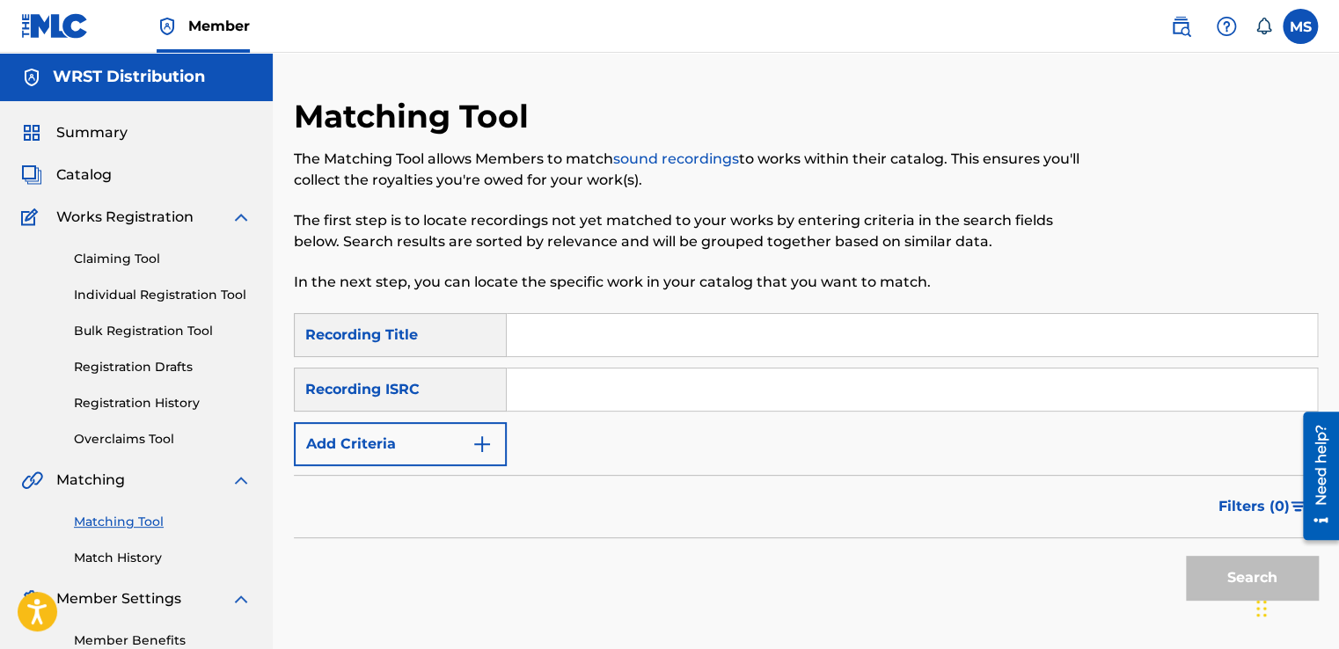
click at [614, 318] on input "Search Form" at bounding box center [912, 335] width 810 height 42
paste input "Mixtape VI"
type input "Mixtape VI"
click at [588, 397] on input "Search Form" at bounding box center [912, 390] width 810 height 42
paste input "QZ4UU2201320"
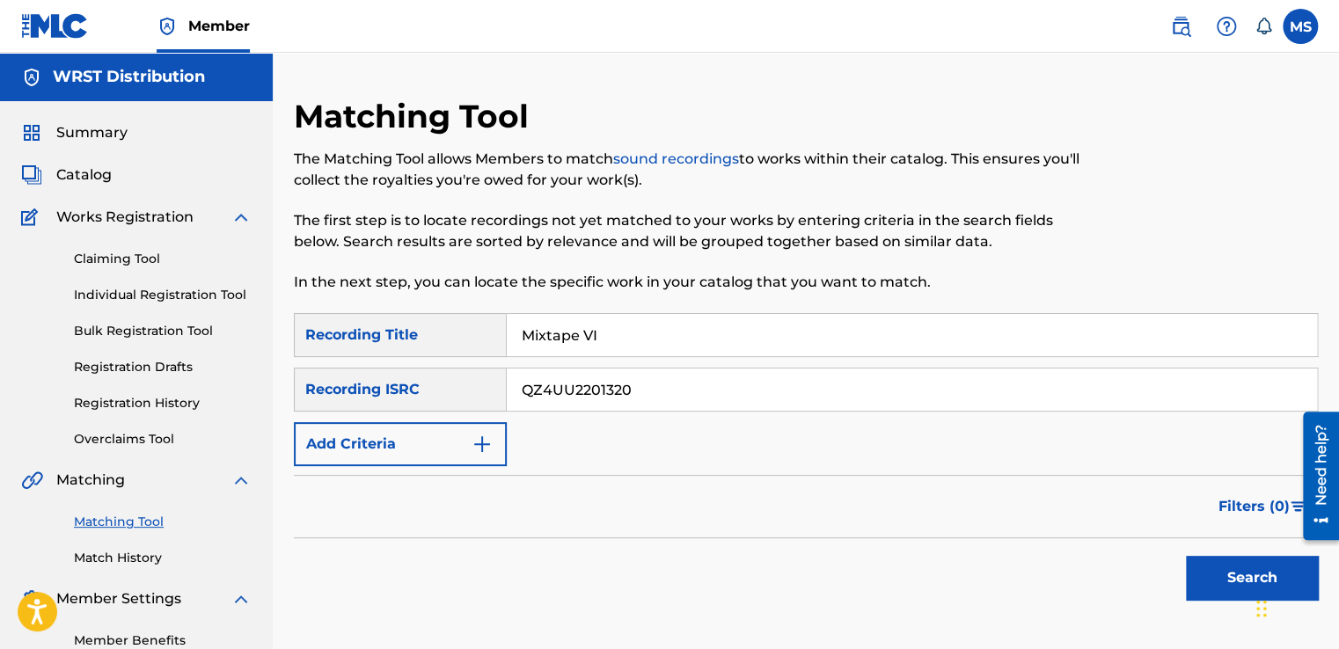
type input "QZ4UU2201320"
click at [659, 280] on p "In the next step, you can locate the specific work in your catalog that you wan…" at bounding box center [688, 282] width 788 height 21
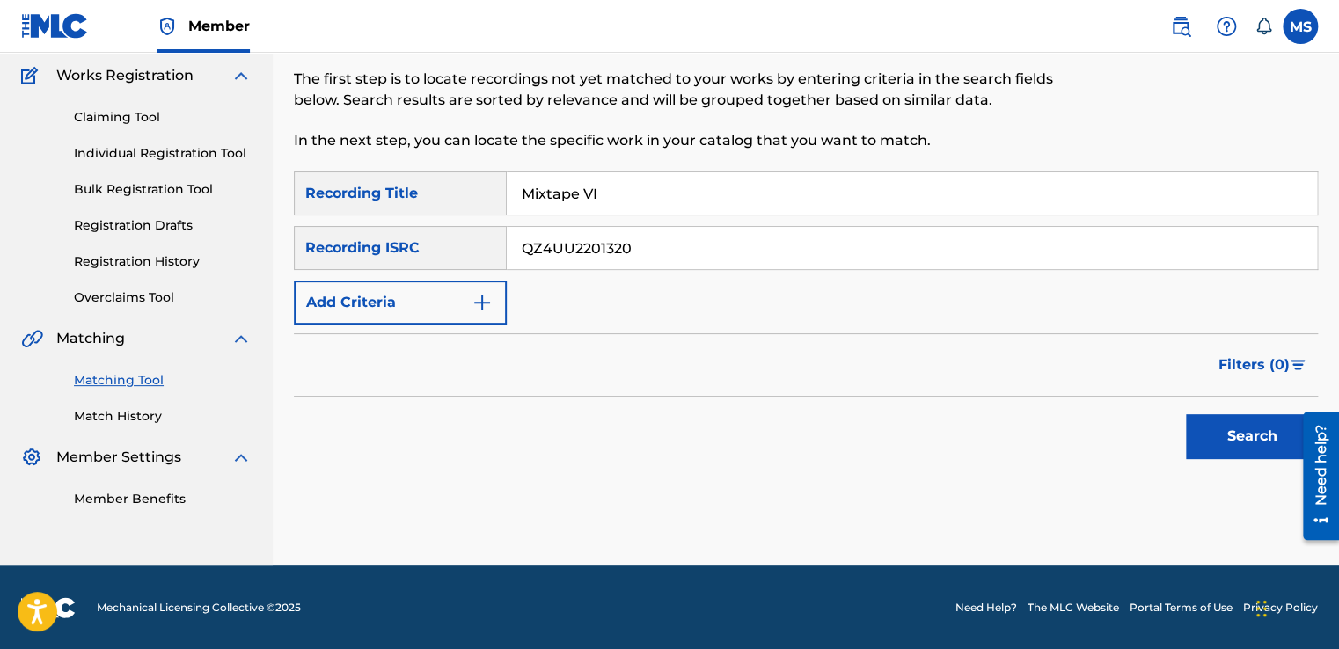
click at [1193, 435] on button "Search" at bounding box center [1252, 436] width 132 height 44
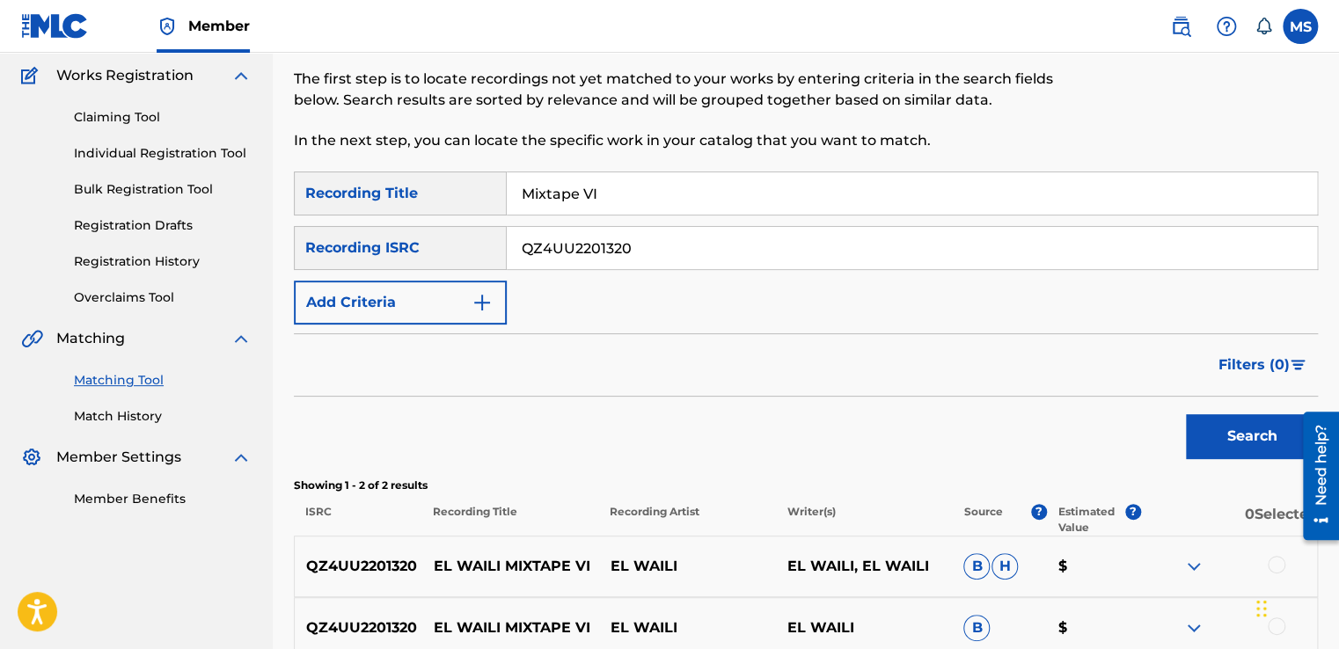
scroll to position [323, 0]
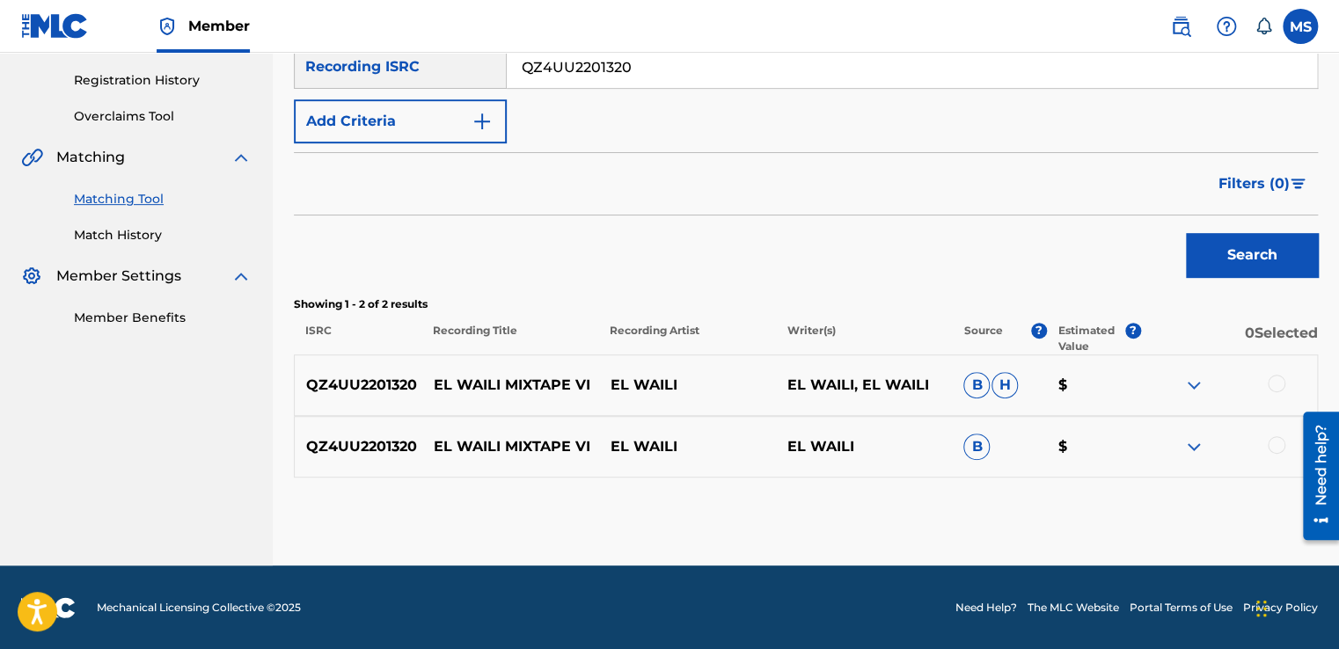
click at [1277, 391] on div at bounding box center [1277, 384] width 18 height 18
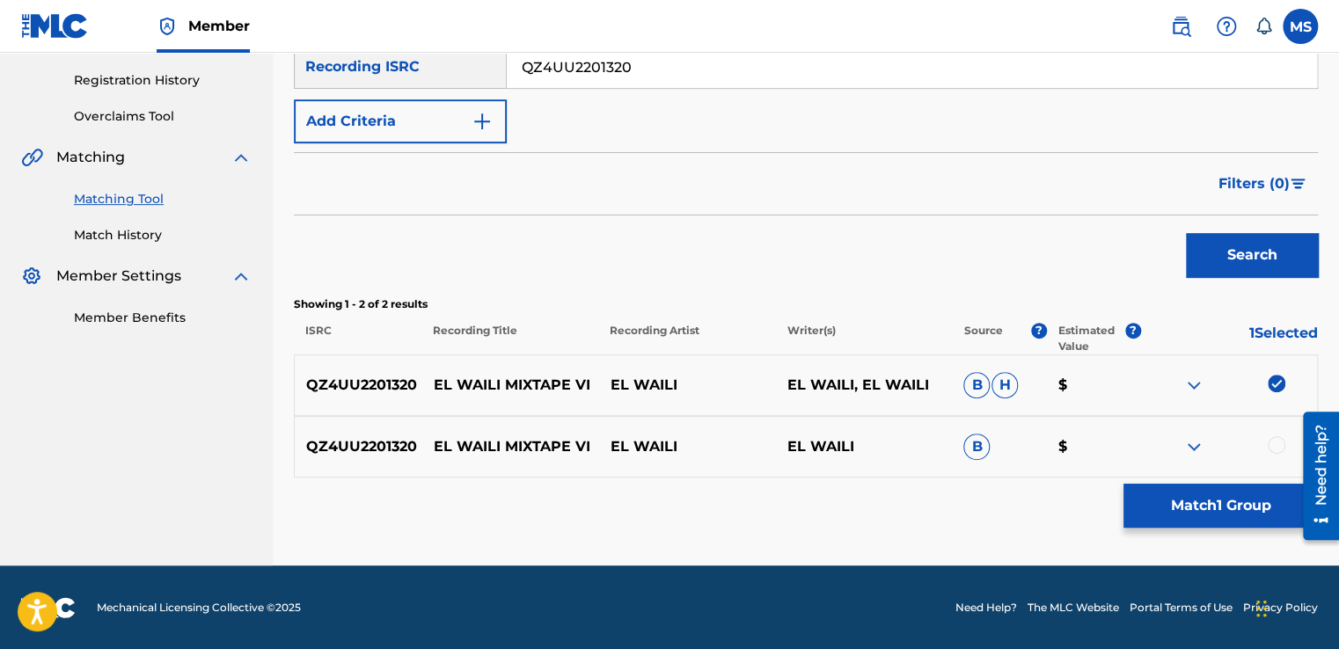
click at [1269, 436] on div at bounding box center [1228, 446] width 177 height 21
click at [1274, 441] on div at bounding box center [1277, 445] width 18 height 18
click at [1227, 517] on button "Match 2 Groups" at bounding box center [1220, 506] width 194 height 44
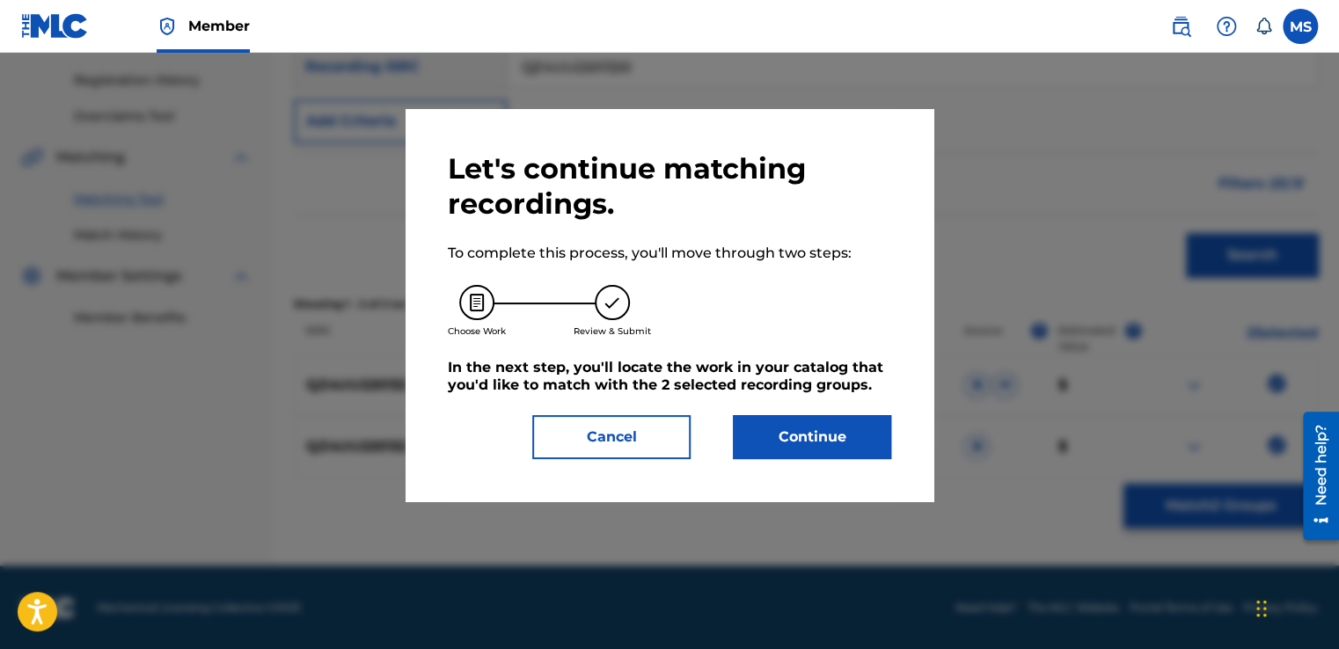
click at [836, 436] on button "Continue" at bounding box center [812, 437] width 158 height 44
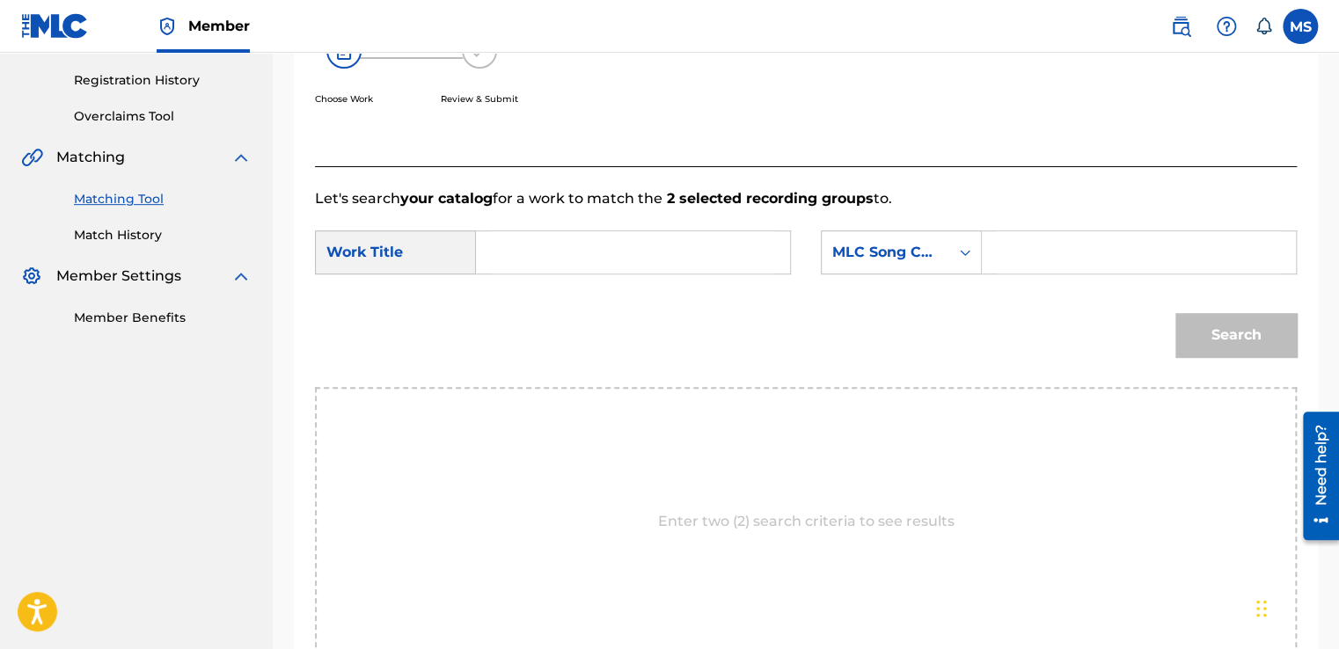
click at [652, 252] on input "Search Form" at bounding box center [633, 252] width 284 height 42
paste input "MN58RK"
type input "MN58RK"
paste input "Mixtape VI"
type input "Mixtape VI"
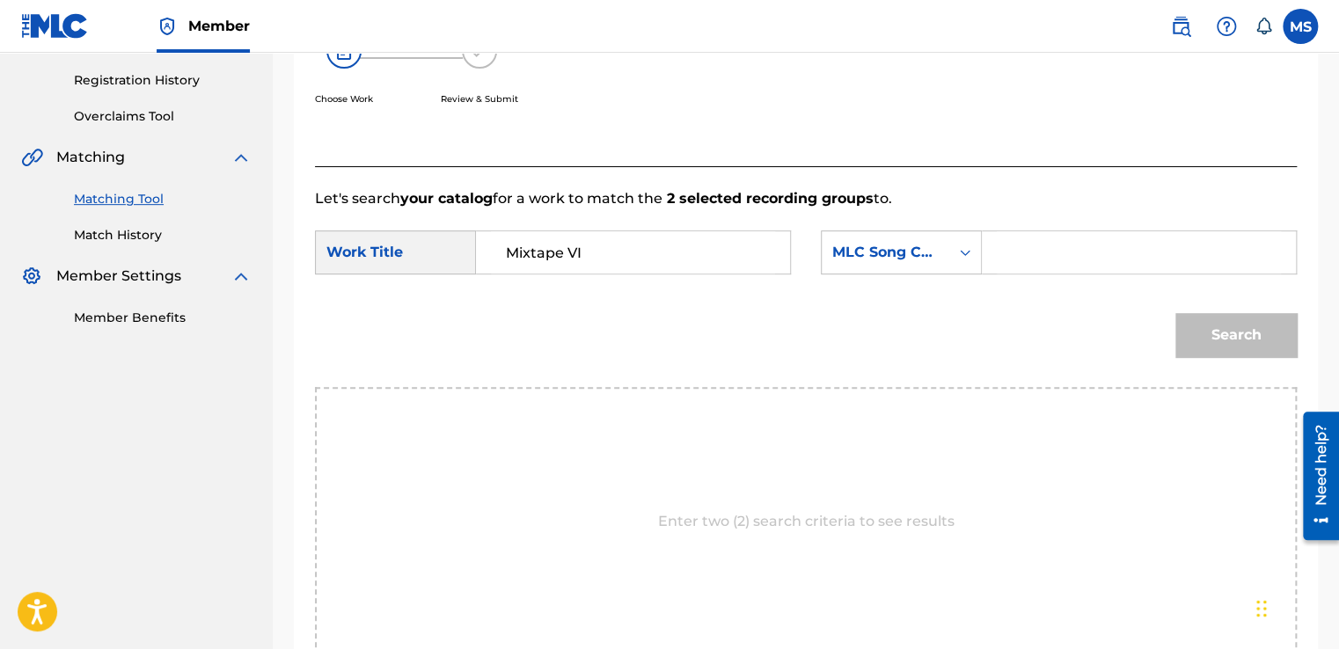
click at [1014, 245] on input "Search Form" at bounding box center [1139, 252] width 284 height 42
paste input "MN58RK"
type input "MN58RK"
click at [1175, 313] on button "Search" at bounding box center [1235, 335] width 121 height 44
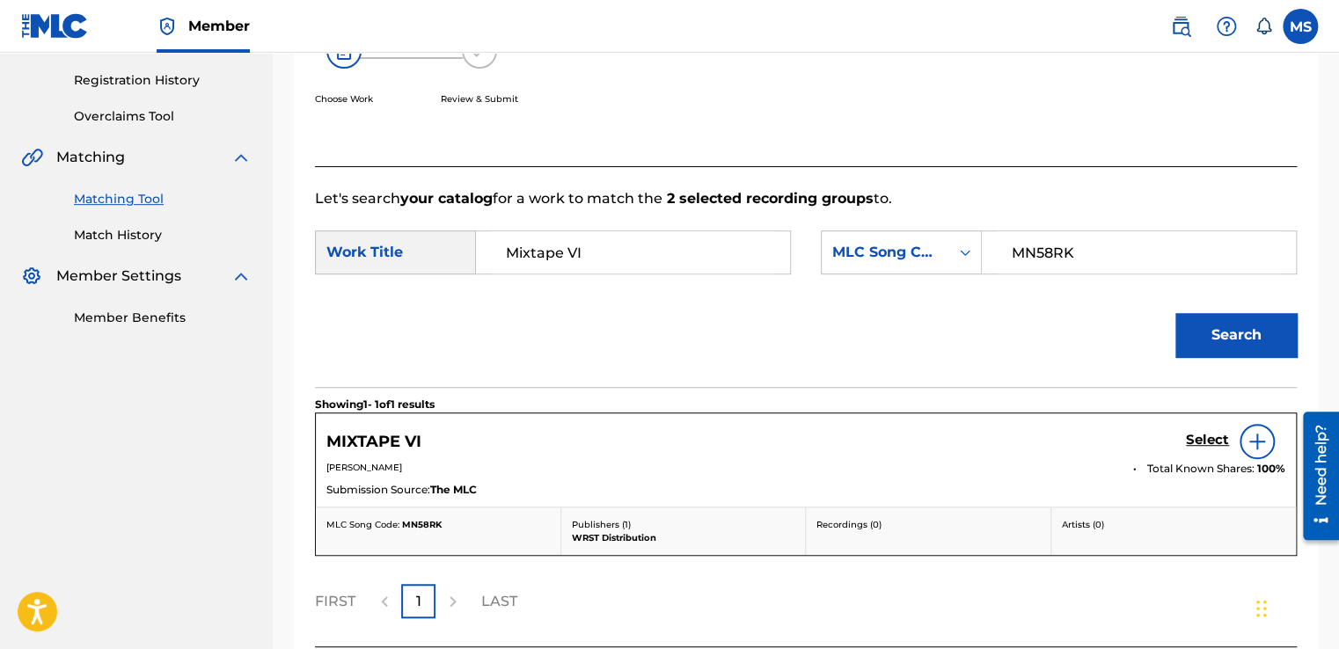
scroll to position [469, 0]
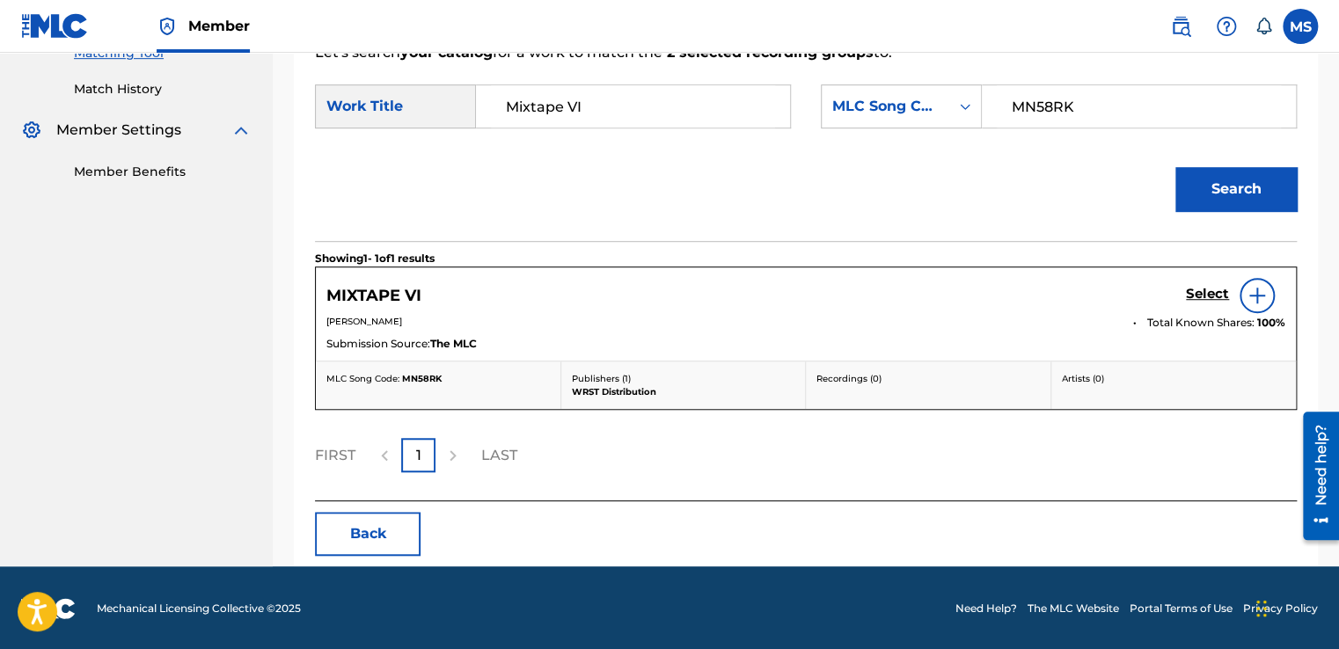
click at [1203, 291] on h5 "Select" at bounding box center [1207, 294] width 43 height 17
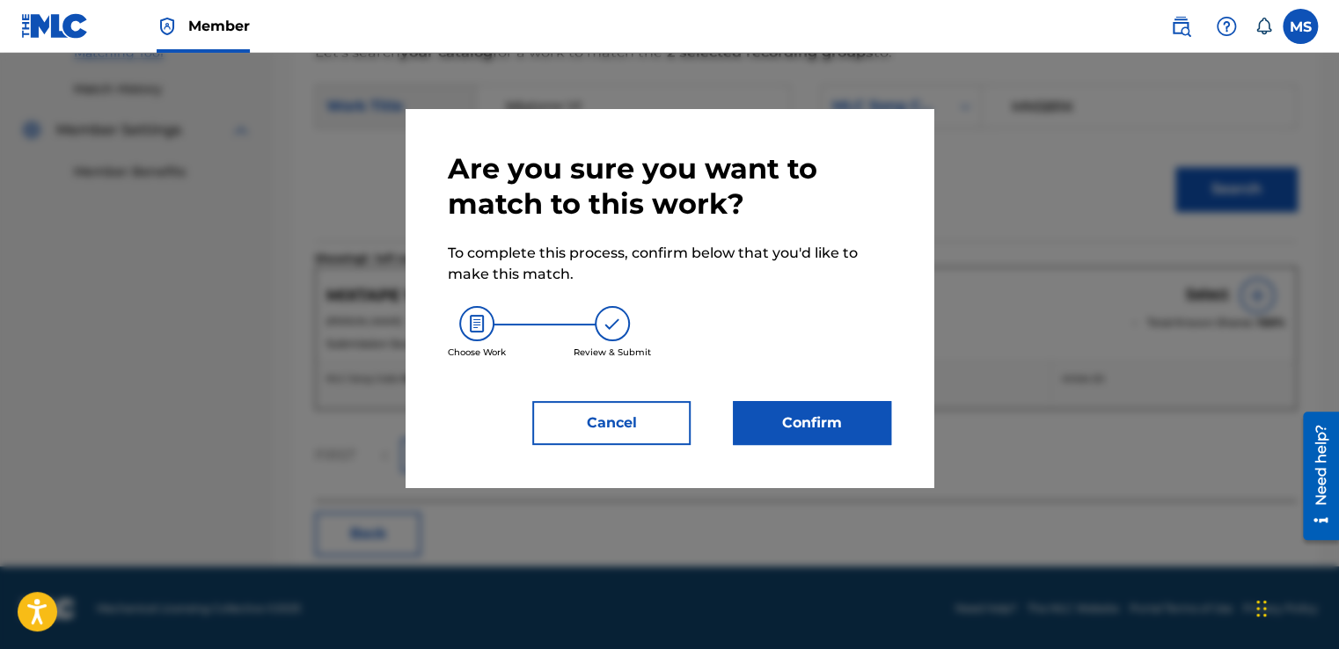
click at [814, 408] on button "Confirm" at bounding box center [812, 423] width 158 height 44
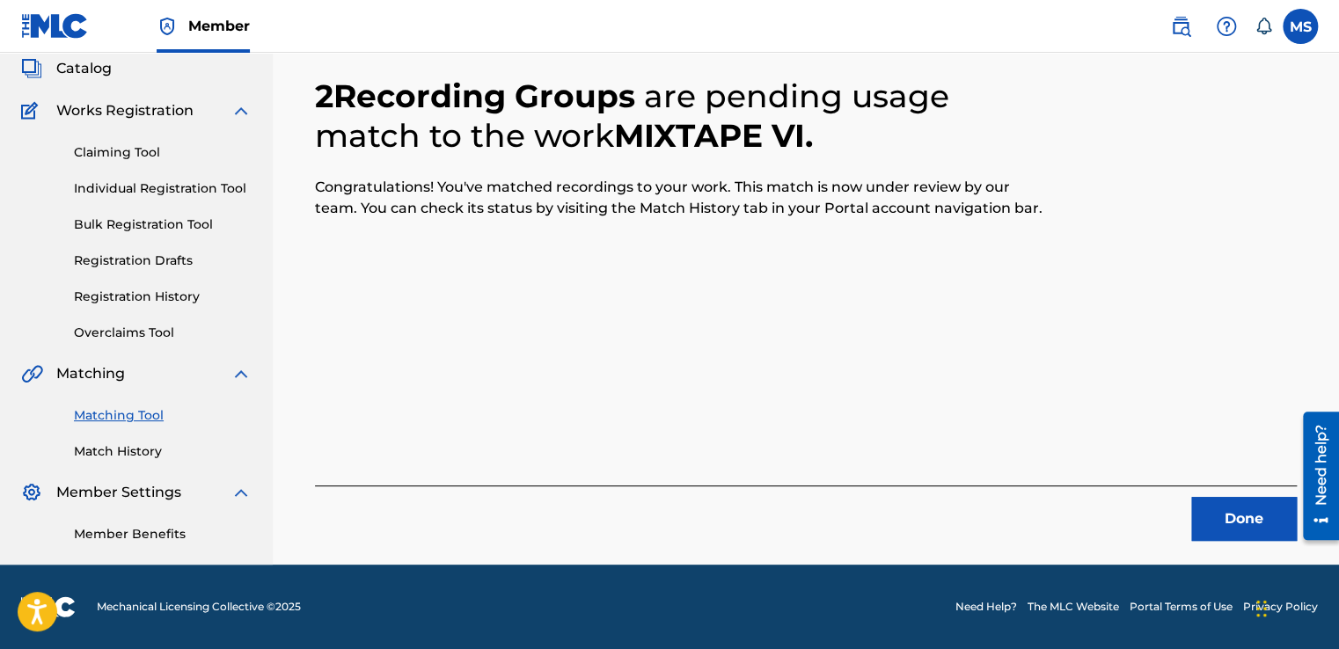
scroll to position [106, 0]
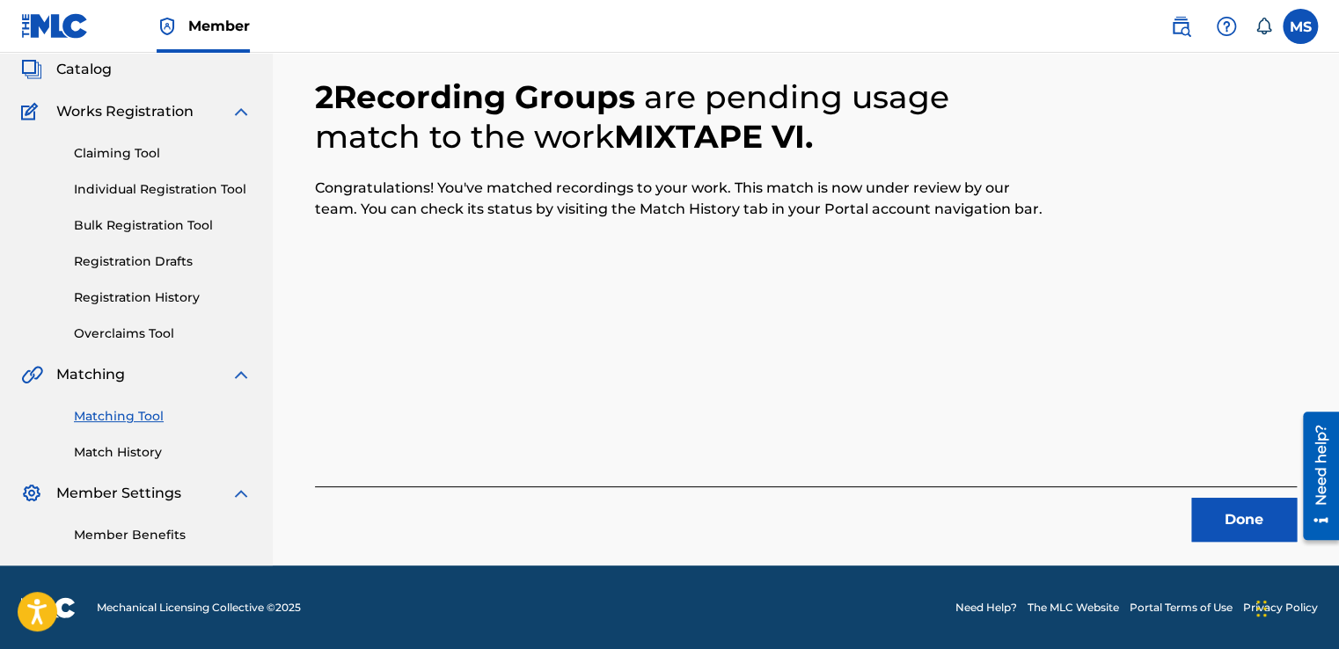
click at [1244, 528] on button "Done" at bounding box center [1244, 520] width 106 height 44
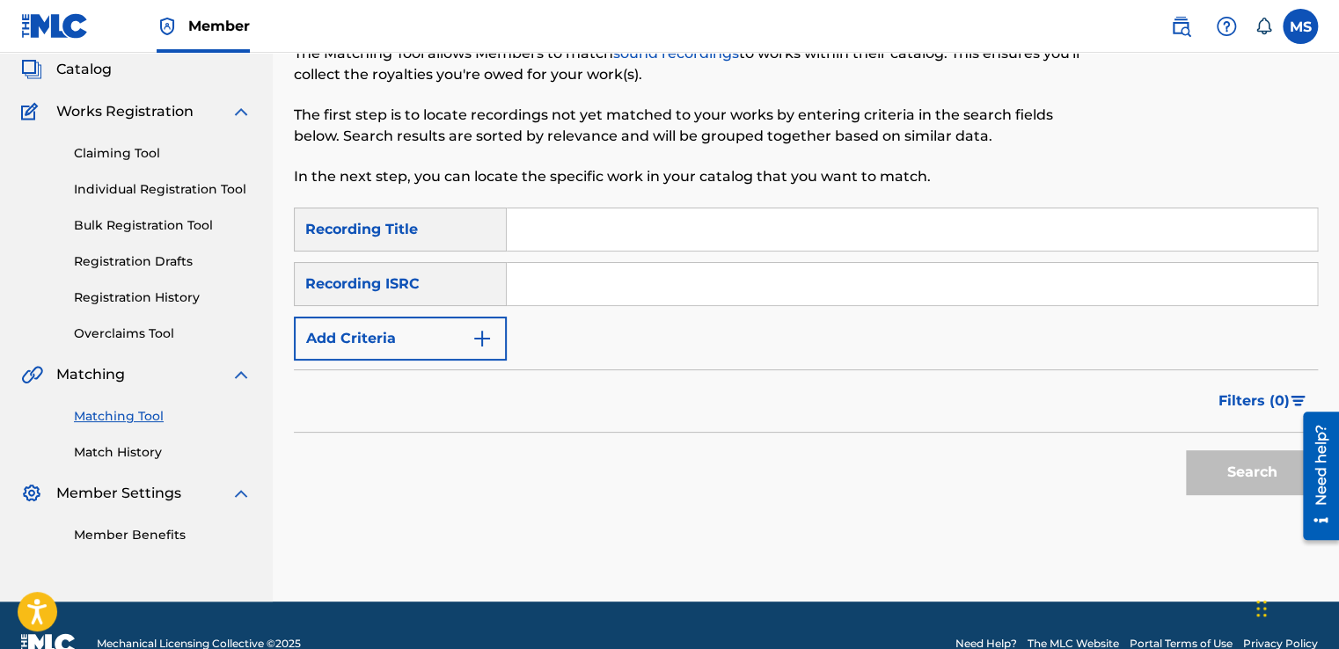
click at [851, 216] on input "Search Form" at bounding box center [912, 229] width 810 height 42
paste input "Mixtape VII"
type input "Mixtape VII"
click at [621, 273] on input "Search Form" at bounding box center [912, 284] width 810 height 42
paste input "QZ4UU2201321"
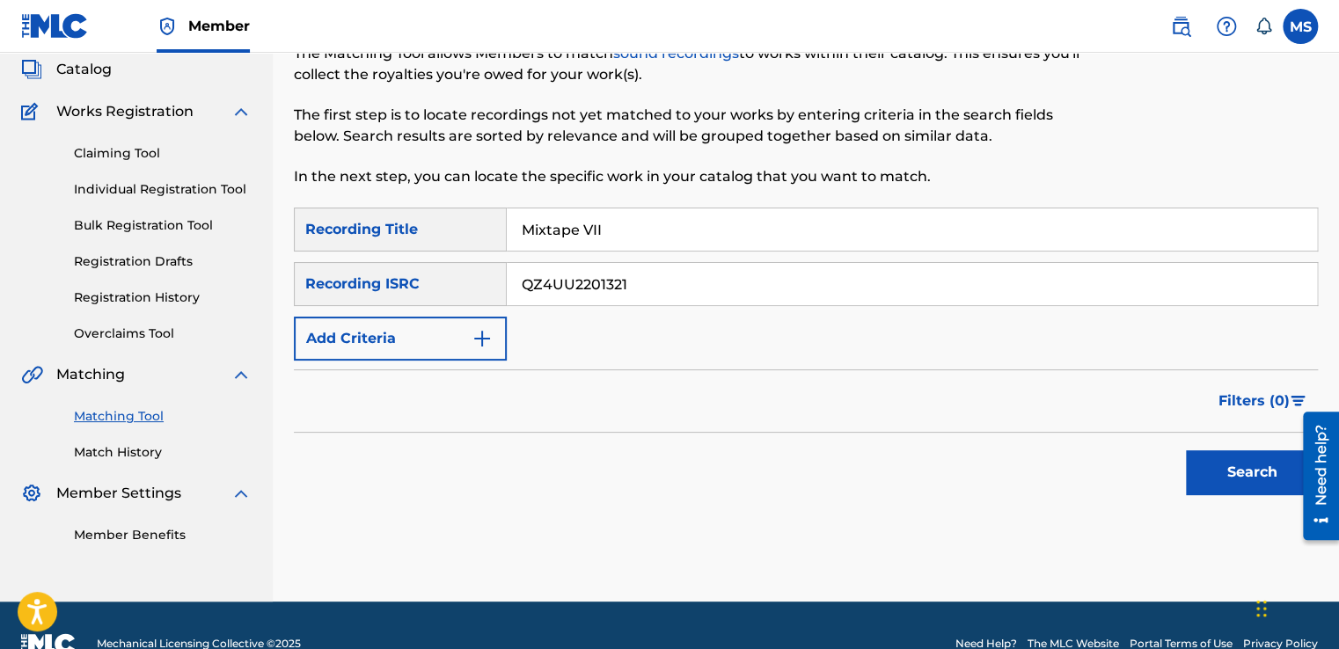
type input "QZ4UU2201321"
click at [1186, 450] on button "Search" at bounding box center [1252, 472] width 132 height 44
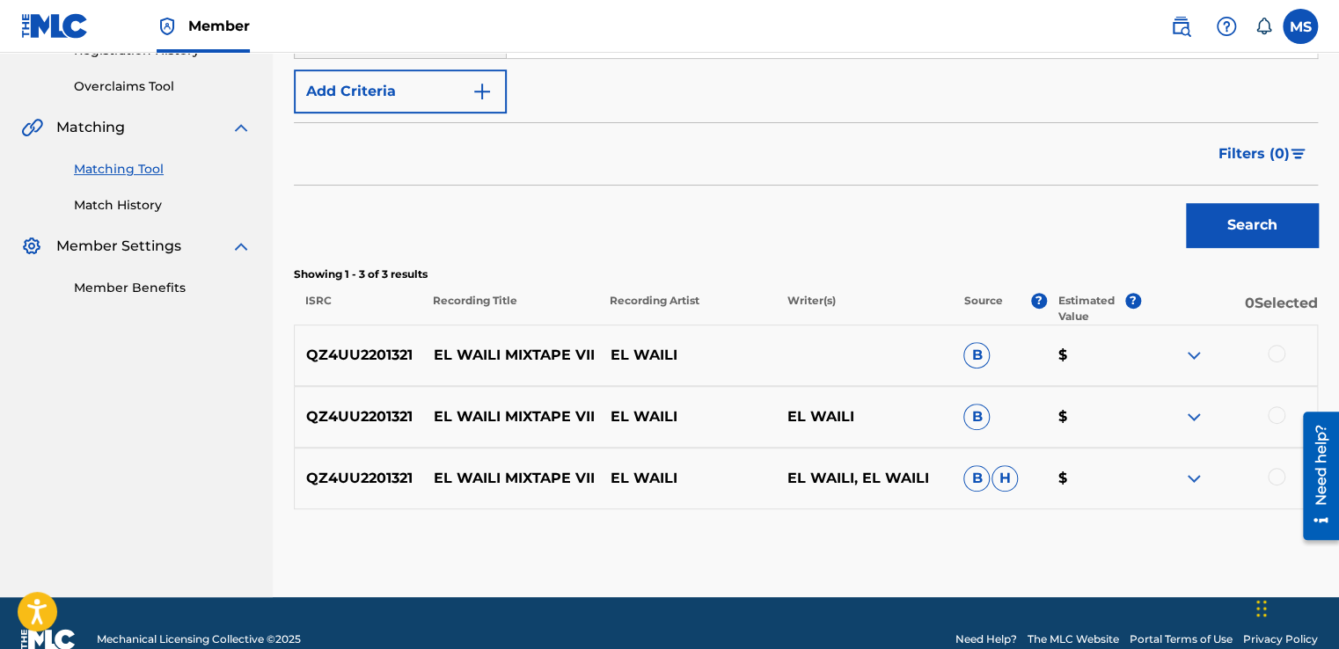
scroll to position [384, 0]
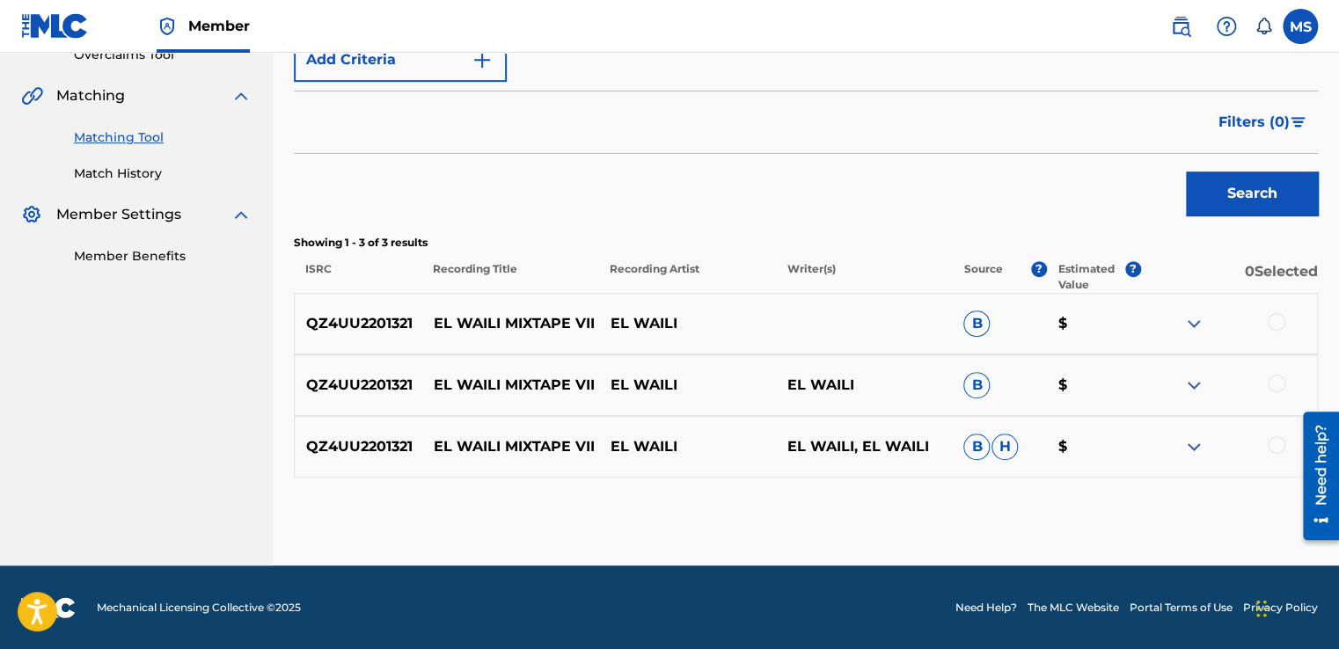
click at [1279, 314] on div at bounding box center [1277, 322] width 18 height 18
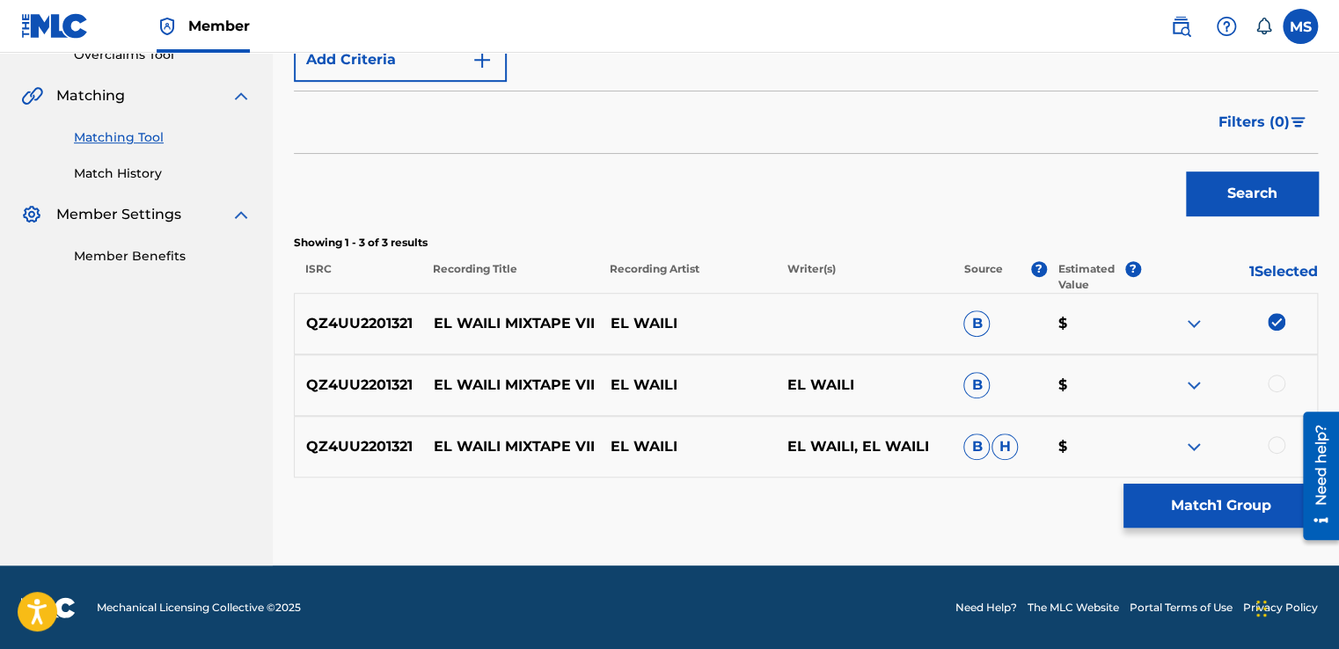
click at [1270, 384] on div at bounding box center [1277, 384] width 18 height 18
click at [1271, 439] on div at bounding box center [1277, 445] width 18 height 18
click at [1240, 501] on button "Match 3 Groups" at bounding box center [1220, 506] width 194 height 44
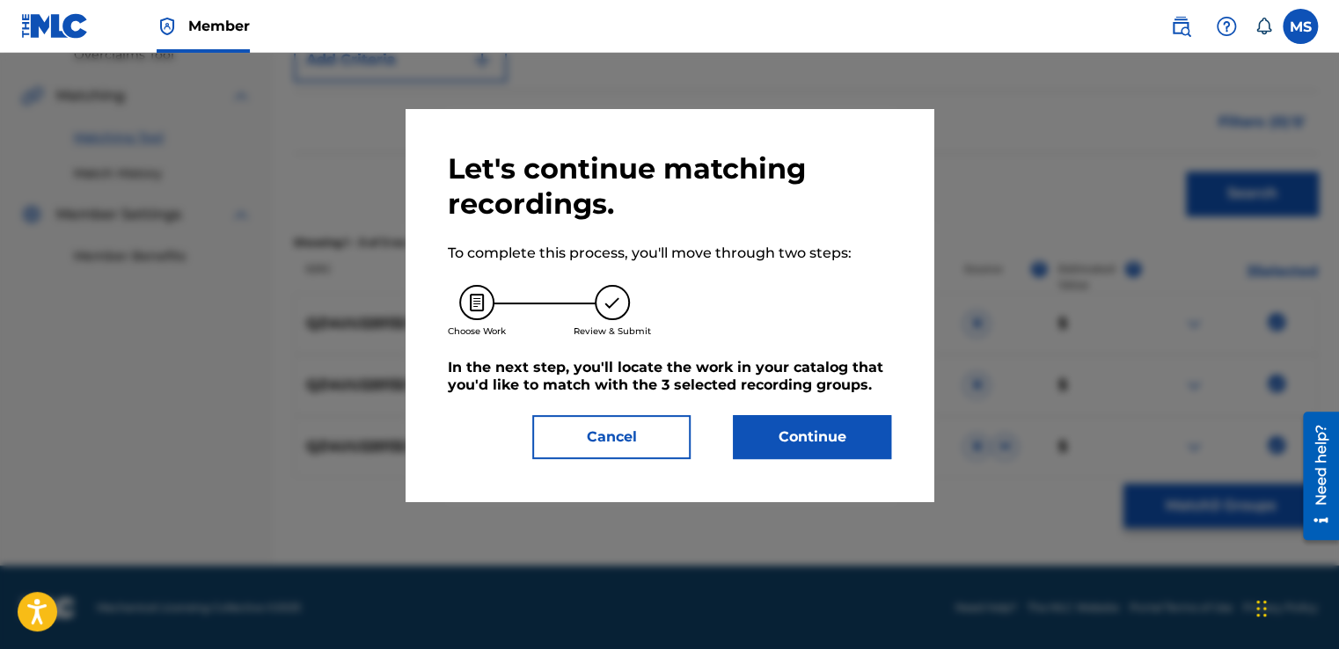
click at [805, 435] on button "Continue" at bounding box center [812, 437] width 158 height 44
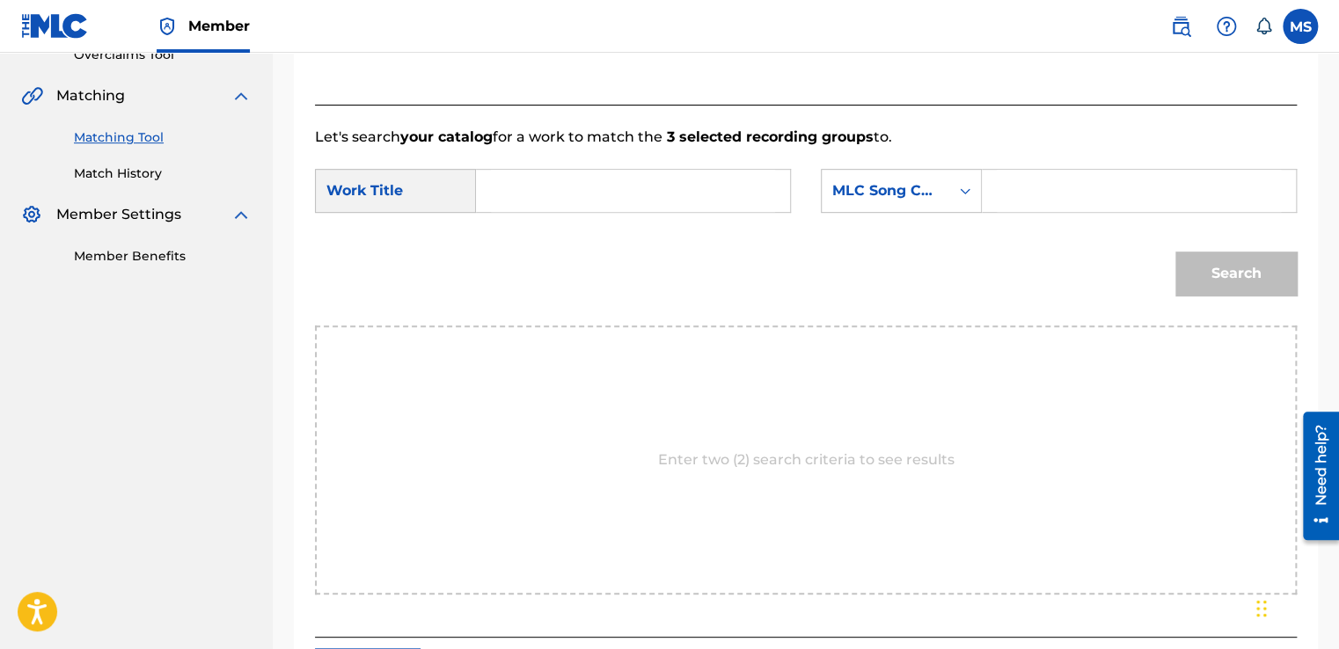
click at [645, 196] on input "Search Form" at bounding box center [633, 191] width 284 height 42
paste input "Mixtape VII"
type input "Mixtape VII"
click at [1039, 164] on form "SearchWithCriteria7493d478-2d25-4104-89e8-7e9427b1ce98 Work Title Mixtape VII S…" at bounding box center [806, 237] width 982 height 178
click at [1044, 209] on input "Search Form" at bounding box center [1139, 191] width 284 height 42
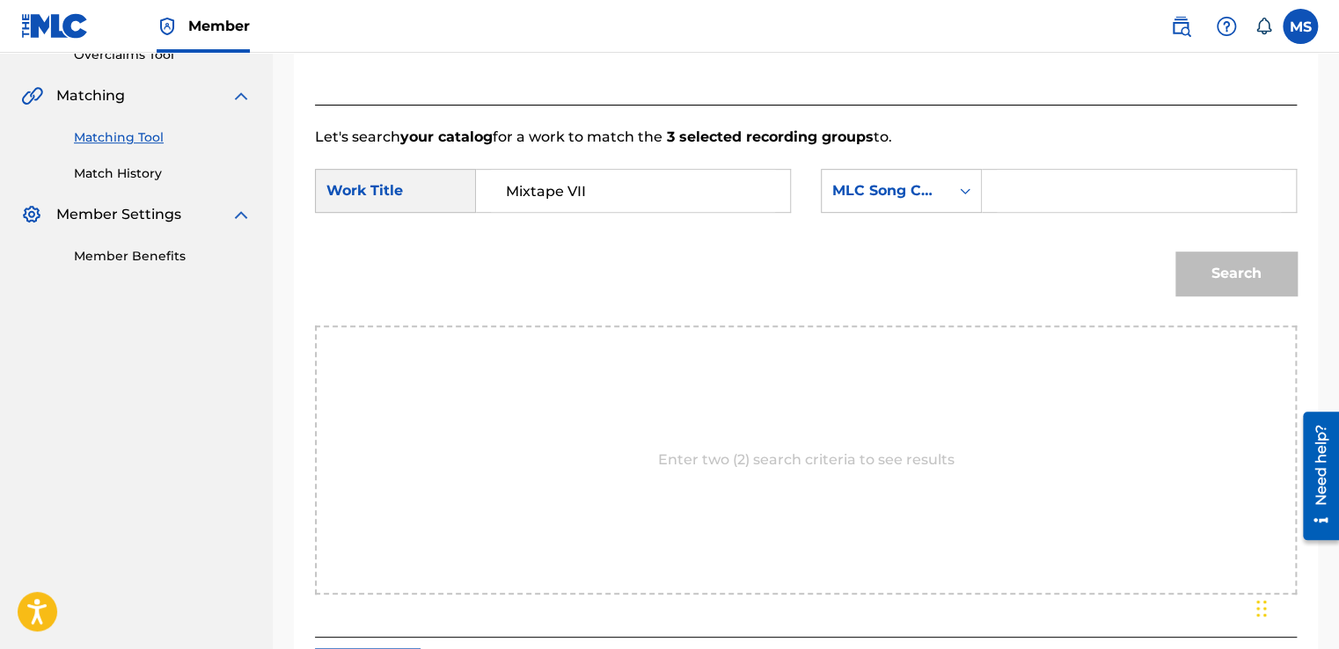
paste input "MN58QR"
type input "MN58QR"
click at [1175, 252] on button "Search" at bounding box center [1235, 274] width 121 height 44
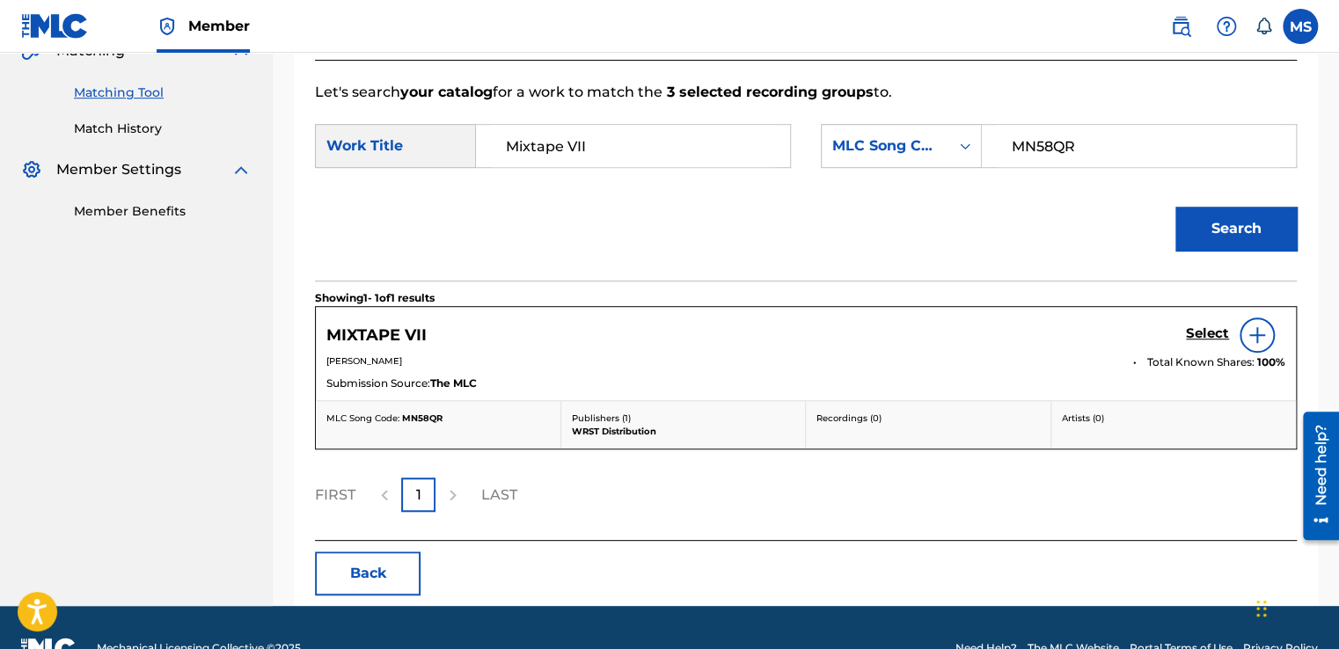
scroll to position [430, 0]
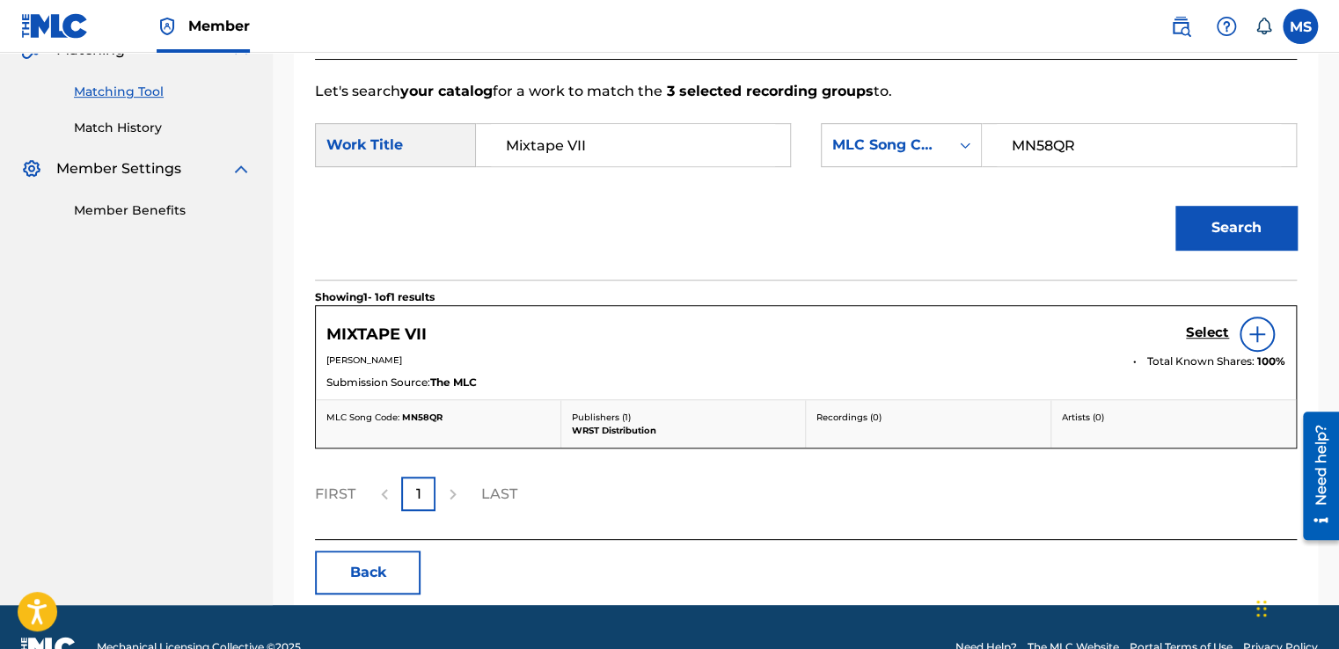
click at [1210, 332] on h5 "Select" at bounding box center [1207, 333] width 43 height 17
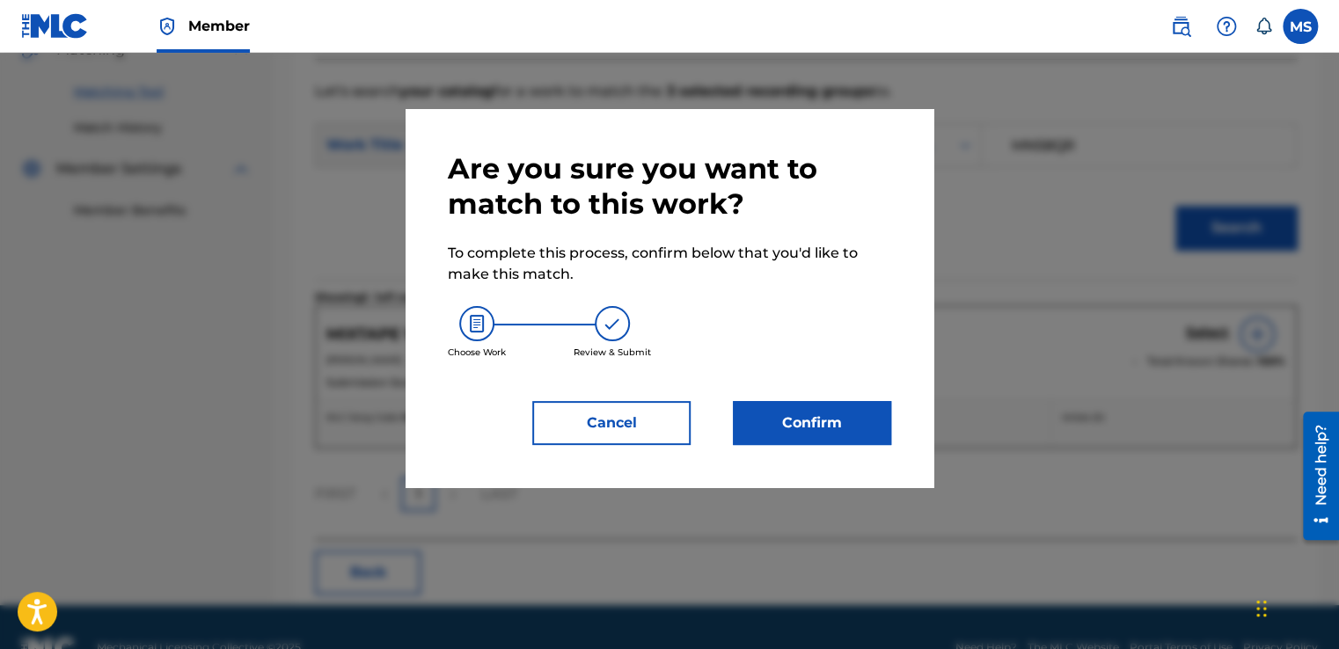
click at [793, 422] on button "Confirm" at bounding box center [812, 423] width 158 height 44
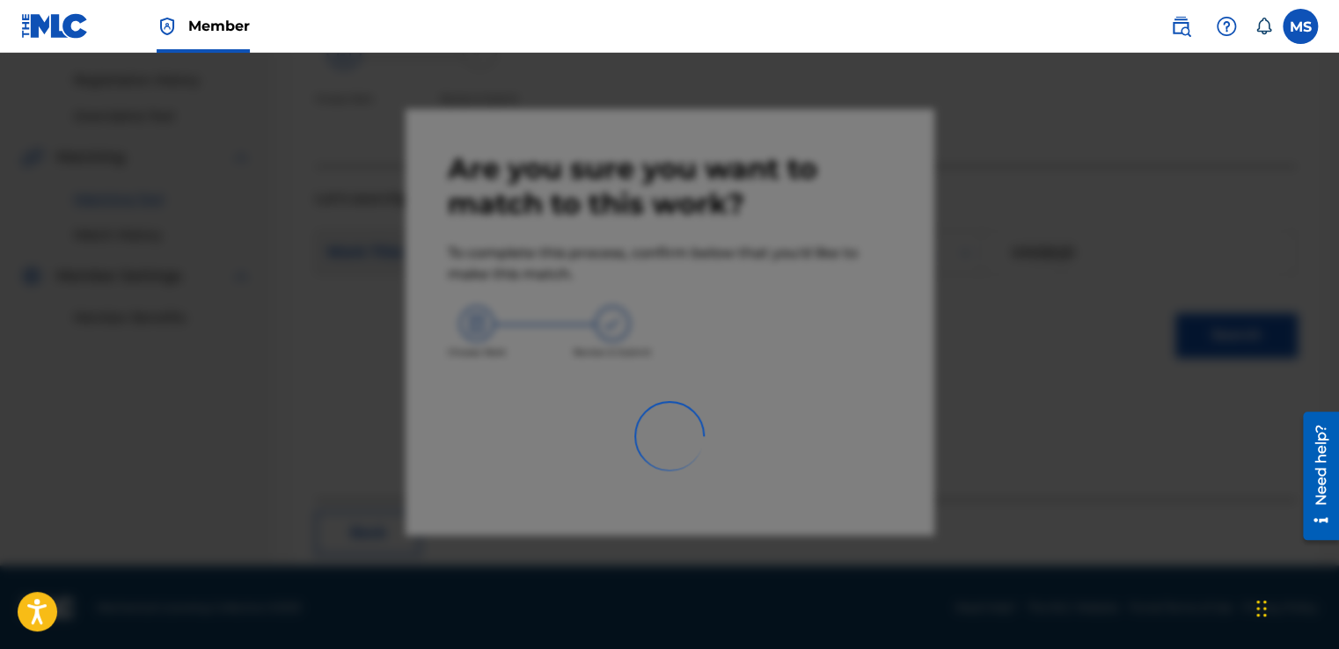
scroll to position [106, 0]
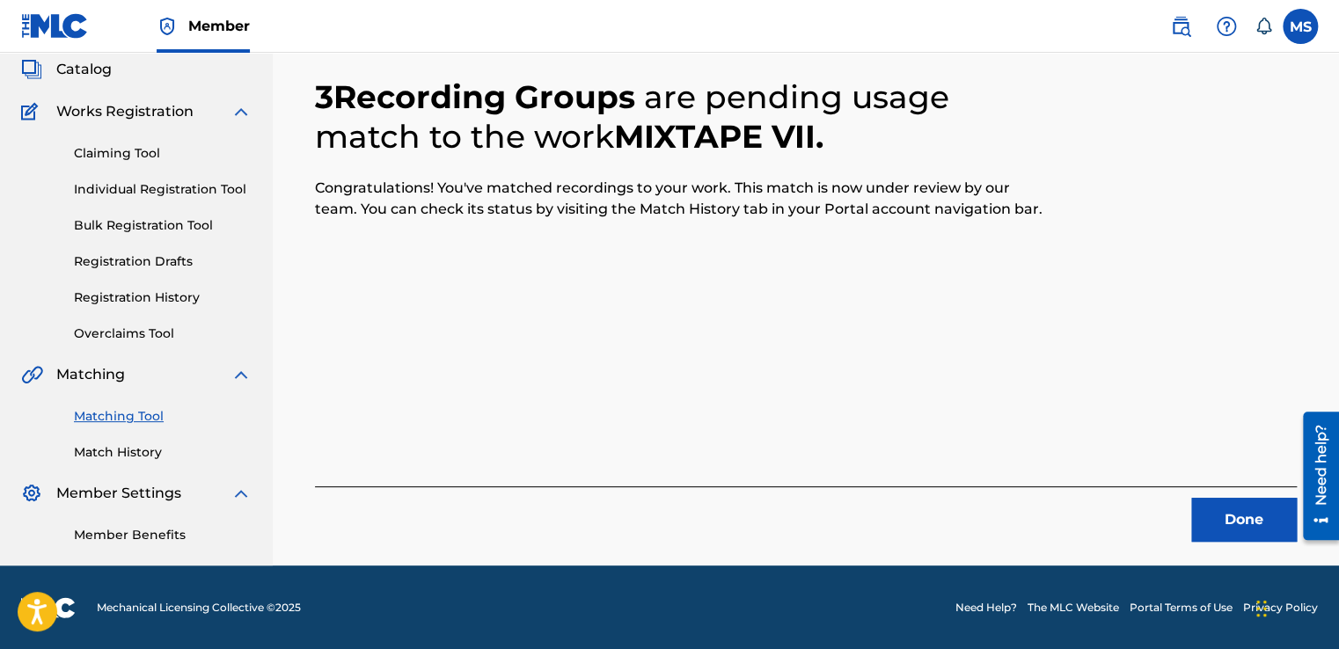
click at [1204, 519] on button "Done" at bounding box center [1244, 520] width 106 height 44
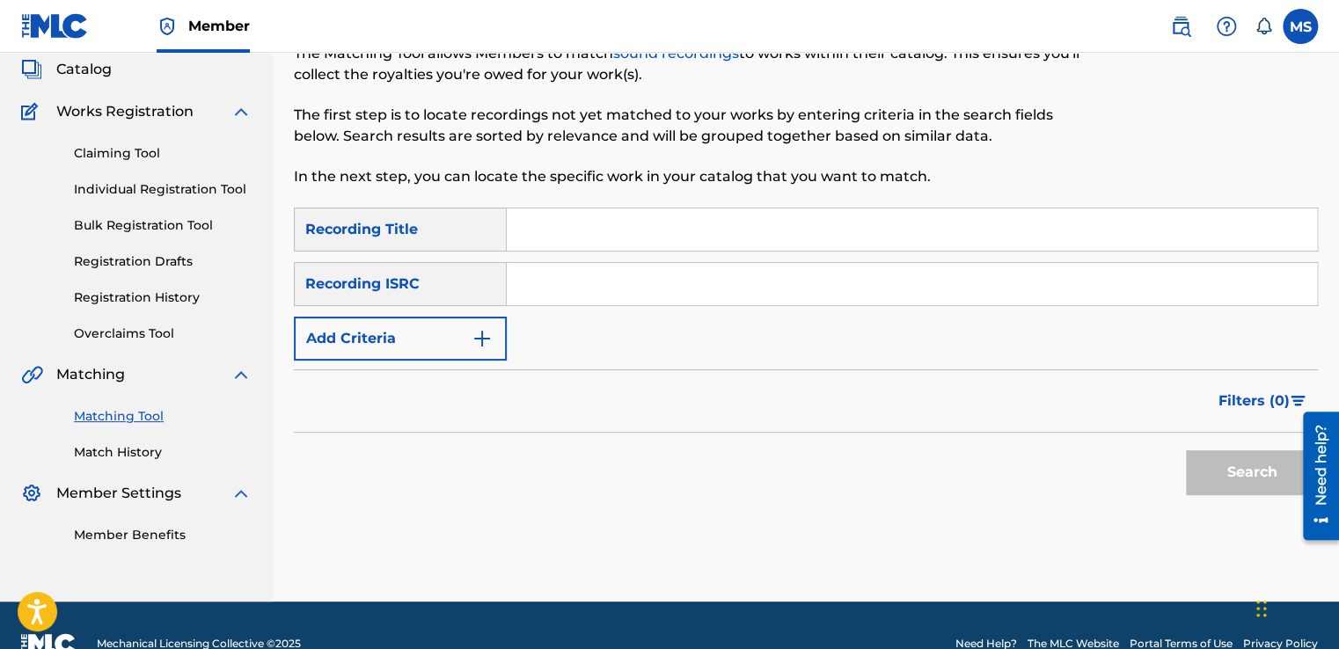
click at [590, 227] on input "Search Form" at bounding box center [912, 229] width 810 height 42
paste input "Mixtape VIII"
type input "Mixtape VIII"
click at [546, 275] on input "Search Form" at bounding box center [912, 284] width 810 height 42
paste input "QZ4UU2201322"
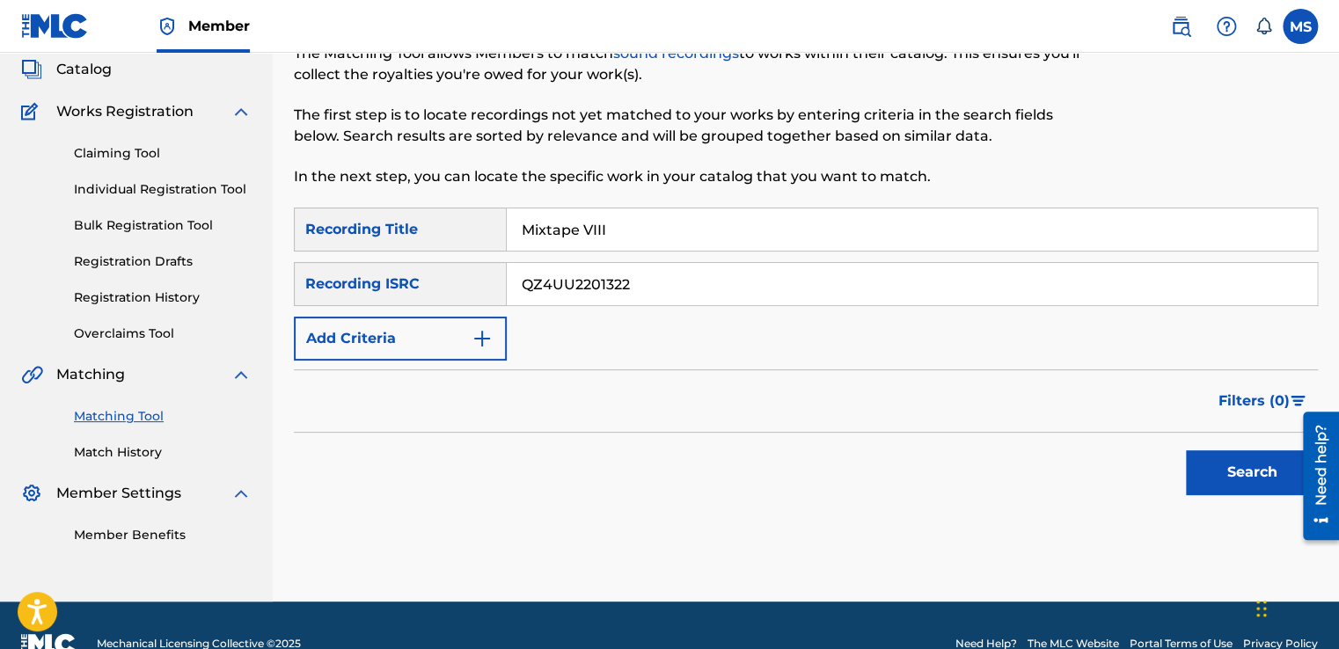
type input "QZ4UU2201322"
click at [1186, 450] on button "Search" at bounding box center [1252, 472] width 132 height 44
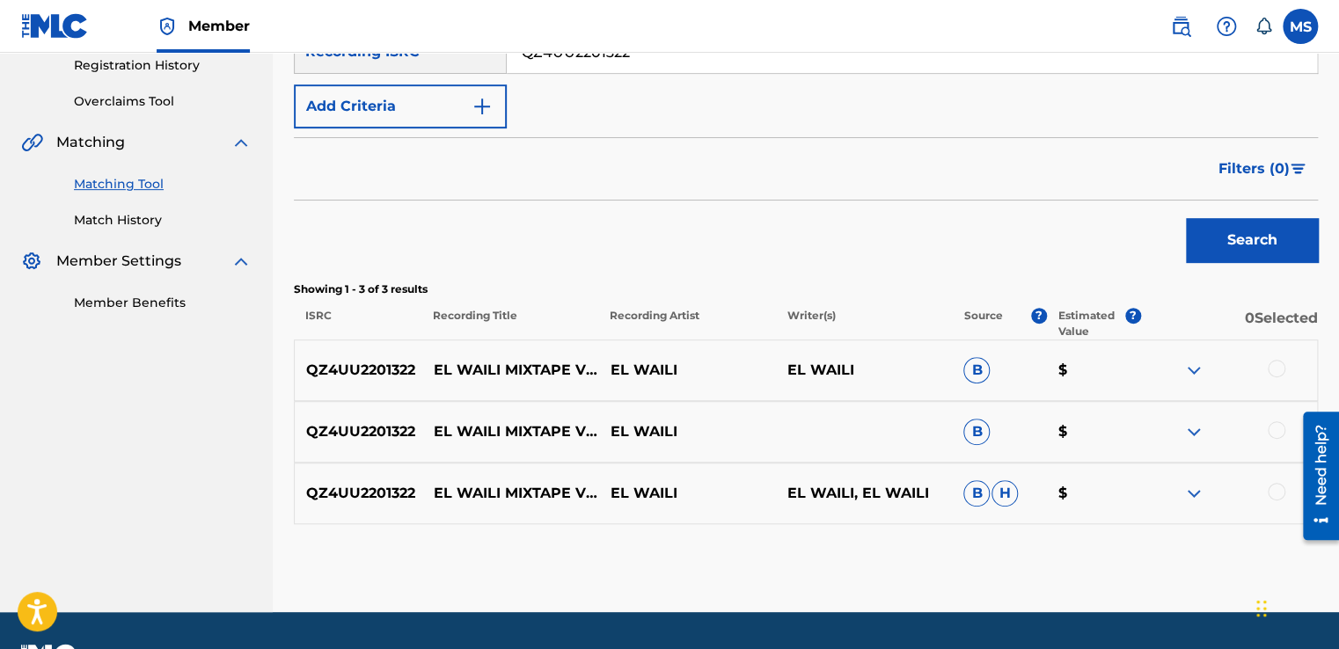
scroll to position [384, 0]
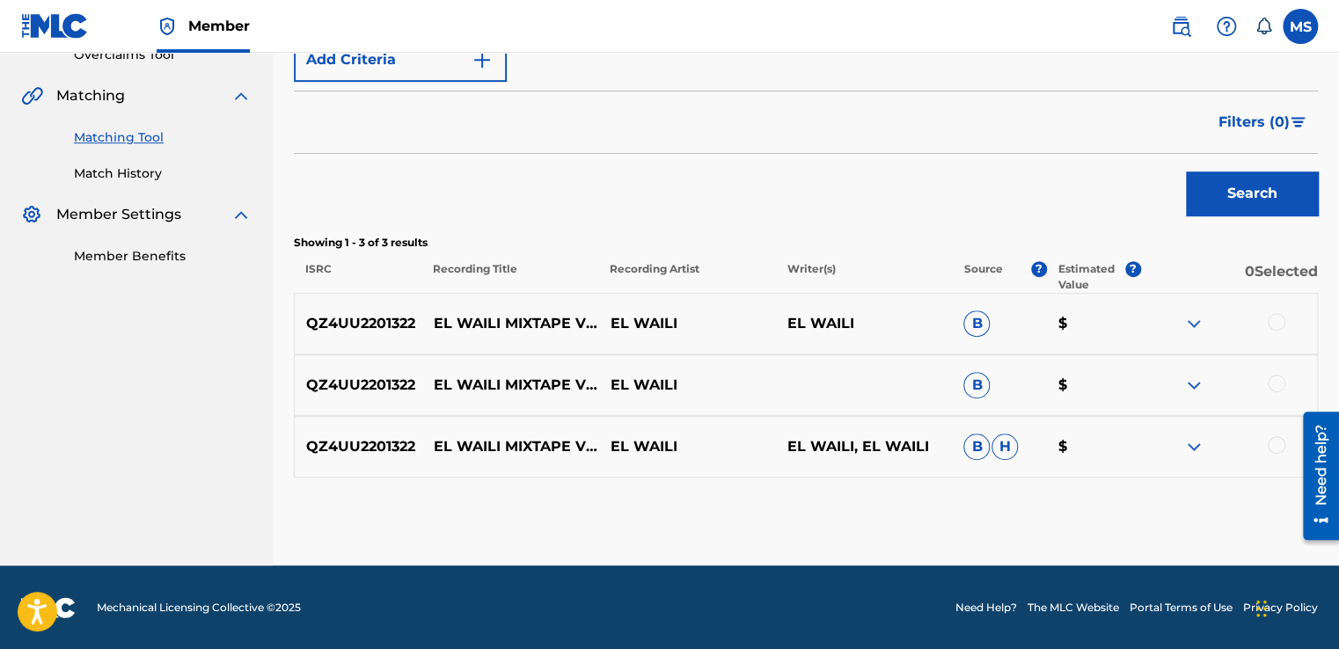
click at [1284, 318] on div at bounding box center [1228, 323] width 177 height 21
click at [1282, 322] on div at bounding box center [1277, 322] width 18 height 18
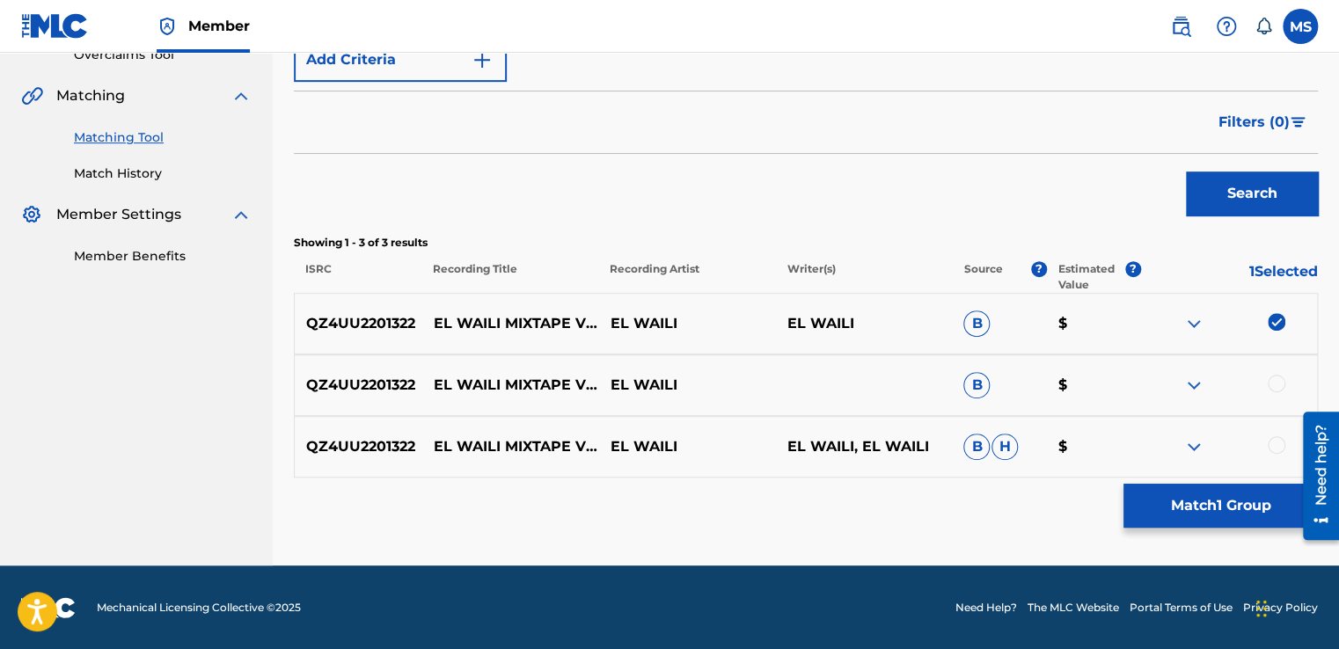
click at [1274, 378] on div at bounding box center [1277, 384] width 18 height 18
click at [1274, 442] on div at bounding box center [1277, 445] width 18 height 18
click at [1246, 484] on button "Match 3 Groups" at bounding box center [1220, 506] width 194 height 44
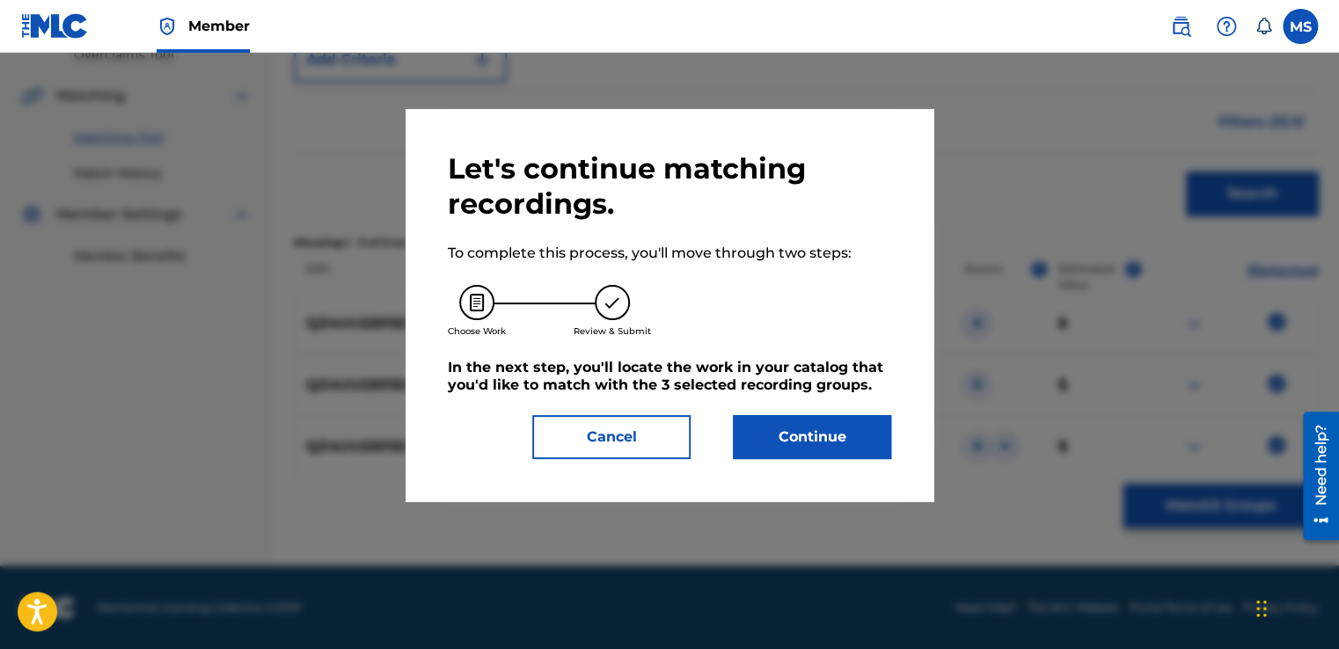
click at [823, 439] on button "Continue" at bounding box center [812, 437] width 158 height 44
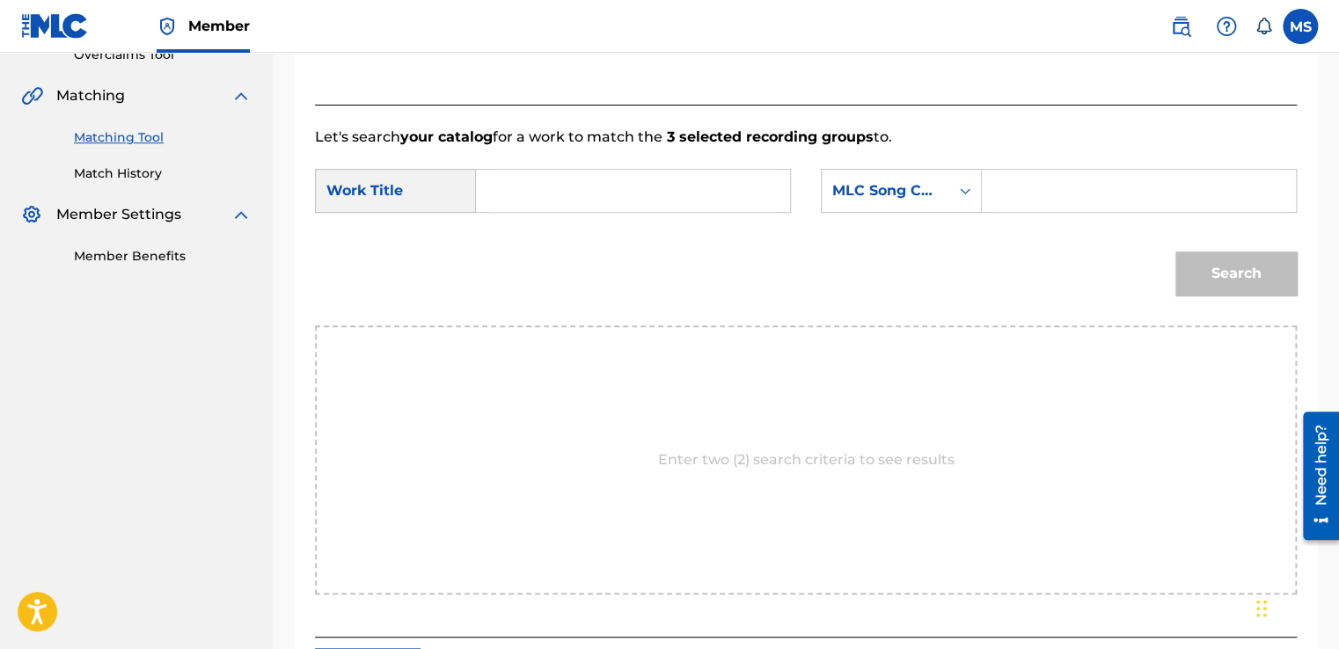
drag, startPoint x: 631, startPoint y: 167, endPoint x: 626, endPoint y: 175, distance: 9.1
click at [626, 175] on div "Search Form" at bounding box center [633, 191] width 315 height 44
click at [626, 175] on input "Search Form" at bounding box center [633, 191] width 284 height 42
paste input "Mixtape VIII"
type input "Mixtape VIII"
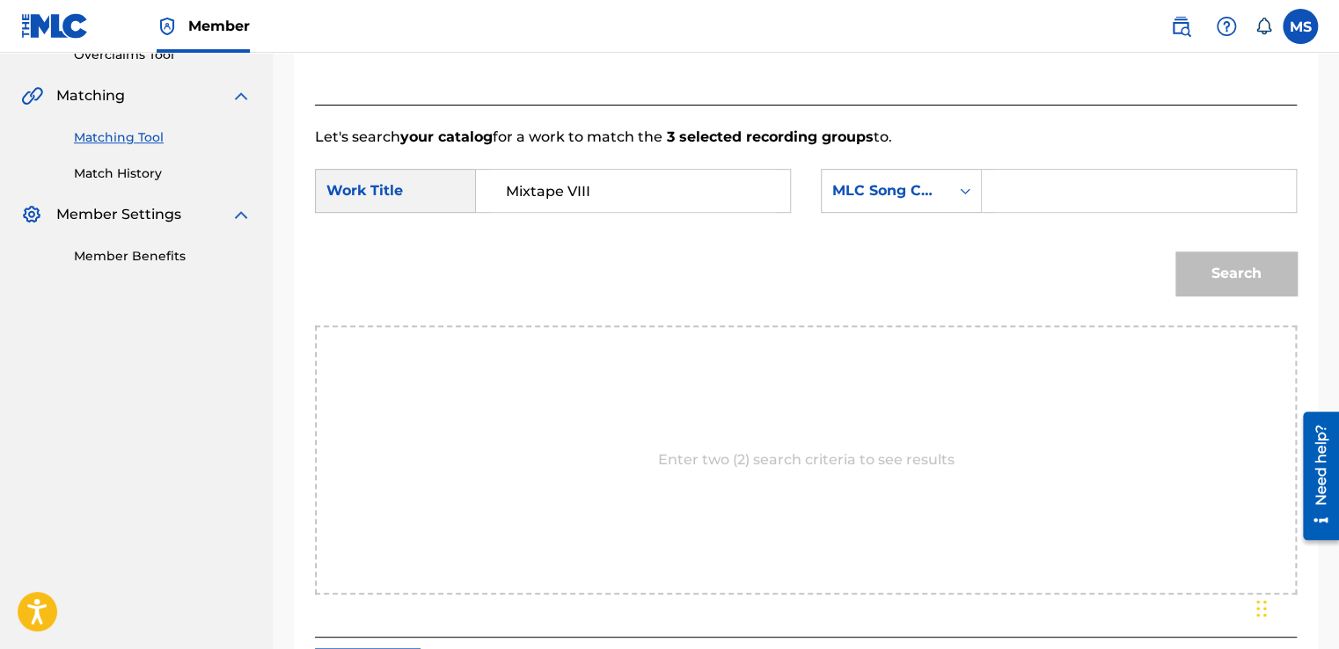
drag, startPoint x: 1087, startPoint y: 213, endPoint x: 1078, endPoint y: 199, distance: 17.1
click at [1078, 199] on div "SearchWithCriteria7493d478-2d25-4104-89e8-7e9427b1ce98 Work Title Mixtape VIII …" at bounding box center [806, 196] width 982 height 55
click at [1078, 199] on input "Search Form" at bounding box center [1139, 191] width 284 height 42
paste input "MN58O9"
type input "MN58O9"
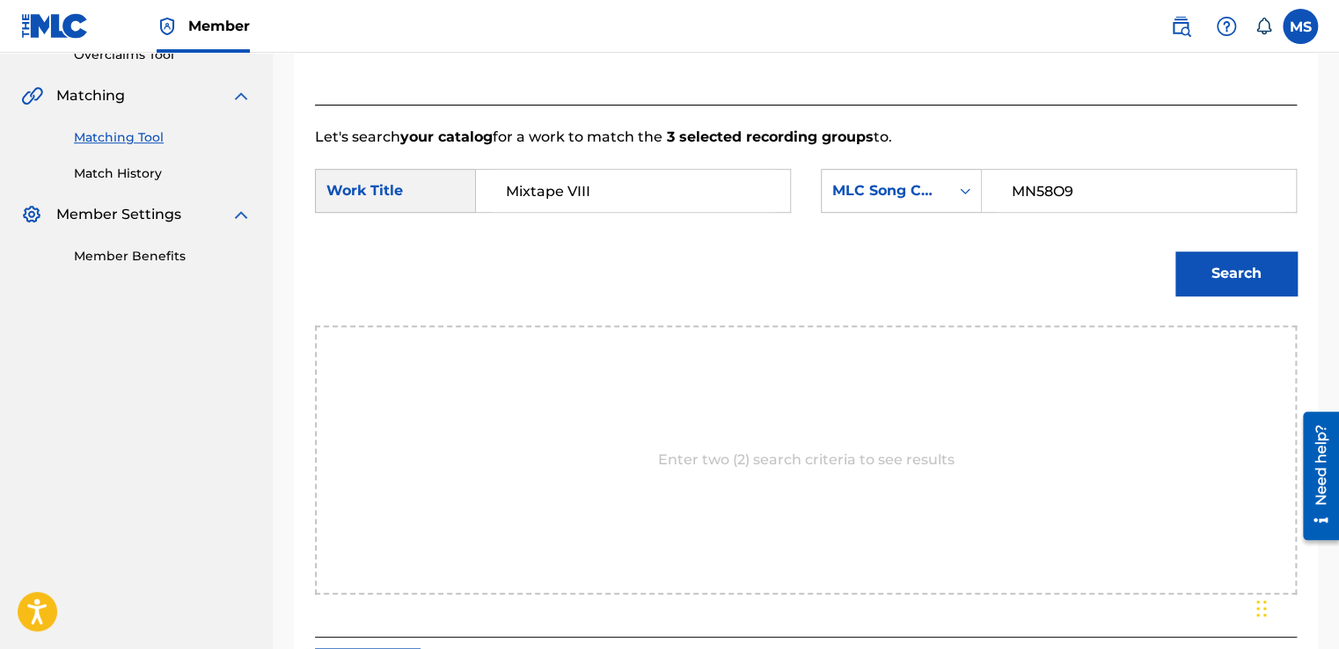
click at [1175, 252] on button "Search" at bounding box center [1235, 274] width 121 height 44
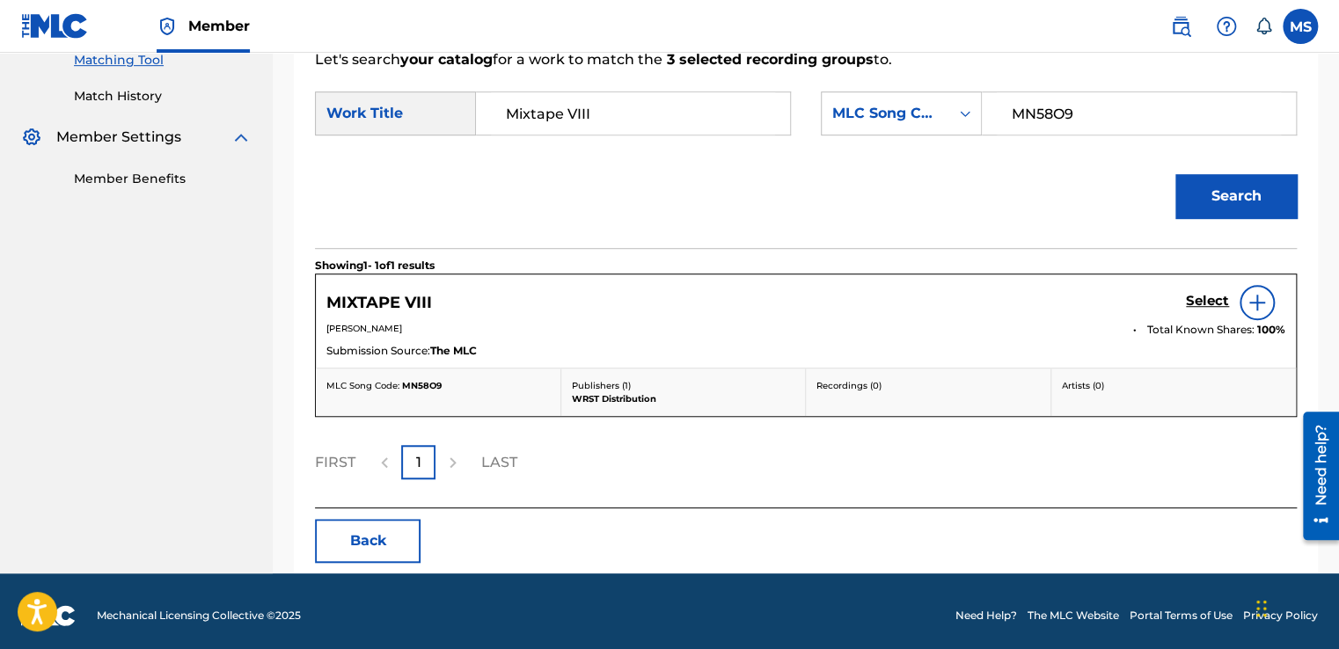
scroll to position [469, 0]
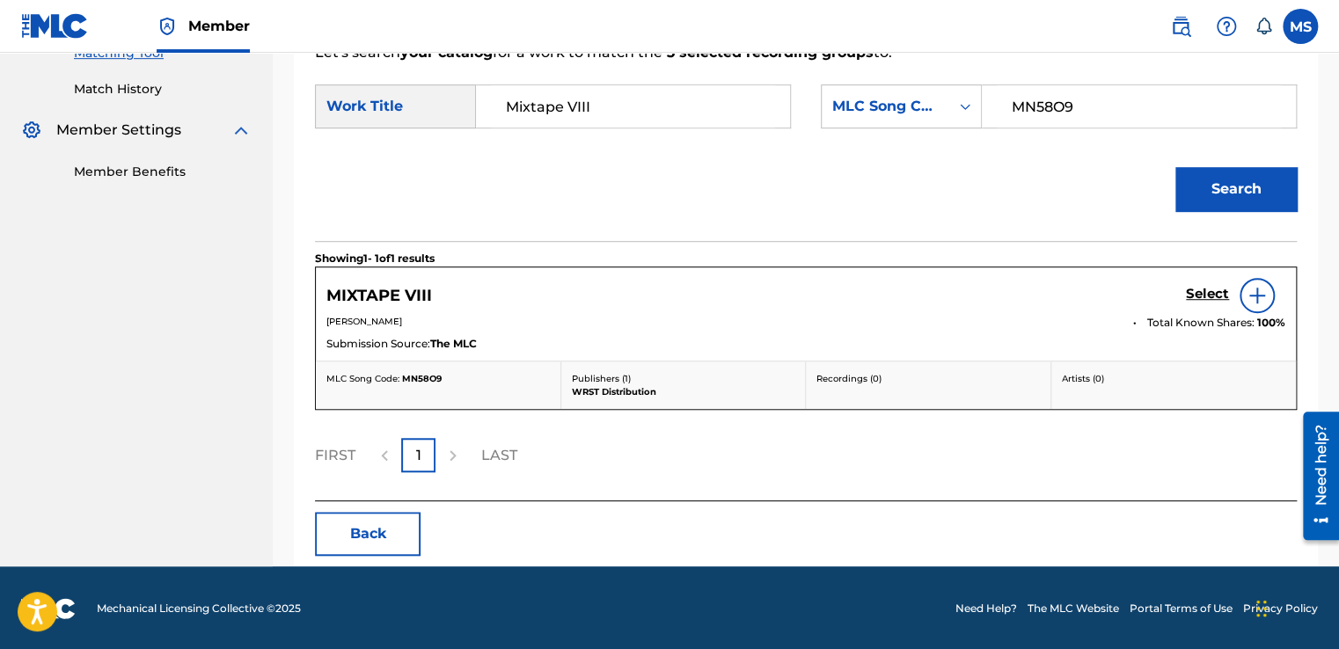
click at [1195, 300] on h5 "Select" at bounding box center [1207, 294] width 43 height 17
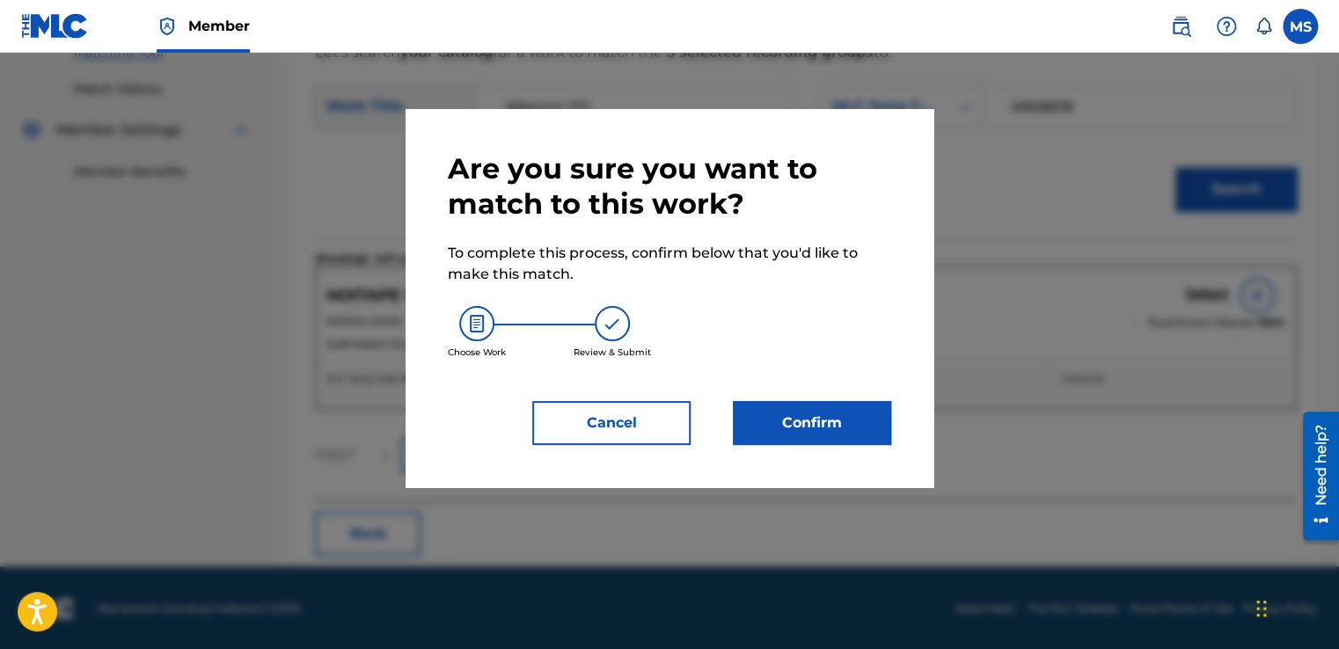
click at [832, 405] on button "Confirm" at bounding box center [812, 423] width 158 height 44
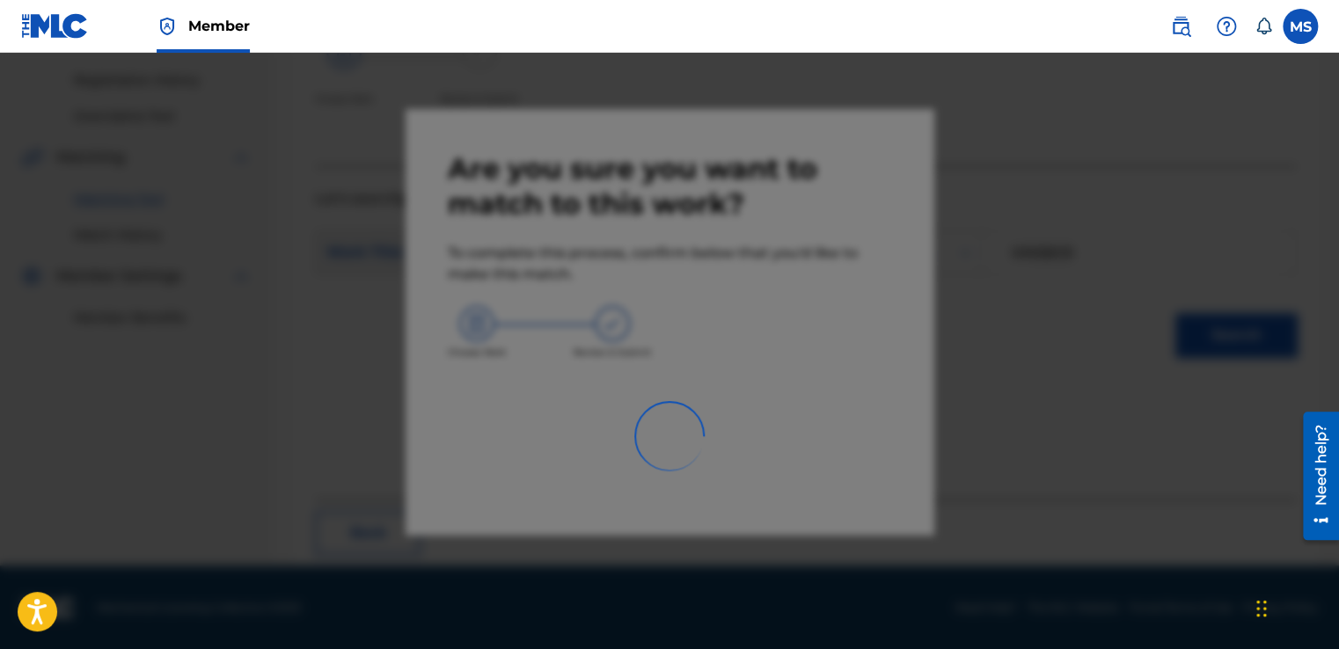
scroll to position [106, 0]
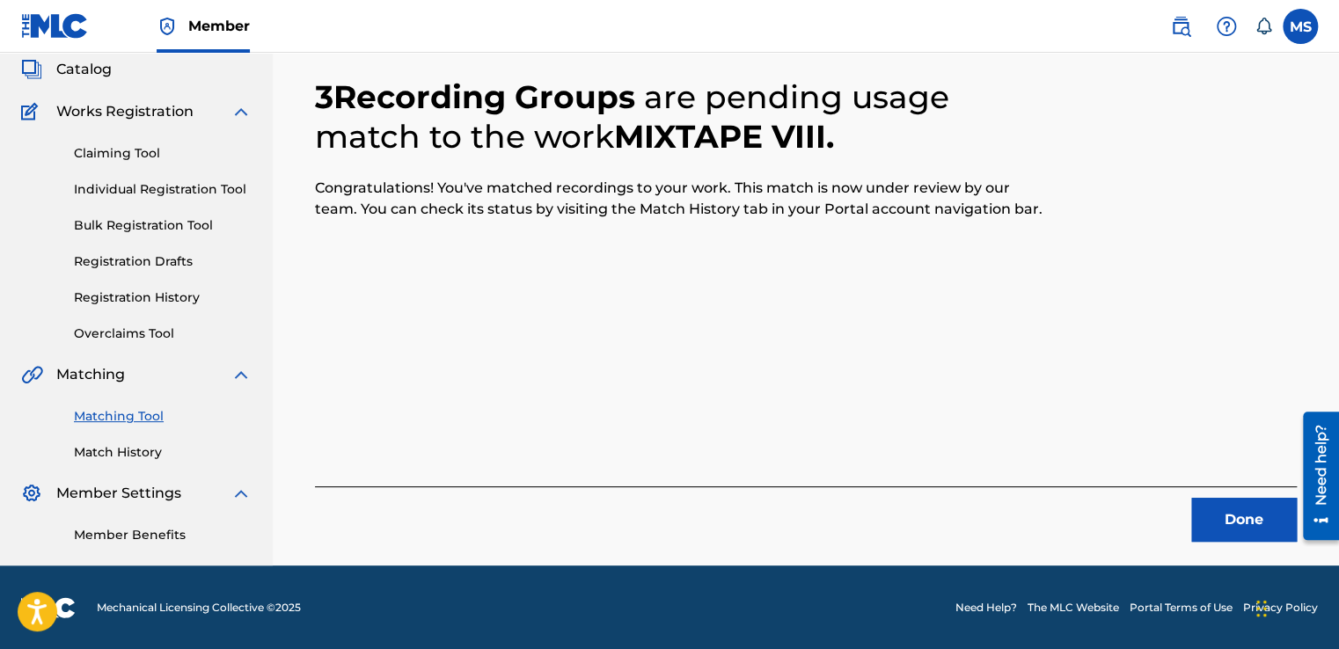
click at [1224, 533] on button "Done" at bounding box center [1244, 520] width 106 height 44
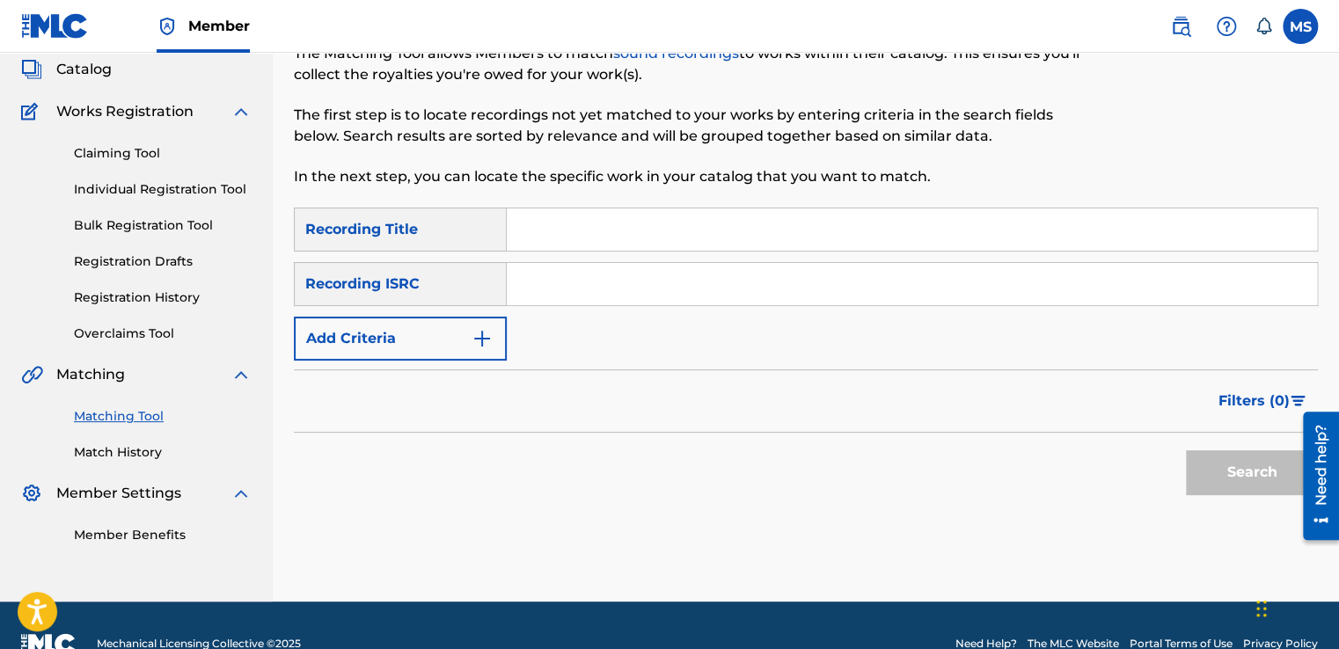
click at [702, 234] on input "Search Form" at bounding box center [912, 229] width 810 height 42
paste input "Mixtape IX"
type input "Mixtape IX"
click at [682, 280] on input "Search Form" at bounding box center [912, 284] width 810 height 42
paste input "QZ4UU2201323"
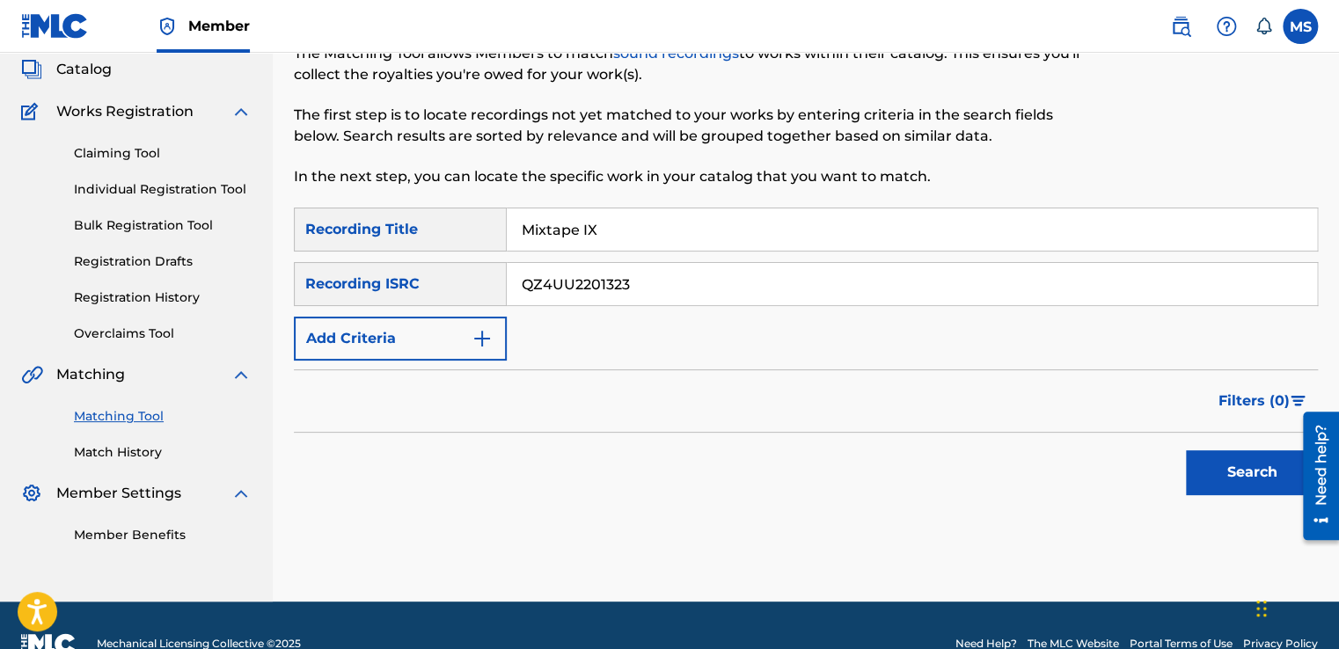
type input "QZ4UU2201323"
click at [1186, 450] on button "Search" at bounding box center [1252, 472] width 132 height 44
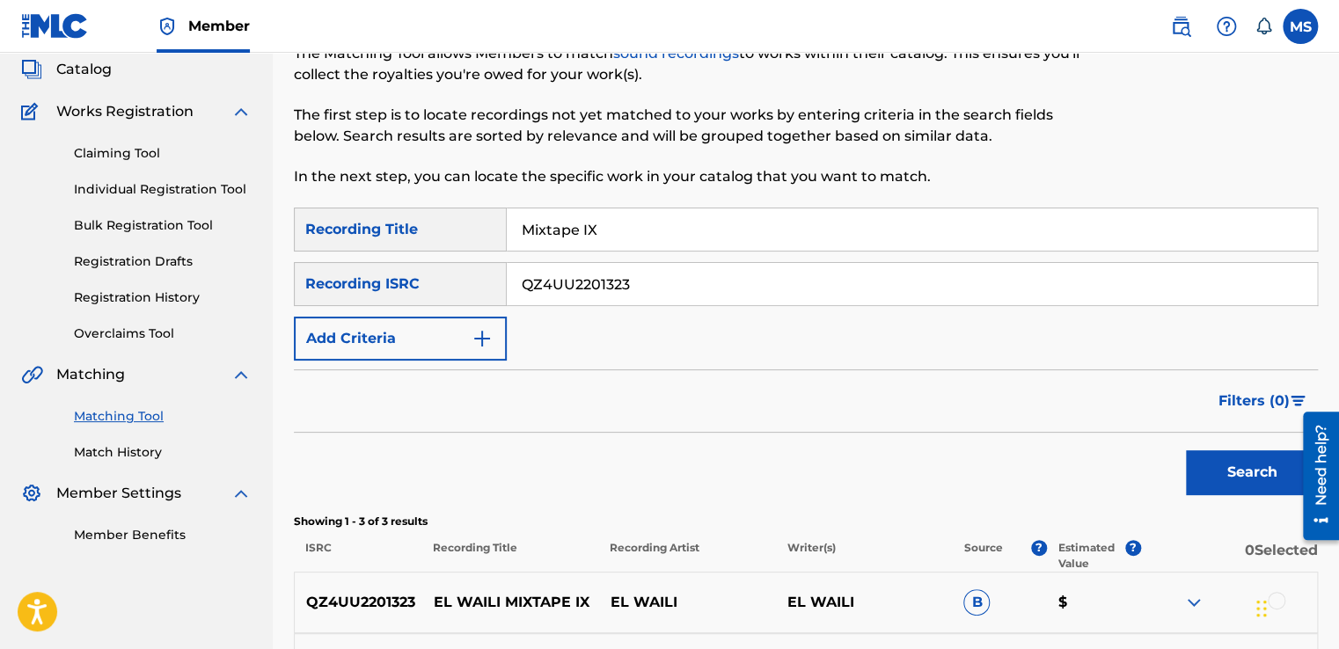
scroll to position [384, 0]
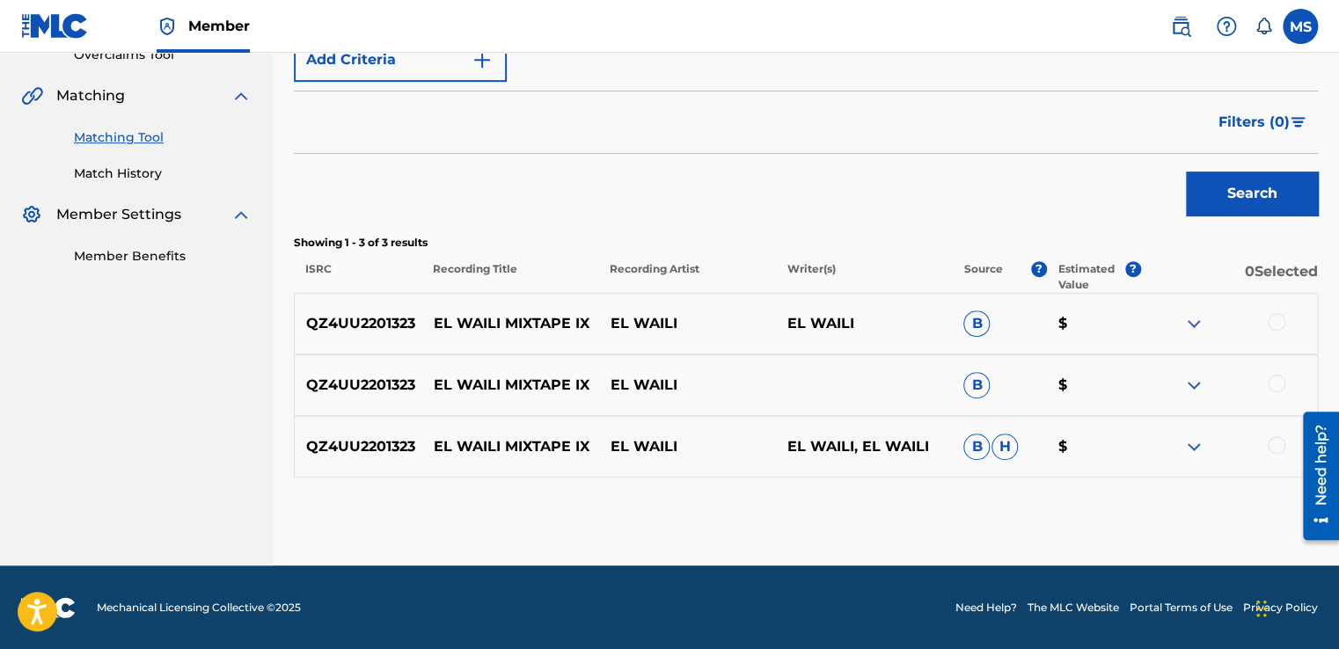
click at [1272, 319] on div at bounding box center [1277, 322] width 18 height 18
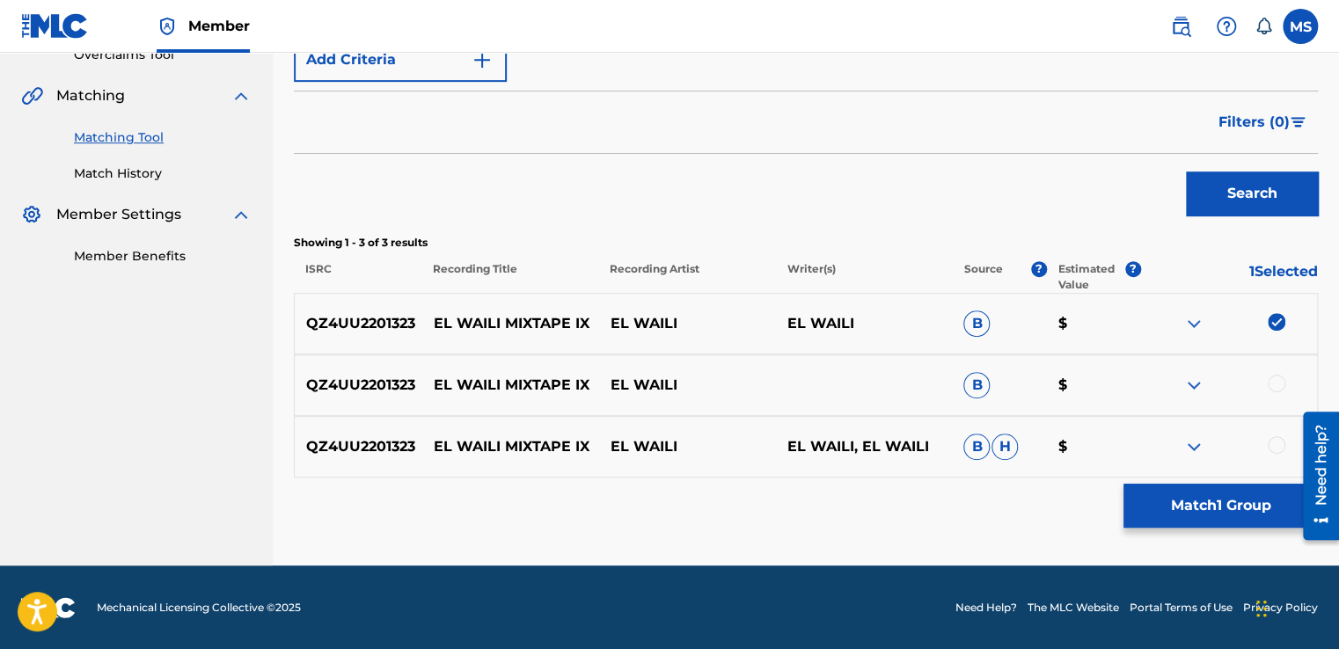
click at [1274, 382] on div at bounding box center [1277, 384] width 18 height 18
click at [1275, 440] on div at bounding box center [1277, 445] width 18 height 18
click at [1242, 494] on button "Match 3 Groups" at bounding box center [1220, 506] width 194 height 44
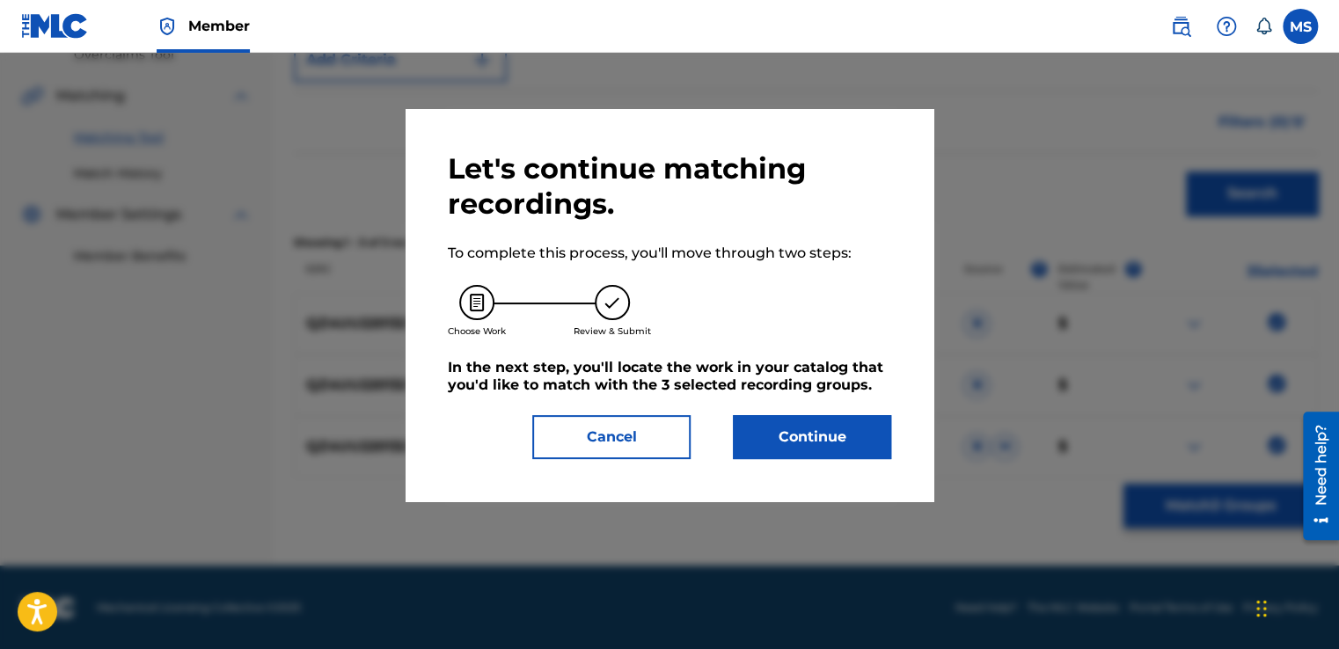
click at [829, 424] on button "Continue" at bounding box center [812, 437] width 158 height 44
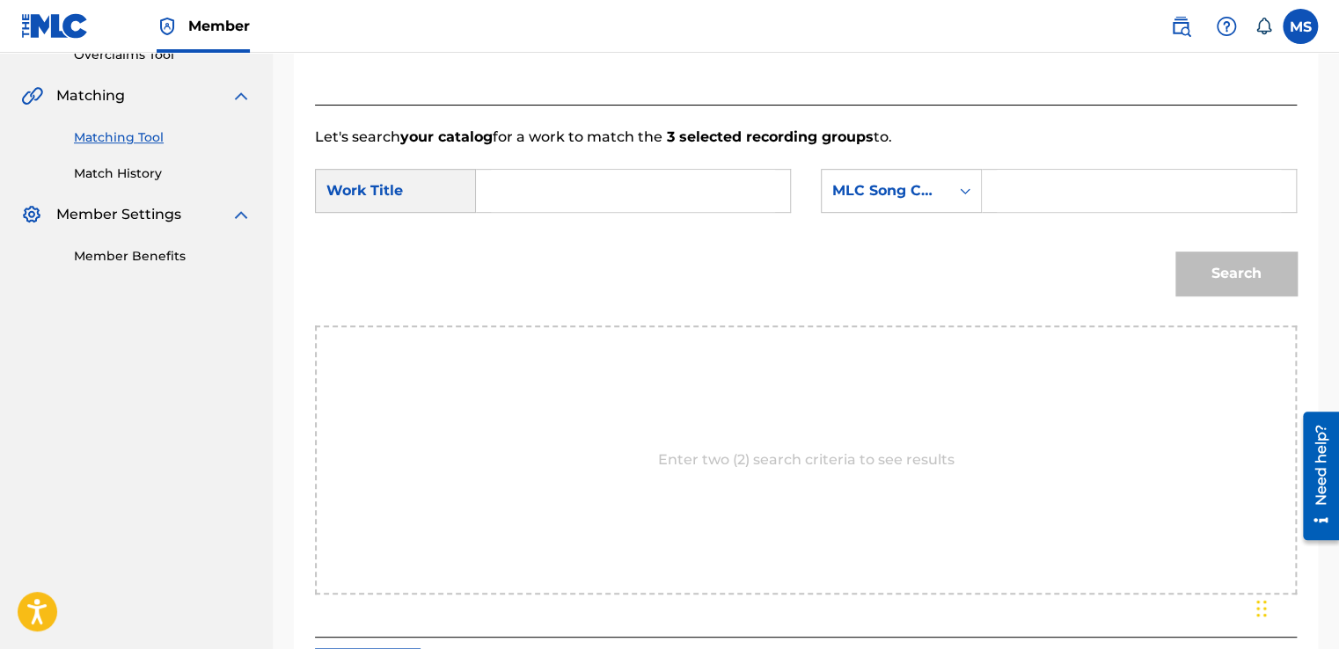
click at [630, 198] on input "Search Form" at bounding box center [633, 191] width 284 height 42
paste input "Mixtape IX"
type input "Mixtape IX"
click at [997, 199] on input "Search Form" at bounding box center [1139, 191] width 284 height 42
click at [1027, 202] on input "Search Form" at bounding box center [1139, 191] width 284 height 42
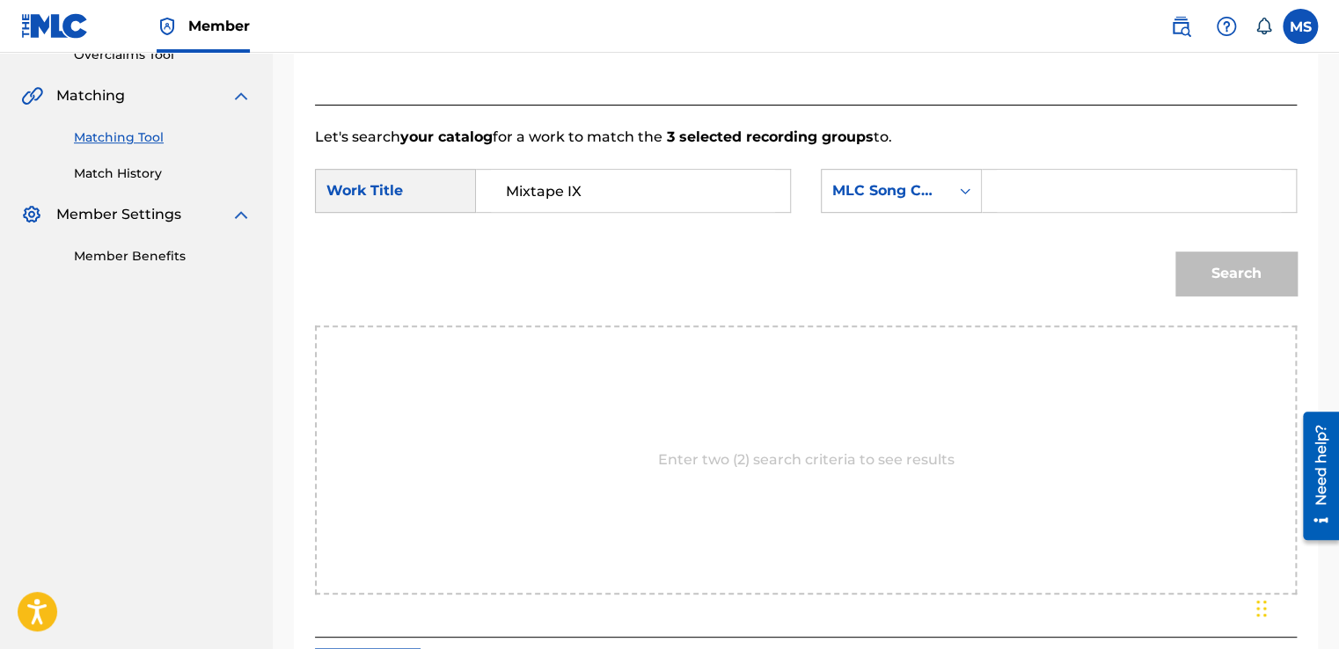
paste input "MN58U3"
type input "MN58U3"
click at [1175, 252] on button "Search" at bounding box center [1235, 274] width 121 height 44
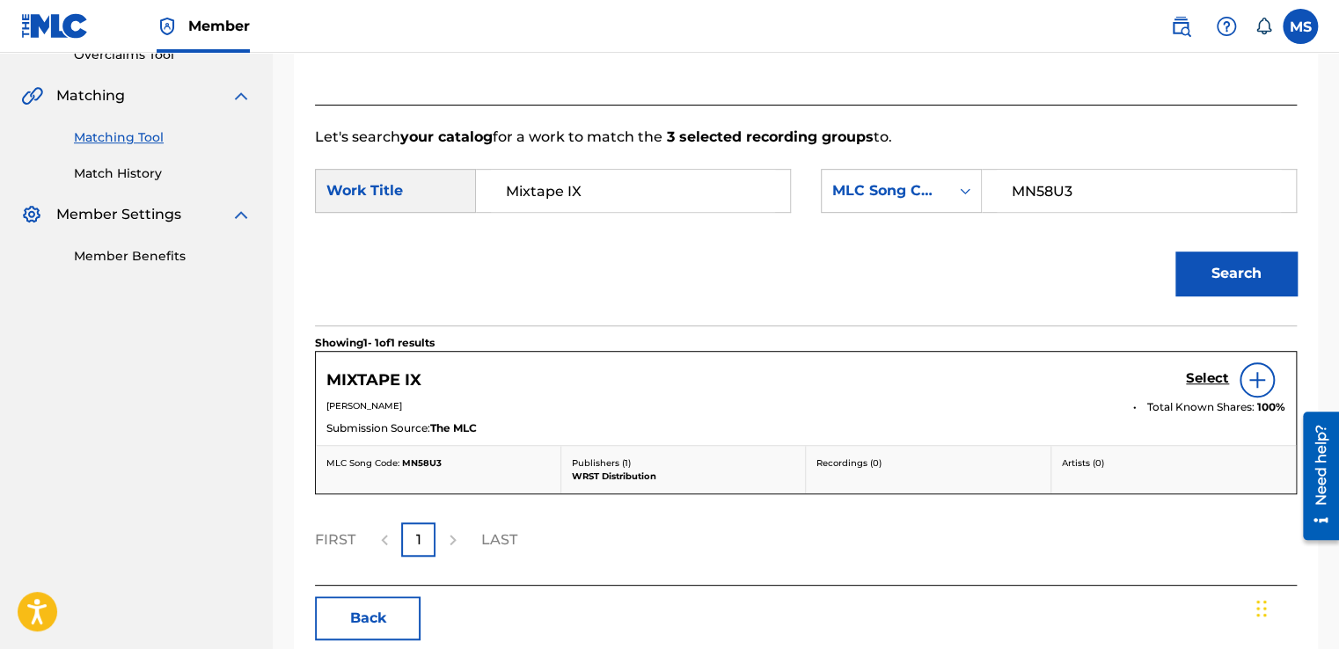
scroll to position [469, 0]
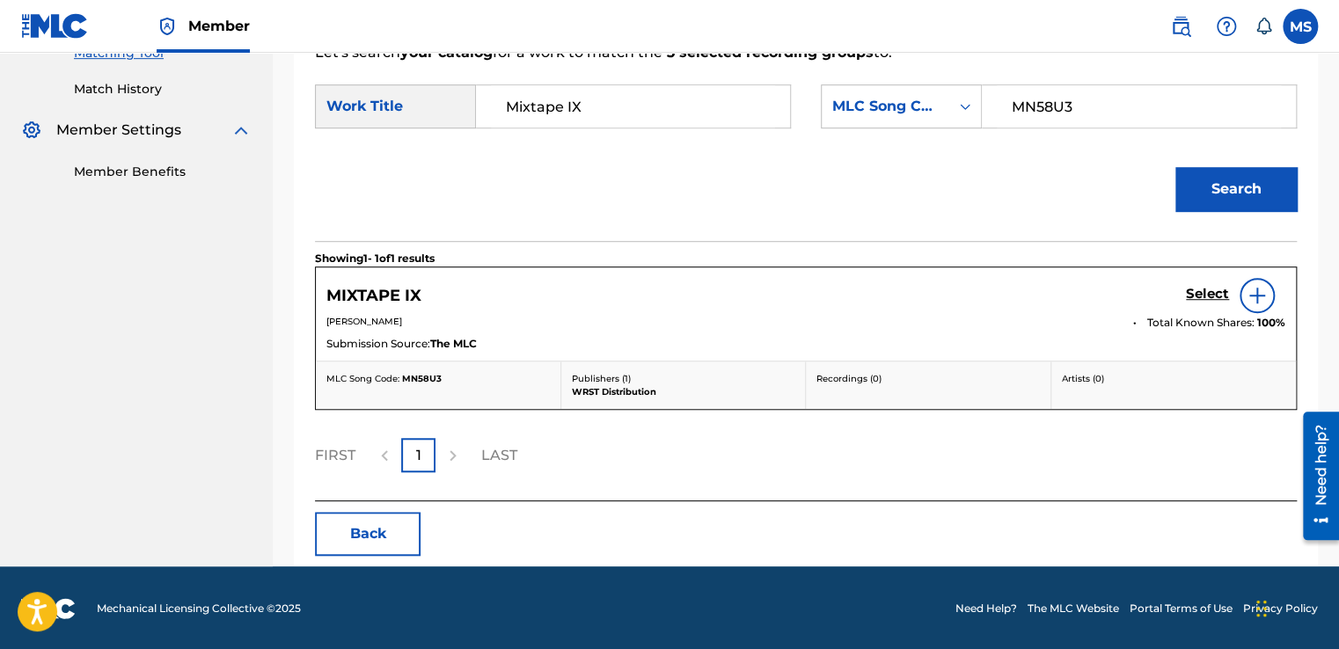
click at [1189, 292] on h5 "Select" at bounding box center [1207, 294] width 43 height 17
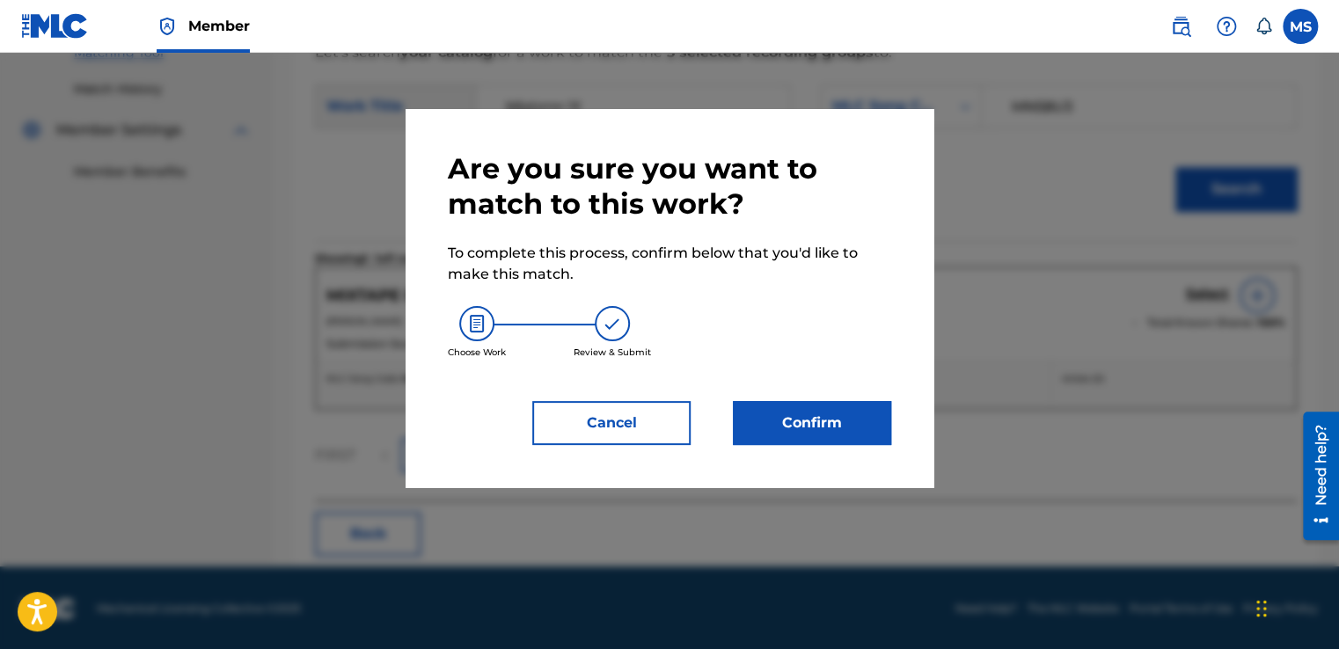
click at [833, 410] on button "Confirm" at bounding box center [812, 423] width 158 height 44
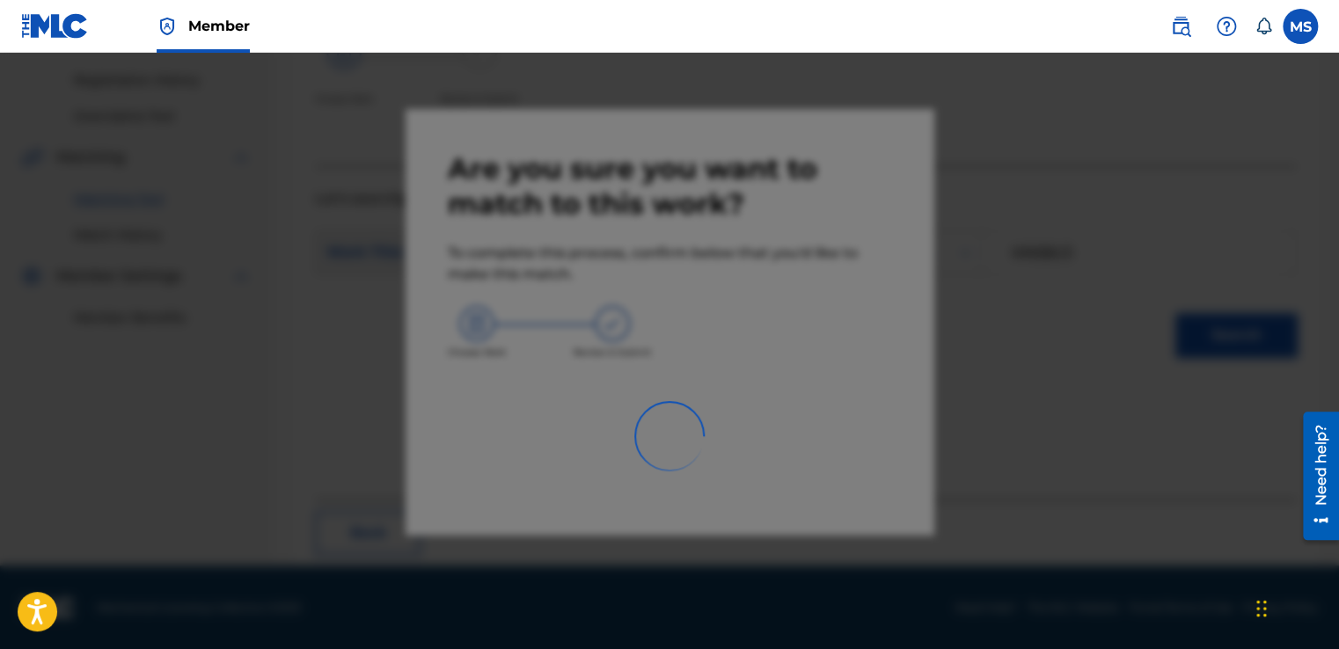
scroll to position [106, 0]
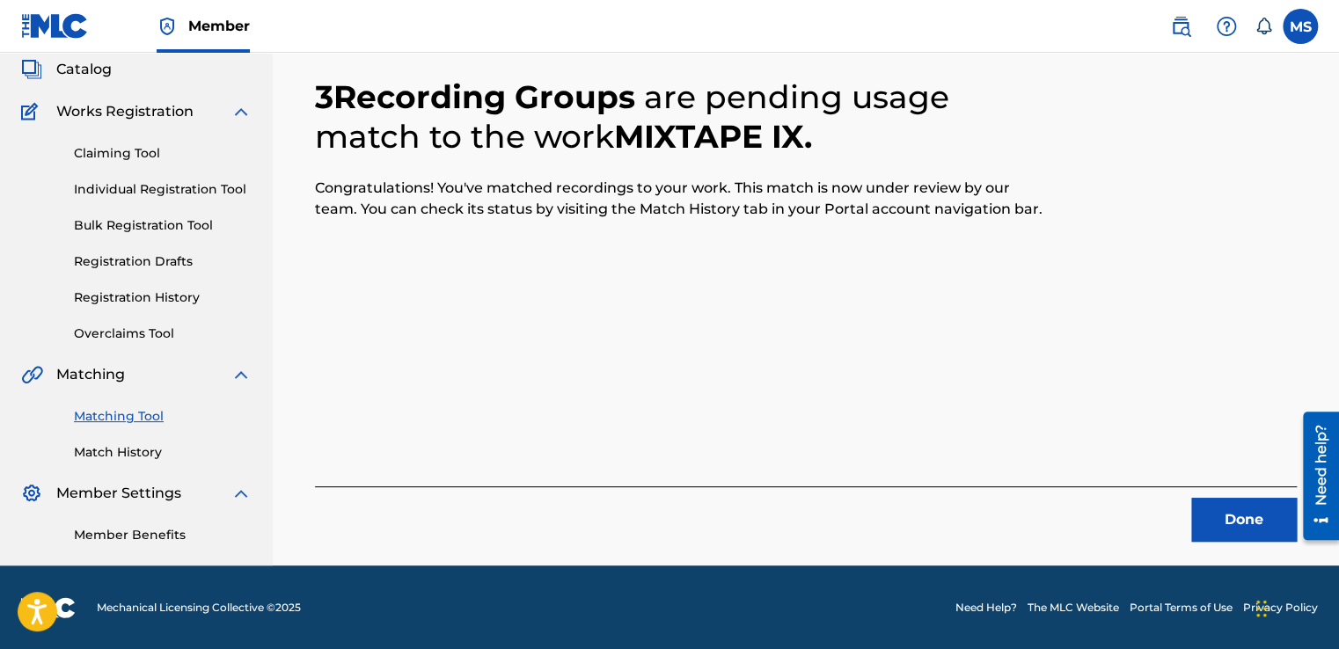
click at [1224, 538] on button "Done" at bounding box center [1244, 520] width 106 height 44
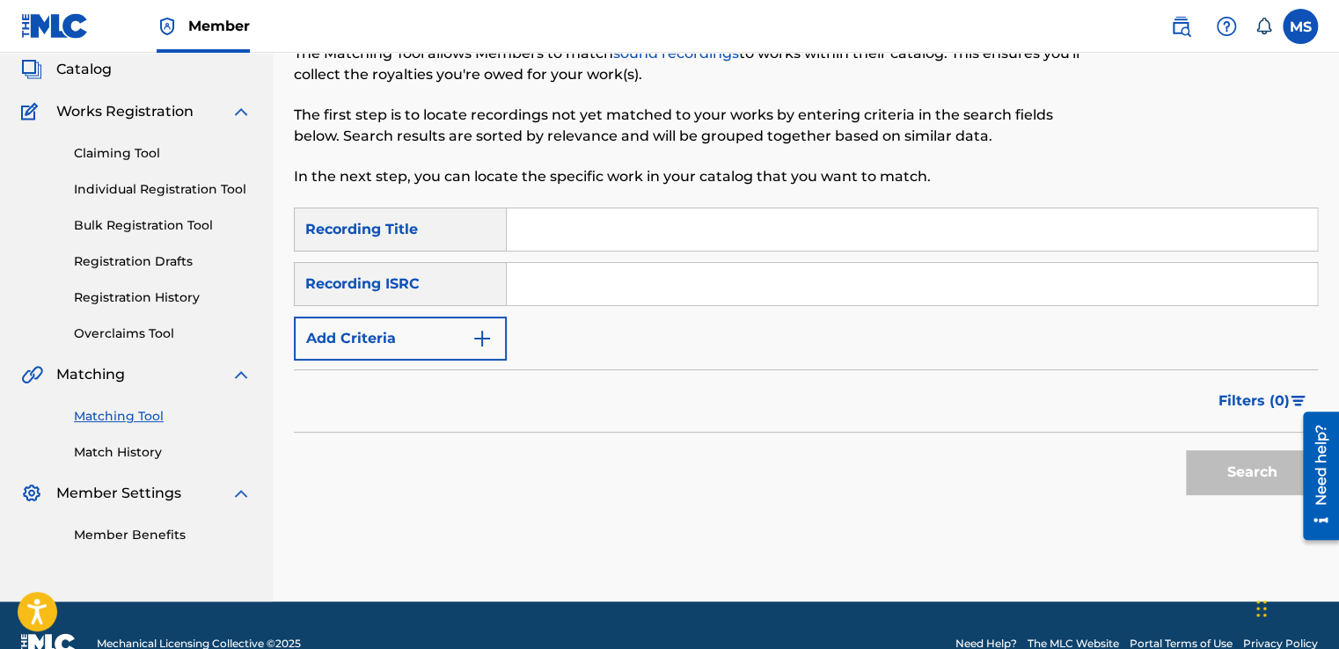
click at [705, 215] on input "Search Form" at bounding box center [912, 229] width 810 height 42
paste input "Mixtape X"
type input "Mixtape X"
click at [591, 290] on input "Search Form" at bounding box center [912, 284] width 810 height 42
paste input "QZ4UU2201324"
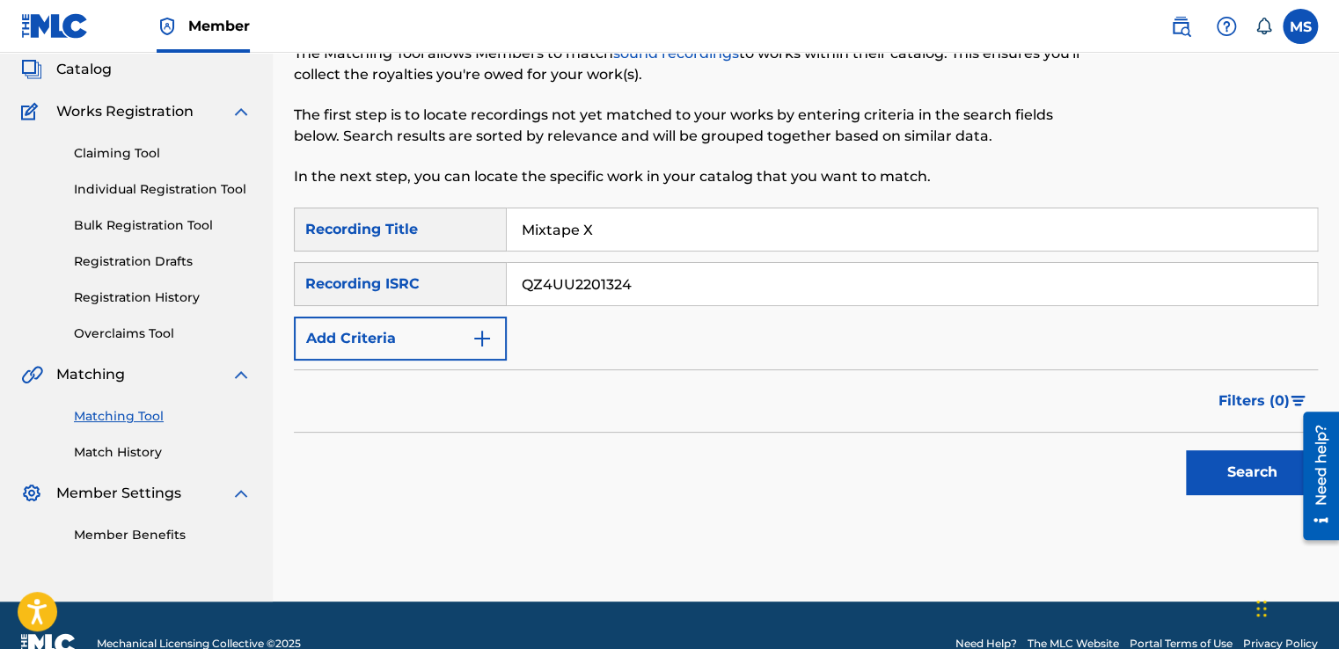
type input "QZ4UU2201324"
click at [1186, 450] on button "Search" at bounding box center [1252, 472] width 132 height 44
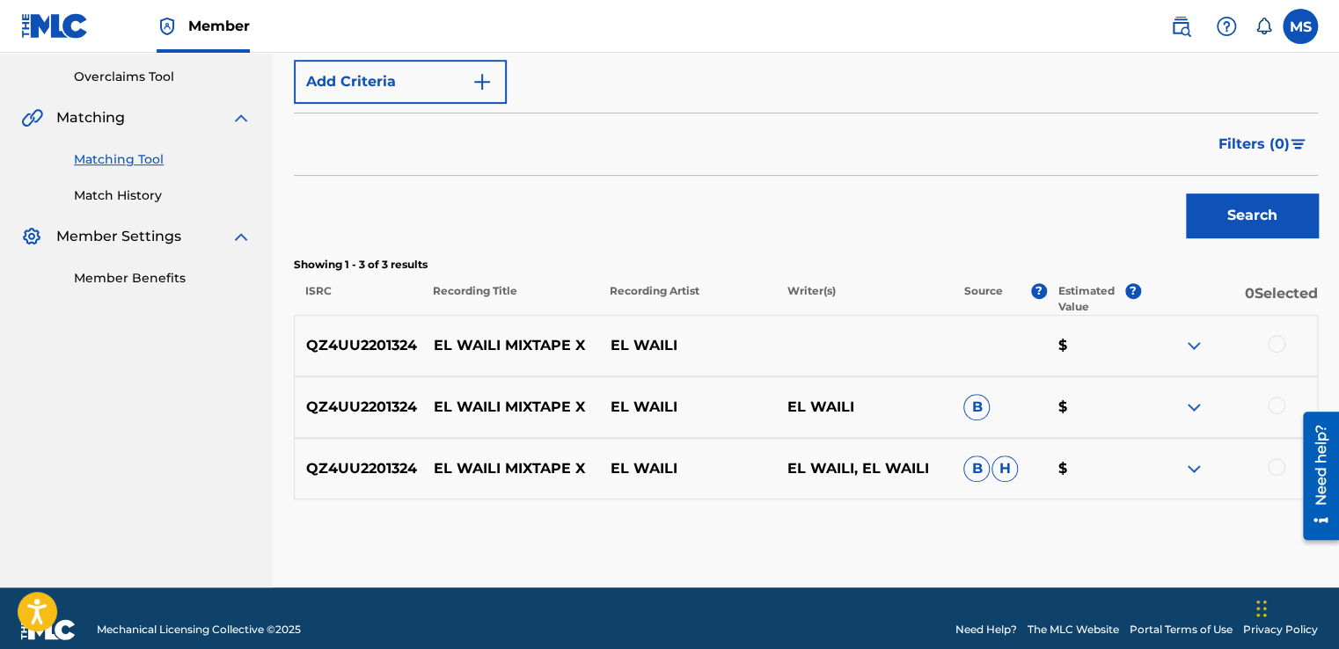
scroll to position [362, 0]
click at [1280, 336] on div at bounding box center [1277, 344] width 18 height 18
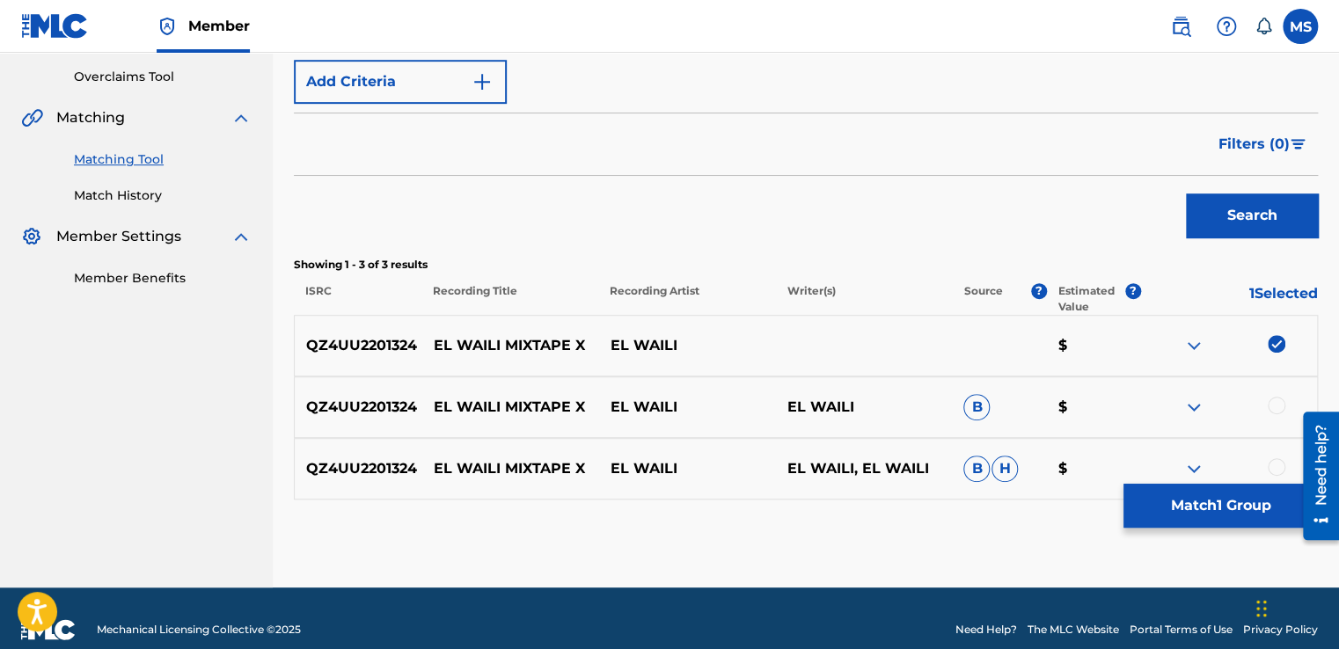
click at [1277, 406] on div at bounding box center [1277, 406] width 18 height 18
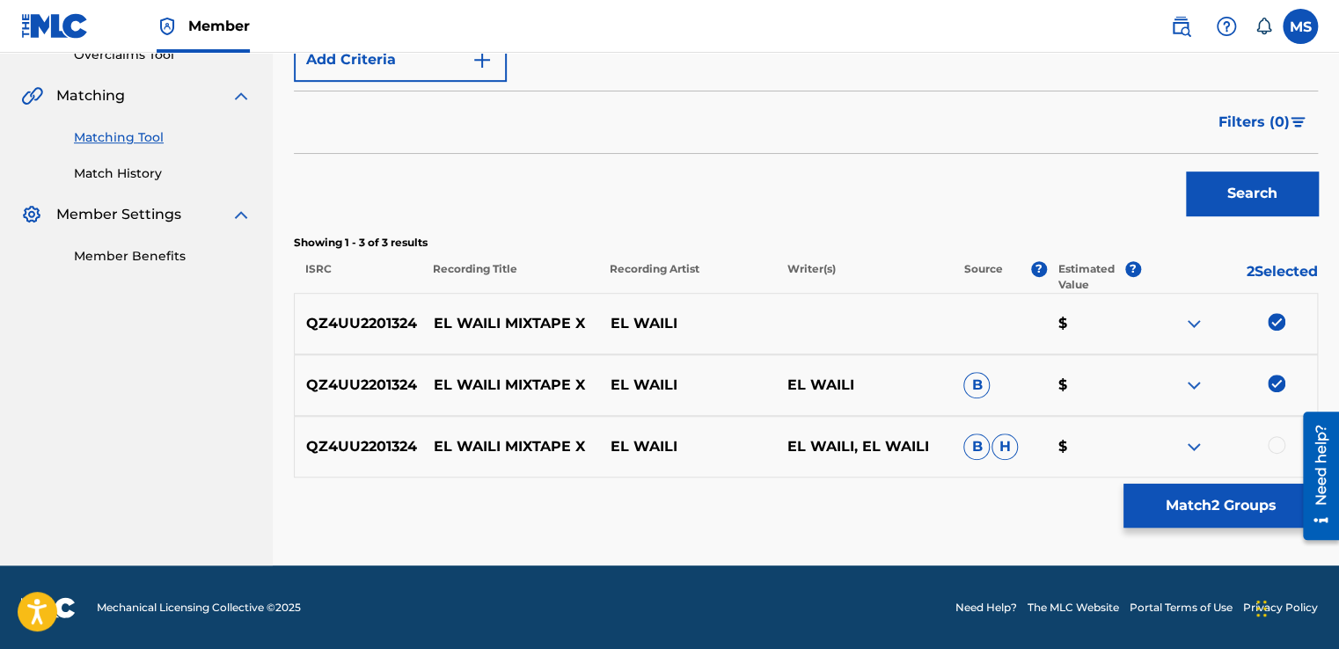
click at [1271, 442] on div at bounding box center [1277, 445] width 18 height 18
click at [1231, 510] on button "Match 3 Groups" at bounding box center [1220, 506] width 194 height 44
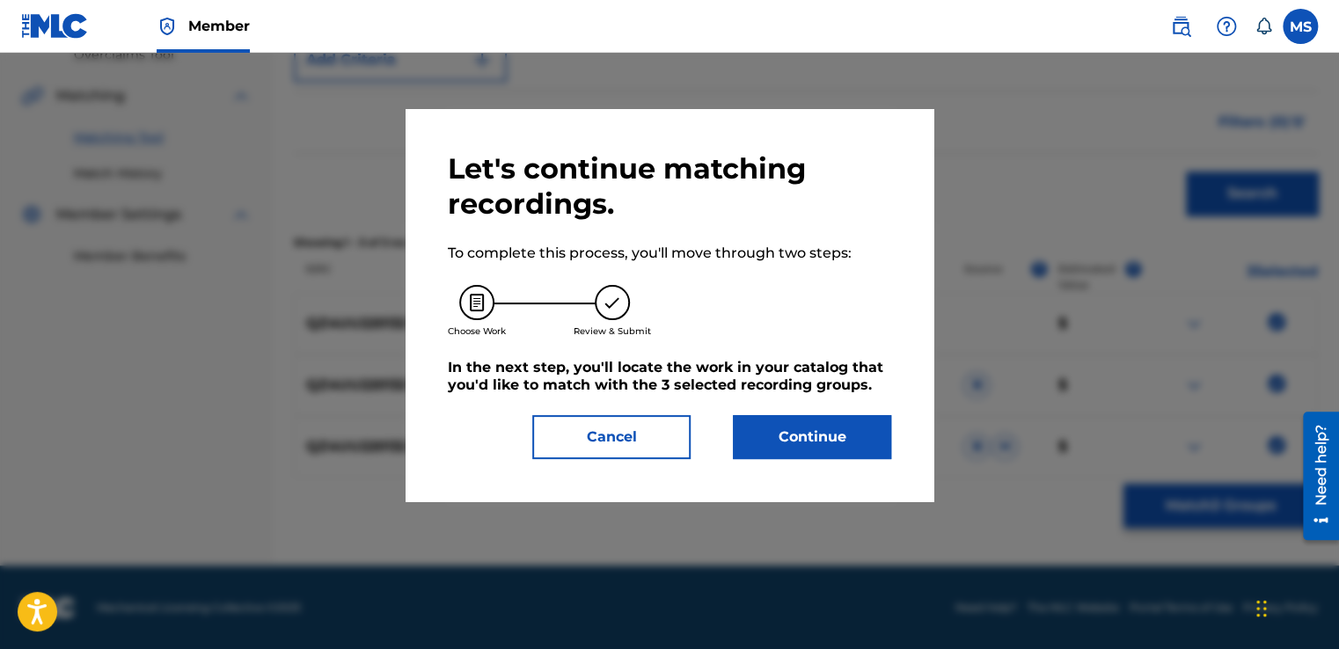
click at [826, 417] on button "Continue" at bounding box center [812, 437] width 158 height 44
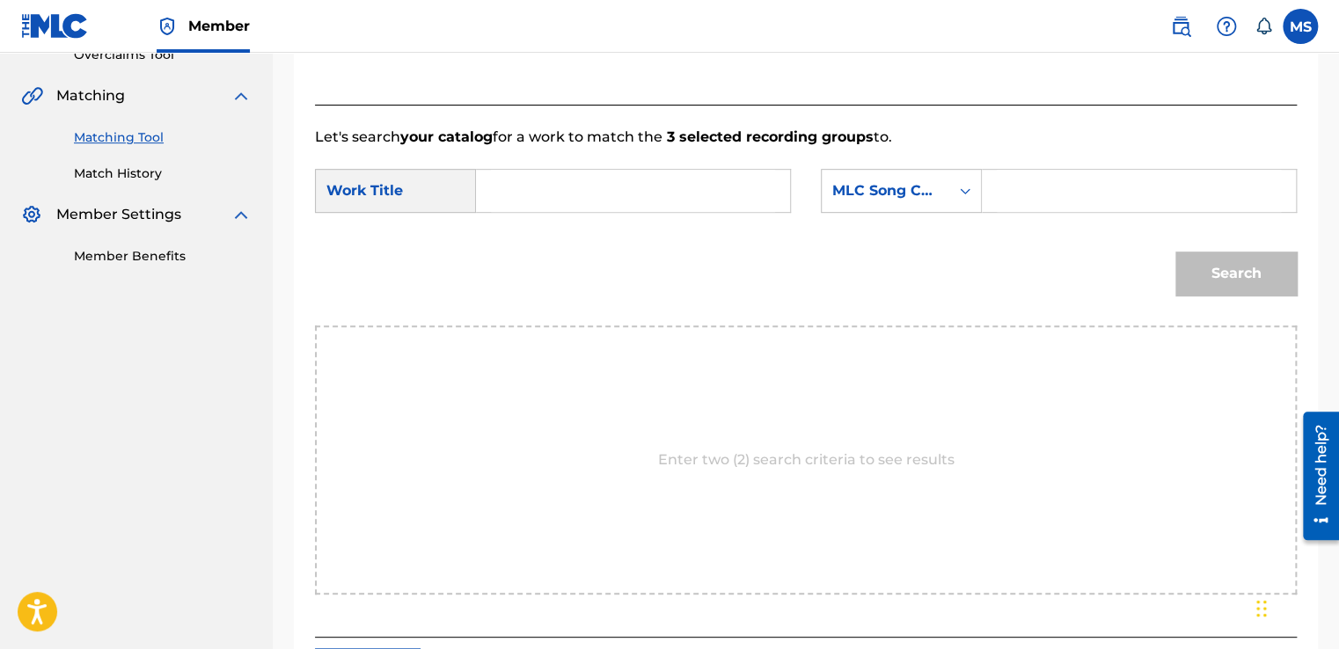
click at [667, 174] on input "Search Form" at bounding box center [633, 191] width 284 height 42
paste input "QZ4UU2201324"
type input "QZ4UU2201324"
click at [1017, 194] on input "Search Form" at bounding box center [1139, 191] width 284 height 42
paste input "MN58LY"
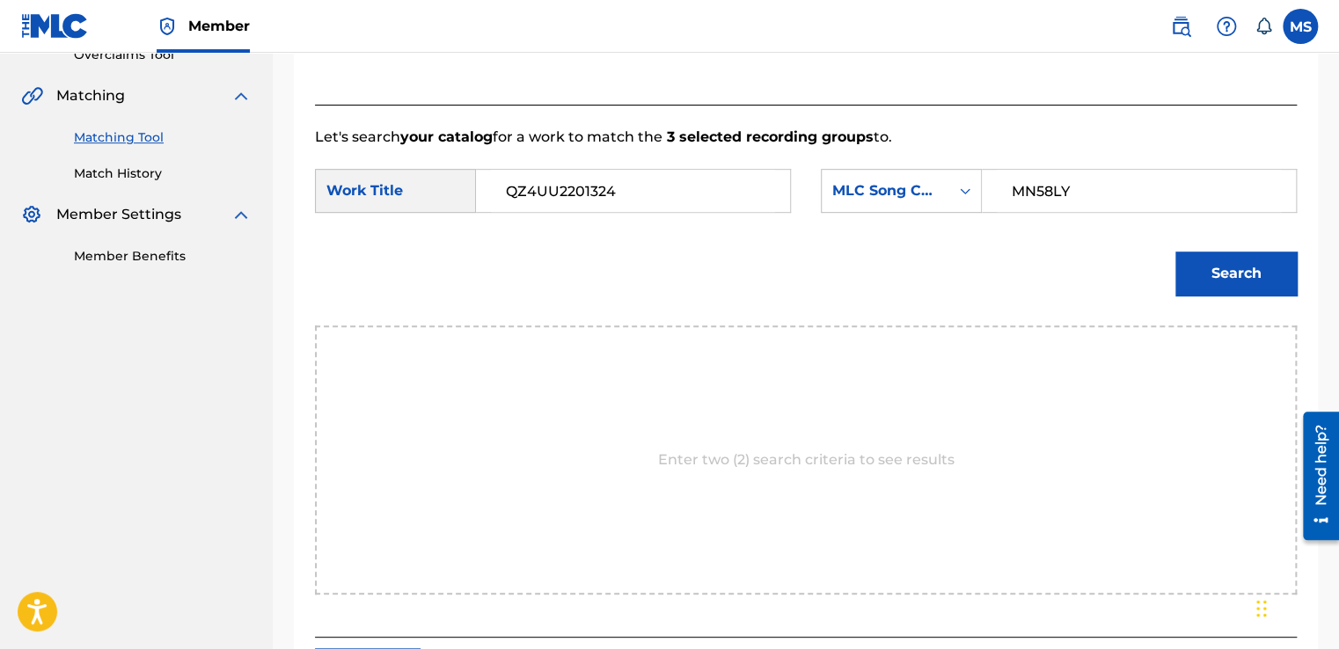
type input "MN58LY"
click at [1175, 252] on button "Search" at bounding box center [1235, 274] width 121 height 44
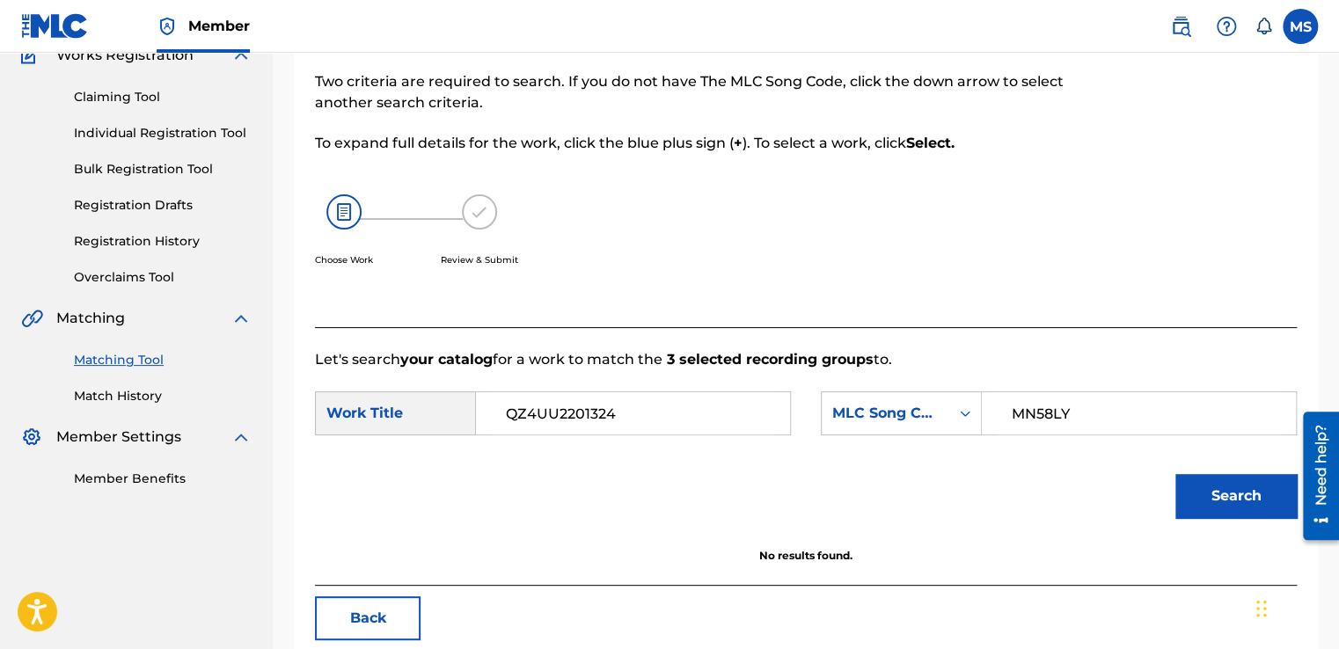
scroll to position [161, 0]
click at [579, 396] on input "QZ4UU2201324" at bounding box center [633, 414] width 284 height 42
paste input "Submitted"
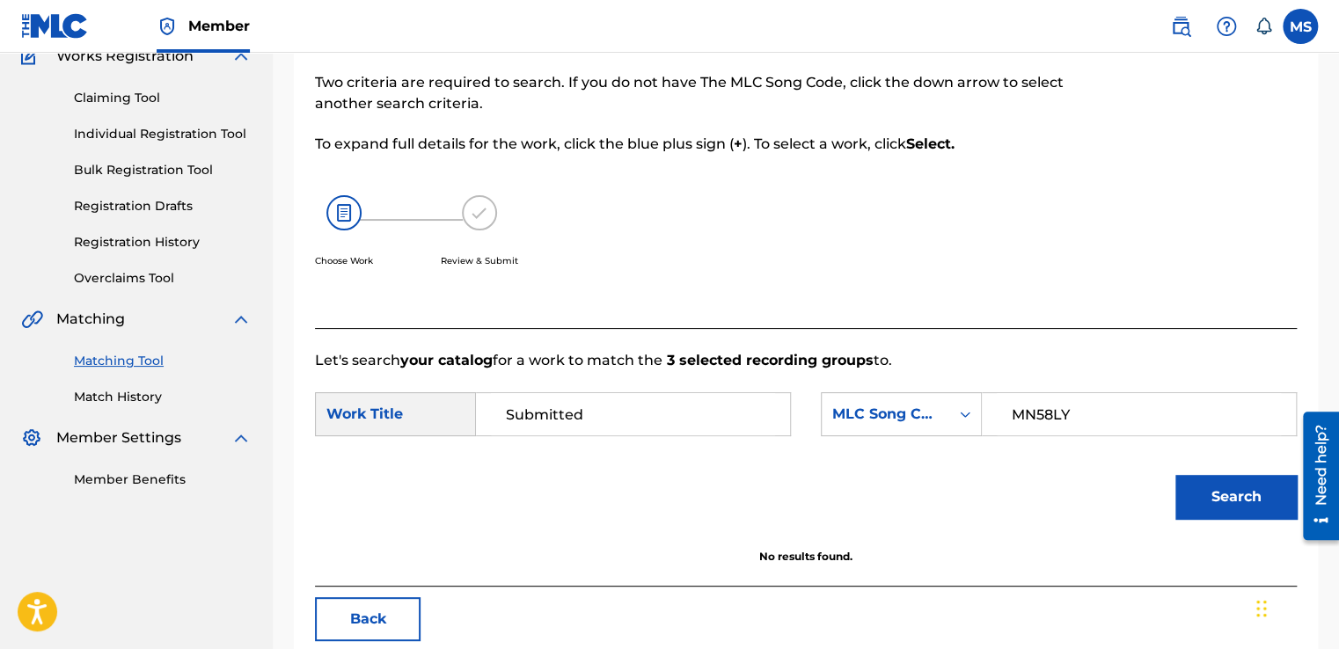
click at [591, 413] on input "Submitted" at bounding box center [633, 414] width 284 height 42
paste
type input "Mixtape X"
click at [1175, 475] on button "Search" at bounding box center [1235, 497] width 121 height 44
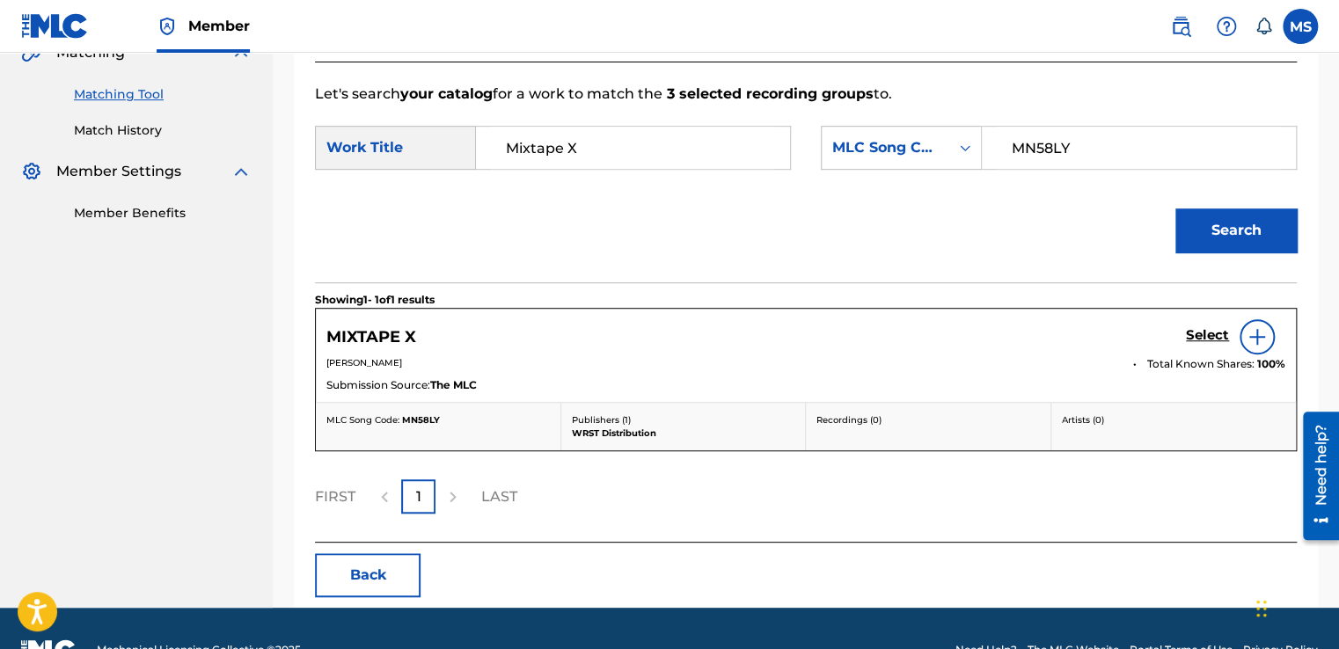
scroll to position [469, 0]
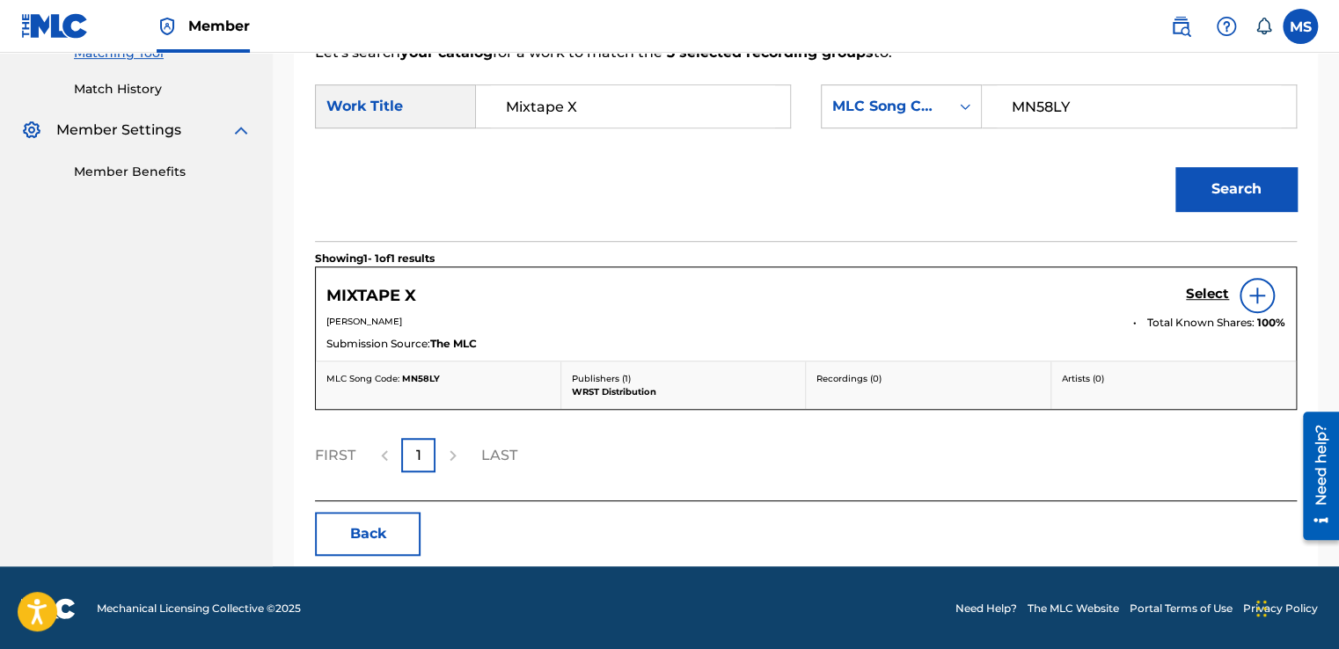
click at [1202, 295] on h5 "Select" at bounding box center [1207, 294] width 43 height 17
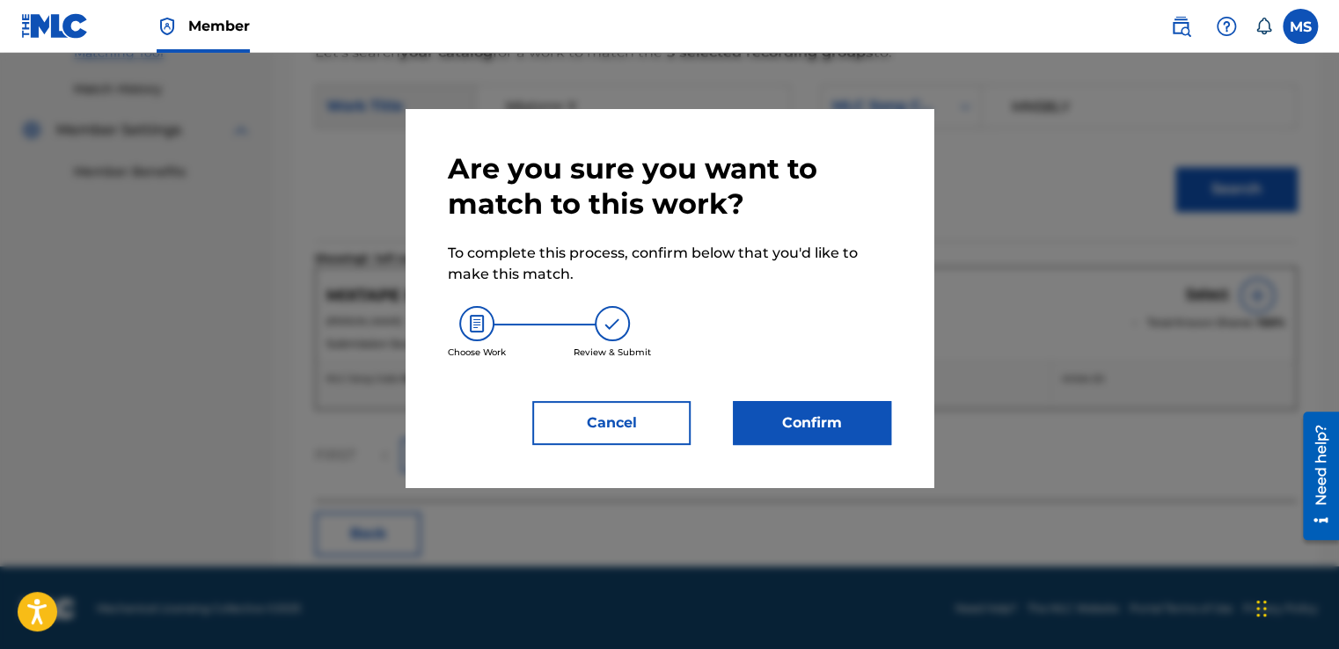
click at [816, 426] on button "Confirm" at bounding box center [812, 423] width 158 height 44
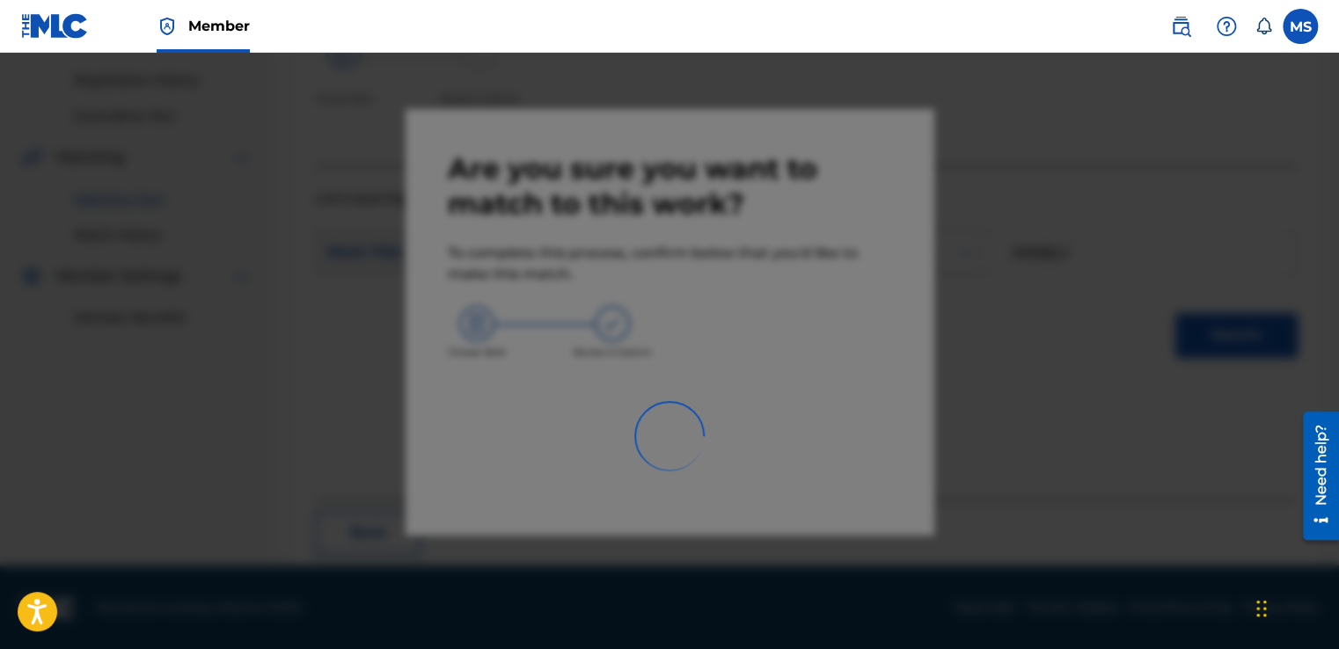
scroll to position [106, 0]
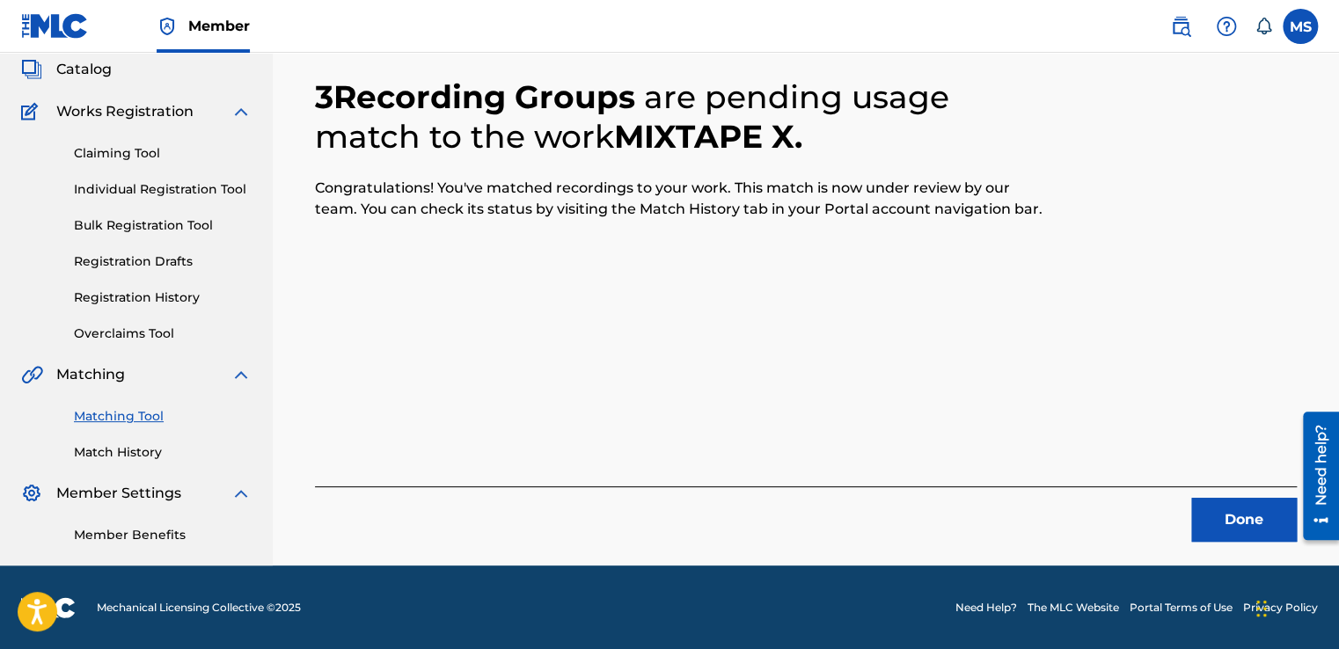
click at [1244, 510] on button "Done" at bounding box center [1244, 520] width 106 height 44
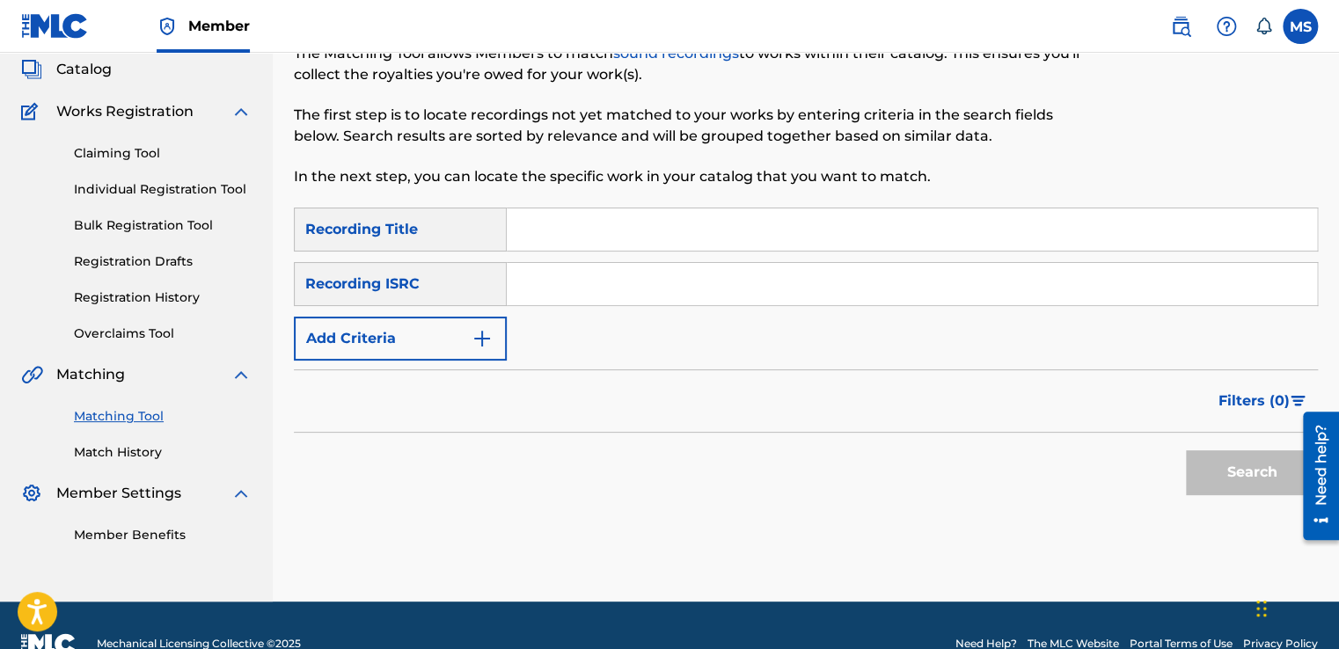
click at [625, 241] on input "Search Form" at bounding box center [912, 229] width 810 height 42
type input "Mixtape XI"
click at [566, 283] on input "Search Form" at bounding box center [912, 284] width 810 height 42
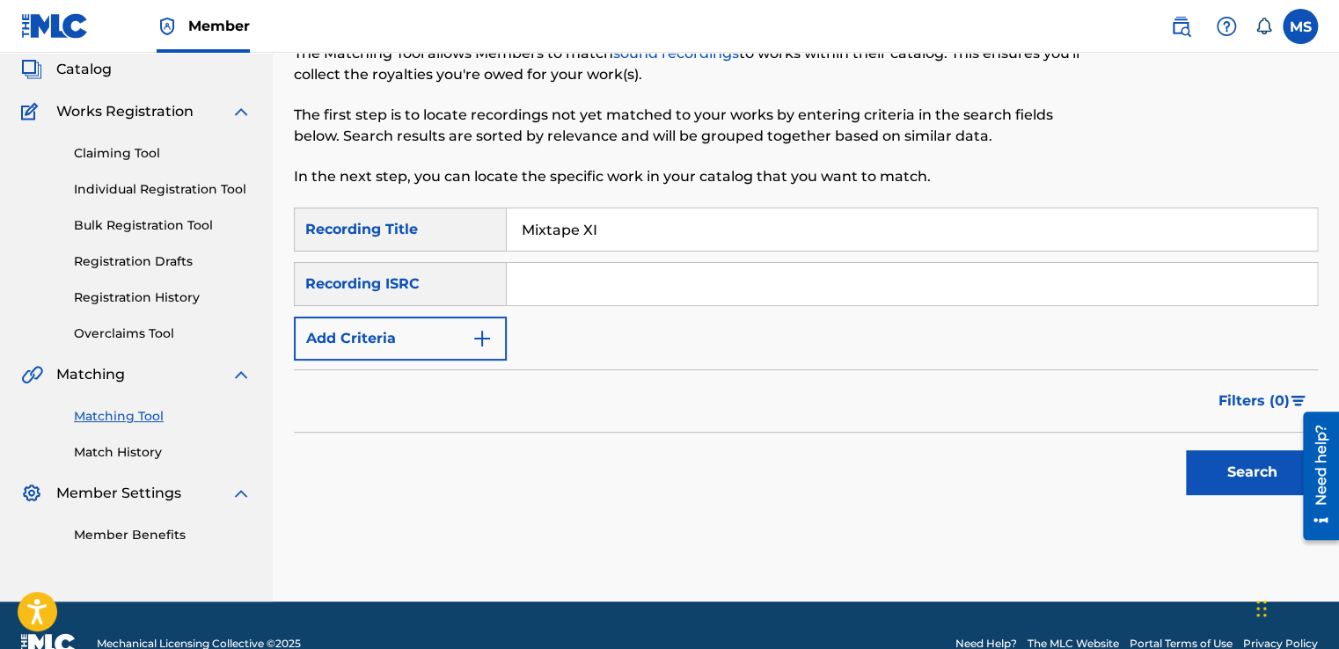
click at [1260, 460] on button "Search" at bounding box center [1252, 472] width 132 height 44
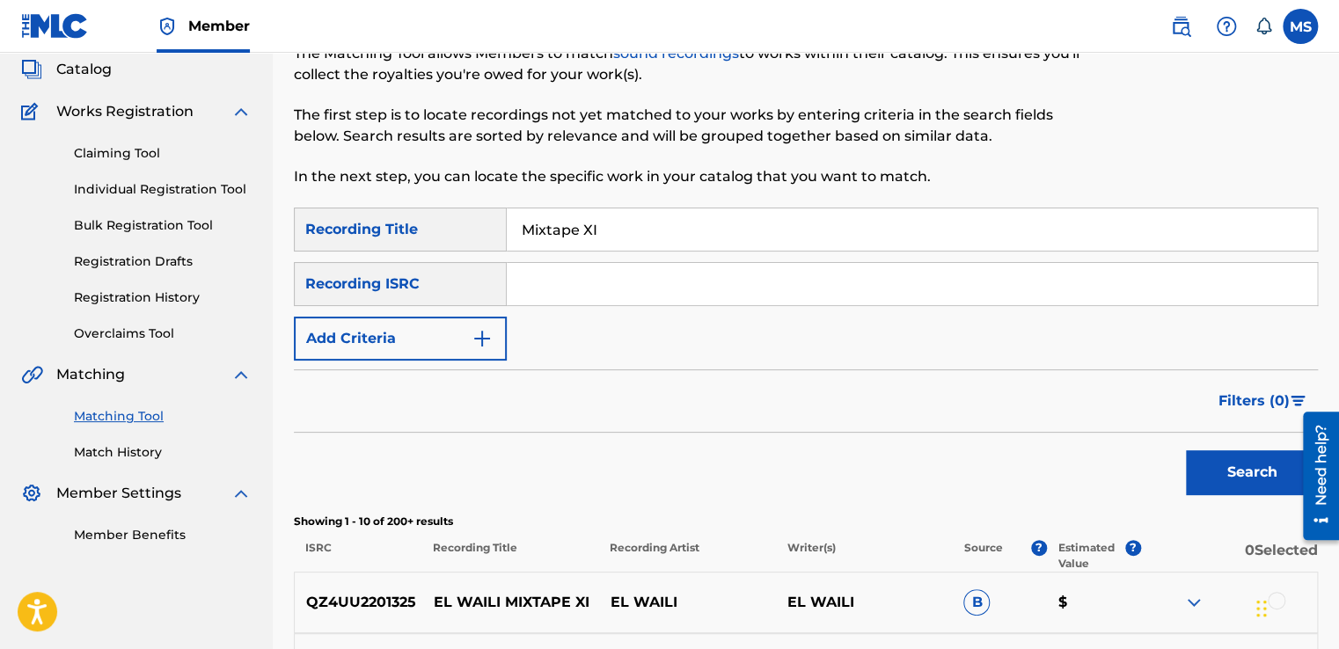
click at [739, 271] on input "Search Form" at bounding box center [912, 284] width 810 height 42
click at [1186, 450] on button "Search" at bounding box center [1252, 472] width 132 height 44
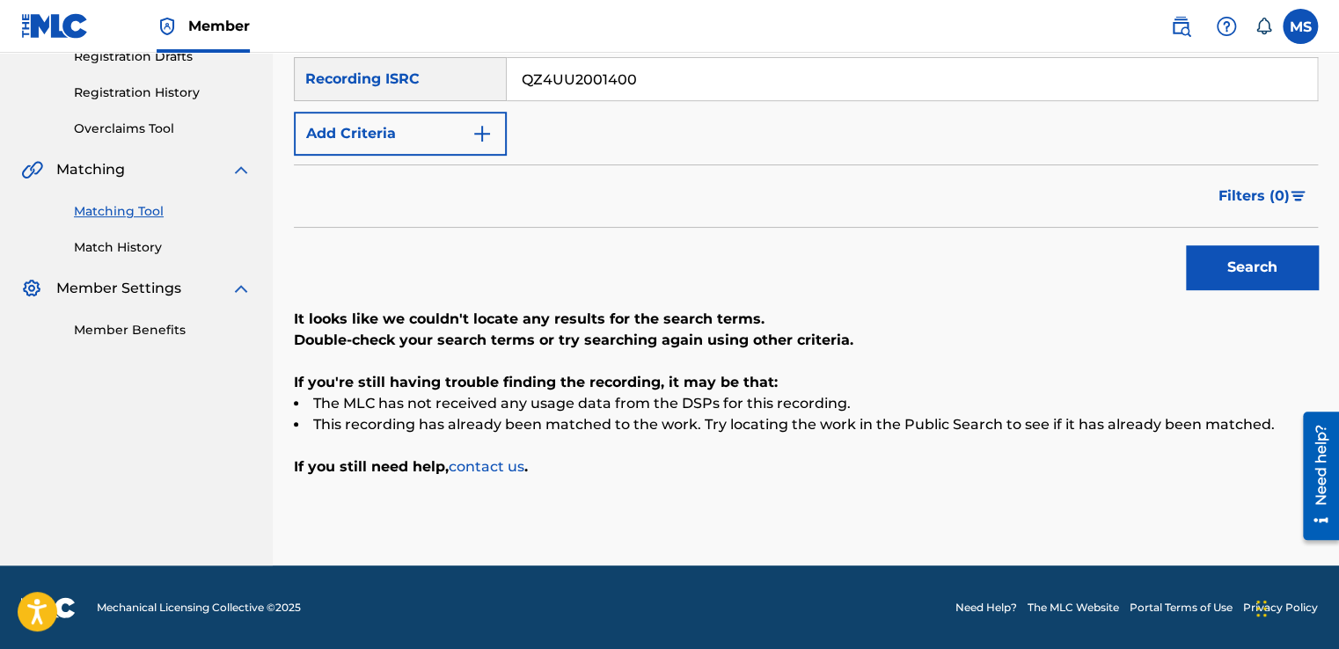
scroll to position [178, 0]
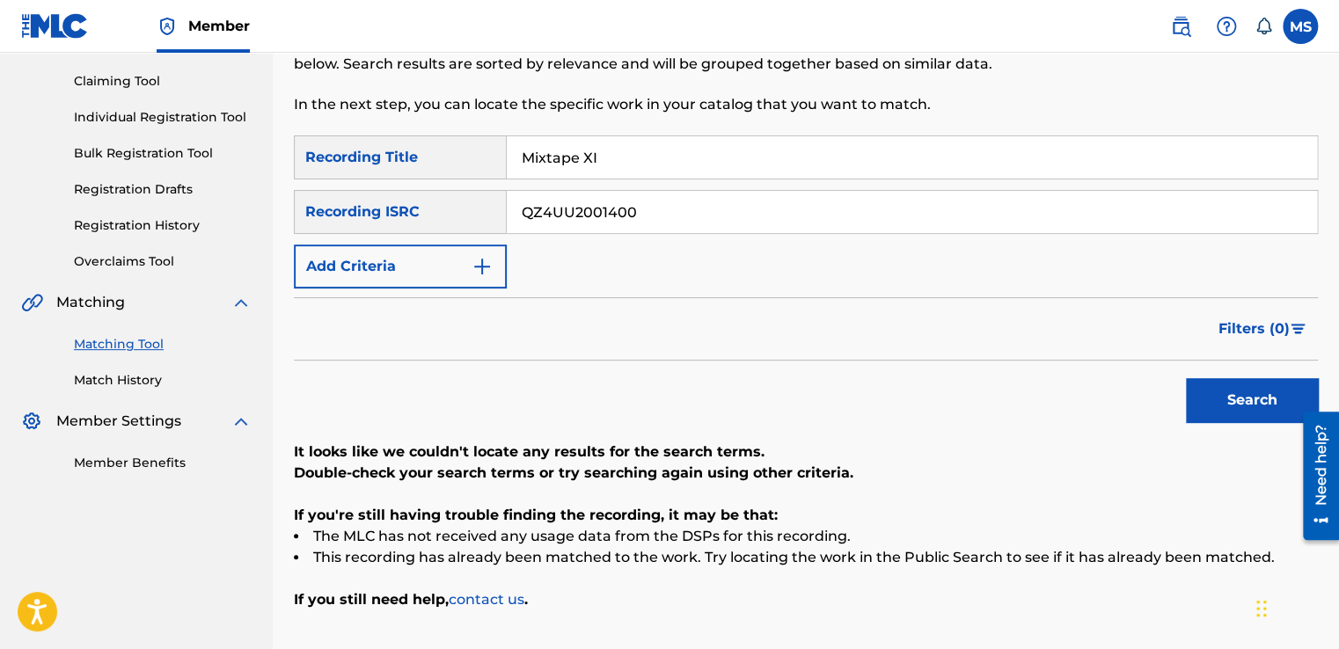
click at [616, 207] on input "QZ4UU2001400" at bounding box center [912, 212] width 810 height 42
type input "QZ4UU2201325"
click at [1186, 378] on button "Search" at bounding box center [1252, 400] width 132 height 44
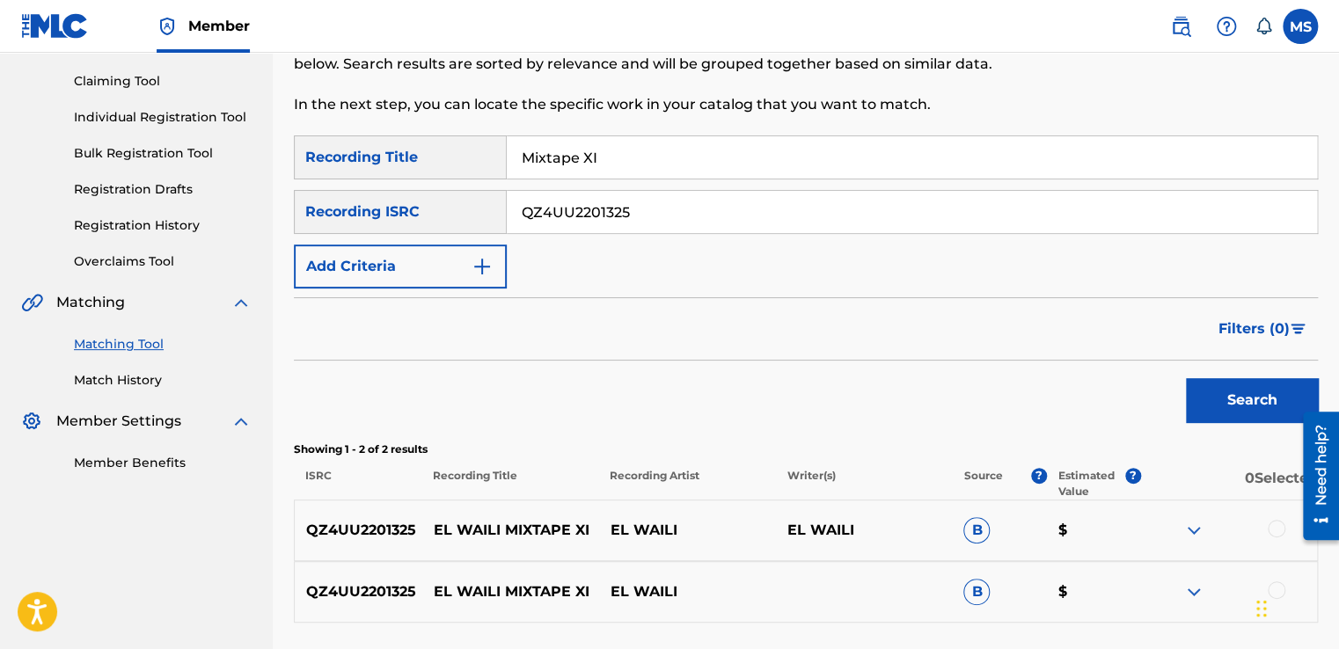
scroll to position [323, 0]
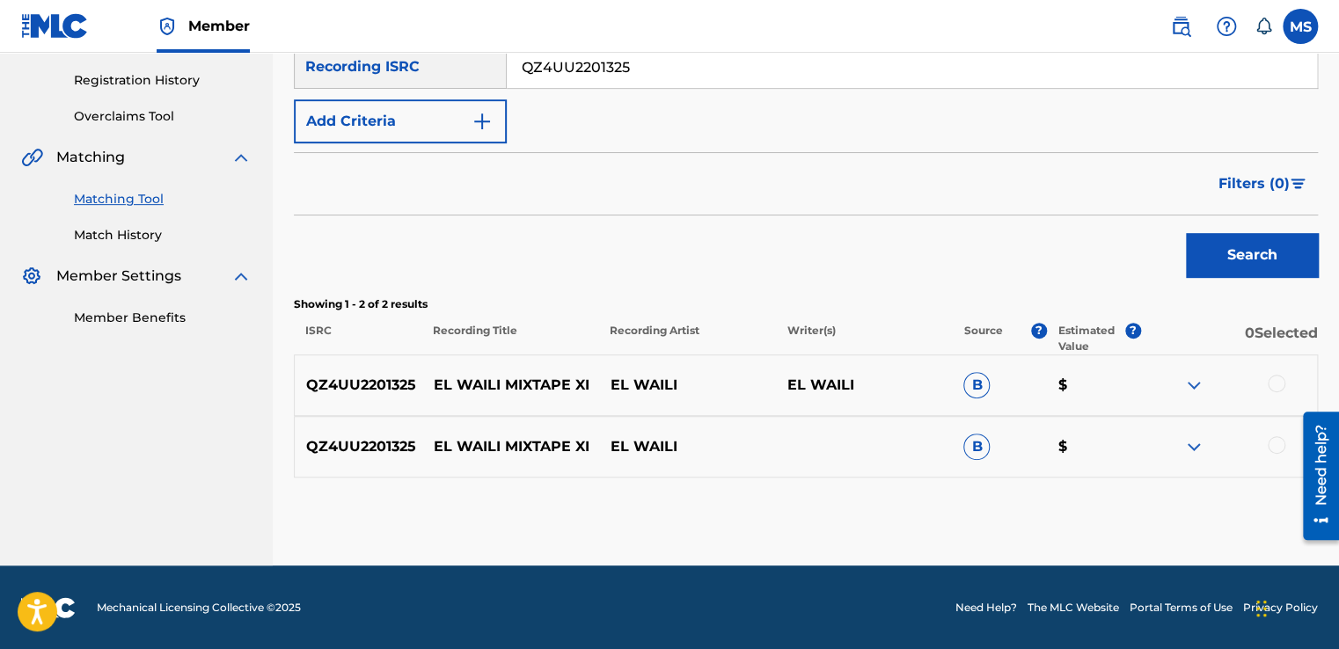
drag, startPoint x: 1284, startPoint y: 377, endPoint x: 1276, endPoint y: 384, distance: 10.6
click at [1276, 384] on div at bounding box center [1228, 385] width 177 height 21
click at [1276, 384] on div at bounding box center [1277, 384] width 18 height 18
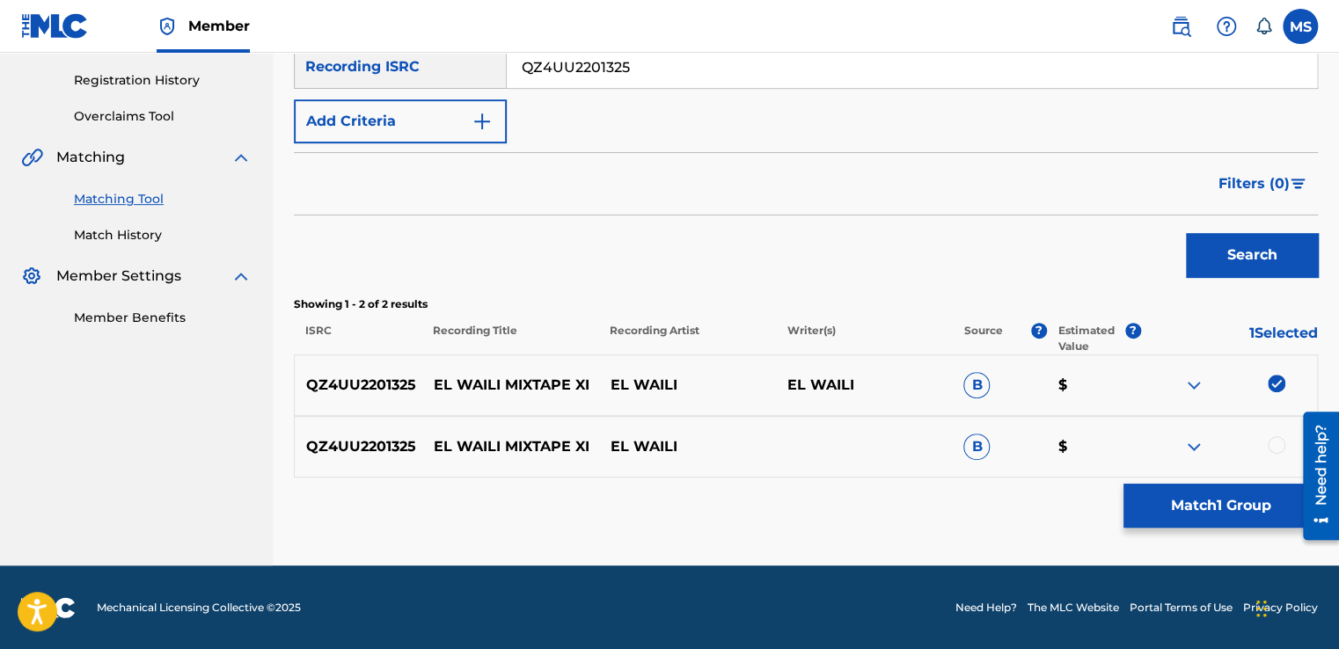
click at [1270, 448] on div at bounding box center [1277, 445] width 18 height 18
click at [1240, 530] on div "Matching Tool The Matching Tool allows Members to match sound recordings to wor…" at bounding box center [806, 170] width 1024 height 792
click at [1235, 503] on button "Match 2 Groups" at bounding box center [1220, 506] width 194 height 44
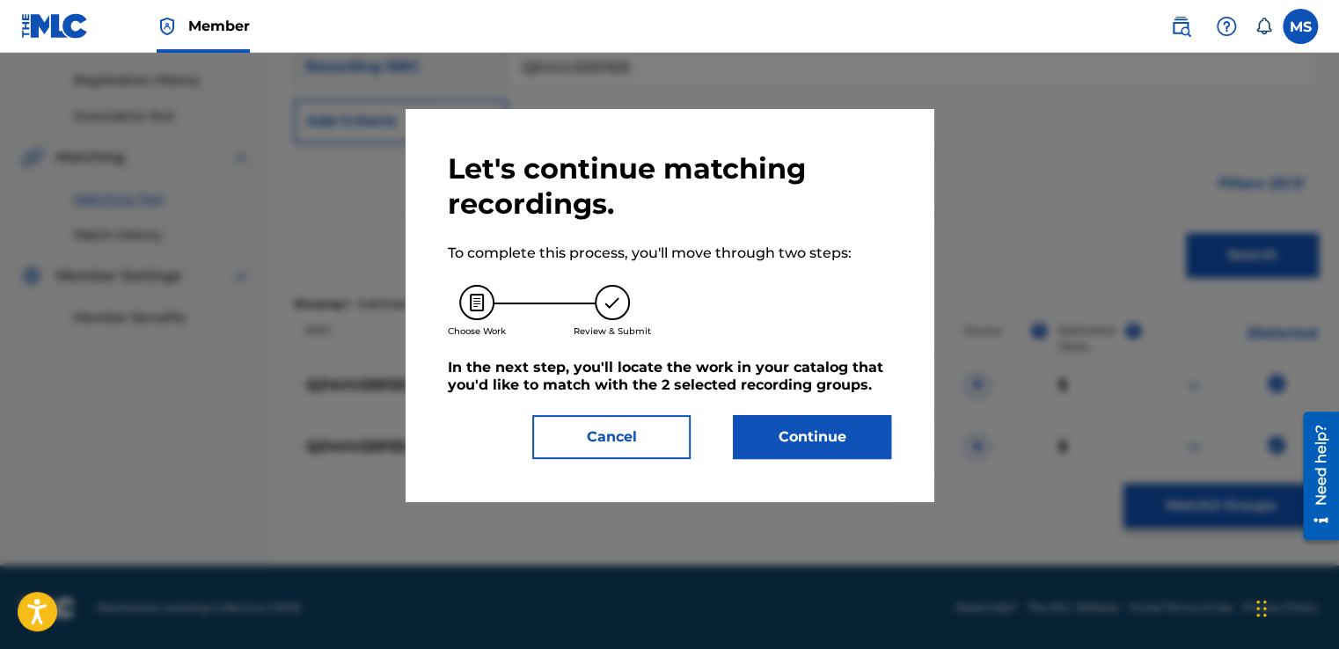
click at [809, 427] on button "Continue" at bounding box center [812, 437] width 158 height 44
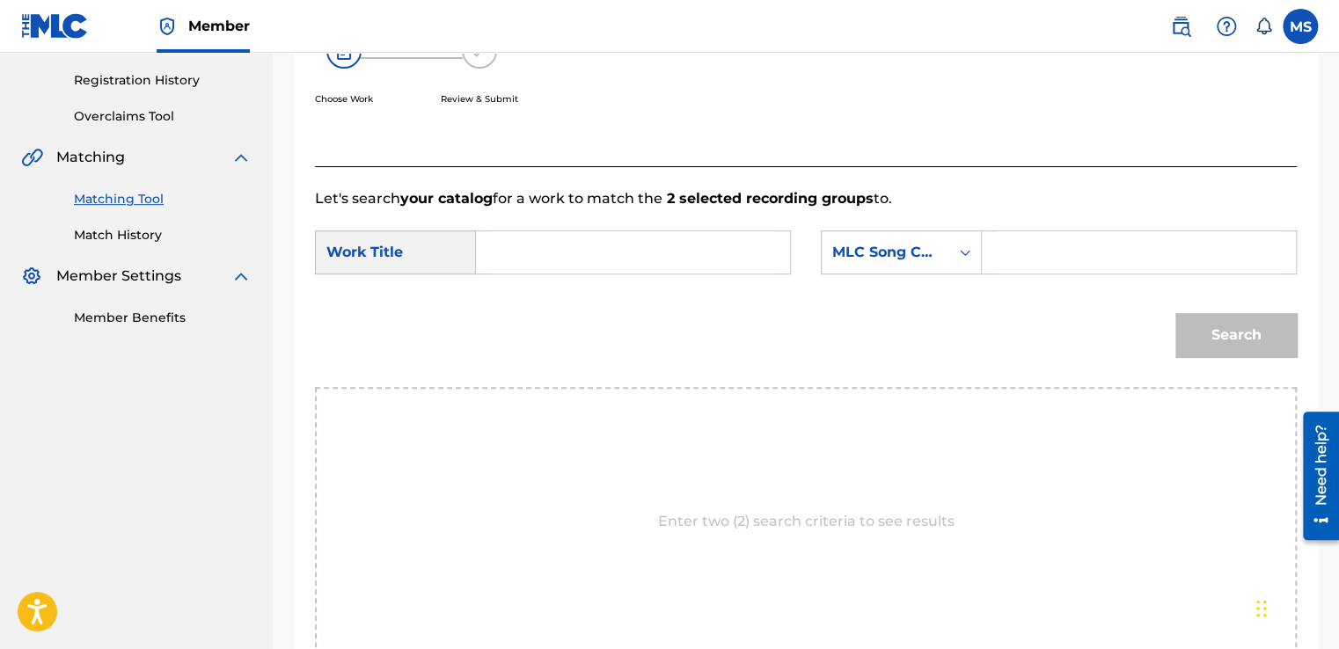
click at [684, 267] on input "Search Form" at bounding box center [633, 252] width 284 height 42
type input "Mixtape XI"
click at [1073, 252] on input "Search Form" at bounding box center [1139, 252] width 284 height 42
type input "MN58KG"
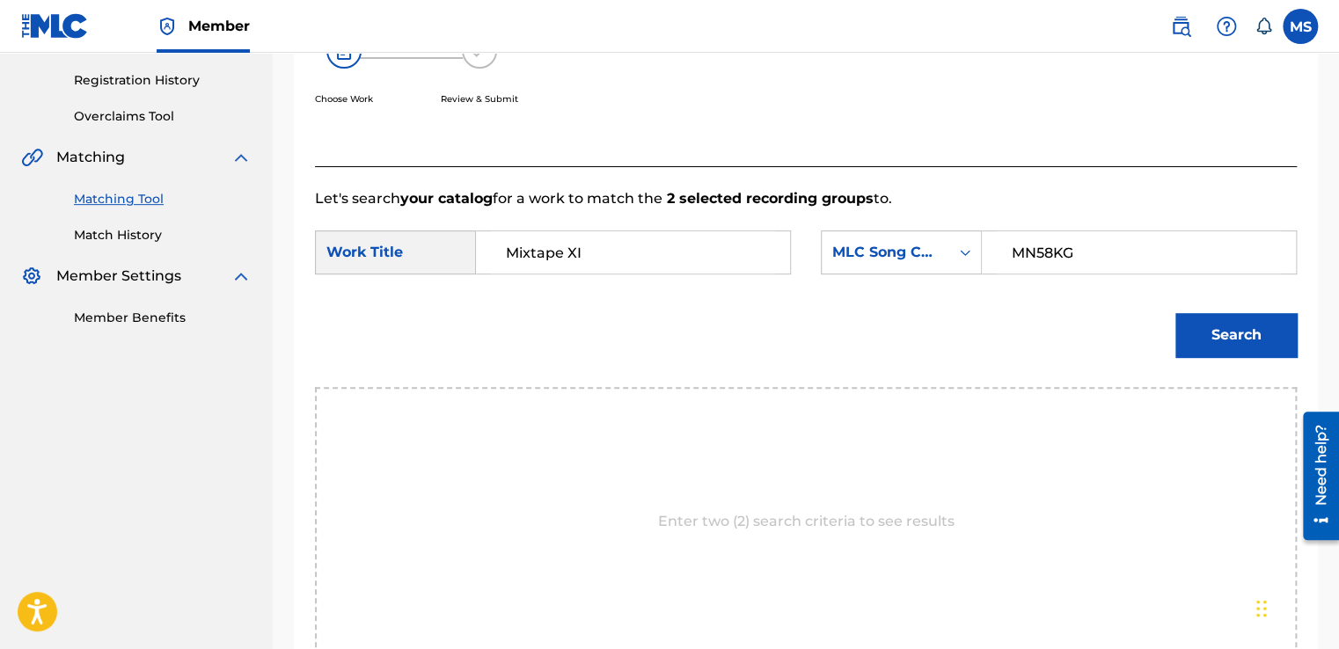
click at [1225, 334] on button "Search" at bounding box center [1235, 335] width 121 height 44
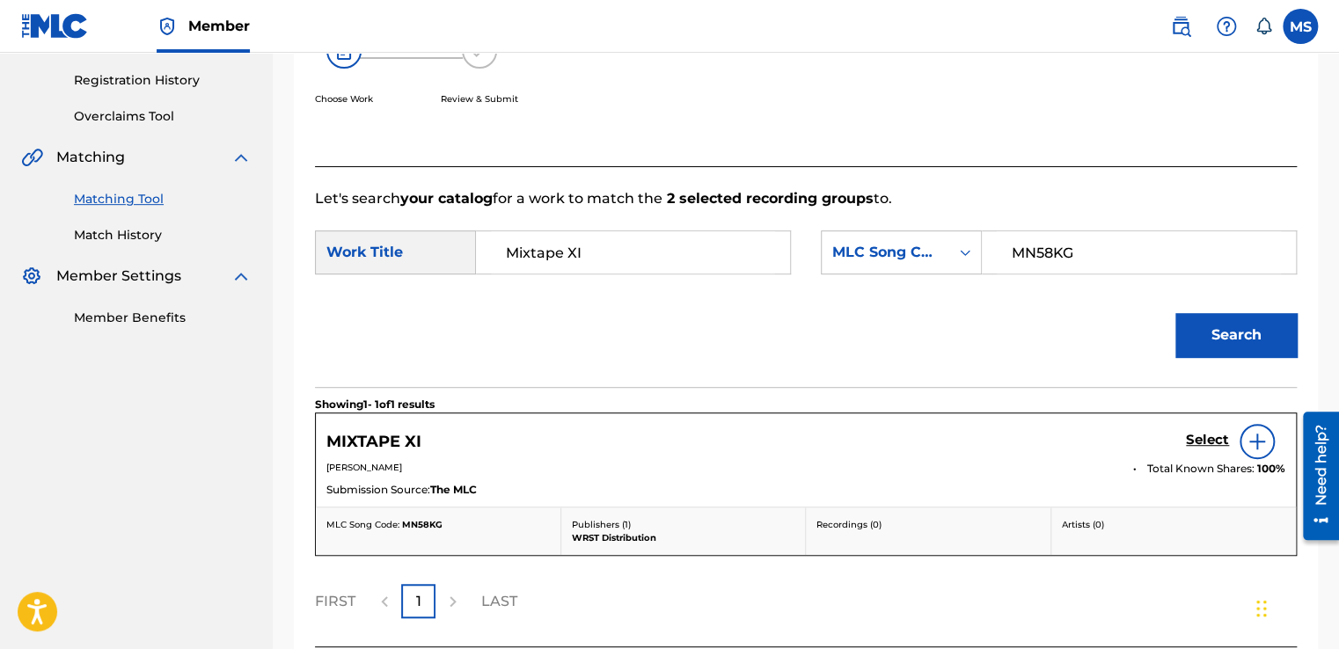
scroll to position [469, 0]
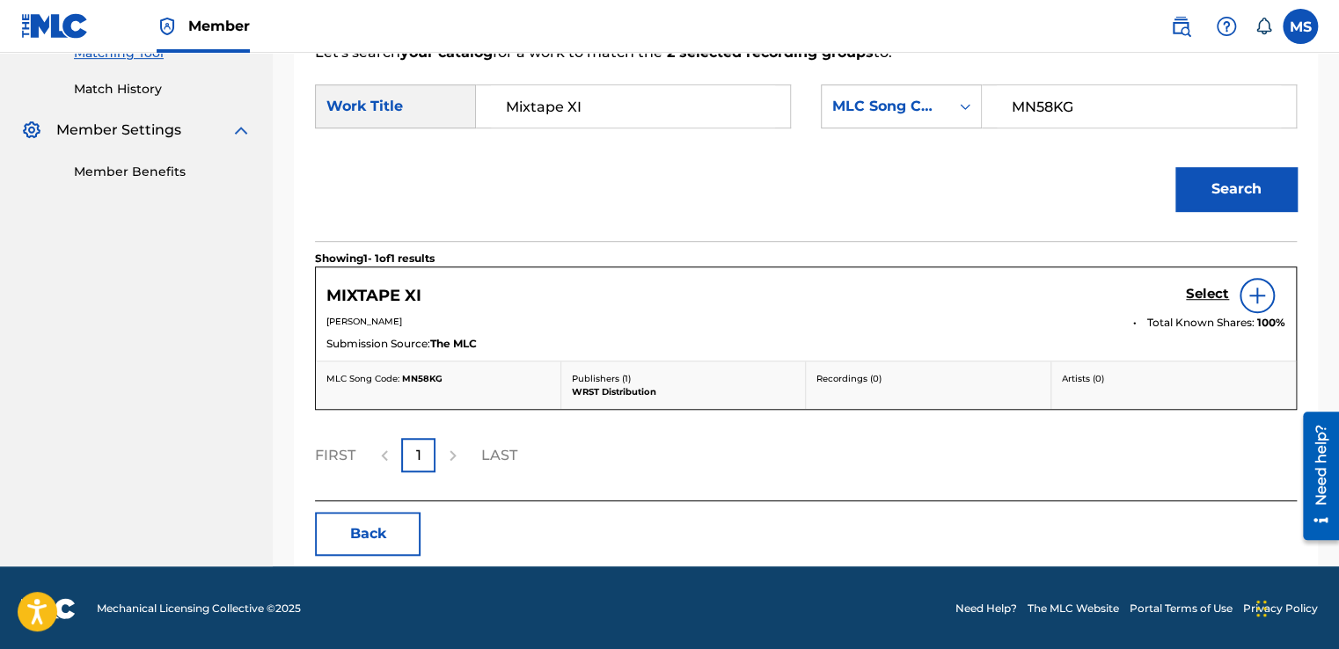
click at [1202, 296] on h5 "Select" at bounding box center [1207, 294] width 43 height 17
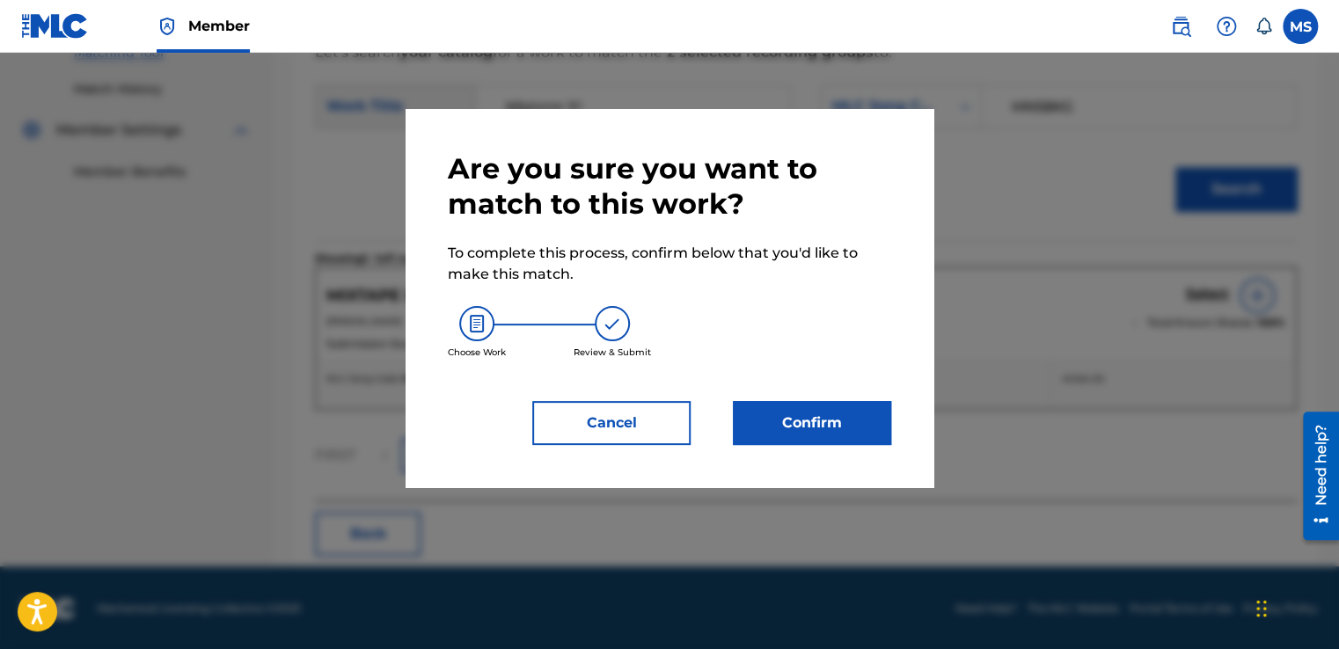
click at [767, 415] on button "Confirm" at bounding box center [812, 423] width 158 height 44
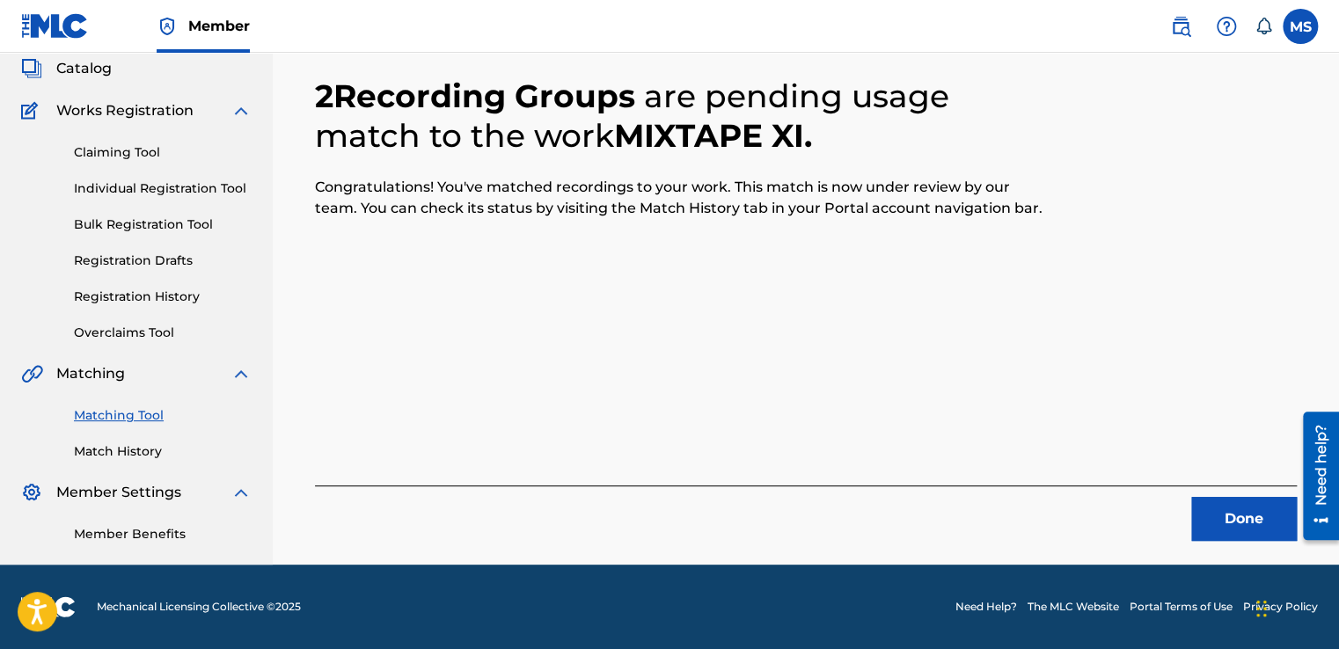
scroll to position [106, 0]
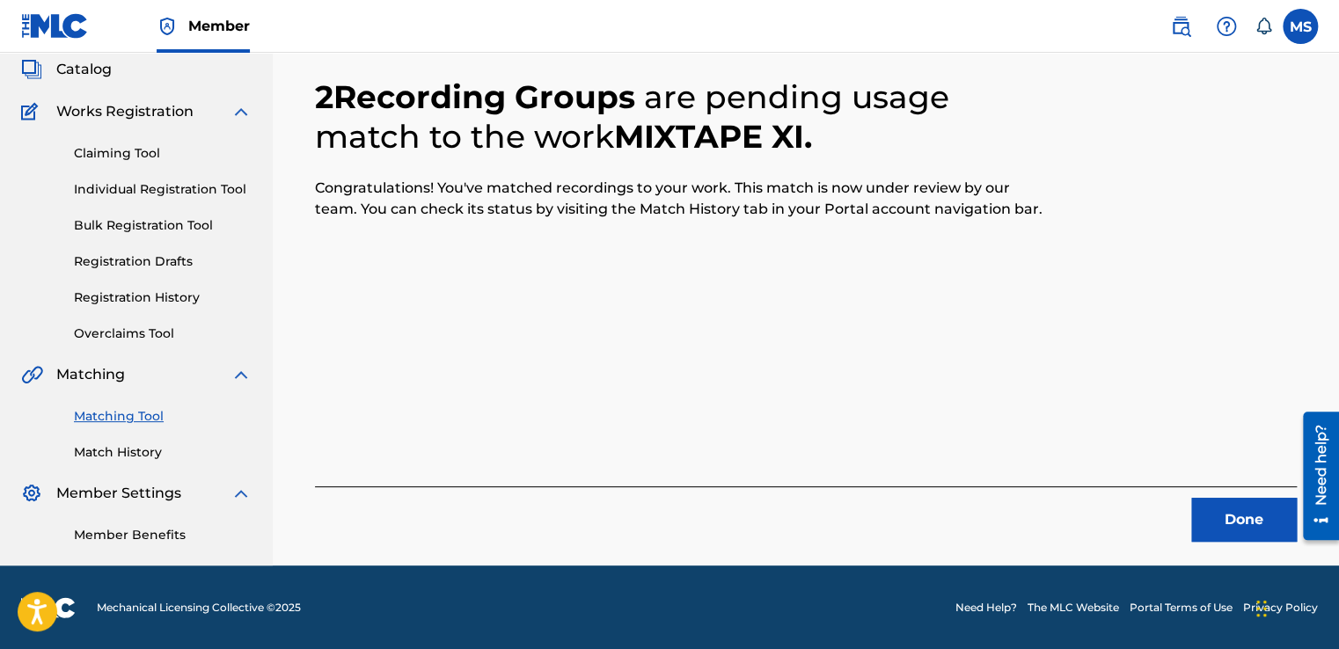
click at [1211, 534] on button "Done" at bounding box center [1244, 520] width 106 height 44
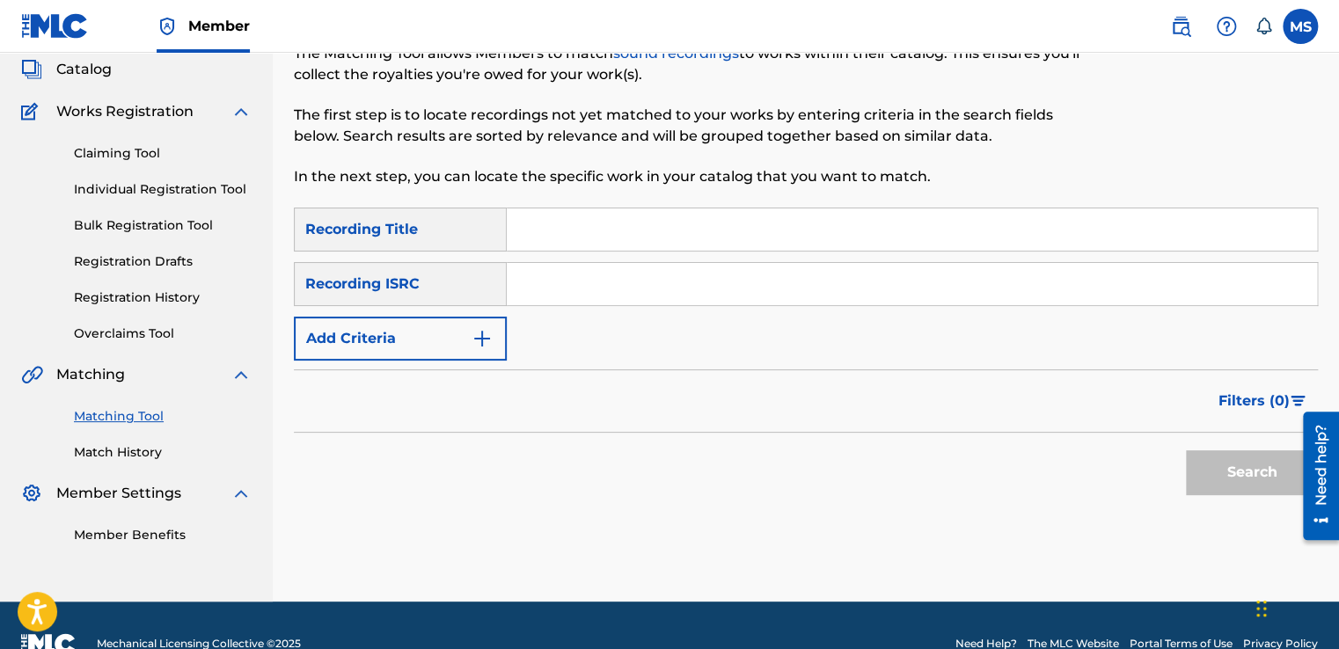
click at [698, 255] on div "SearchWithCriteriae28d5822-58b1-485a-8b83-097e50a17f72 Recording Title SearchWi…" at bounding box center [806, 284] width 1024 height 153
click at [591, 232] on input "Search Form" at bounding box center [912, 229] width 810 height 42
type input "Mixtape XII"
click at [603, 290] on input "Search Form" at bounding box center [912, 284] width 810 height 42
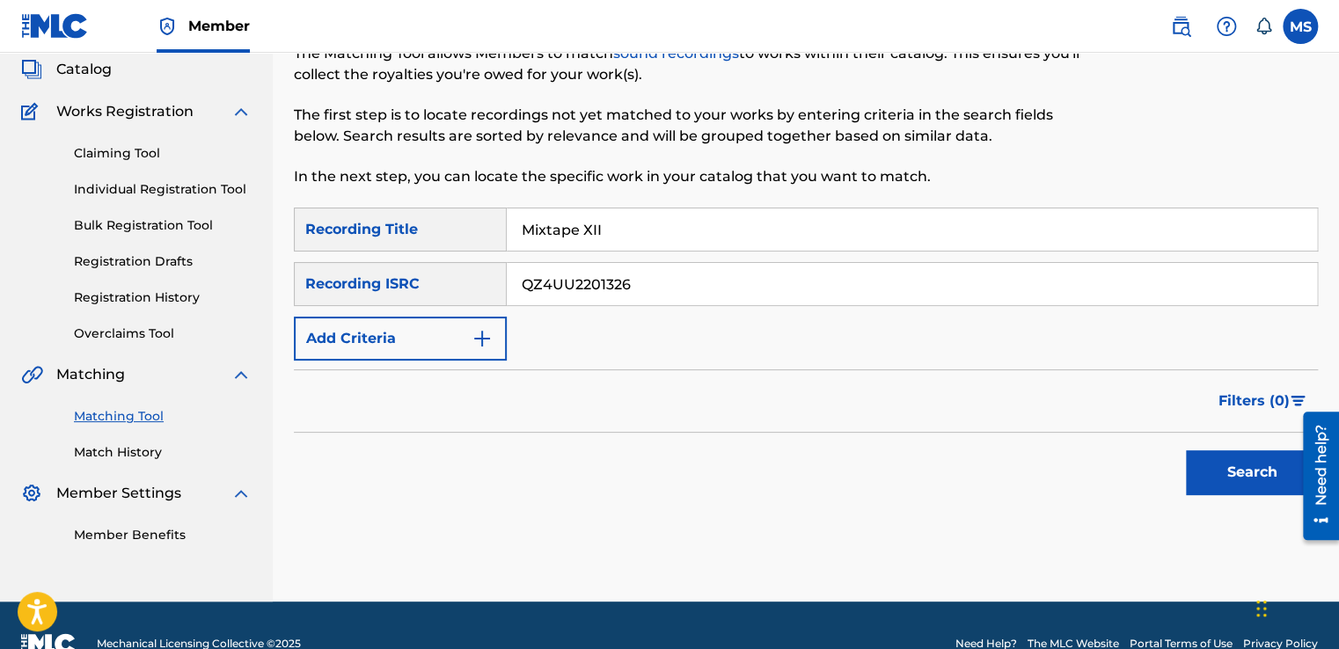
type input "QZ4UU2201326"
click at [1186, 450] on button "Search" at bounding box center [1252, 472] width 132 height 44
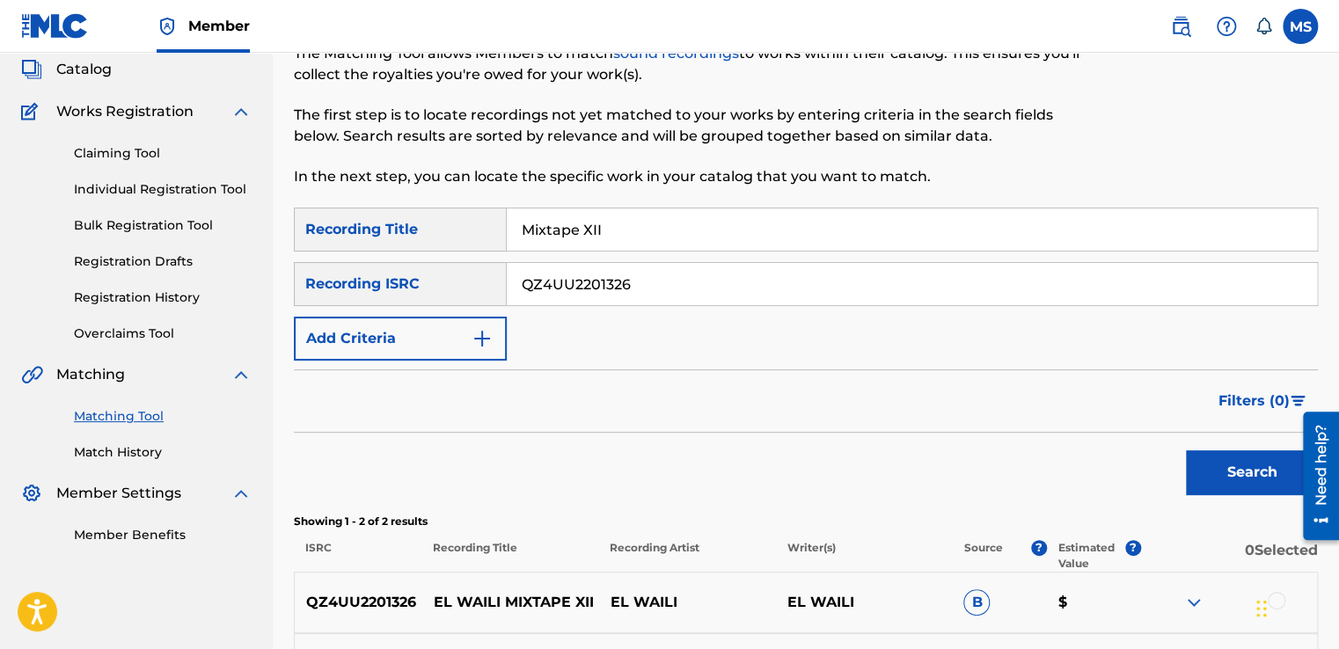
scroll to position [323, 0]
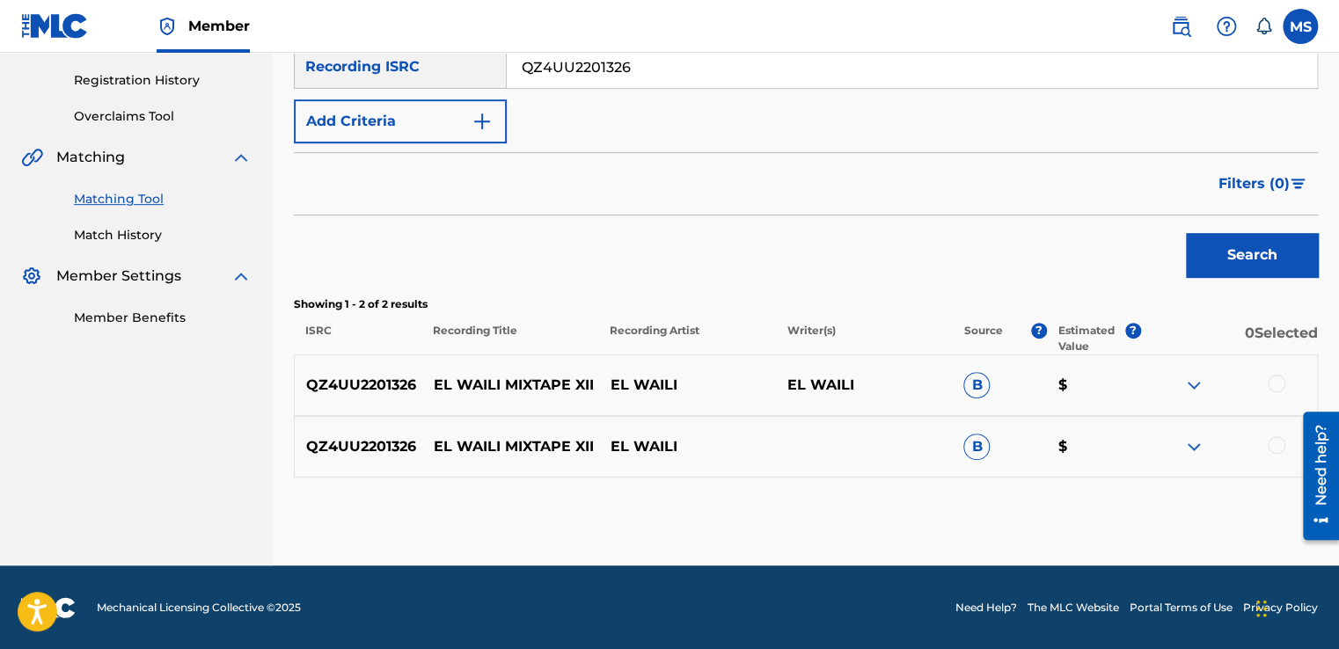
click at [1275, 389] on div at bounding box center [1277, 384] width 18 height 18
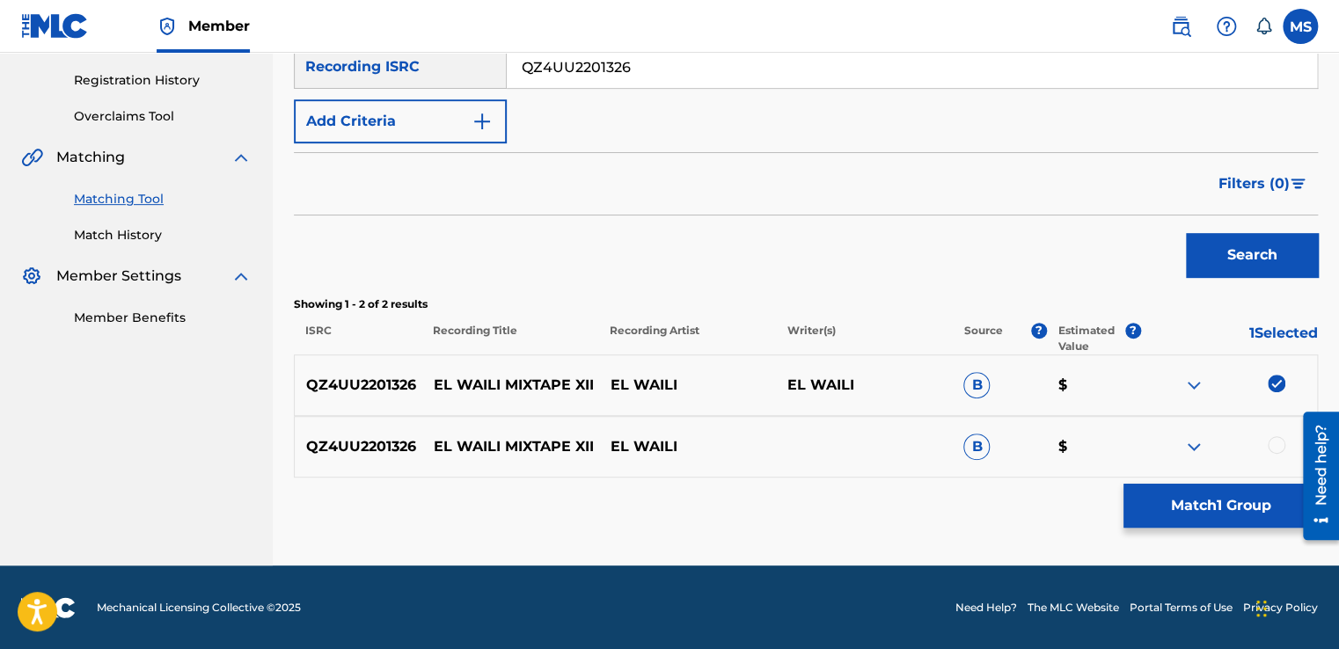
click at [1275, 449] on div at bounding box center [1277, 445] width 18 height 18
click at [1239, 493] on button "Match 2 Groups" at bounding box center [1220, 506] width 194 height 44
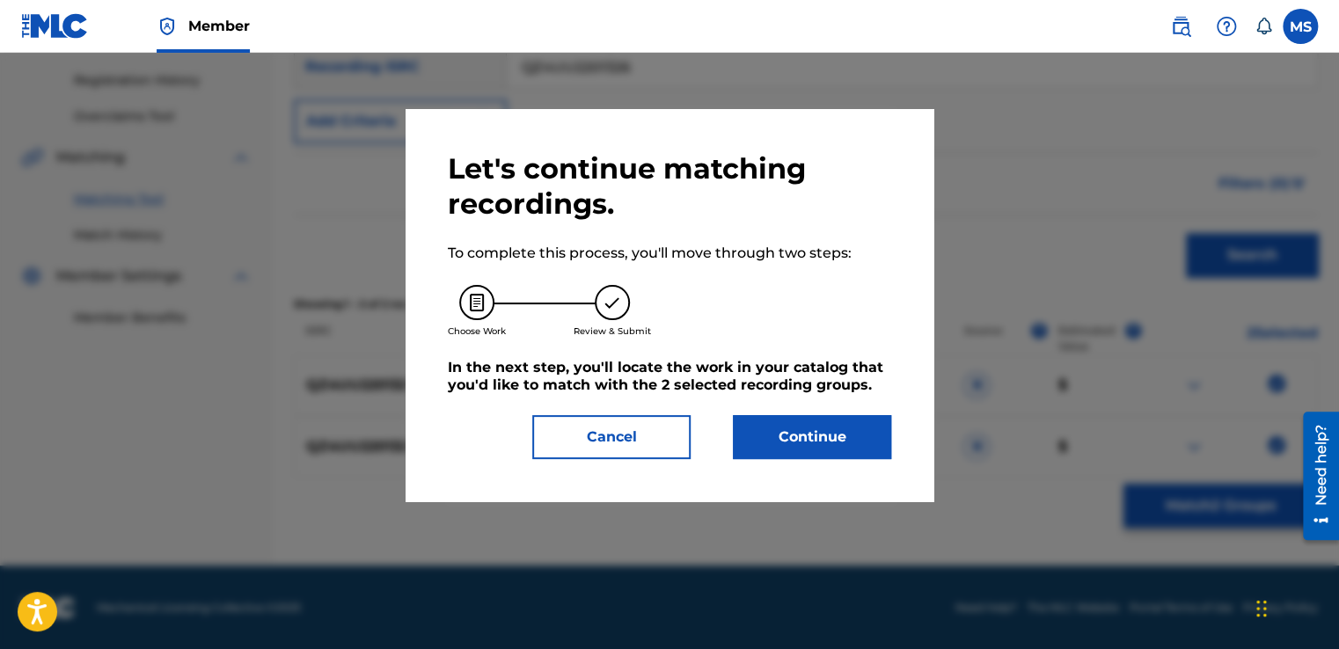
drag, startPoint x: 797, startPoint y: 403, endPoint x: 793, endPoint y: 422, distance: 19.7
click at [793, 422] on div "Let's continue matching recordings. To complete this process, you'll move throu…" at bounding box center [669, 305] width 443 height 308
click at [793, 422] on button "Continue" at bounding box center [812, 437] width 158 height 44
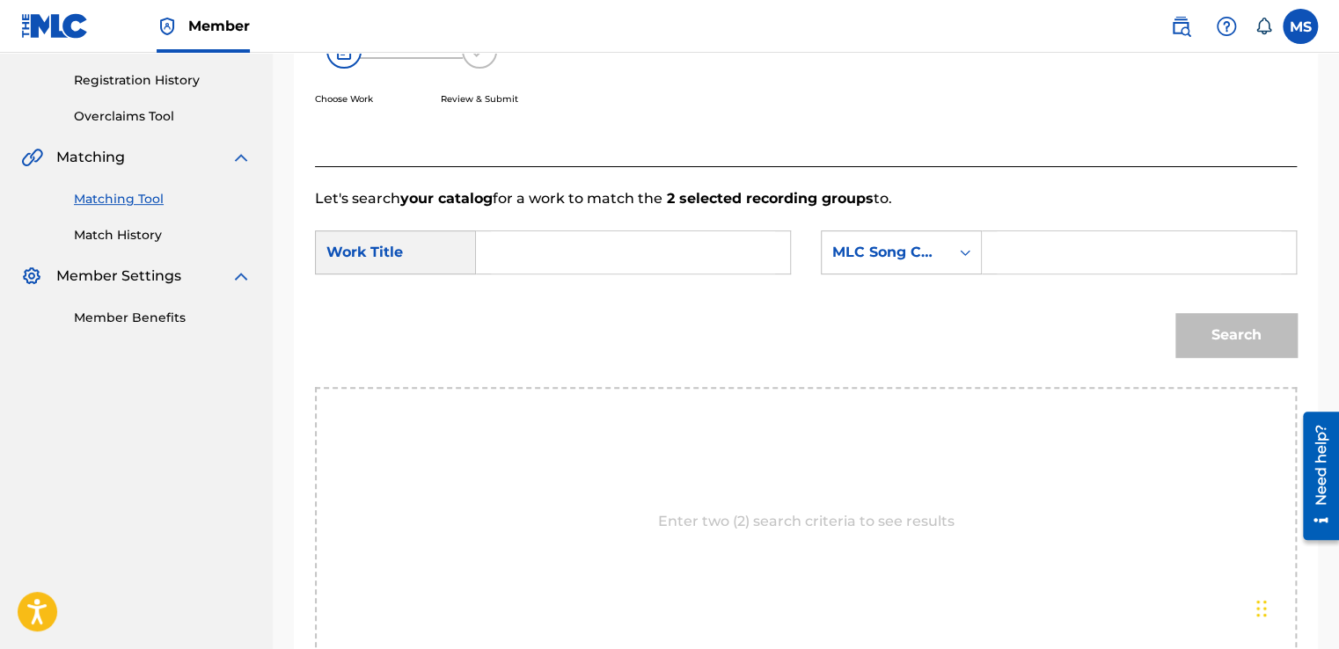
click at [645, 252] on input "Search Form" at bounding box center [633, 252] width 284 height 42
type input "Mixtape XII"
click at [1034, 249] on input "Search Form" at bounding box center [1139, 252] width 284 height 42
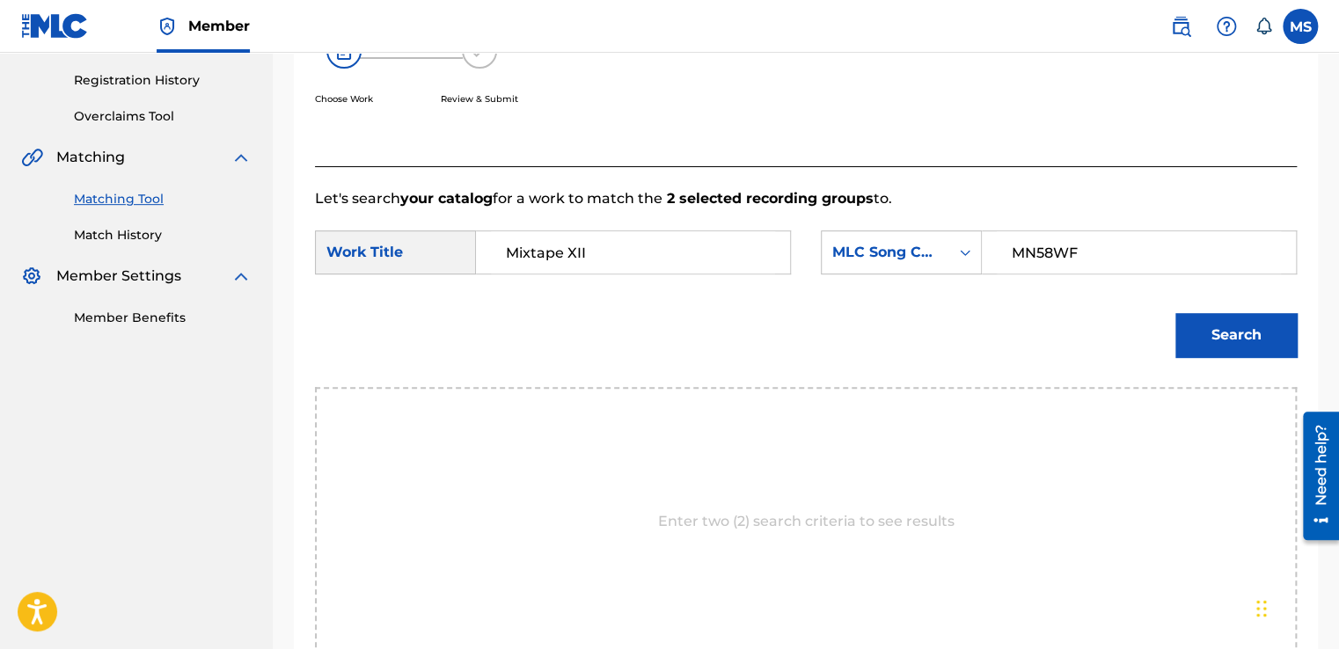
type input "MN58WF"
click at [1175, 313] on button "Search" at bounding box center [1235, 335] width 121 height 44
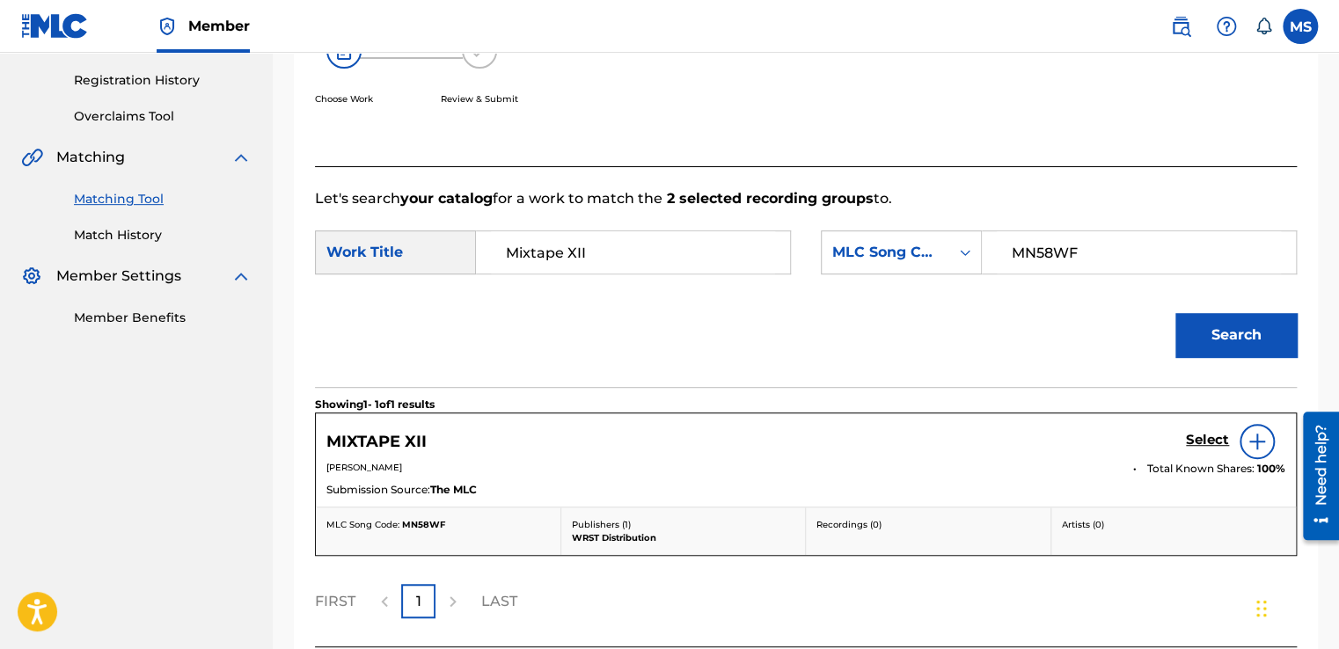
click at [1211, 443] on h5 "Select" at bounding box center [1207, 440] width 43 height 17
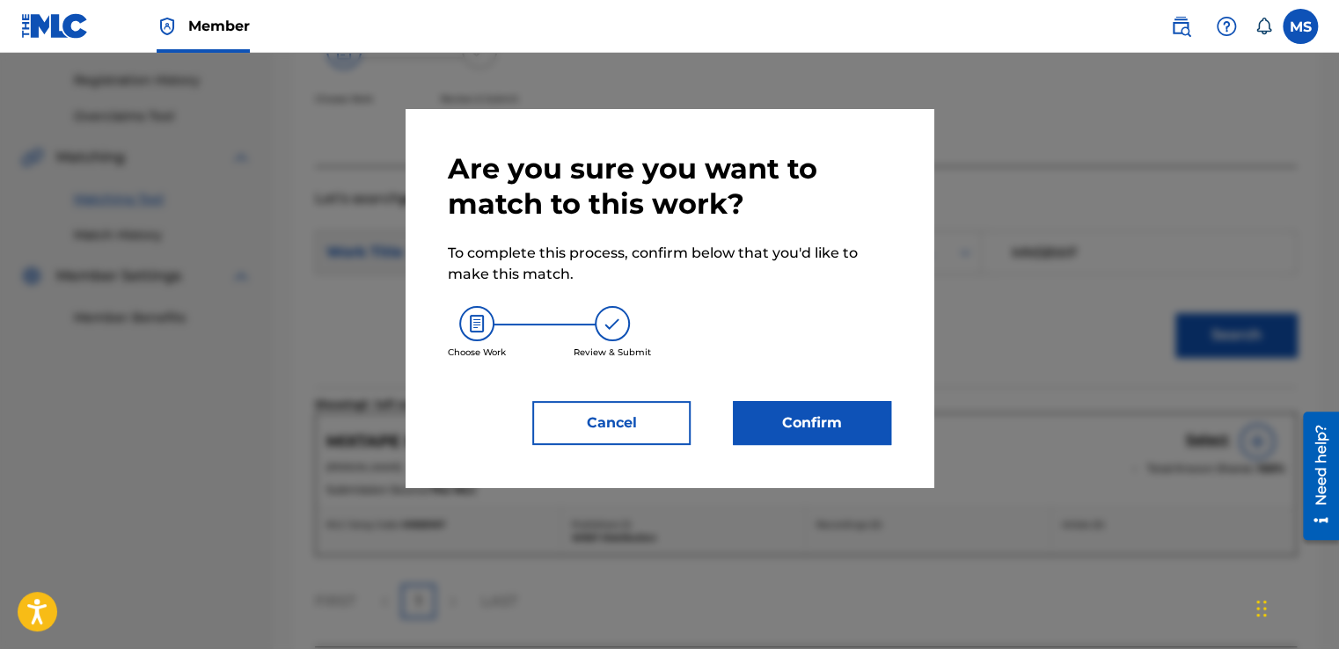
click at [786, 404] on button "Confirm" at bounding box center [812, 423] width 158 height 44
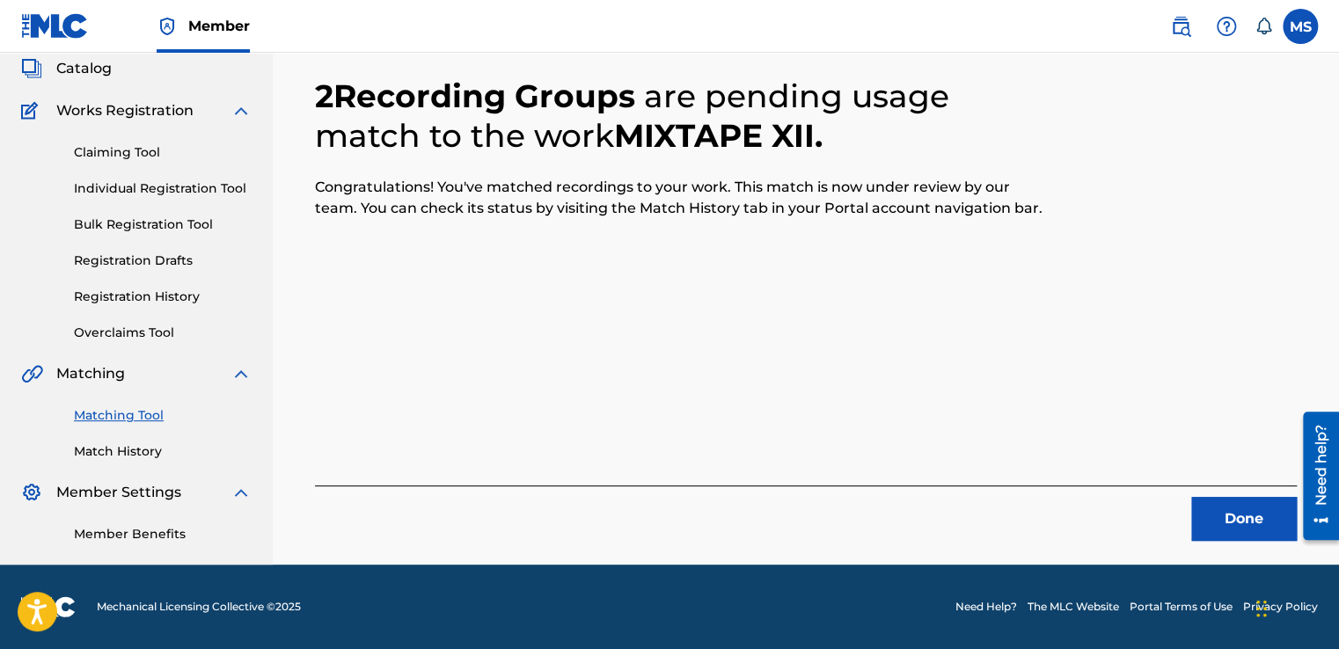
scroll to position [106, 0]
